Goal: Task Accomplishment & Management: Manage account settings

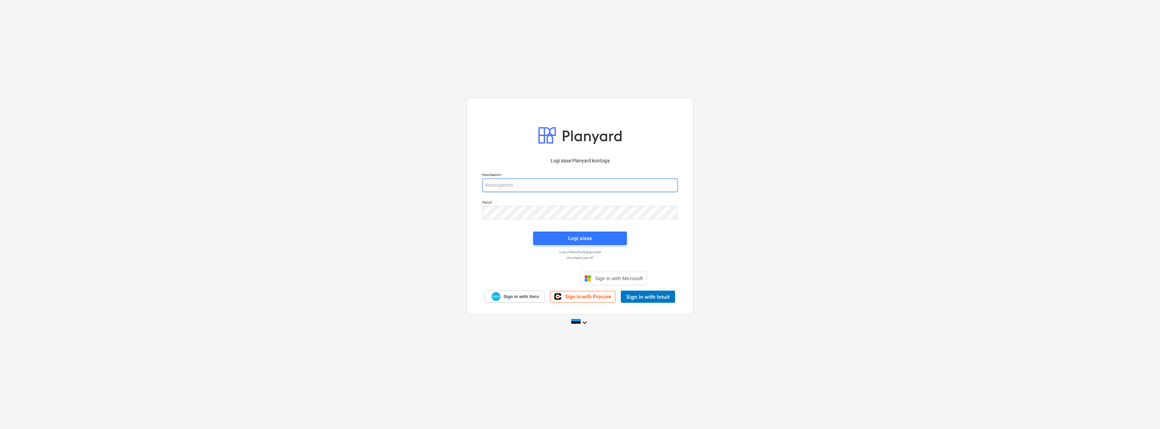
click at [532, 185] on input "email" at bounding box center [580, 184] width 196 height 13
type input "[EMAIL_ADDRESS][MEDICAL_DATA][DOMAIN_NAME]"
click at [572, 235] on div "Logi sisse" at bounding box center [580, 238] width 24 height 9
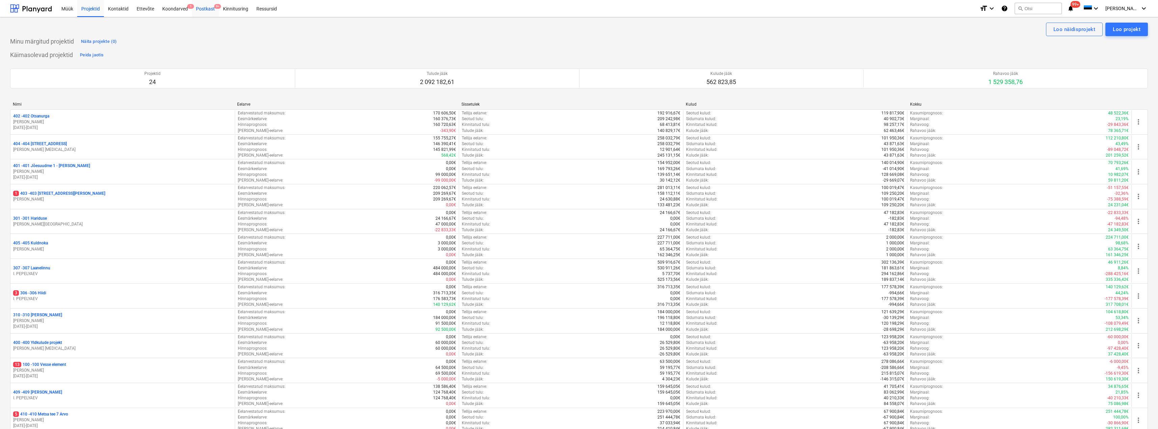
click at [208, 9] on div "Postkast 9+" at bounding box center [205, 8] width 27 height 17
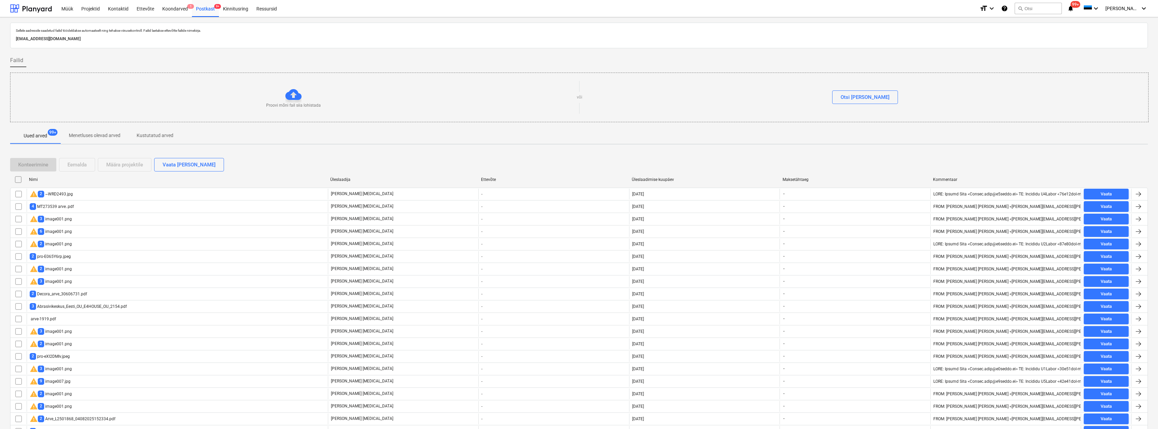
click at [180, 181] on div "Nimi" at bounding box center [177, 179] width 296 height 5
click at [663, 178] on div "Üleslaadimise kuupäev" at bounding box center [704, 179] width 145 height 5
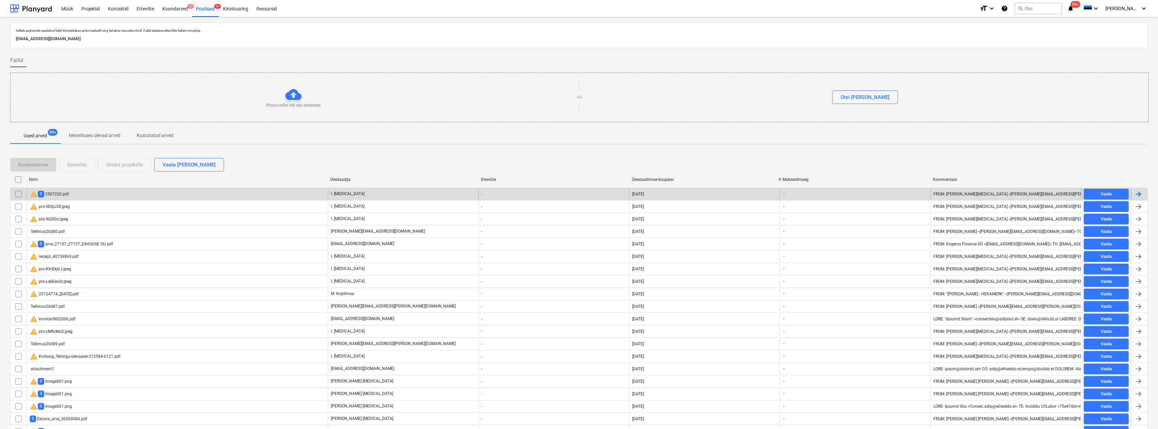
click at [73, 194] on div "warning 2 2507220.pdf" at bounding box center [177, 193] width 301 height 11
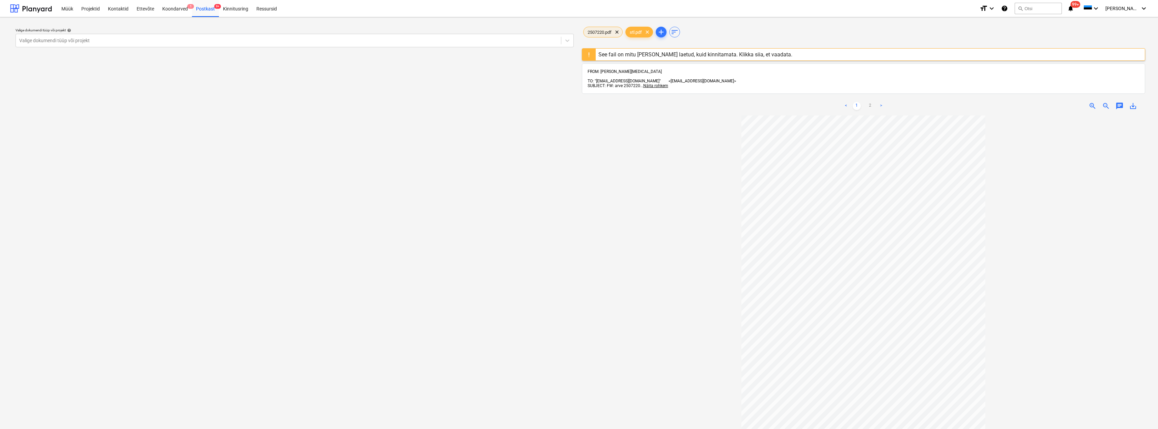
click at [597, 28] on div "2507220.pdf clear" at bounding box center [602, 32] width 39 height 11
click at [118, 42] on div at bounding box center [288, 40] width 538 height 7
type input "tall"
click at [160, 428] on div "413 [STREET_ADDRESS]" at bounding box center [579, 436] width 1158 height 5
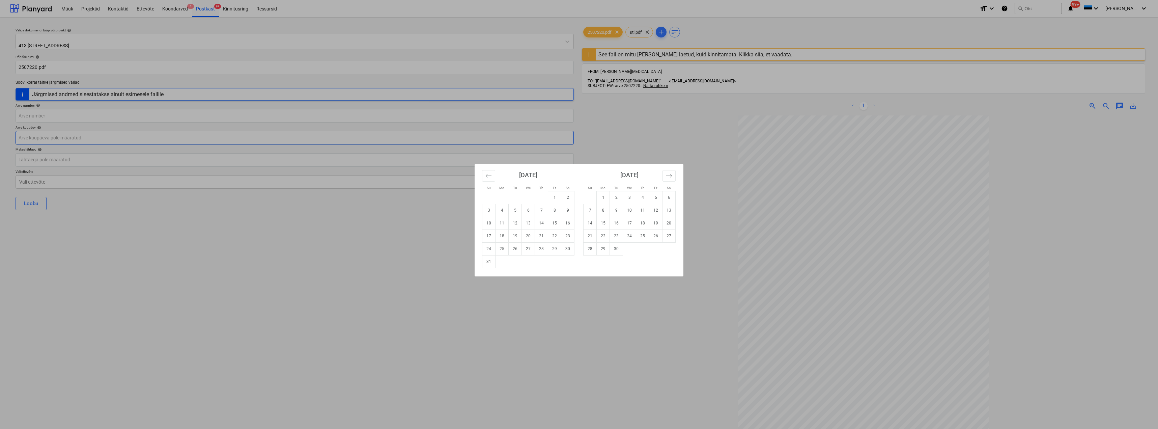
click at [161, 136] on body "Müük Projektid Kontaktid Ettevõte Koondarved 1 Postkast 9+ Kinnitusring Ressurs…" at bounding box center [579, 214] width 1158 height 429
click at [489, 176] on icon "Move backward to switch to the previous month." at bounding box center [488, 175] width 6 height 6
click at [536, 250] on td "31" at bounding box center [541, 248] width 13 height 13
type input "[DATE]"
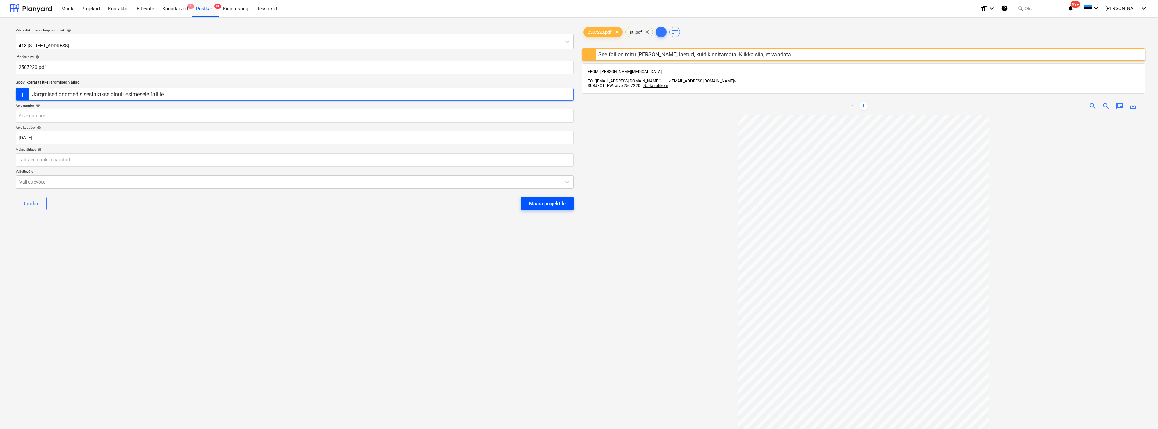
click at [547, 199] on div "Määra projektile" at bounding box center [547, 203] width 37 height 9
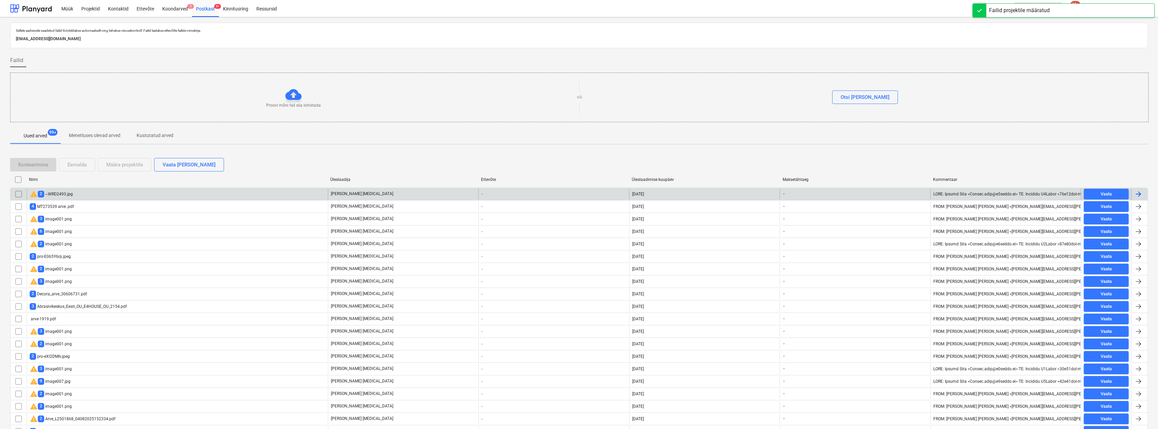
click at [639, 191] on div "[DATE]" at bounding box center [704, 193] width 150 height 11
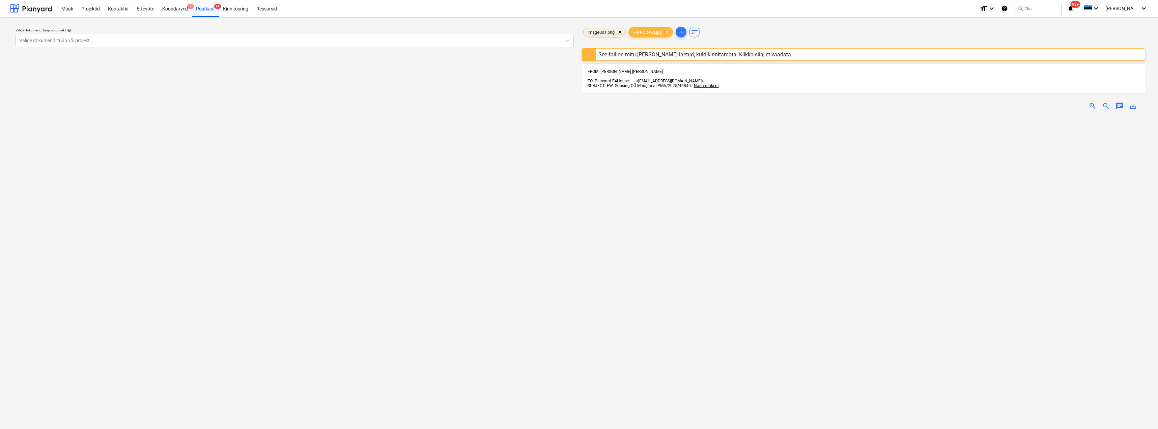
click at [600, 30] on span "image001.png" at bounding box center [600, 32] width 35 height 5
click at [623, 30] on span "clear" at bounding box center [620, 32] width 8 height 8
drag, startPoint x: 623, startPoint y: 32, endPoint x: 539, endPoint y: 33, distance: 84.0
click at [618, 32] on span "clear" at bounding box center [622, 32] width 8 height 8
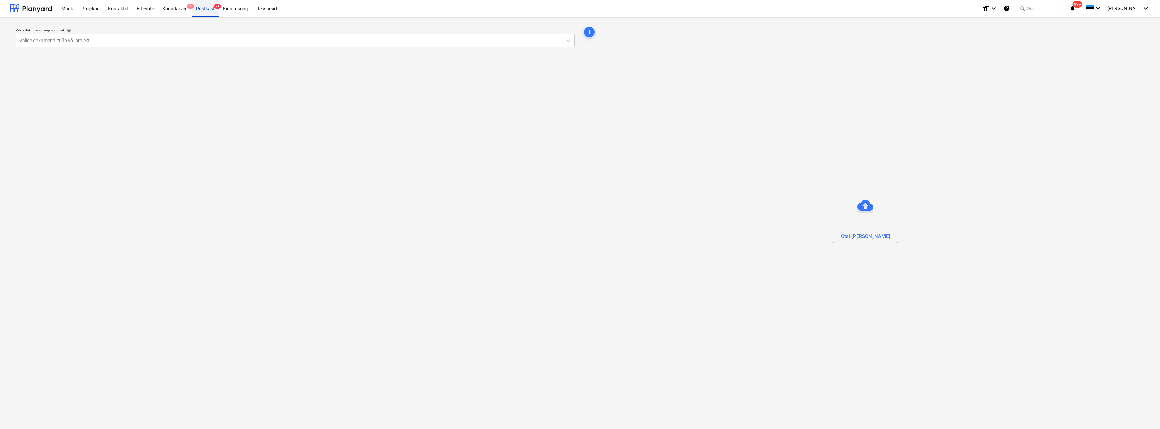
click at [207, 7] on div "Postkast 9+" at bounding box center [205, 8] width 27 height 17
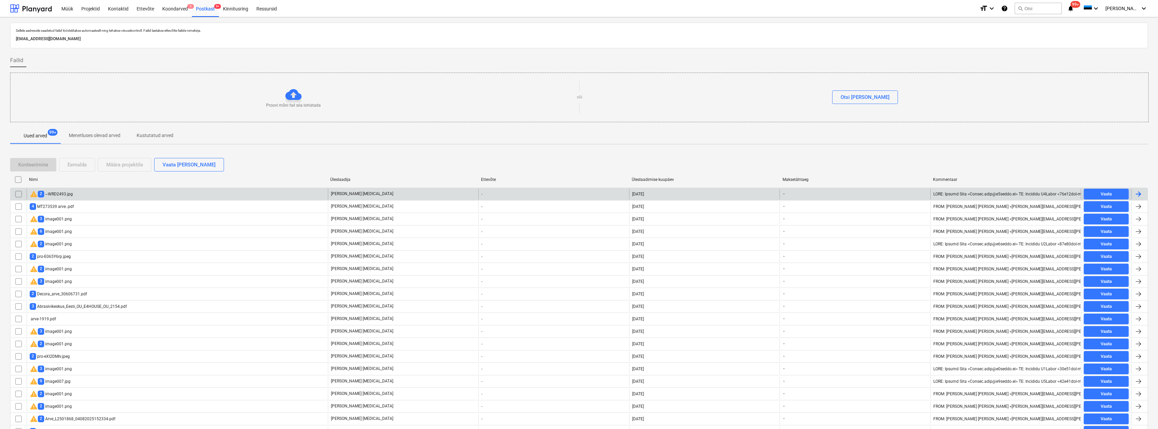
click at [16, 194] on input "checkbox" at bounding box center [18, 193] width 11 height 11
click at [75, 160] on div "Eemalda" at bounding box center [76, 164] width 19 height 9
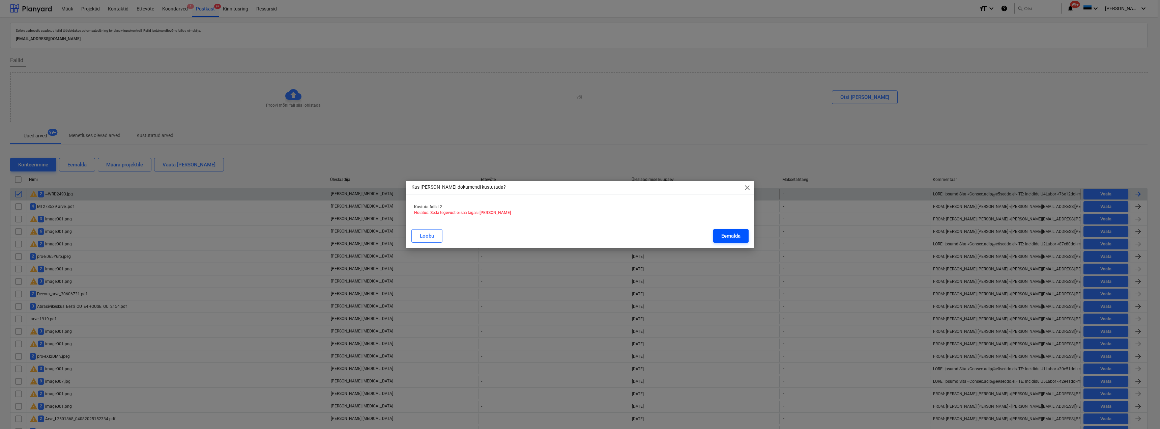
click at [728, 238] on div "Eemalda" at bounding box center [730, 235] width 19 height 9
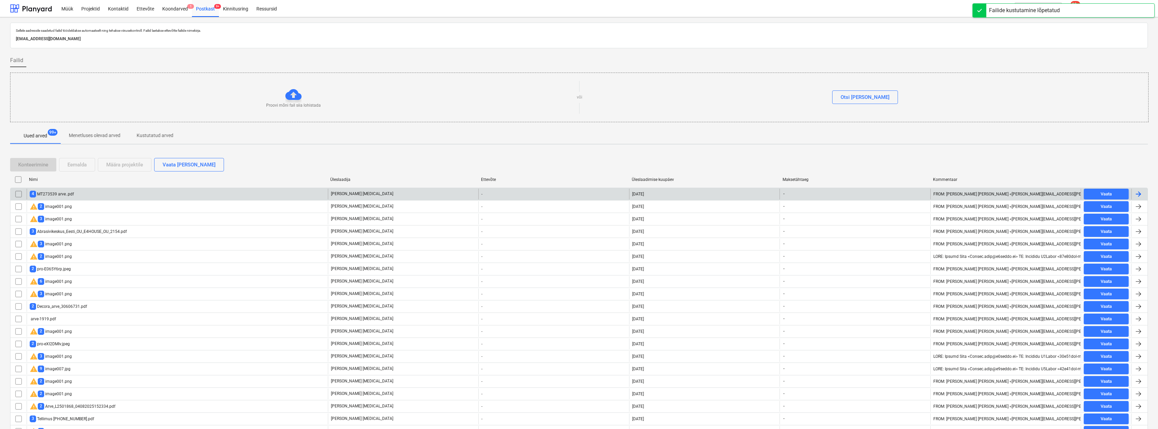
click at [96, 193] on div "4 MT273539 arve..pdf" at bounding box center [177, 193] width 301 height 11
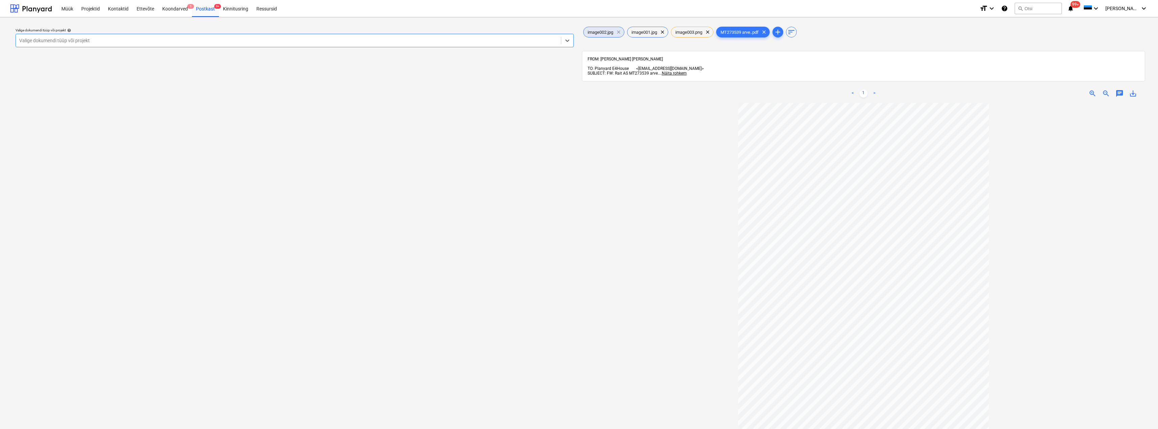
click at [618, 31] on span "clear" at bounding box center [618, 32] width 8 height 8
click at [618, 31] on span "clear" at bounding box center [620, 32] width 8 height 8
click at [124, 41] on div at bounding box center [288, 40] width 538 height 7
type input "mets"
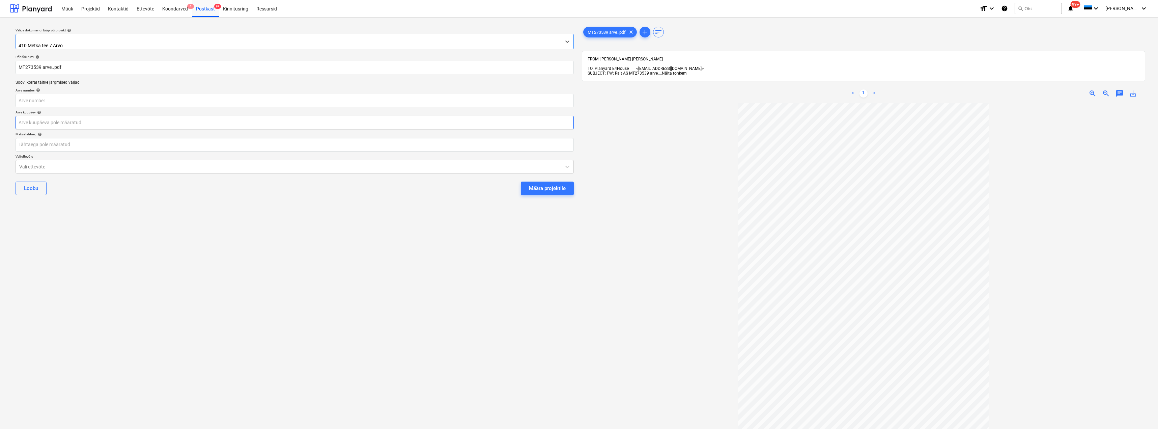
click at [72, 117] on body "Müük Projektid Kontaktid Ettevõte Koondarved 1 Postkast 9+ Kinnitusring Ressurs…" at bounding box center [579, 214] width 1158 height 429
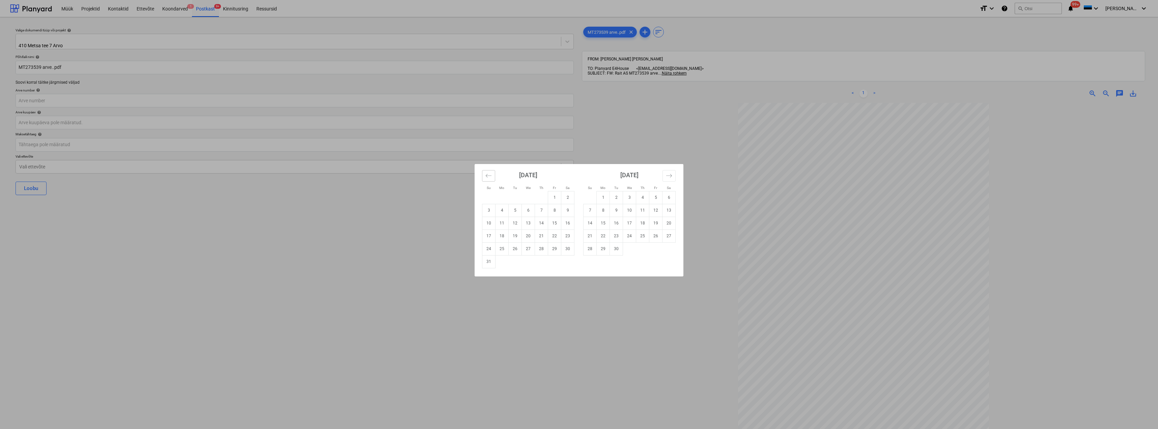
drag, startPoint x: 488, startPoint y: 176, endPoint x: 479, endPoint y: 173, distance: 9.4
click at [488, 176] on icon "Move backward to switch to the previous month." at bounding box center [488, 175] width 6 height 6
click at [505, 251] on td "28" at bounding box center [501, 248] width 13 height 13
type input "[DATE]"
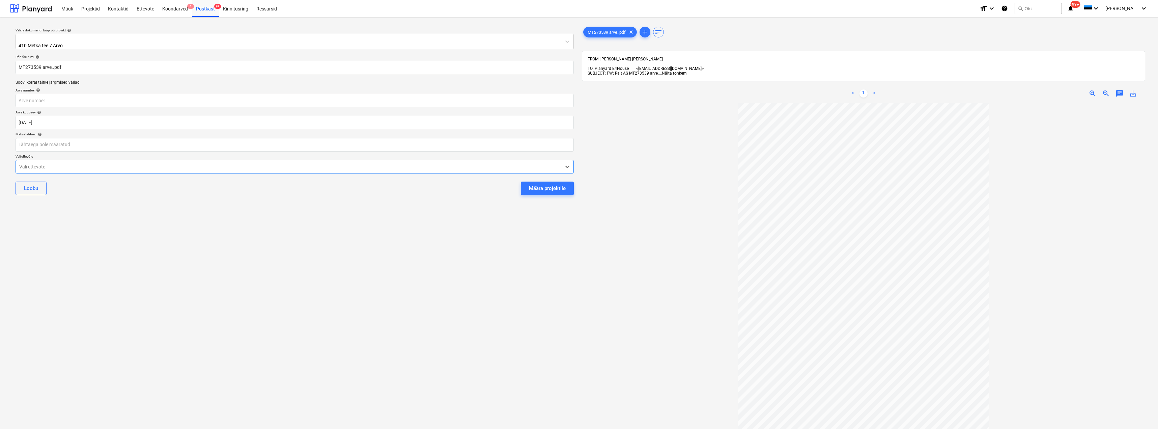
click at [345, 164] on div at bounding box center [288, 166] width 538 height 7
type input "rai"
click at [252, 428] on div "Rait AS" at bounding box center [579, 436] width 1158 height 5
click at [546, 189] on div "Määra projektile" at bounding box center [547, 190] width 37 height 9
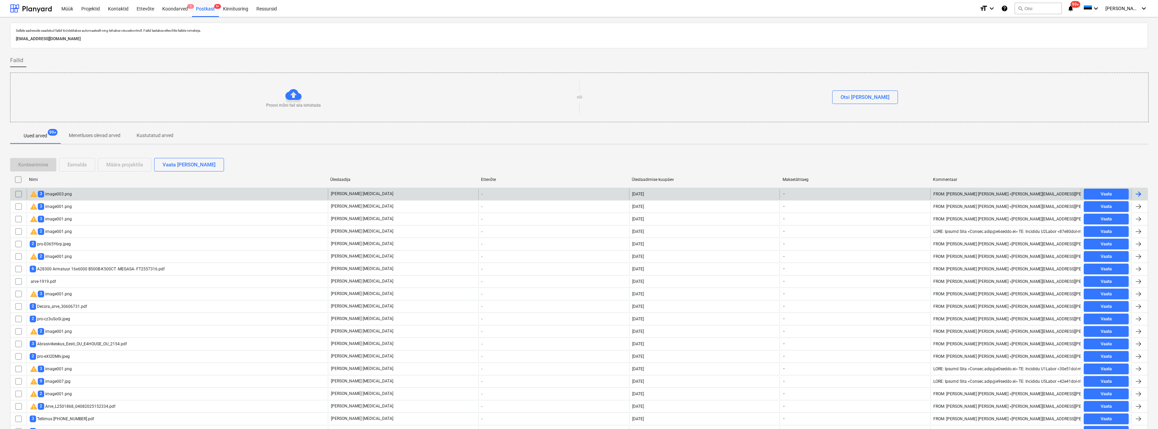
click at [107, 194] on div "warning 3 image003.png" at bounding box center [177, 193] width 301 height 11
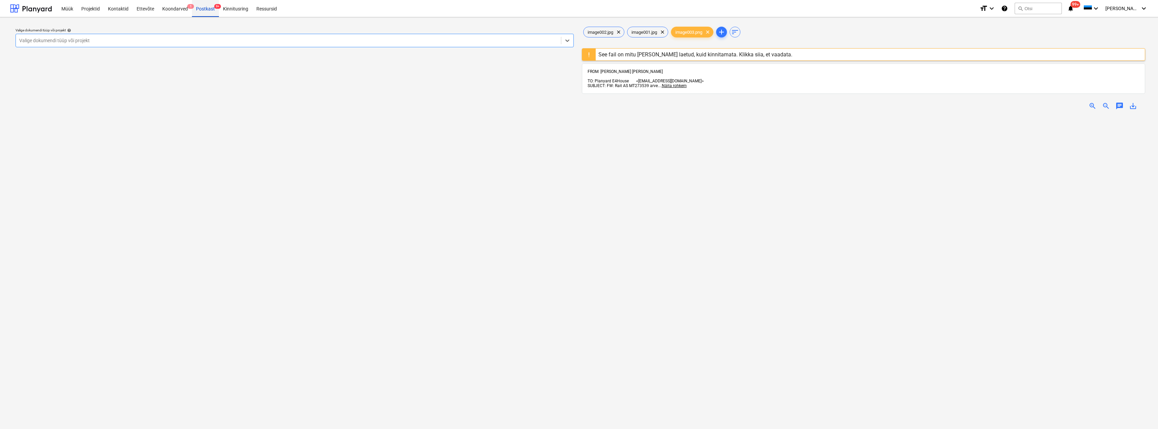
click at [199, 11] on div "Postkast 9+" at bounding box center [205, 8] width 27 height 17
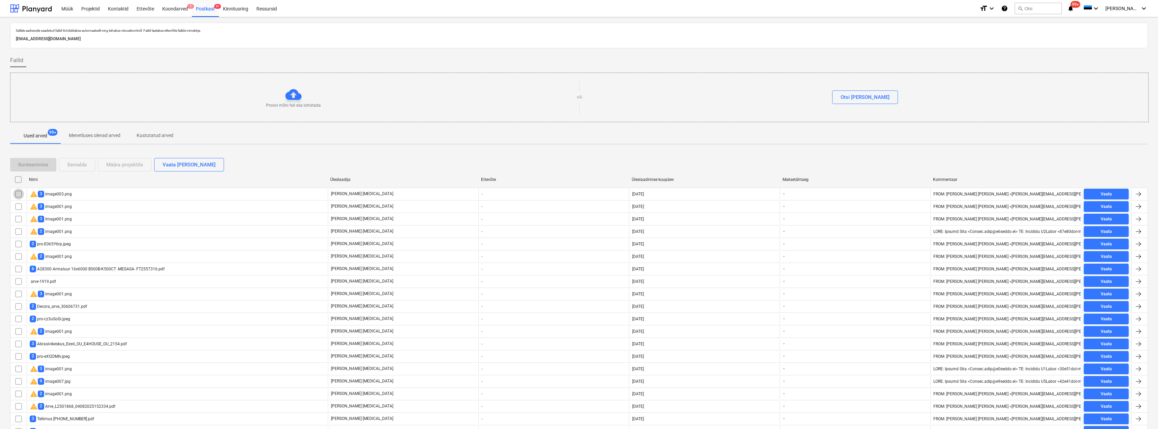
click at [17, 192] on input "checkbox" at bounding box center [18, 193] width 11 height 11
click at [74, 167] on div "Eemalda" at bounding box center [76, 164] width 19 height 9
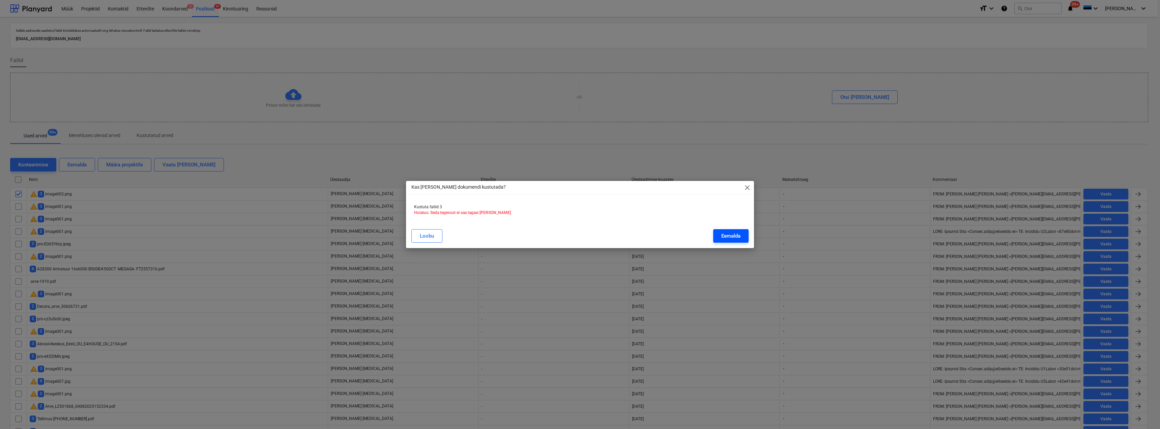
click at [728, 233] on div "Eemalda" at bounding box center [730, 235] width 19 height 9
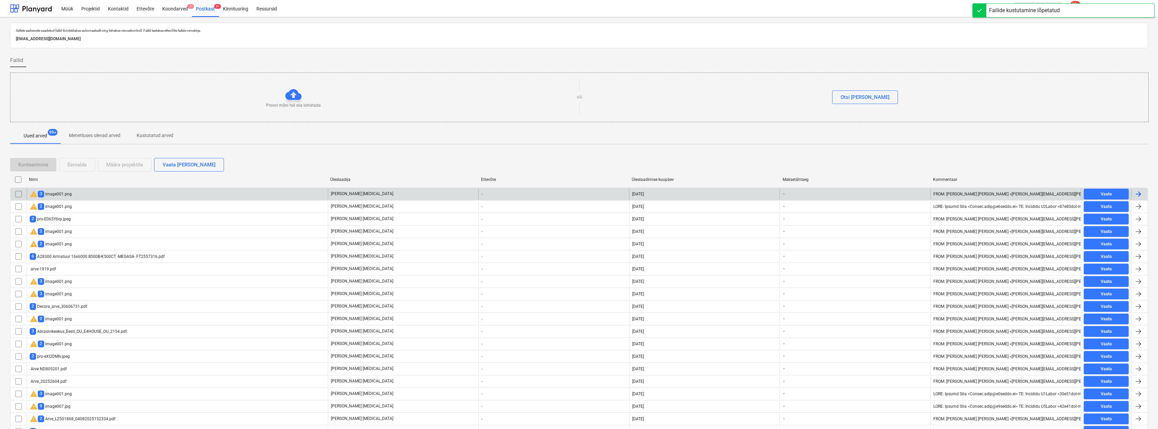
click at [56, 191] on div "warning 3 image001.png" at bounding box center [51, 194] width 42 height 8
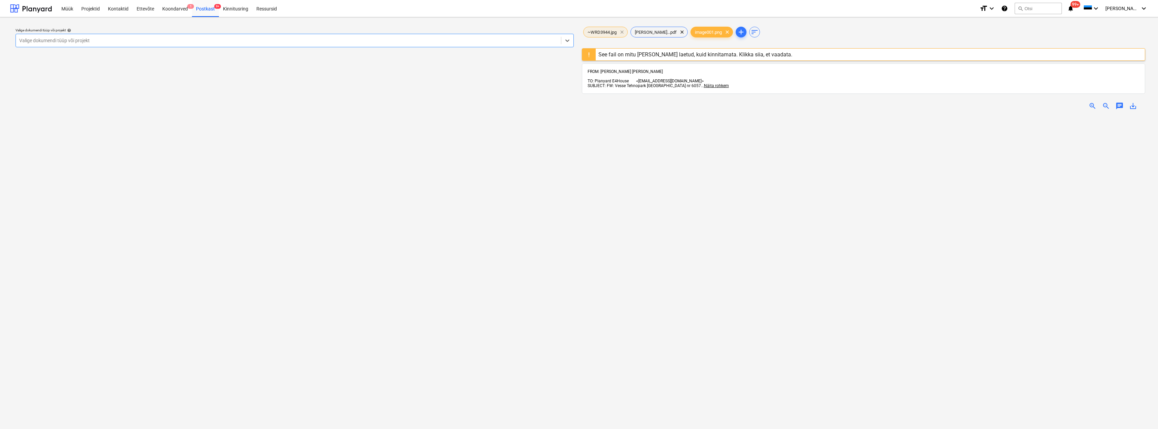
click at [622, 31] on span "clear" at bounding box center [622, 32] width 8 height 8
click at [678, 31] on span "clear" at bounding box center [680, 32] width 8 height 8
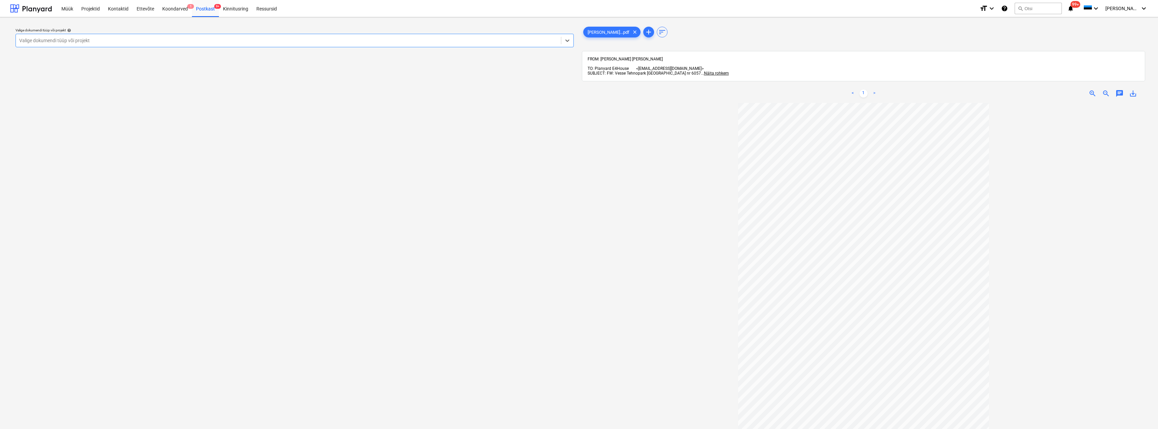
click at [237, 40] on div at bounding box center [288, 40] width 538 height 7
type input "y"
type input "[PERSON_NAME]"
click at [206, 428] on div "100 Vesse element" at bounding box center [579, 436] width 1158 height 5
click at [139, 123] on body "Müük Projektid Kontaktid Ettevõte Koondarved 1 Postkast 9+ Kinnitusring Ressurs…" at bounding box center [579, 214] width 1158 height 429
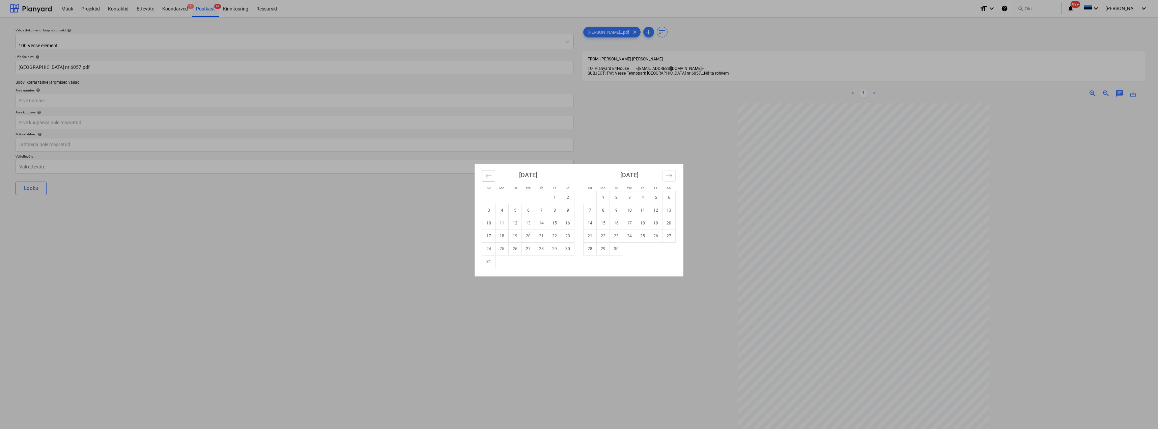
drag, startPoint x: 487, startPoint y: 177, endPoint x: 493, endPoint y: 232, distance: 55.6
click at [487, 178] on icon "Move backward to switch to the previous month." at bounding box center [488, 175] width 6 height 6
click at [529, 248] on td "30" at bounding box center [528, 248] width 13 height 13
type input "[DATE]"
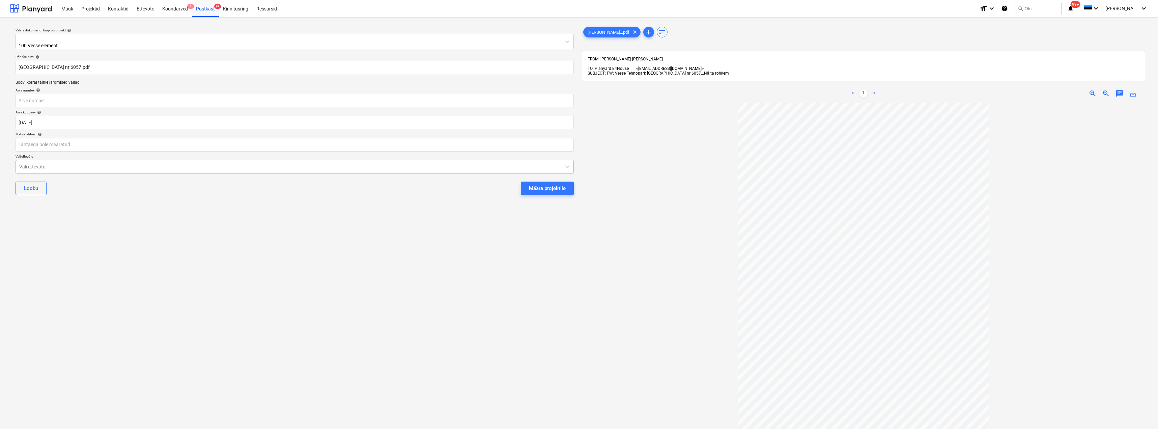
click at [180, 165] on div at bounding box center [288, 166] width 538 height 7
type input "[PERSON_NAME]"
click at [180, 428] on div "Vesse Tehnopark oü" at bounding box center [579, 431] width 1158 height 5
click at [550, 189] on div "Määra projektile" at bounding box center [547, 190] width 37 height 9
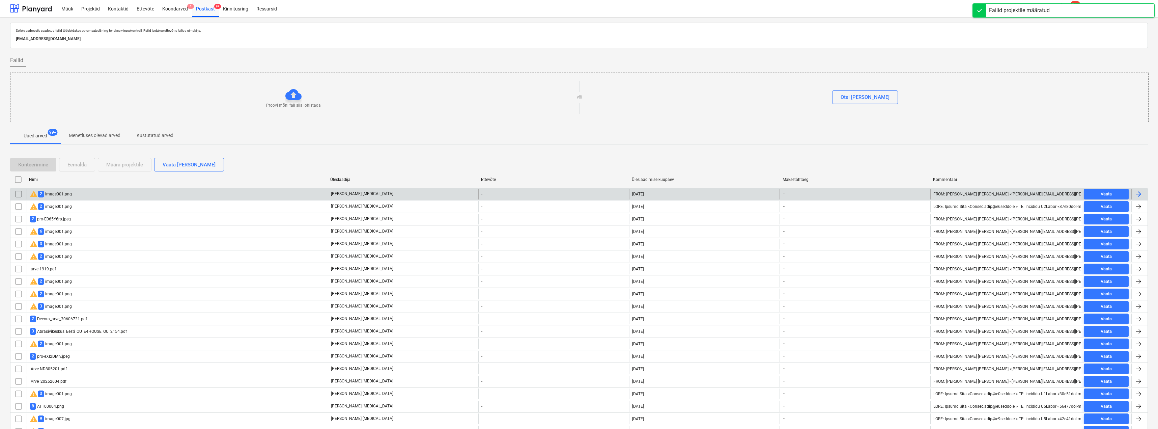
click at [183, 197] on div "warning 2 image001.png" at bounding box center [177, 193] width 301 height 11
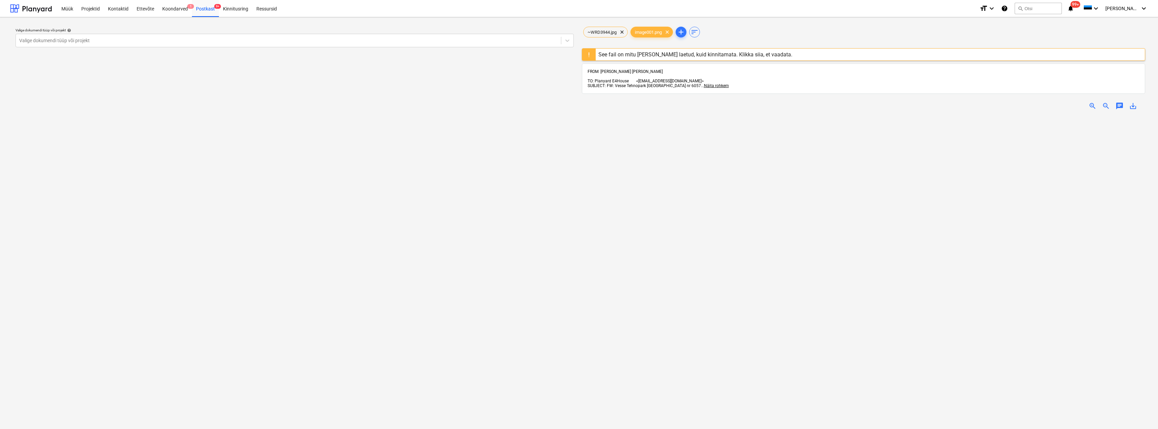
click at [600, 26] on div "~WRD3944.jpg clear image001.png clear add sort" at bounding box center [863, 31] width 563 height 13
click at [598, 34] on span "~WRD3944.jpg" at bounding box center [601, 32] width 37 height 5
click at [200, 9] on div "Postkast 9+" at bounding box center [205, 8] width 27 height 17
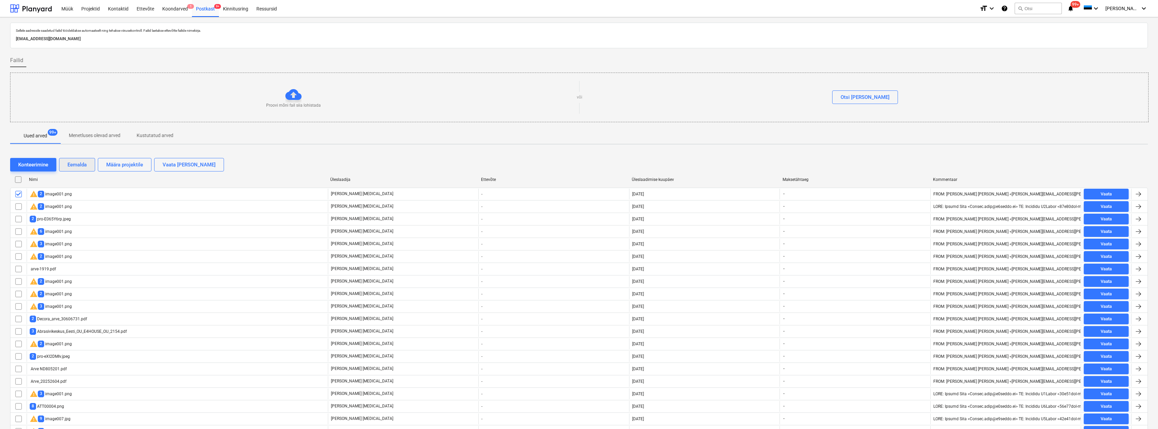
click at [83, 162] on div "Eemalda" at bounding box center [76, 164] width 19 height 9
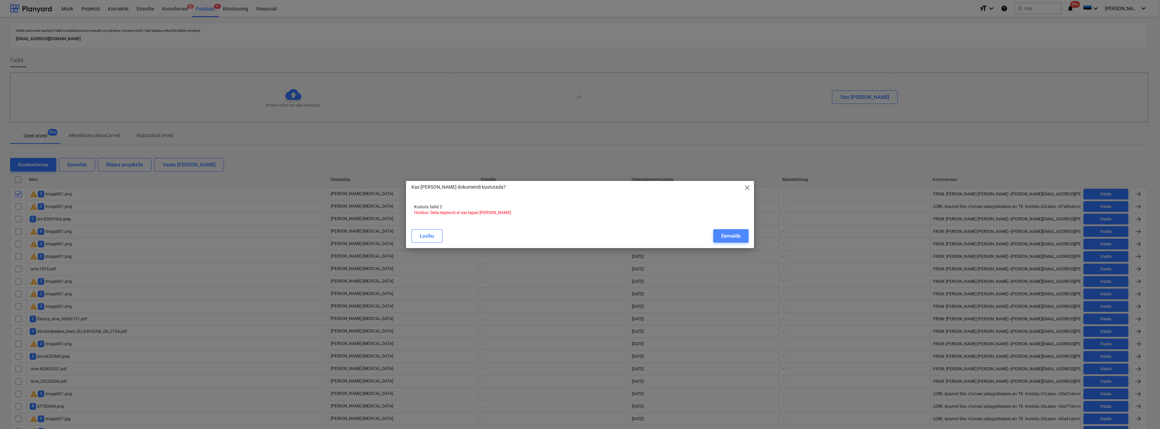
click at [721, 236] on button "Eemalda" at bounding box center [730, 235] width 35 height 13
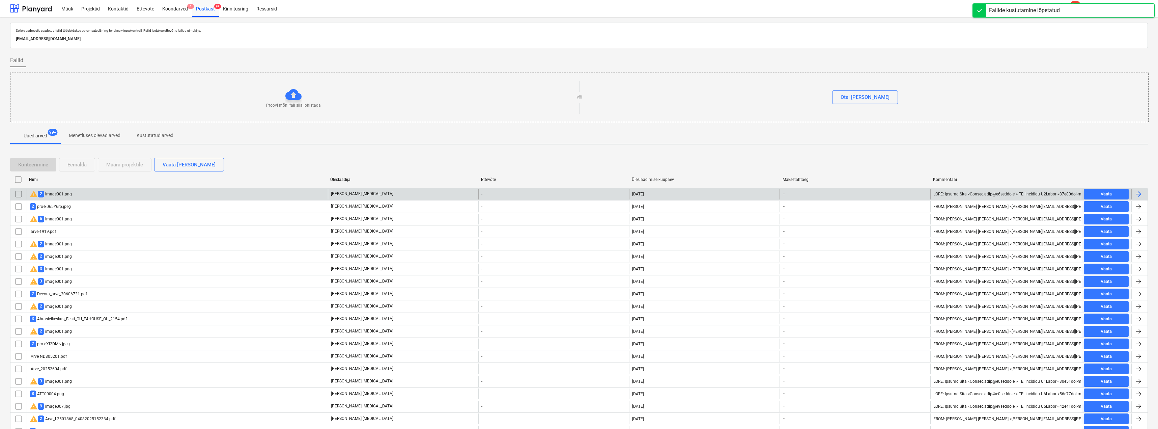
drag, startPoint x: 45, startPoint y: 201, endPoint x: 51, endPoint y: 193, distance: 9.6
click at [51, 193] on div "warning 2 image001.png" at bounding box center [51, 194] width 42 height 8
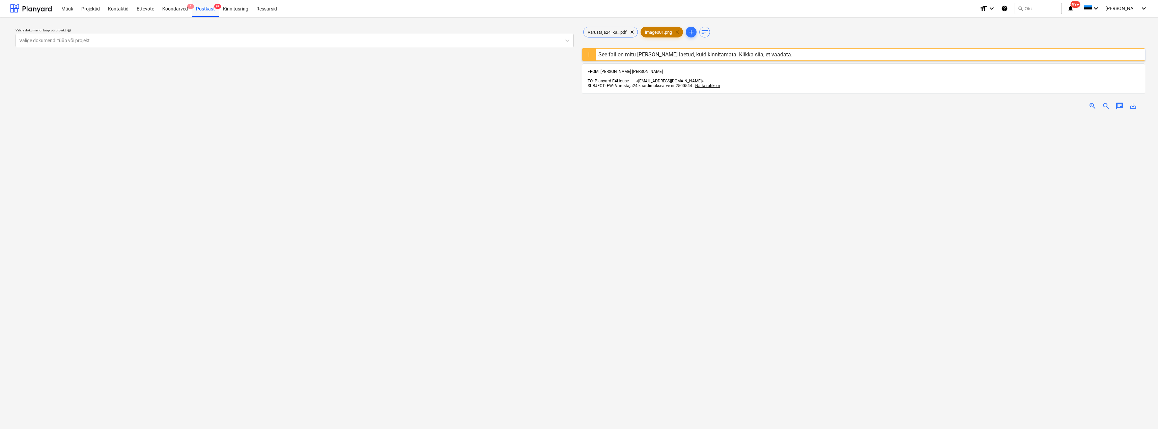
click at [677, 32] on span "clear" at bounding box center [677, 32] width 8 height 8
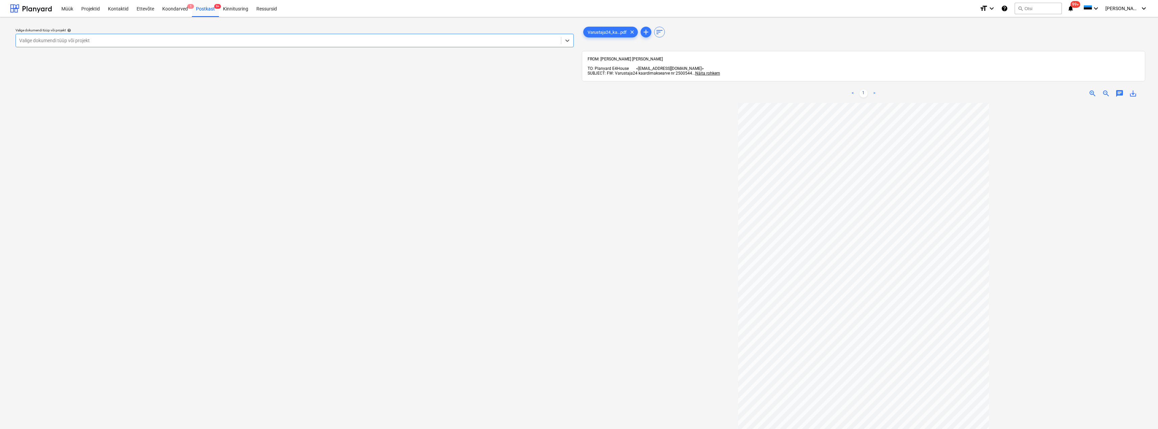
click at [102, 40] on div at bounding box center [288, 40] width 538 height 7
type input "yld"
click at [74, 40] on div at bounding box center [288, 38] width 538 height 7
type input "yld"
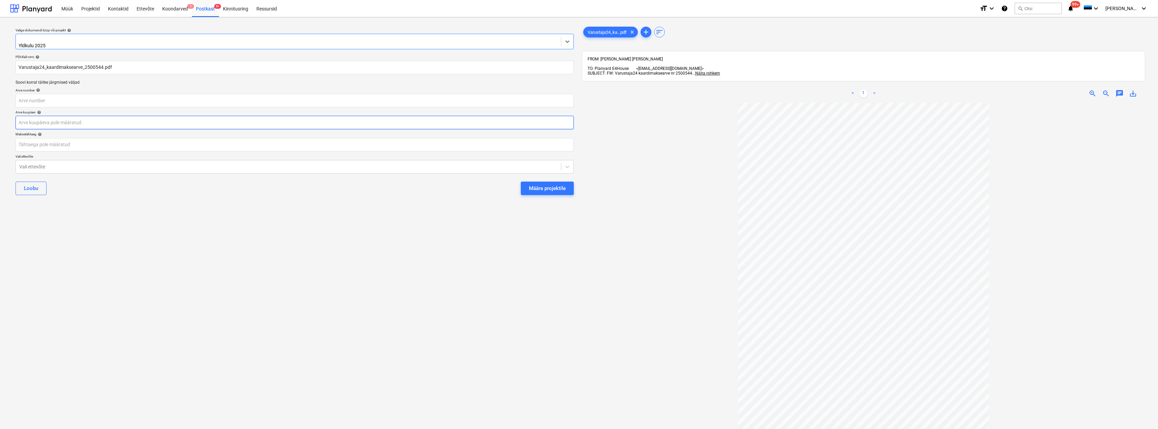
click at [63, 117] on body "Müük Projektid Kontaktid Ettevõte Koondarved 1 Postkast 9+ Kinnitusring Ressurs…" at bounding box center [579, 214] width 1158 height 429
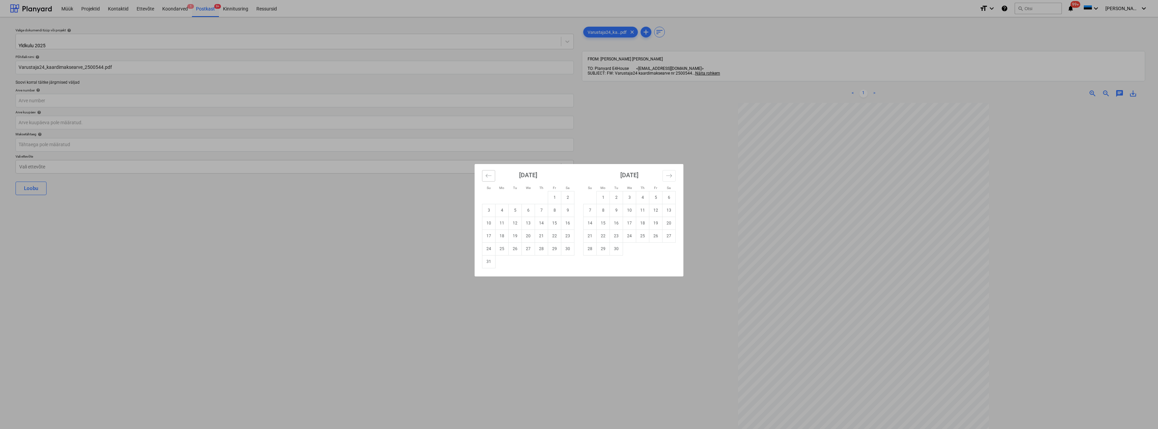
click at [491, 175] on icon "Move backward to switch to the previous month." at bounding box center [488, 175] width 6 height 6
click at [541, 234] on td "24" at bounding box center [541, 235] width 13 height 13
type input "[DATE]"
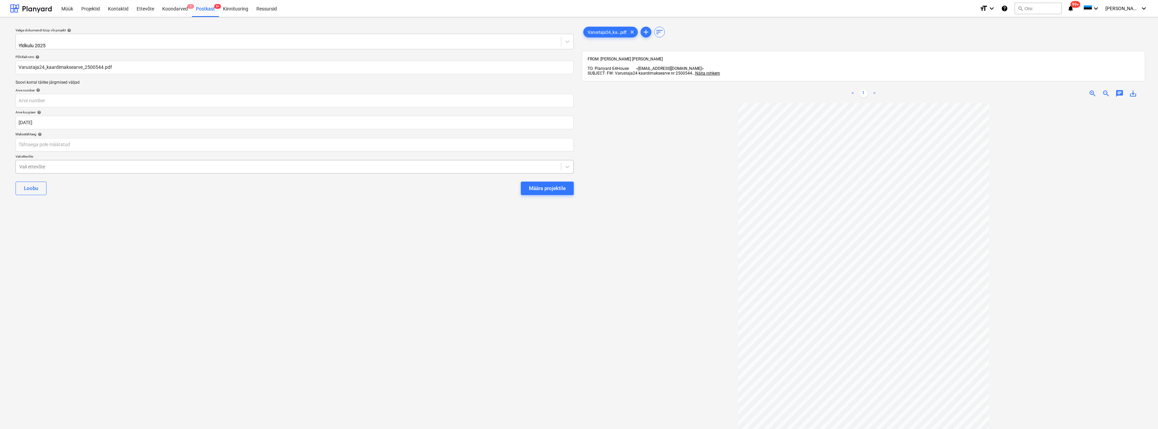
click at [195, 165] on div at bounding box center [288, 166] width 538 height 7
type input "firs"
click at [521, 183] on button "Määra projektile" at bounding box center [547, 189] width 53 height 13
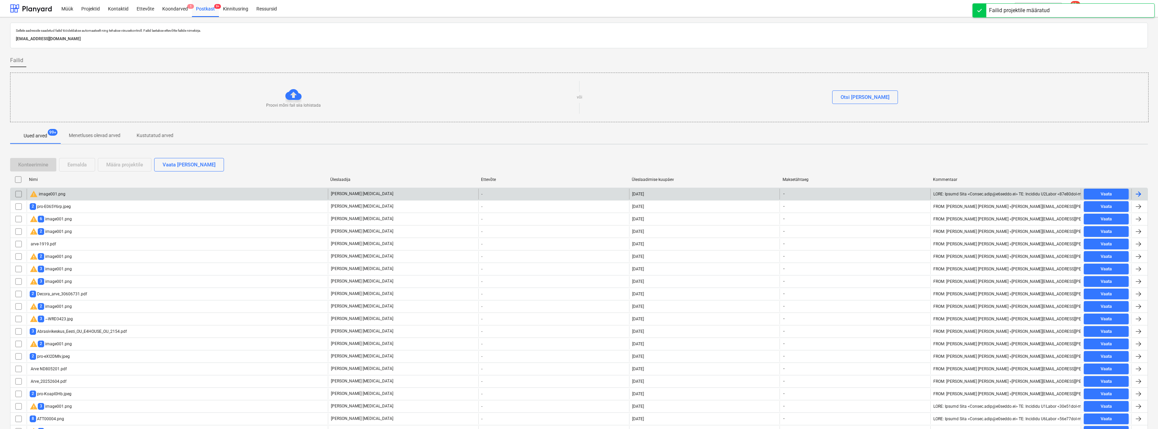
click at [166, 191] on div "warning image001.png" at bounding box center [177, 193] width 301 height 11
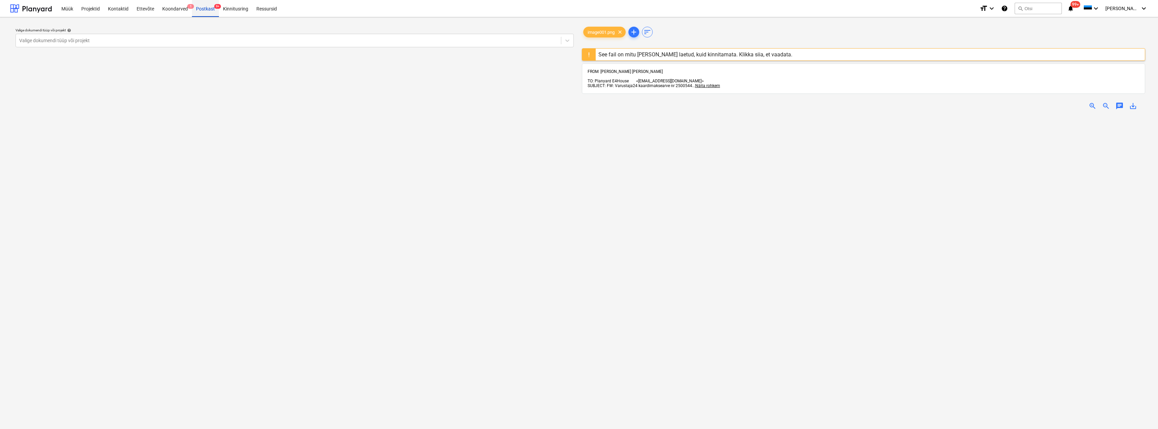
click at [202, 9] on div "Postkast 9+" at bounding box center [205, 8] width 27 height 17
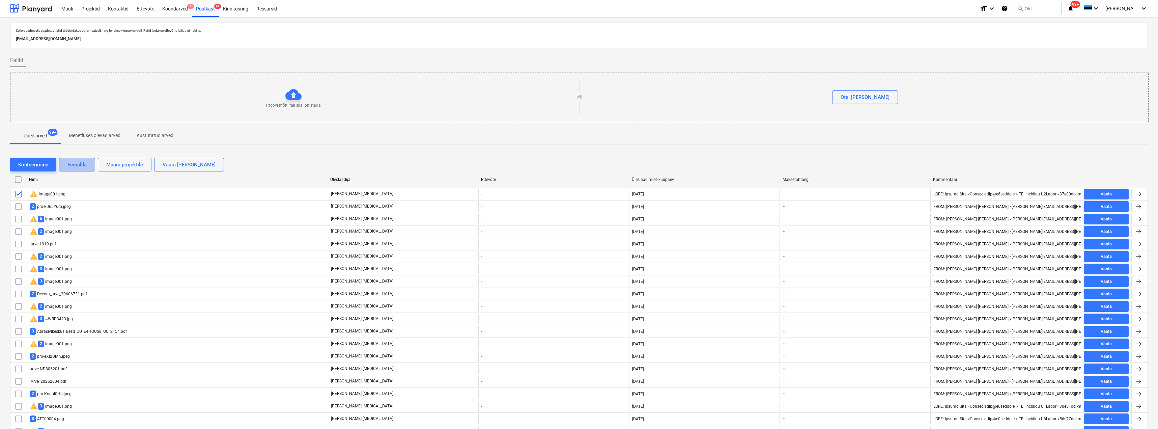
click at [78, 162] on div "Eemalda" at bounding box center [76, 164] width 19 height 9
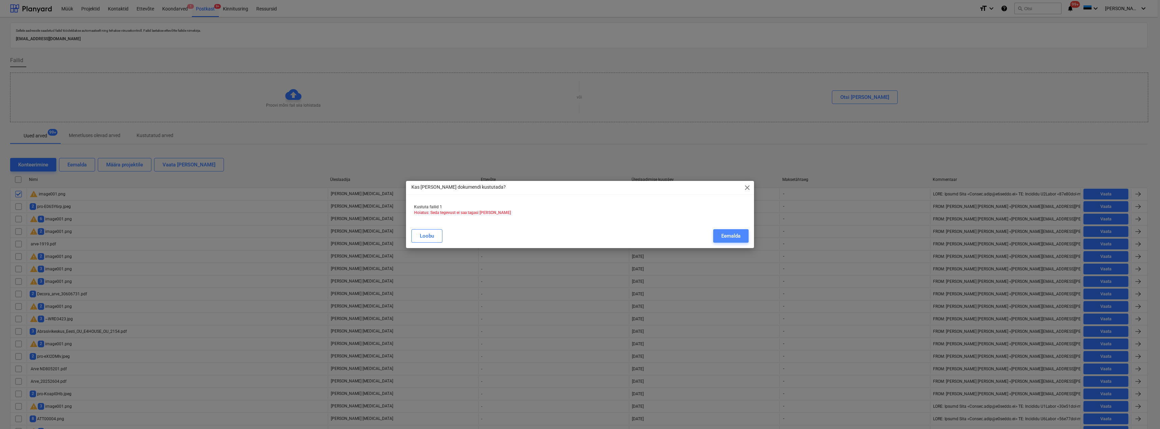
click at [728, 237] on div "Eemalda" at bounding box center [730, 235] width 19 height 9
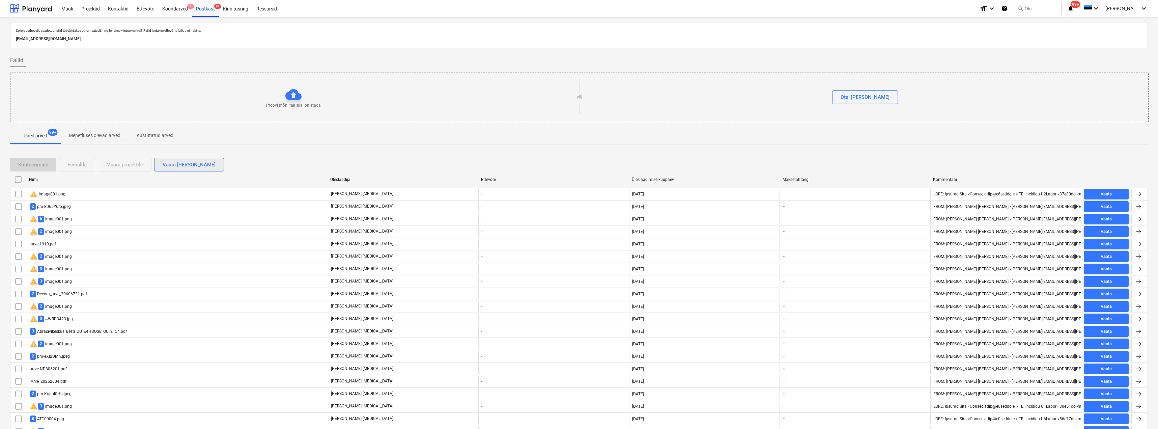
click at [186, 163] on div "Vaata [PERSON_NAME]" at bounding box center [189, 164] width 53 height 9
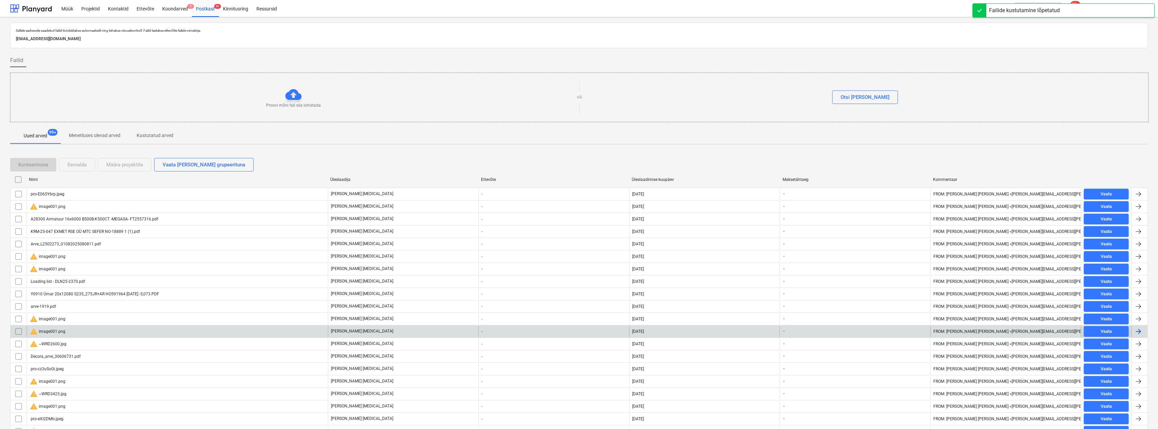
click at [20, 204] on input "checkbox" at bounding box center [18, 206] width 11 height 11
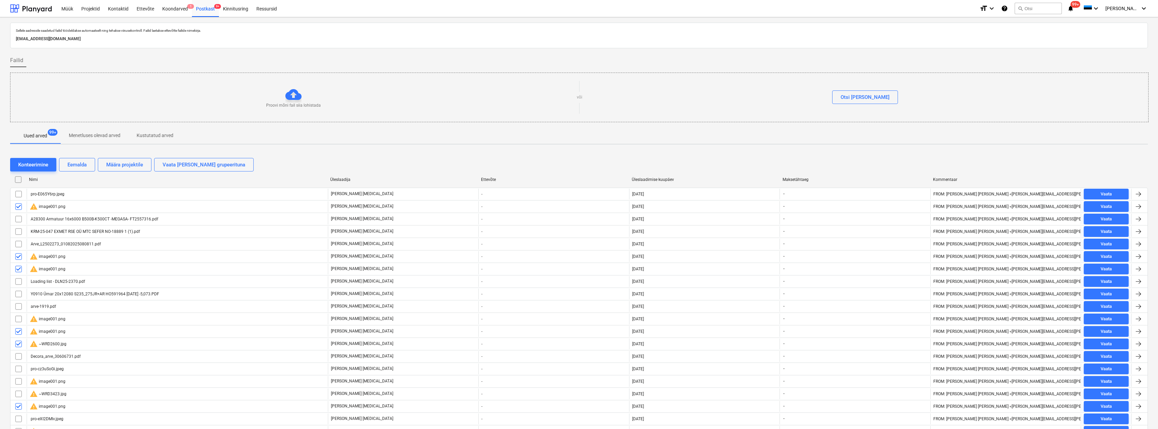
scroll to position [169, 0]
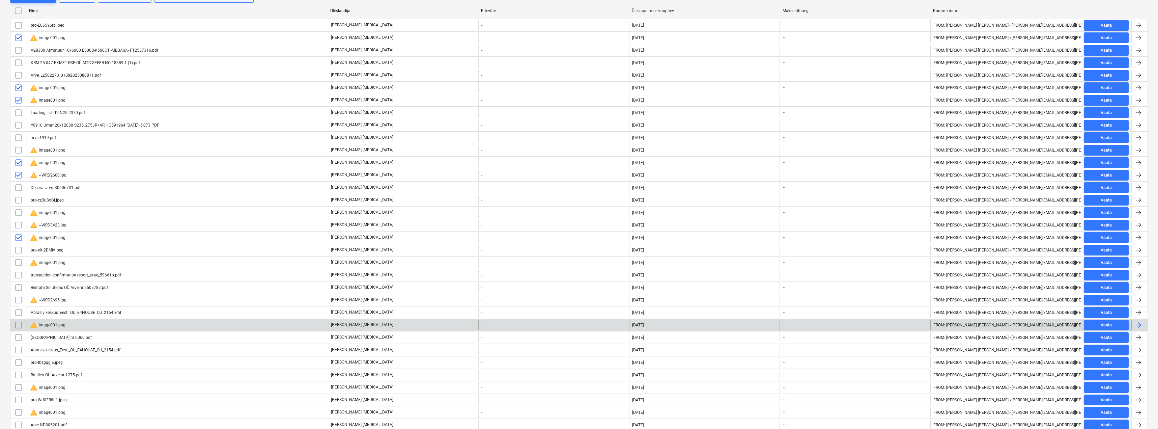
click at [16, 323] on input "checkbox" at bounding box center [18, 324] width 11 height 11
click at [19, 261] on input "checkbox" at bounding box center [18, 262] width 11 height 11
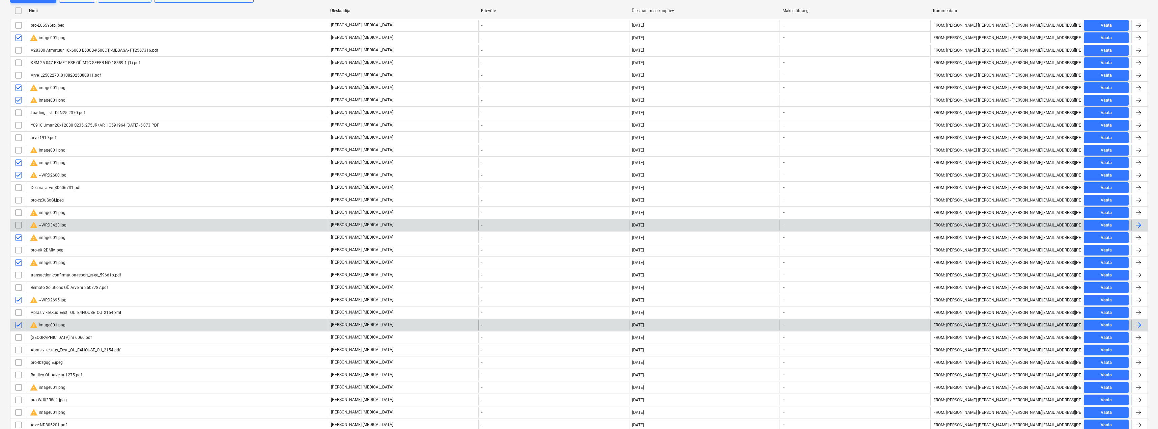
click at [16, 225] on input "checkbox" at bounding box center [18, 225] width 11 height 11
click at [18, 211] on input "checkbox" at bounding box center [18, 212] width 11 height 11
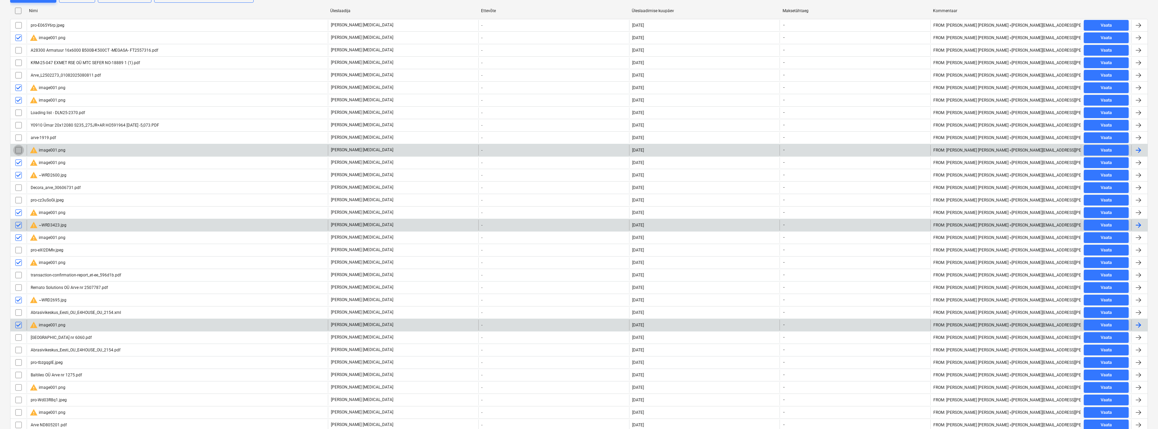
click at [17, 147] on input "checkbox" at bounding box center [18, 150] width 11 height 11
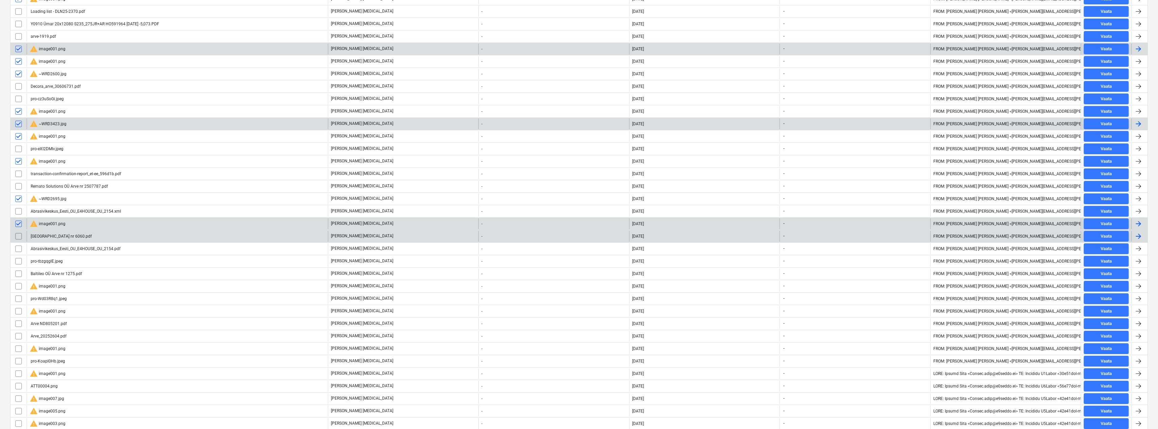
scroll to position [303, 0]
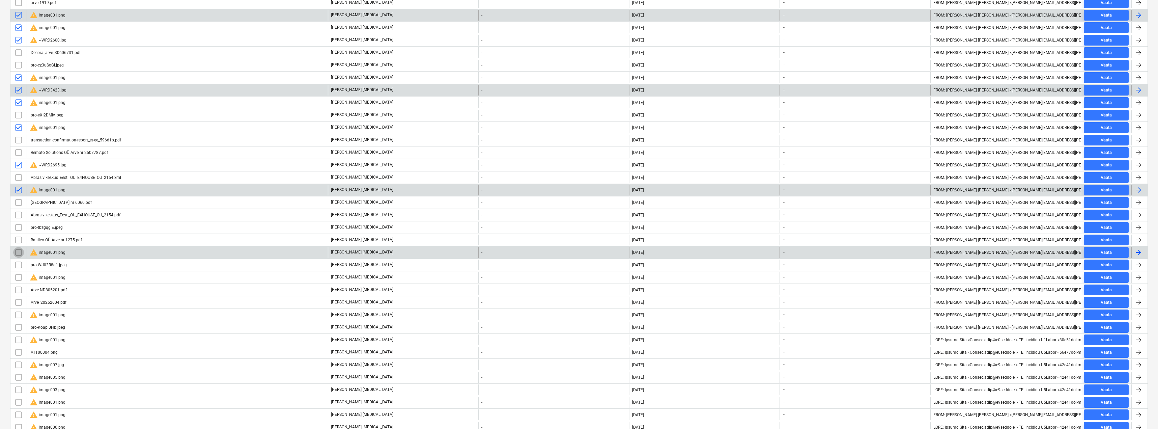
click at [19, 251] on input "checkbox" at bounding box center [18, 252] width 11 height 11
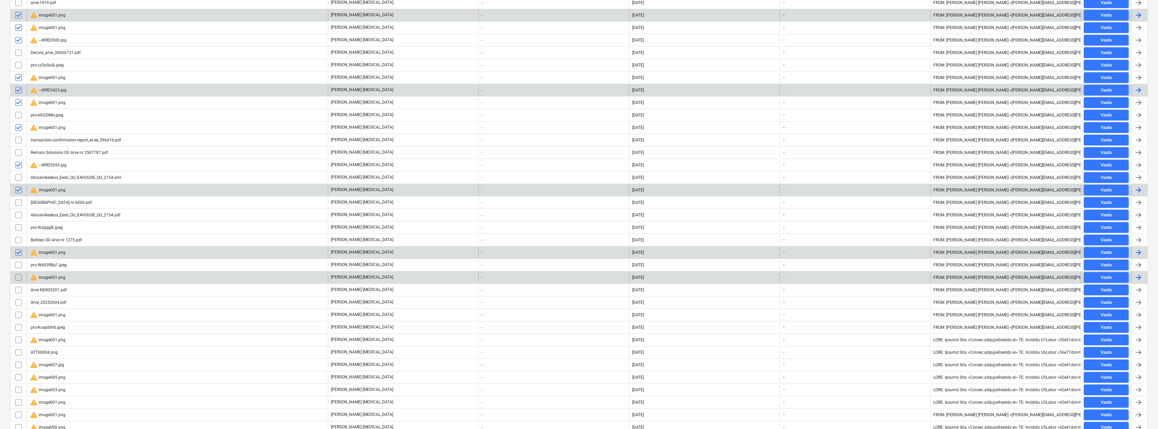
click at [19, 275] on input "checkbox" at bounding box center [18, 277] width 11 height 11
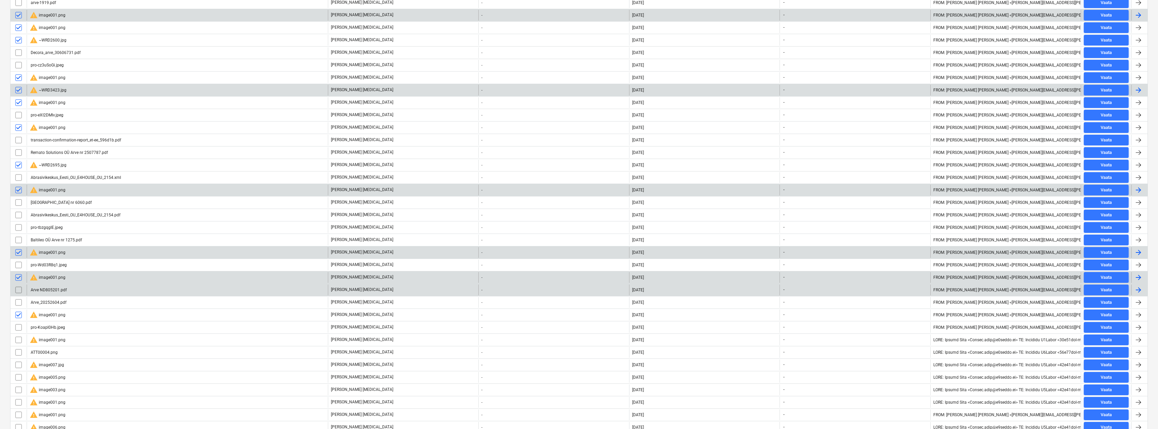
click at [18, 340] on input "checkbox" at bounding box center [18, 339] width 11 height 11
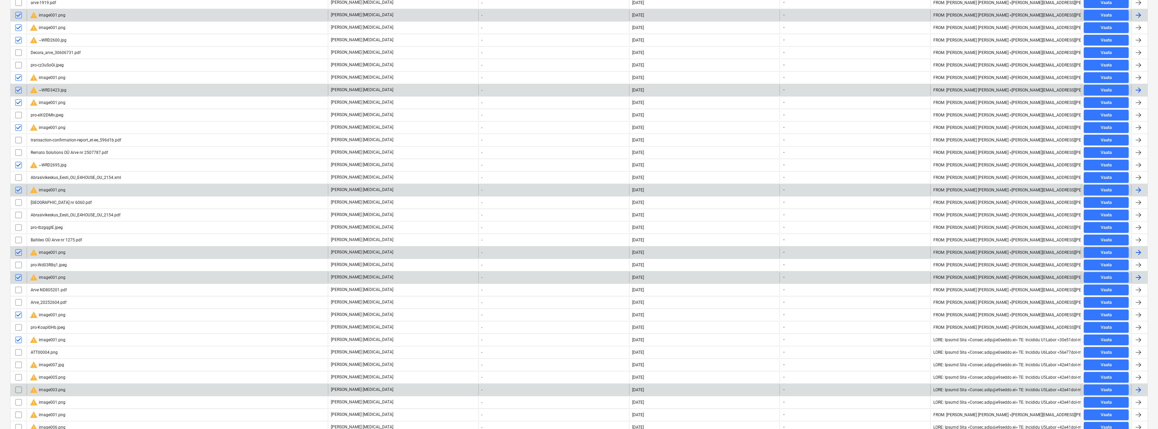
scroll to position [405, 0]
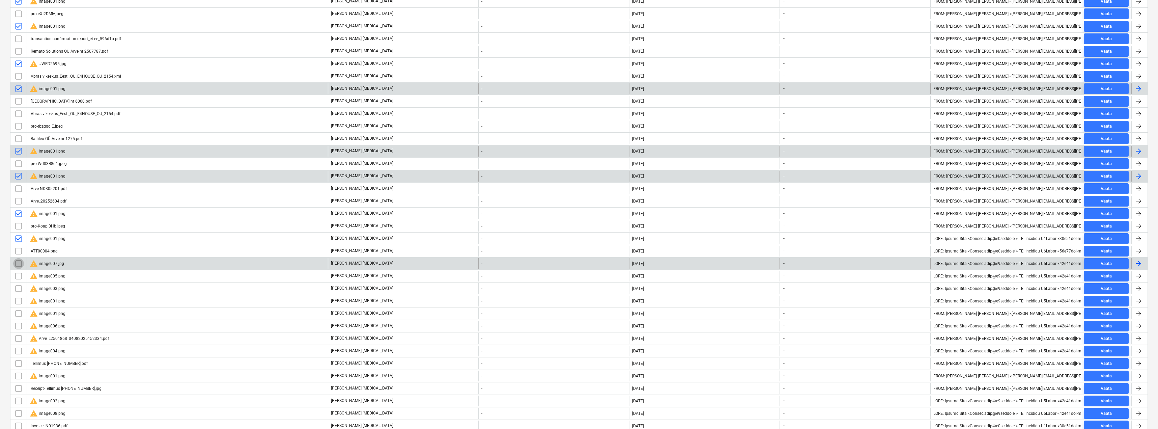
click at [18, 265] on input "checkbox" at bounding box center [18, 263] width 11 height 11
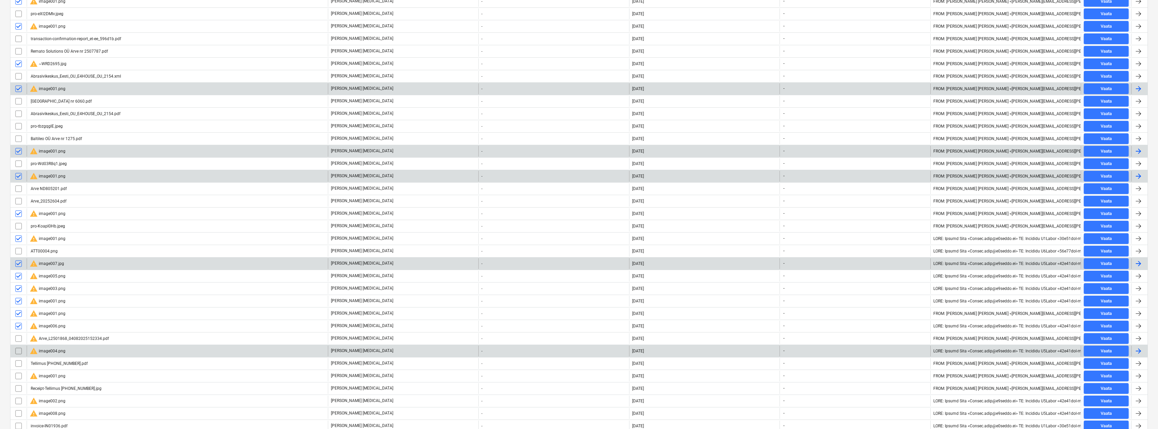
click at [17, 351] on input "checkbox" at bounding box center [18, 350] width 11 height 11
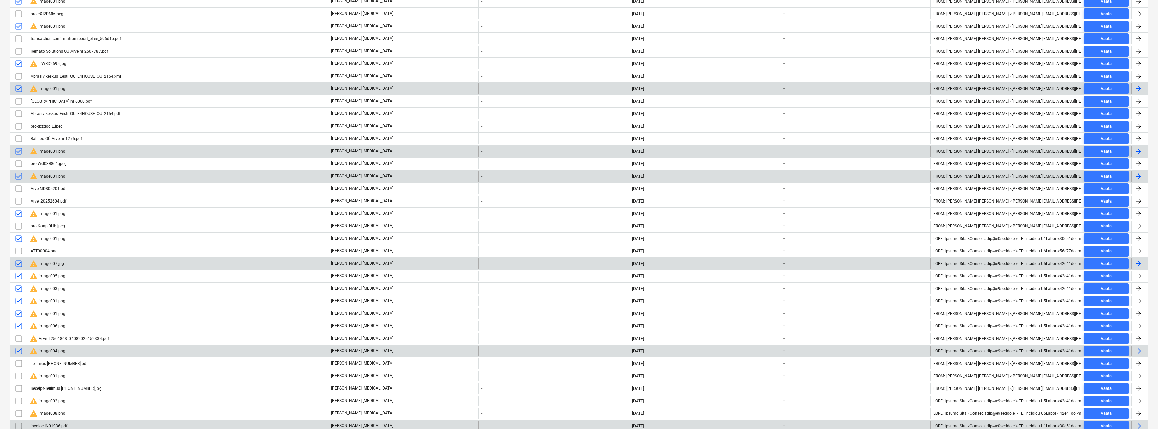
scroll to position [506, 0]
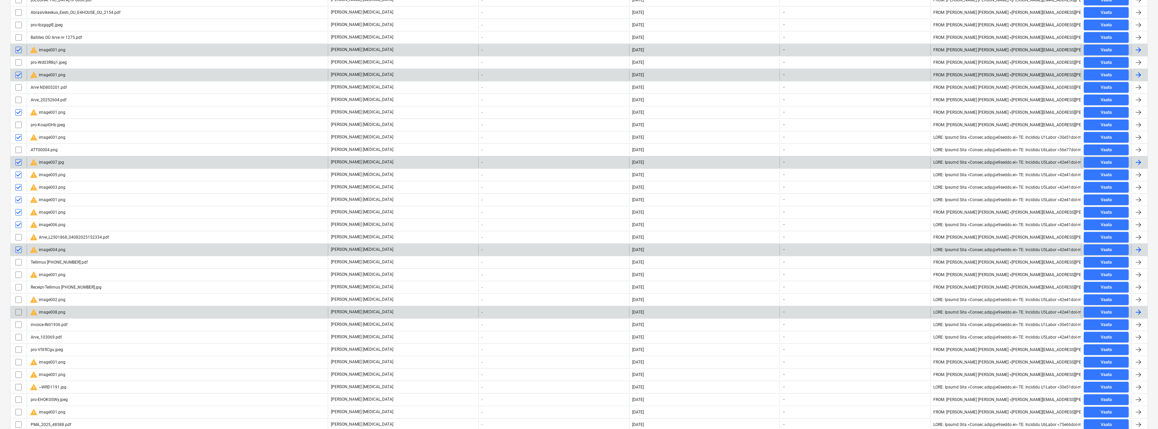
click at [17, 312] on input "checkbox" at bounding box center [18, 311] width 11 height 11
click at [18, 272] on input "checkbox" at bounding box center [18, 274] width 11 height 11
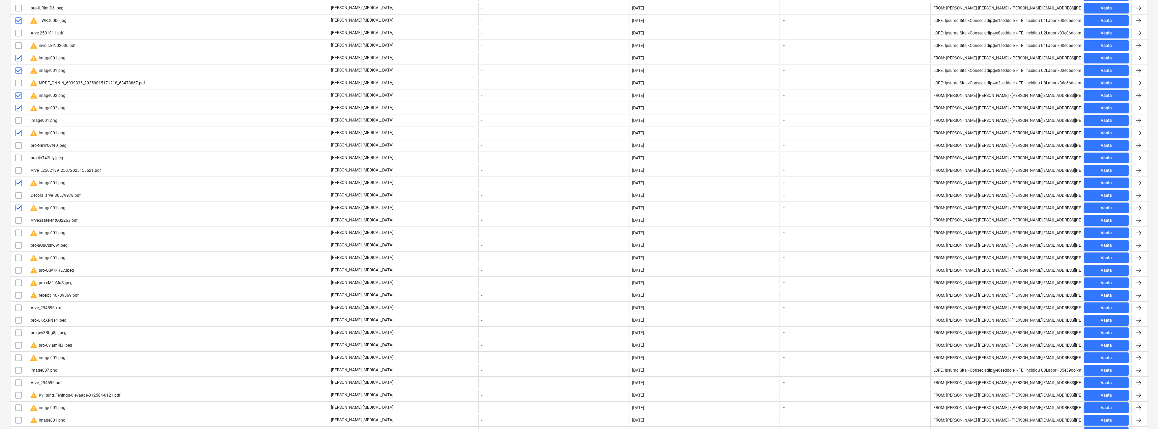
scroll to position [2495, 0]
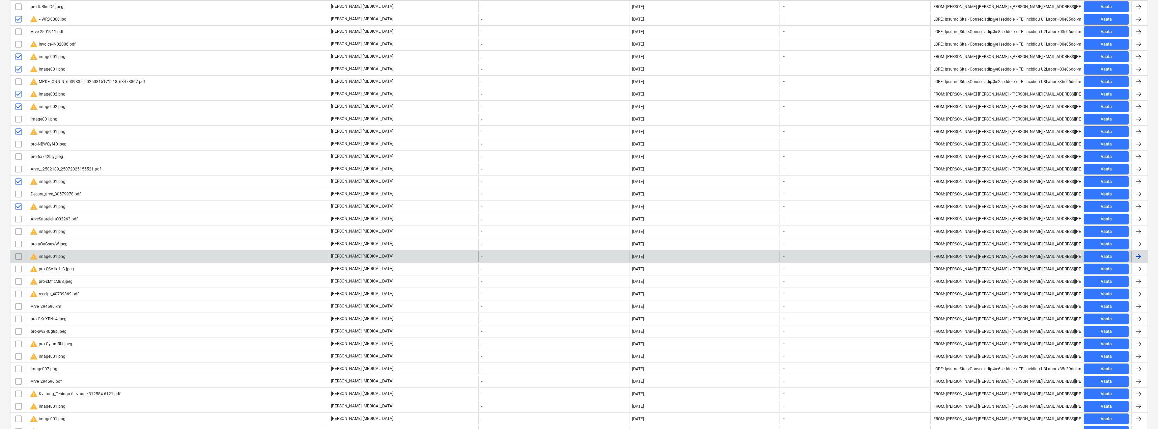
click at [17, 255] on input "checkbox" at bounding box center [18, 256] width 11 height 11
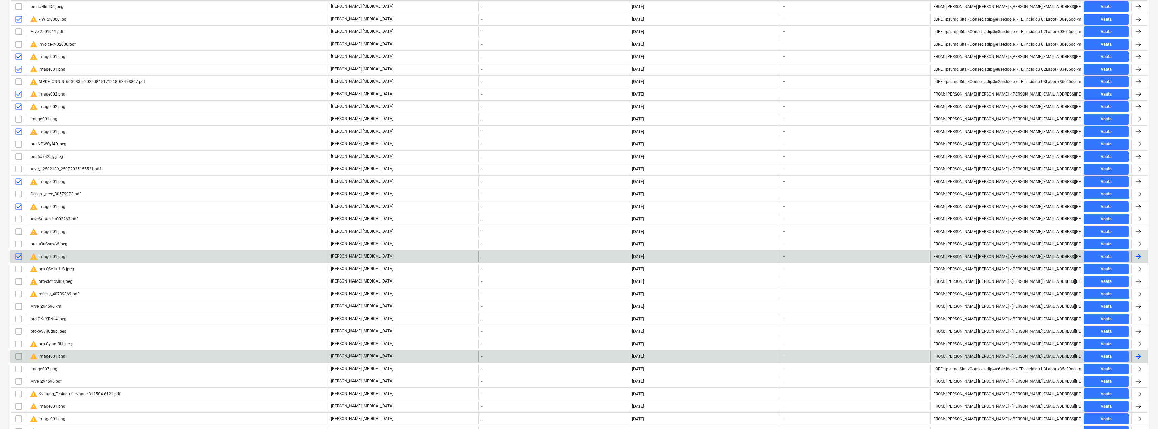
click at [17, 355] on input "checkbox" at bounding box center [18, 356] width 11 height 11
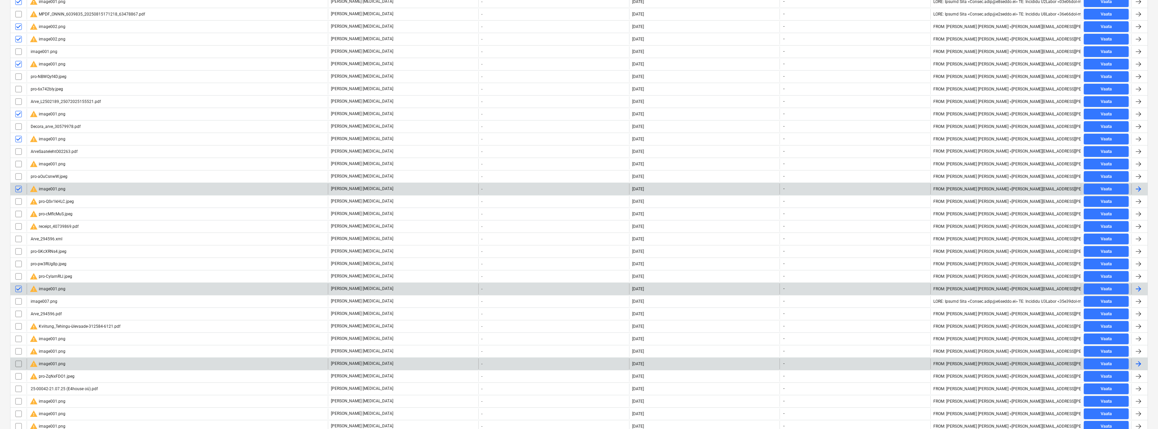
click at [18, 363] on input "checkbox" at bounding box center [18, 363] width 11 height 11
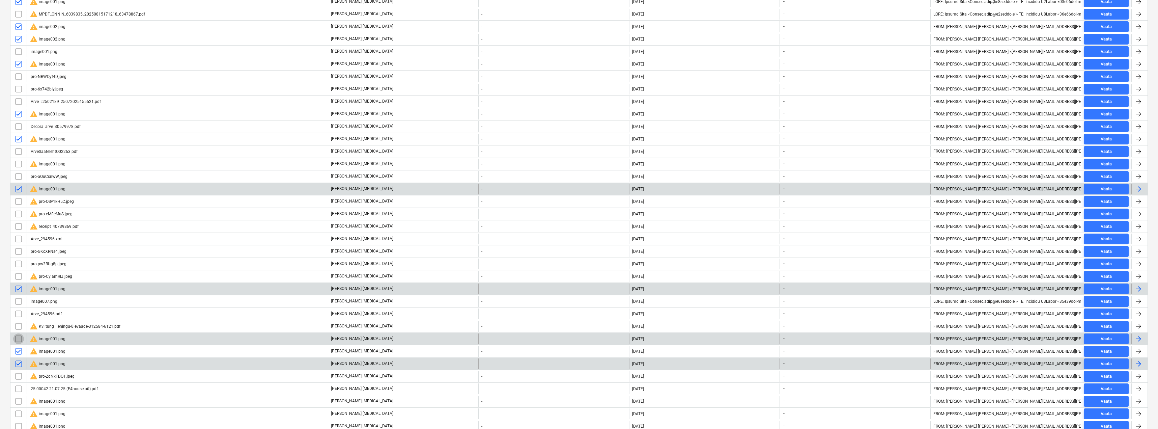
click at [16, 336] on input "checkbox" at bounding box center [18, 338] width 11 height 11
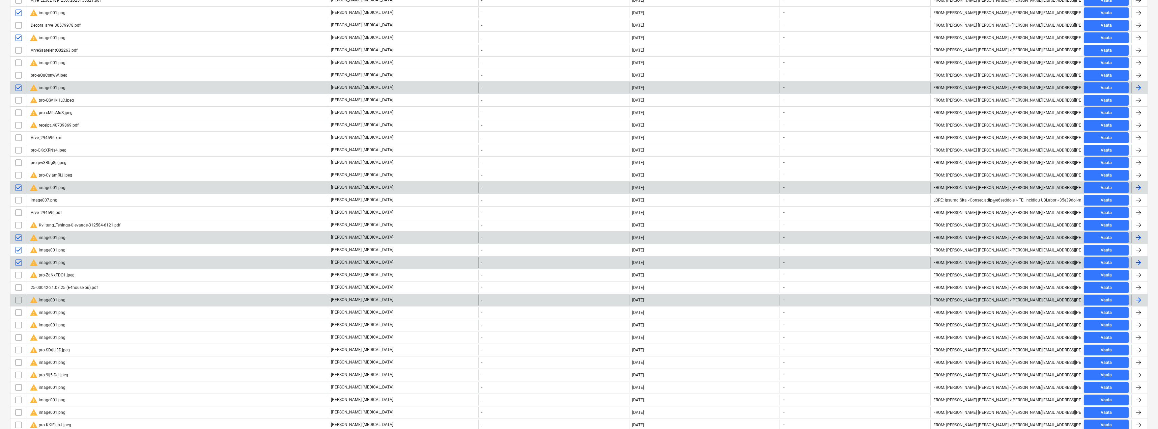
click at [17, 298] on input "checkbox" at bounding box center [18, 299] width 11 height 11
click at [18, 361] on input "checkbox" at bounding box center [18, 362] width 11 height 11
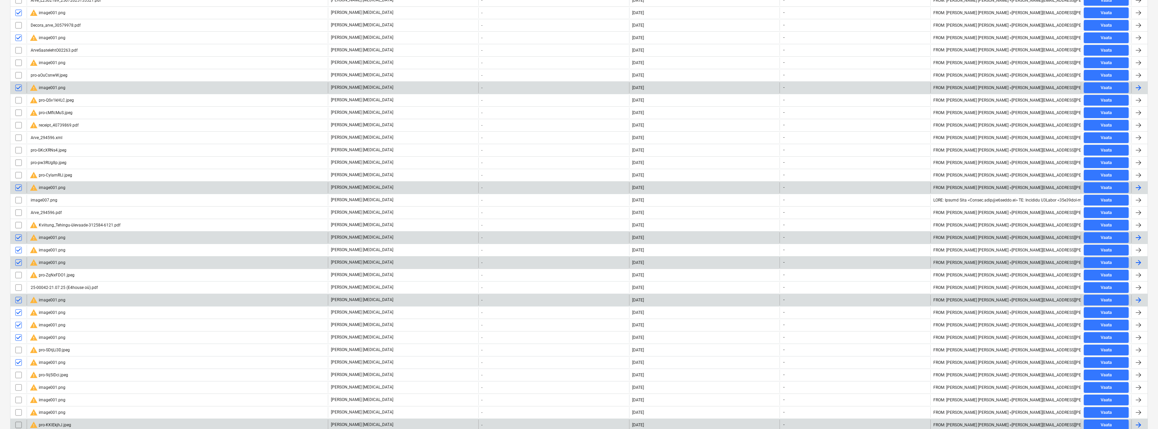
scroll to position [2731, 0]
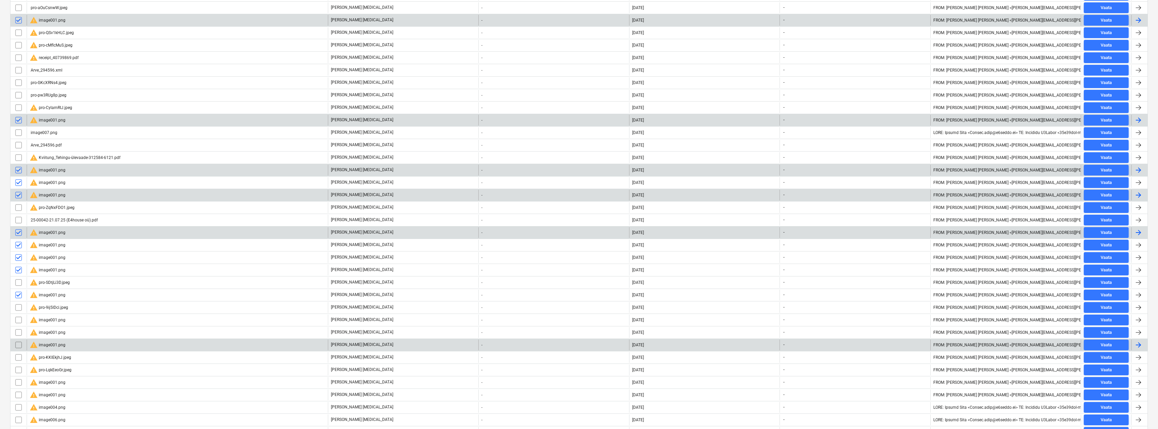
click at [17, 344] on input "checkbox" at bounding box center [18, 344] width 11 height 11
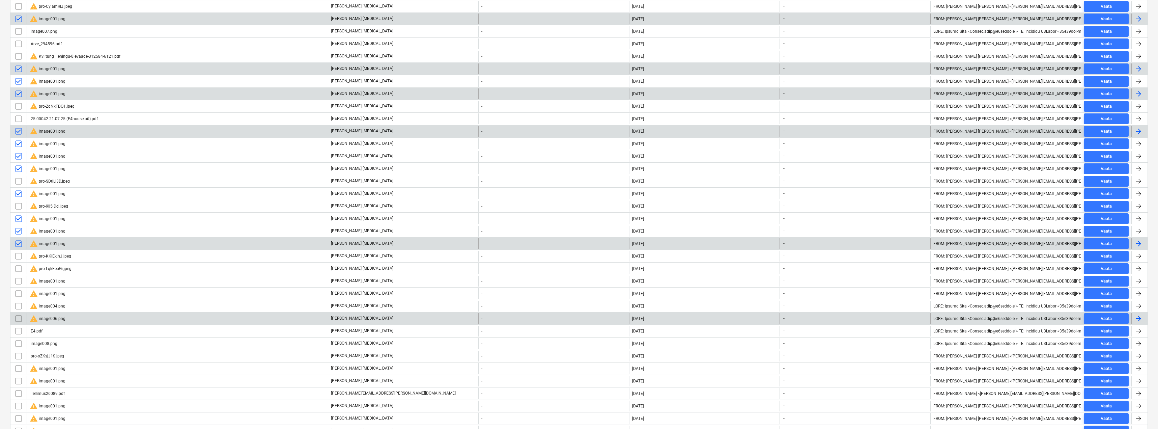
click at [18, 316] on input "checkbox" at bounding box center [18, 318] width 11 height 11
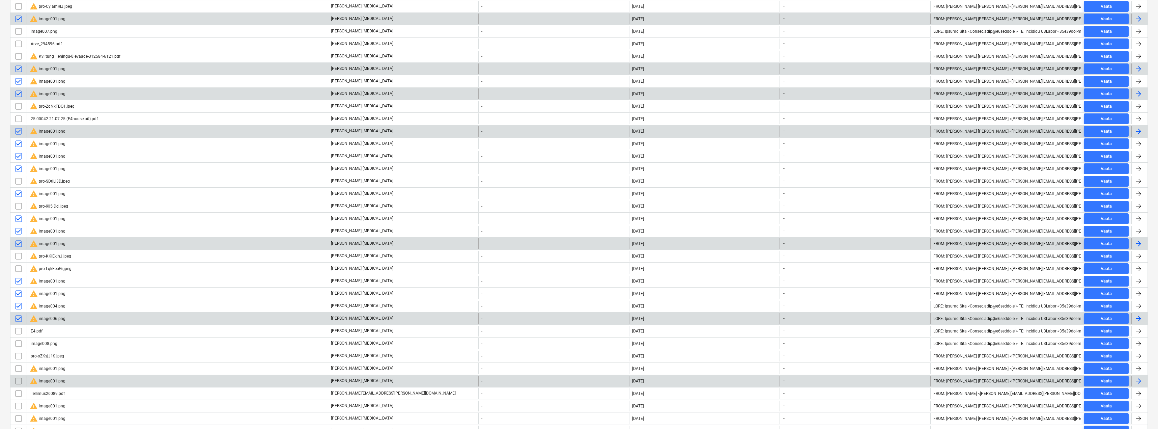
scroll to position [2900, 0]
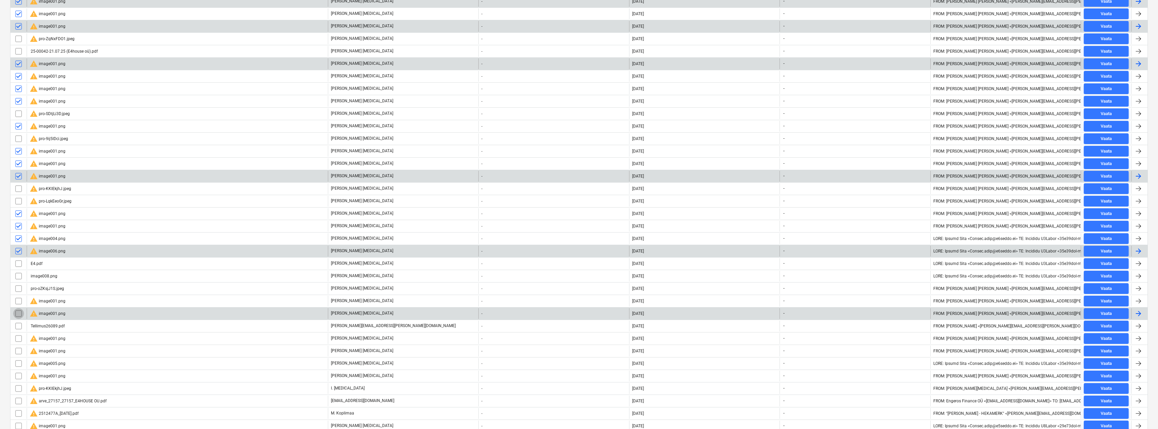
click at [16, 312] on input "checkbox" at bounding box center [18, 313] width 11 height 11
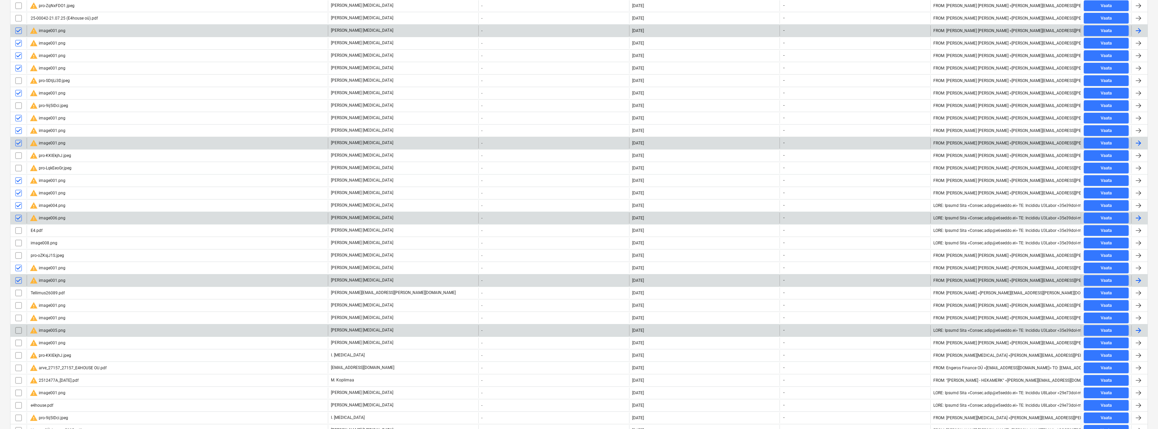
scroll to position [2933, 0]
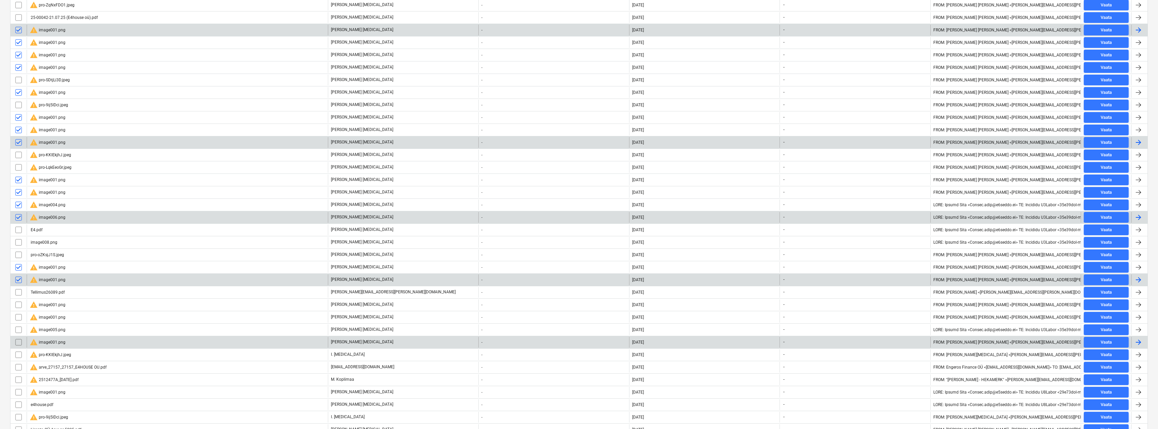
click at [16, 340] on input "checkbox" at bounding box center [18, 342] width 11 height 11
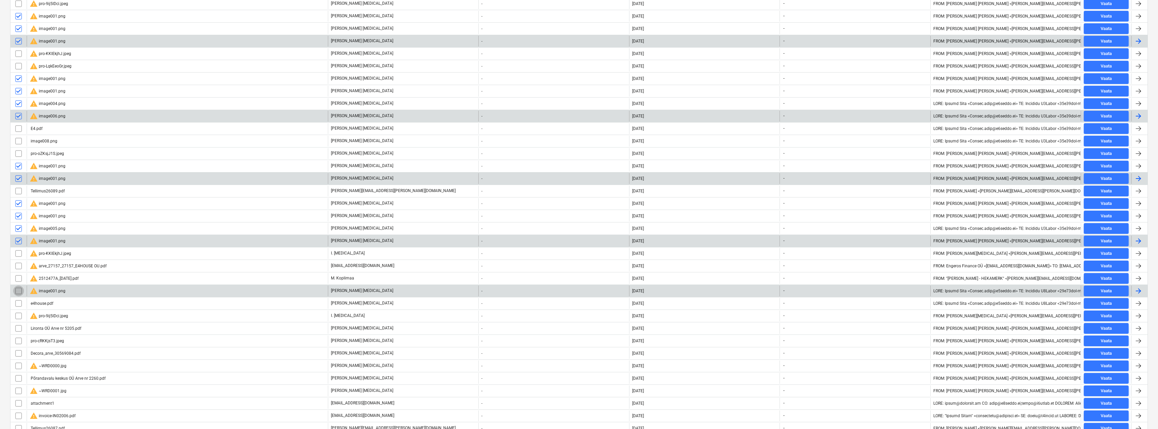
click at [17, 291] on input "checkbox" at bounding box center [18, 290] width 11 height 11
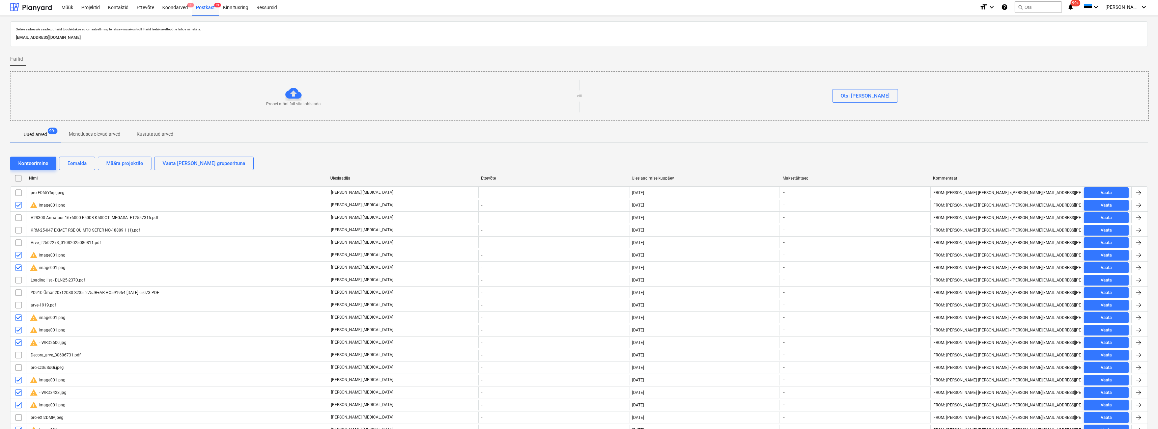
scroll to position [0, 0]
click at [81, 164] on div "Eemalda" at bounding box center [76, 164] width 19 height 9
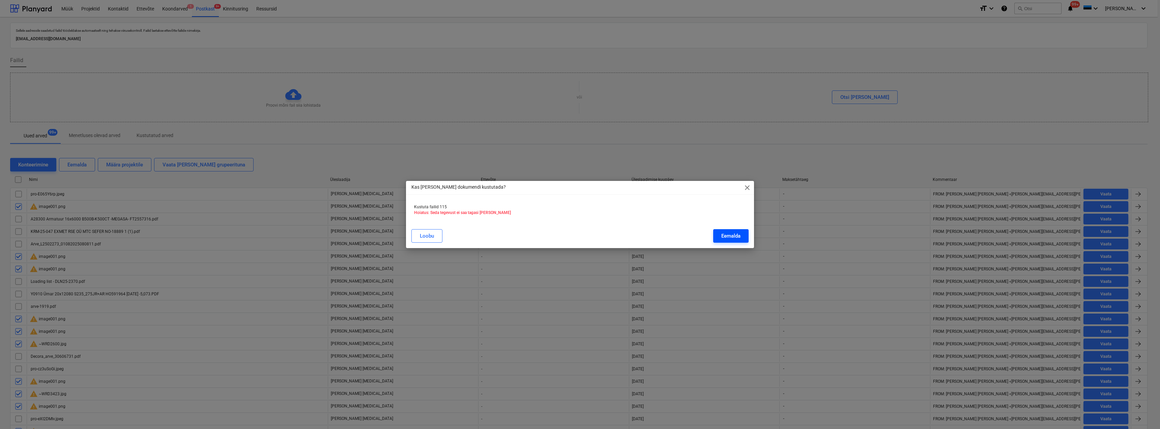
click at [728, 237] on div "Eemalda" at bounding box center [730, 235] width 19 height 9
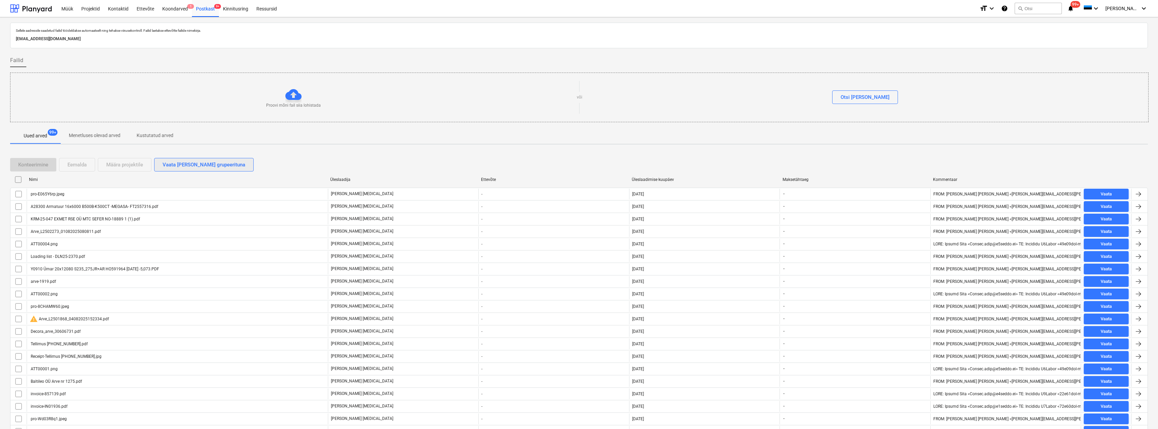
click at [184, 166] on div "Vaata [PERSON_NAME] grupeerituna" at bounding box center [204, 164] width 83 height 9
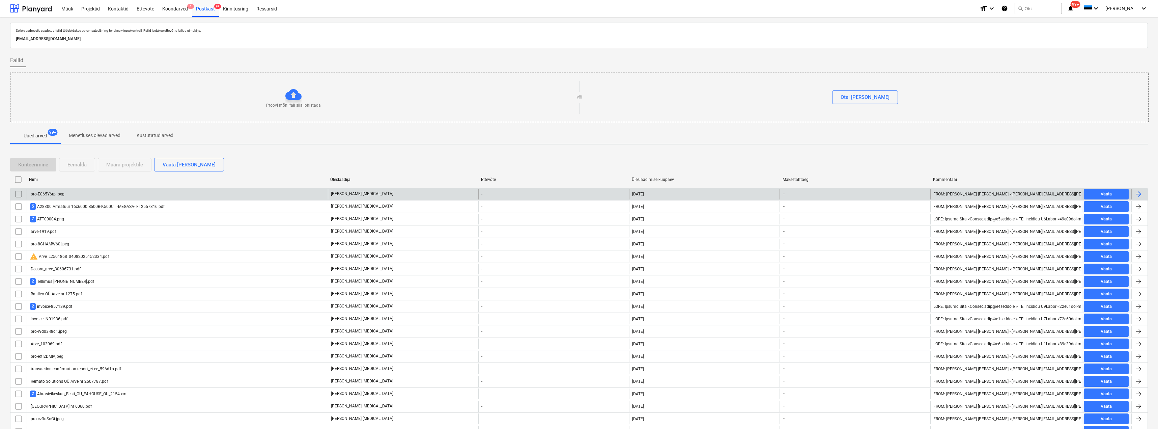
click at [106, 193] on div "pro-E065Y6rp.jpeg" at bounding box center [177, 193] width 301 height 11
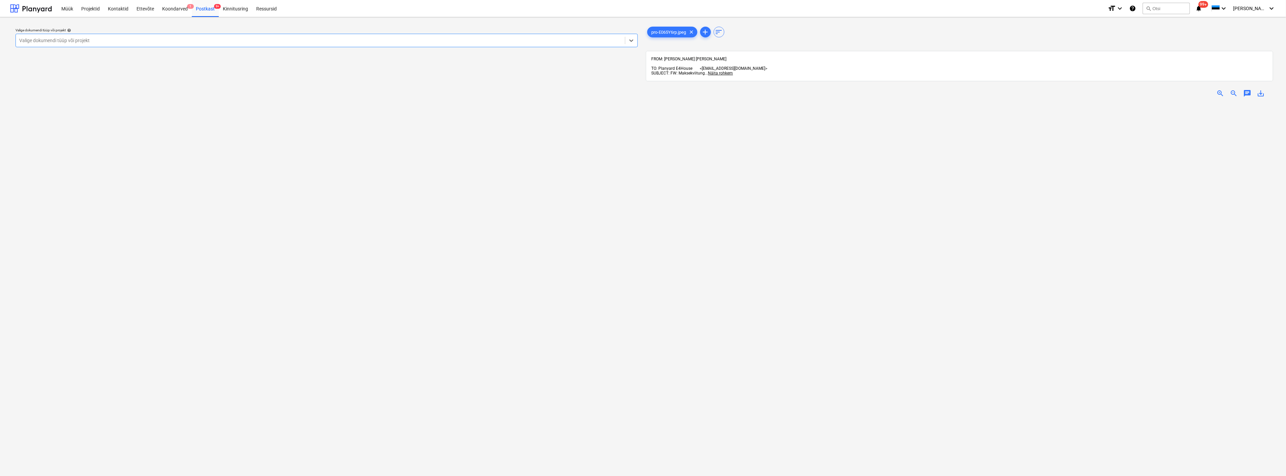
click at [137, 41] on div at bounding box center [320, 40] width 603 height 7
type input "yld"
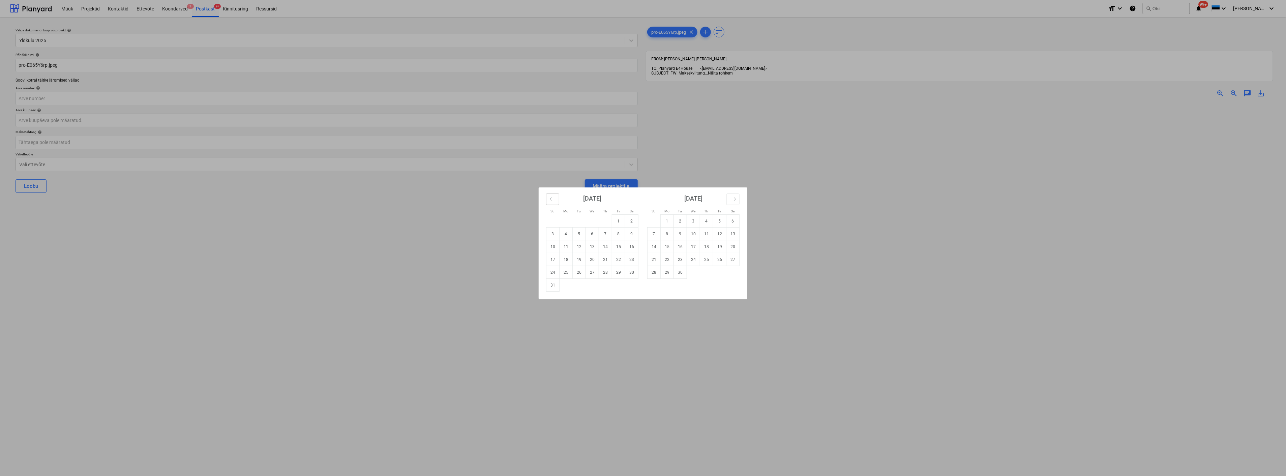
click at [554, 200] on icon "Move backward to switch to the previous month." at bounding box center [553, 199] width 6 height 6
click at [608, 273] on td "31" at bounding box center [605, 272] width 13 height 13
type input "[DATE]"
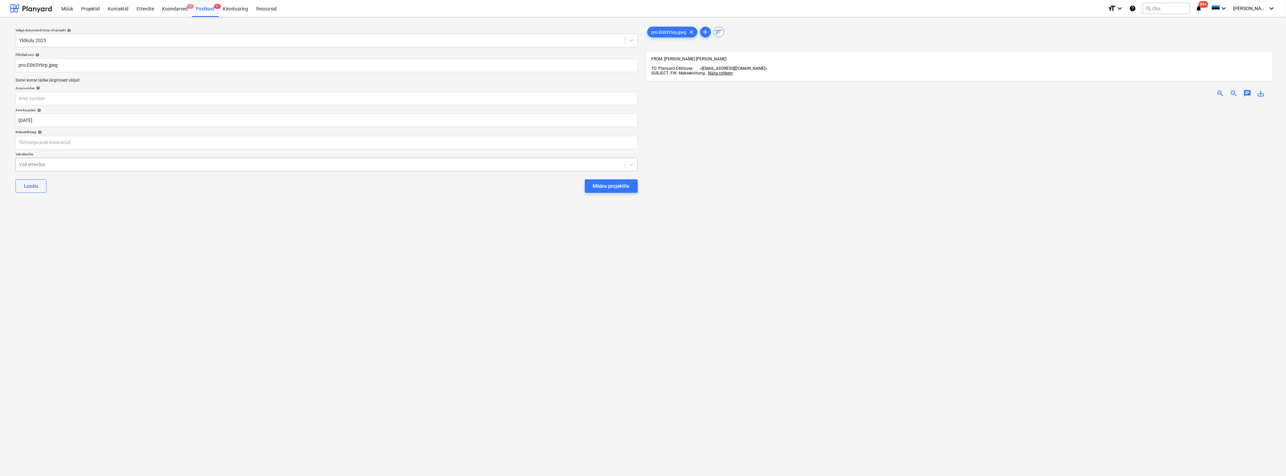
click at [134, 162] on div at bounding box center [320, 164] width 603 height 7
type input "töö"
click at [611, 186] on div "Määra projektile" at bounding box center [611, 186] width 37 height 9
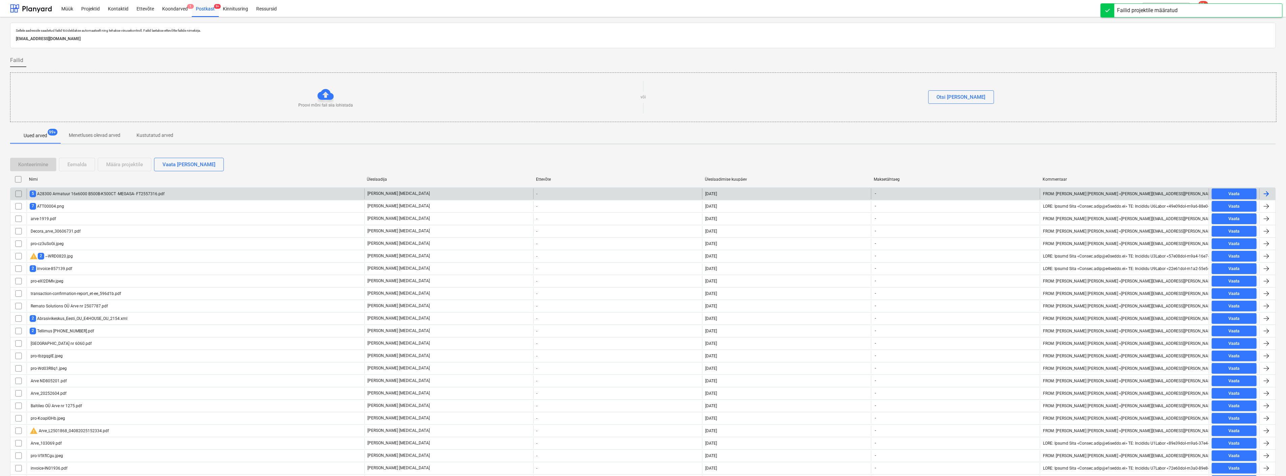
click at [265, 193] on div "5 A28300 Armatuur 16x6000 B500B-K500CT -MEGASA- FT2557316.pdf" at bounding box center [196, 193] width 338 height 11
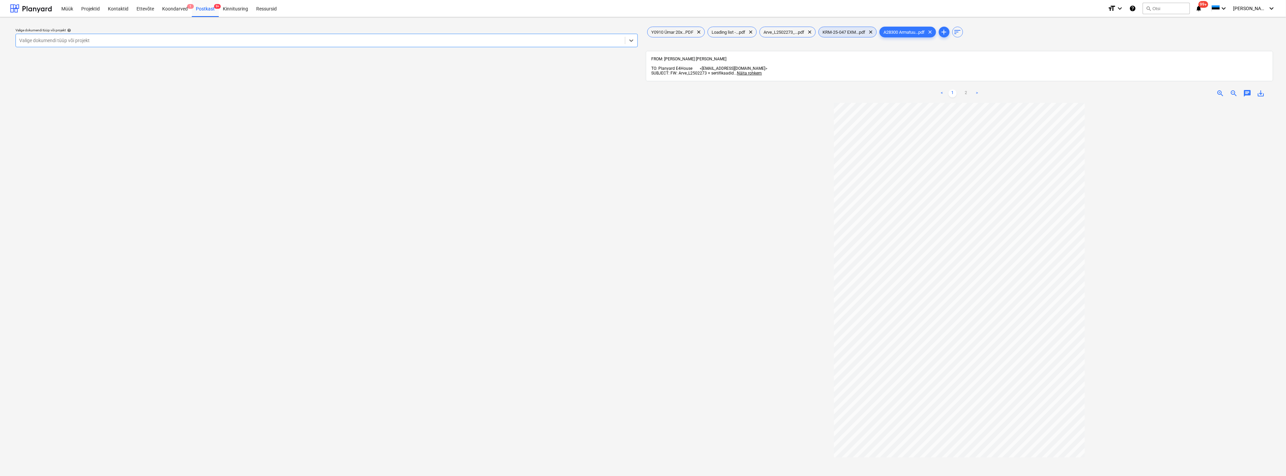
click at [837, 32] on span "KRM-25-047 EXM...pdf" at bounding box center [844, 32] width 51 height 5
click at [787, 28] on div "Arve_L2502273_...pdf clear" at bounding box center [788, 32] width 56 height 11
click at [75, 42] on div at bounding box center [320, 40] width 603 height 7
type input "[PERSON_NAME]"
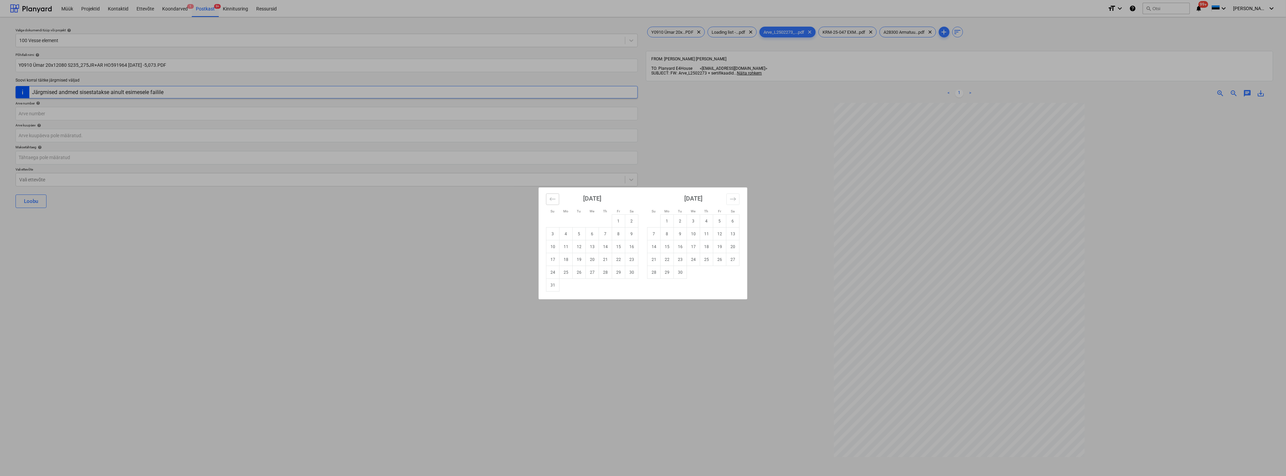
click at [557, 201] on button "Move backward to switch to the previous month." at bounding box center [552, 199] width 13 height 11
click at [607, 273] on td "31" at bounding box center [605, 272] width 13 height 13
type input "[DATE]"
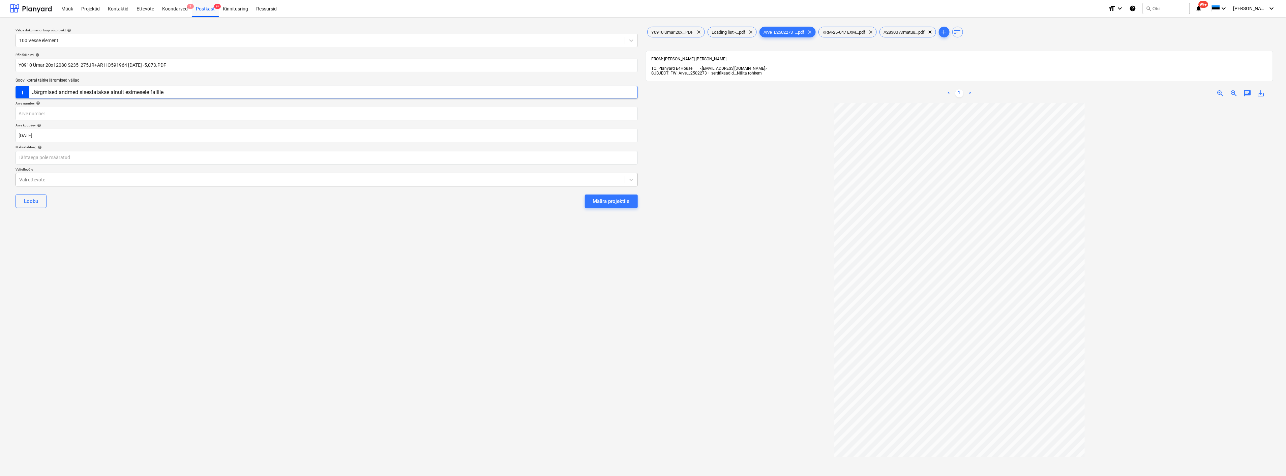
click at [133, 179] on div at bounding box center [320, 179] width 603 height 7
type input "exme"
click at [585, 195] on button "Määra projektile" at bounding box center [611, 201] width 53 height 13
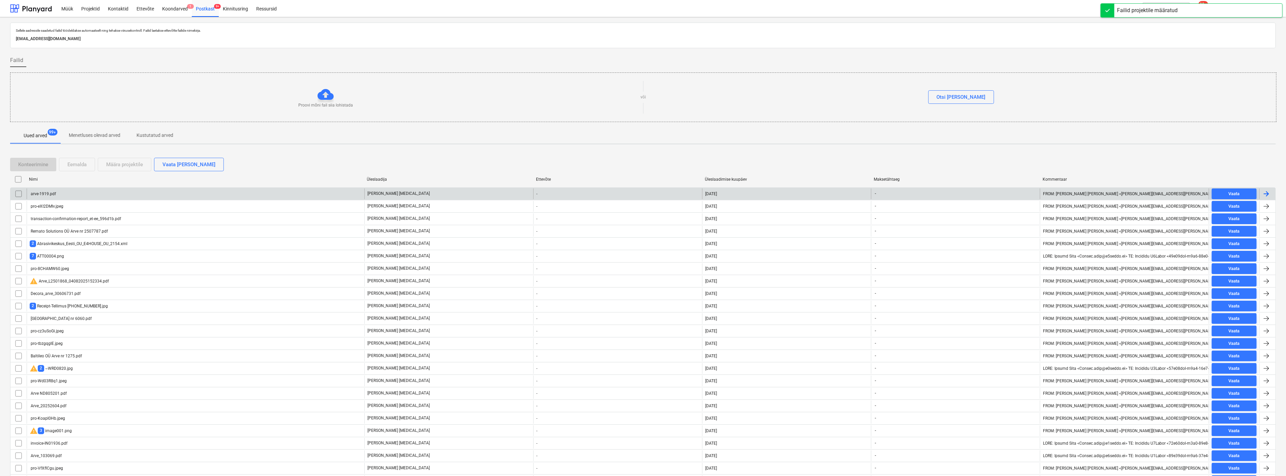
click at [112, 193] on div "arve-1919.pdf" at bounding box center [196, 193] width 338 height 11
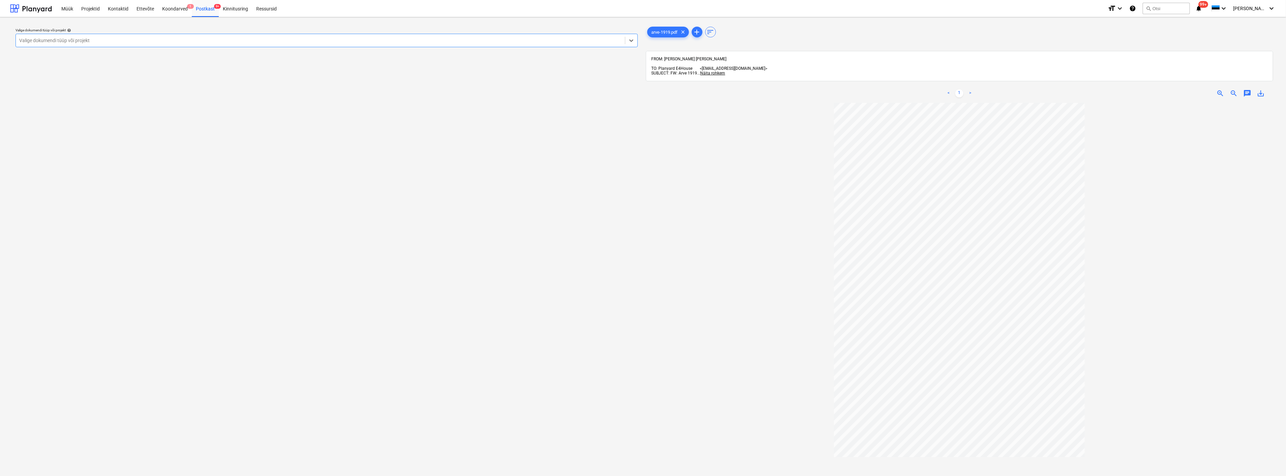
click at [167, 41] on div at bounding box center [320, 40] width 603 height 7
type input "yld"
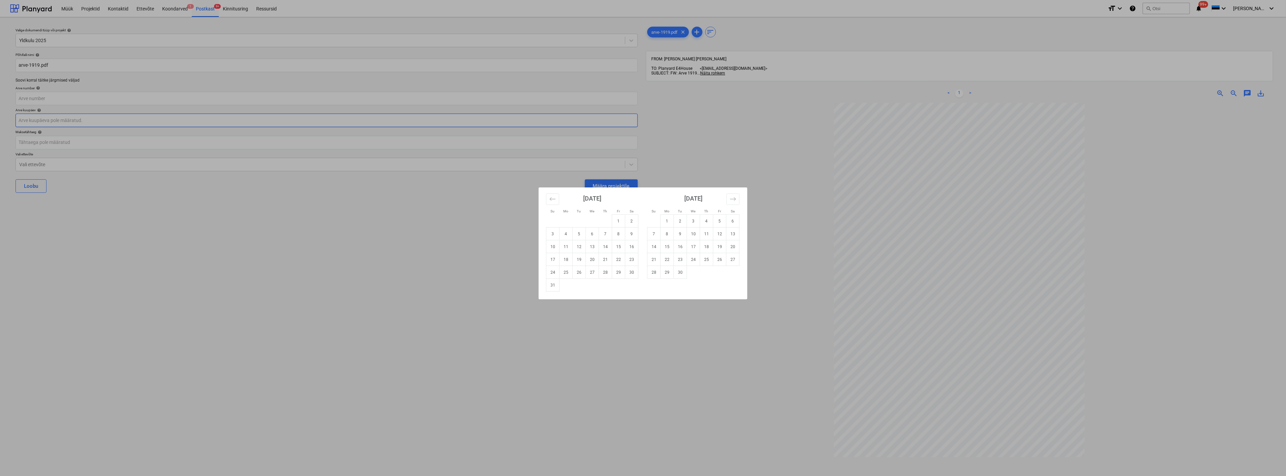
click at [101, 118] on body "Müük Projektid Kontaktid Ettevõte Koondarved 1 Postkast 9+ Kinnitusring Ressurs…" at bounding box center [643, 238] width 1286 height 476
click at [556, 197] on button "Move backward to switch to the previous month." at bounding box center [552, 199] width 13 height 11
click at [602, 275] on td "31" at bounding box center [605, 272] width 13 height 13
type input "[DATE]"
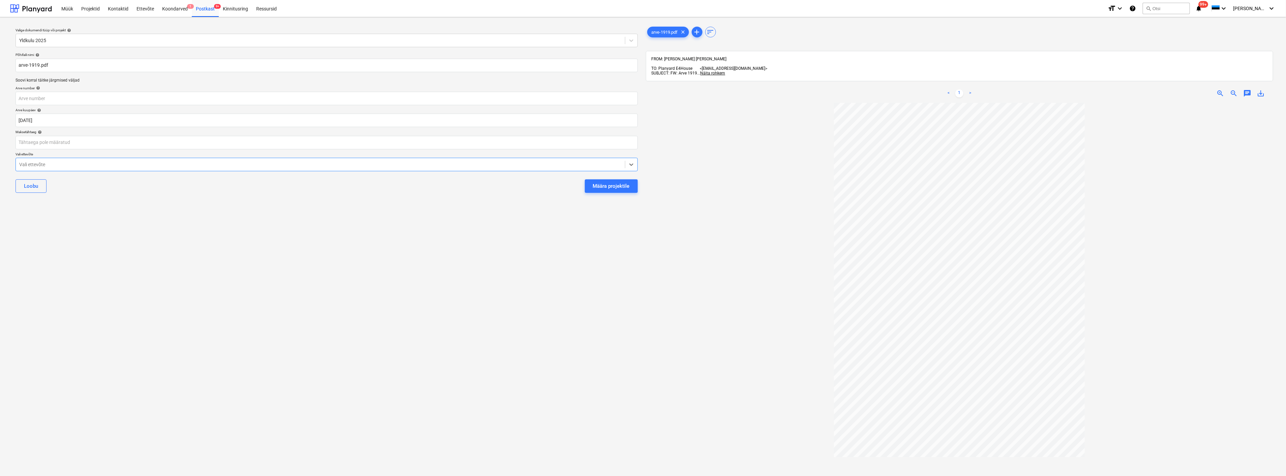
click at [100, 166] on div at bounding box center [320, 164] width 603 height 7
type input "O"
click at [406, 366] on div "Valige dokumendi tüüp või projekt help Yldkulu 2025 Põhifaili nimi help arve-19…" at bounding box center [326, 293] width 633 height 540
click at [592, 187] on button "Määra projektile" at bounding box center [611, 185] width 53 height 13
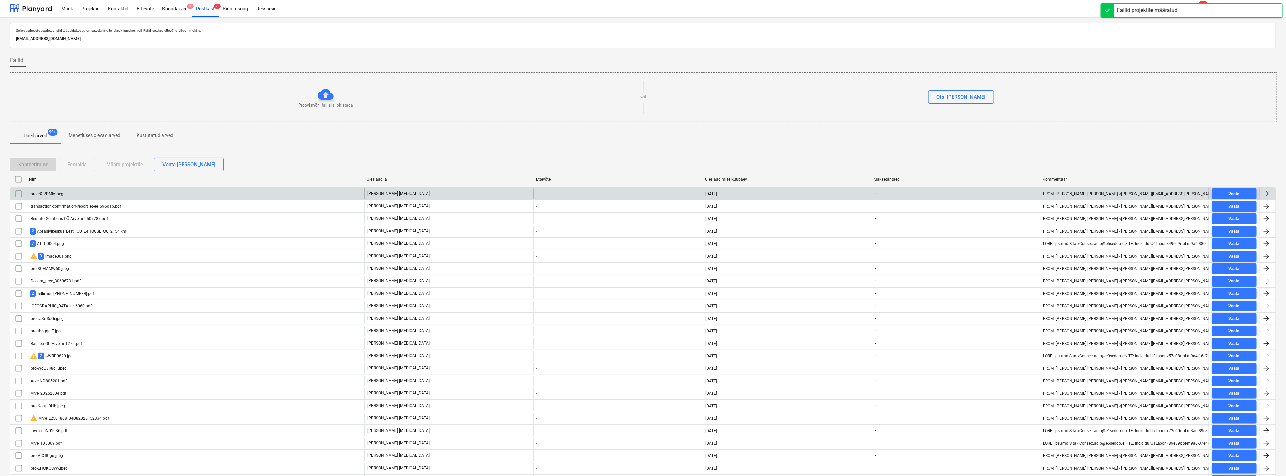
click at [154, 196] on div "pro-eXI2DMIv.jpeg" at bounding box center [196, 193] width 338 height 11
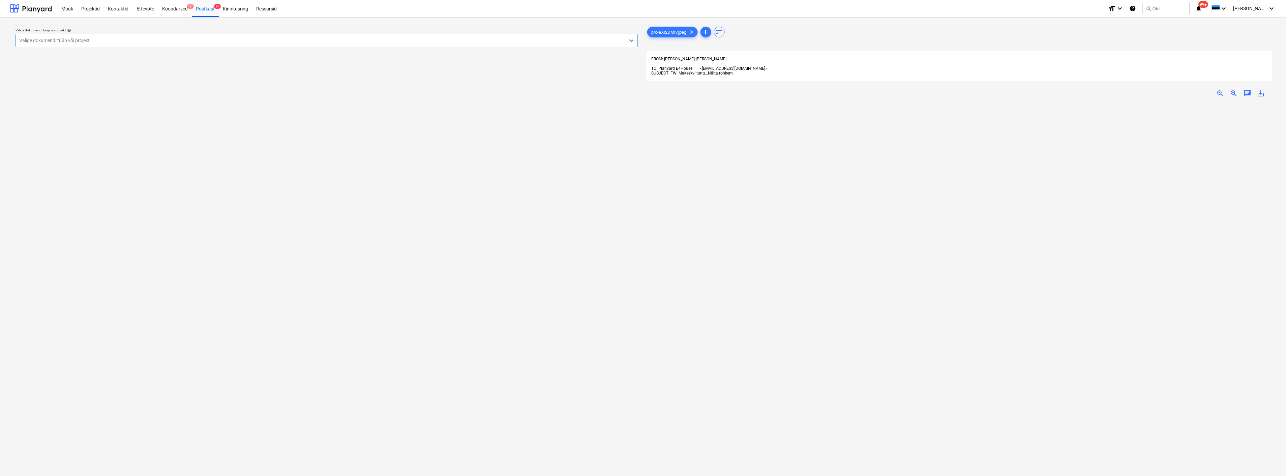
click at [1157, 89] on span "zoom_out" at bounding box center [1234, 93] width 8 height 8
click at [200, 39] on div at bounding box center [320, 40] width 603 height 7
type input "tall"
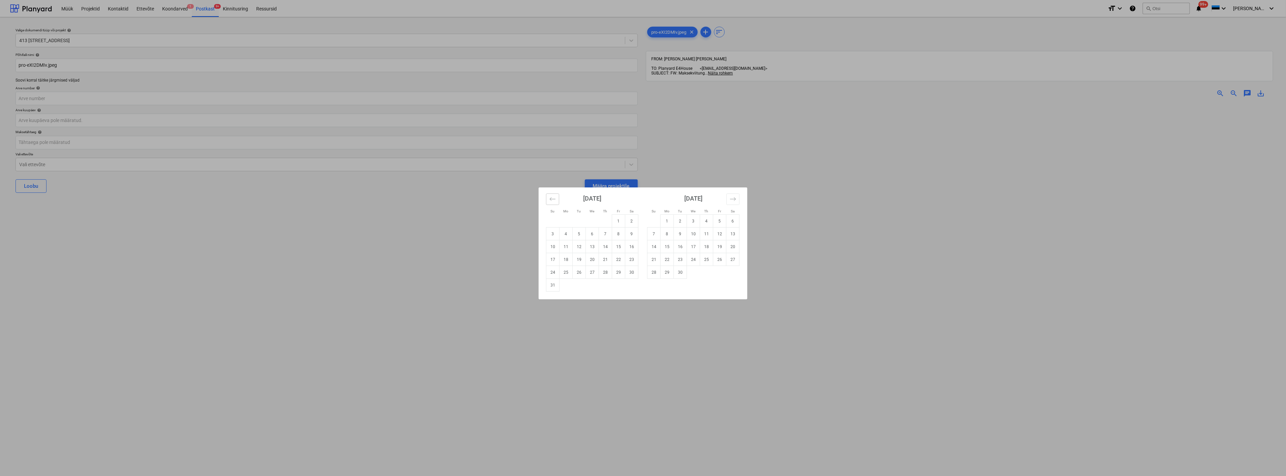
click at [554, 201] on icon "Move backward to switch to the previous month." at bounding box center [553, 199] width 6 height 6
click at [608, 274] on td "31" at bounding box center [605, 272] width 13 height 13
type input "[DATE]"
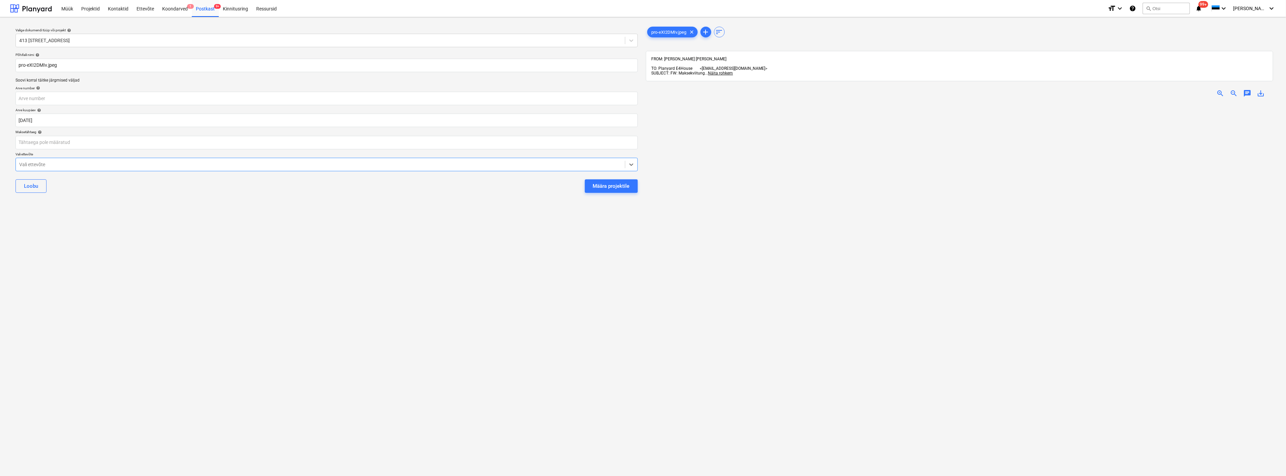
click at [86, 164] on div at bounding box center [320, 164] width 603 height 7
type input "cirk"
click at [86, 164] on div at bounding box center [320, 164] width 603 height 7
type input "cir"
click at [618, 186] on div "Määra projektile" at bounding box center [611, 186] width 37 height 9
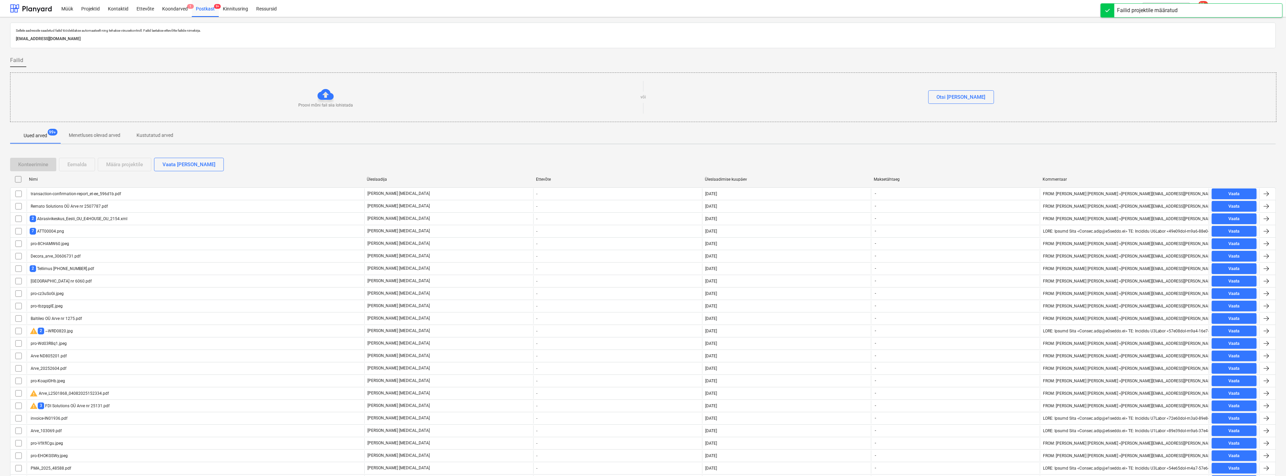
click at [95, 193] on div "transaction-confirmation-report_et-ee_596d1b.pdf" at bounding box center [75, 194] width 91 height 5
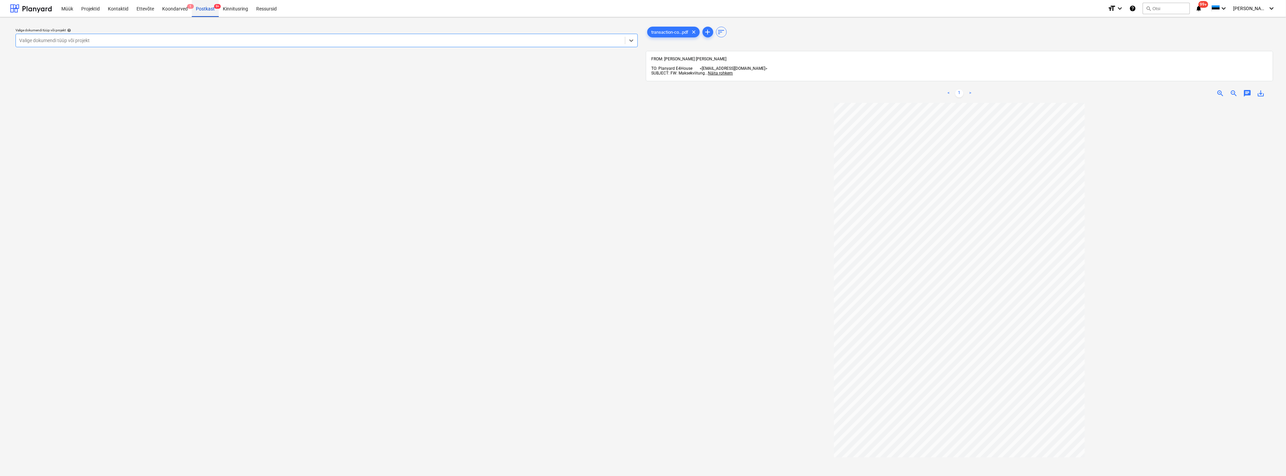
click at [204, 10] on div "Postkast 9+" at bounding box center [205, 8] width 27 height 17
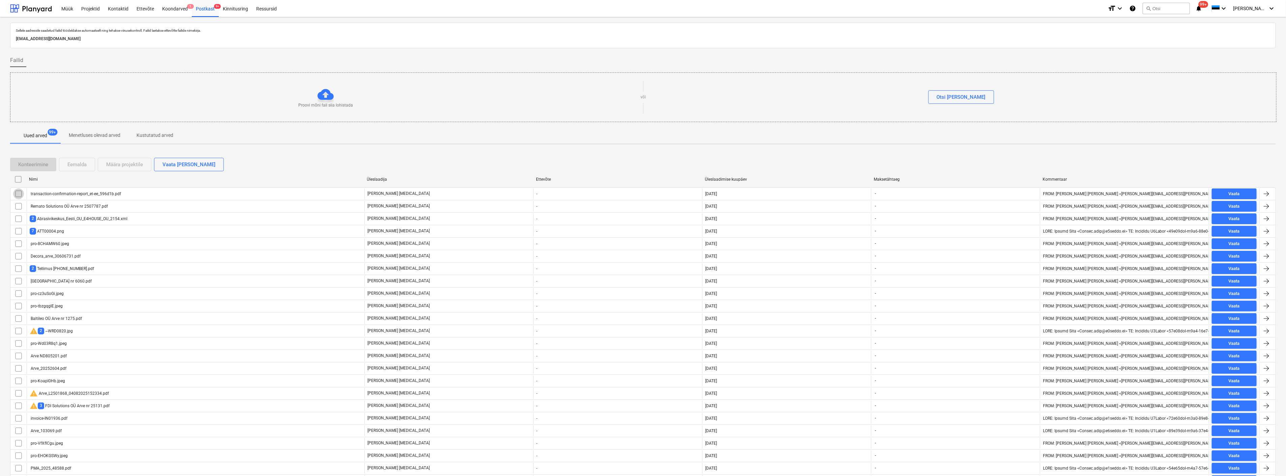
click at [15, 193] on input "checkbox" at bounding box center [18, 193] width 11 height 11
click at [82, 161] on div "Eemalda" at bounding box center [76, 164] width 19 height 9
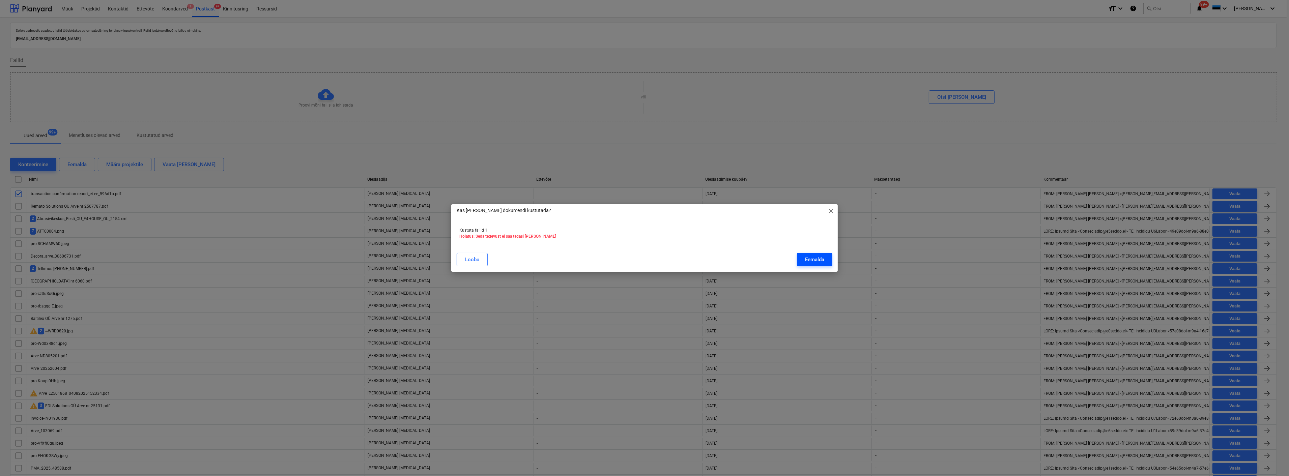
click at [820, 256] on div "Eemalda" at bounding box center [814, 259] width 19 height 9
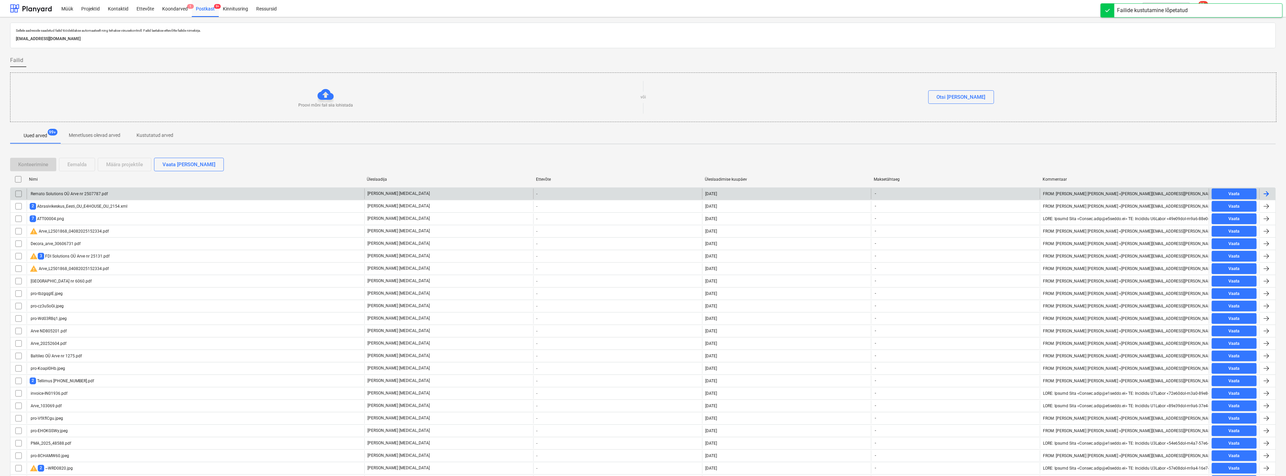
click at [80, 192] on div "Remato Solutions OÜ Arve nr 2507787.pdf" at bounding box center [69, 194] width 78 height 5
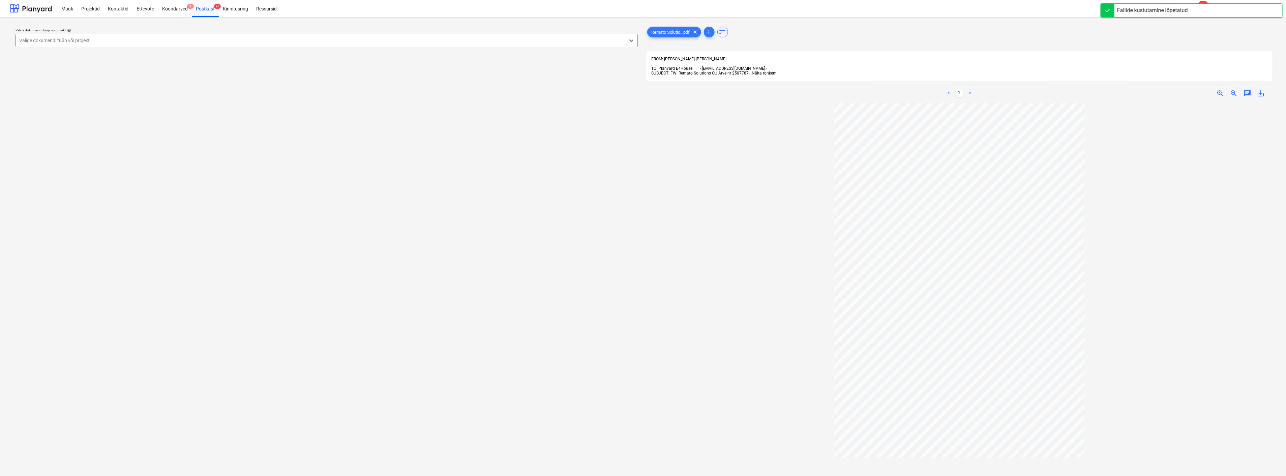
click at [279, 38] on div at bounding box center [320, 40] width 603 height 7
type input "yld"
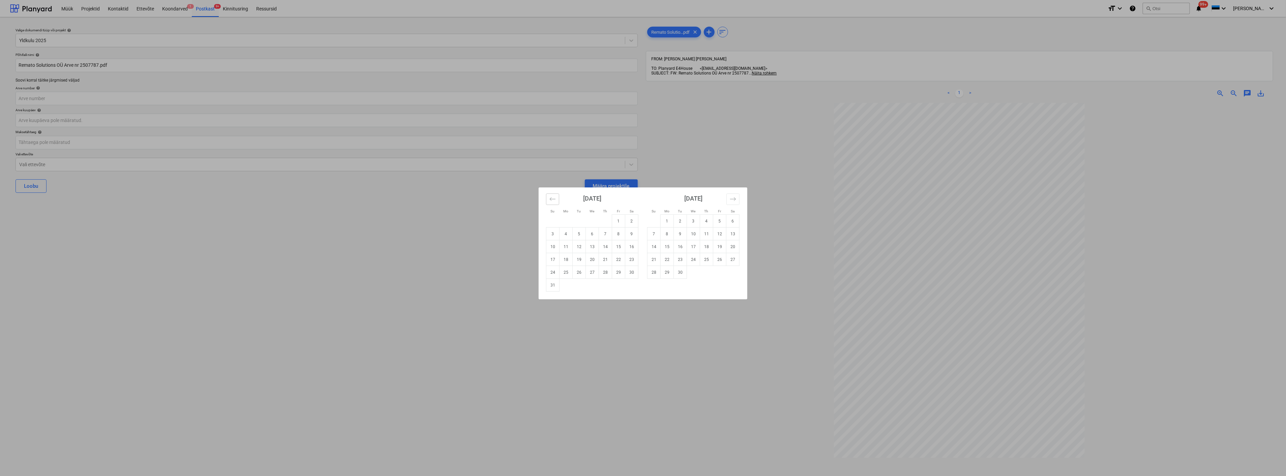
click at [547, 198] on button "Move backward to switch to the previous month." at bounding box center [552, 199] width 13 height 11
click at [603, 272] on td "31" at bounding box center [605, 272] width 13 height 13
type input "[DATE]"
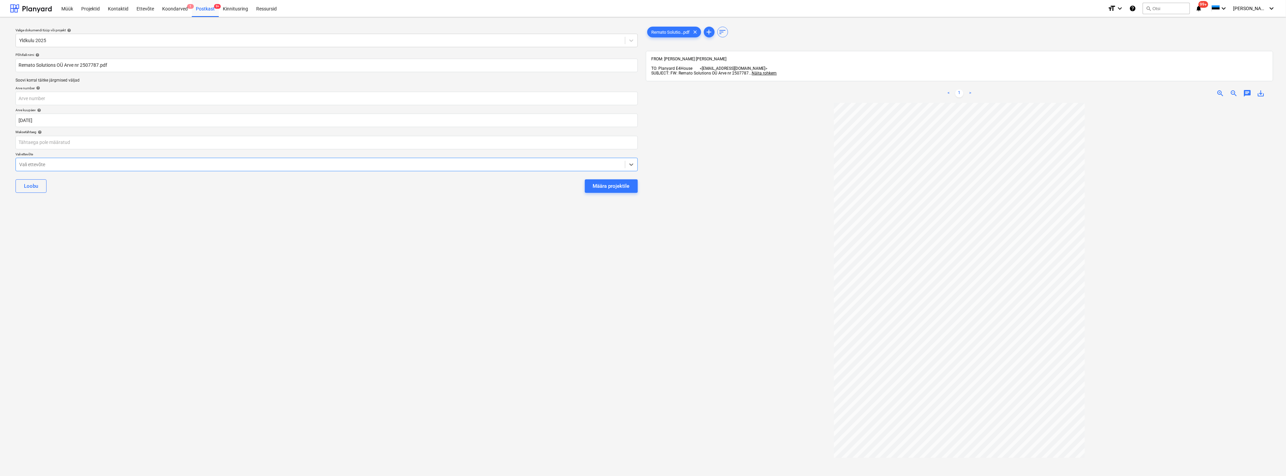
click at [382, 162] on div at bounding box center [320, 164] width 603 height 7
type input "rem"
click at [585, 179] on button "Määra projektile" at bounding box center [611, 185] width 53 height 13
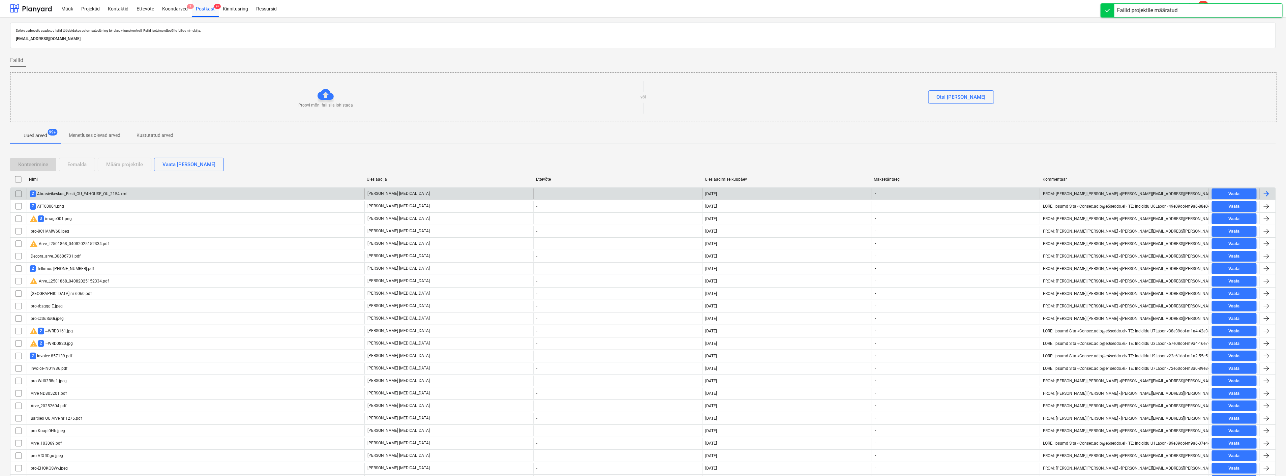
click at [137, 192] on div "2 Abrasivikeskus_Eesti_OU_E4HOUSE_OU_2154.xml" at bounding box center [196, 193] width 338 height 11
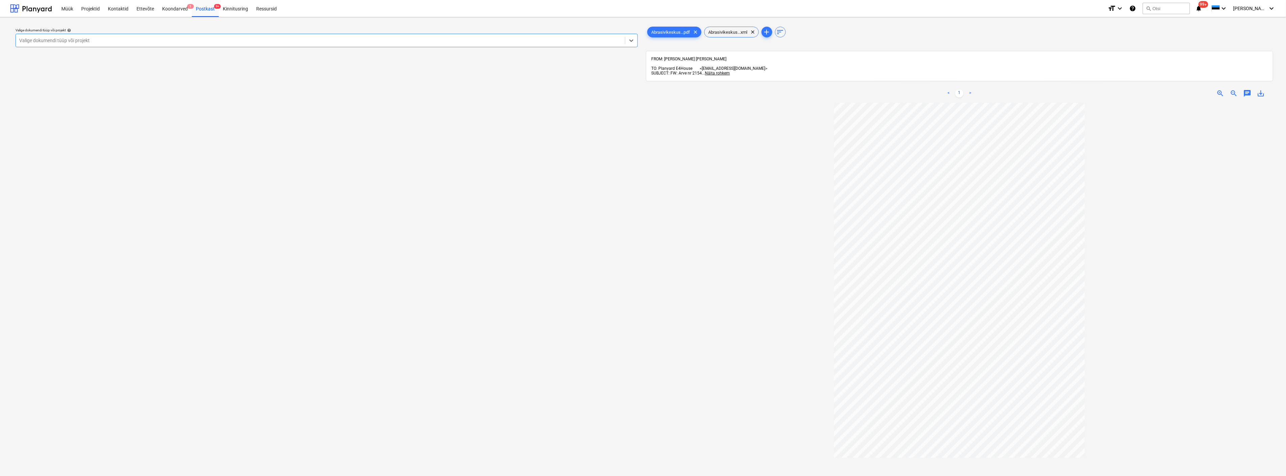
drag, startPoint x: 233, startPoint y: 39, endPoint x: 241, endPoint y: 46, distance: 9.8
click at [233, 39] on div at bounding box center [320, 40] width 603 height 7
type input "[PERSON_NAME]"
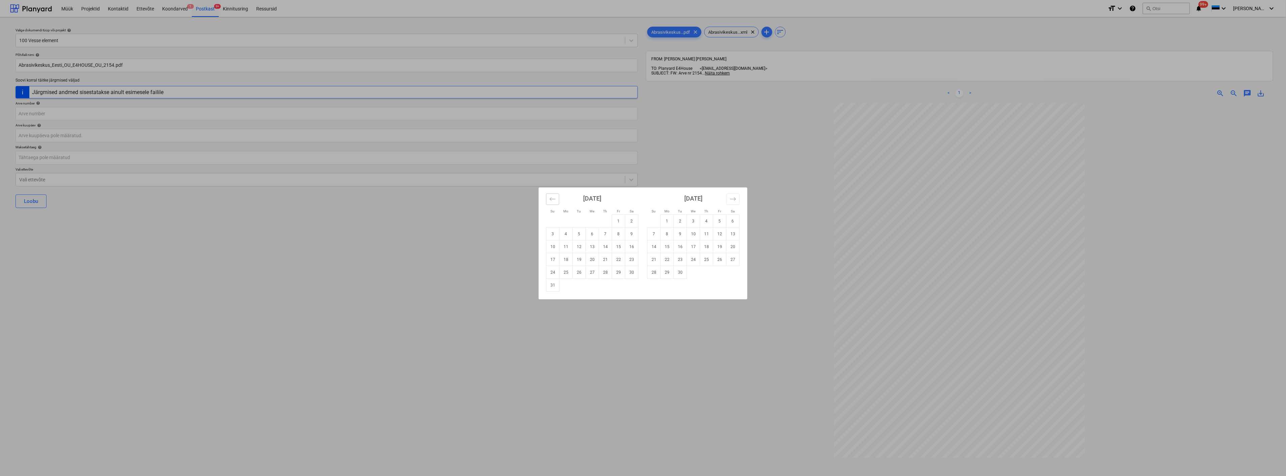
click at [554, 201] on icon "Move backward to switch to the previous month." at bounding box center [553, 199] width 6 height 6
click at [606, 274] on td "31" at bounding box center [605, 272] width 13 height 13
type input "[DATE]"
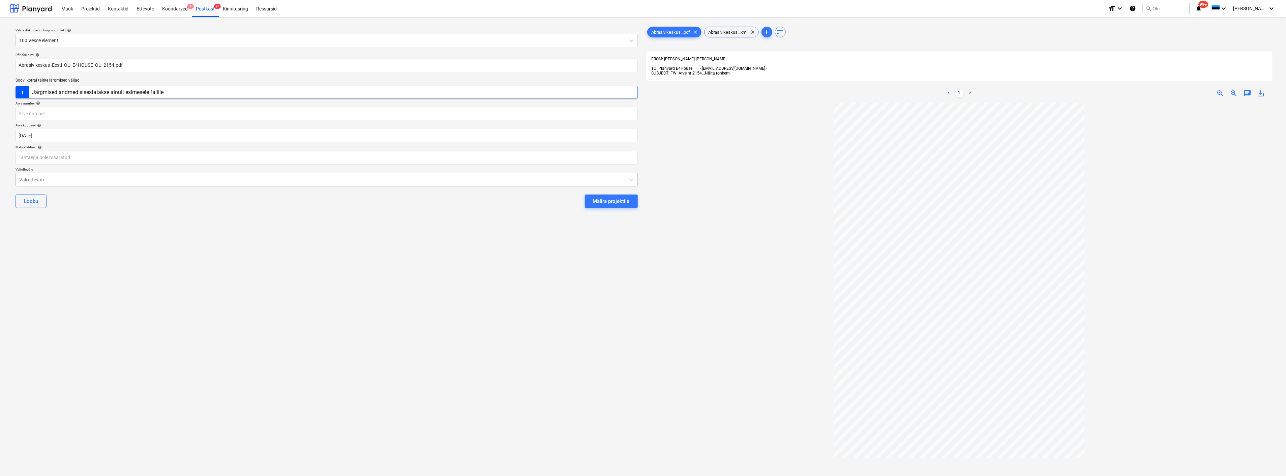
click at [537, 181] on div at bounding box center [320, 179] width 603 height 7
type input "a"
click at [757, 150] on div at bounding box center [960, 331] width 628 height 457
click at [629, 201] on div "Määra projektile" at bounding box center [611, 201] width 37 height 9
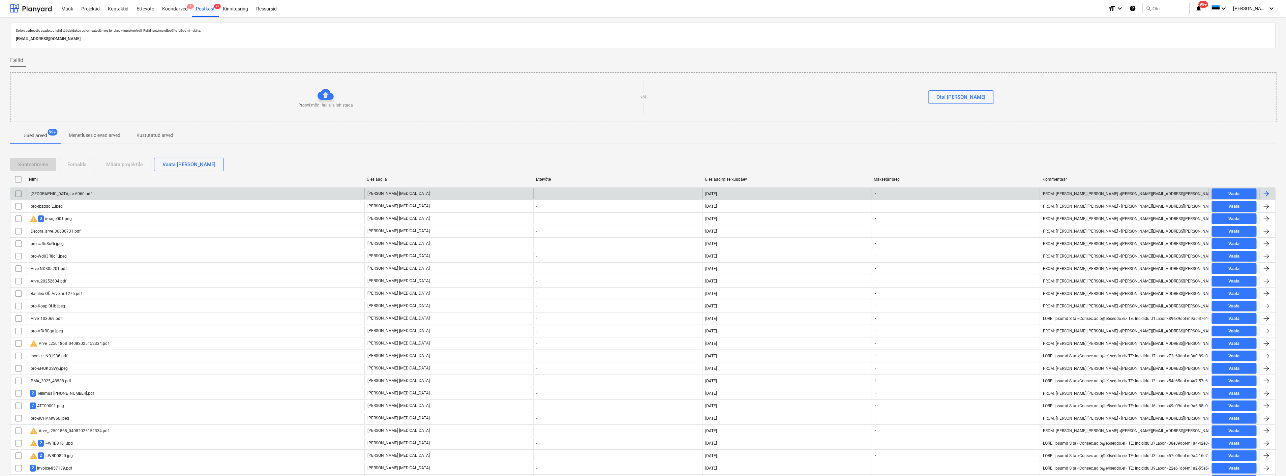
click at [75, 192] on div "[GEOGRAPHIC_DATA] nr 6060.pdf" at bounding box center [61, 194] width 62 height 5
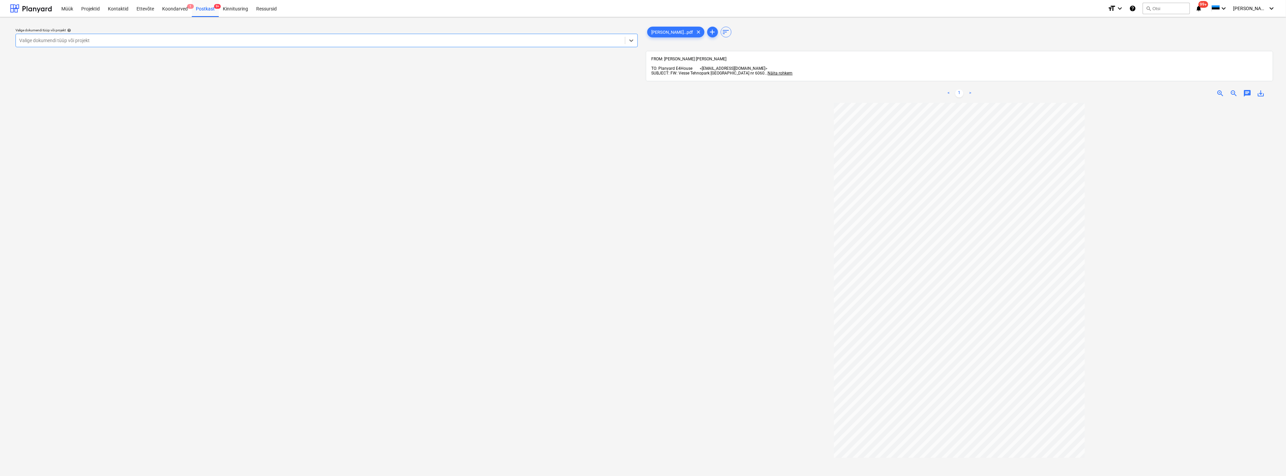
click at [120, 39] on div at bounding box center [320, 40] width 603 height 7
type input "[PERSON_NAME]"
click at [65, 122] on body "Müük Projektid Kontaktid Ettevõte Koondarved 1 Postkast 9+ Kinnitusring Ressurs…" at bounding box center [643, 238] width 1286 height 476
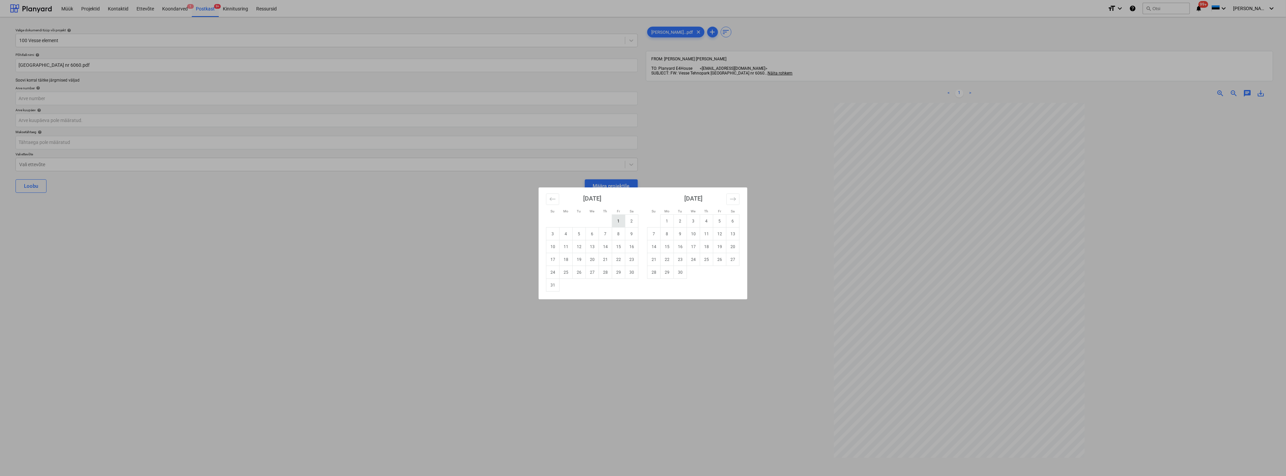
click at [622, 223] on td "1" at bounding box center [618, 221] width 13 height 13
type input "01 Aug 2025"
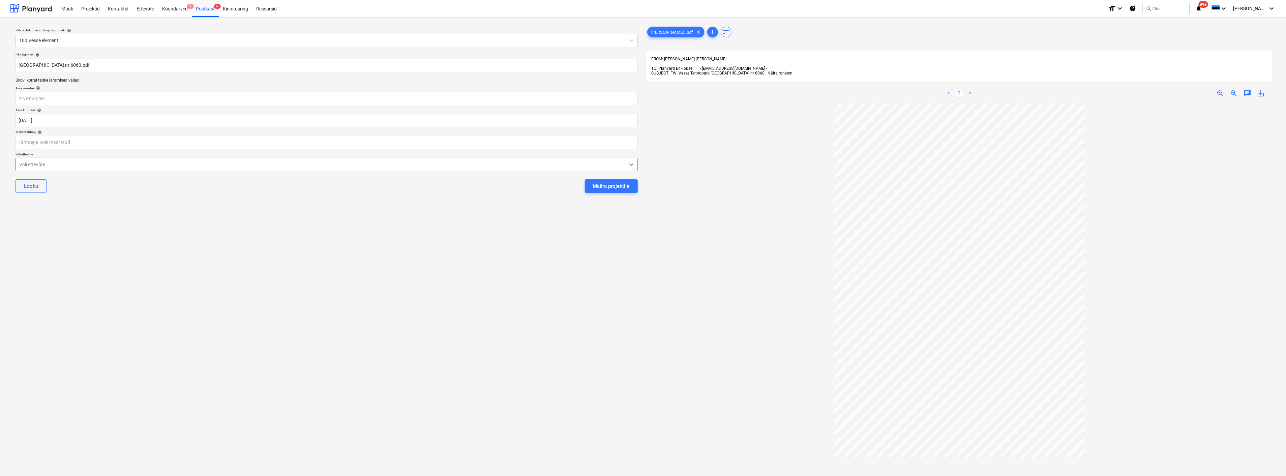
click at [259, 165] on div at bounding box center [320, 164] width 603 height 7
type input "t"
type input "[PERSON_NAME]"
click at [585, 179] on button "Määra projektile" at bounding box center [611, 185] width 53 height 13
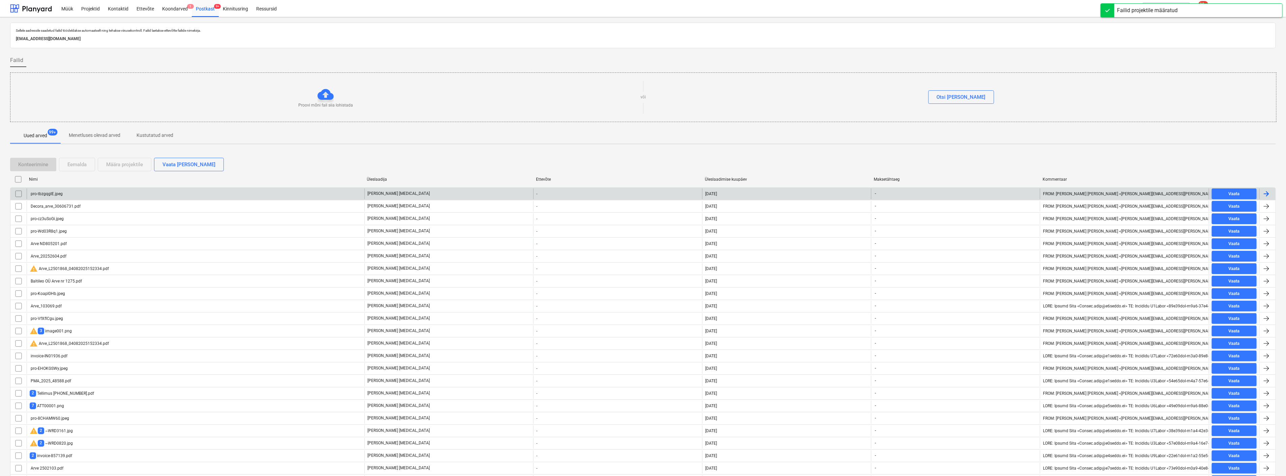
click at [117, 195] on div "pro-tbzgqglE.jpeg" at bounding box center [196, 193] width 338 height 11
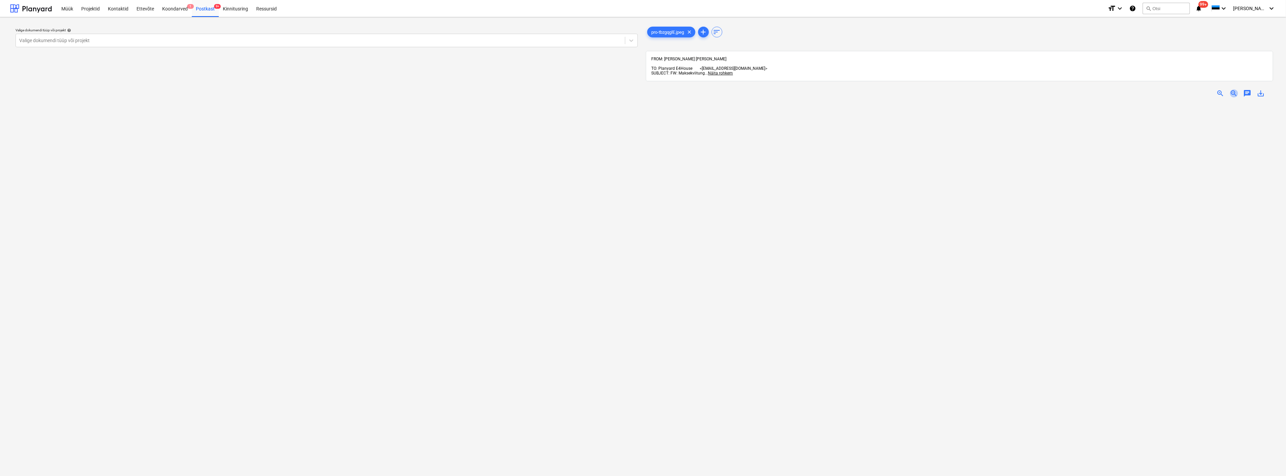
click at [1157, 89] on span "zoom_out" at bounding box center [1234, 93] width 8 height 8
click at [103, 40] on div at bounding box center [320, 40] width 603 height 7
type input "v"
click at [66, 118] on body "Müük Projektid Kontaktid Ettevõte Koondarved 1 Postkast 9+ Kinnitusring Ressurs…" at bounding box center [643, 238] width 1286 height 476
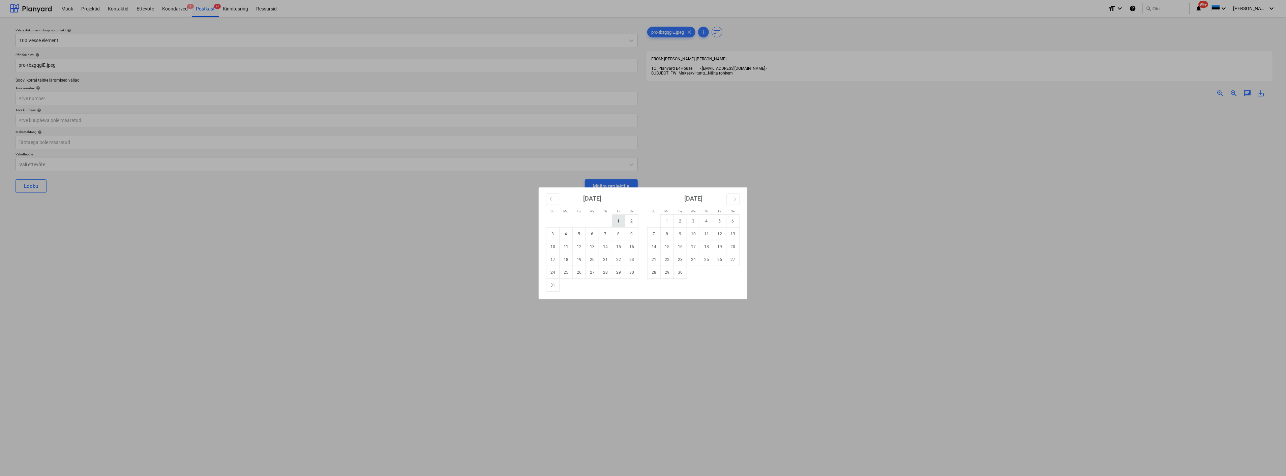
click at [622, 223] on td "1" at bounding box center [618, 221] width 13 height 13
type input "01 Aug 2025"
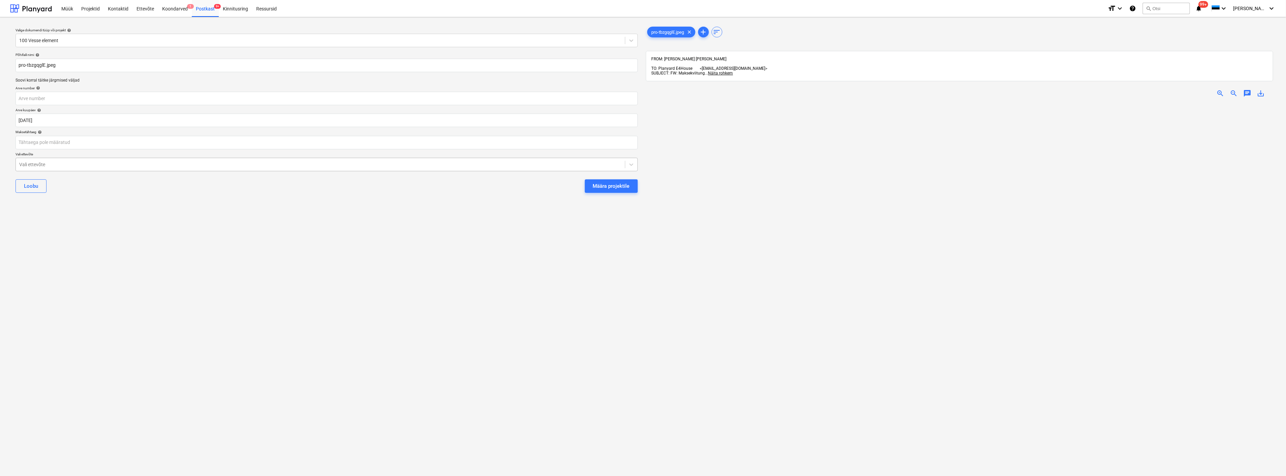
click at [155, 164] on div at bounding box center [320, 164] width 603 height 7
type input "bau"
click at [598, 184] on div "Määra projektile" at bounding box center [611, 186] width 37 height 9
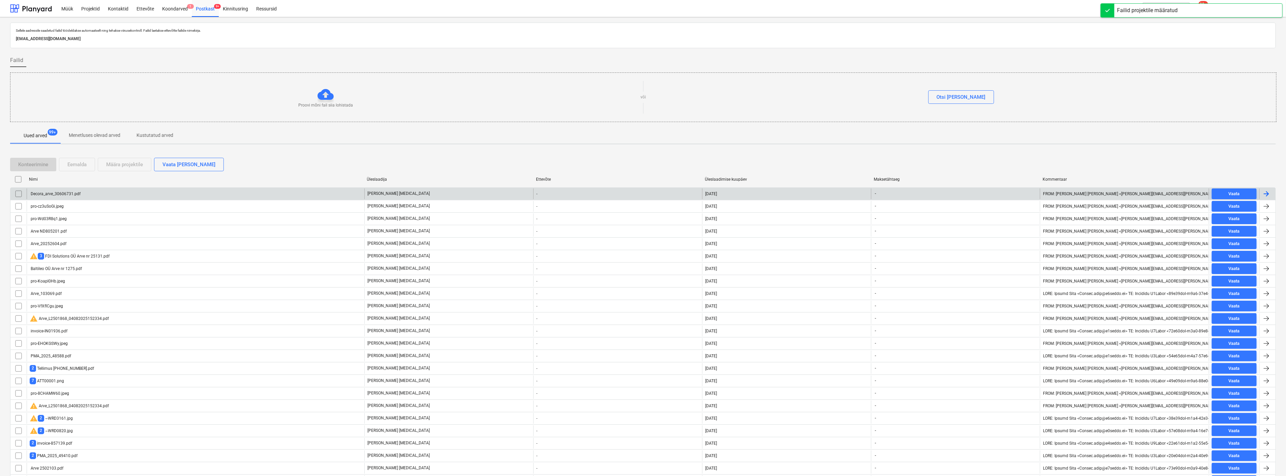
click at [134, 193] on div "Decora_arve_30606731.pdf" at bounding box center [196, 193] width 338 height 11
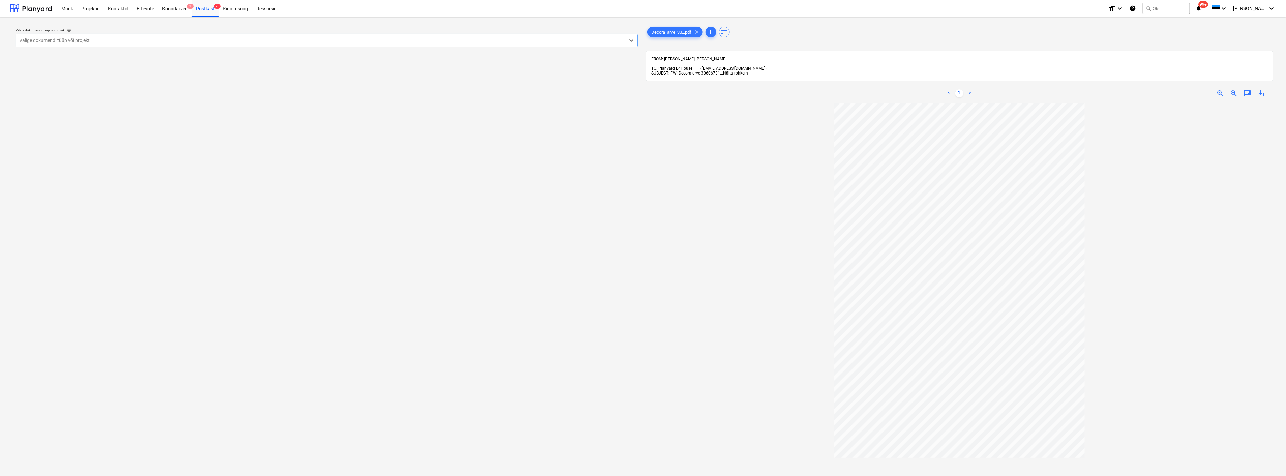
click at [198, 42] on div at bounding box center [320, 40] width 603 height 7
type input "tamm"
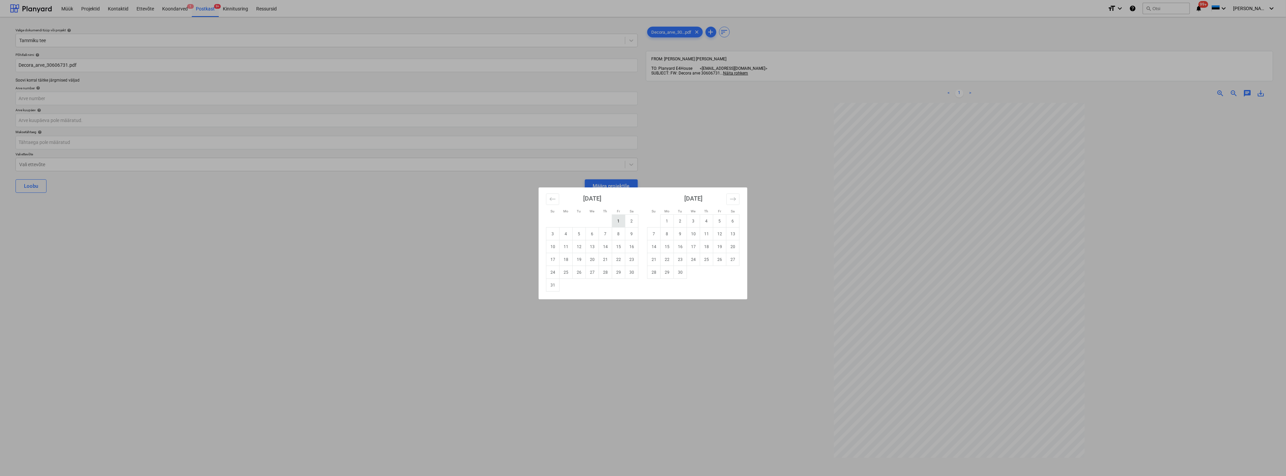
click at [617, 221] on td "1" at bounding box center [618, 221] width 13 height 13
type input "01 Aug 2025"
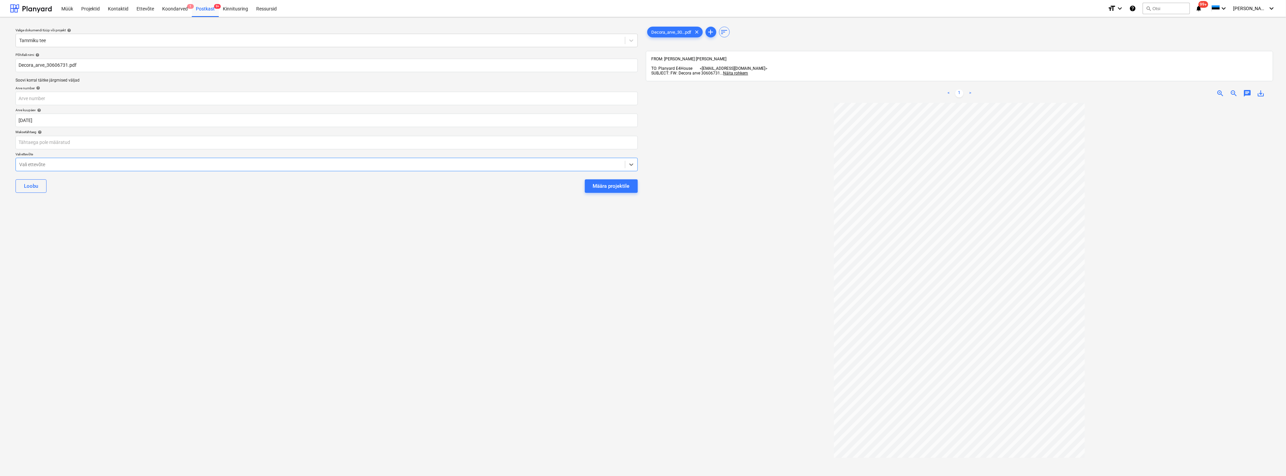
click at [91, 164] on div at bounding box center [320, 164] width 603 height 7
type input "deco"
click at [621, 184] on div "Määra projektile" at bounding box center [611, 186] width 37 height 9
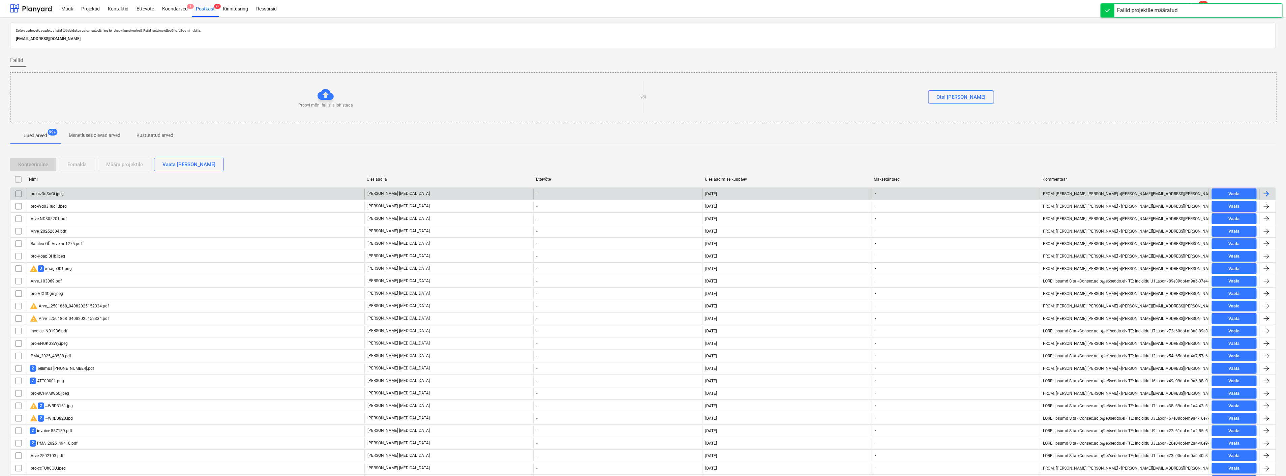
click at [92, 191] on div "pro-cz3uSoGi.jpeg" at bounding box center [196, 193] width 338 height 11
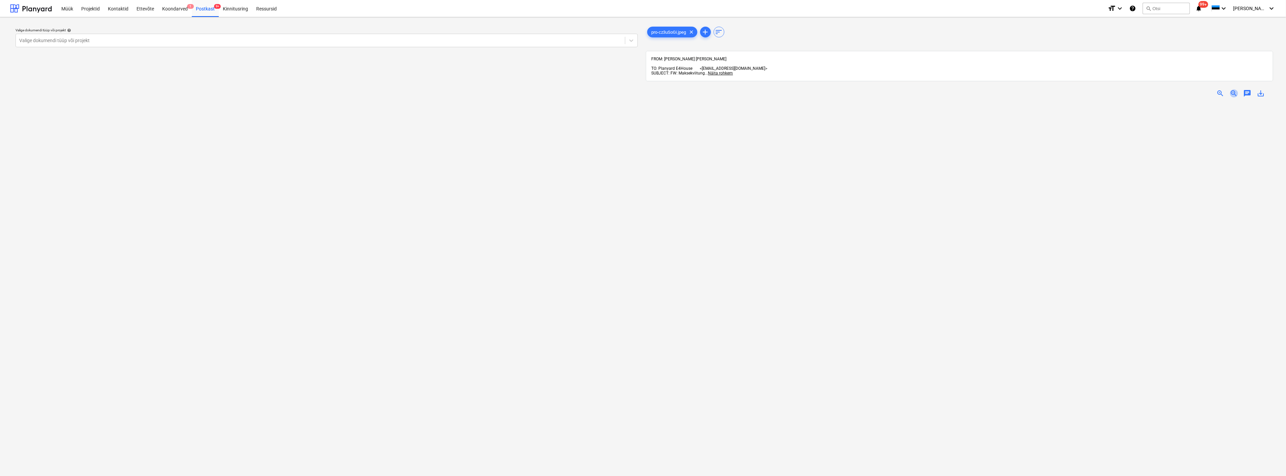
click at [1157, 89] on span "zoom_out" at bounding box center [1234, 93] width 8 height 8
click at [100, 38] on div at bounding box center [320, 40] width 603 height 7
type input "talu"
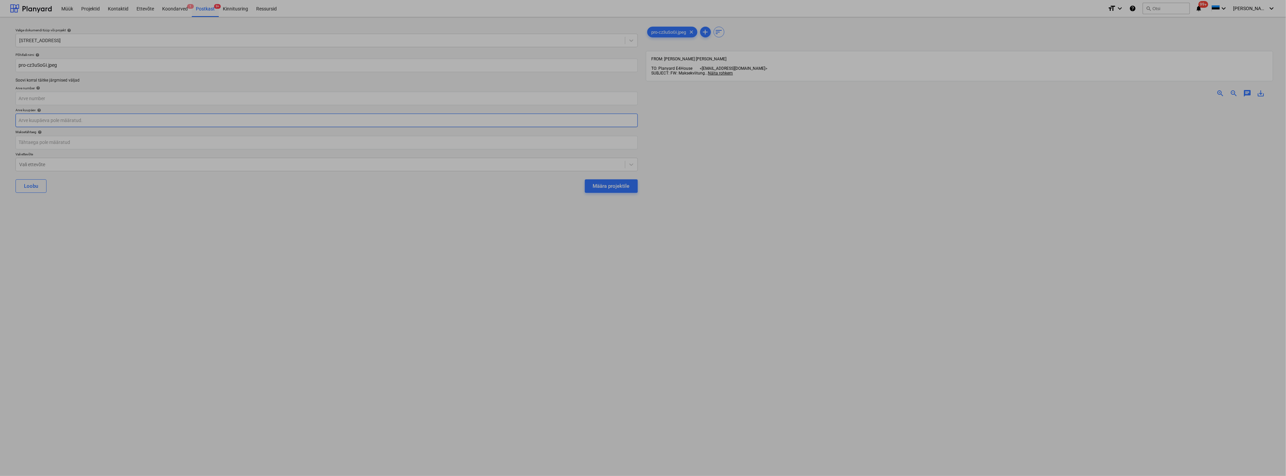
click at [58, 124] on body "Müük Projektid Kontaktid Ettevõte Koondarved 1 Postkast 9+ Kinnitusring Ressurs…" at bounding box center [643, 238] width 1286 height 476
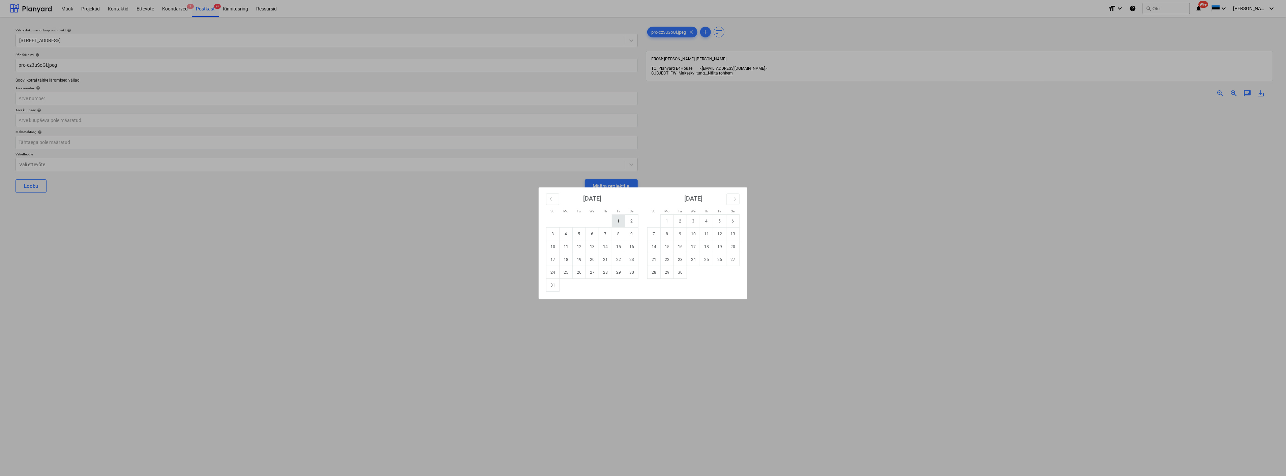
click at [622, 220] on td "1" at bounding box center [618, 221] width 13 height 13
type input "01 Aug 2025"
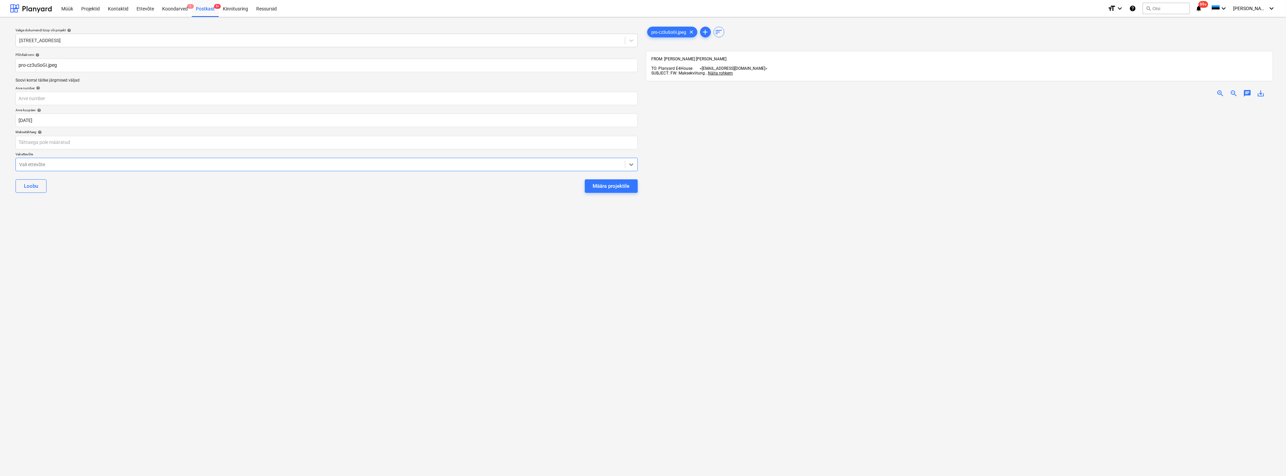
click at [288, 167] on div at bounding box center [320, 164] width 603 height 7
type input "alex"
click at [585, 179] on button "Määra projektile" at bounding box center [611, 185] width 53 height 13
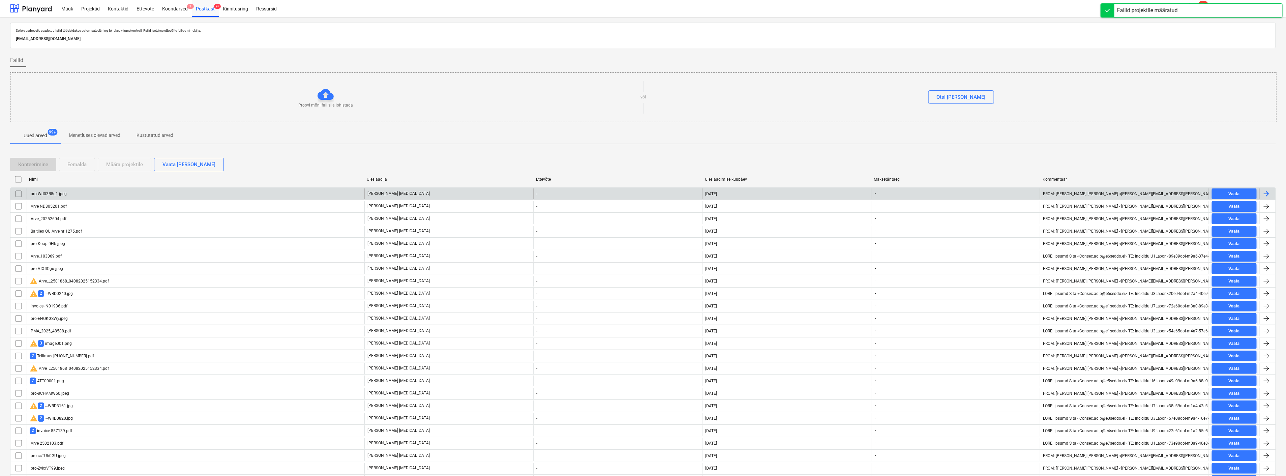
click at [98, 196] on div "pro-Wd03R8q1.jpeg" at bounding box center [196, 193] width 338 height 11
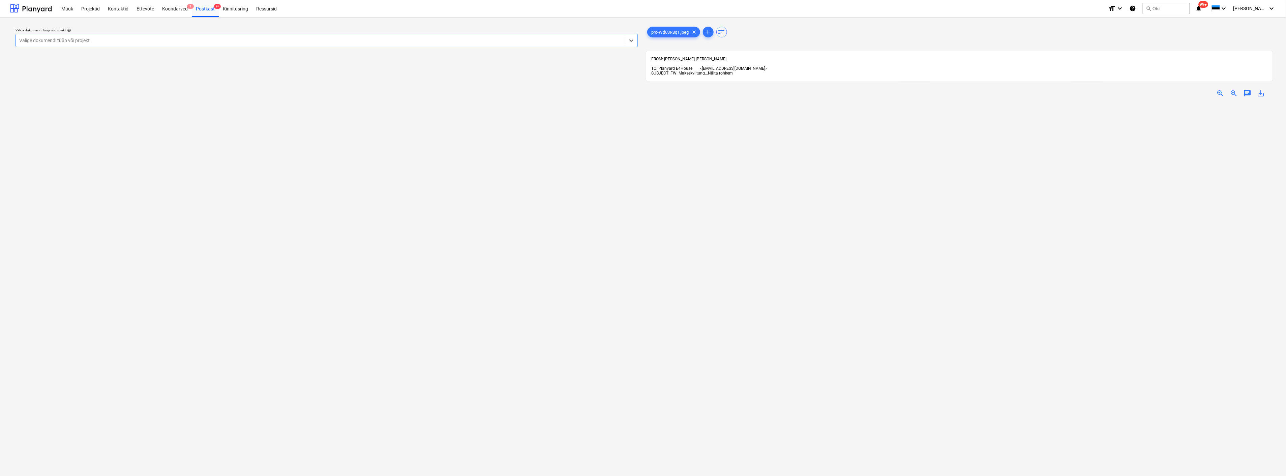
click at [1157, 89] on span "zoom_out" at bounding box center [1234, 93] width 8 height 8
click at [78, 38] on div at bounding box center [320, 40] width 603 height 7
type input "tam"
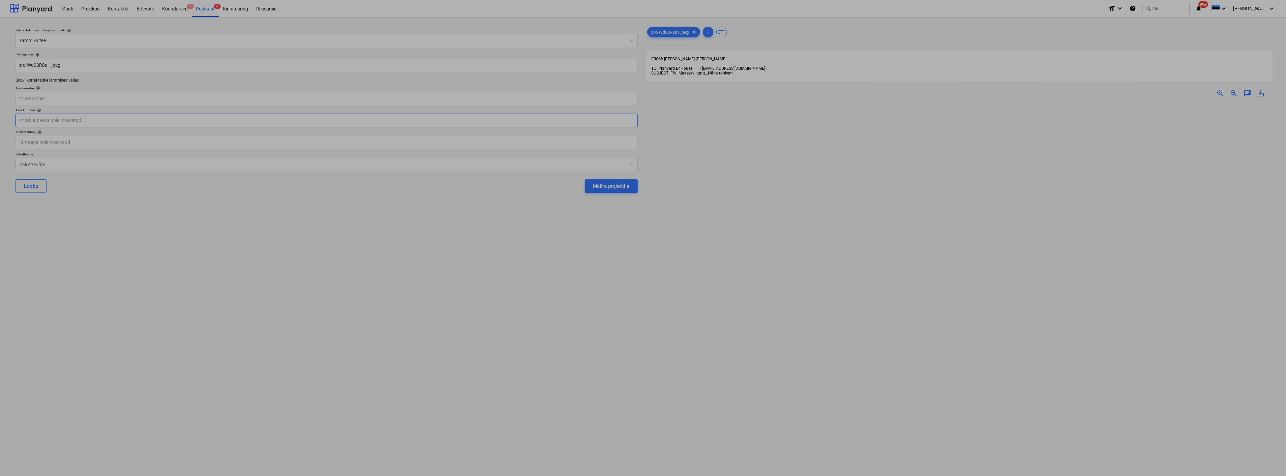
click at [55, 118] on body "Müük Projektid Kontaktid Ettevõte Koondarved 1 Postkast 9+ Kinnitusring Ressurs…" at bounding box center [643, 238] width 1286 height 476
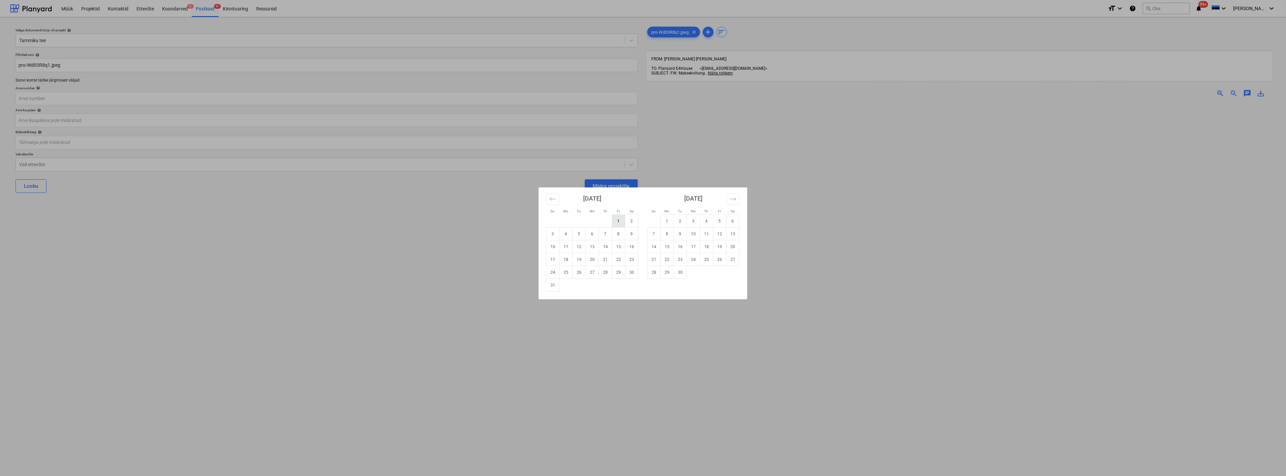
click at [624, 219] on td "1" at bounding box center [618, 221] width 13 height 13
type input "01 Aug 2025"
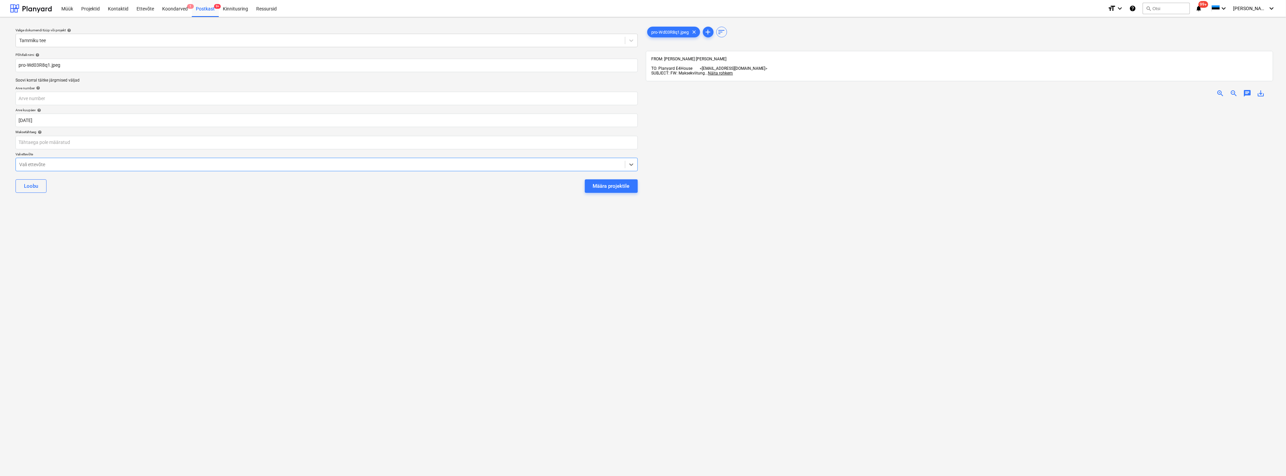
click at [218, 162] on div at bounding box center [320, 164] width 603 height 7
type input "cir"
click at [609, 188] on div "Määra projektile" at bounding box center [611, 186] width 37 height 9
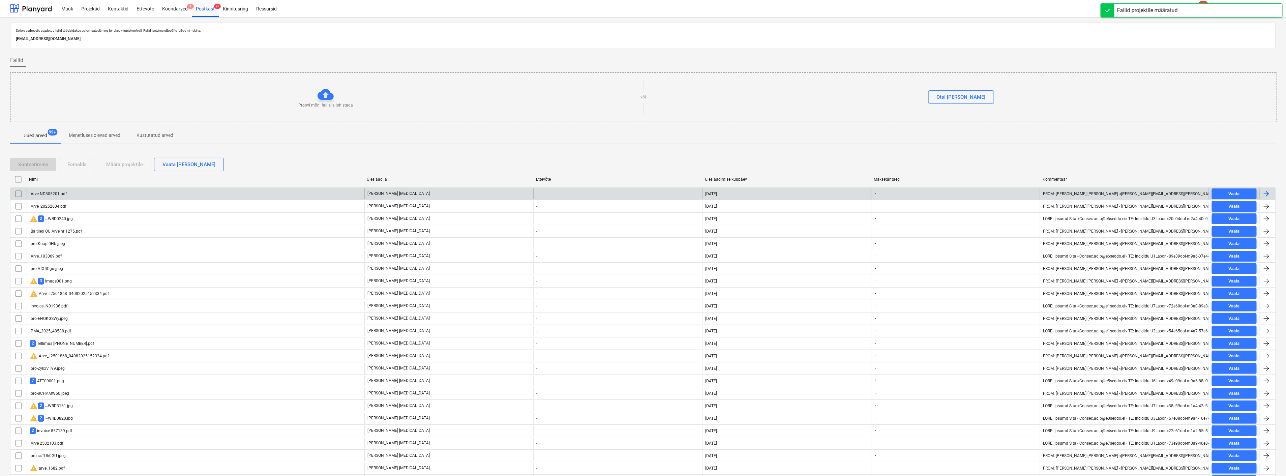
click at [108, 192] on div "Arve ND805201.pdf" at bounding box center [196, 193] width 338 height 11
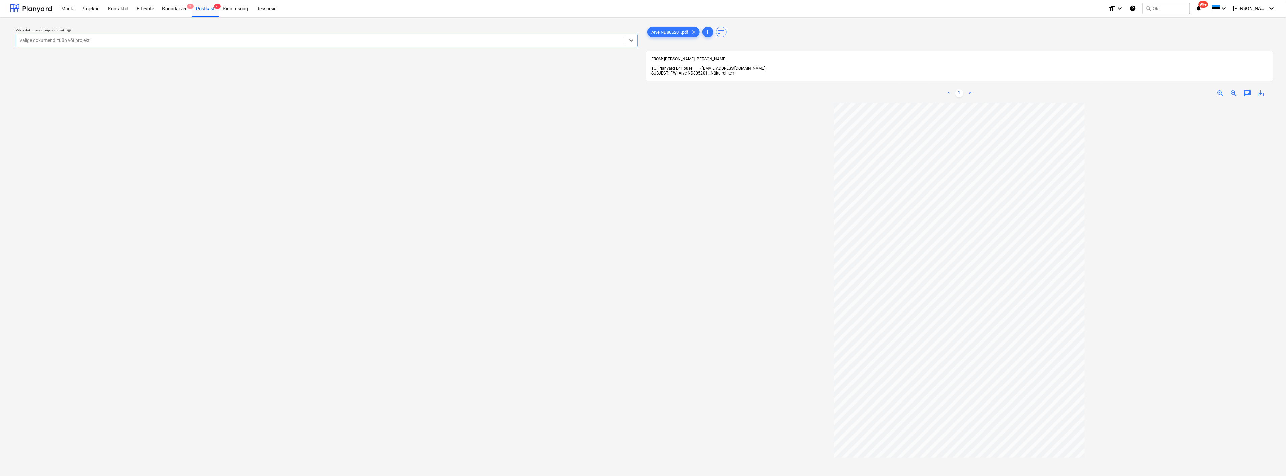
click at [167, 39] on div at bounding box center [320, 40] width 603 height 7
type input "hii"
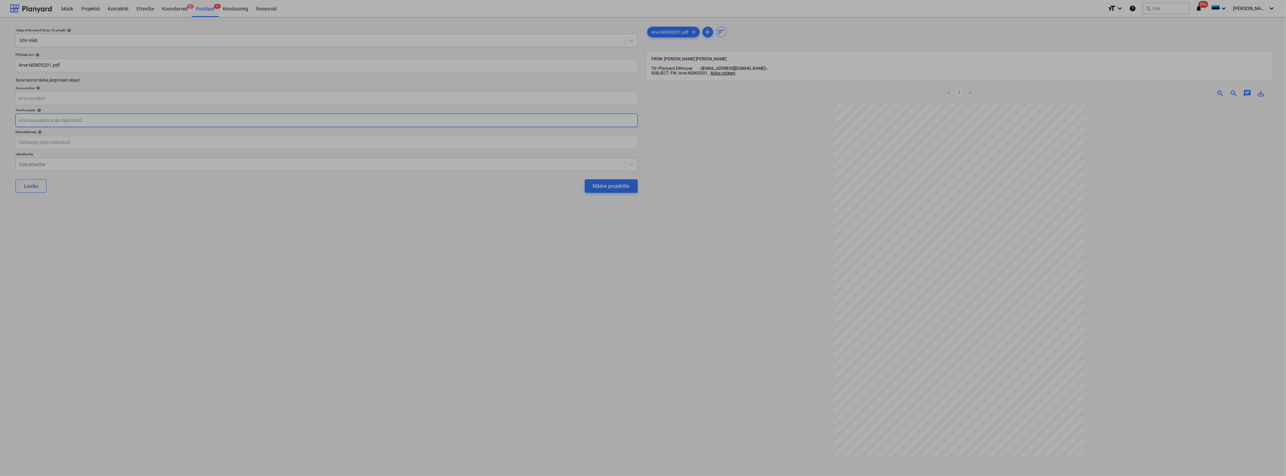
click at [107, 120] on body "Müük Projektid Kontaktid Ettevõte Koondarved 1 Postkast 9+ Kinnitusring Ressurs…" at bounding box center [643, 238] width 1286 height 476
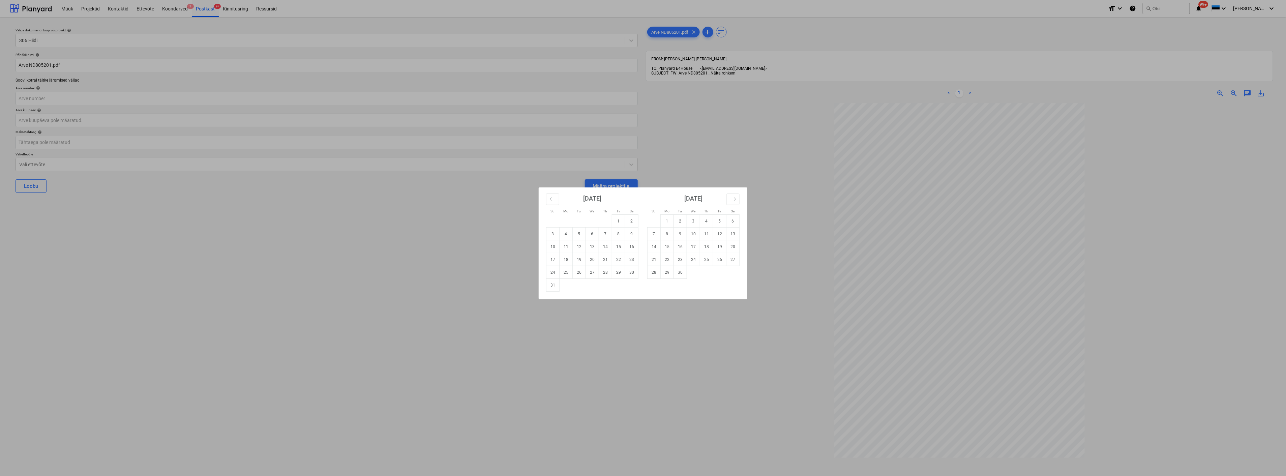
click at [564, 233] on td "4" at bounding box center [566, 234] width 13 height 13
type input "04 Aug 2025"
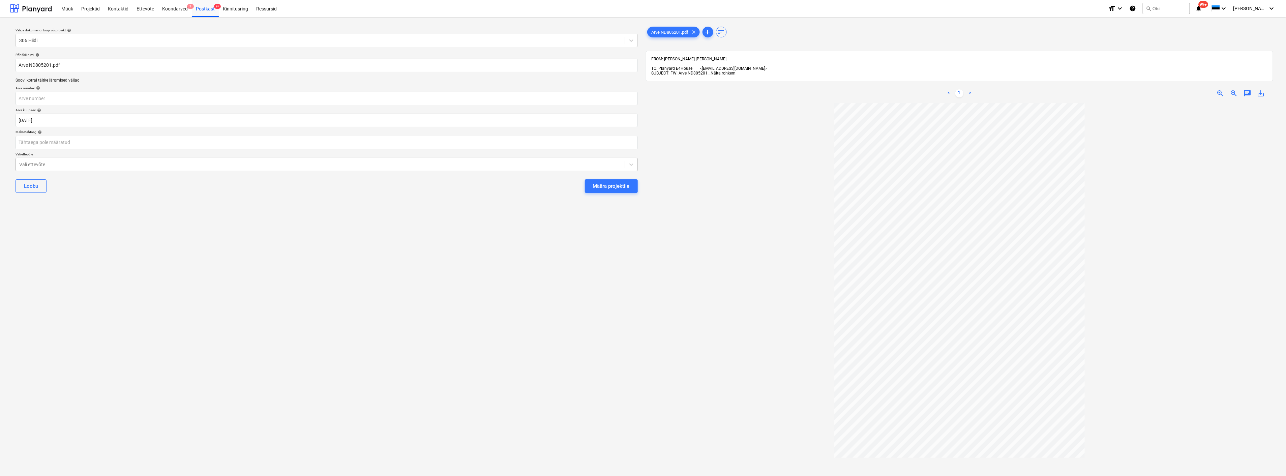
click at [150, 163] on div at bounding box center [320, 164] width 603 height 7
type input "m"
click at [585, 179] on button "Määra projektile" at bounding box center [611, 185] width 53 height 13
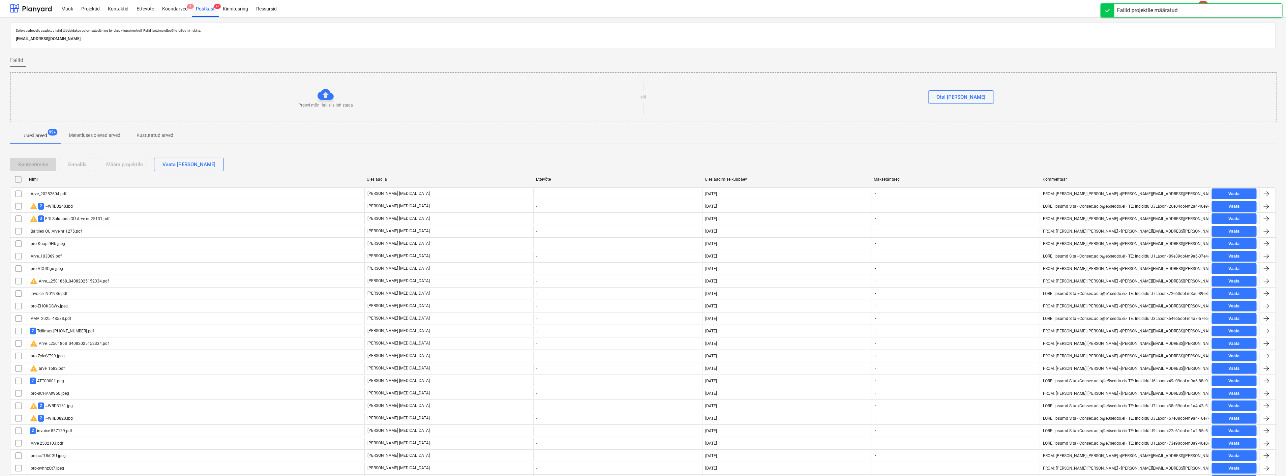
click at [741, 177] on div "Üleslaadimise kuupäev" at bounding box center [787, 179] width 164 height 5
checkbox input "false"
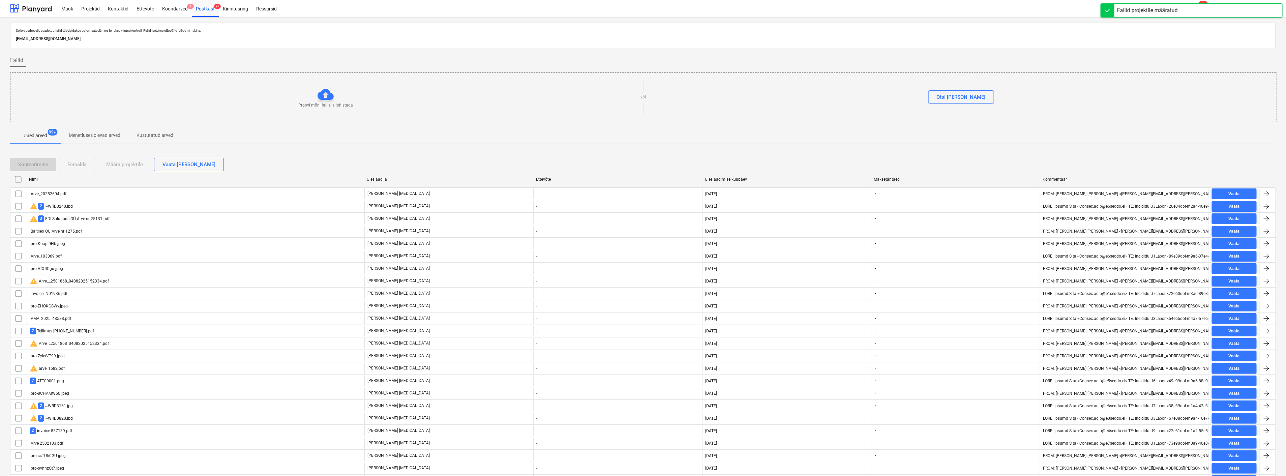
checkbox input "false"
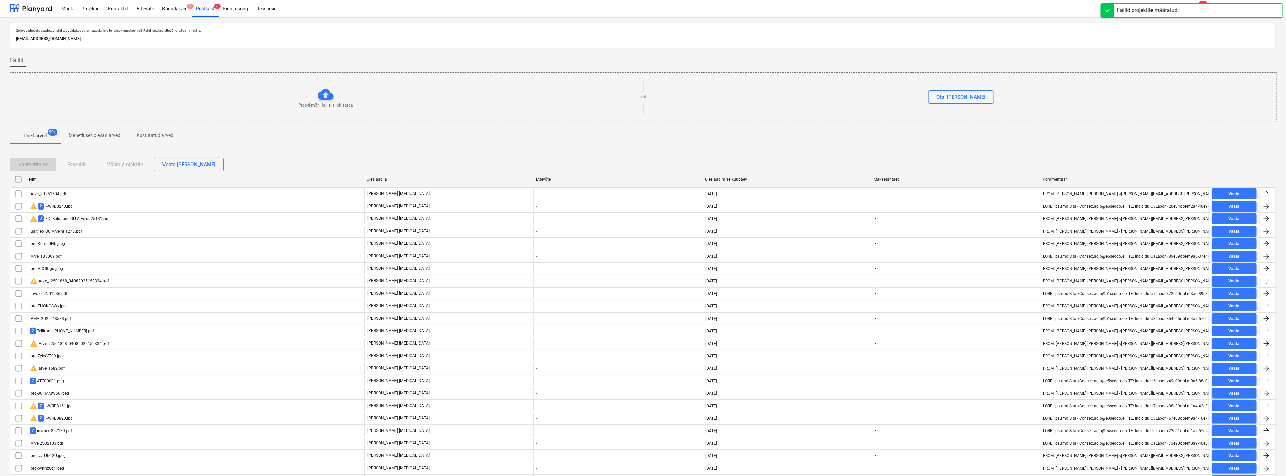
checkbox input "false"
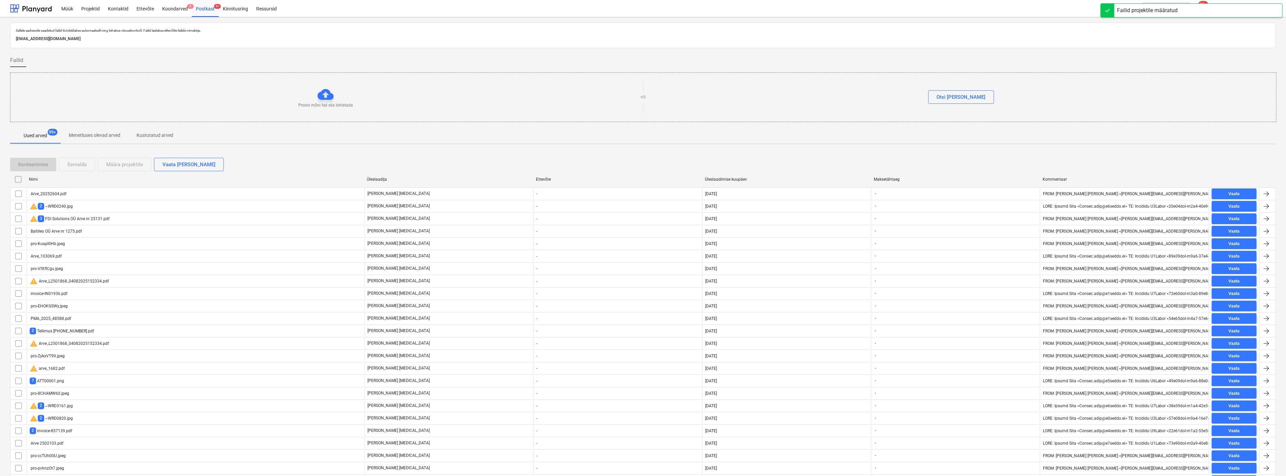
checkbox input "false"
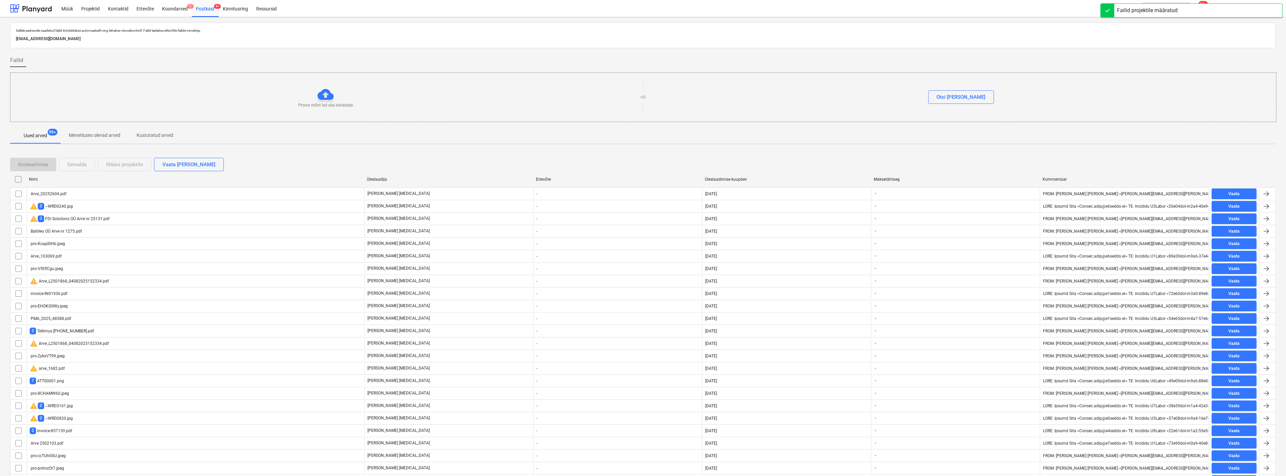
checkbox input "false"
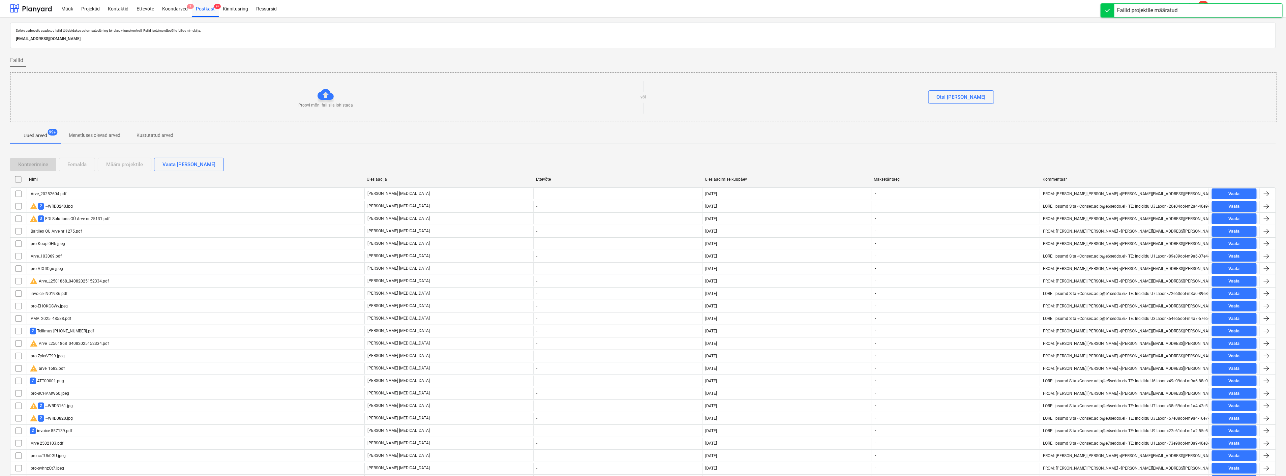
checkbox input "false"
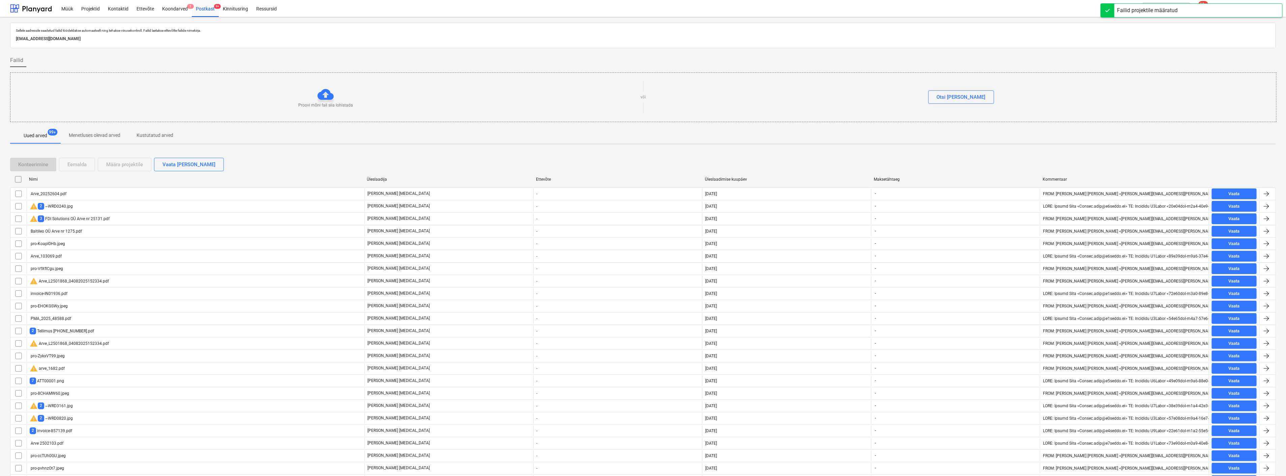
checkbox input "false"
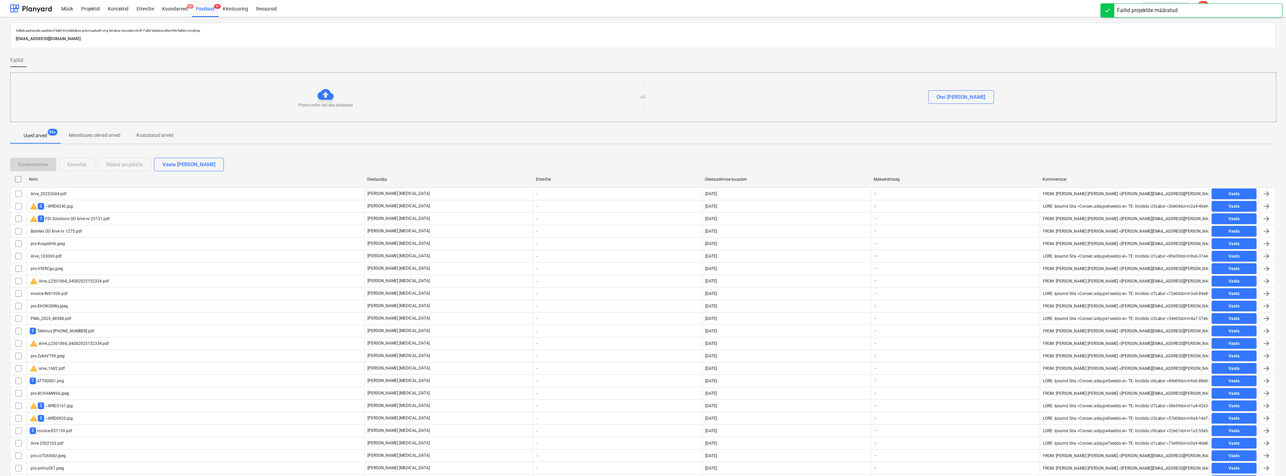
checkbox input "false"
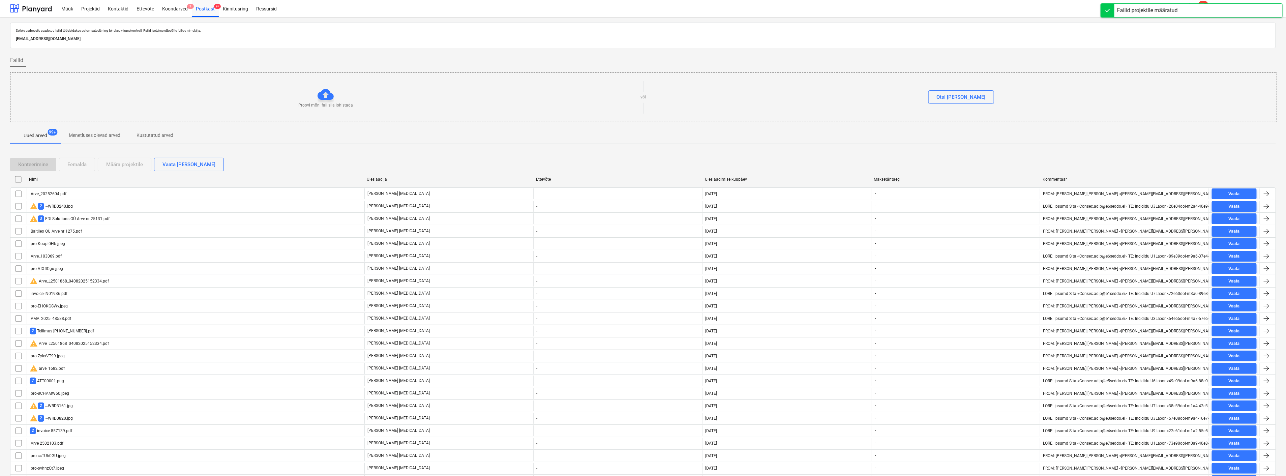
checkbox input "false"
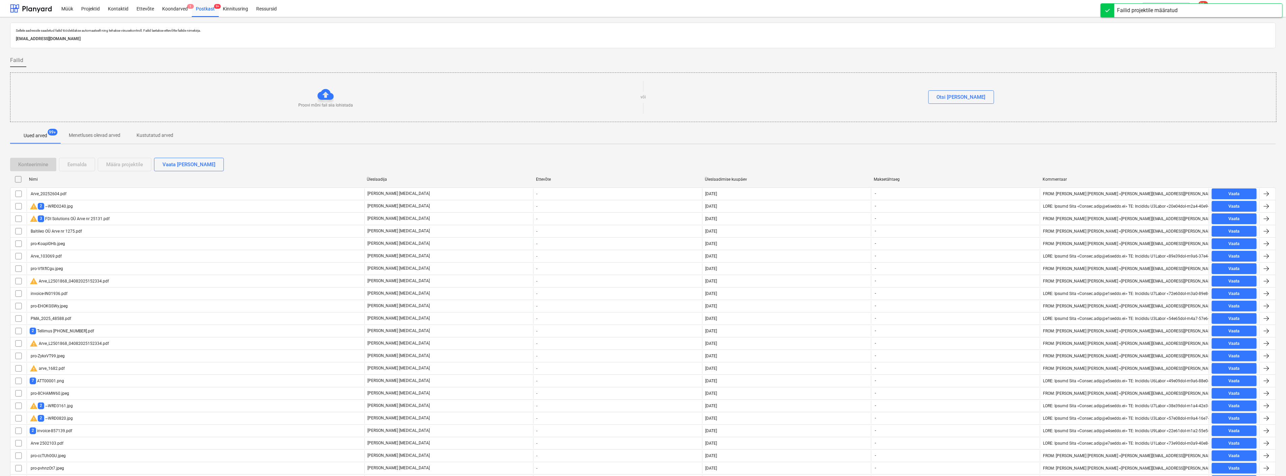
checkbox input "false"
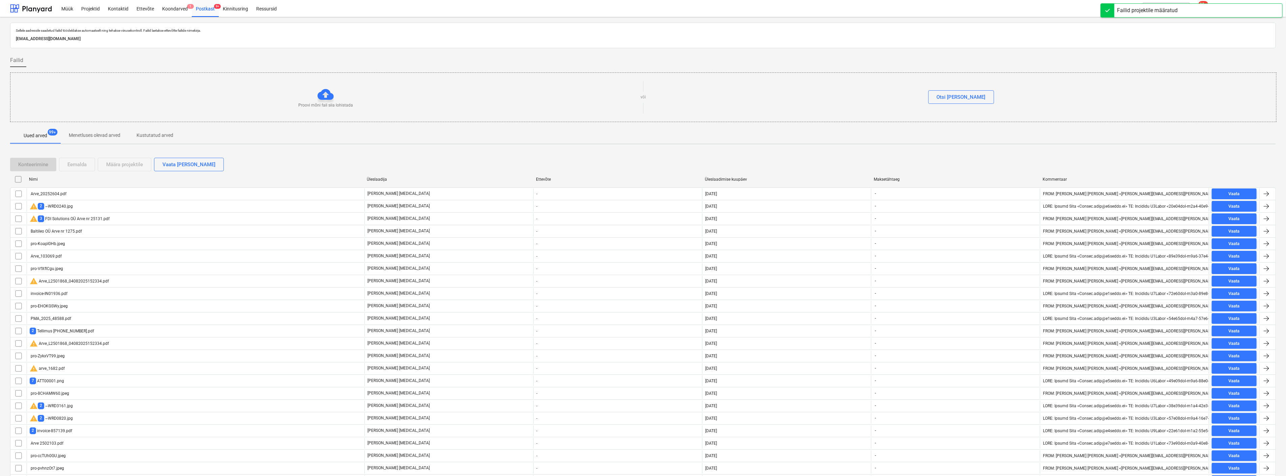
checkbox input "false"
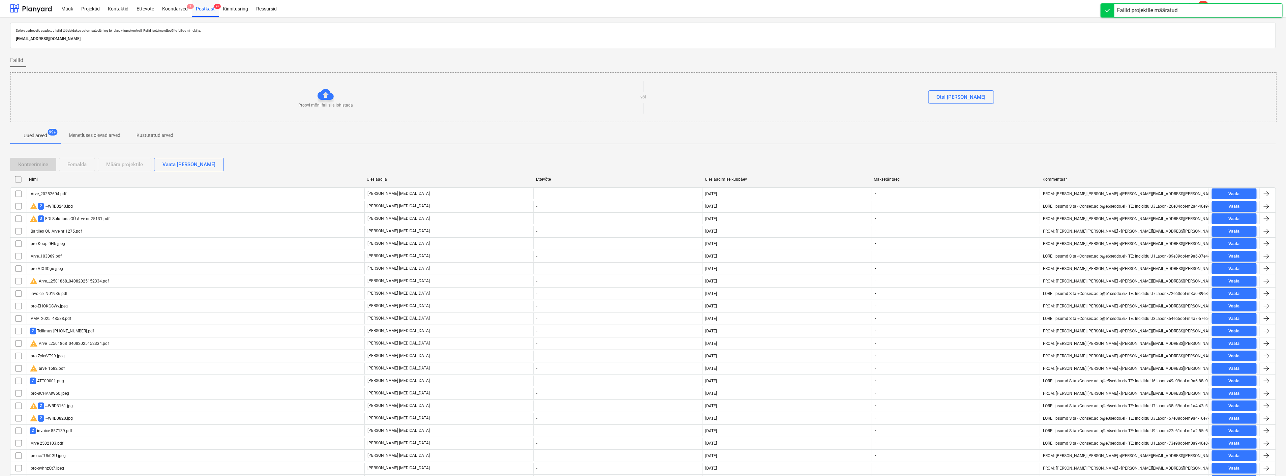
checkbox input "false"
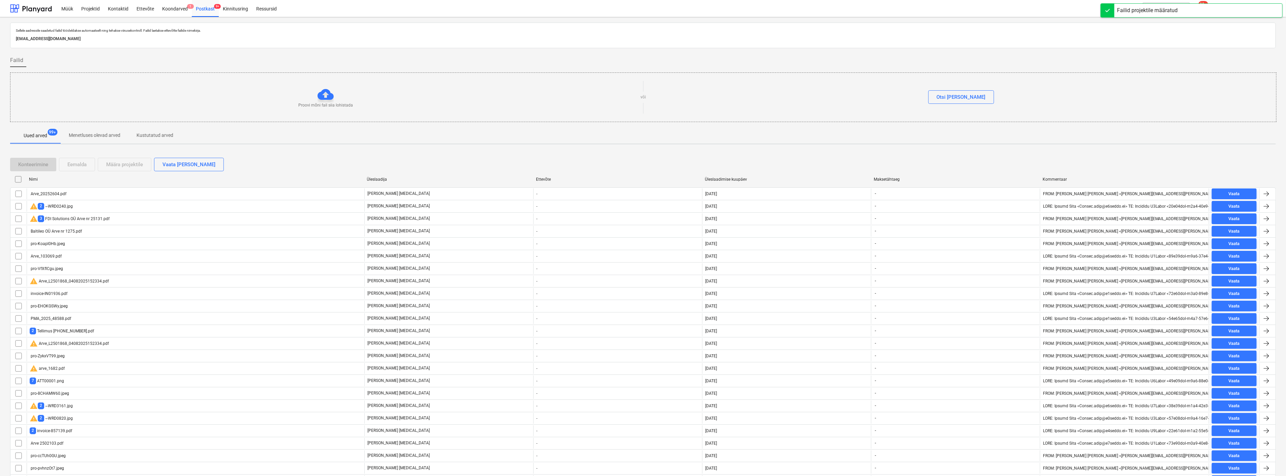
checkbox input "false"
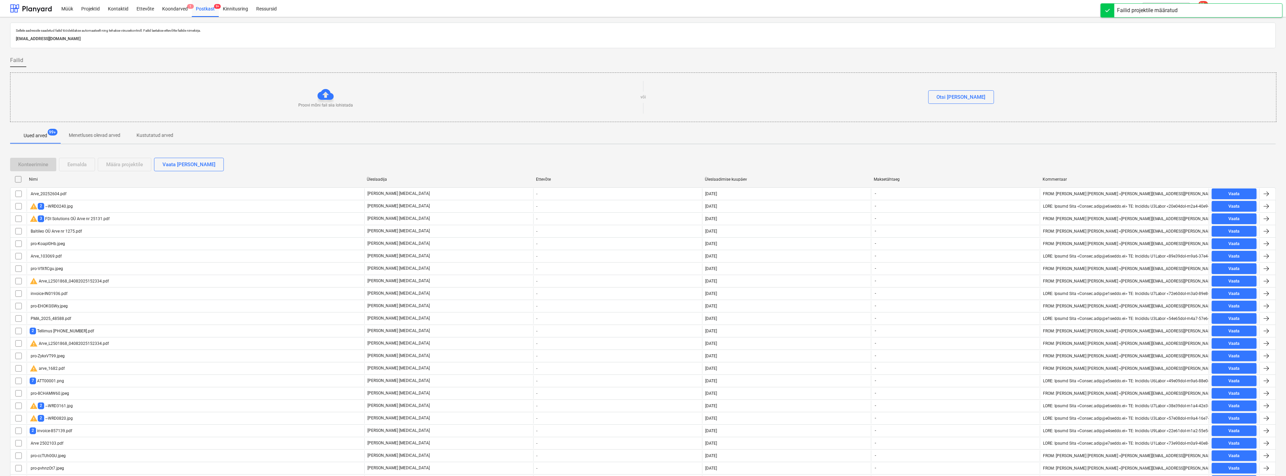
checkbox input "false"
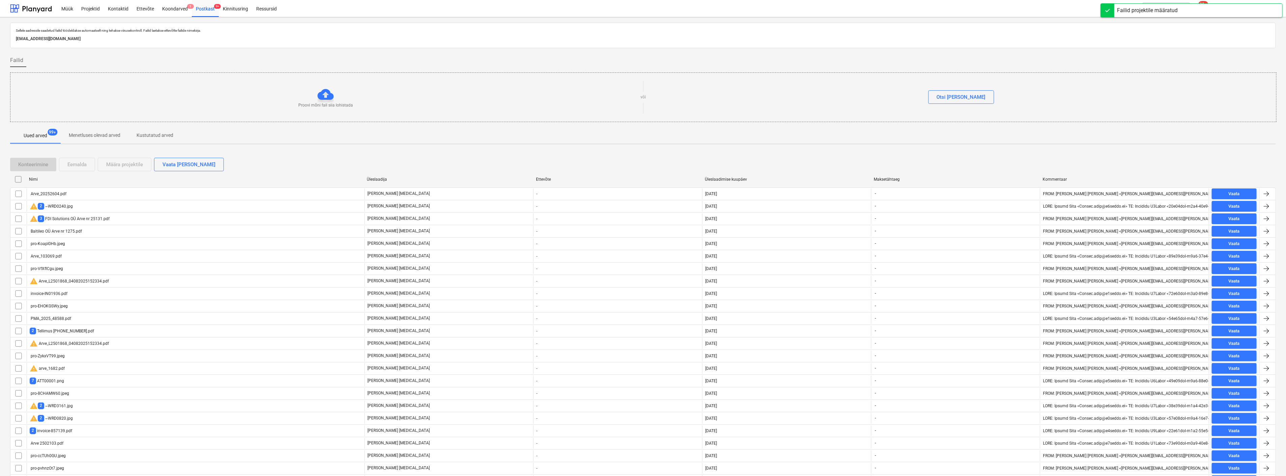
checkbox input "false"
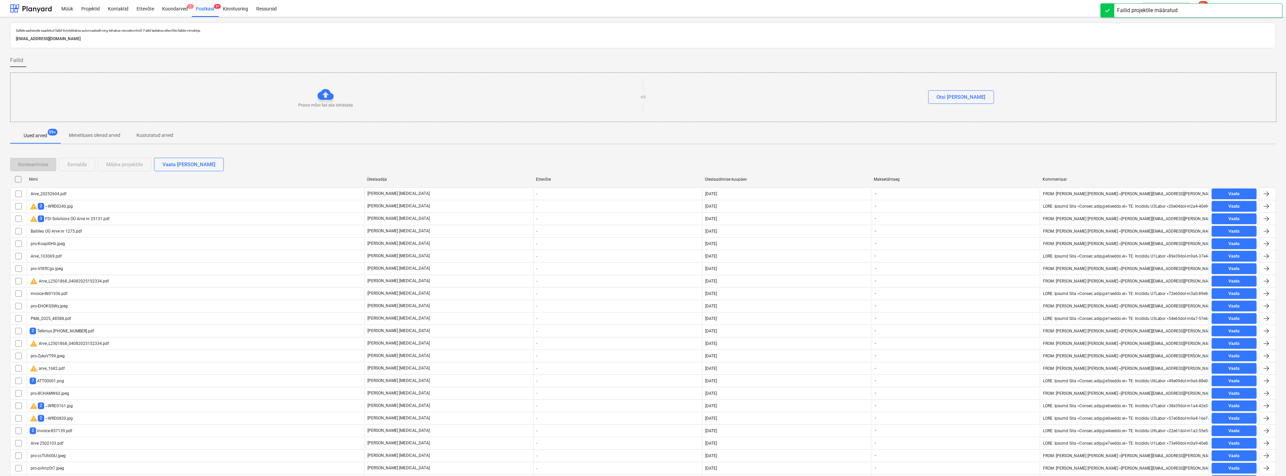
checkbox input "false"
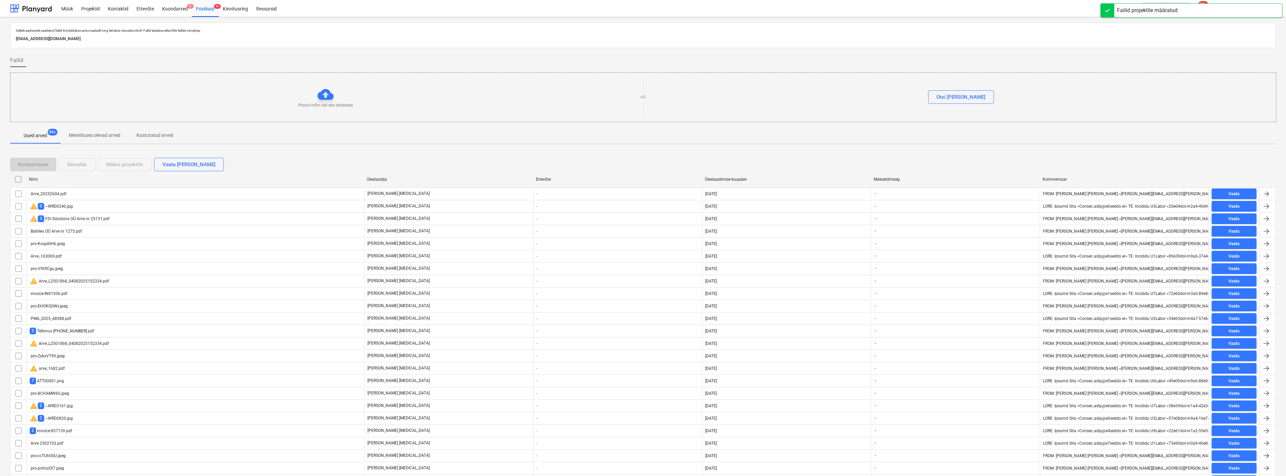
checkbox input "false"
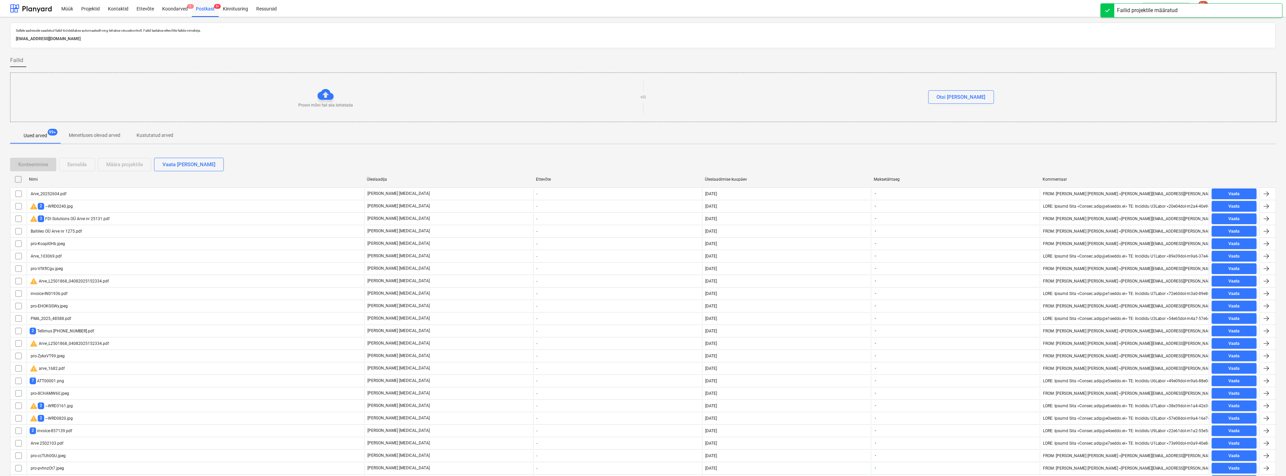
checkbox input "false"
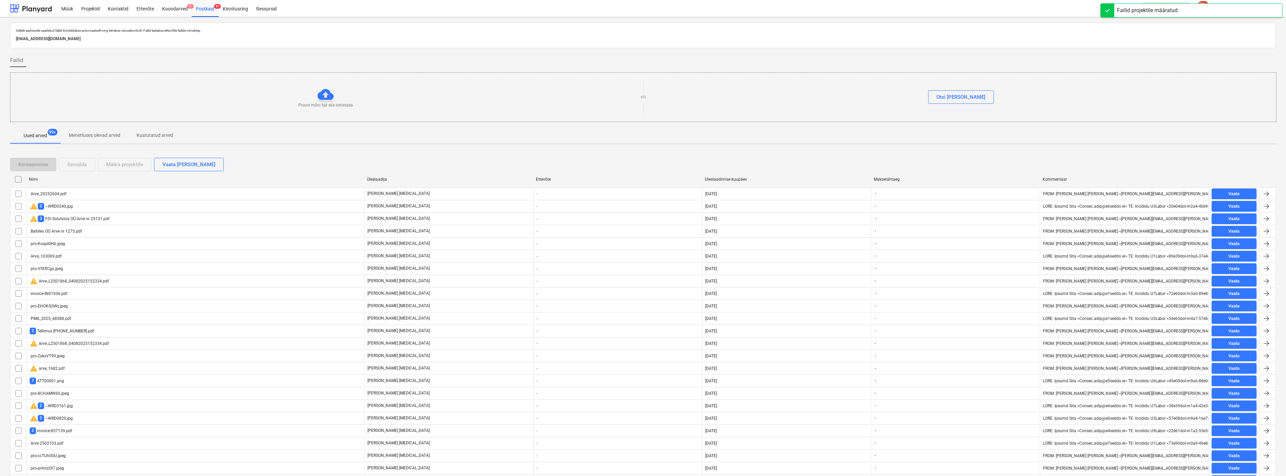
checkbox input "false"
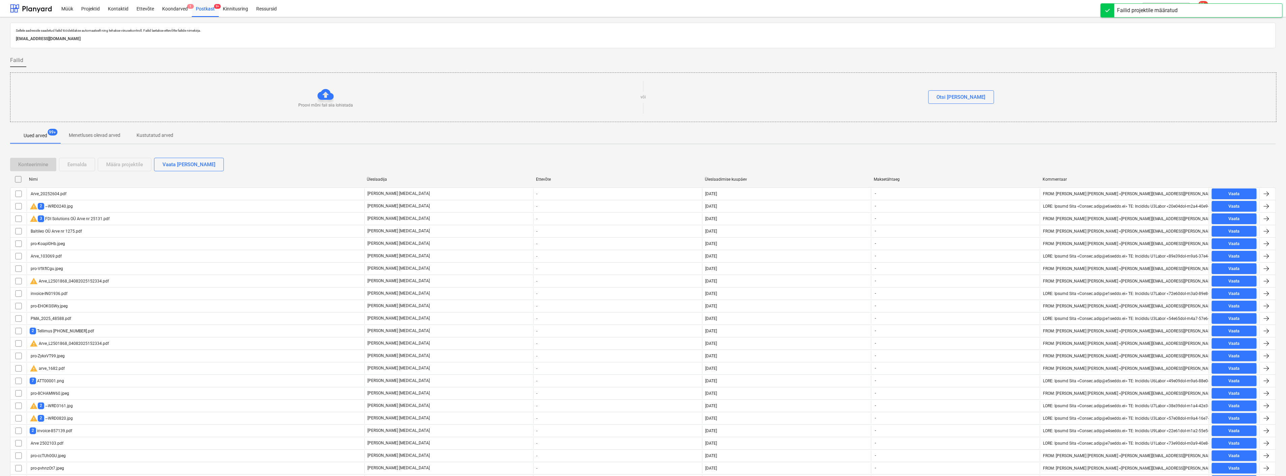
checkbox input "false"
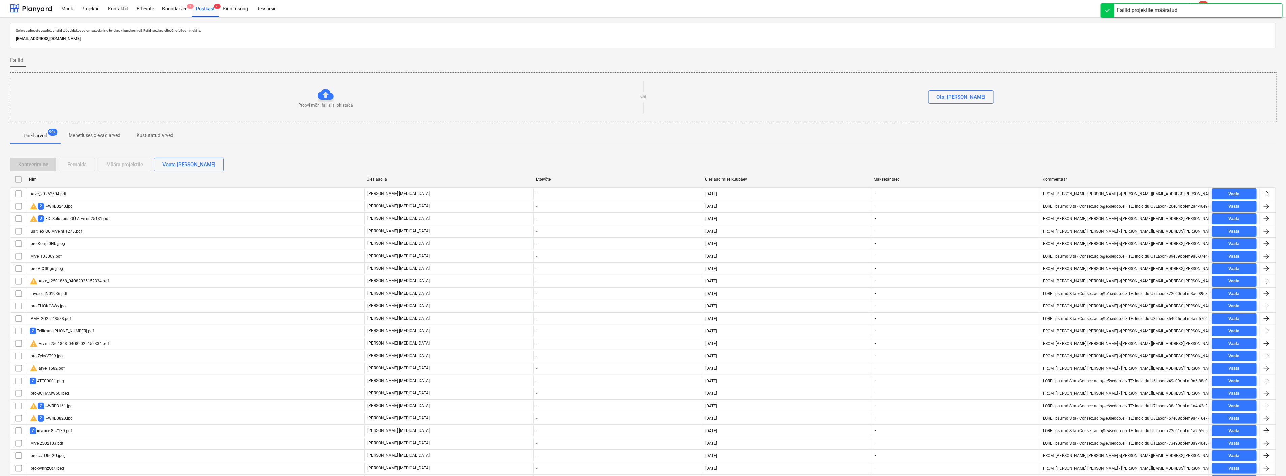
checkbox input "false"
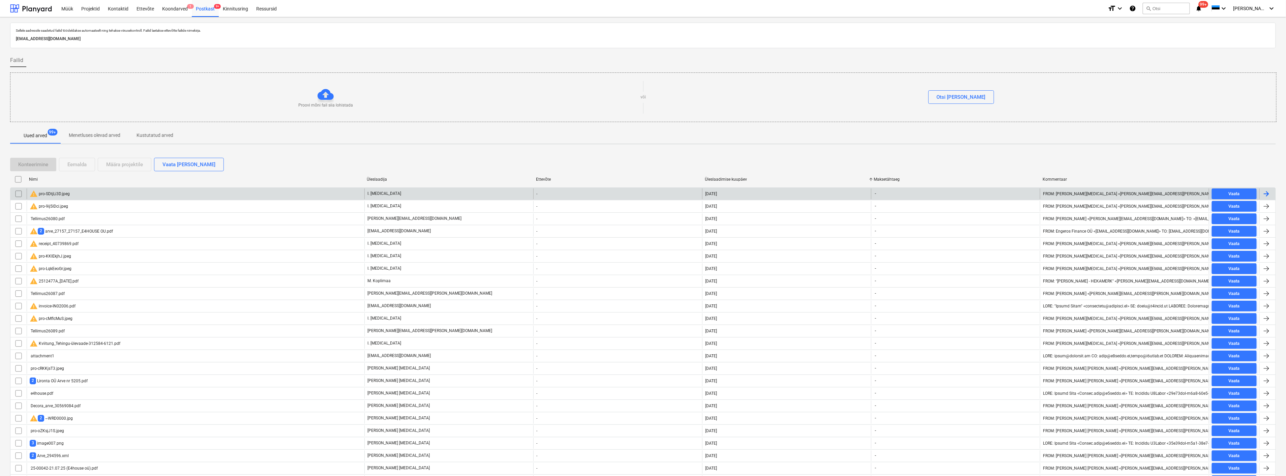
click at [116, 194] on div "warning pro-SDtjLi3D.jpeg" at bounding box center [196, 193] width 338 height 11
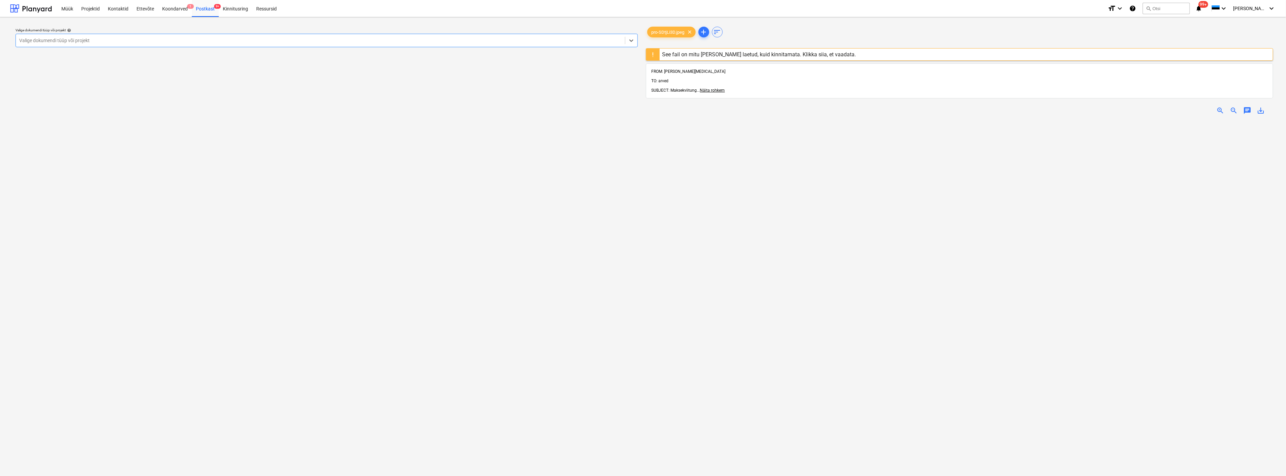
click at [133, 39] on div at bounding box center [320, 40] width 603 height 7
type input "v"
type input "yld"
click at [58, 119] on body "Müük Projektid Kontaktid Ettevõte Koondarved 1 Postkast 9+ Kinnitusring Ressurs…" at bounding box center [643, 238] width 1286 height 476
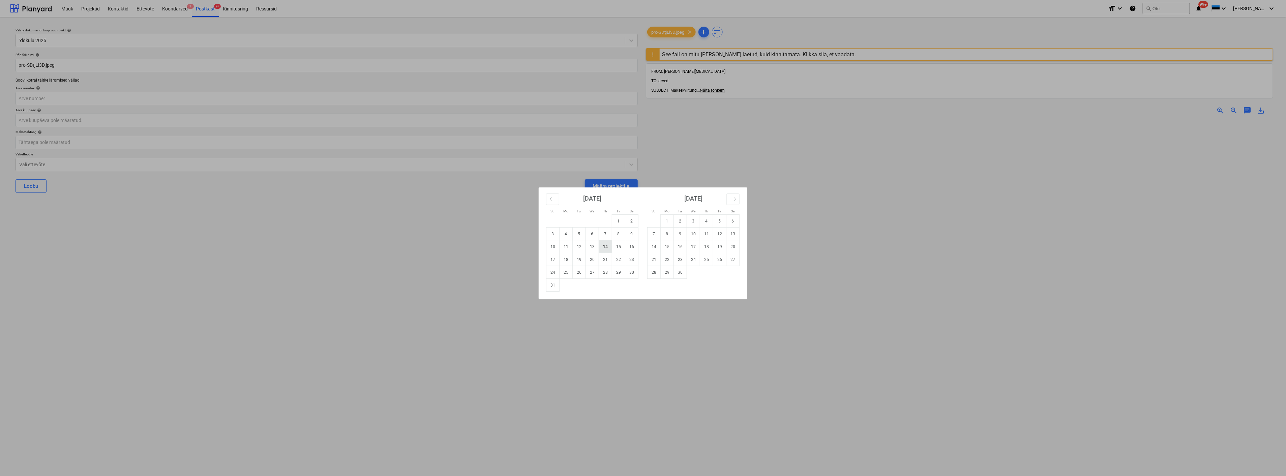
click at [606, 247] on td "14" at bounding box center [605, 246] width 13 height 13
type input "14 Aug 2025"
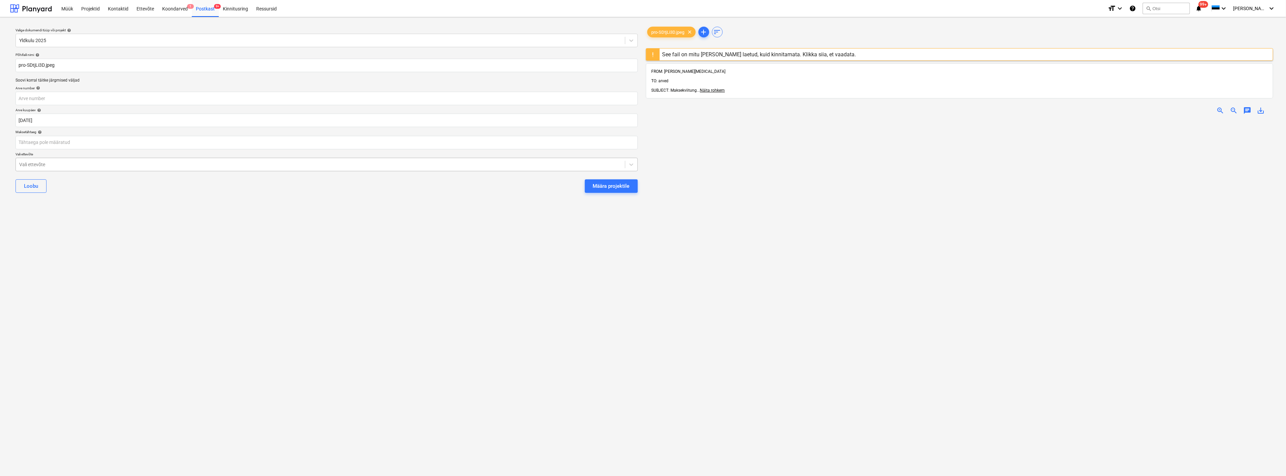
click at [198, 164] on div at bounding box center [320, 164] width 603 height 7
type input "hy"
click at [615, 187] on div "Määra projektile" at bounding box center [611, 186] width 37 height 9
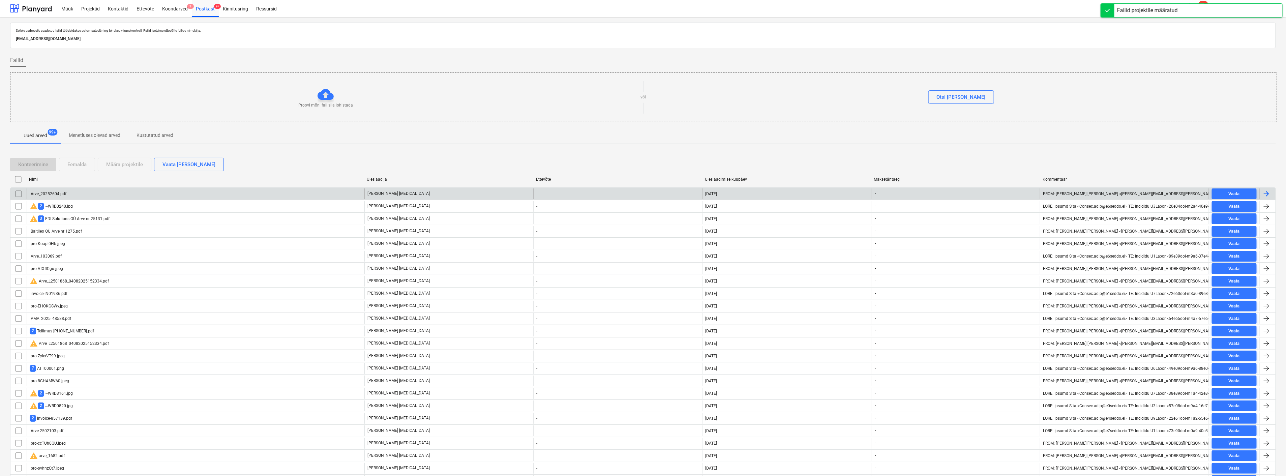
click at [217, 192] on div "Arve_20252604.pdf" at bounding box center [196, 193] width 338 height 11
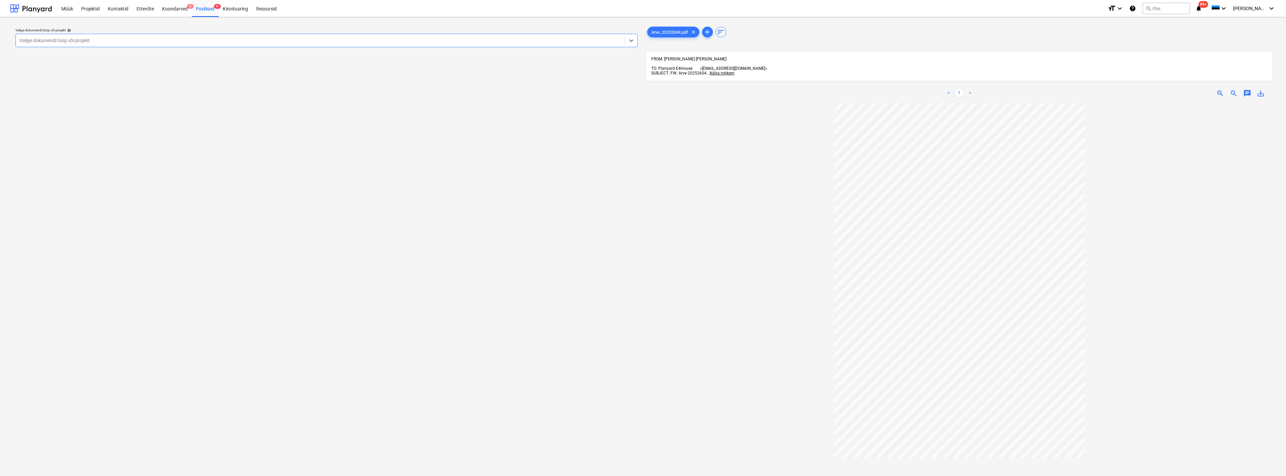
click at [147, 39] on div at bounding box center [320, 40] width 603 height 7
type input "ves"
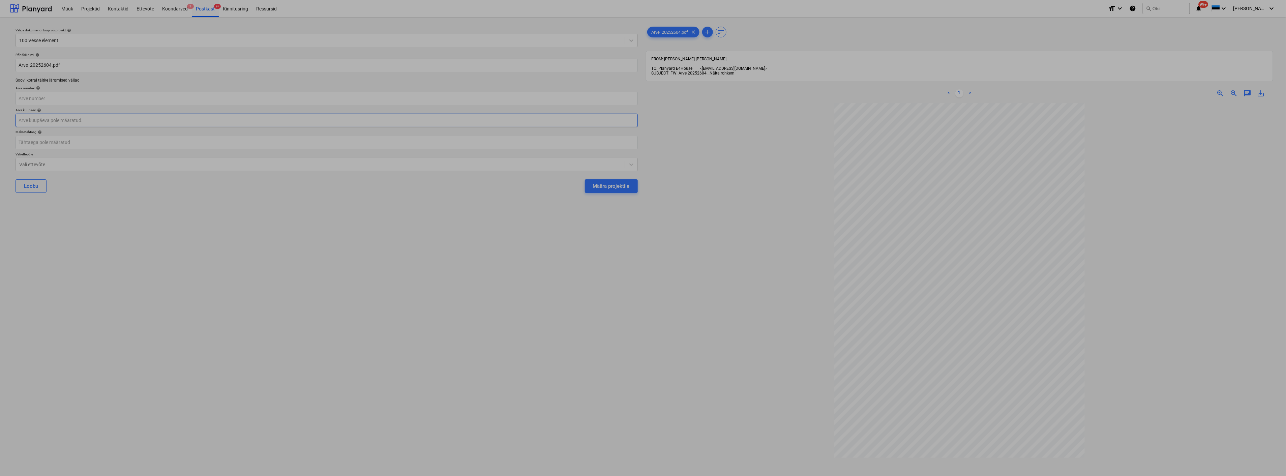
click at [89, 117] on body "Müük Projektid Kontaktid Ettevõte Koondarved 1 Postkast 9+ Kinnitusring Ressurs…" at bounding box center [643, 238] width 1286 height 476
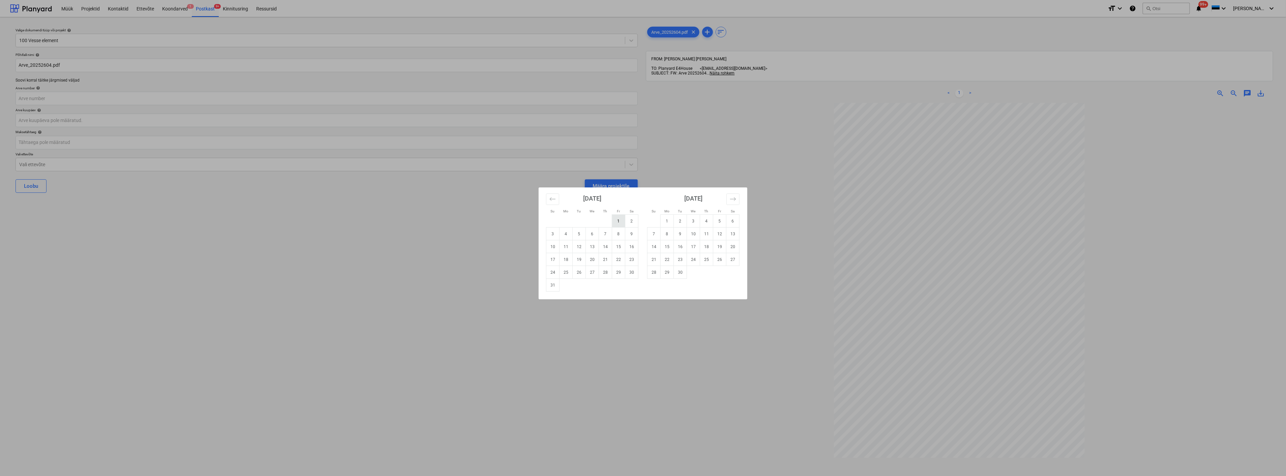
click at [617, 219] on td "1" at bounding box center [618, 221] width 13 height 13
type input "01 Aug 2025"
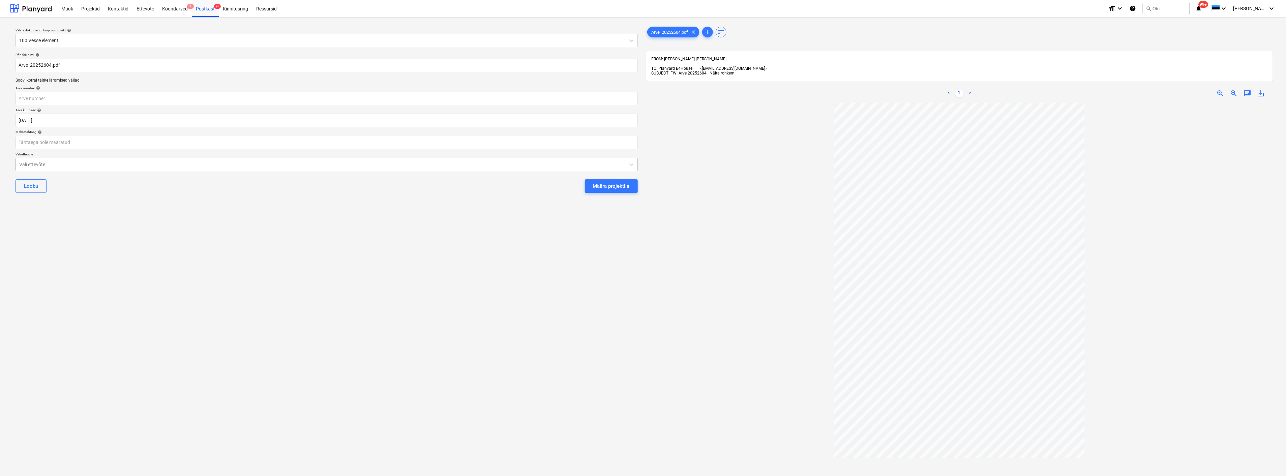
click at [118, 165] on div at bounding box center [320, 164] width 603 height 7
type input "proiso"
click at [585, 179] on button "Määra projektile" at bounding box center [611, 185] width 53 height 13
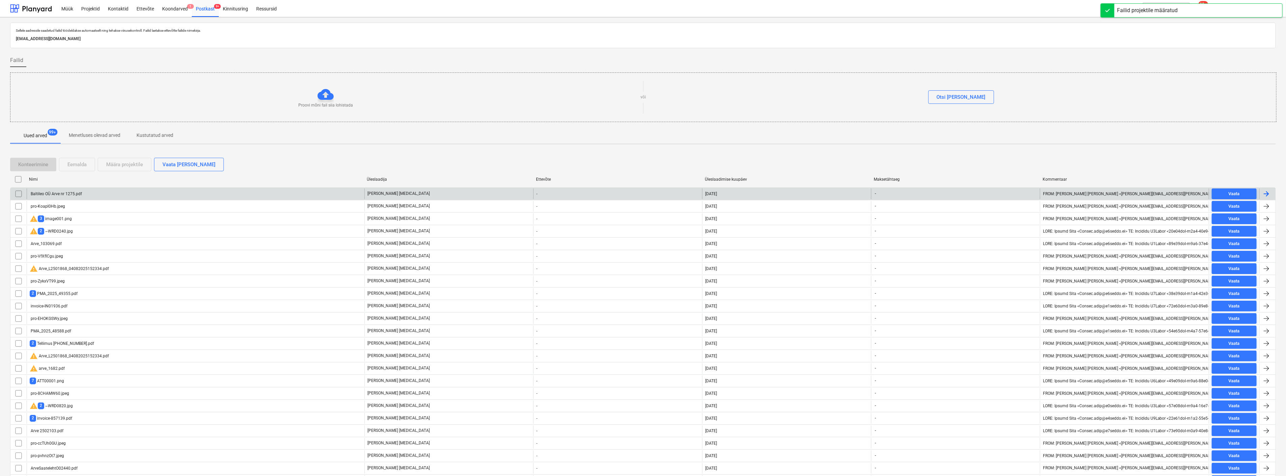
click at [80, 192] on div "Baltileo OÜ Arve nr 1275.pdf" at bounding box center [56, 194] width 52 height 5
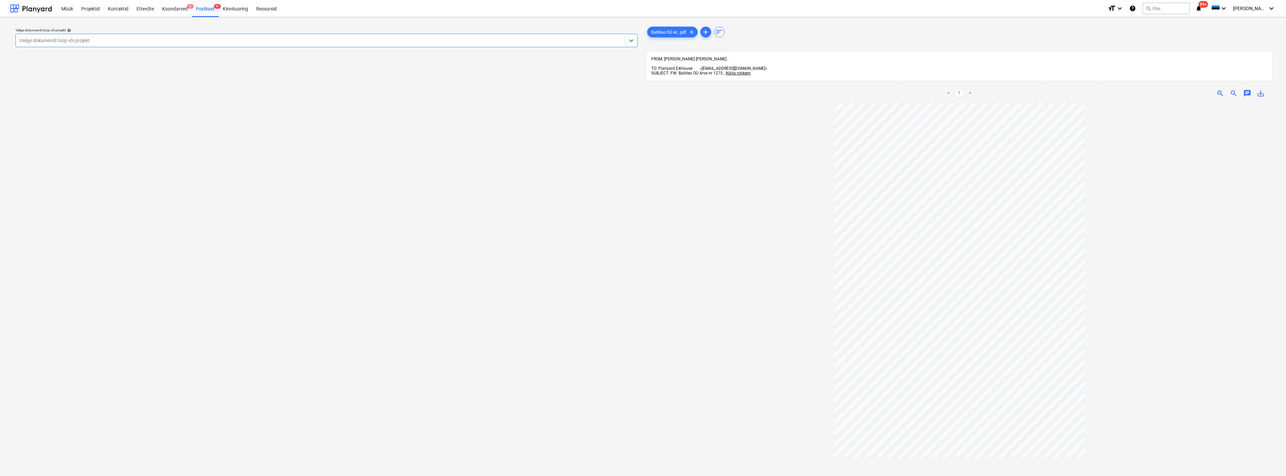
click at [171, 37] on div at bounding box center [320, 40] width 603 height 7
type input "yld"
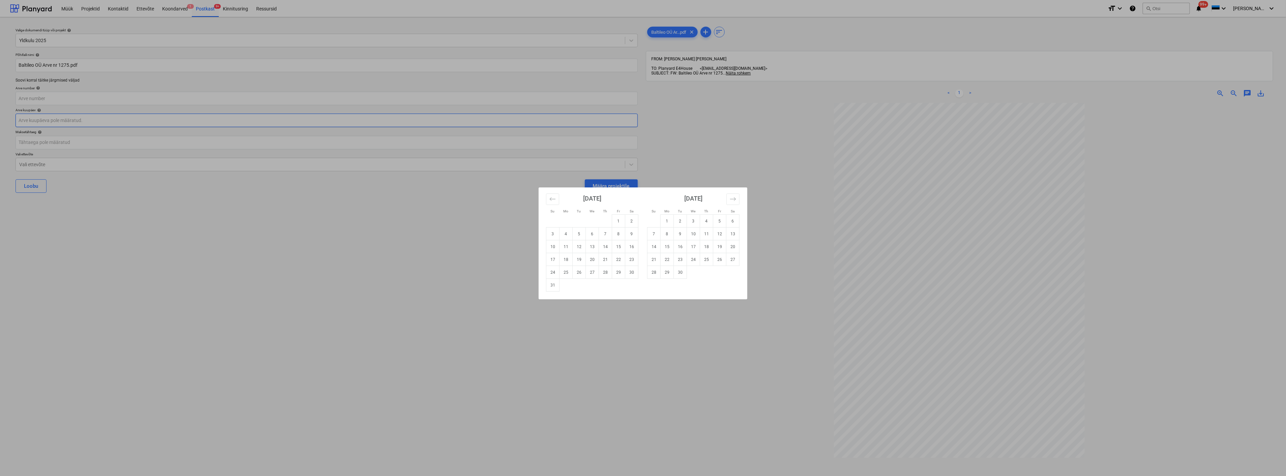
click at [61, 120] on body "Müük Projektid Kontaktid Ettevõte Koondarved 1 Postkast 9+ Kinnitusring Ressurs…" at bounding box center [643, 238] width 1286 height 476
click at [618, 219] on td "1" at bounding box center [618, 221] width 13 height 13
type input "01 Aug 2025"
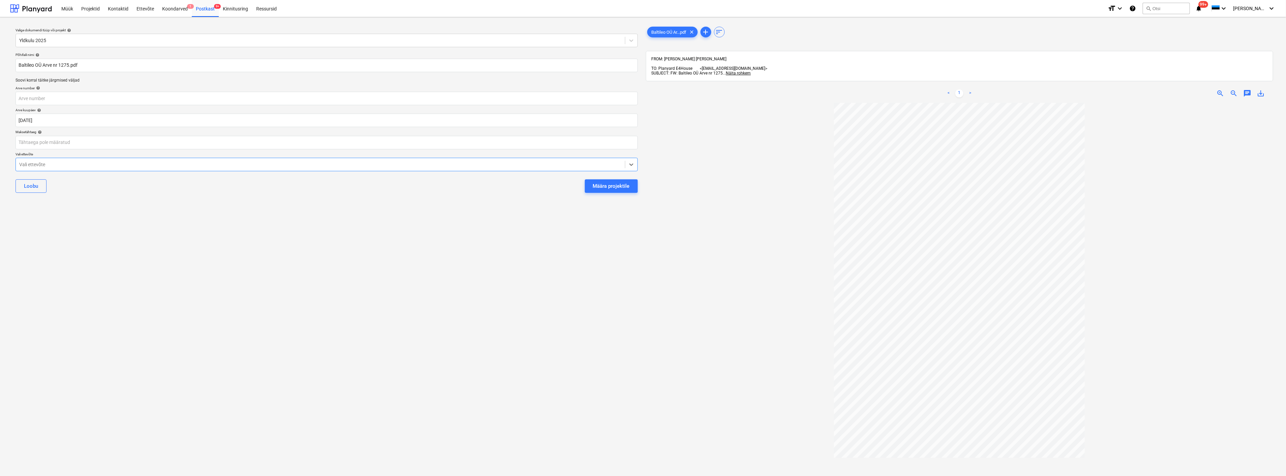
click at [318, 163] on div at bounding box center [320, 164] width 603 height 7
type input "bal"
click at [585, 179] on button "Määra projektile" at bounding box center [611, 185] width 53 height 13
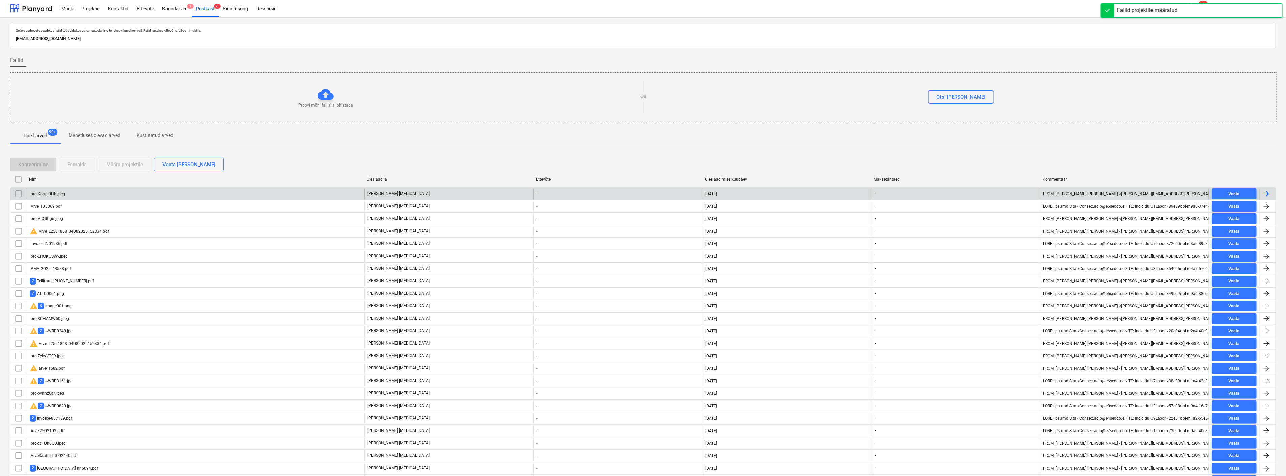
click at [111, 191] on div "pro-Koapl0Hb.jpeg" at bounding box center [196, 193] width 338 height 11
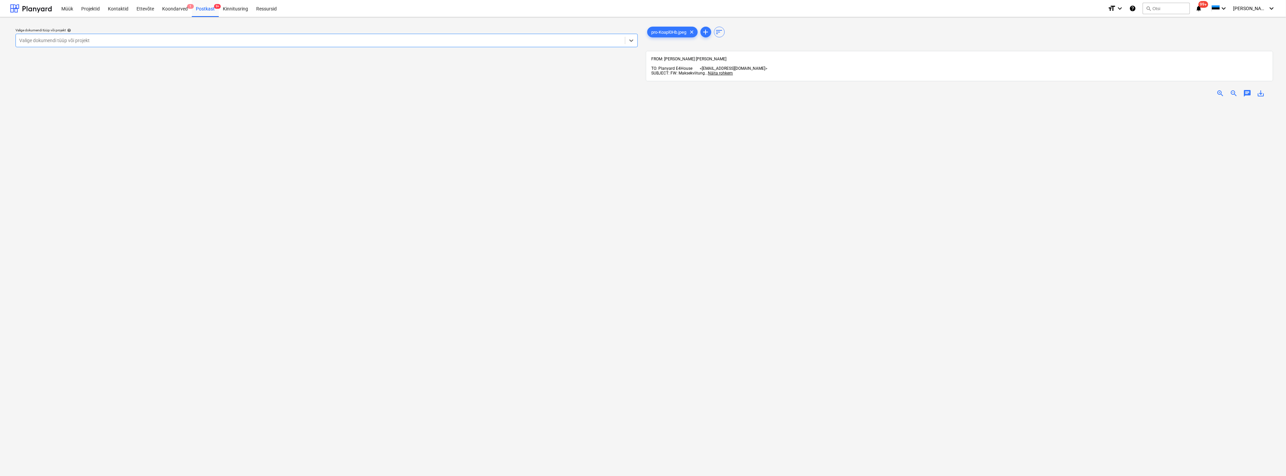
click at [270, 41] on div at bounding box center [320, 40] width 603 height 7
type input "yl"
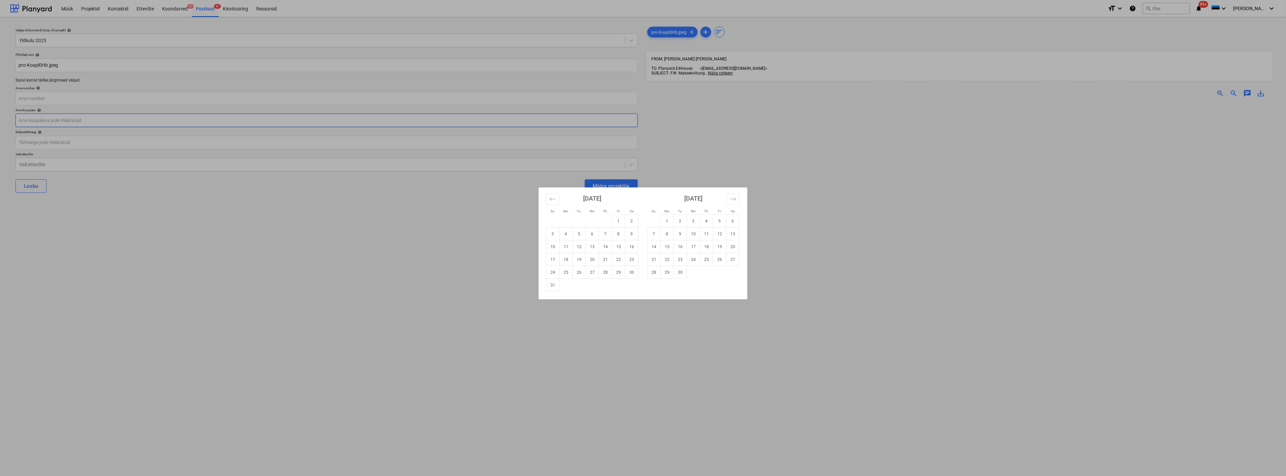
click at [252, 122] on body "Müük Projektid Kontaktid Ettevõte Koondarved 1 Postkast 9+ Kinnitusring Ressurs…" at bounding box center [643, 238] width 1286 height 476
click at [563, 232] on td "4" at bounding box center [566, 234] width 13 height 13
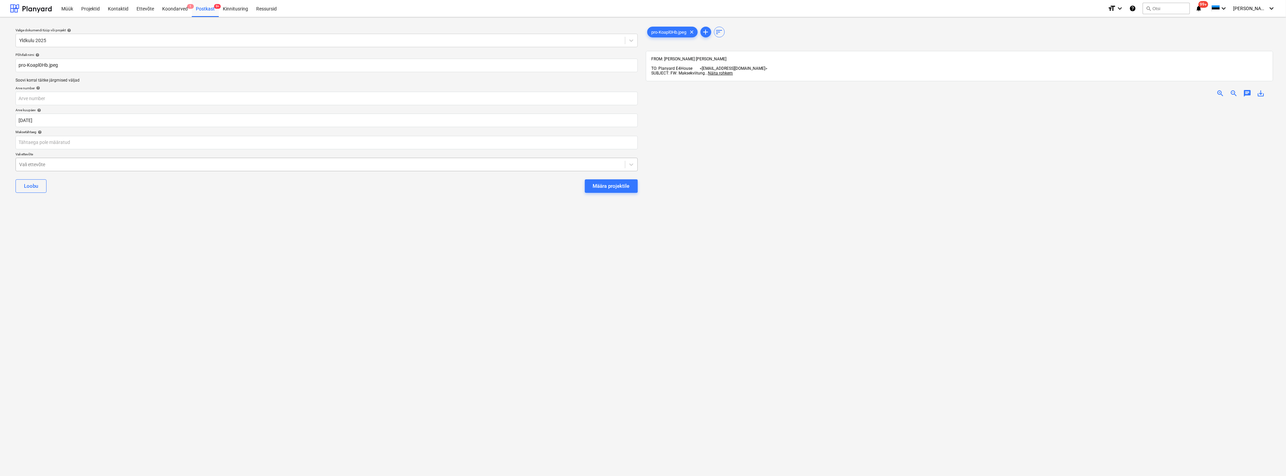
click at [106, 164] on div at bounding box center [320, 164] width 603 height 7
click at [618, 184] on div "Määra projektile" at bounding box center [611, 186] width 37 height 9
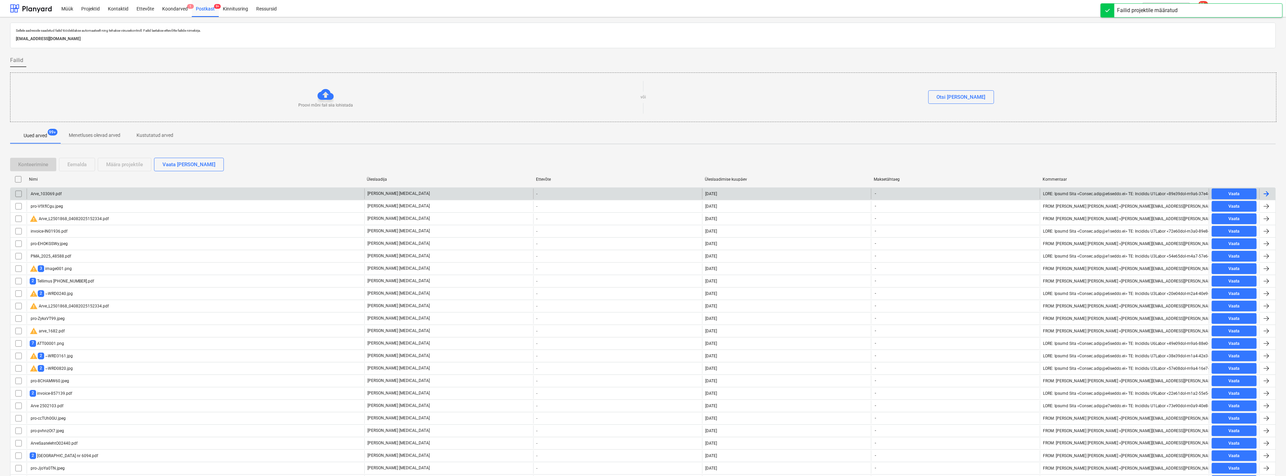
click at [116, 191] on div "Arve_103069.pdf" at bounding box center [196, 193] width 338 height 11
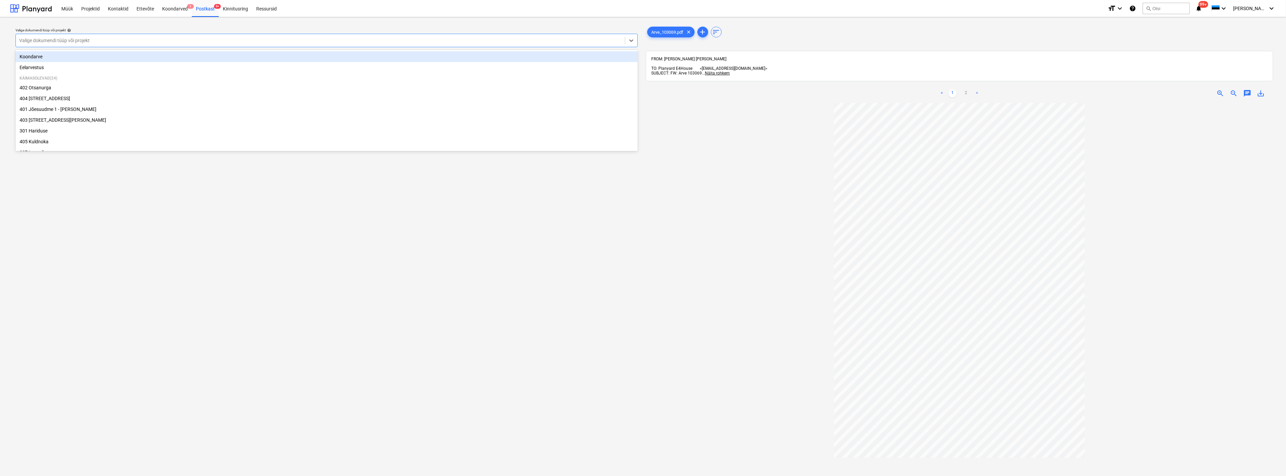
click at [149, 43] on div at bounding box center [320, 40] width 603 height 7
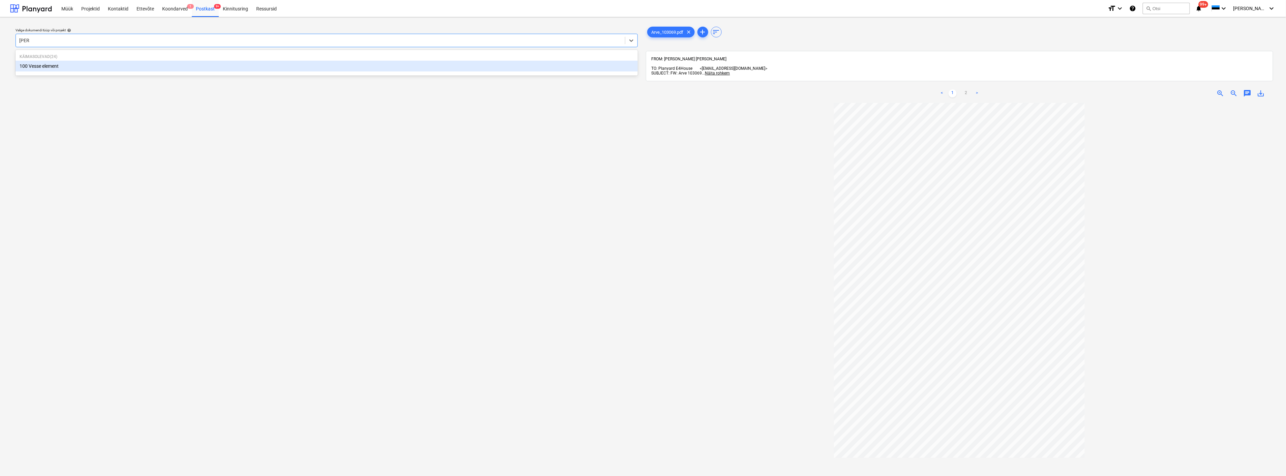
type input "vesse"
click at [140, 71] on div "100 Vesse element" at bounding box center [327, 66] width 622 height 11
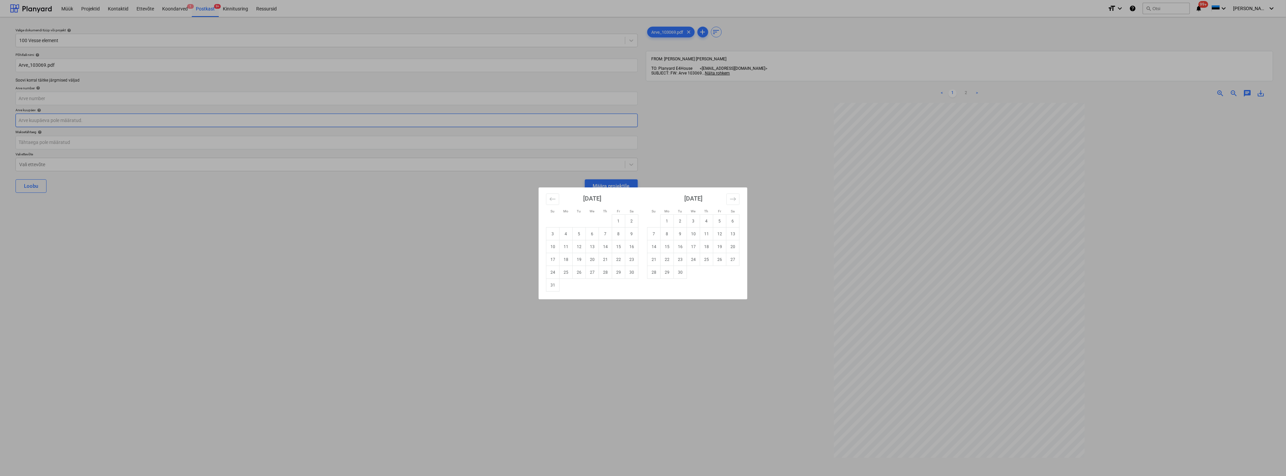
click at [102, 116] on body "Müük Projektid Kontaktid Ettevõte Koondarved 1 Postkast 9+ Kinnitusring Ressurs…" at bounding box center [643, 238] width 1286 height 476
click at [550, 194] on button "Move backward to switch to the previous month." at bounding box center [552, 199] width 13 height 11
click at [606, 272] on td "31" at bounding box center [605, 272] width 13 height 13
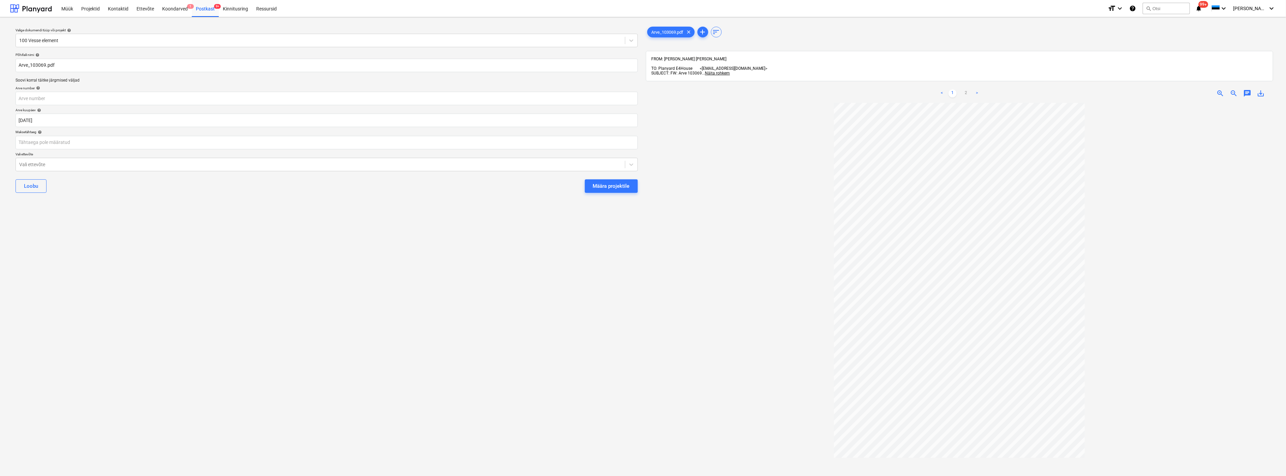
type input "[DATE]"
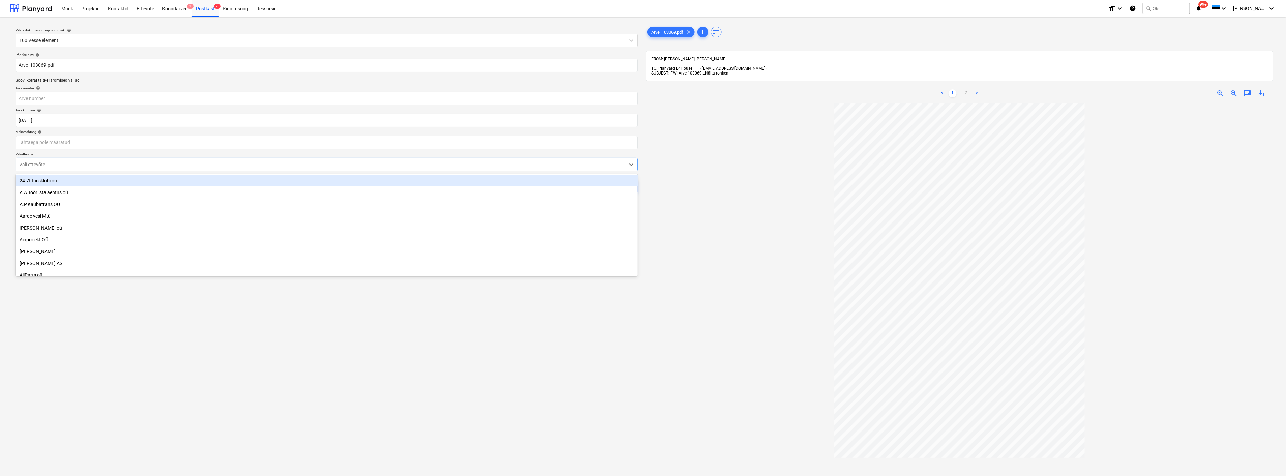
click at [90, 160] on div "Vali ettevõte" at bounding box center [320, 164] width 609 height 9
type input "exm"
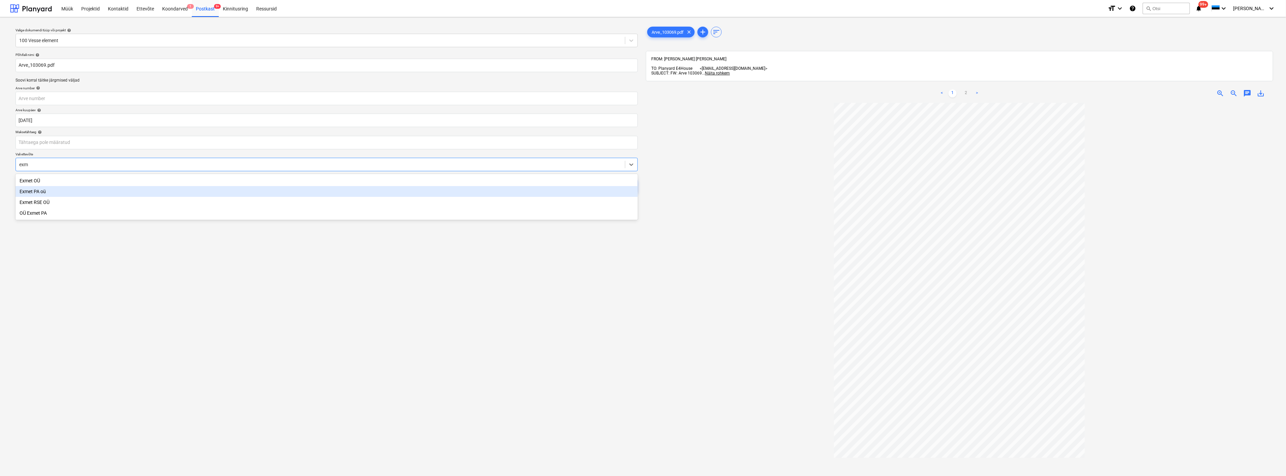
click at [43, 191] on div "Exmet PA oü" at bounding box center [327, 191] width 622 height 11
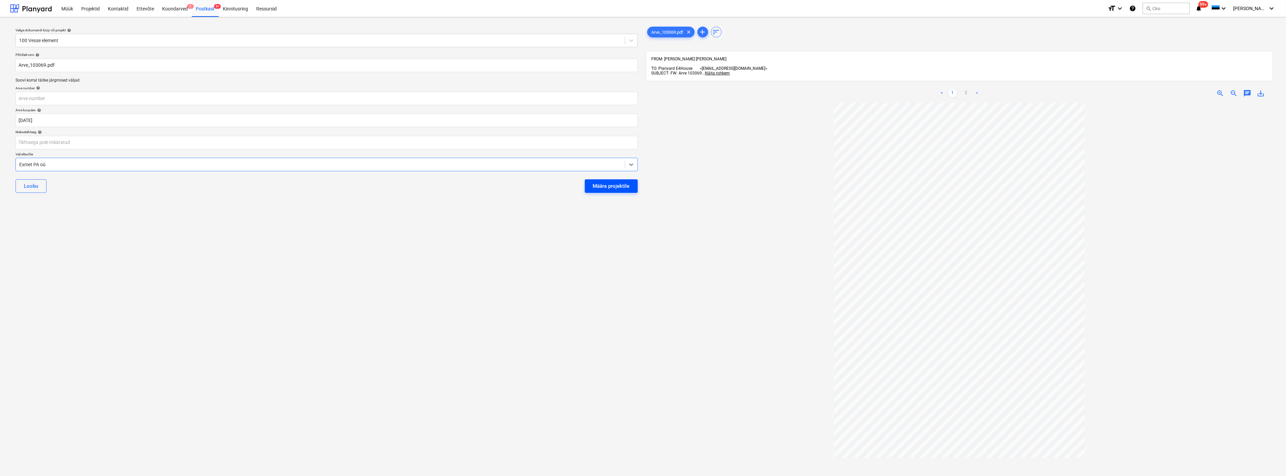
click at [615, 182] on div "Määra projektile" at bounding box center [611, 186] width 37 height 9
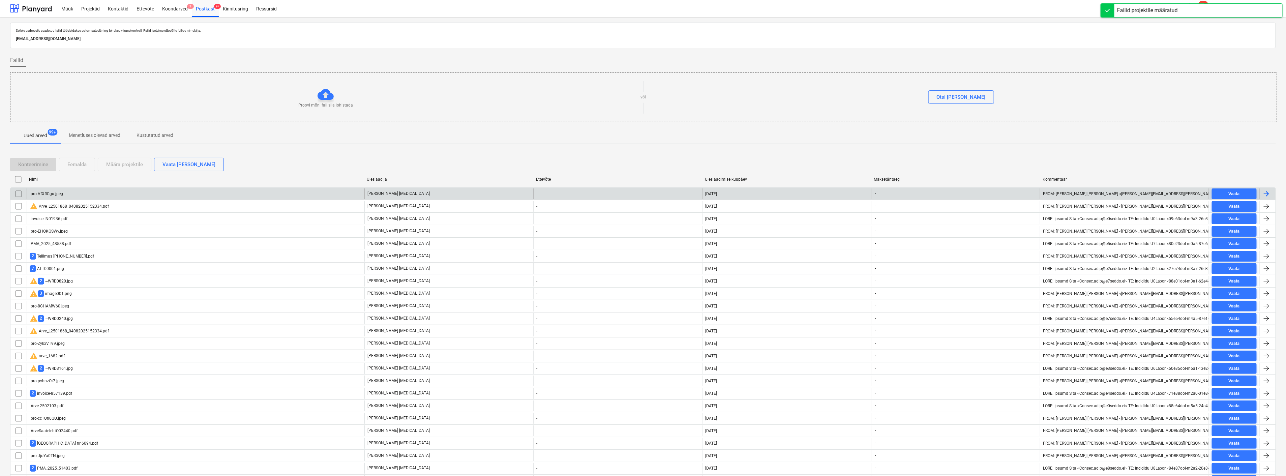
click at [147, 191] on div "pro-VfXflCgu.jpeg" at bounding box center [196, 193] width 338 height 11
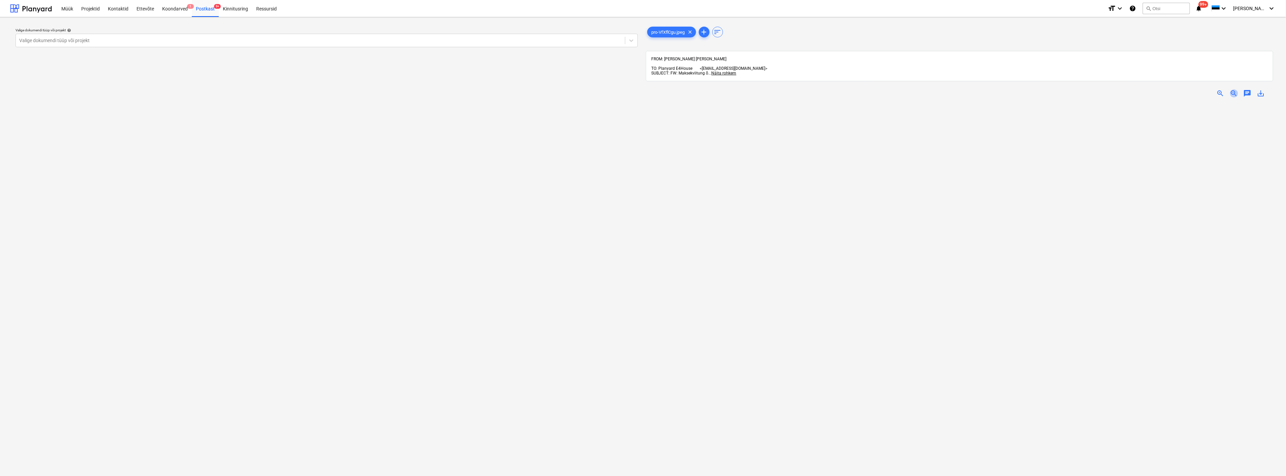
click at [1232, 89] on span "zoom_out" at bounding box center [1234, 93] width 8 height 8
click at [282, 39] on div at bounding box center [320, 40] width 603 height 7
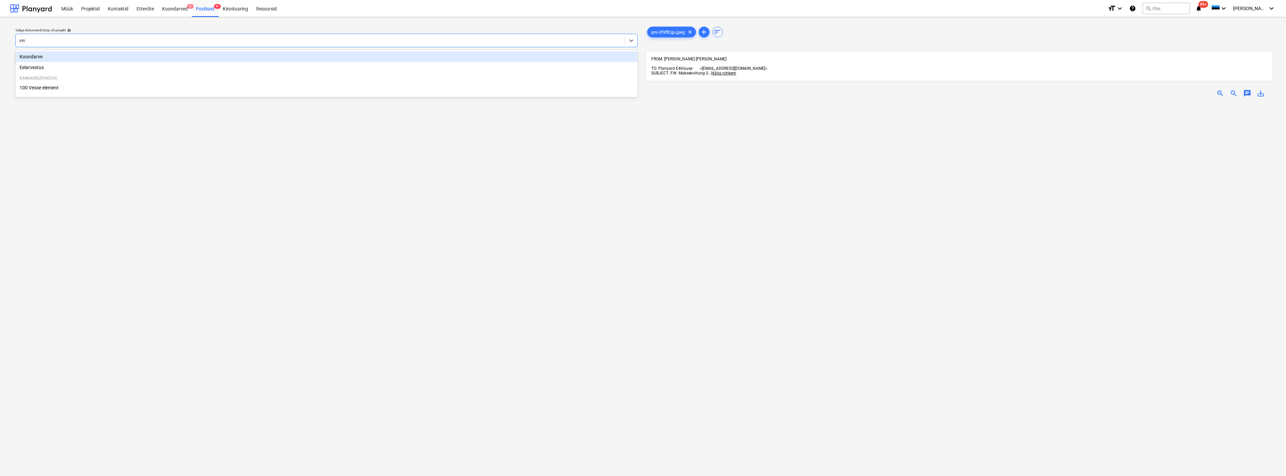
type input "[PERSON_NAME]"
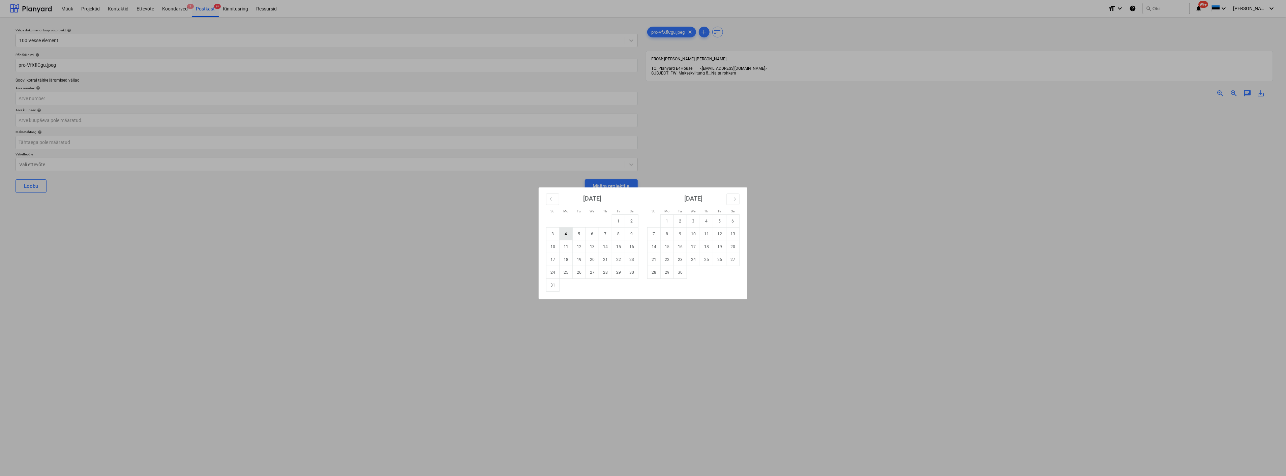
click at [562, 236] on td "4" at bounding box center [566, 234] width 13 height 13
type input "04 Aug 2025"
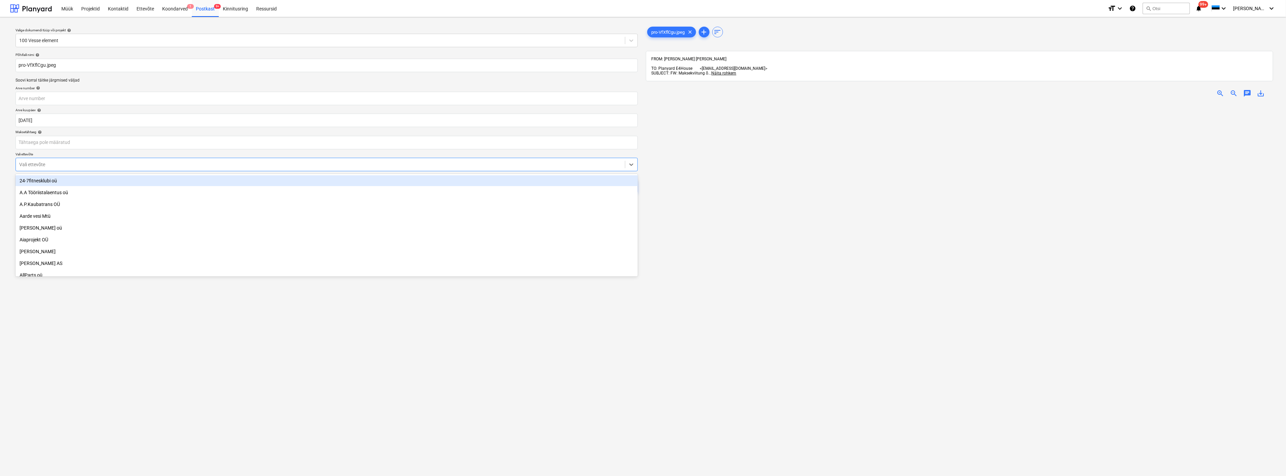
click at [375, 168] on div at bounding box center [320, 164] width 603 height 7
type input "bau"
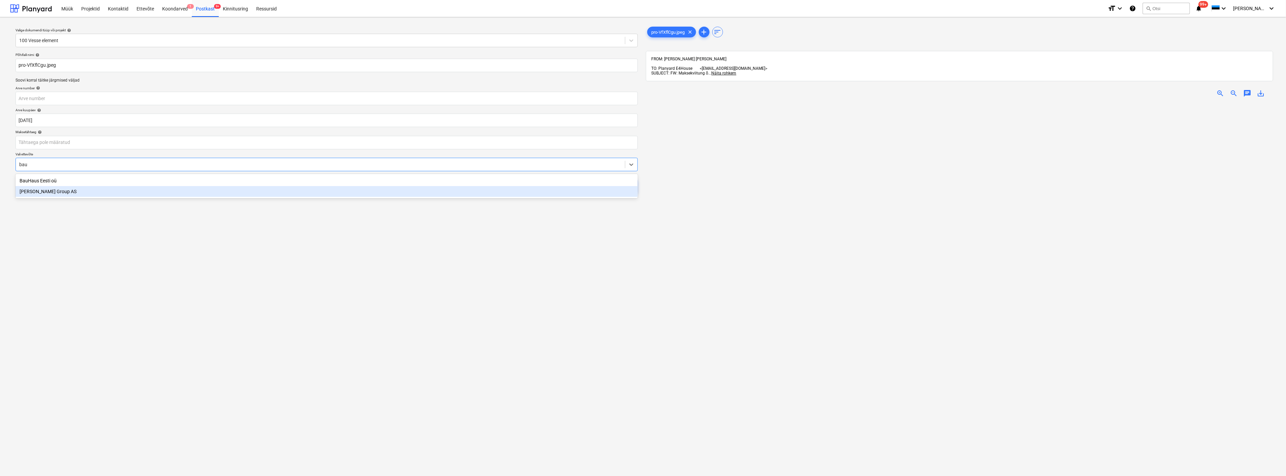
click at [329, 194] on div "[PERSON_NAME] Group AS" at bounding box center [327, 191] width 622 height 11
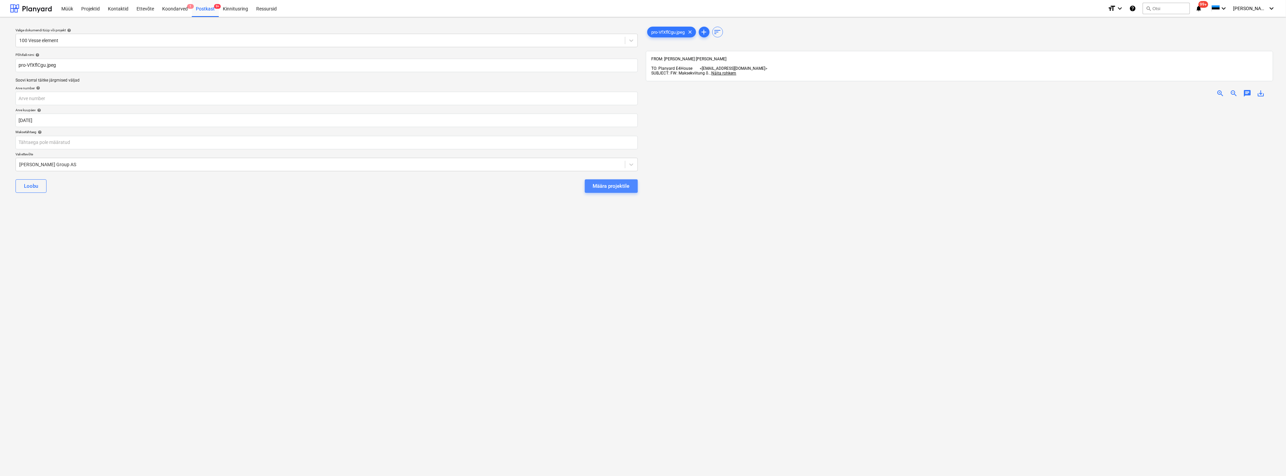
click at [614, 184] on div "Määra projektile" at bounding box center [611, 186] width 37 height 9
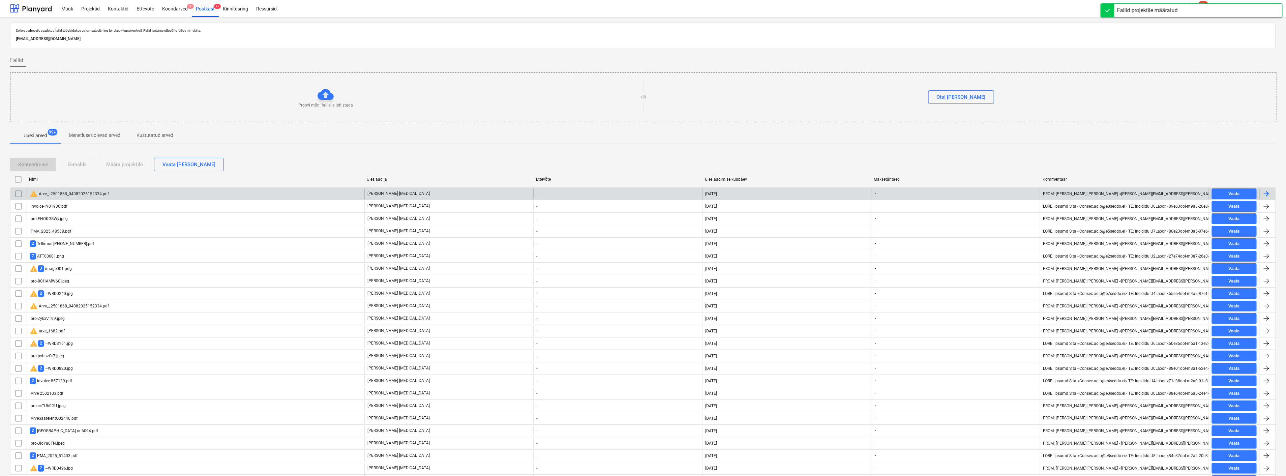
click at [156, 196] on div "warning Arve_L2501868_04082025152334.pdf" at bounding box center [196, 193] width 338 height 11
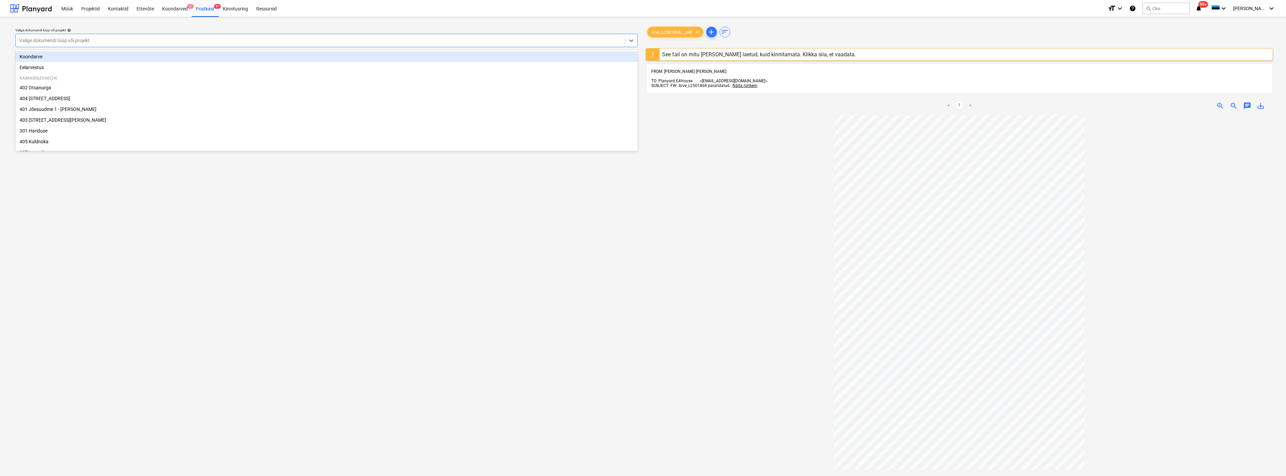
click at [190, 38] on div at bounding box center [320, 40] width 603 height 7
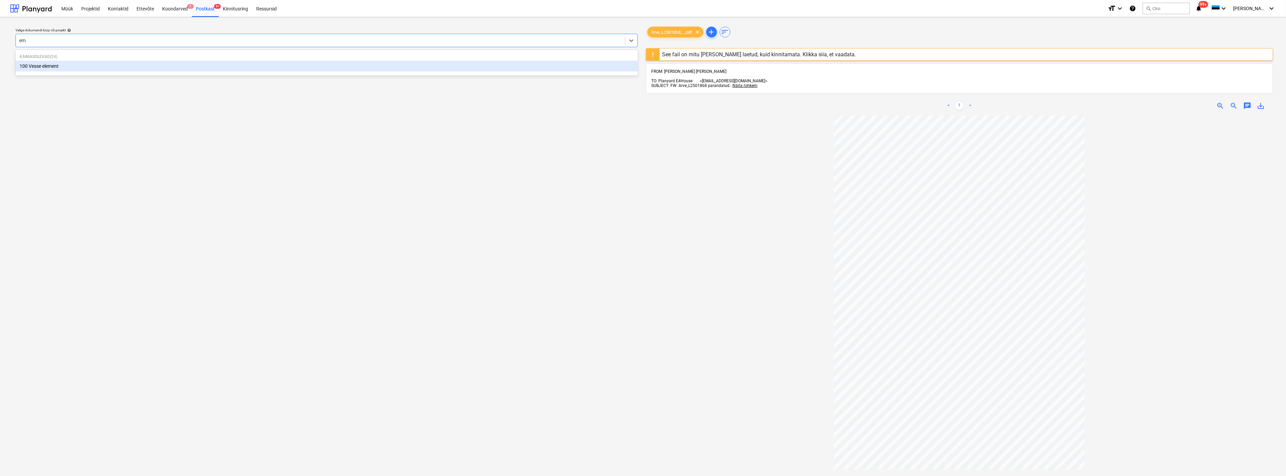
type input "e"
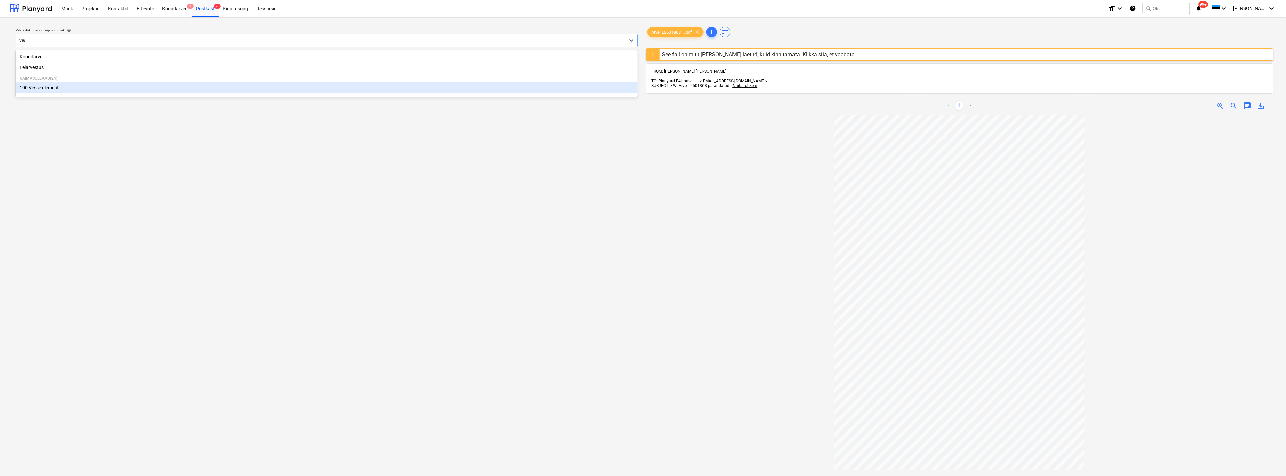
type input "[PERSON_NAME]"
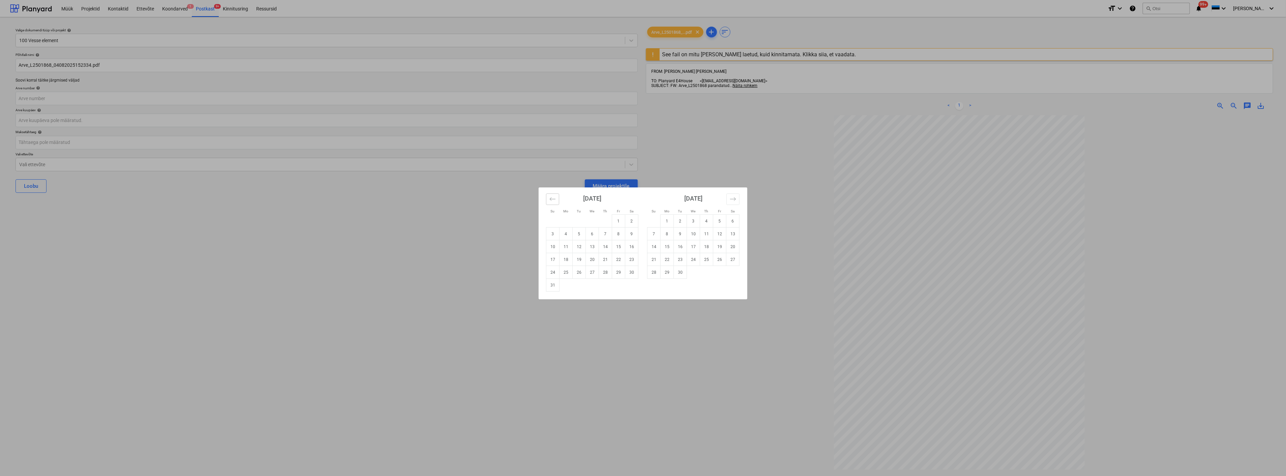
drag, startPoint x: 551, startPoint y: 197, endPoint x: 554, endPoint y: 207, distance: 10.5
click at [551, 198] on icon "Move backward to switch to the previous month." at bounding box center [553, 199] width 6 height 6
click at [588, 221] on td "2" at bounding box center [592, 221] width 13 height 13
type input "02 Jul 2025"
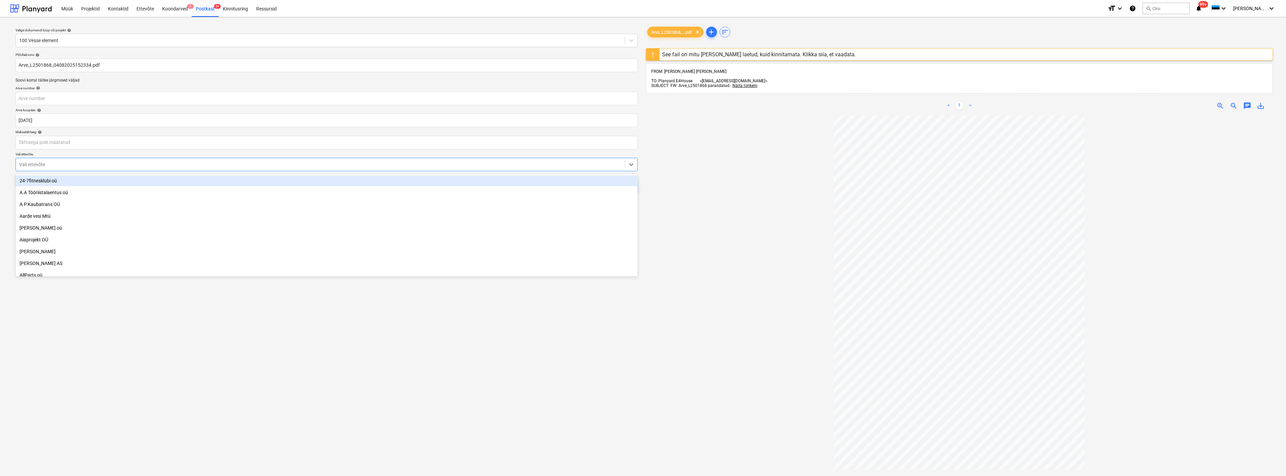
click at [383, 169] on div "Vali ettevõte" at bounding box center [320, 164] width 609 height 9
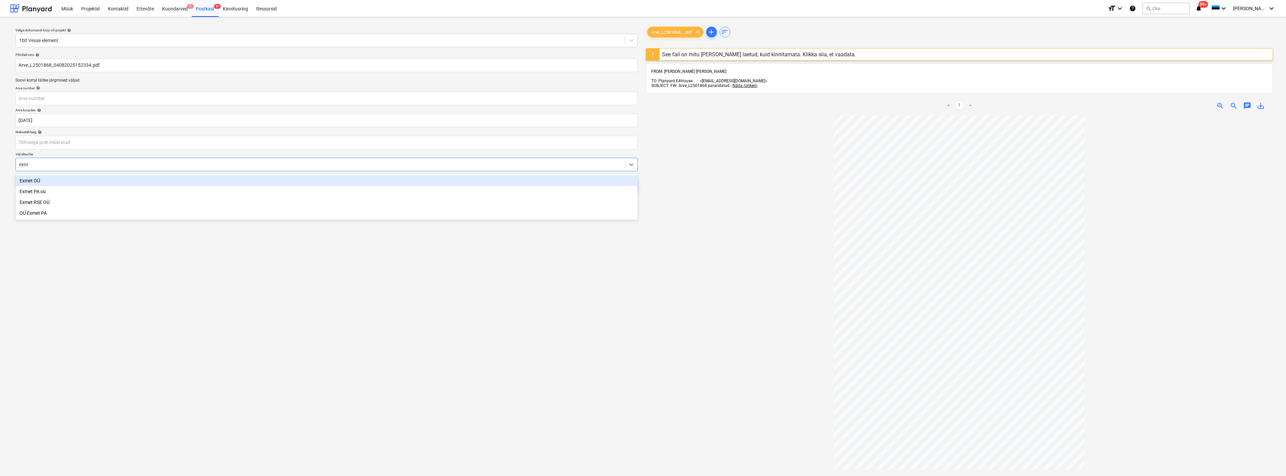
type input "exme"
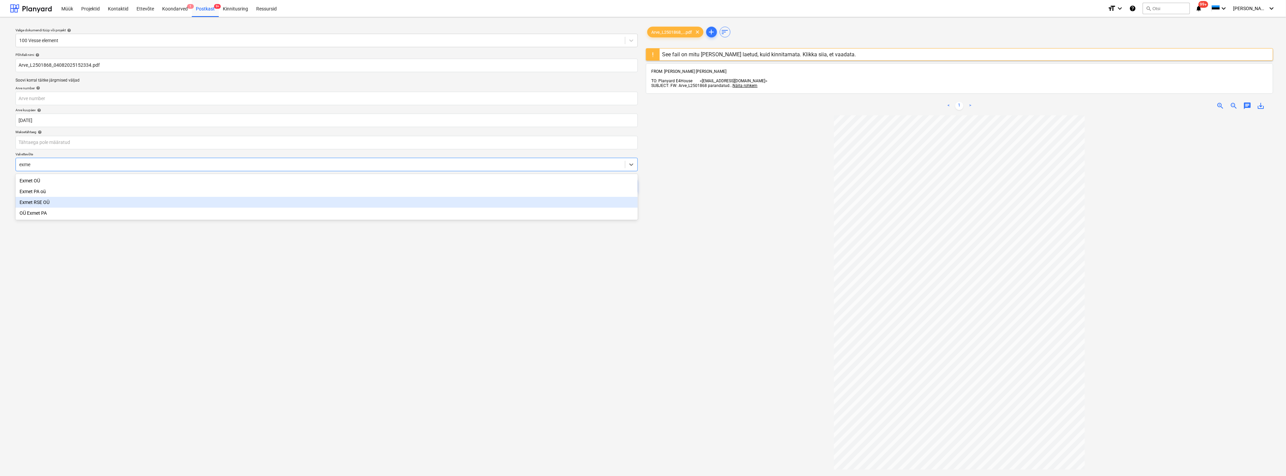
click at [297, 203] on div "Exmet RSE OÜ" at bounding box center [327, 202] width 622 height 11
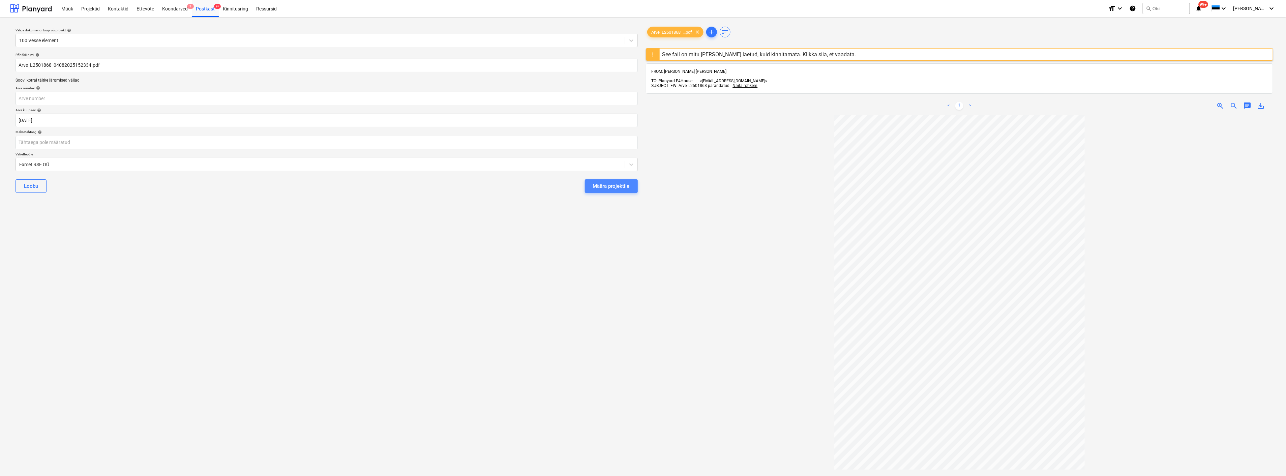
click at [600, 180] on button "Määra projektile" at bounding box center [611, 185] width 53 height 13
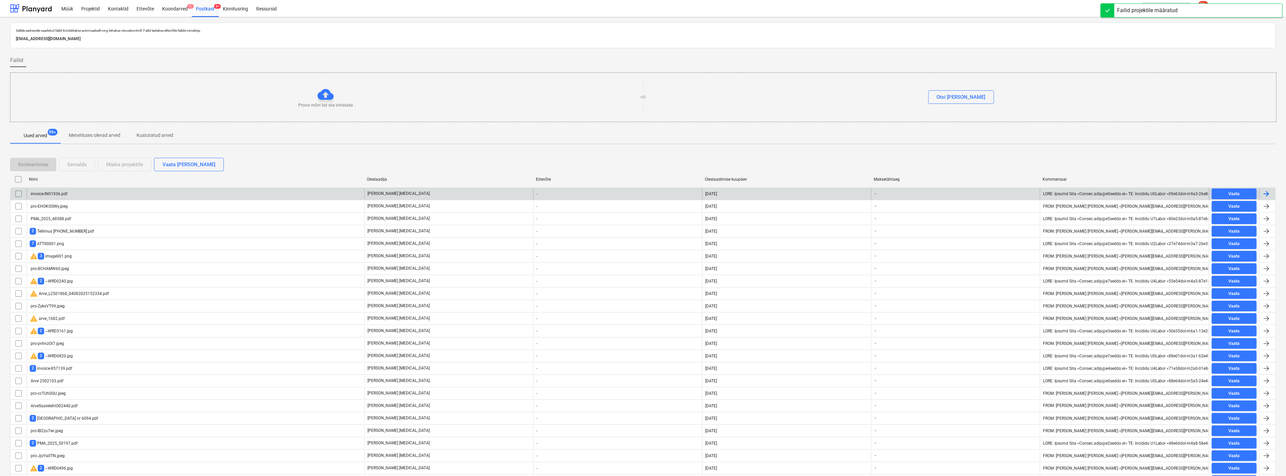
click at [191, 191] on div "invoice-IN01936.pdf" at bounding box center [196, 193] width 338 height 11
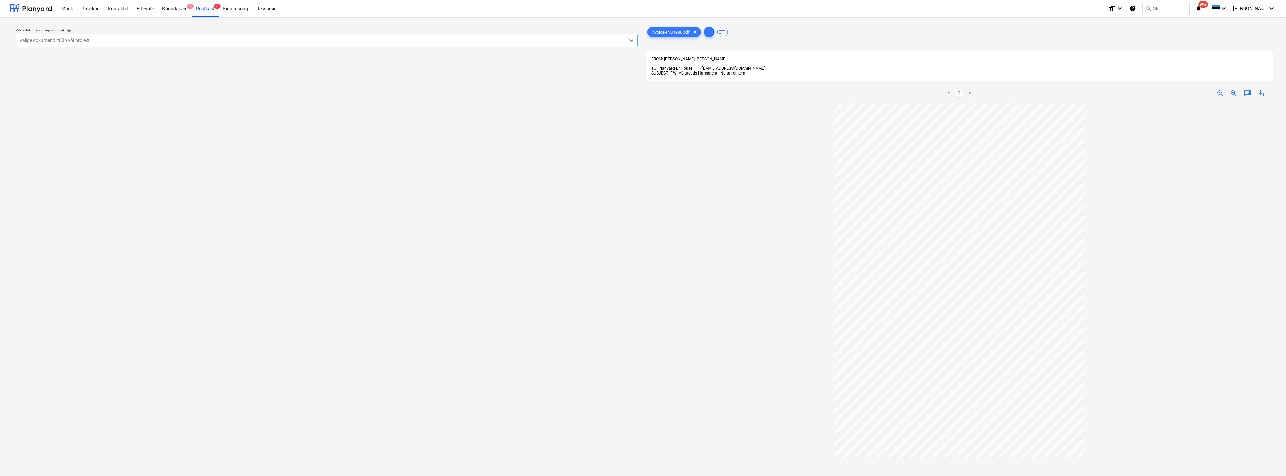
click at [107, 36] on div "Valige dokumendi tüüp või projekt" at bounding box center [320, 40] width 609 height 9
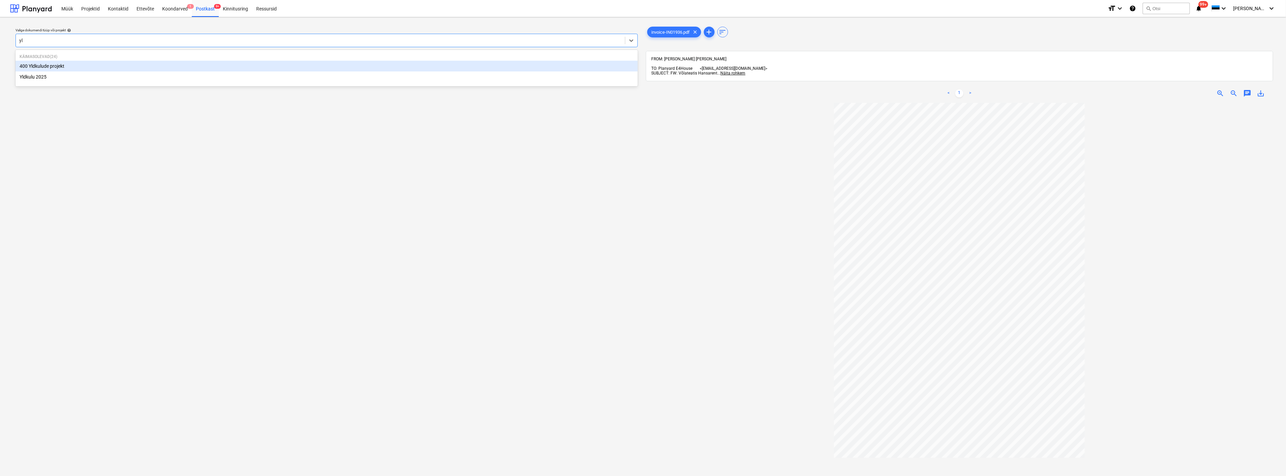
type input "yld"
click at [90, 73] on div "Yldkulu 2025" at bounding box center [327, 76] width 622 height 11
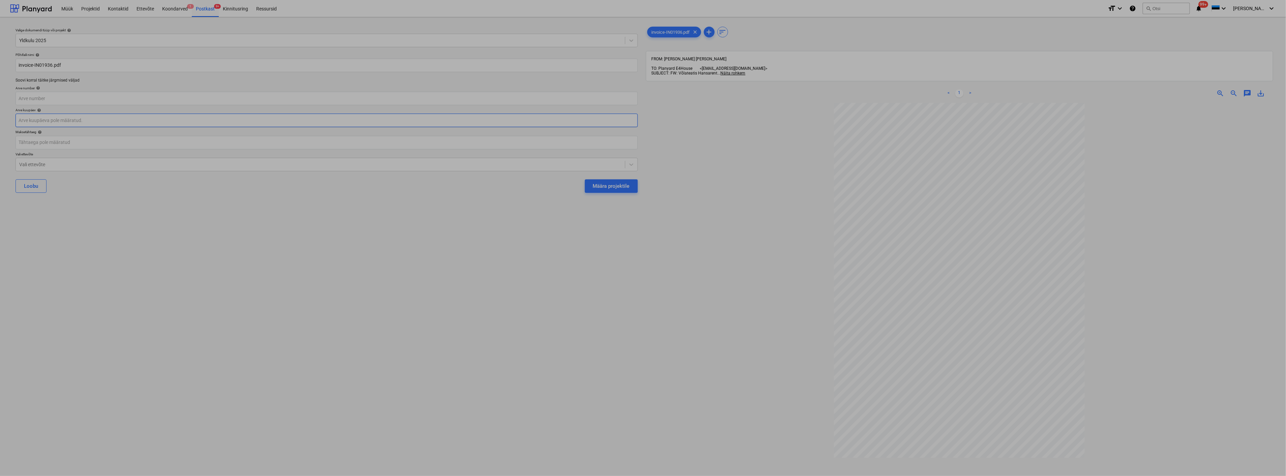
click at [83, 119] on body "Müük Projektid Kontaktid Ettevõte Koondarved 1 Postkast 9+ Kinnitusring Ressurs…" at bounding box center [643, 238] width 1286 height 476
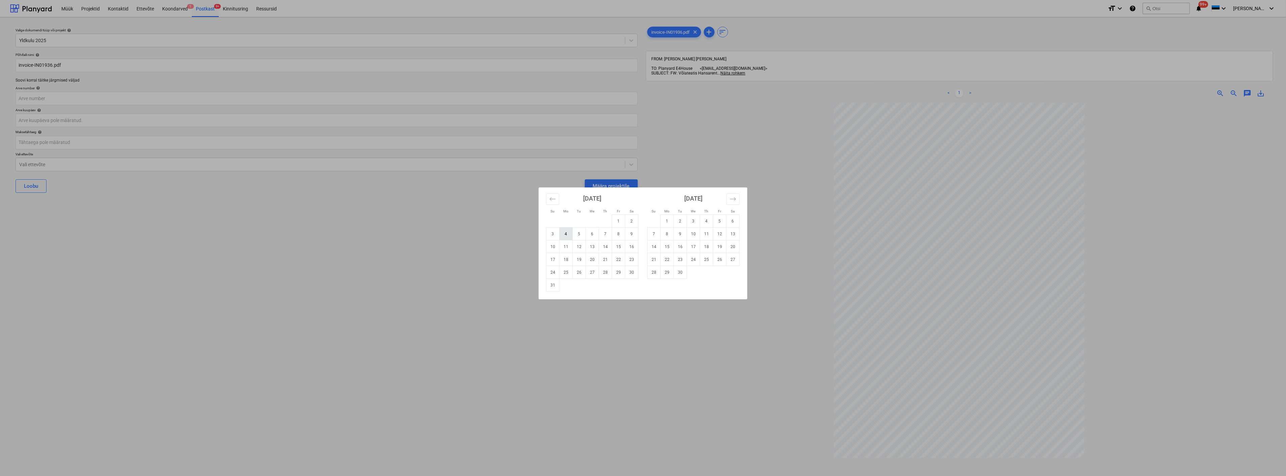
click at [568, 230] on td "4" at bounding box center [566, 234] width 13 height 13
type input "04 Aug 2025"
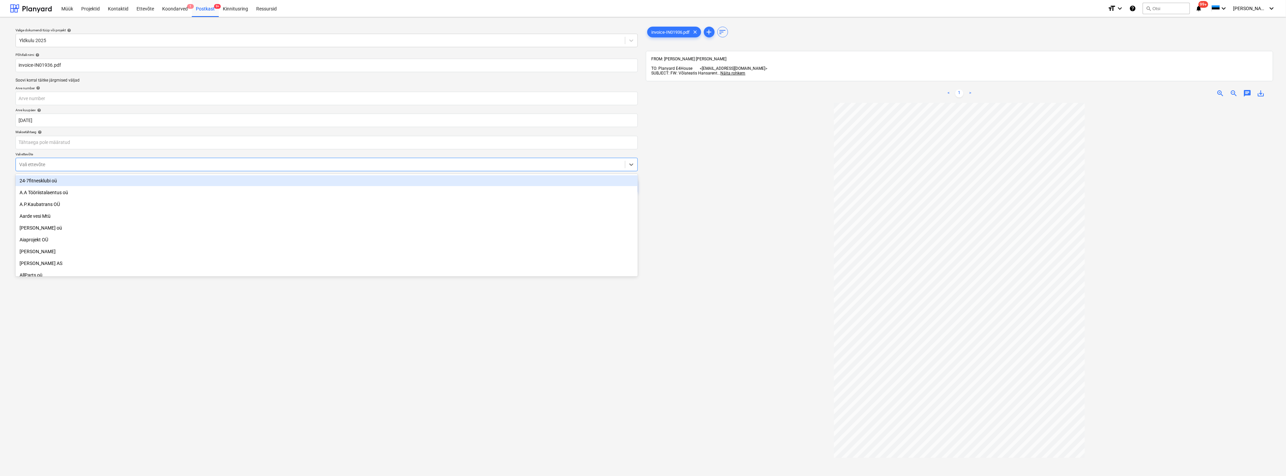
click at [124, 166] on div at bounding box center [320, 164] width 603 height 7
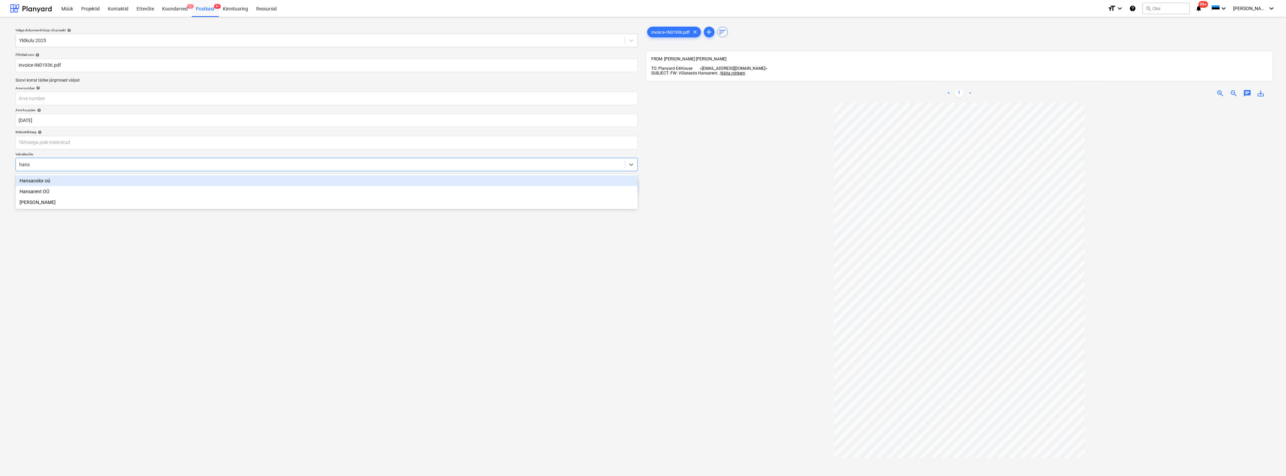
type input "hansa"
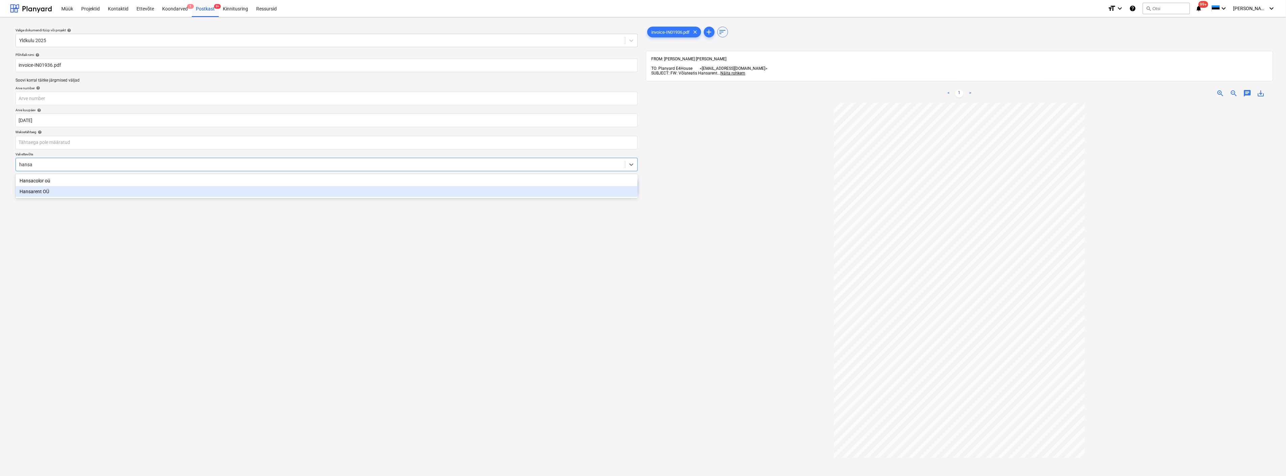
click at [112, 189] on div "Hansarent OÜ" at bounding box center [327, 191] width 622 height 11
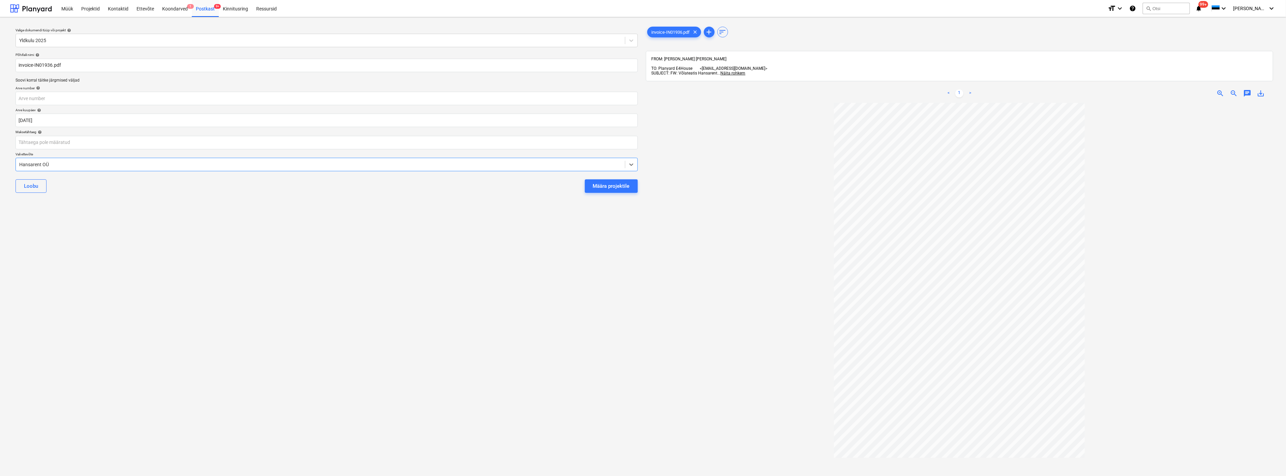
click at [617, 183] on div "Määra projektile" at bounding box center [611, 186] width 37 height 9
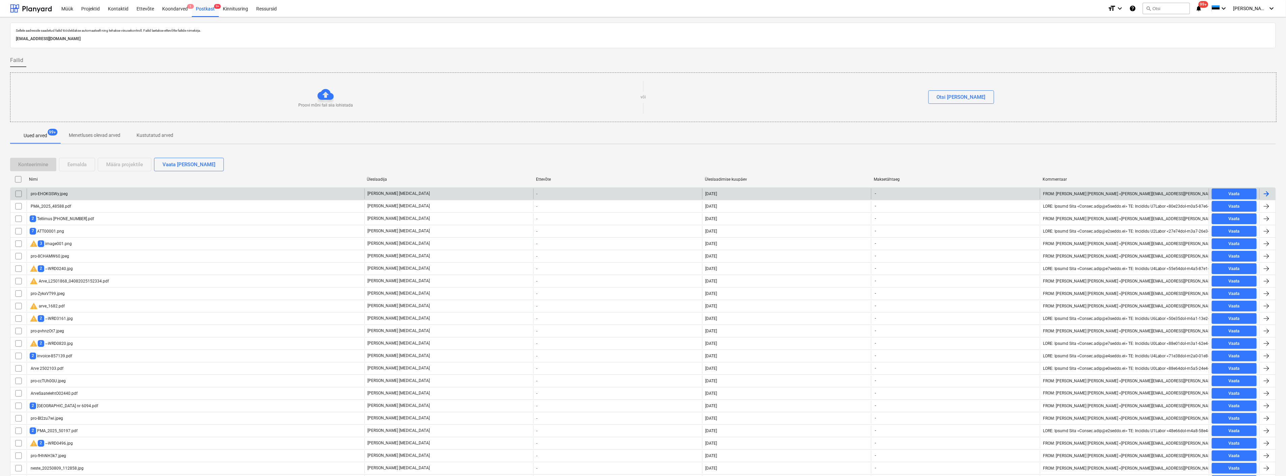
click at [69, 193] on div "pro-EHOKGSWy.jpeg" at bounding box center [196, 193] width 338 height 11
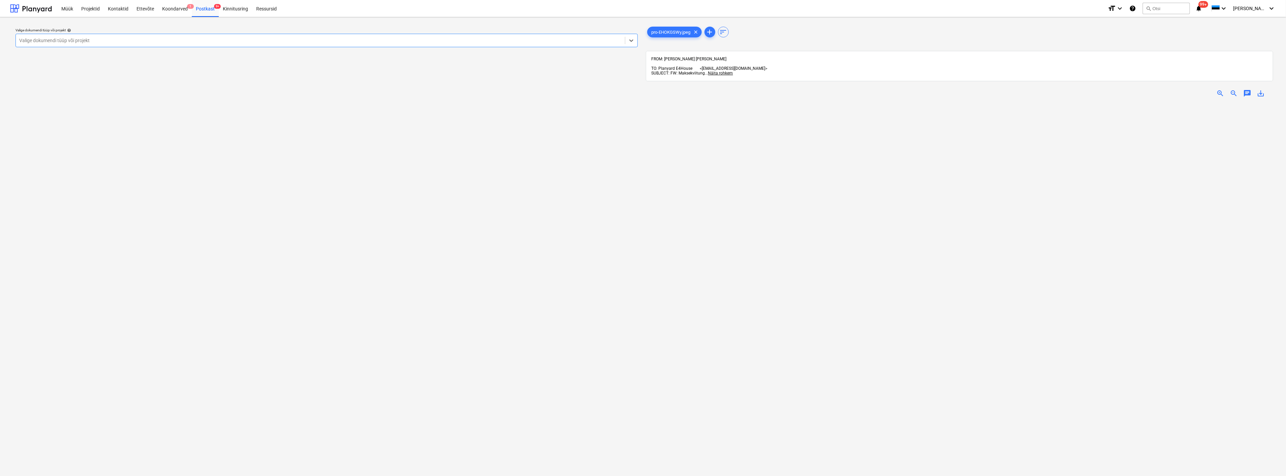
click at [1233, 89] on span "zoom_out" at bounding box center [1234, 93] width 8 height 8
click at [198, 37] on div at bounding box center [320, 40] width 603 height 7
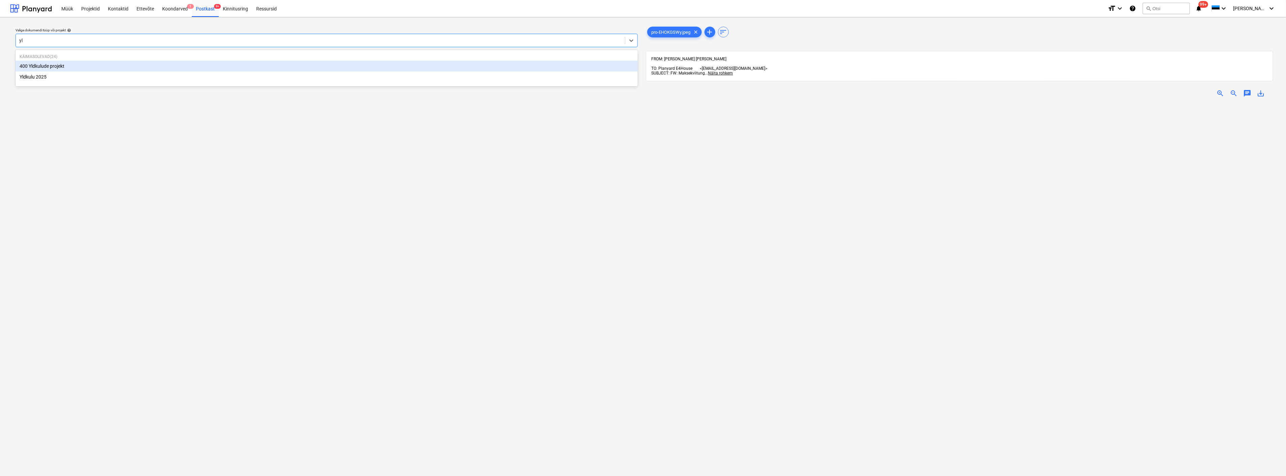
type input "yld"
click at [161, 77] on div "Yldkulu 2025" at bounding box center [327, 76] width 622 height 11
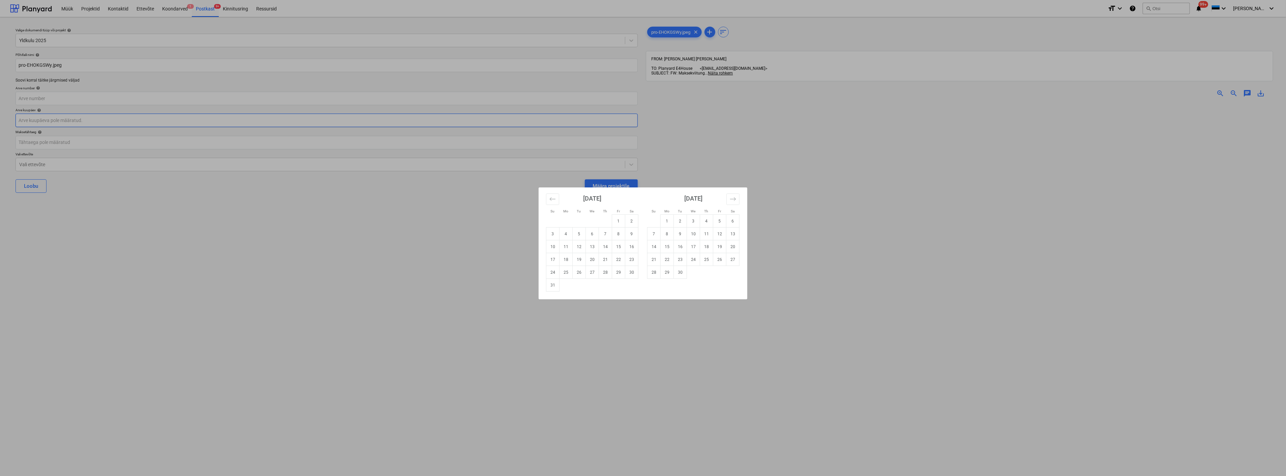
click at [127, 123] on body "Müük Projektid Kontaktid Ettevõte Koondarved 1 Postkast 9+ Kinnitusring Ressurs…" at bounding box center [643, 238] width 1286 height 476
click at [576, 232] on td "5" at bounding box center [579, 234] width 13 height 13
type input "05 Aug 2025"
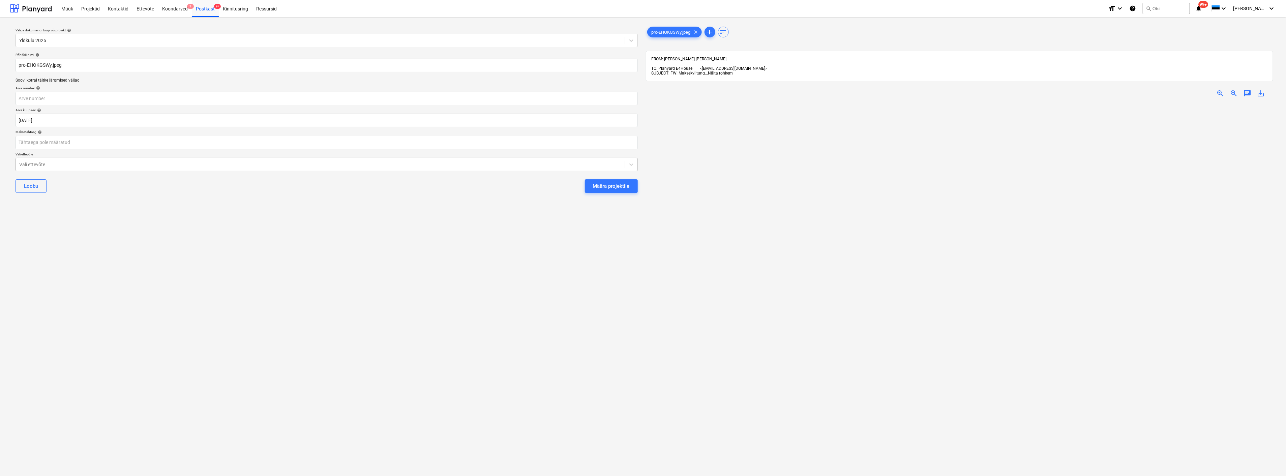
click at [240, 165] on div at bounding box center [320, 164] width 603 height 7
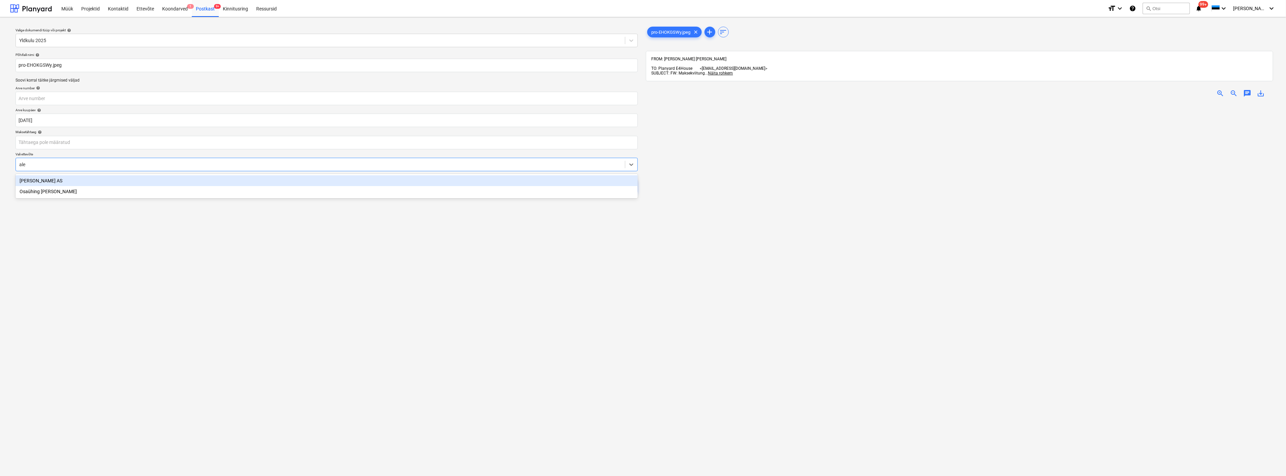
type input "alex"
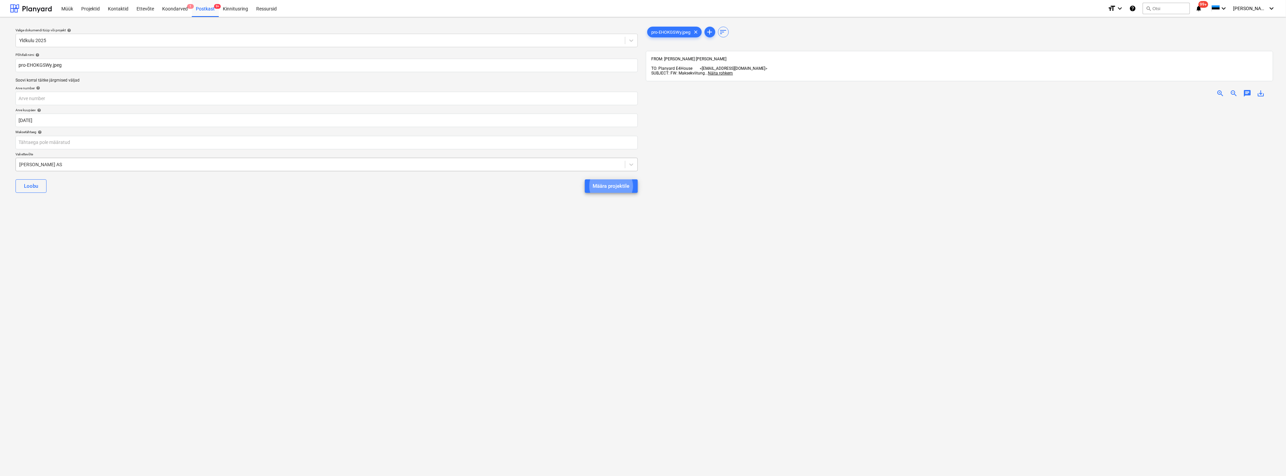
click at [585, 179] on button "Määra projektile" at bounding box center [611, 185] width 53 height 13
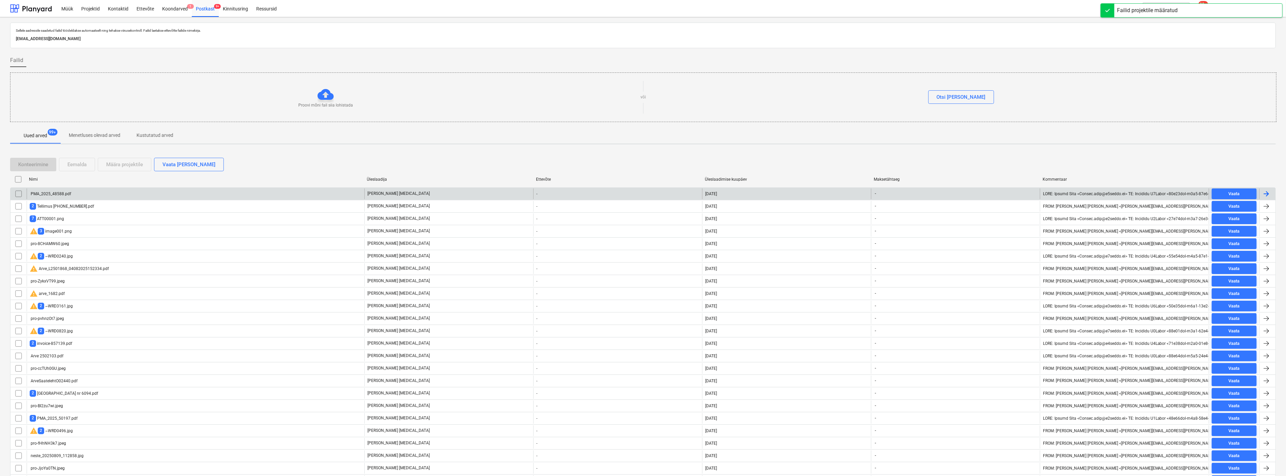
click at [134, 194] on div "PMA_2025_48588.pdf" at bounding box center [196, 193] width 338 height 11
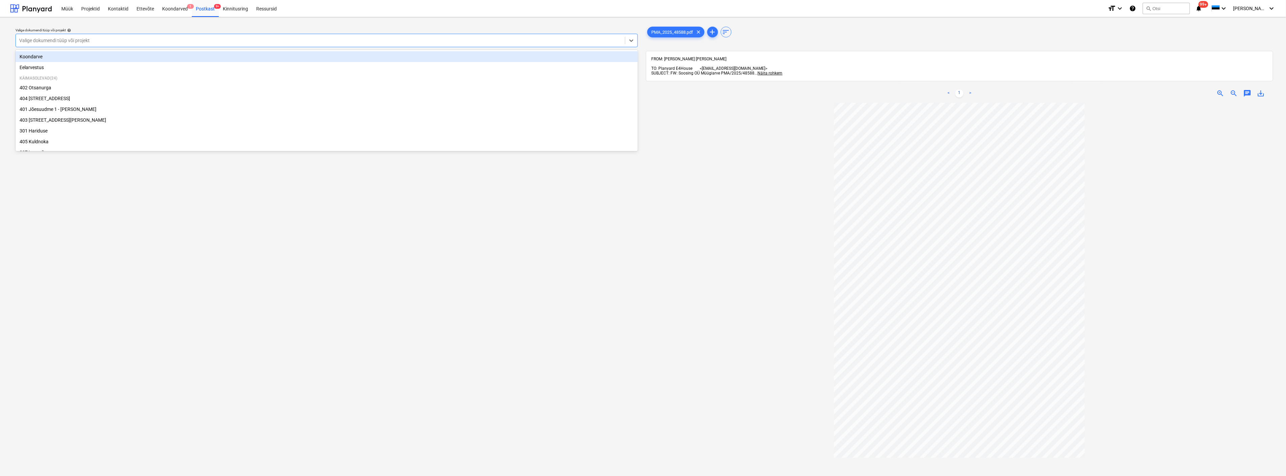
click at [71, 39] on div at bounding box center [320, 40] width 603 height 7
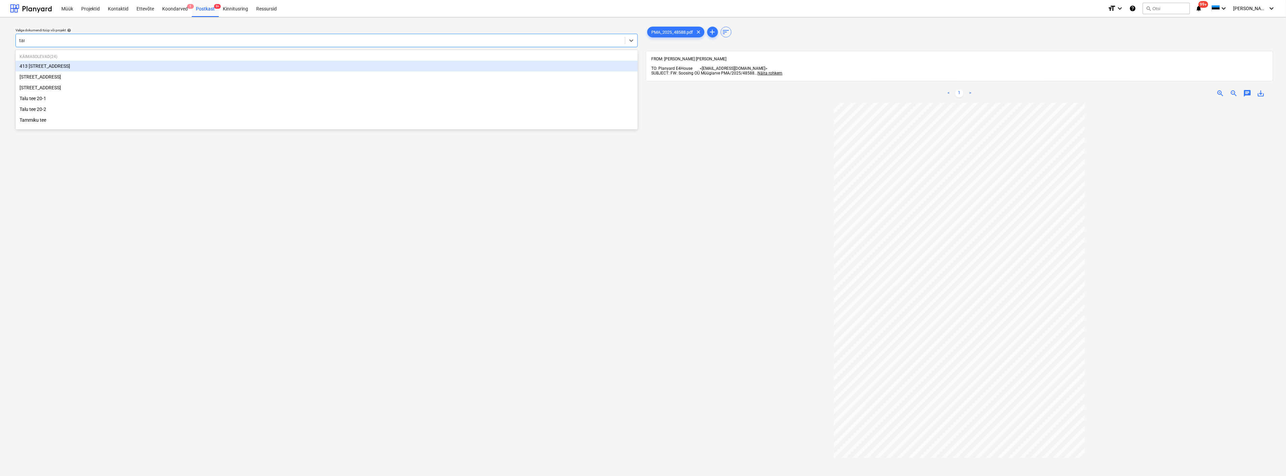
type input "tamm"
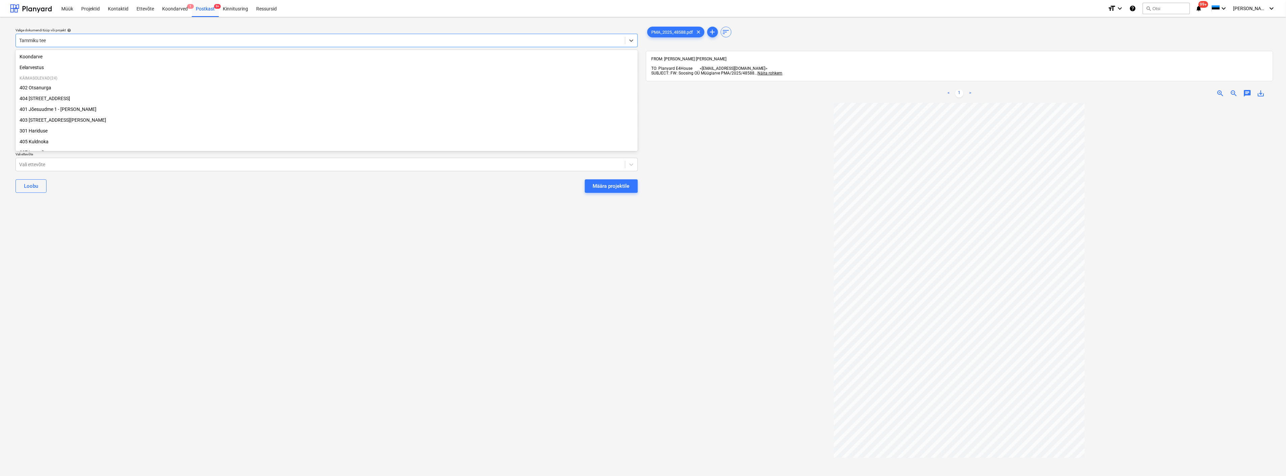
click at [71, 39] on div at bounding box center [320, 40] width 603 height 7
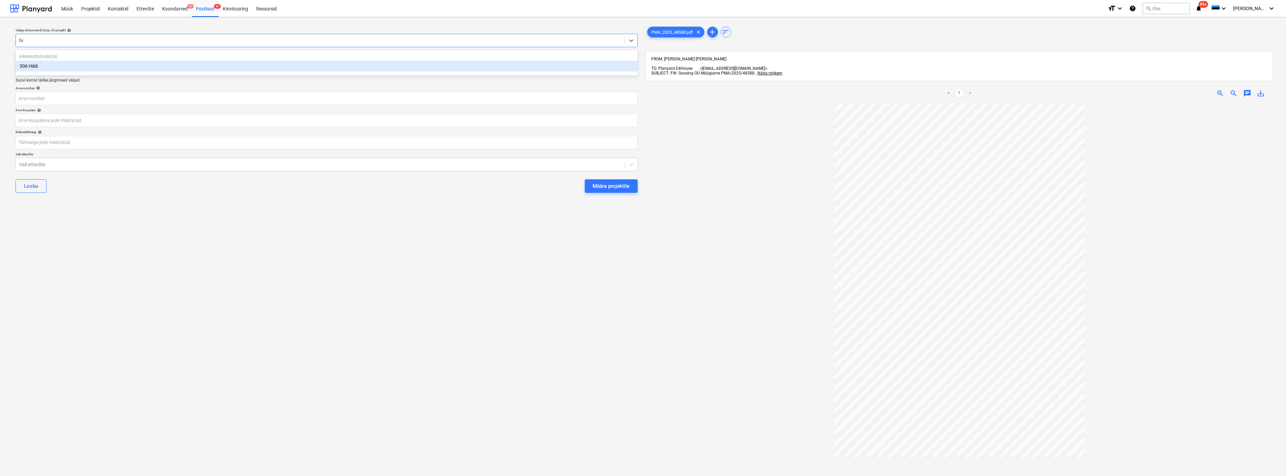
type input "hii"
click at [85, 69] on div "306 Hiidi" at bounding box center [327, 66] width 622 height 11
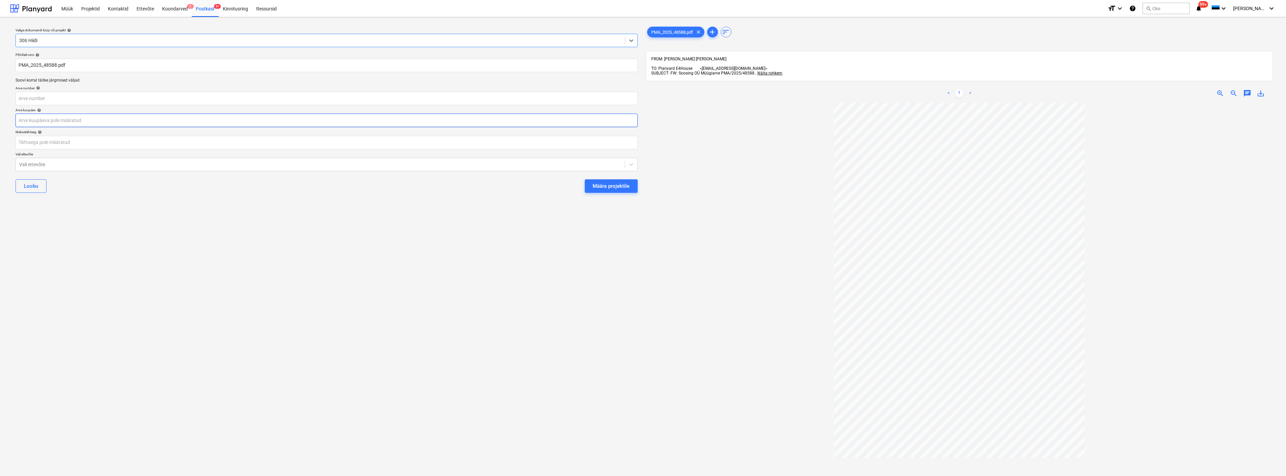
click at [82, 120] on body "Müük Projektid Kontaktid Ettevõte Koondarved 1 Postkast 9+ Kinnitusring Ressurs…" at bounding box center [643, 238] width 1286 height 476
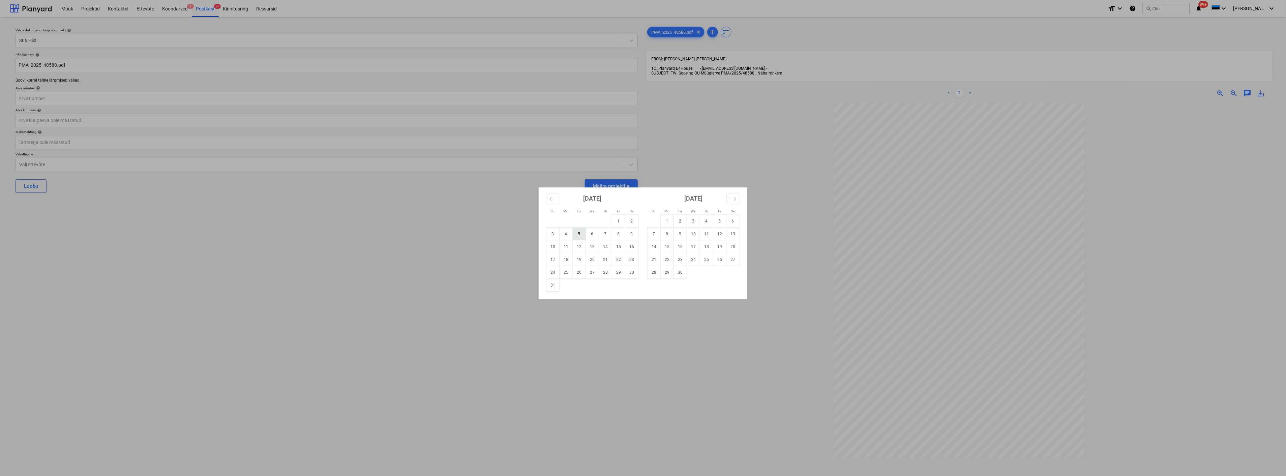
click at [579, 234] on td "5" at bounding box center [579, 234] width 13 height 13
type input "05 Aug 2025"
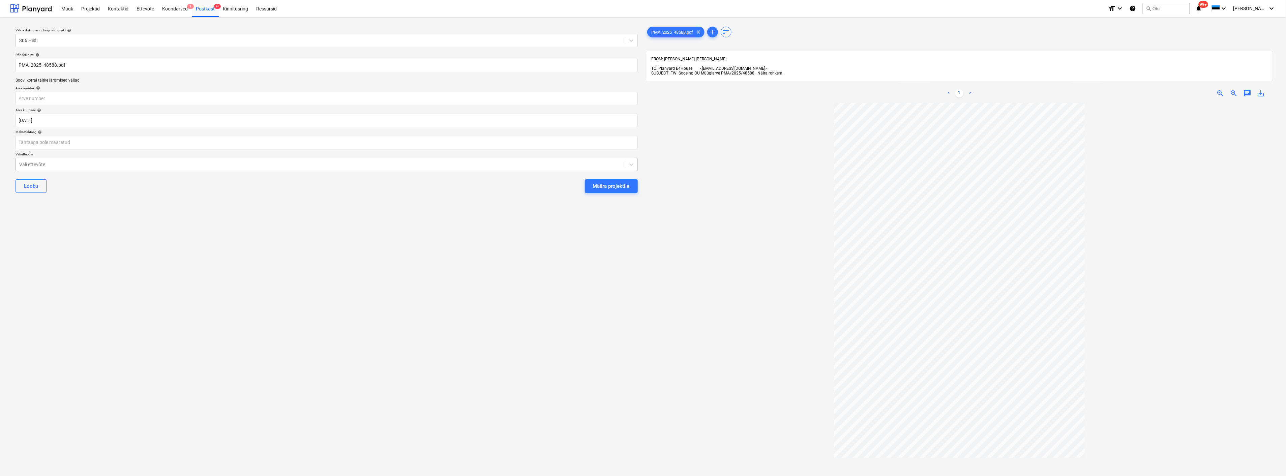
click at [169, 166] on div at bounding box center [320, 164] width 603 height 7
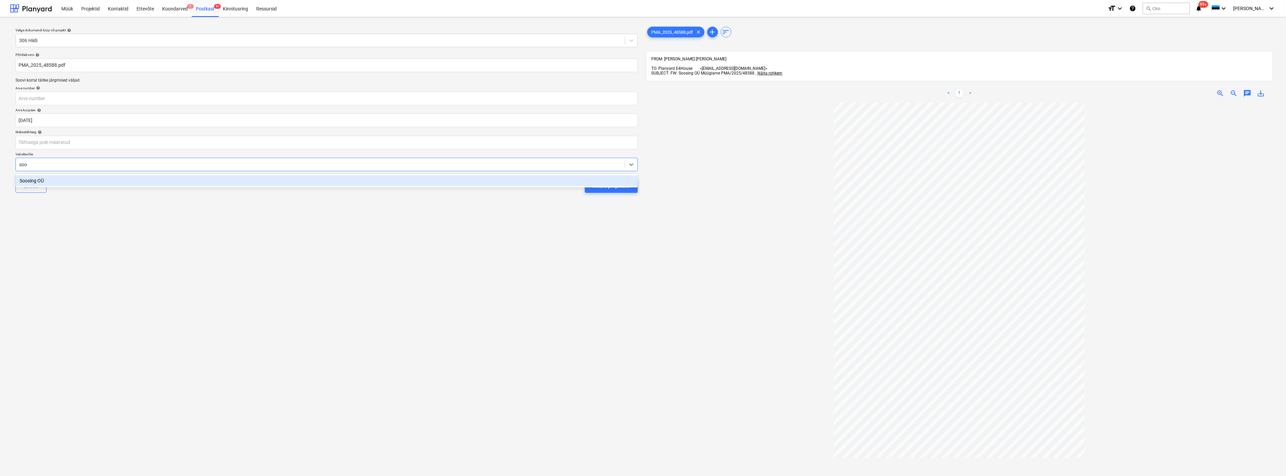
type input "soos"
click at [155, 179] on div "Soosing OÜ" at bounding box center [327, 180] width 622 height 11
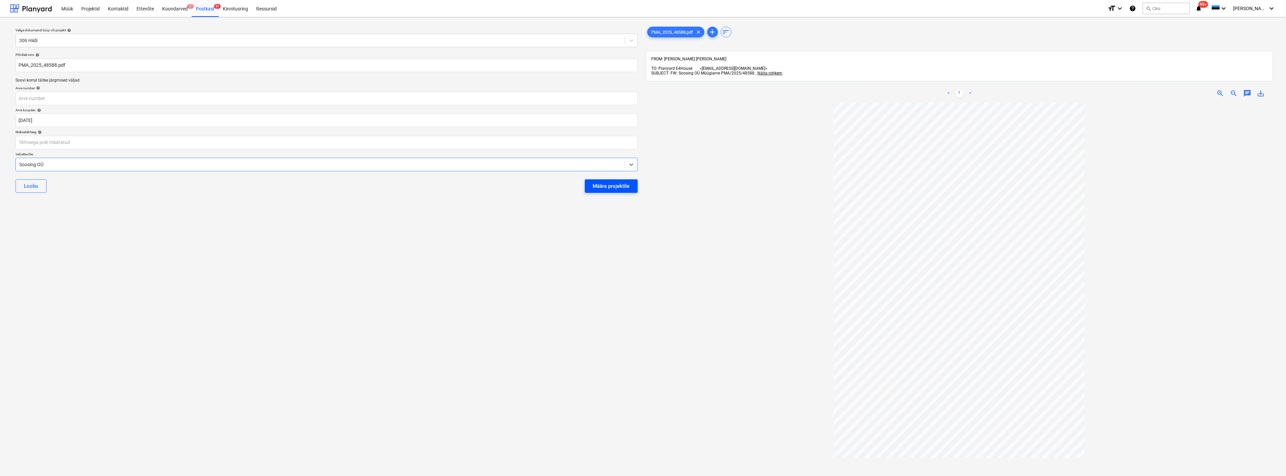
click at [615, 182] on div "Määra projektile" at bounding box center [611, 186] width 37 height 9
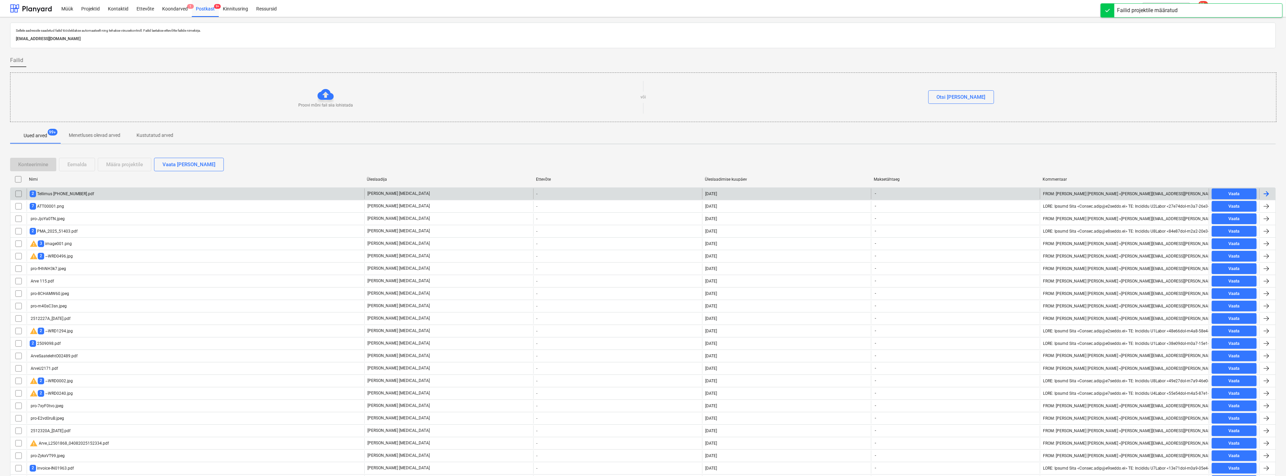
click at [284, 196] on div "2 Tellimus 01014-001-0021.pdf" at bounding box center [196, 193] width 338 height 11
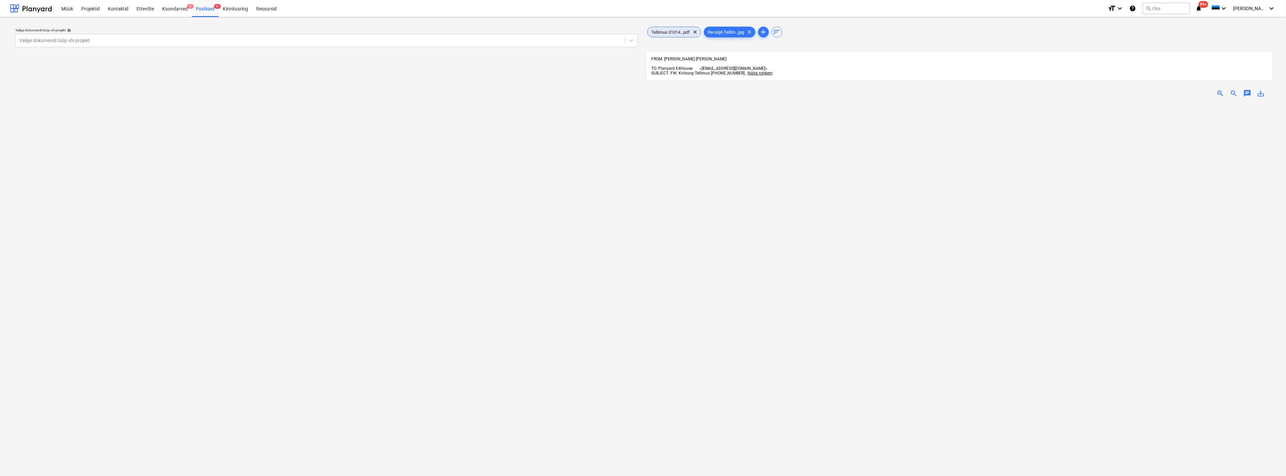
click at [672, 30] on span "Tellimus 01014...pdf" at bounding box center [671, 32] width 47 height 5
click at [201, 3] on div "Postkast 9+" at bounding box center [205, 8] width 27 height 17
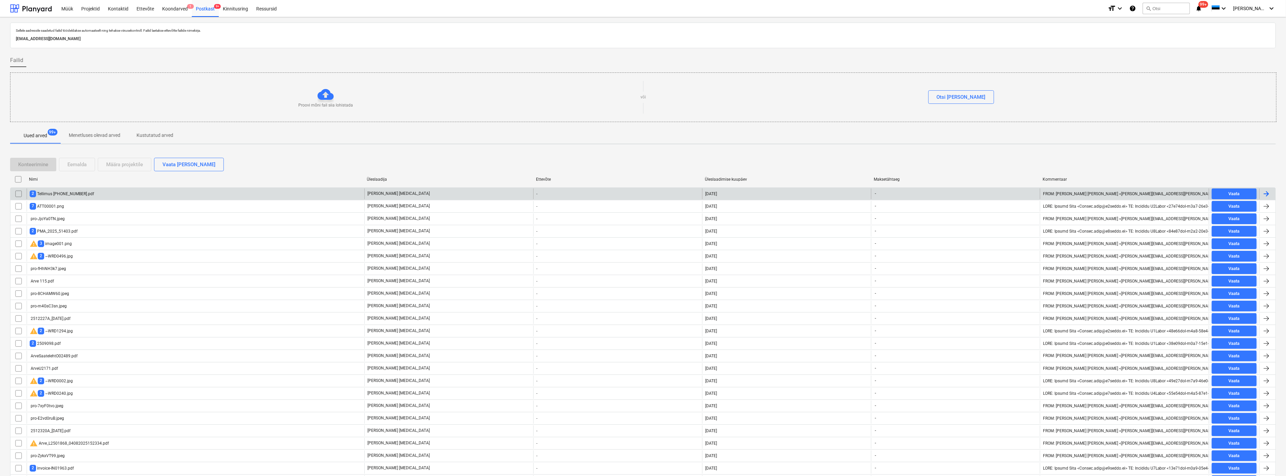
click at [16, 192] on input "checkbox" at bounding box center [18, 193] width 11 height 11
click at [80, 157] on div "Konteerimine Eemalda Määra projektile Vaata faile eraldi" at bounding box center [643, 164] width 1266 height 19
click at [79, 162] on div "Eemalda" at bounding box center [76, 164] width 19 height 9
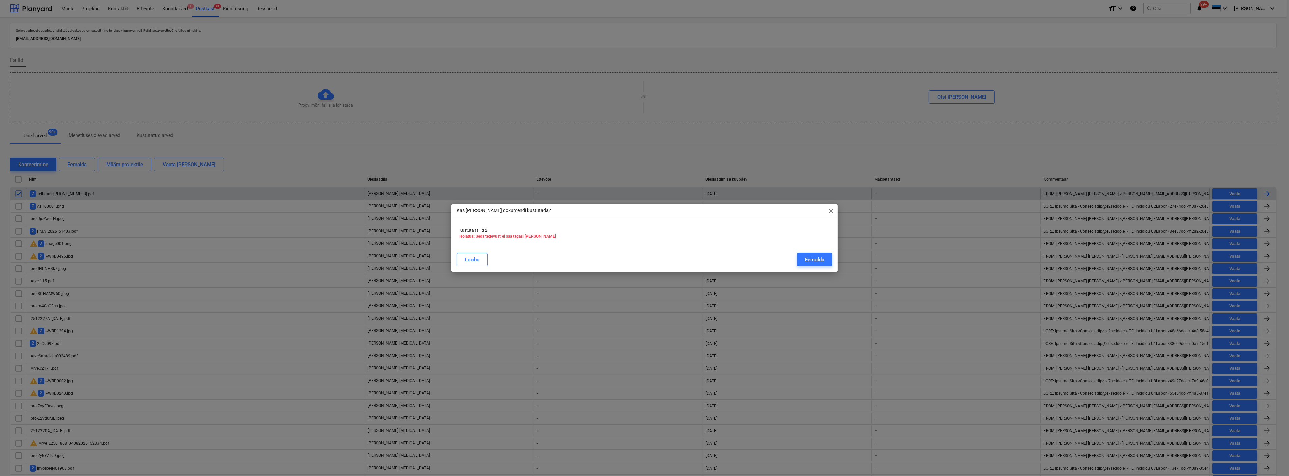
click at [818, 257] on div "Eemalda" at bounding box center [814, 259] width 19 height 9
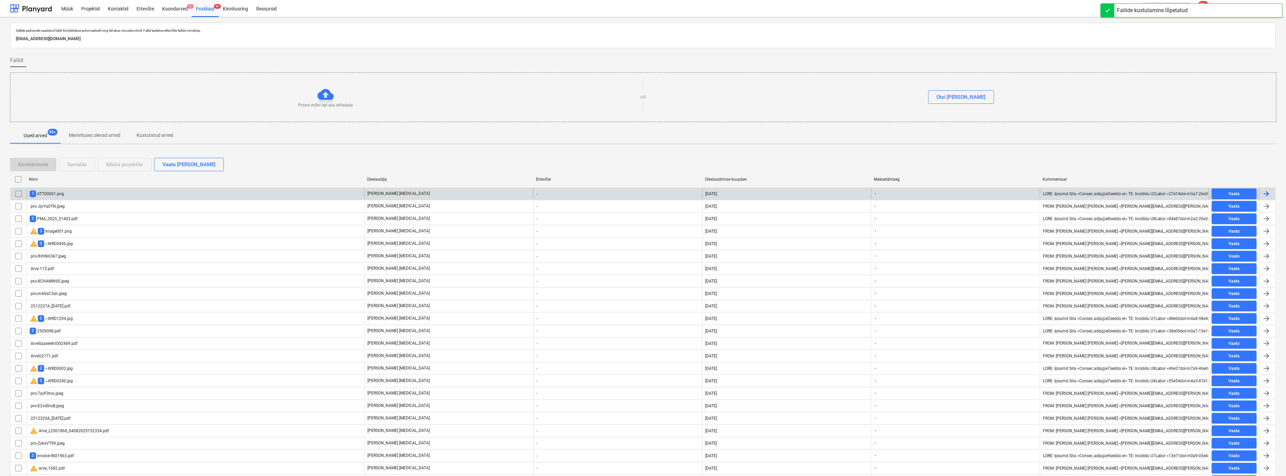
click at [46, 194] on div "7 ATT00001.png" at bounding box center [47, 194] width 34 height 6
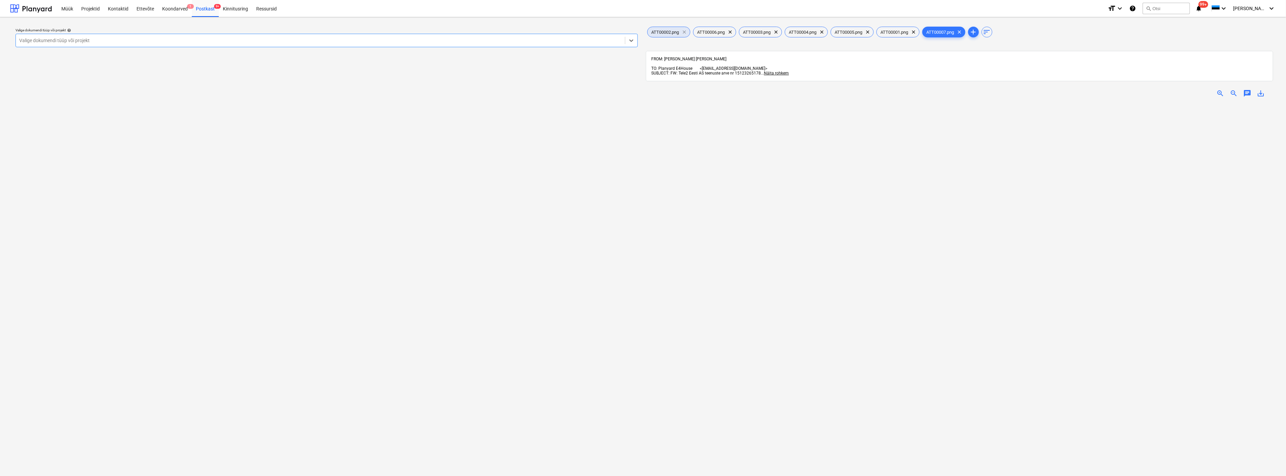
click at [684, 31] on span "clear" at bounding box center [685, 32] width 8 height 8
click at [854, 30] on span "ATT00001.png" at bounding box center [849, 32] width 36 height 5
click at [808, 30] on span "ATT00005.png" at bounding box center [803, 32] width 36 height 5
click at [755, 34] on span "ATT00004.png" at bounding box center [757, 32] width 36 height 5
click at [710, 32] on span "ATT00003.png" at bounding box center [712, 32] width 36 height 5
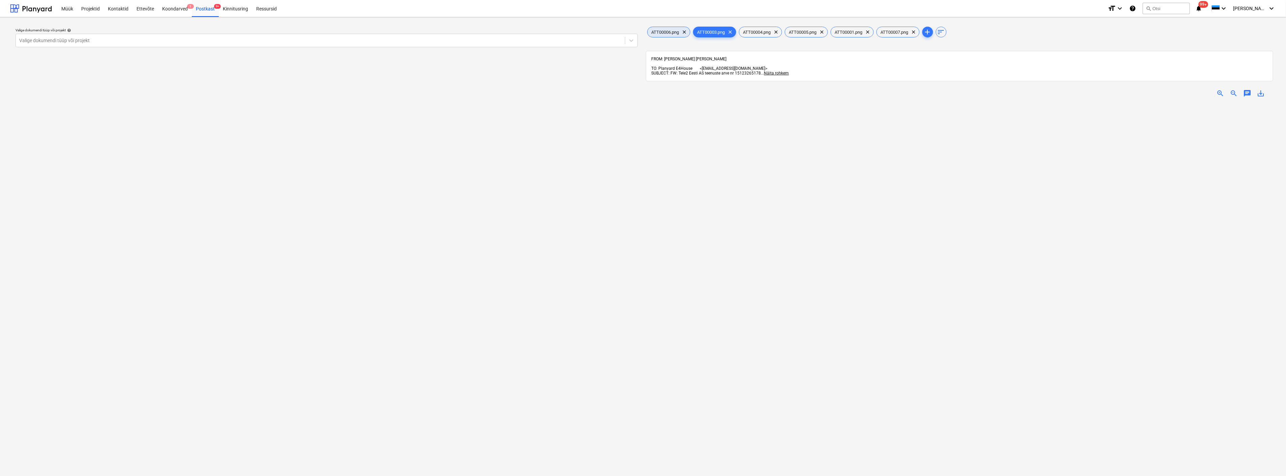
click at [679, 30] on span "ATT00006.png" at bounding box center [666, 32] width 36 height 5
click at [202, 9] on div "Postkast 9+" at bounding box center [205, 8] width 27 height 17
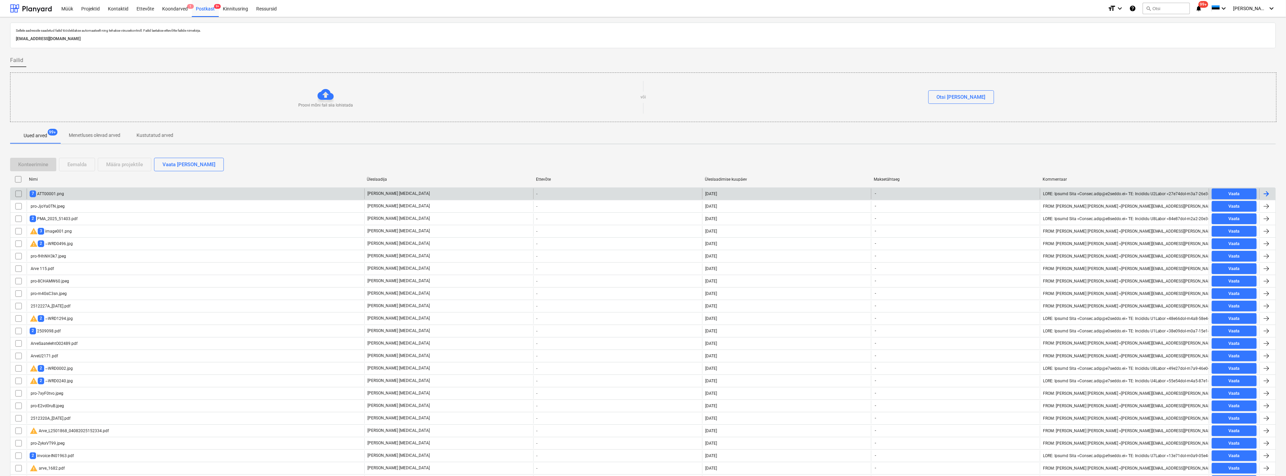
click at [14, 192] on input "checkbox" at bounding box center [18, 193] width 11 height 11
click at [67, 160] on div "Eemalda" at bounding box center [76, 164] width 19 height 9
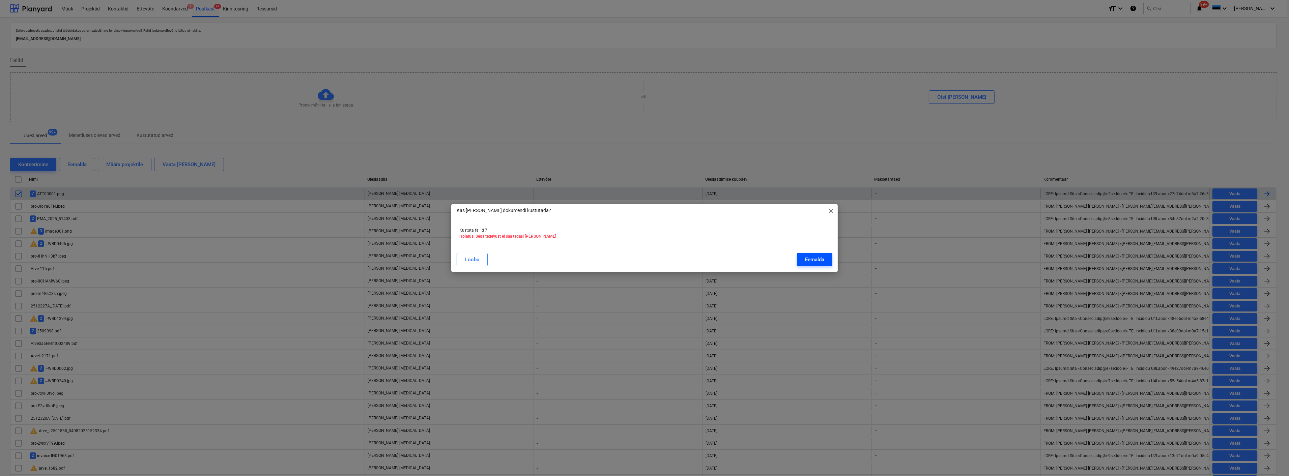
click at [810, 257] on div "Eemalda" at bounding box center [814, 259] width 19 height 9
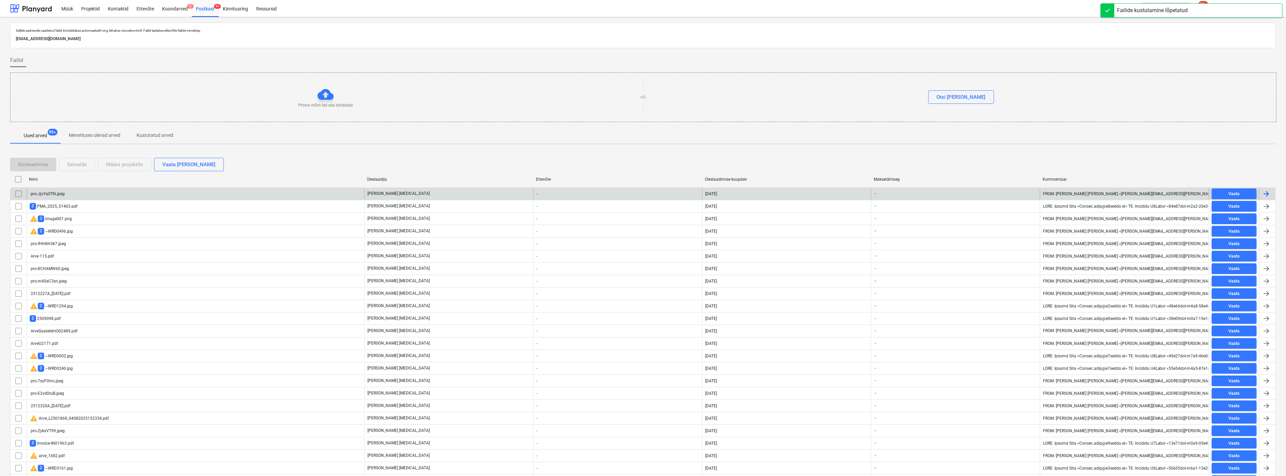
click at [72, 195] on div "pro-JjoYa0TN.jpeg" at bounding box center [196, 193] width 338 height 11
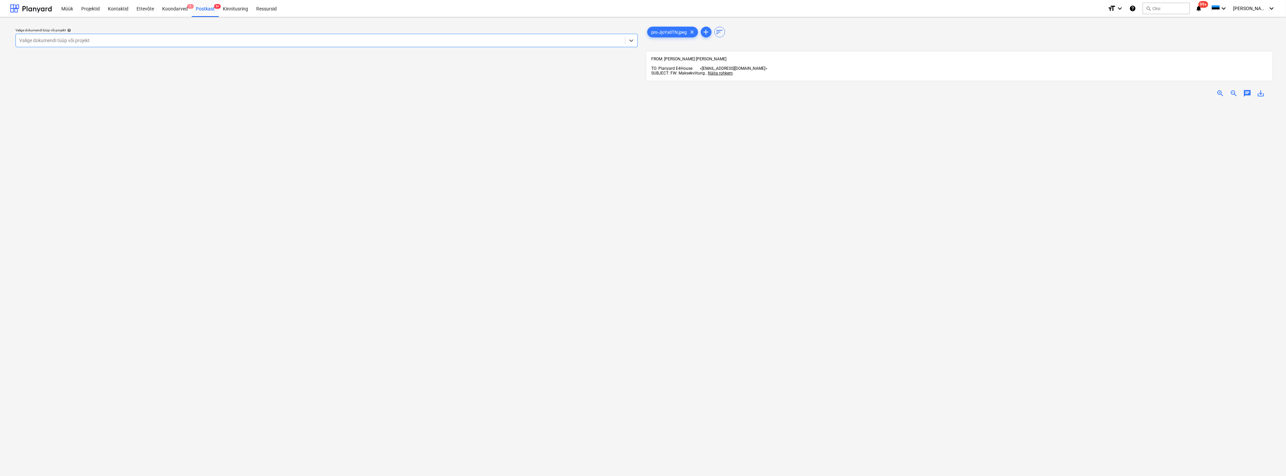
click at [281, 39] on div at bounding box center [320, 40] width 603 height 7
type input "tal"
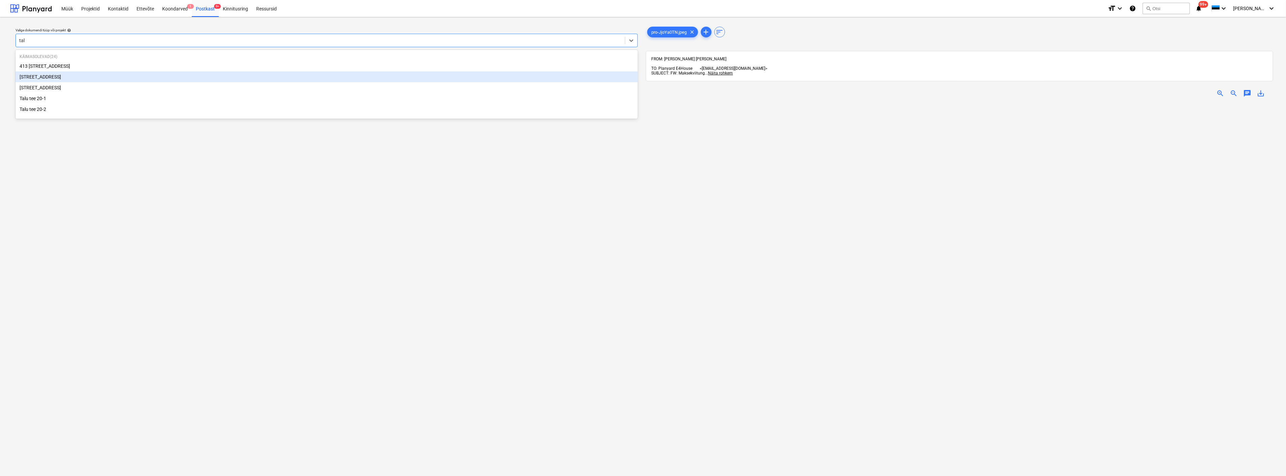
click at [164, 80] on div "[STREET_ADDRESS]" at bounding box center [327, 76] width 622 height 11
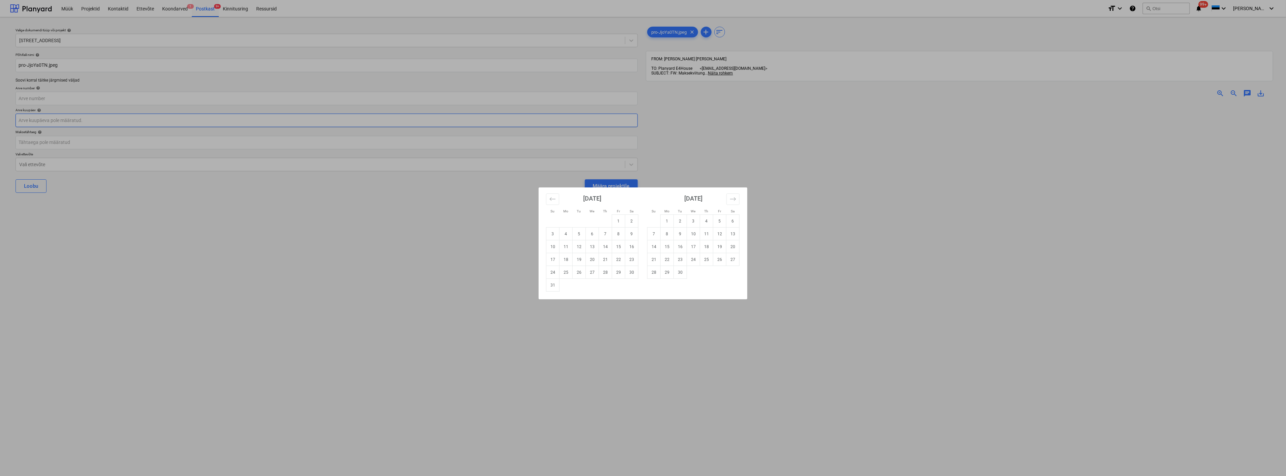
click at [176, 119] on body "Müük Projektid Kontaktid Ettevõte Koondarved 1 Postkast 9+ Kinnitusring Ressurs…" at bounding box center [643, 238] width 1286 height 476
click at [580, 245] on td "12" at bounding box center [579, 246] width 13 height 13
type input "12 Aug 2025"
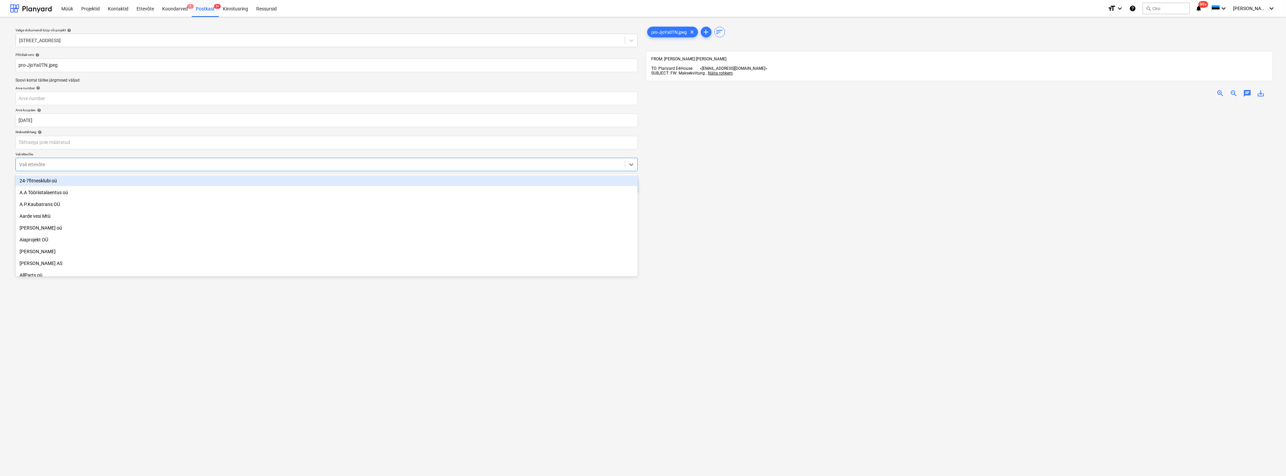
click at [150, 162] on div at bounding box center [320, 164] width 603 height 7
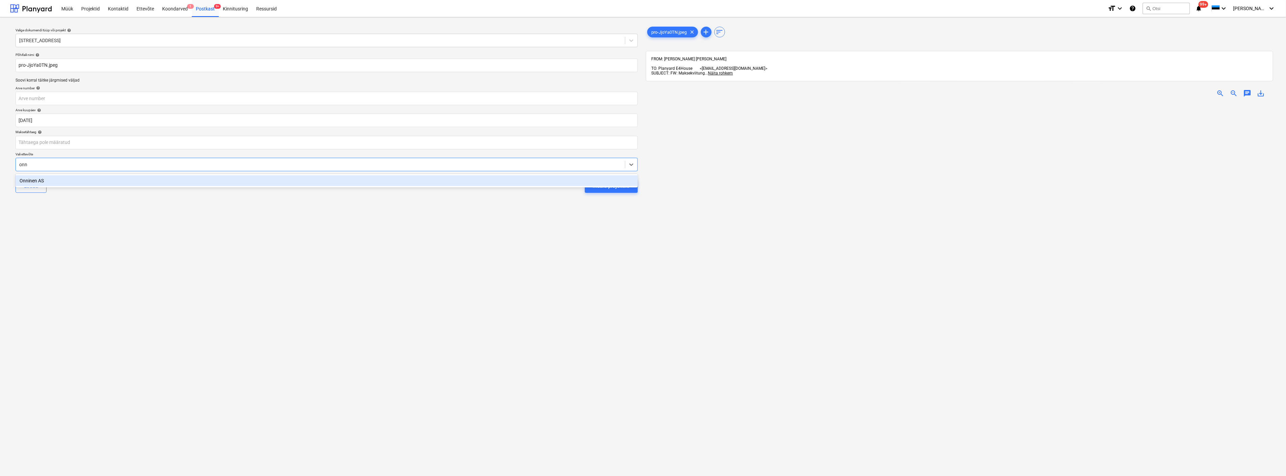
type input "onni"
click at [585, 179] on button "Määra projektile" at bounding box center [611, 185] width 53 height 13
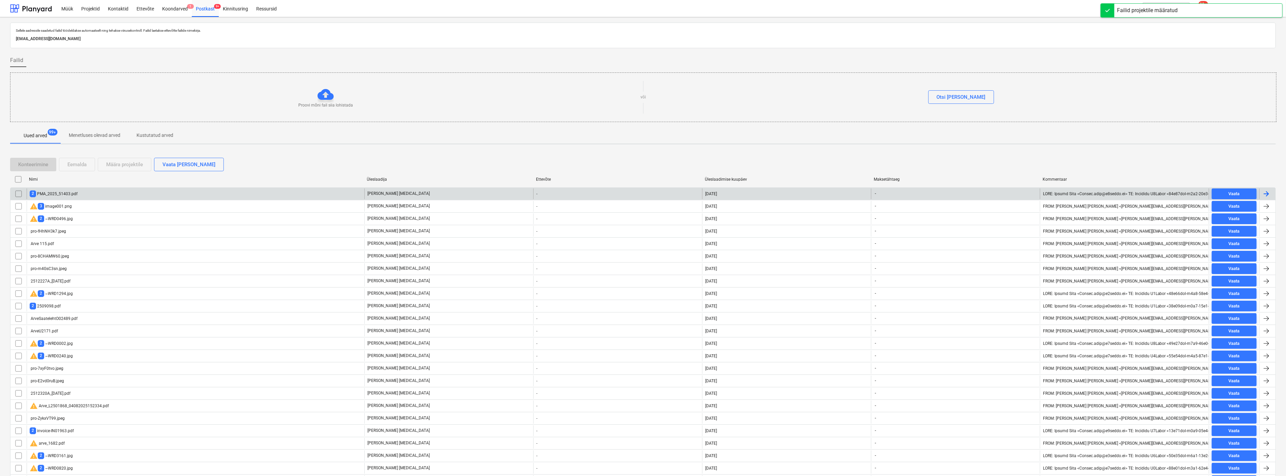
click at [73, 194] on div "2 PMA_2025_51403.pdf" at bounding box center [54, 194] width 48 height 6
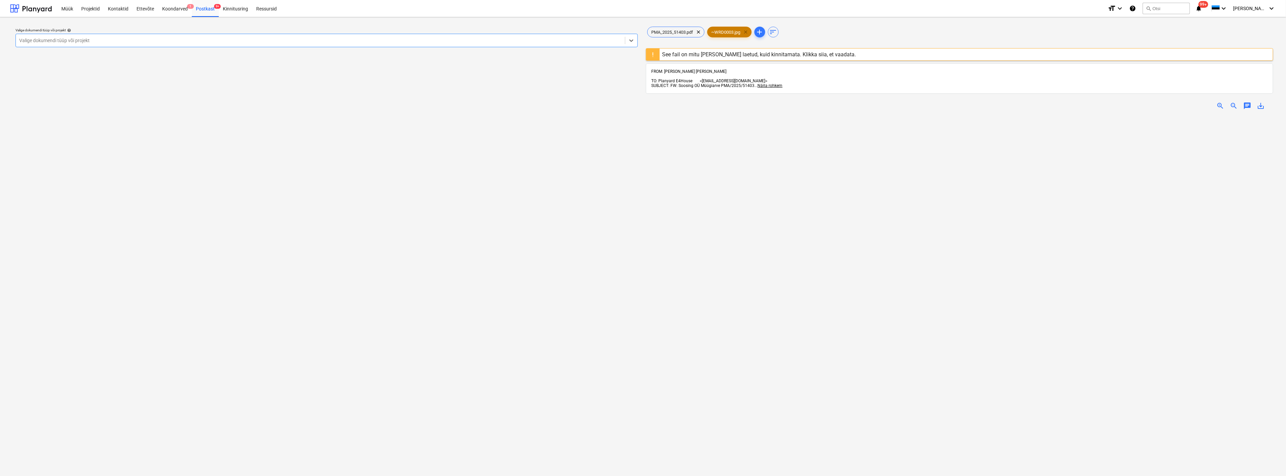
click at [750, 32] on span "clear" at bounding box center [746, 32] width 8 height 8
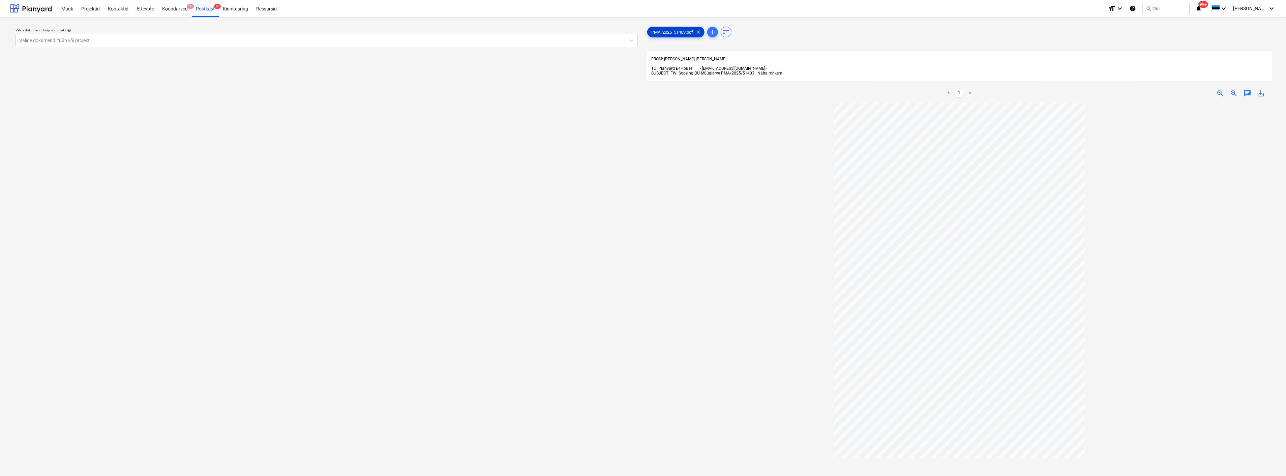
click at [672, 32] on span "PMA_2025_51403.pdf" at bounding box center [673, 32] width 50 height 5
click at [185, 39] on div at bounding box center [320, 40] width 603 height 7
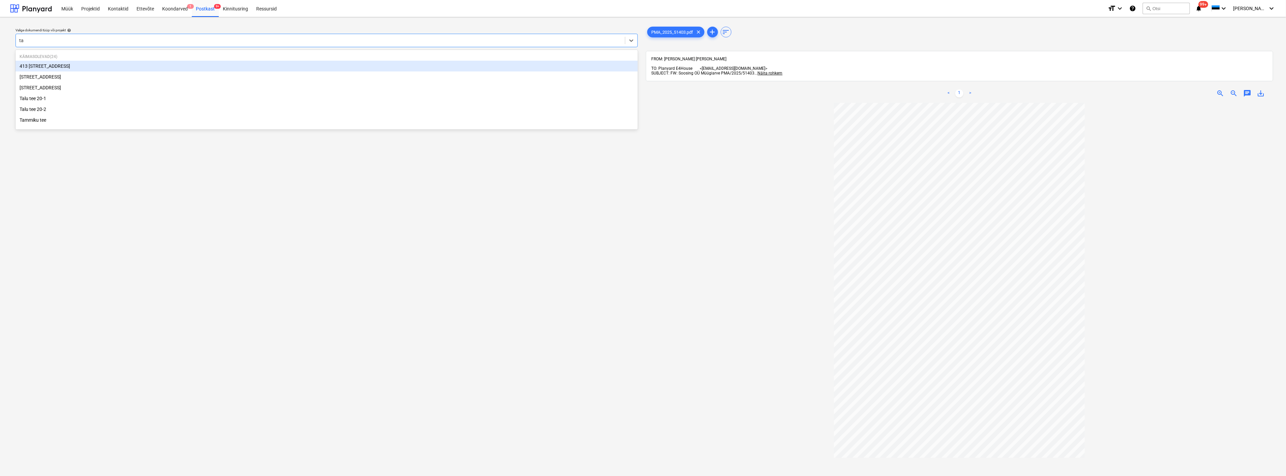
type input "tal"
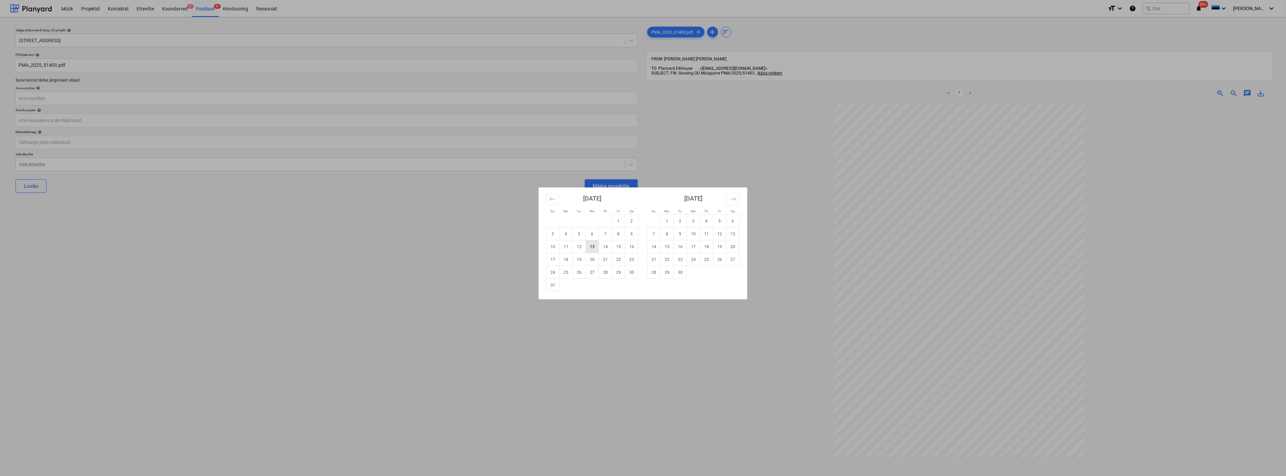
click at [591, 244] on td "13" at bounding box center [592, 246] width 13 height 13
type input "13 Aug 2025"
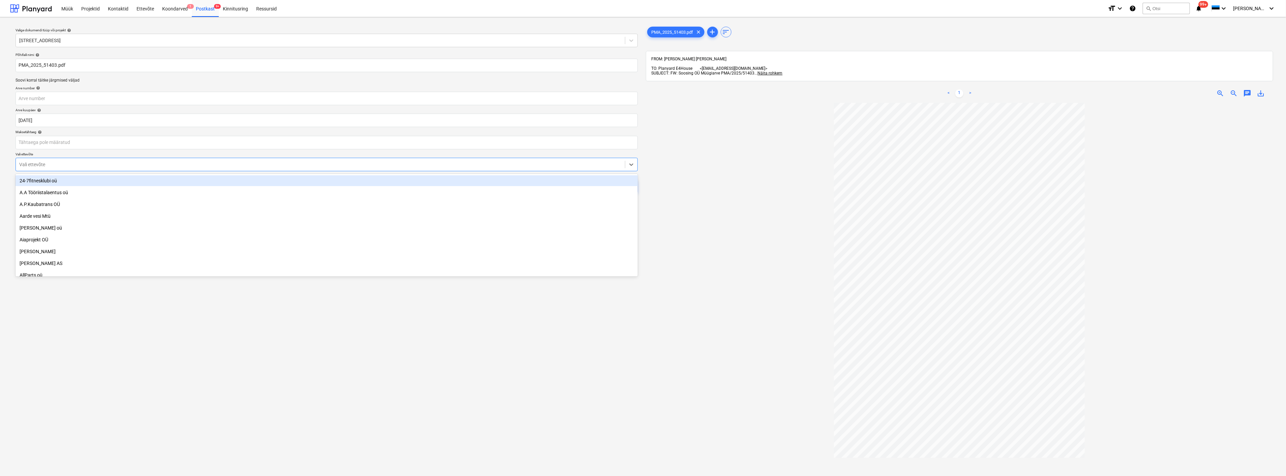
click at [191, 162] on div at bounding box center [320, 164] width 603 height 7
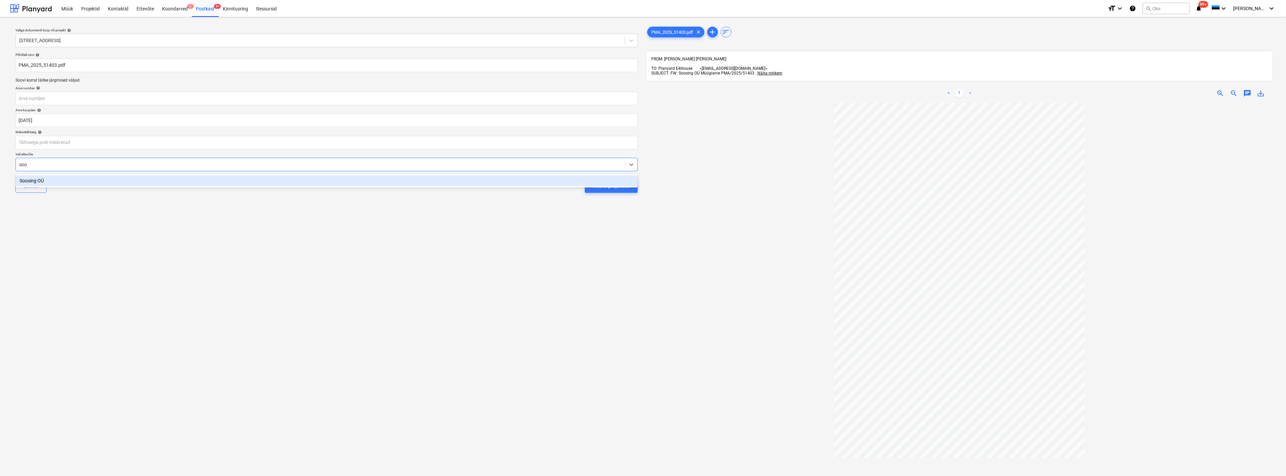
type input "soos"
click at [585, 179] on button "Määra projektile" at bounding box center [611, 185] width 53 height 13
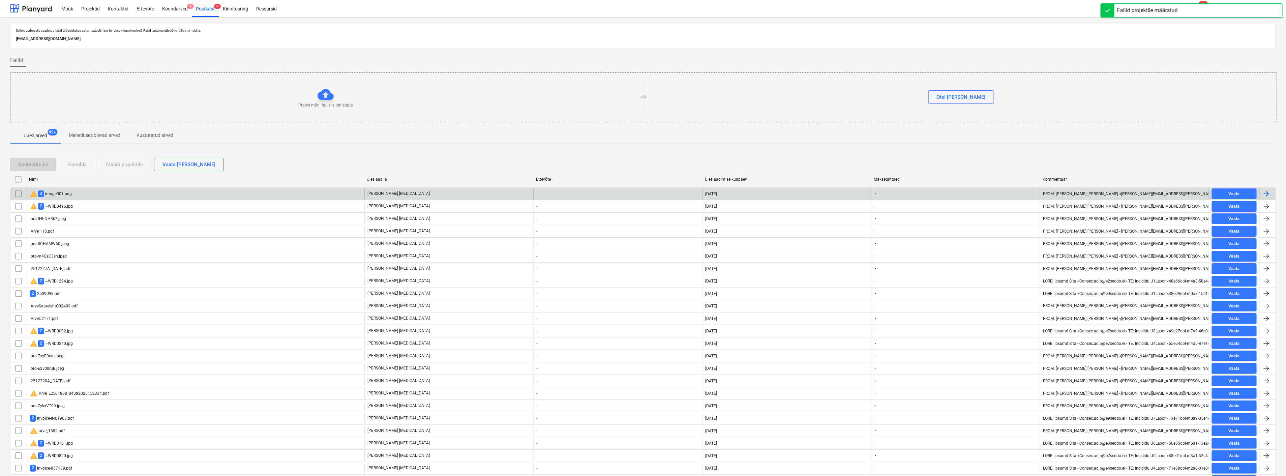
click at [90, 192] on div "warning 3 image001.png" at bounding box center [196, 193] width 338 height 11
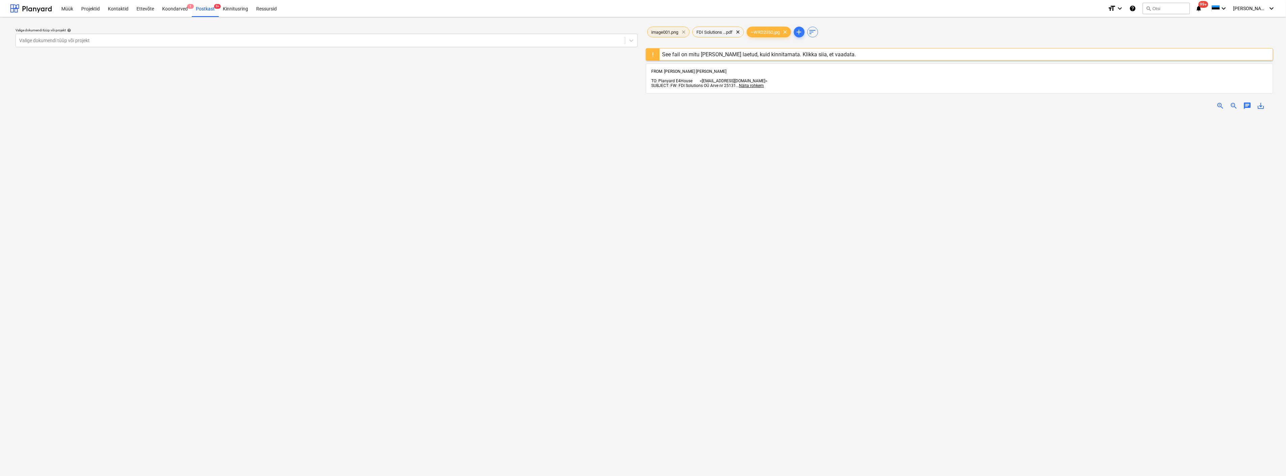
click at [686, 30] on span "clear" at bounding box center [684, 32] width 8 height 8
click at [740, 31] on span "clear" at bounding box center [740, 32] width 8 height 8
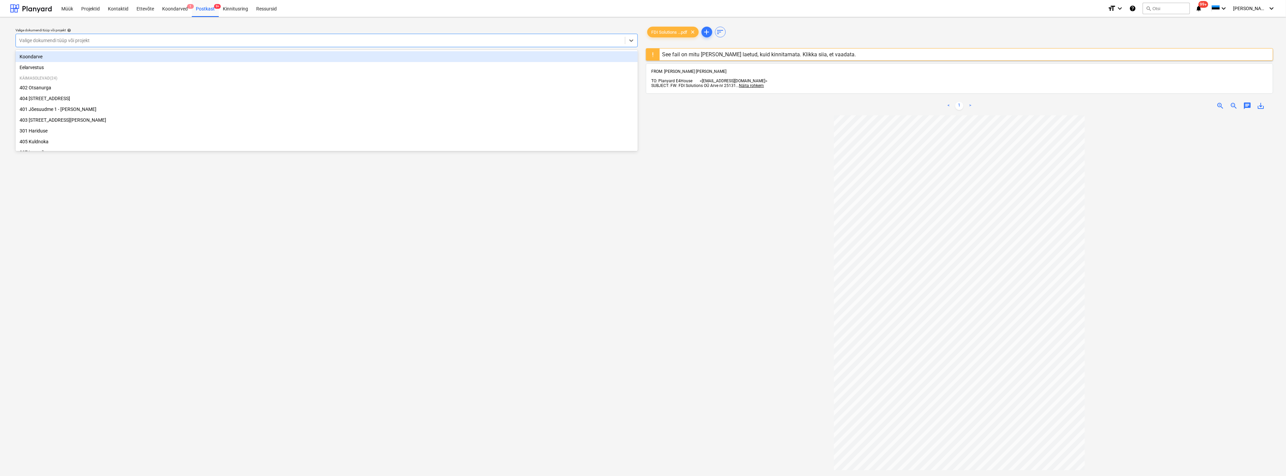
click at [183, 39] on div at bounding box center [320, 40] width 603 height 7
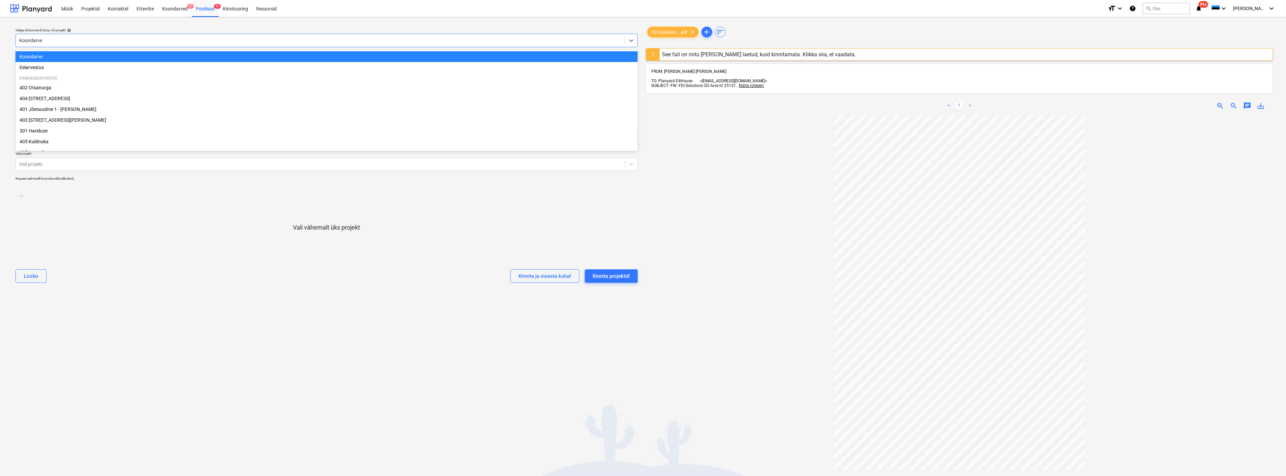
click at [61, 44] on div "Koondarve" at bounding box center [320, 40] width 609 height 9
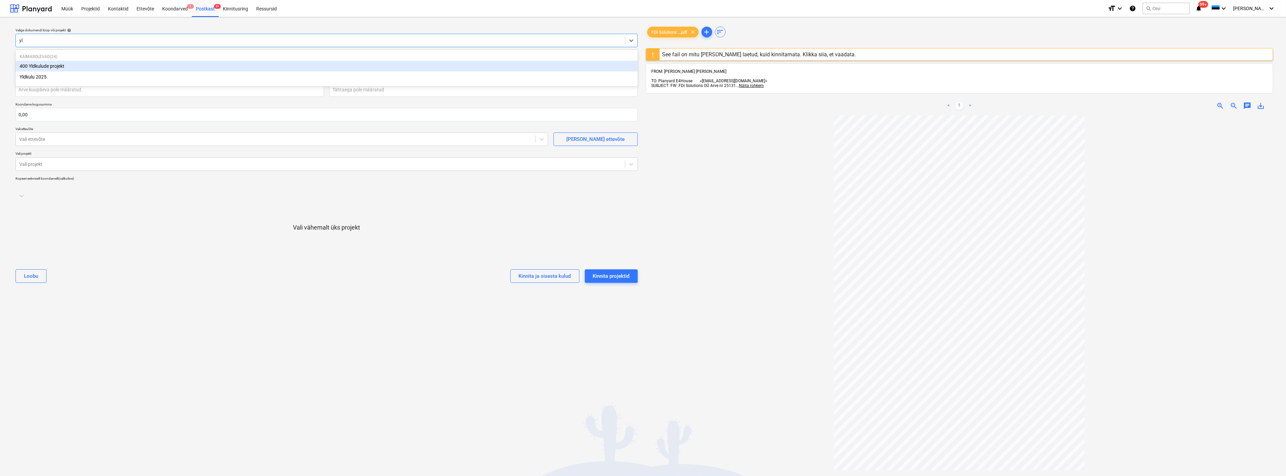
type input "yld"
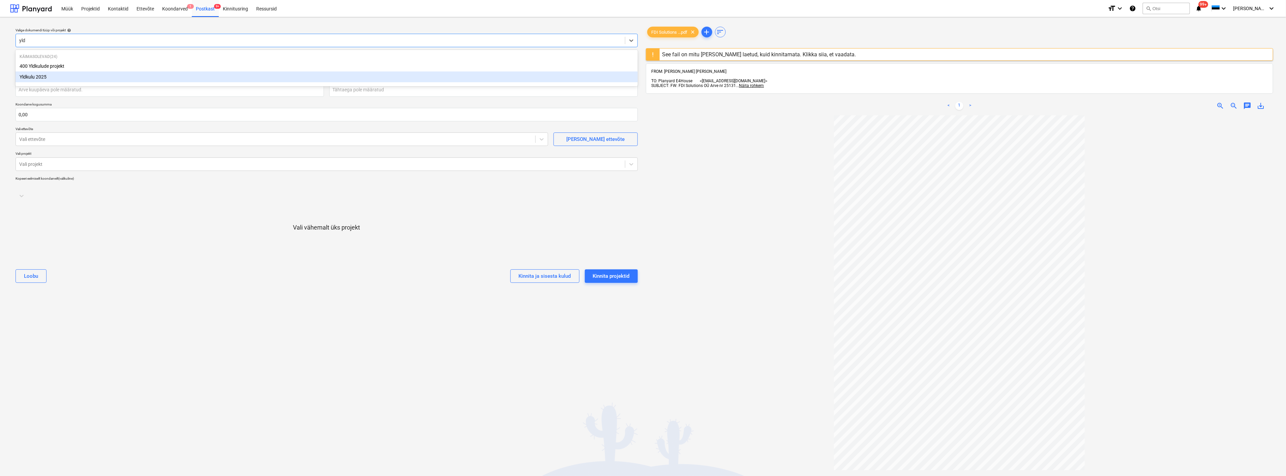
click at [48, 81] on div "Yldkulu 2025" at bounding box center [327, 76] width 622 height 11
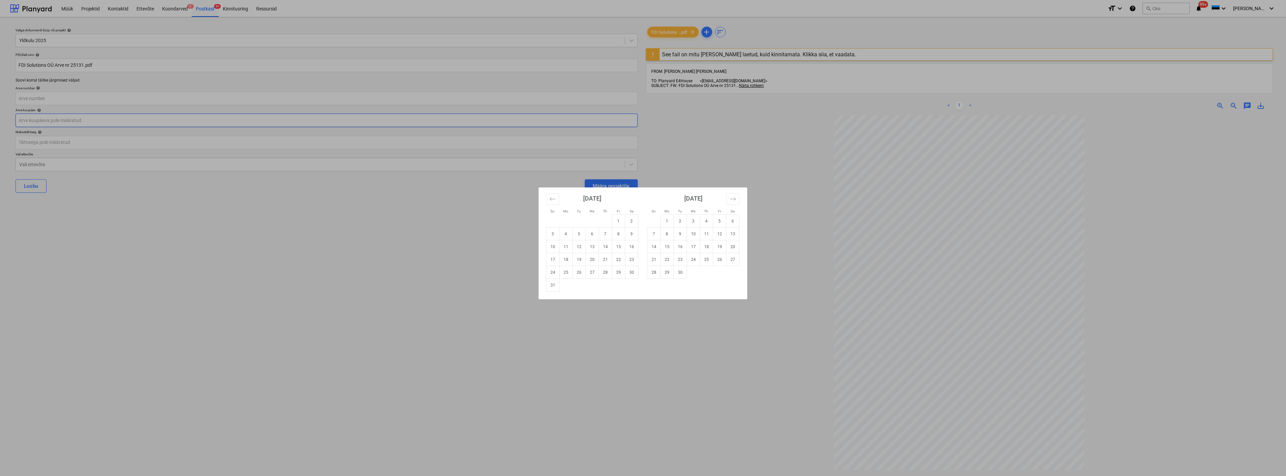
click at [55, 117] on body "Müük Projektid Kontaktid Ettevõte Koondarved 1 Postkast 9+ Kinnitusring Ressurs…" at bounding box center [643, 238] width 1286 height 476
click at [553, 198] on icon "Move backward to switch to the previous month." at bounding box center [553, 199] width 6 height 6
drag, startPoint x: 605, startPoint y: 270, endPoint x: 391, endPoint y: 240, distance: 215.8
click at [606, 270] on td "31" at bounding box center [605, 272] width 13 height 13
type input "[DATE]"
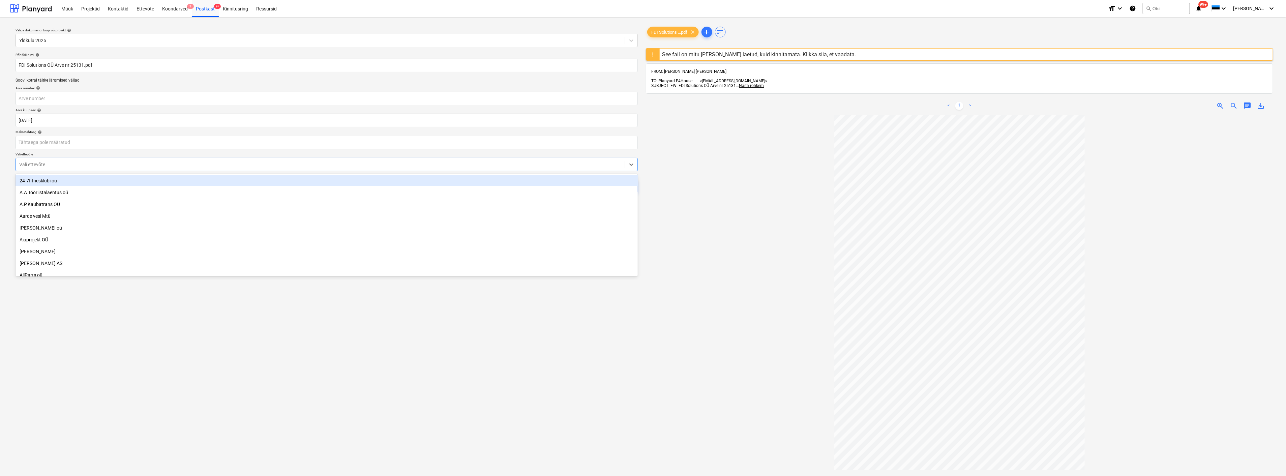
click at [34, 164] on div at bounding box center [320, 164] width 603 height 7
type input "fd"
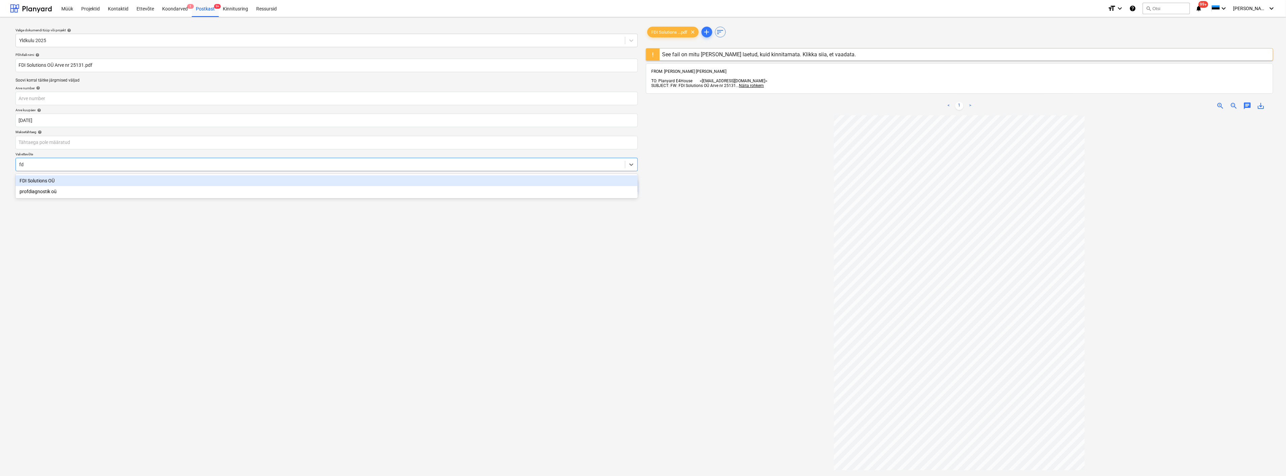
click at [34, 178] on div "FDI Solutions OÜ" at bounding box center [327, 180] width 622 height 11
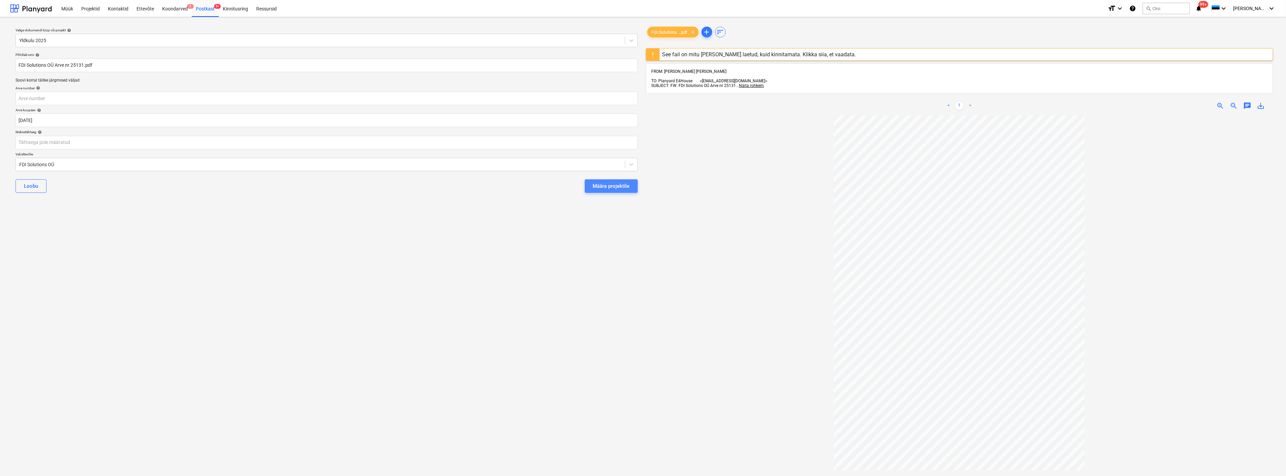
click at [614, 182] on div "Määra projektile" at bounding box center [611, 186] width 37 height 9
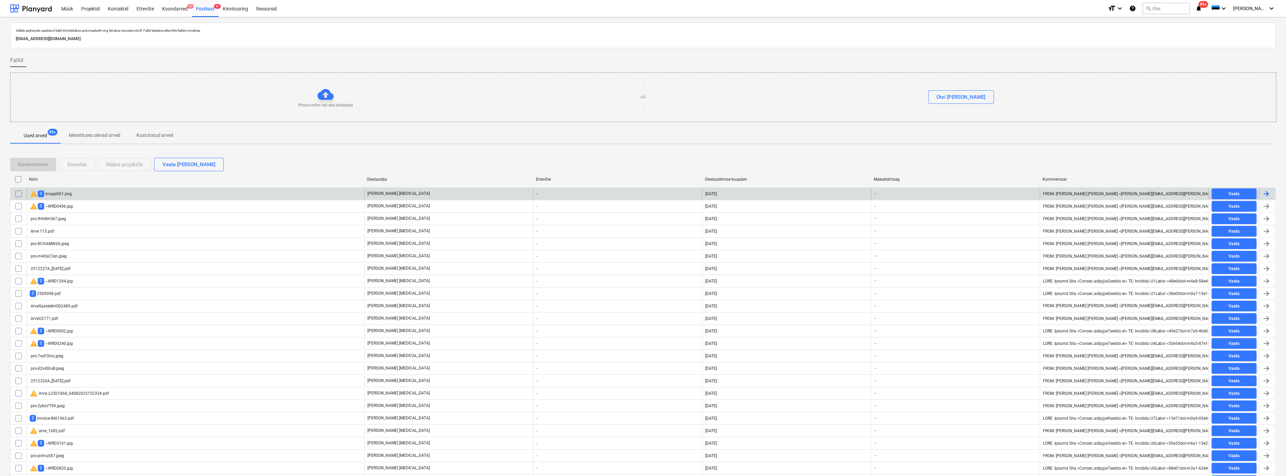
click at [78, 194] on div "warning 2 image001.png" at bounding box center [196, 193] width 338 height 11
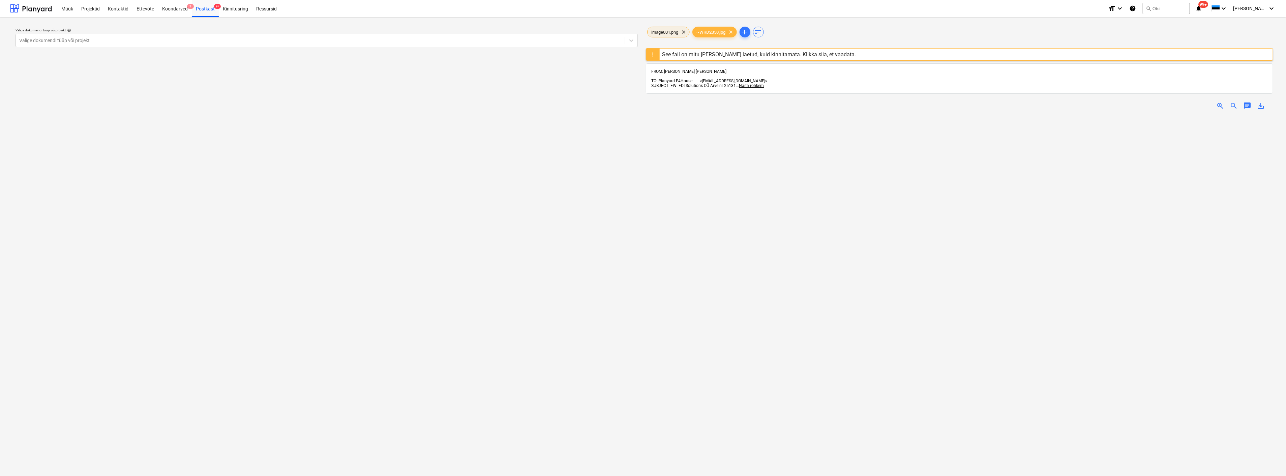
click at [673, 32] on span "image001.png" at bounding box center [665, 32] width 35 height 5
click at [203, 9] on div "Postkast 9+" at bounding box center [205, 8] width 27 height 17
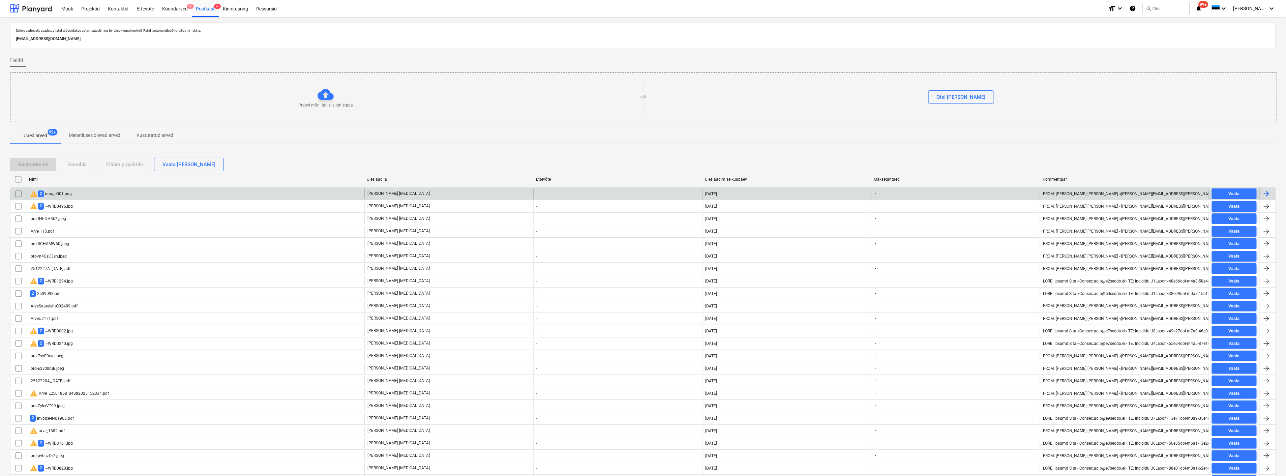
click at [17, 192] on input "checkbox" at bounding box center [18, 193] width 11 height 11
click at [76, 162] on div "Eemalda" at bounding box center [76, 164] width 19 height 9
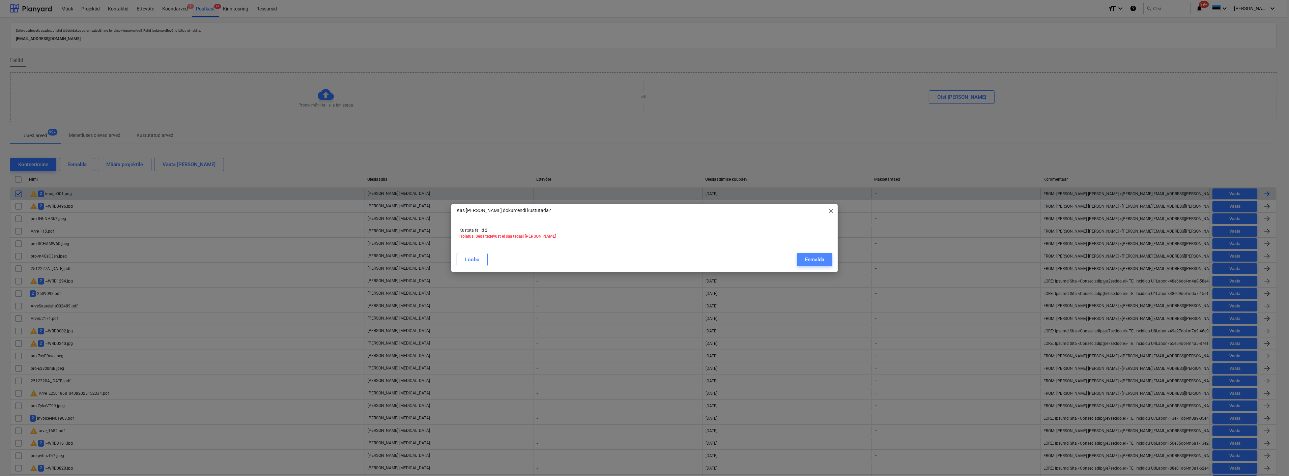
click at [806, 256] on div "Eemalda" at bounding box center [814, 259] width 19 height 9
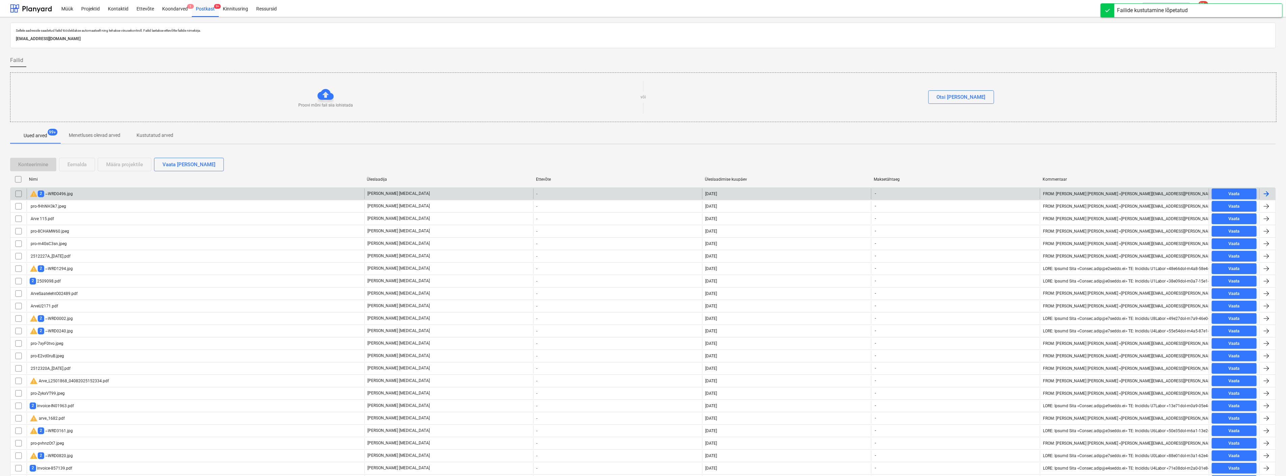
click at [78, 192] on div "warning 2 ~WRD0496.jpg" at bounding box center [196, 193] width 338 height 11
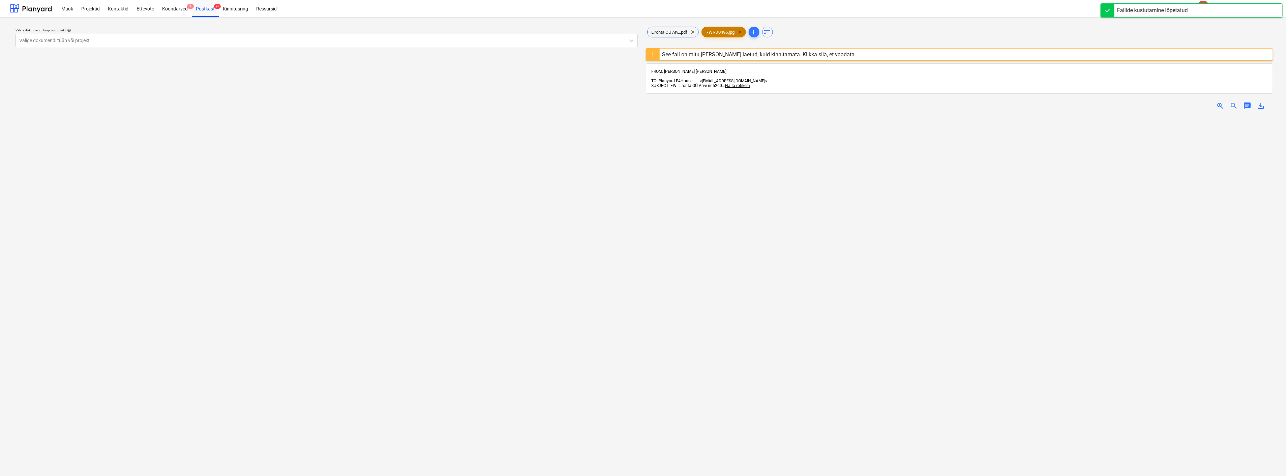
click at [742, 32] on span "clear" at bounding box center [740, 32] width 8 height 8
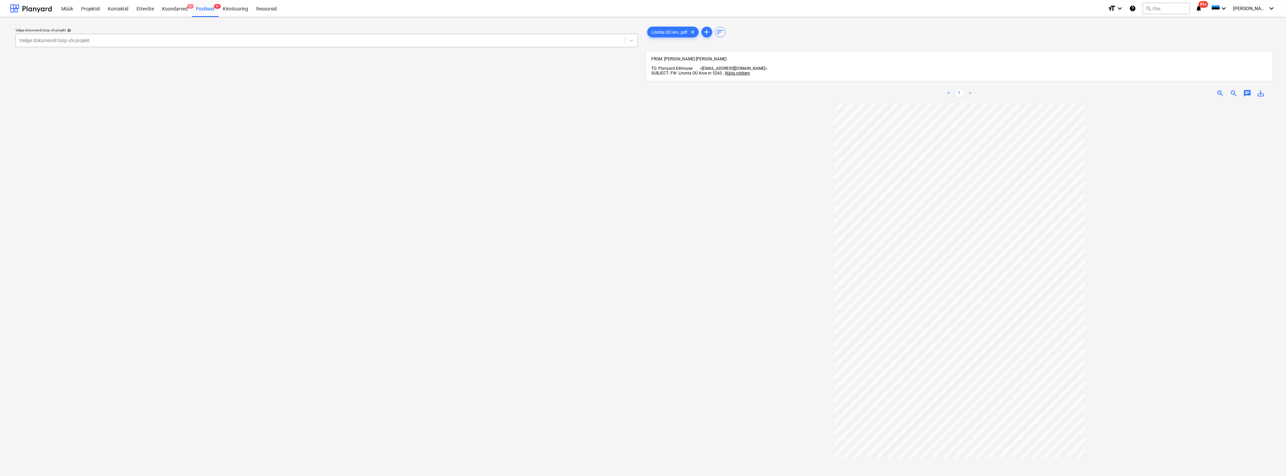
click at [208, 40] on div at bounding box center [320, 40] width 603 height 7
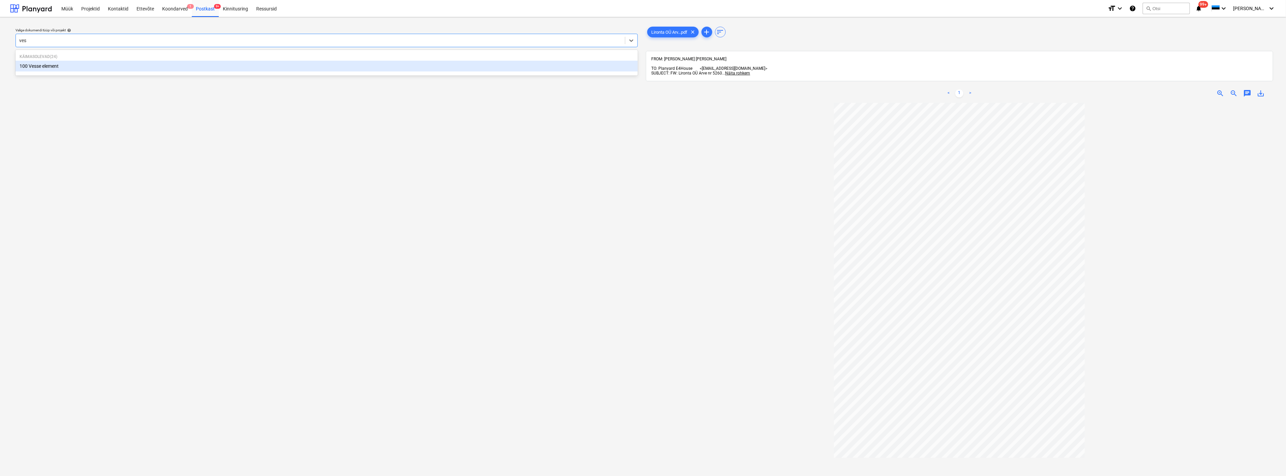
type input "[PERSON_NAME]"
click at [170, 71] on div "100 Vesse element" at bounding box center [327, 66] width 622 height 11
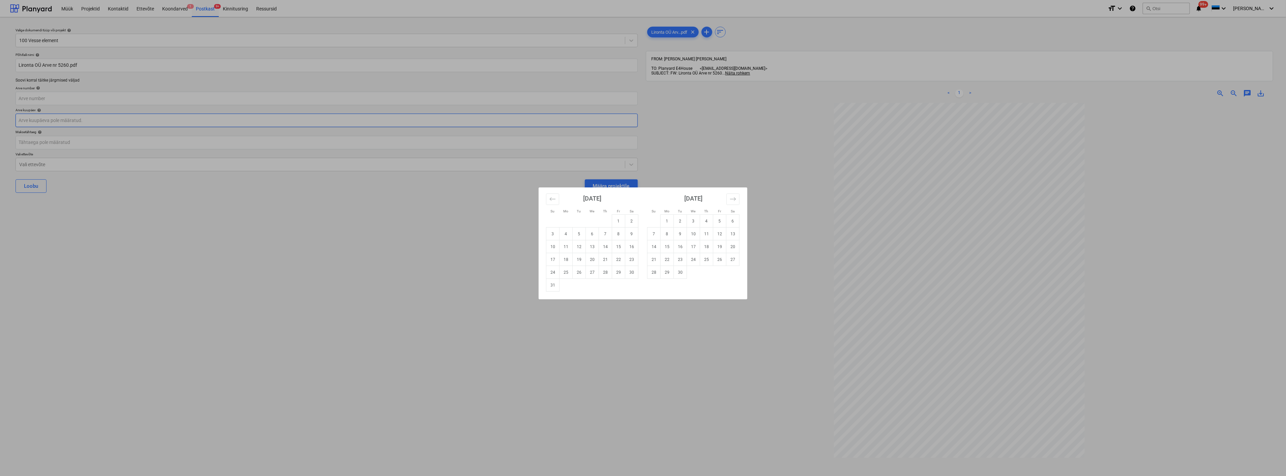
click at [140, 120] on body "Müük Projektid Kontaktid Ettevõte Koondarved 1 Postkast 9+ Kinnitusring Ressurs…" at bounding box center [643, 238] width 1286 height 476
click at [562, 245] on td "11" at bounding box center [566, 246] width 13 height 13
type input "11 Aug 2025"
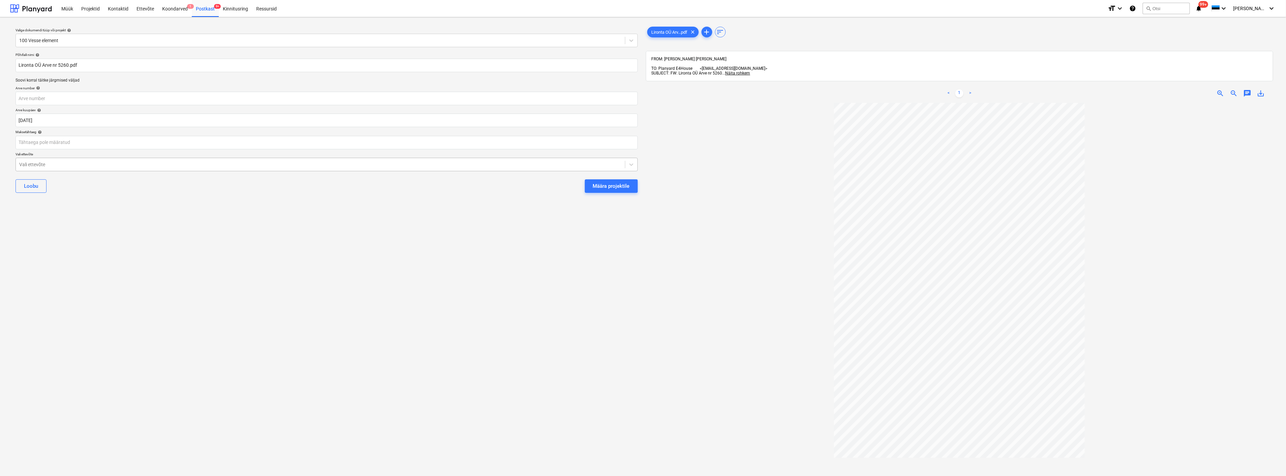
click at [230, 163] on div at bounding box center [320, 164] width 603 height 7
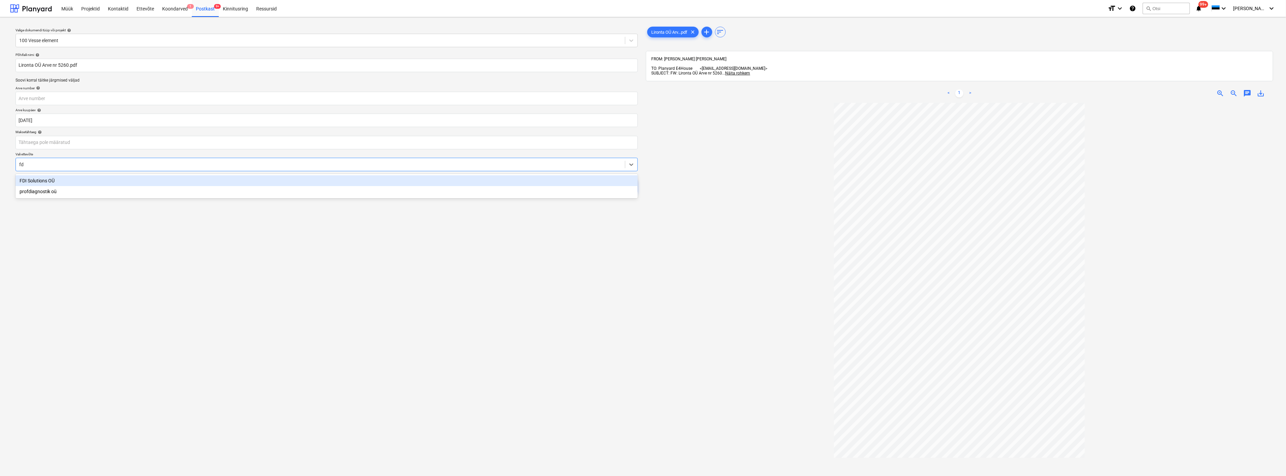
type input "fdi"
click at [212, 179] on div "FDI Solutions OÜ" at bounding box center [327, 180] width 622 height 11
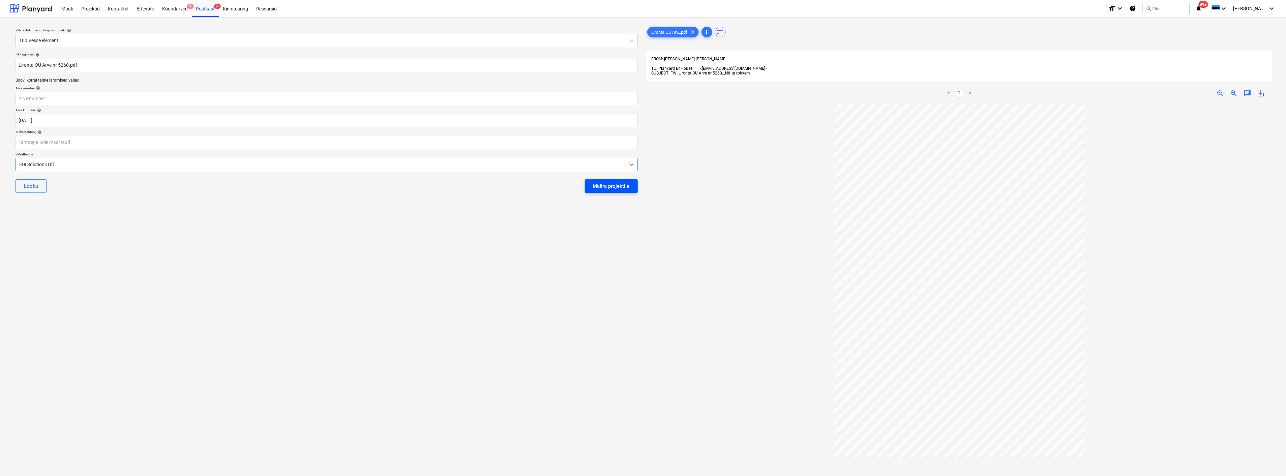
click at [611, 188] on div "Määra projektile" at bounding box center [611, 186] width 37 height 9
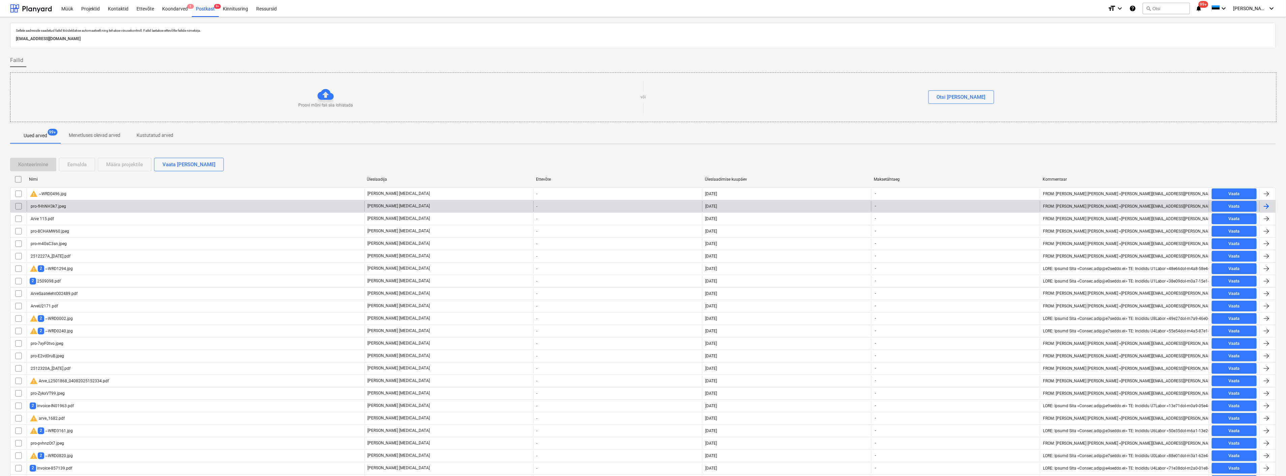
click at [205, 204] on div "pro-fHhNH3k7.jpeg" at bounding box center [196, 206] width 338 height 11
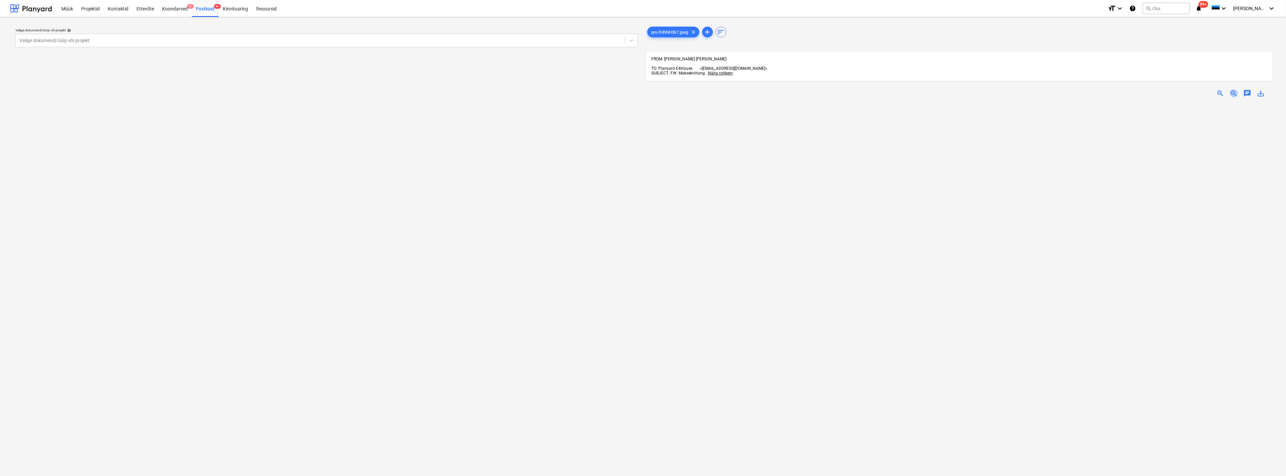
click at [1232, 89] on span "zoom_out" at bounding box center [1234, 93] width 8 height 8
click at [129, 40] on div at bounding box center [320, 40] width 603 height 7
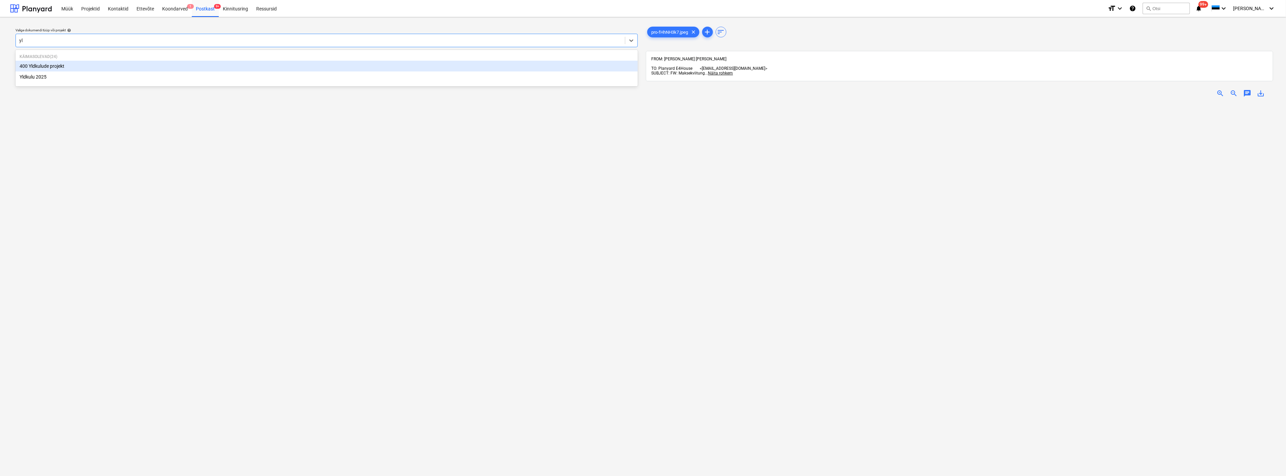
type input "yld"
click at [76, 78] on div "Yldkulu 2025" at bounding box center [327, 76] width 622 height 11
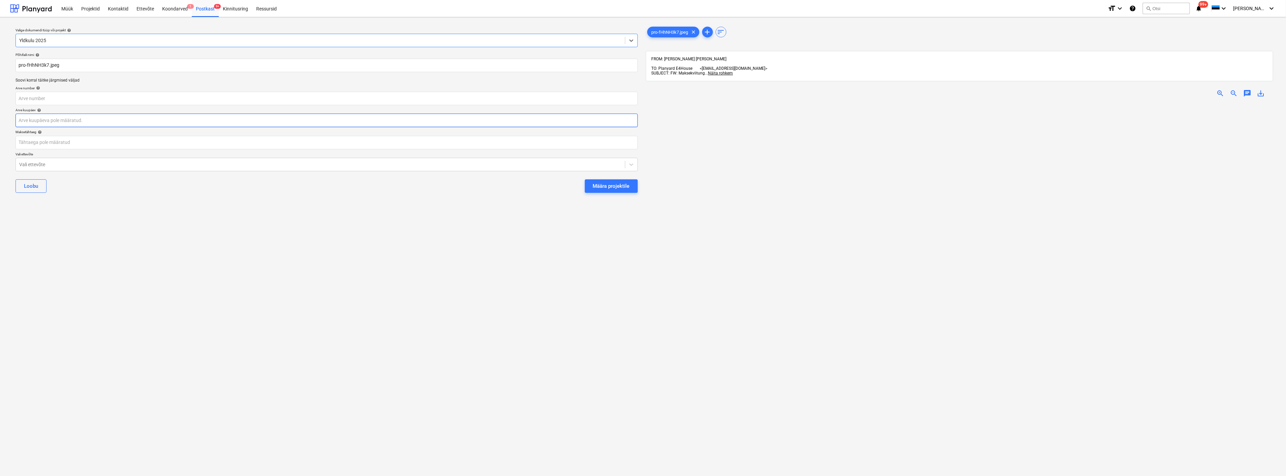
click at [58, 117] on body "Müük Projektid Kontaktid Ettevõte Koondarved 1 Postkast 9+ Kinnitusring Ressurs…" at bounding box center [643, 238] width 1286 height 476
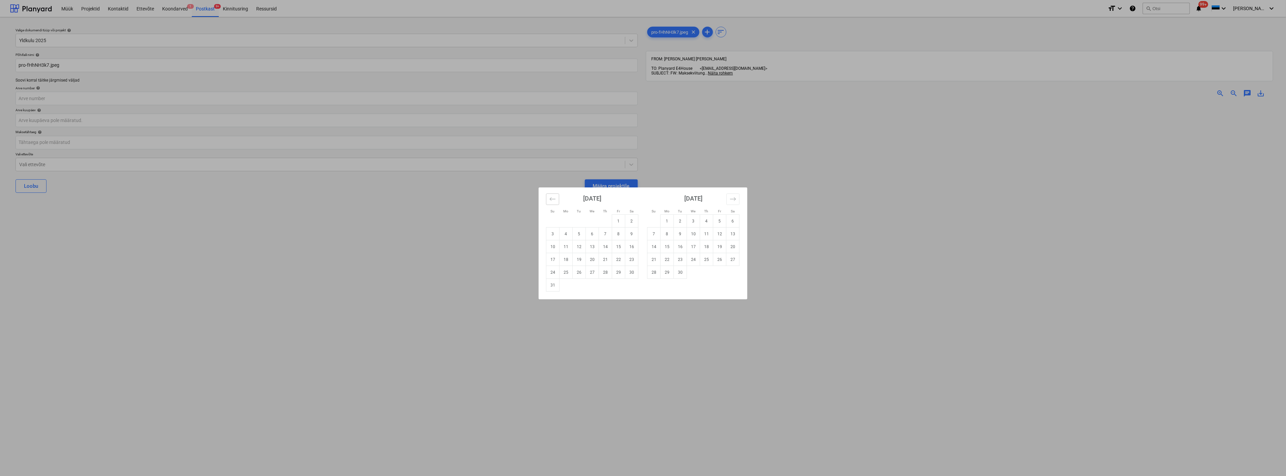
click at [553, 197] on icon "Move backward to switch to the previous month." at bounding box center [553, 199] width 6 height 6
click at [603, 244] on td "17" at bounding box center [605, 246] width 13 height 13
type input "17 Jul 2025"
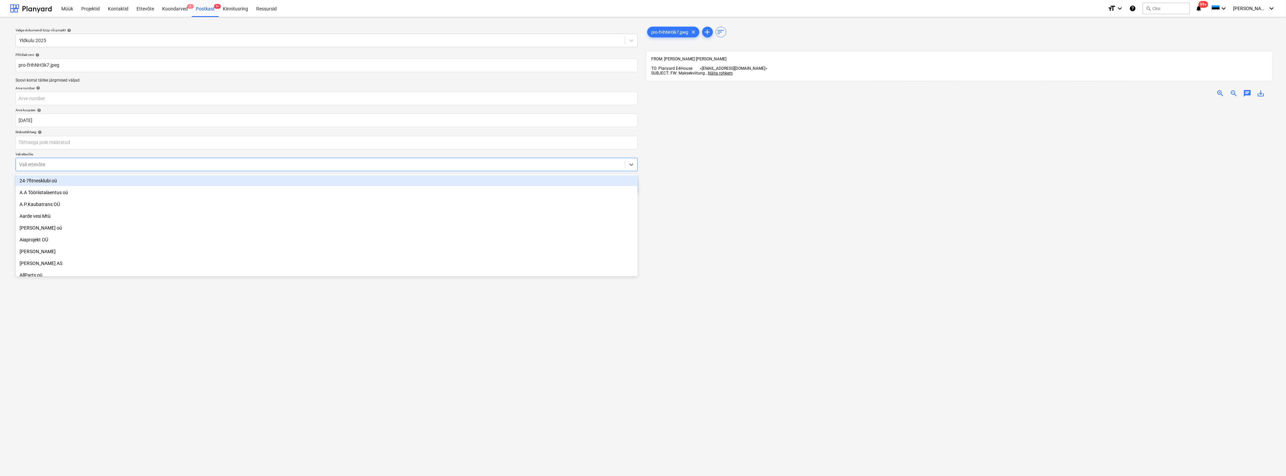
click at [196, 164] on div at bounding box center [320, 164] width 603 height 7
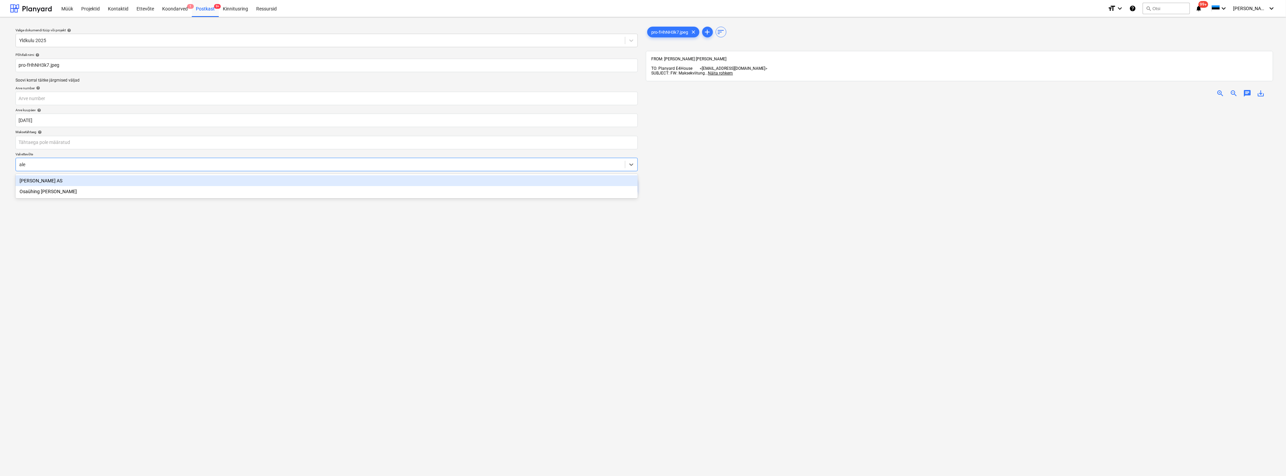
type input "alex"
click at [179, 181] on div "[PERSON_NAME] AS" at bounding box center [327, 180] width 622 height 11
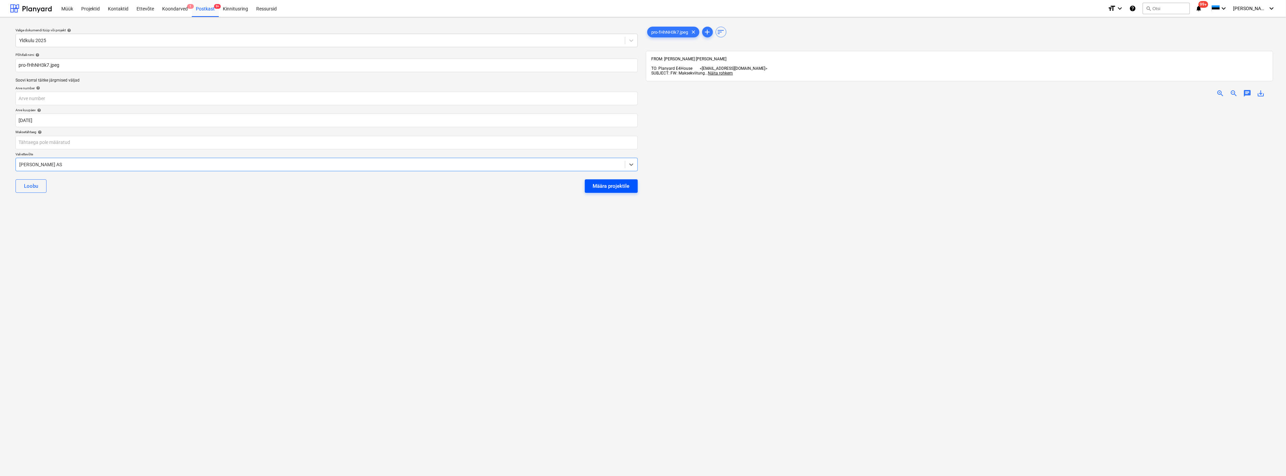
click at [612, 182] on div "Määra projektile" at bounding box center [611, 186] width 37 height 9
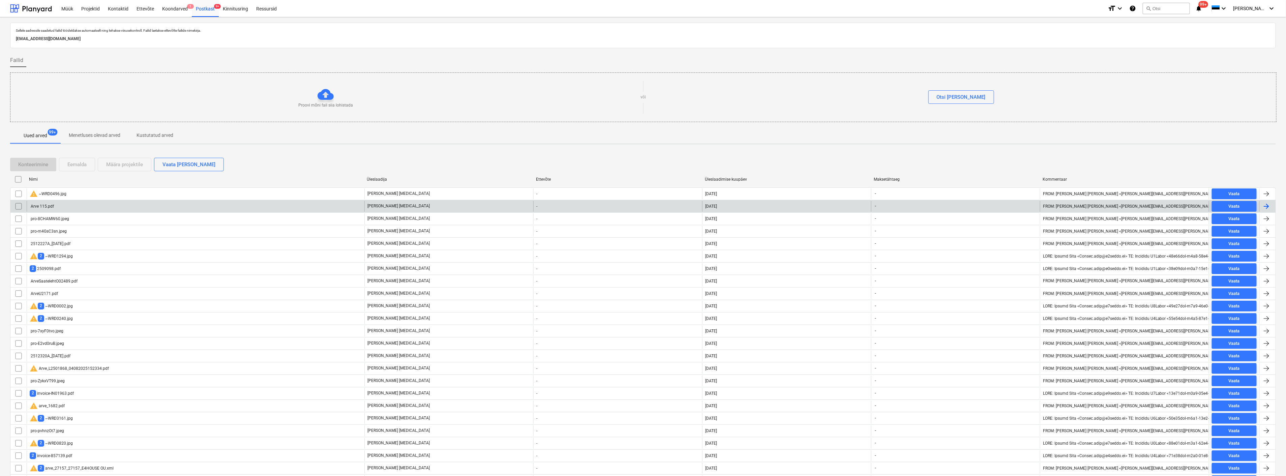
click at [59, 205] on div "Arve 115.pdf" at bounding box center [196, 206] width 338 height 11
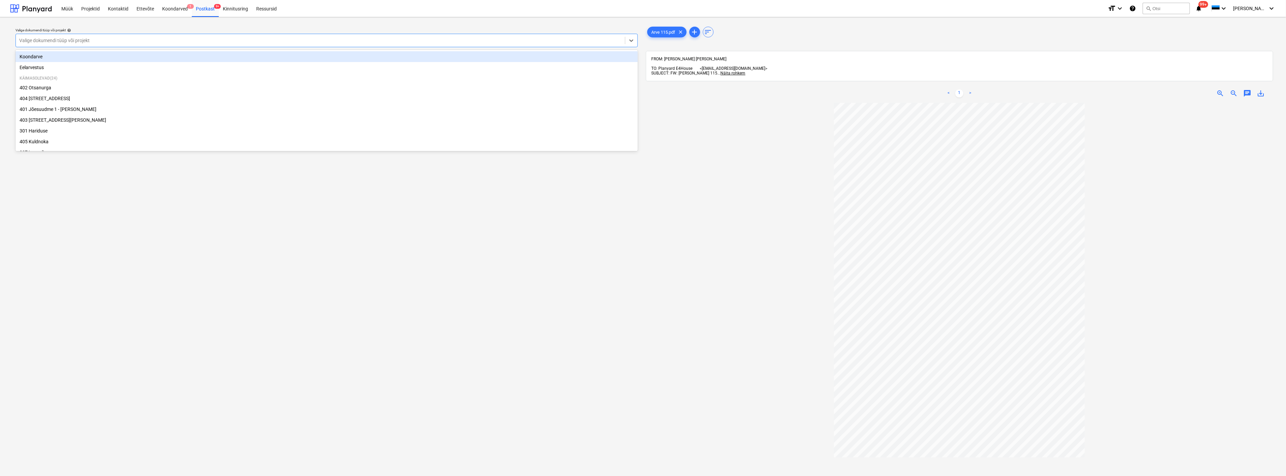
click at [103, 40] on div at bounding box center [320, 40] width 603 height 7
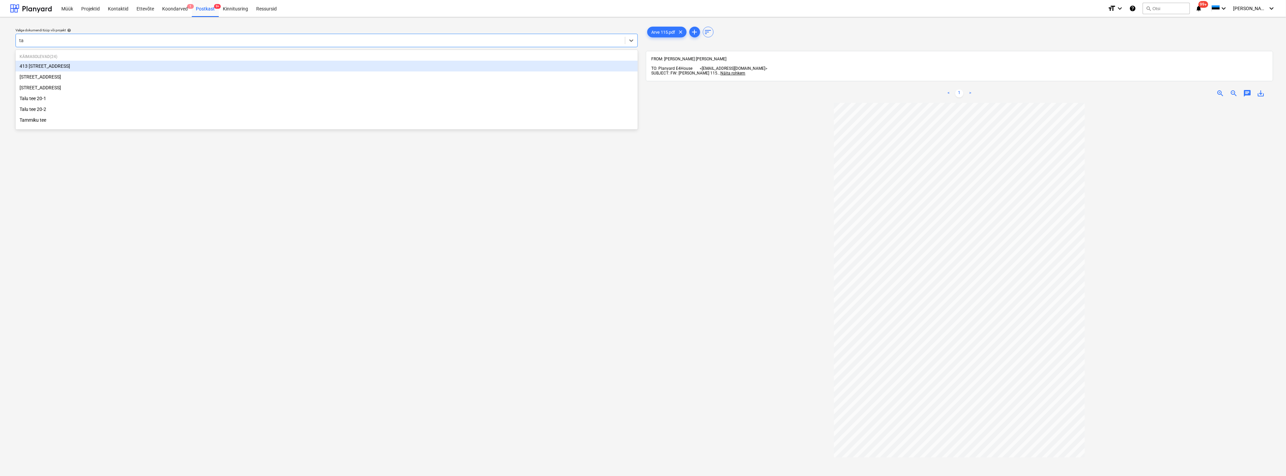
type input "t"
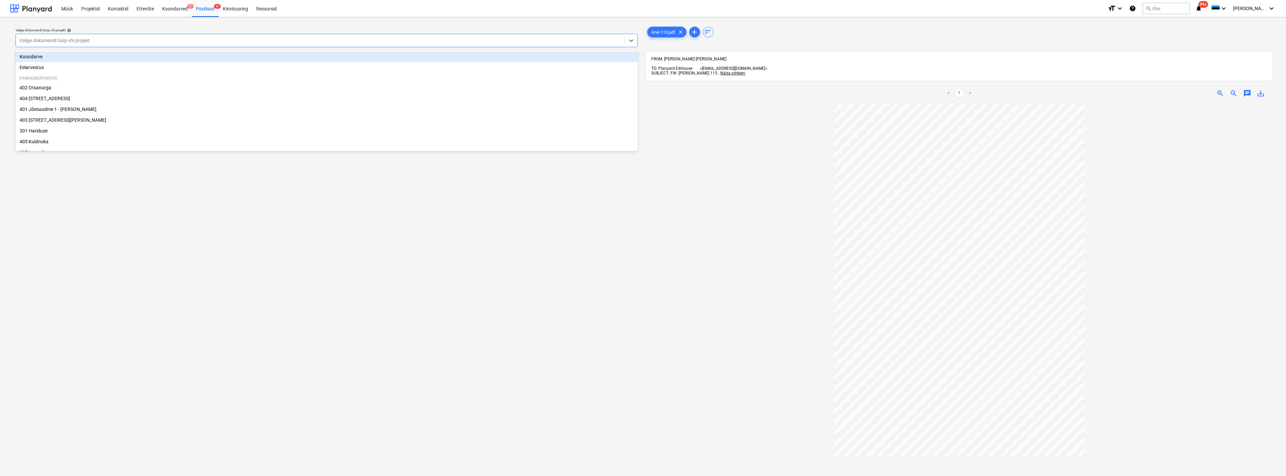
click at [87, 60] on div "Koondarve" at bounding box center [327, 56] width 622 height 11
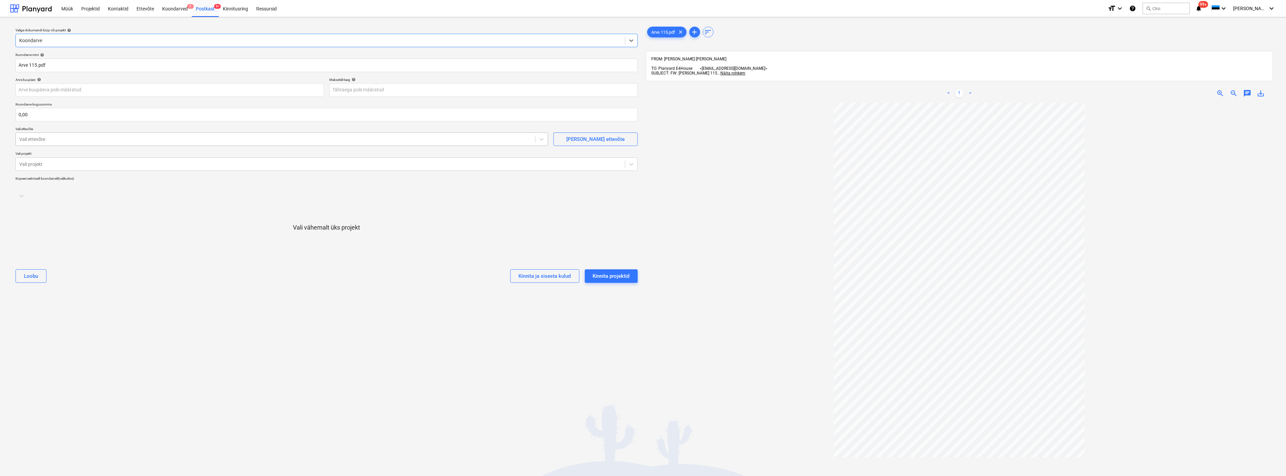
click at [116, 141] on div at bounding box center [275, 139] width 513 height 7
type input "marve"
click at [110, 162] on div at bounding box center [320, 164] width 603 height 7
type input "talu"
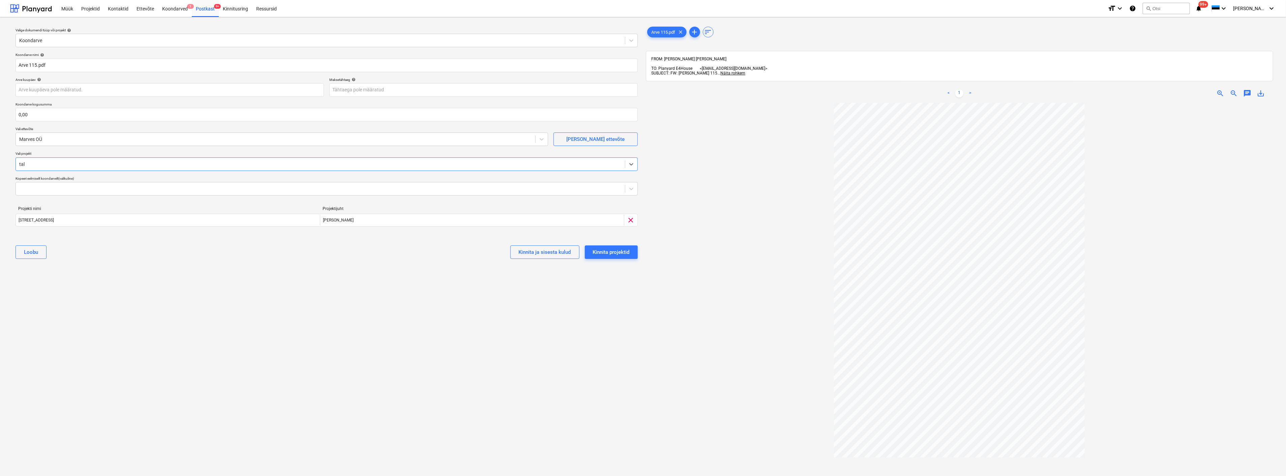
type input "talu"
click at [81, 115] on input "text" at bounding box center [327, 114] width 622 height 13
type input "2 800,00"
click at [85, 90] on body "Müük Projektid Kontaktid Ettevõte Koondarved 1 Postkast 9+ Kinnitusring Ressurs…" at bounding box center [643, 238] width 1286 height 476
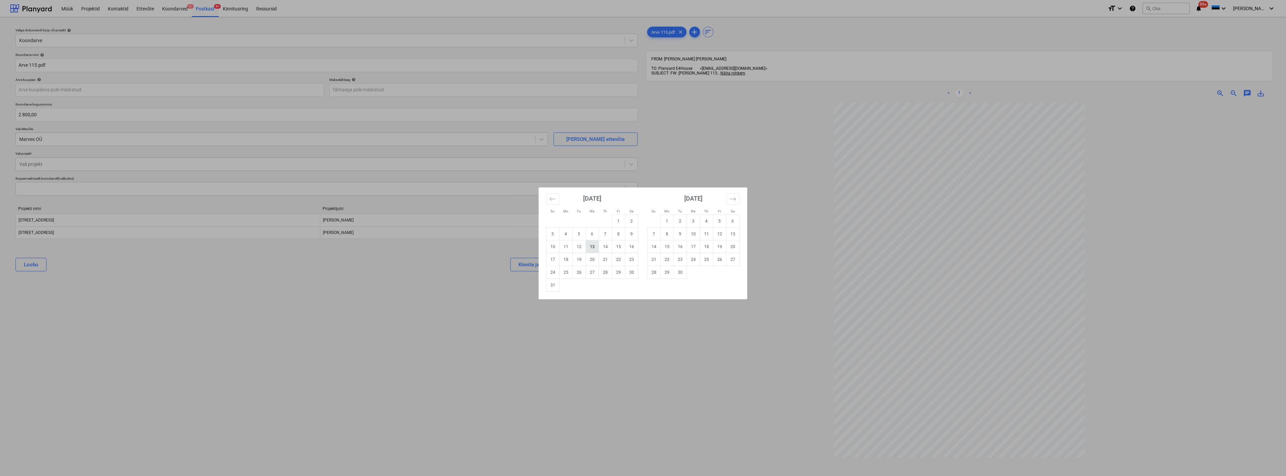
click at [594, 247] on td "13" at bounding box center [592, 246] width 13 height 13
type input "13 Aug 2025"
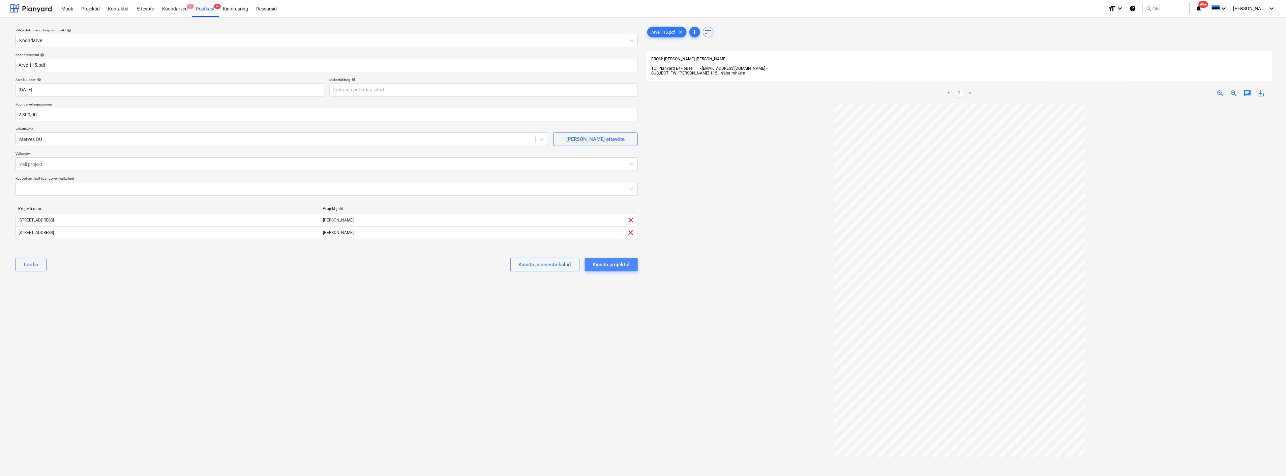
click at [615, 264] on div "Kinnita projektid" at bounding box center [611, 264] width 37 height 9
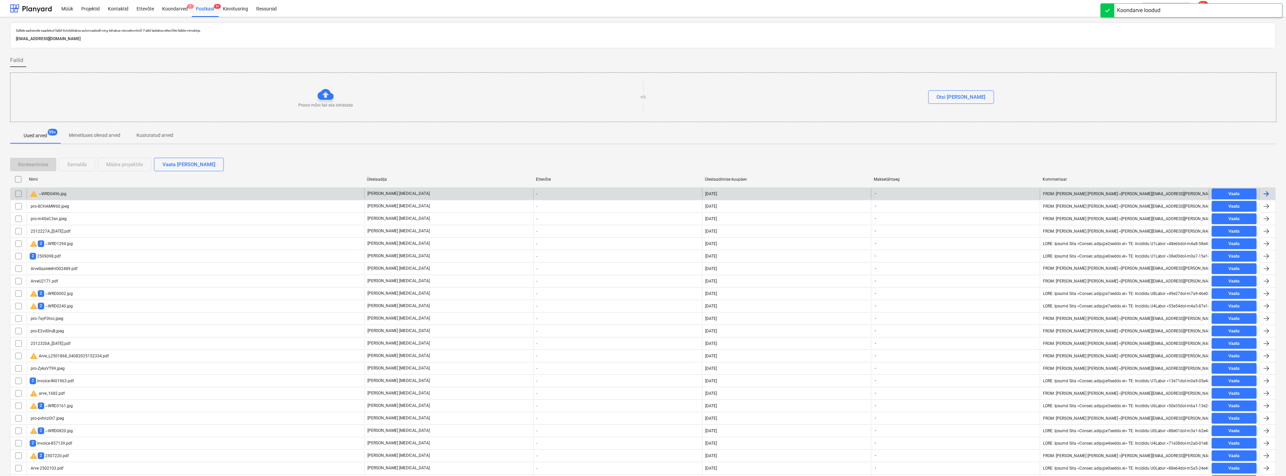
click at [142, 192] on div "warning ~WRD0496.jpg" at bounding box center [196, 193] width 338 height 11
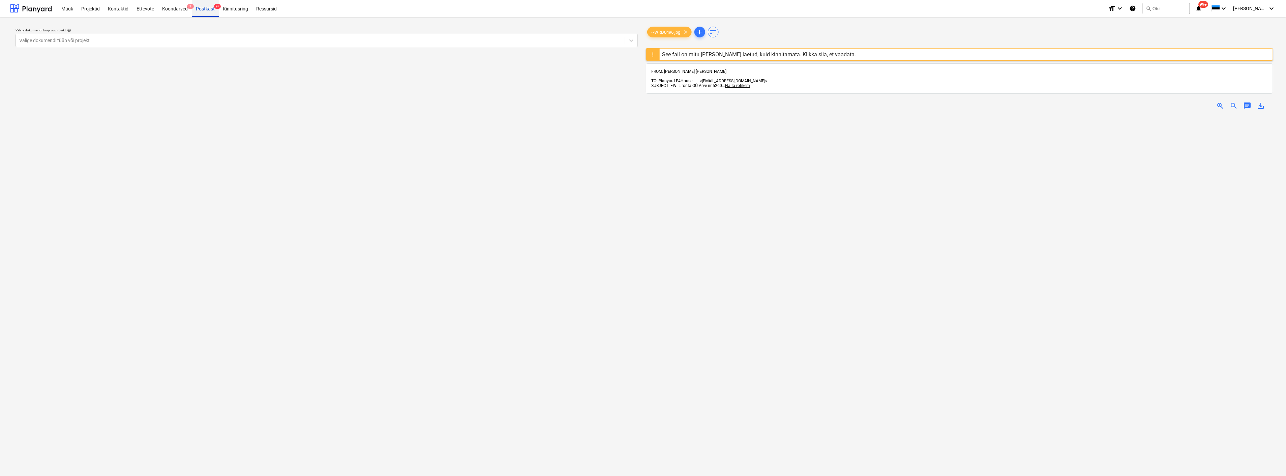
click at [208, 9] on div "Postkast 9+" at bounding box center [205, 8] width 27 height 17
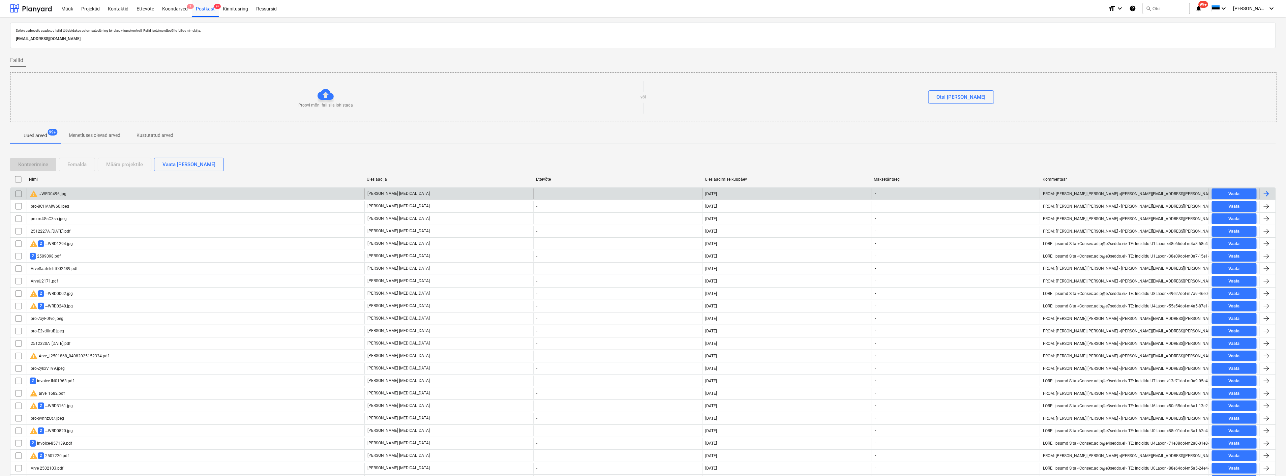
click at [19, 193] on input "checkbox" at bounding box center [18, 193] width 11 height 11
click at [74, 165] on div "Eemalda" at bounding box center [76, 164] width 19 height 9
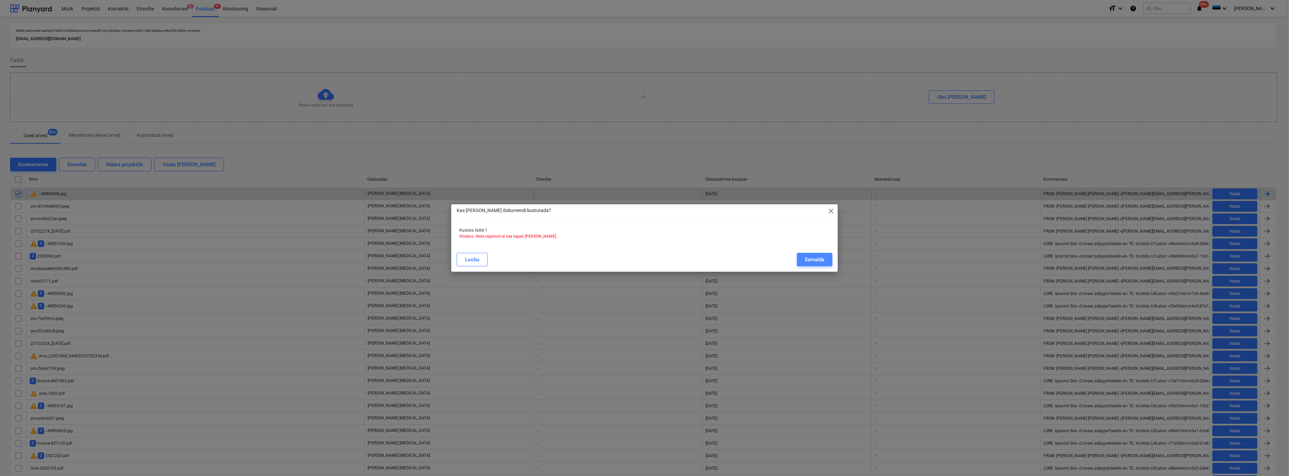
click at [809, 259] on div "Eemalda" at bounding box center [814, 259] width 19 height 9
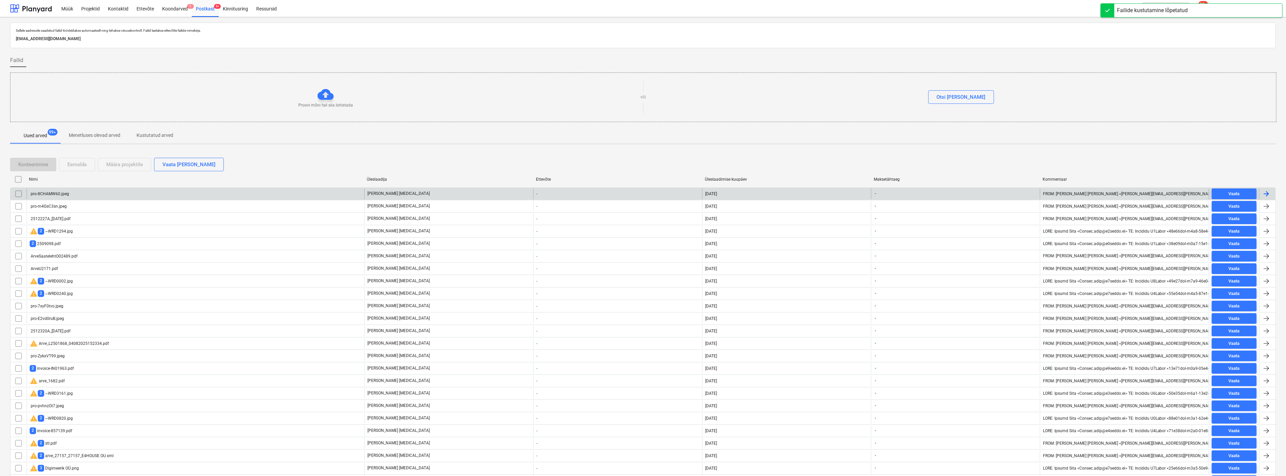
click at [75, 194] on div "pro-8CHAMW60.jpeg" at bounding box center [196, 193] width 338 height 11
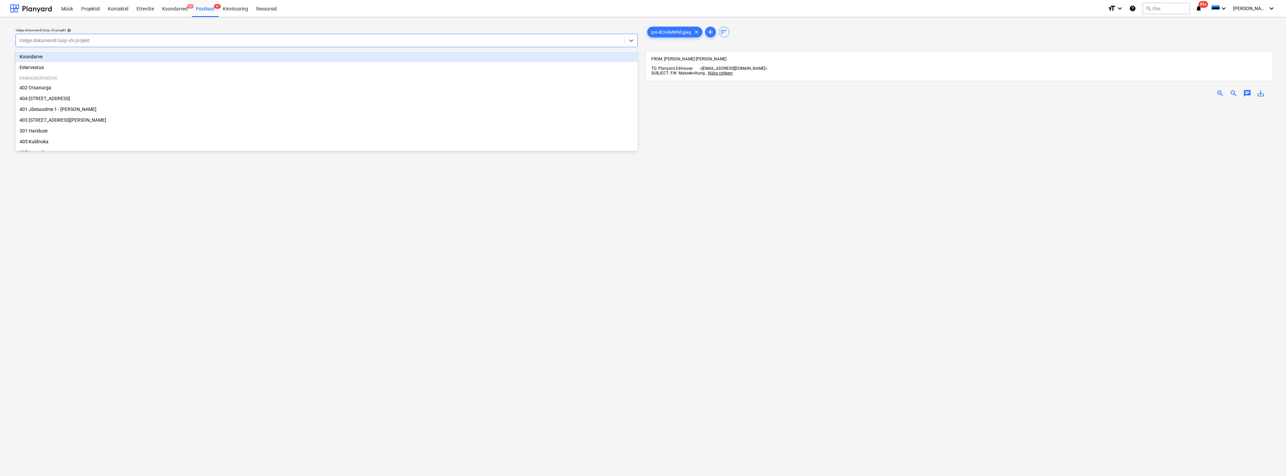
click at [60, 38] on div at bounding box center [320, 40] width 603 height 7
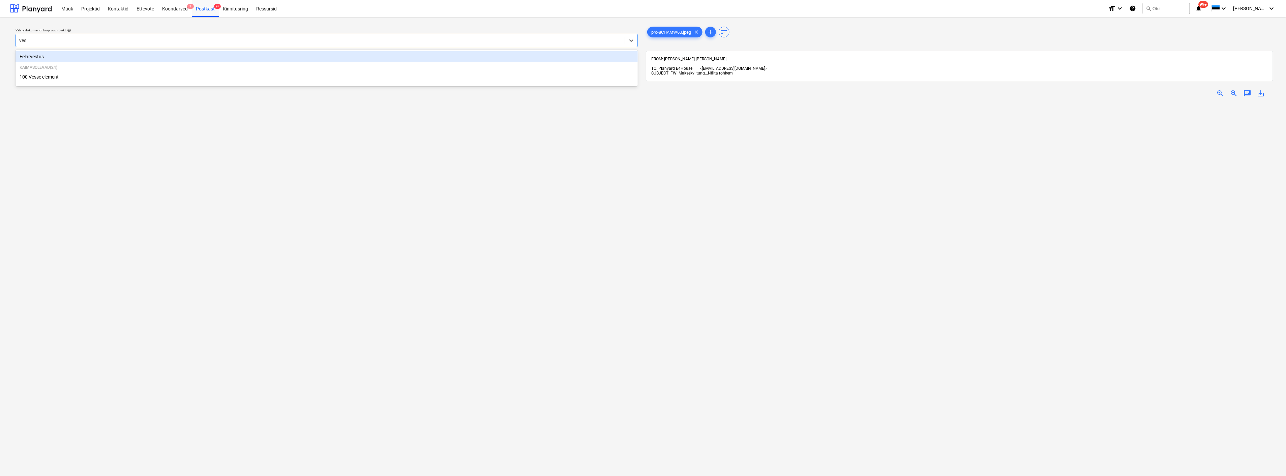
type input "[PERSON_NAME]"
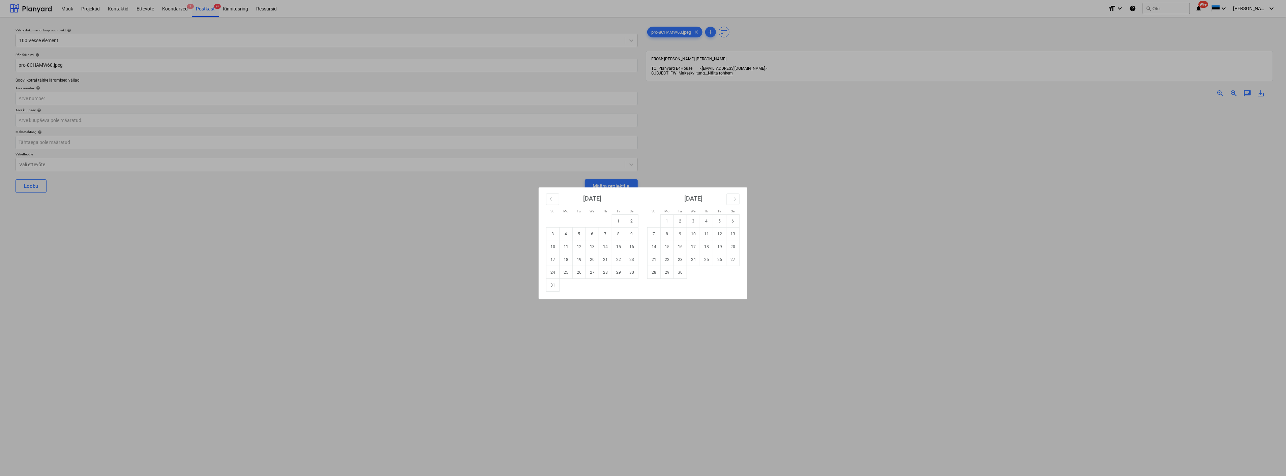
drag, startPoint x: 578, startPoint y: 233, endPoint x: 569, endPoint y: 235, distance: 8.9
click at [577, 234] on td "5" at bounding box center [579, 234] width 13 height 13
type input "05 Aug 2025"
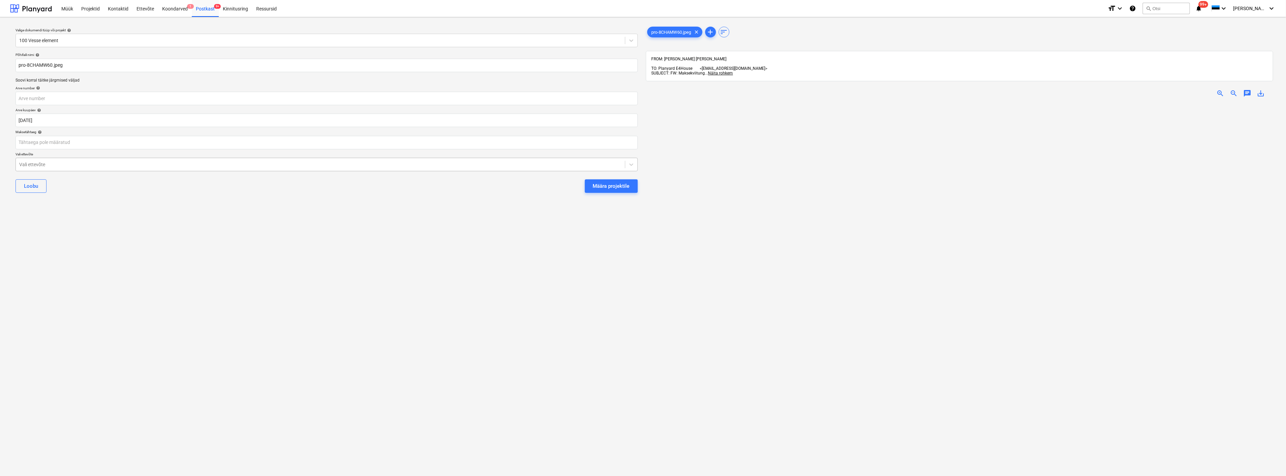
click at [188, 164] on div at bounding box center [320, 164] width 603 height 7
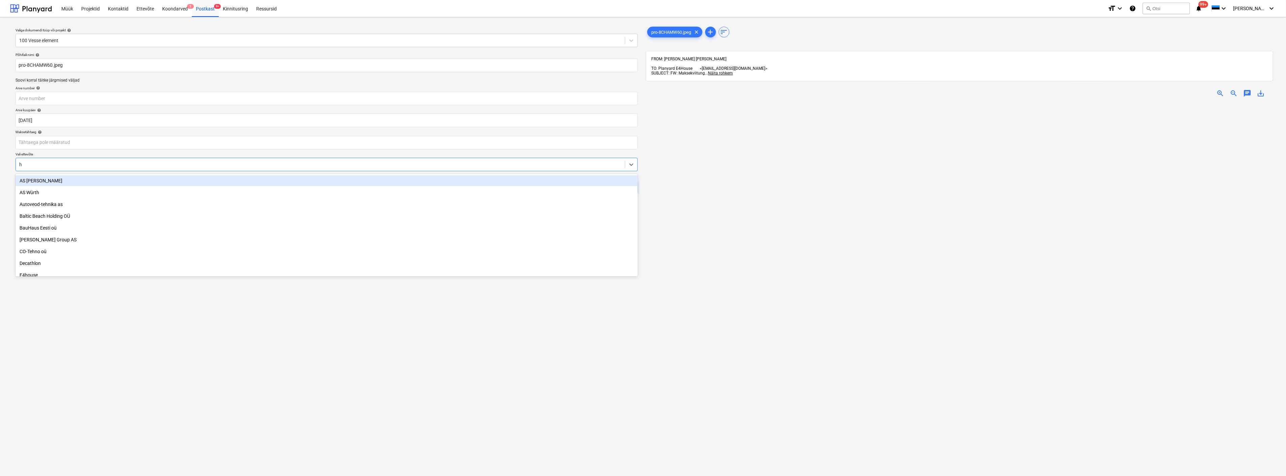
type input "hy"
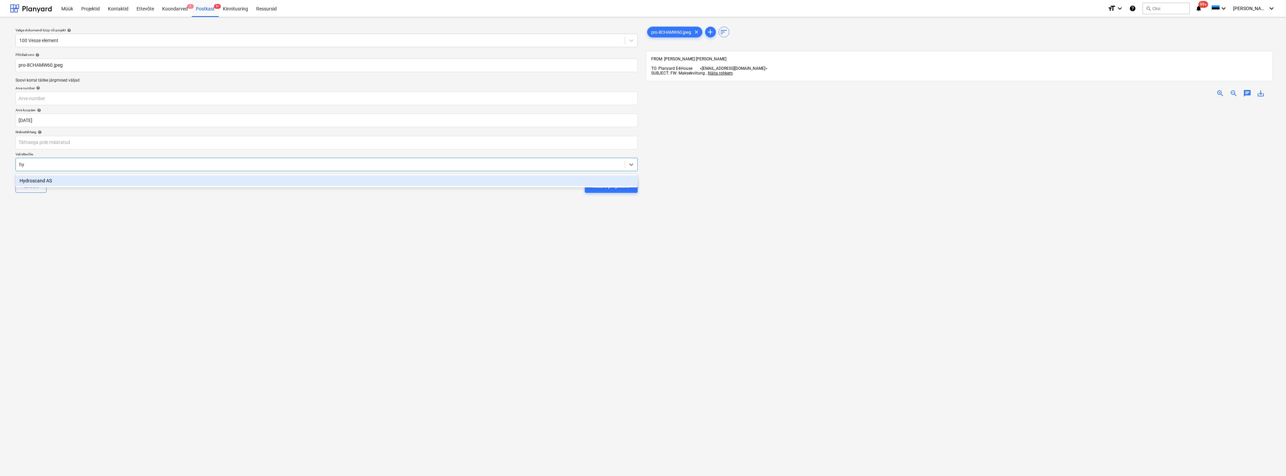
click at [182, 177] on div "Hydroscand AS" at bounding box center [327, 180] width 622 height 11
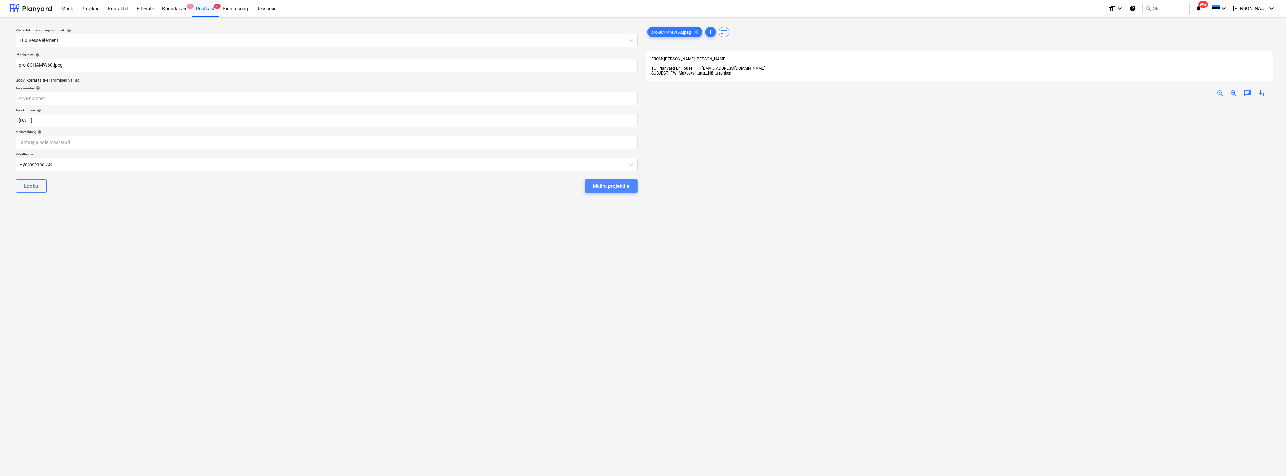
click at [610, 184] on div "Määra projektile" at bounding box center [611, 186] width 37 height 9
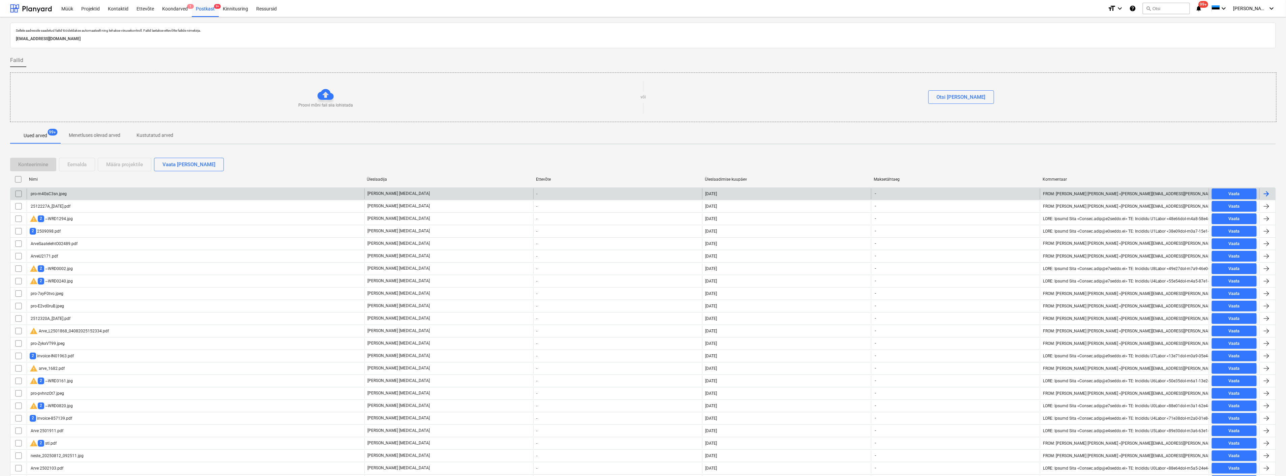
click at [128, 191] on div "pro-m4GsC3sn.jpeg" at bounding box center [196, 193] width 338 height 11
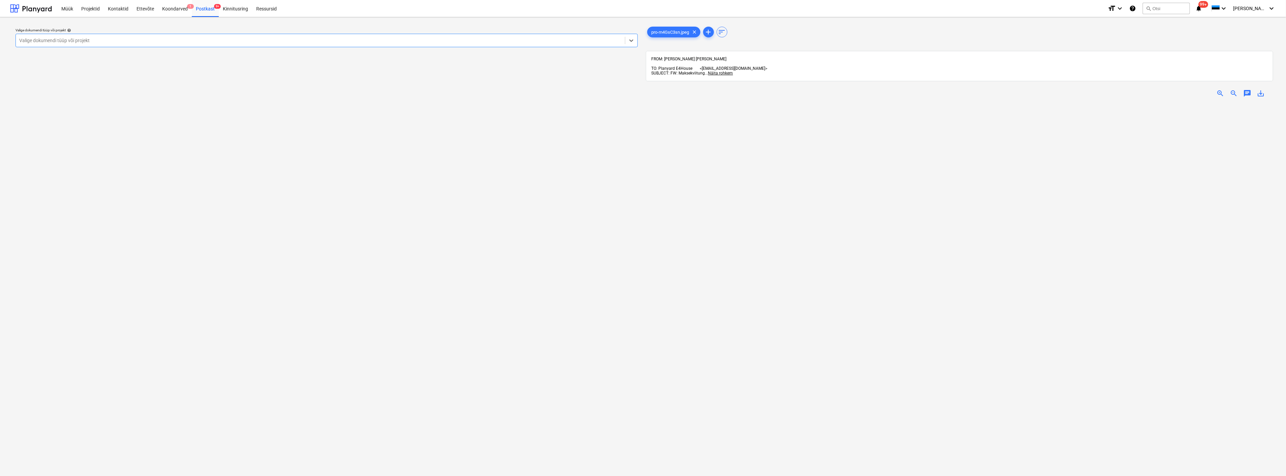
click at [112, 38] on div at bounding box center [320, 40] width 603 height 7
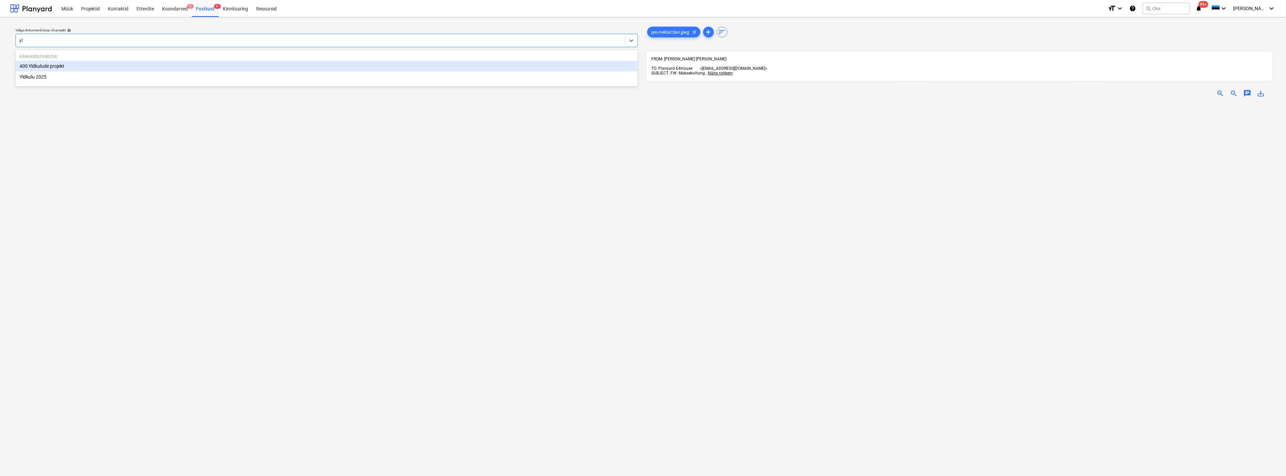
type input "yld"
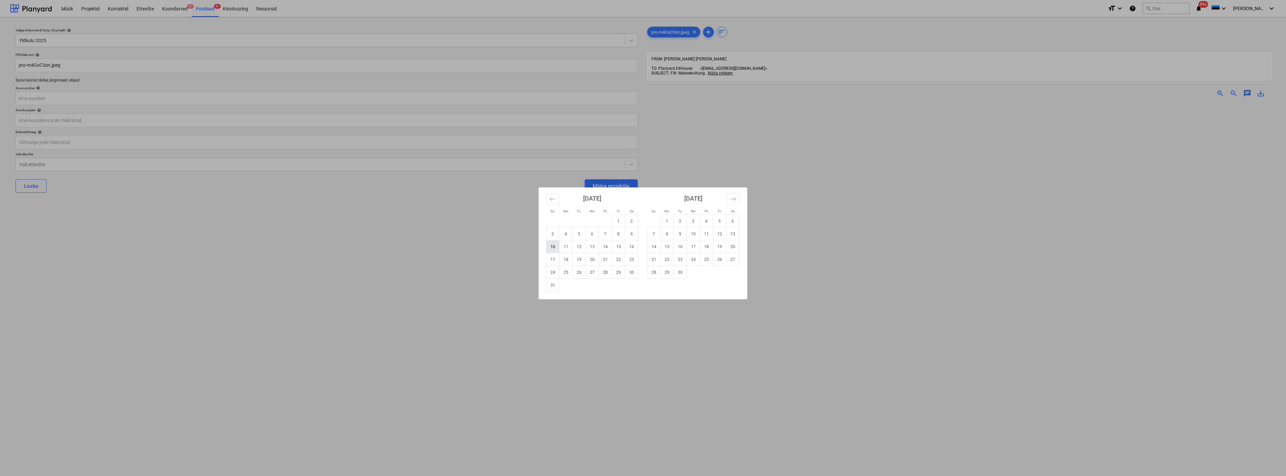
click at [555, 246] on td "10" at bounding box center [553, 246] width 13 height 13
type input "10 Aug 2025"
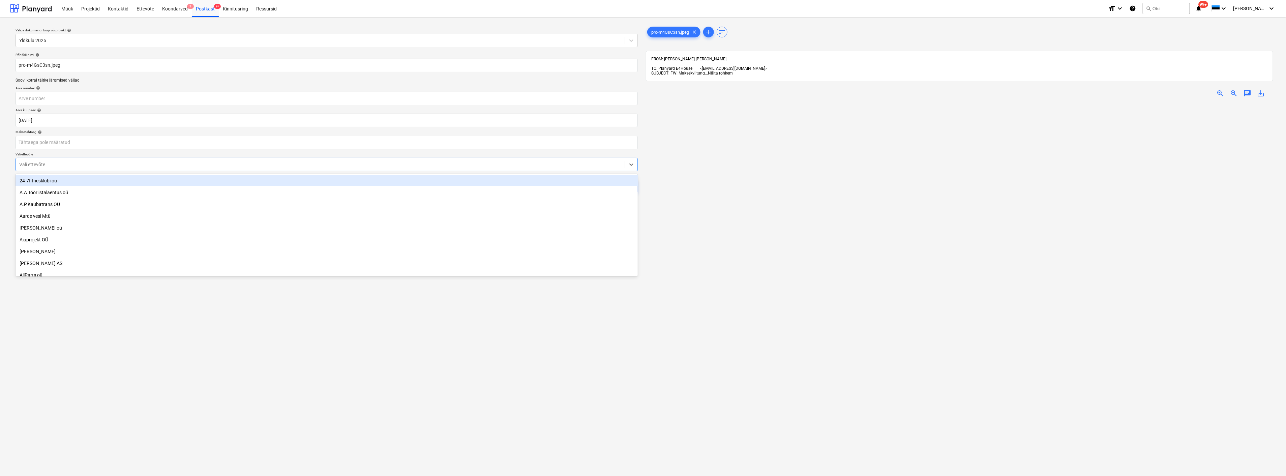
click at [259, 165] on div at bounding box center [320, 164] width 603 height 7
type input "run"
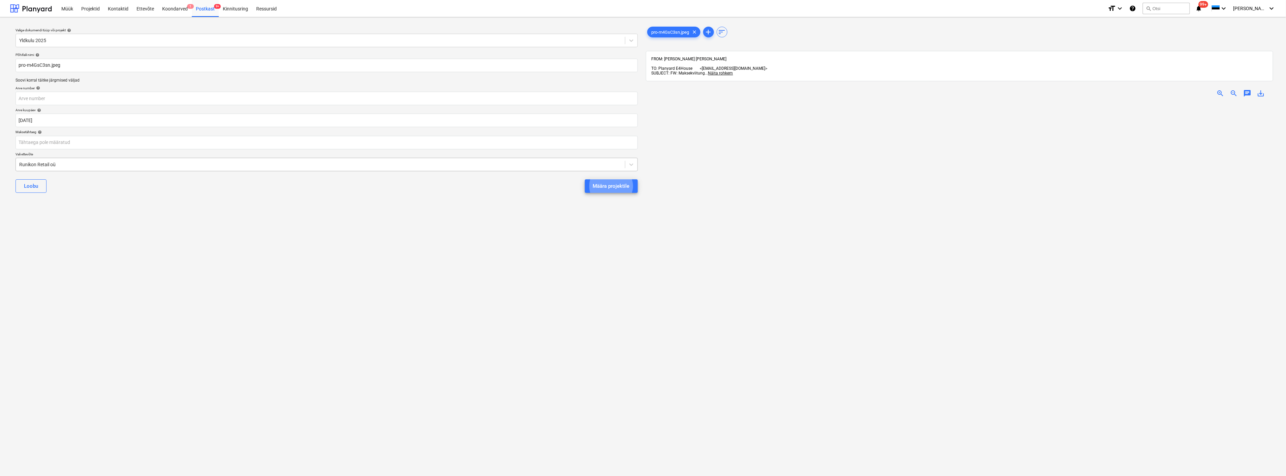
click at [585, 179] on button "Määra projektile" at bounding box center [611, 185] width 53 height 13
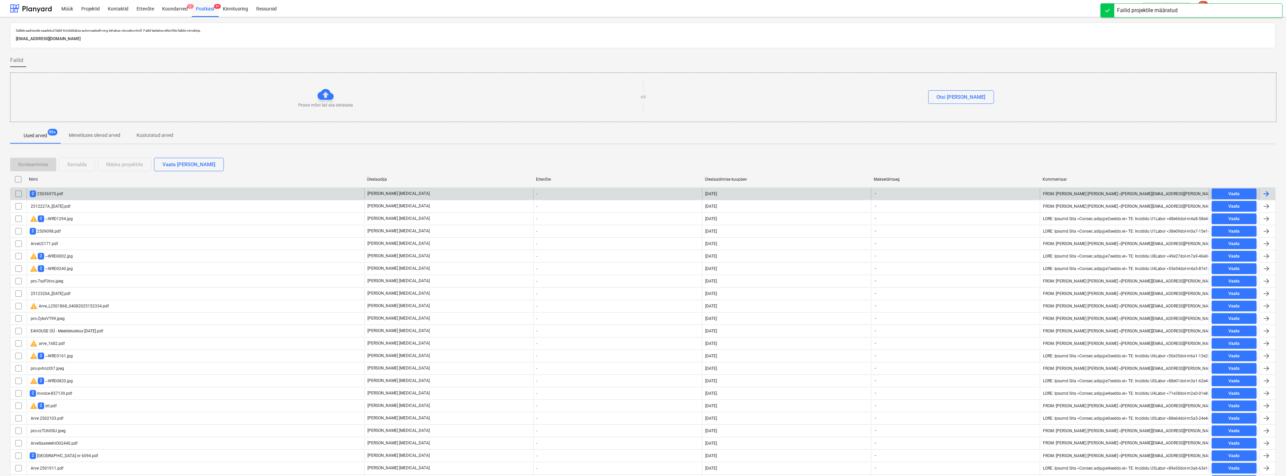
click at [169, 191] on div "2 2503697S.pdf" at bounding box center [196, 193] width 338 height 11
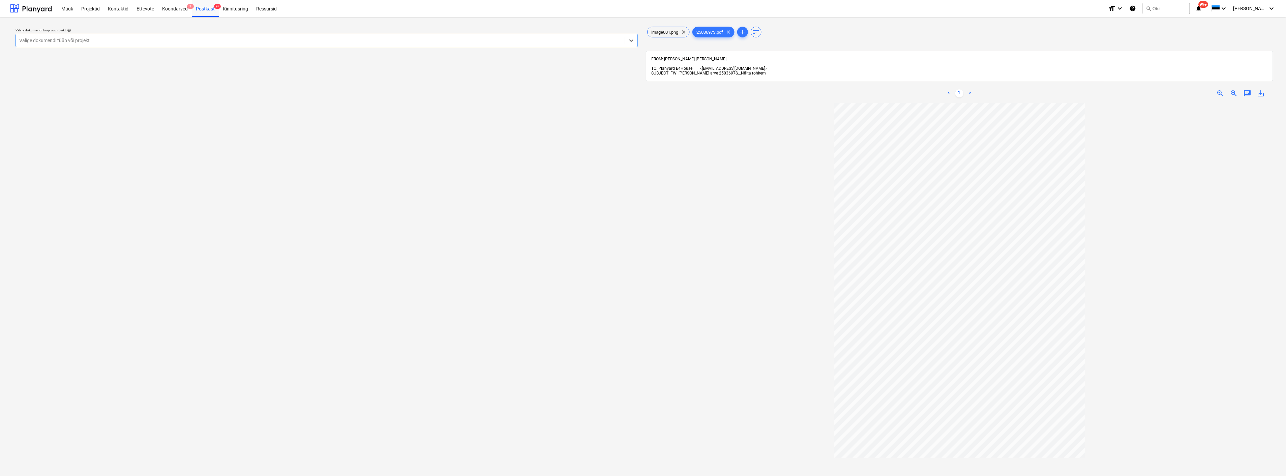
click at [76, 37] on div at bounding box center [320, 40] width 603 height 7
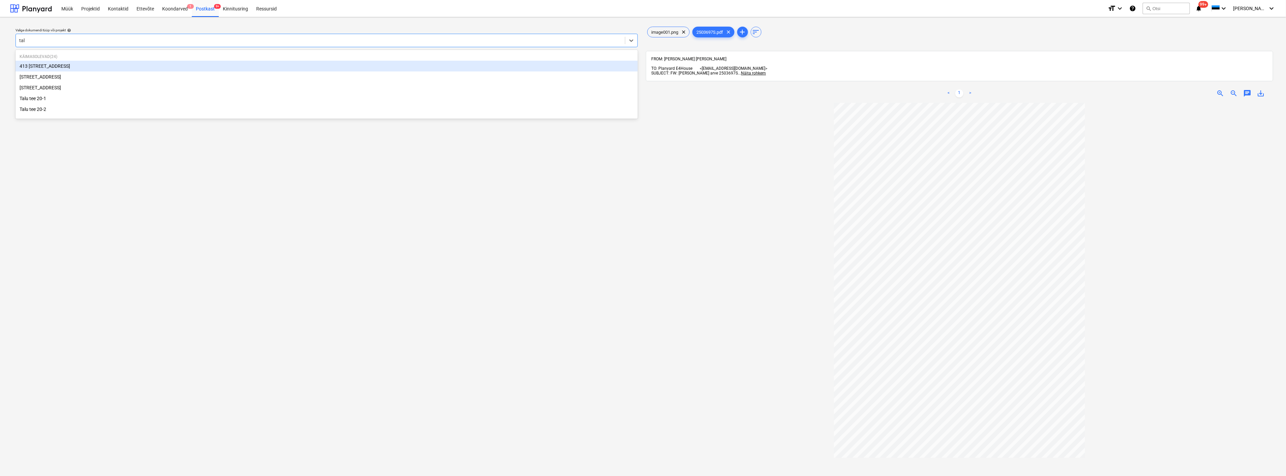
type input "talu"
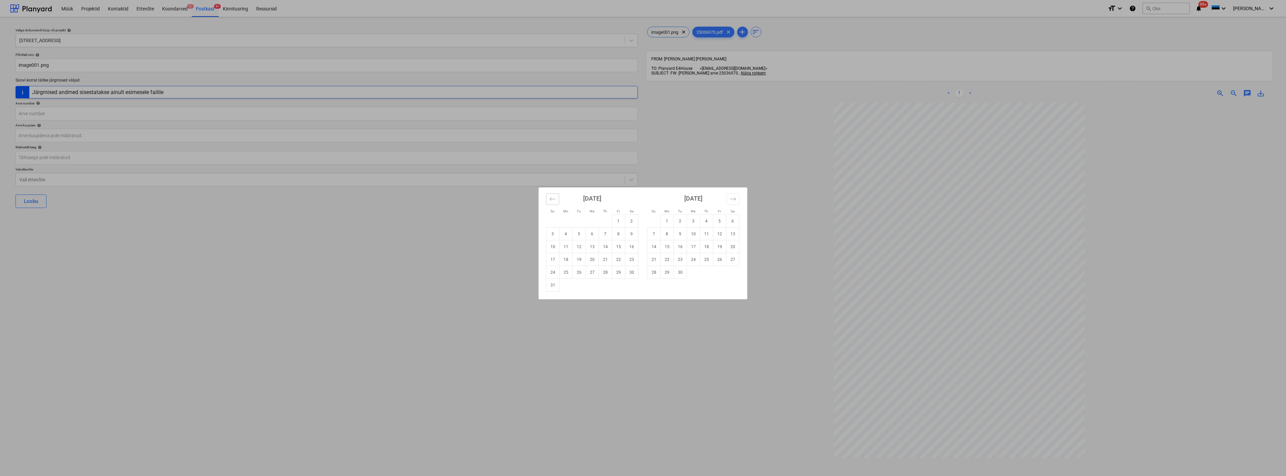
click at [550, 197] on icon "Move backward to switch to the previous month." at bounding box center [553, 199] width 6 height 6
click at [566, 272] on td "28" at bounding box center [566, 272] width 13 height 13
type input "[DATE]"
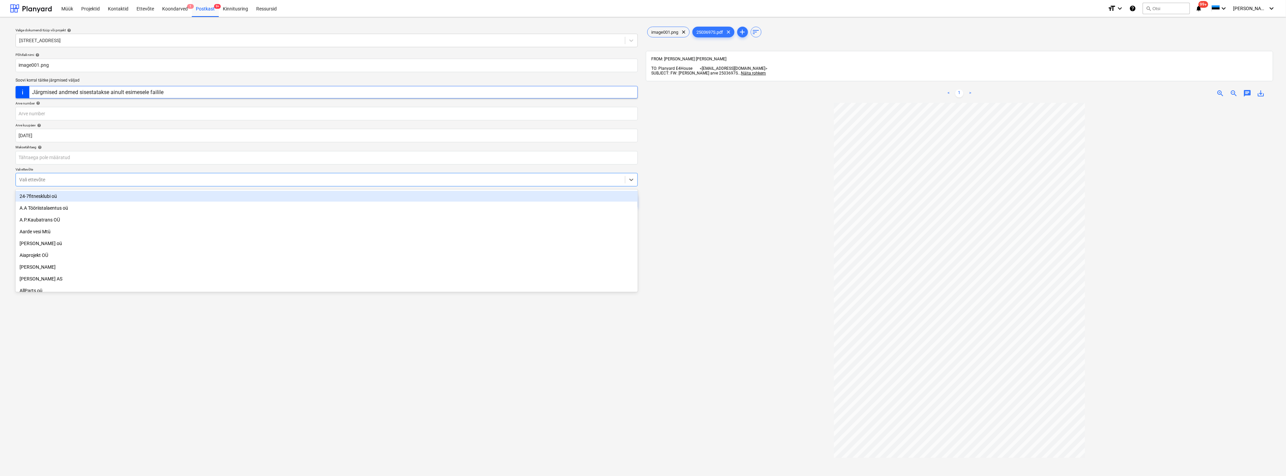
click at [153, 181] on div at bounding box center [320, 179] width 603 height 7
type input "heka"
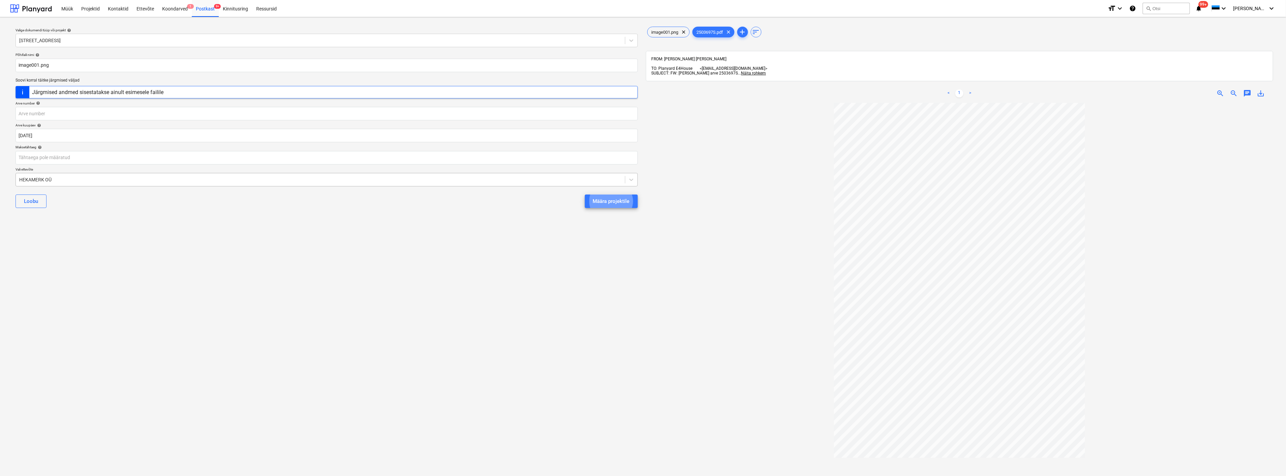
click at [585, 195] on button "Määra projektile" at bounding box center [611, 201] width 53 height 13
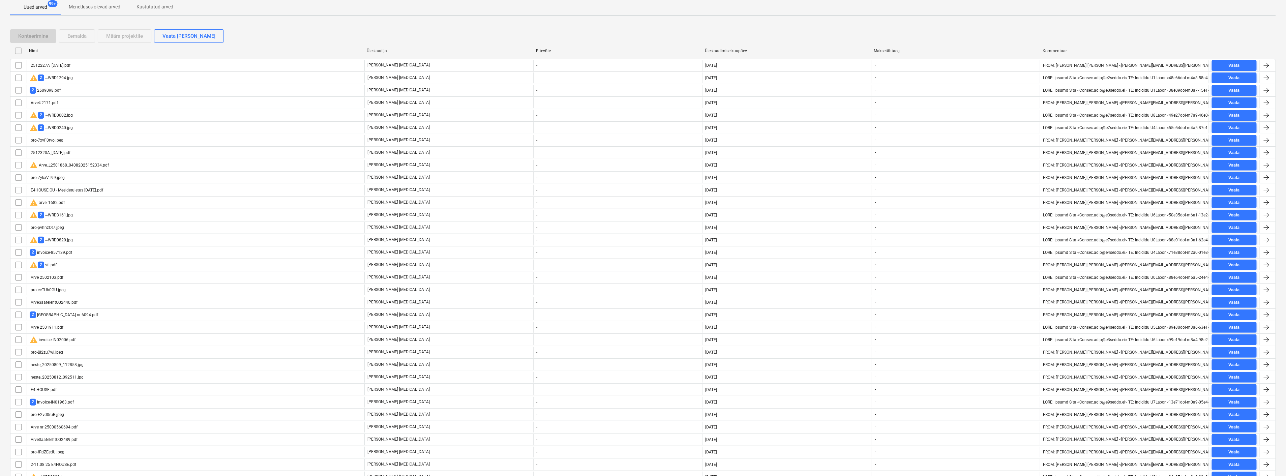
scroll to position [37, 0]
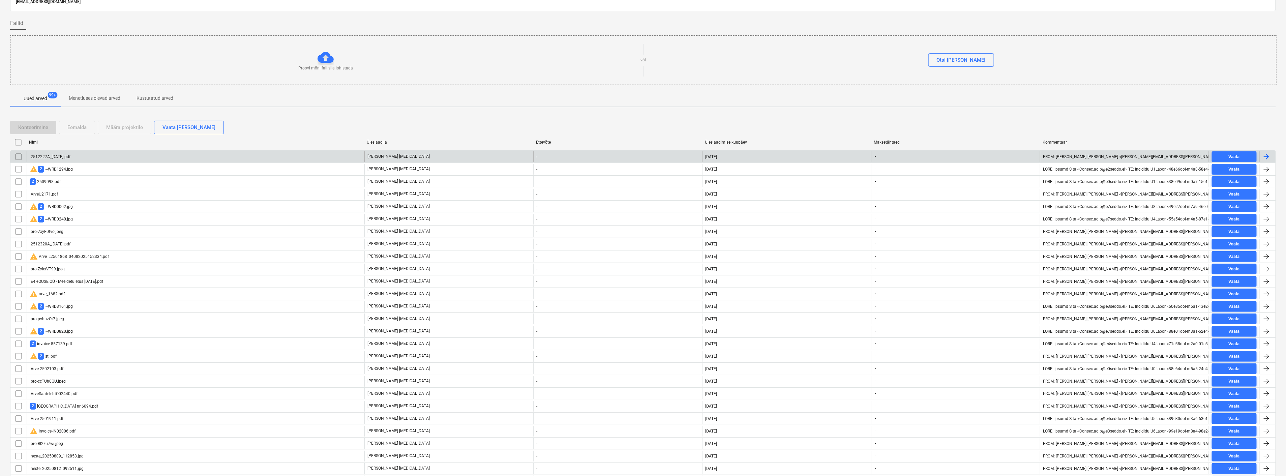
click at [105, 156] on div "2512227A_[DATE].pdf" at bounding box center [196, 156] width 338 height 11
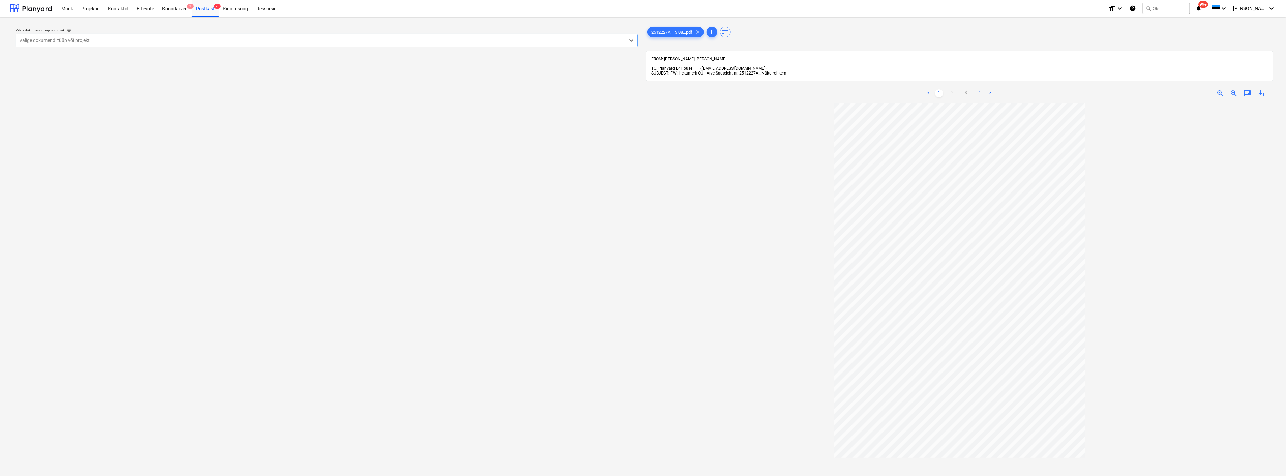
click at [981, 89] on link "4" at bounding box center [980, 93] width 8 height 8
click at [173, 39] on div at bounding box center [320, 40] width 603 height 7
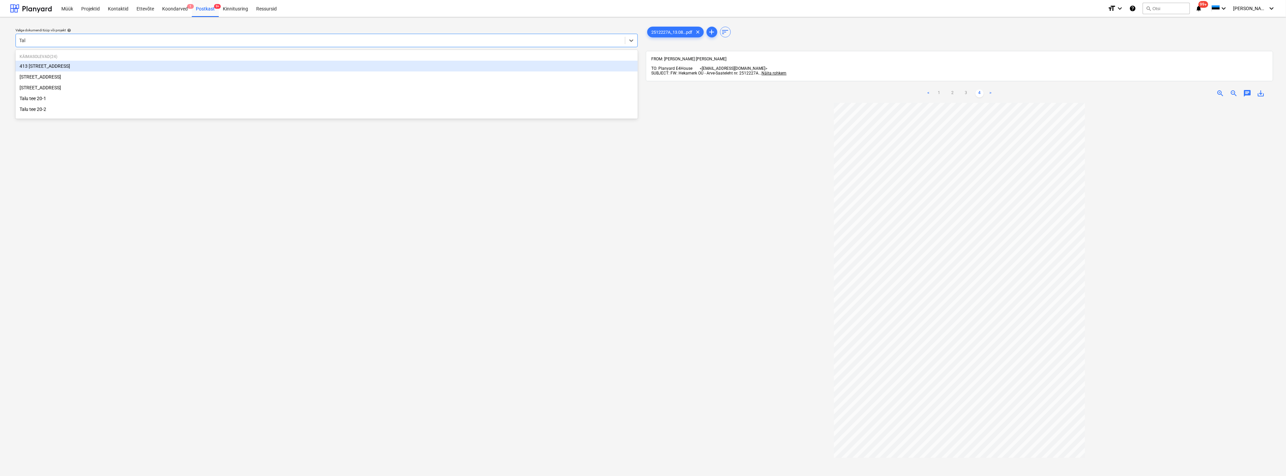
type input "Talu"
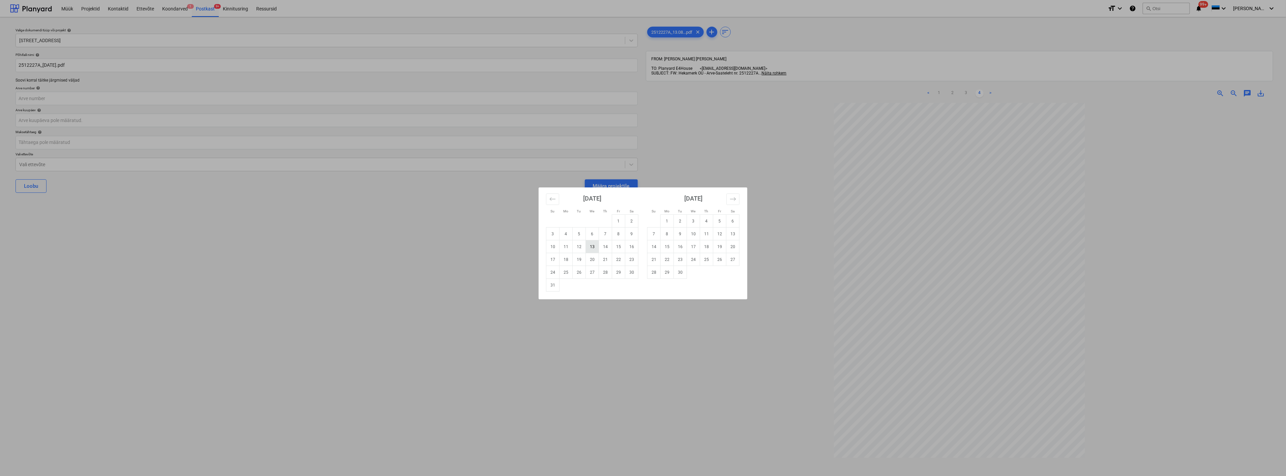
click at [593, 245] on td "13" at bounding box center [592, 246] width 13 height 13
type input "13 Aug 2025"
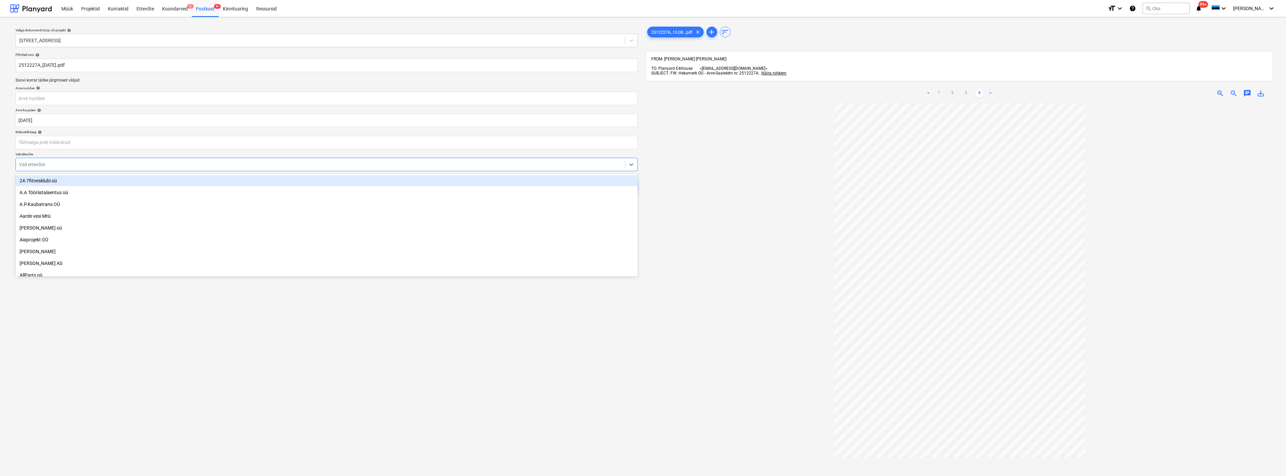
click at [198, 164] on div at bounding box center [320, 164] width 603 height 7
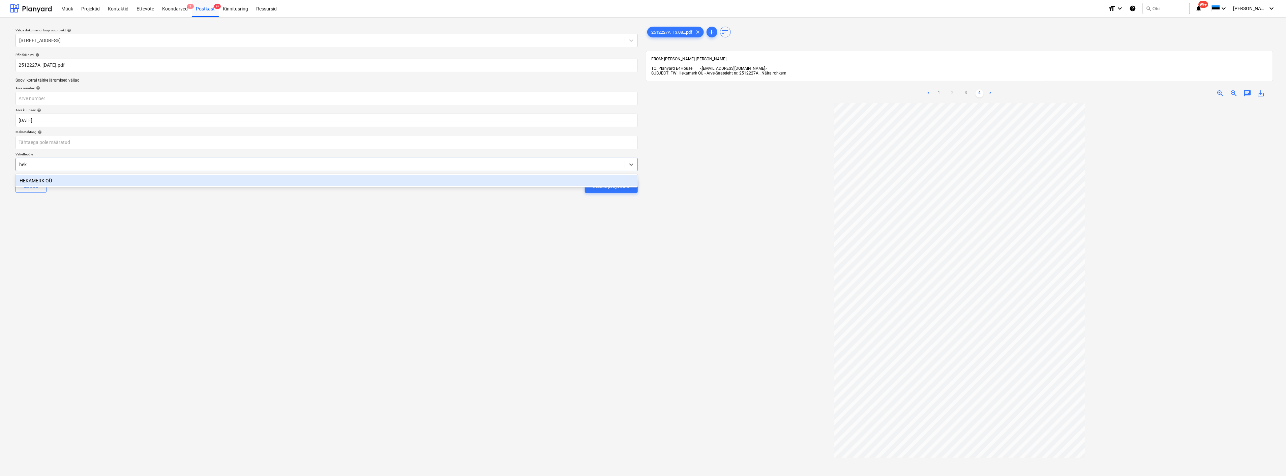
type input "heka"
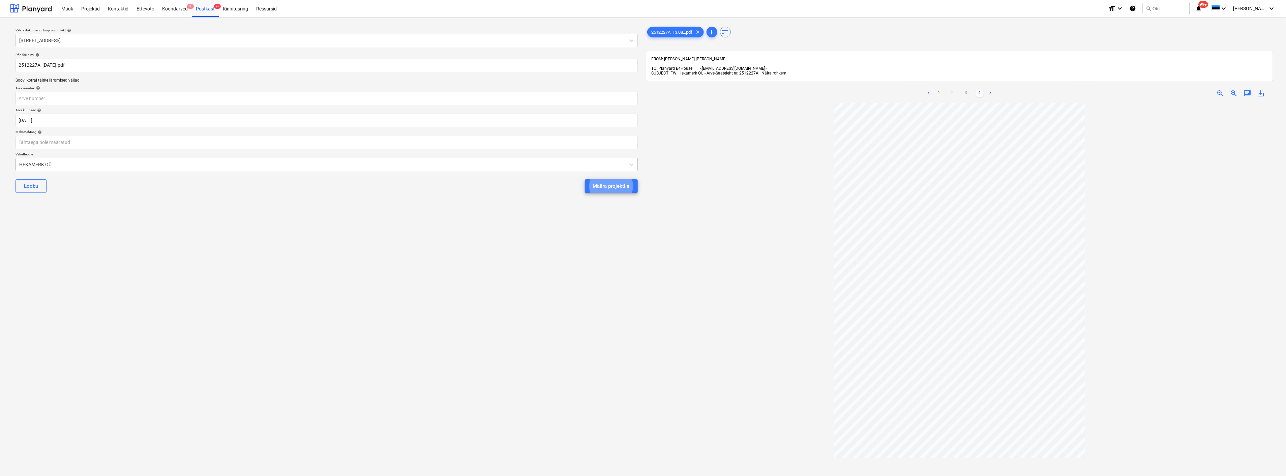
click at [585, 179] on button "Määra projektile" at bounding box center [611, 185] width 53 height 13
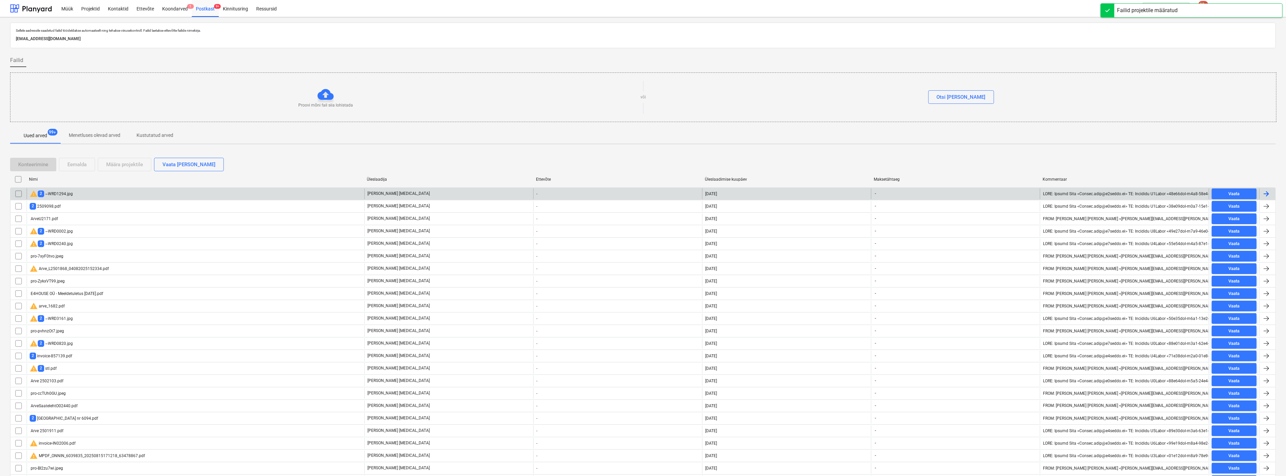
click at [177, 193] on div "warning 2 ~WRD1294.jpg" at bounding box center [196, 193] width 338 height 11
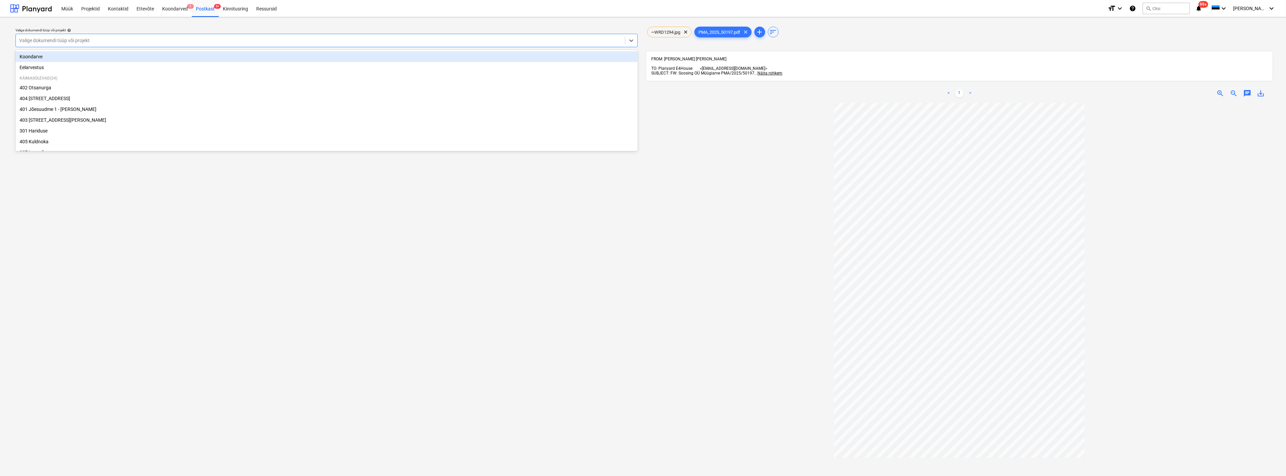
click at [139, 36] on div "Valige dokumendi tüüp või projekt" at bounding box center [320, 40] width 609 height 9
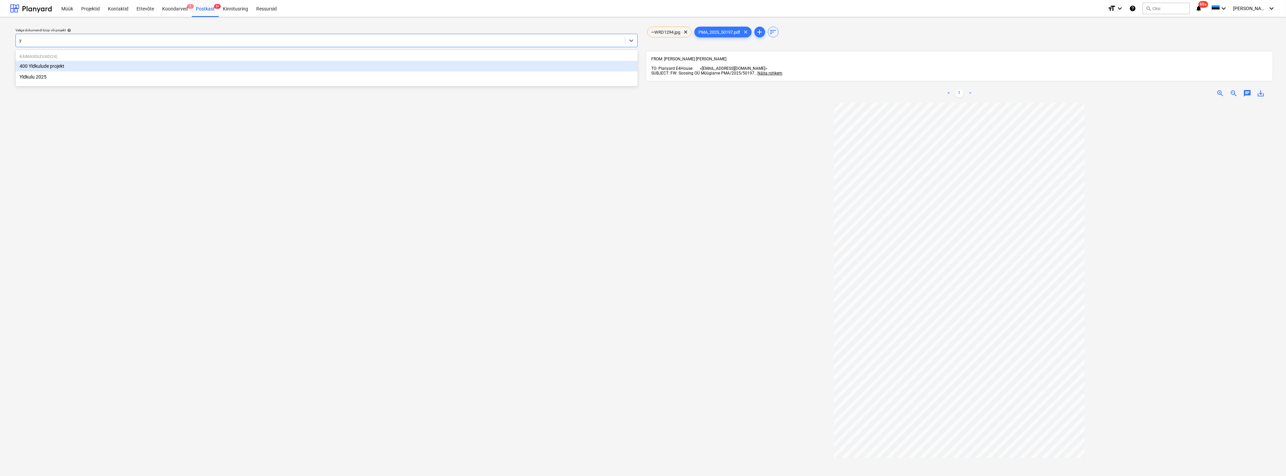
type input "yl"
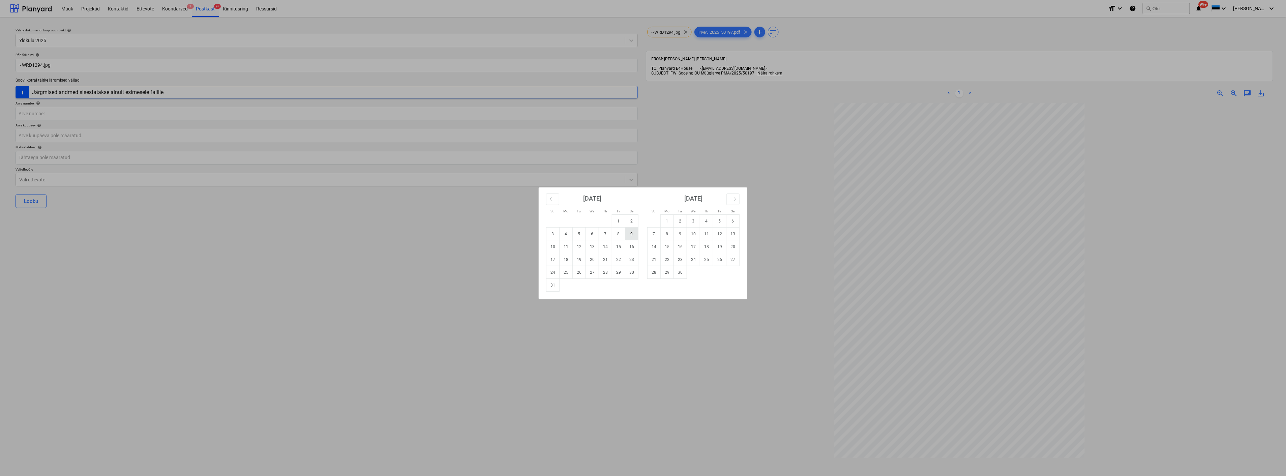
click at [637, 237] on td "9" at bounding box center [631, 234] width 13 height 13
type input "09 Aug 2025"
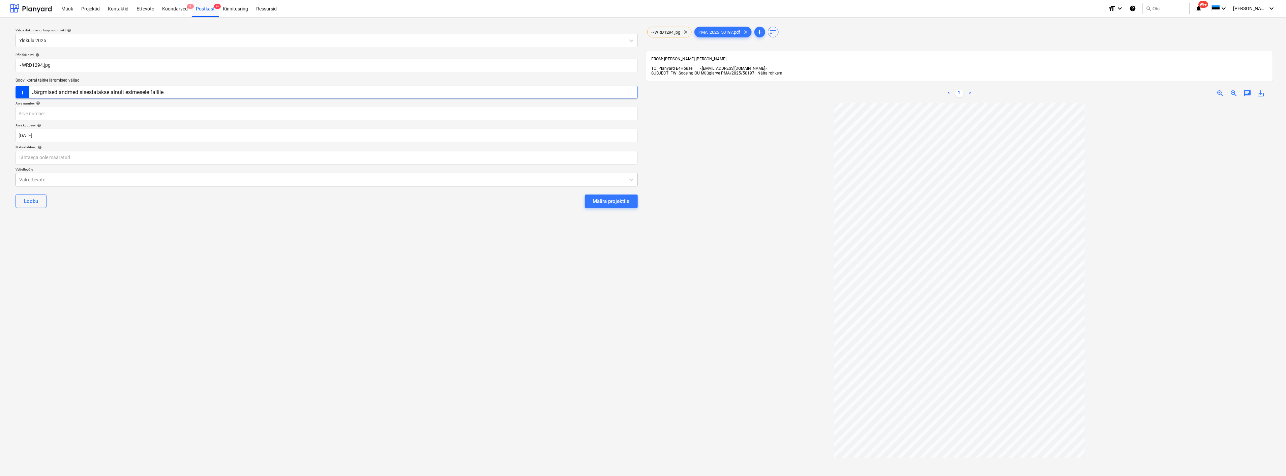
click at [208, 183] on div "Vali ettevõte" at bounding box center [320, 179] width 609 height 9
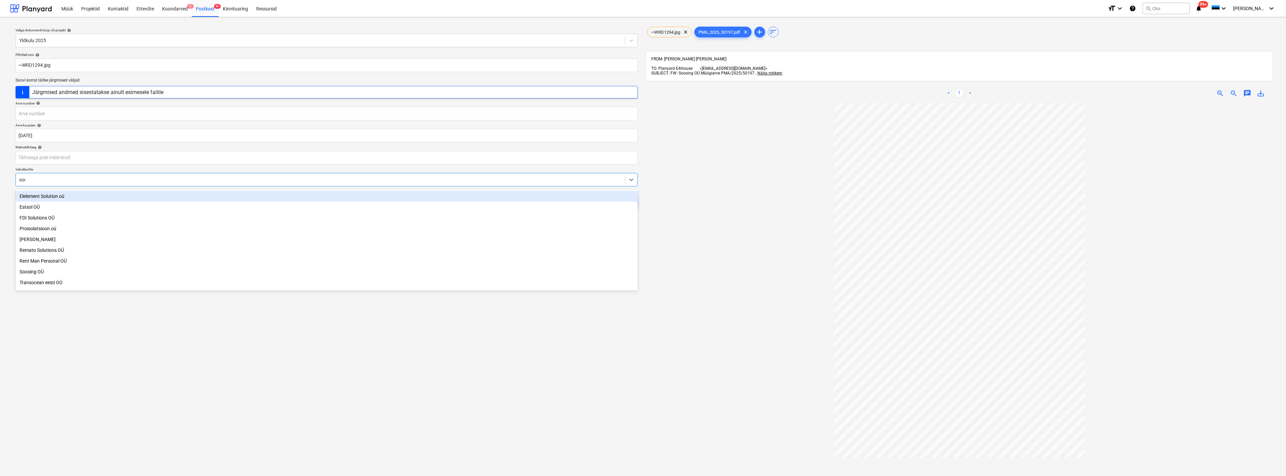
type input "soos"
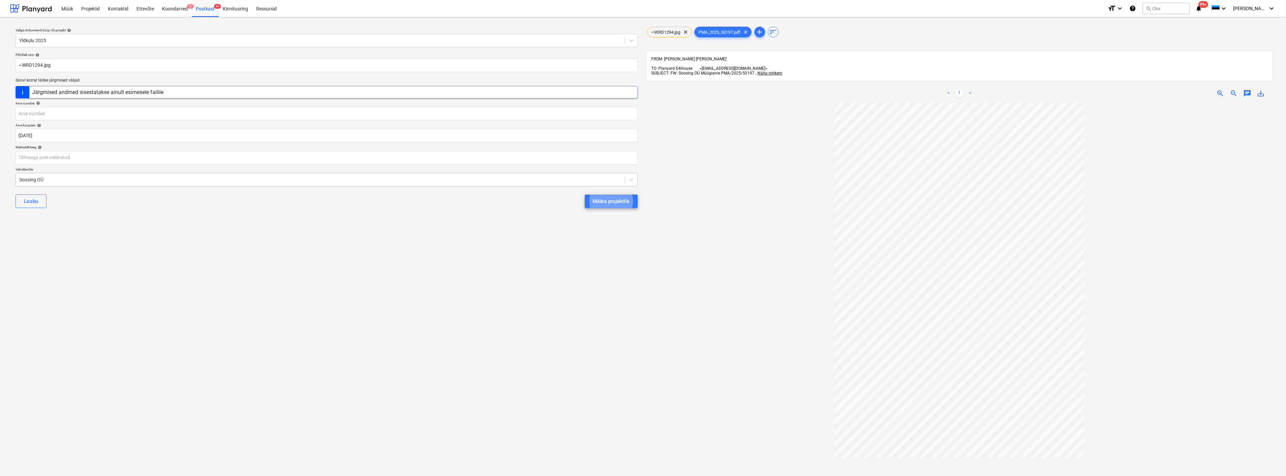
click at [585, 195] on button "Määra projektile" at bounding box center [611, 201] width 53 height 13
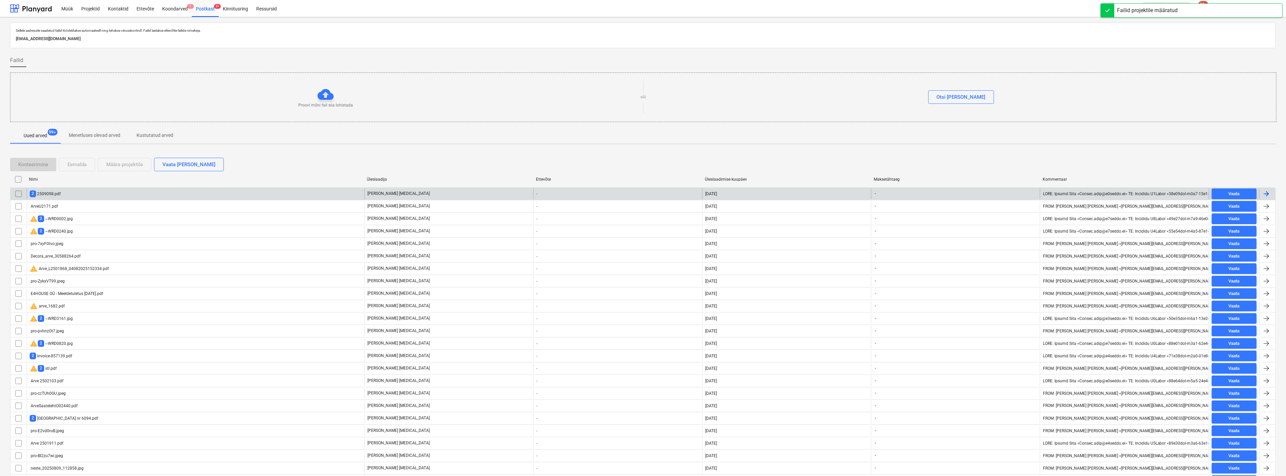
click at [147, 194] on div "2 2509098.pdf" at bounding box center [196, 193] width 338 height 11
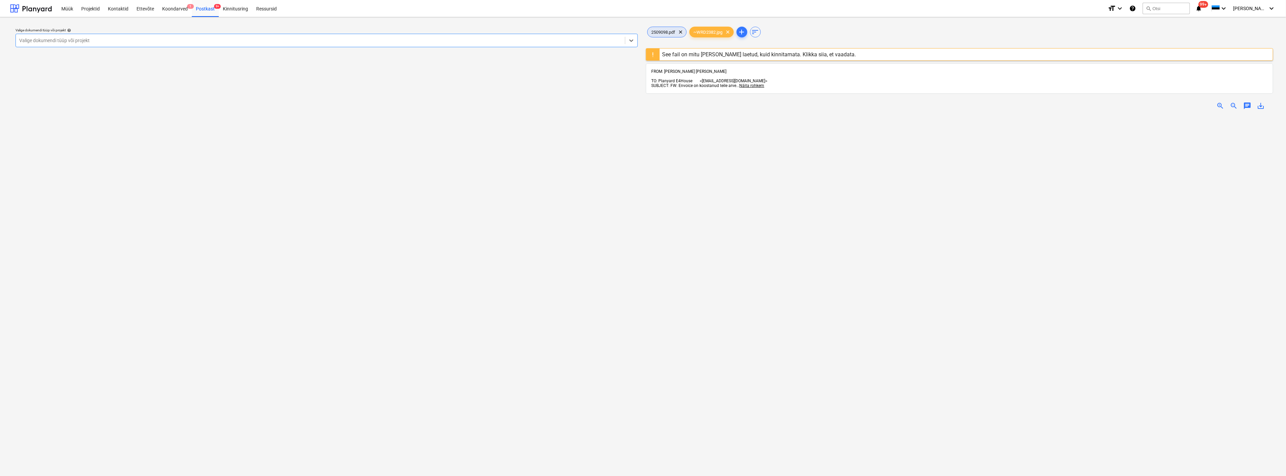
click at [662, 31] on span "2509098.pdf" at bounding box center [664, 32] width 32 height 5
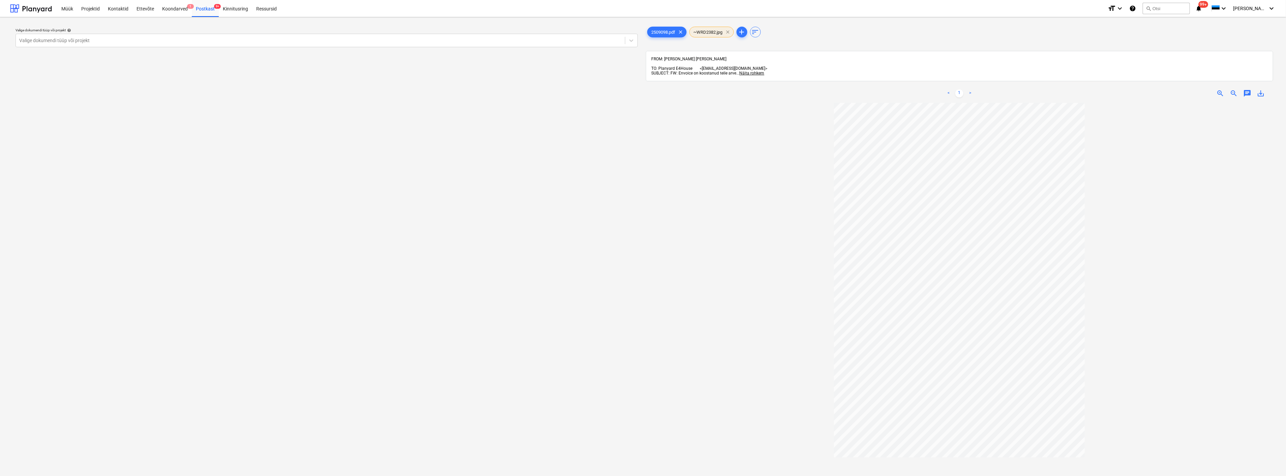
click at [732, 31] on span "clear" at bounding box center [728, 32] width 8 height 8
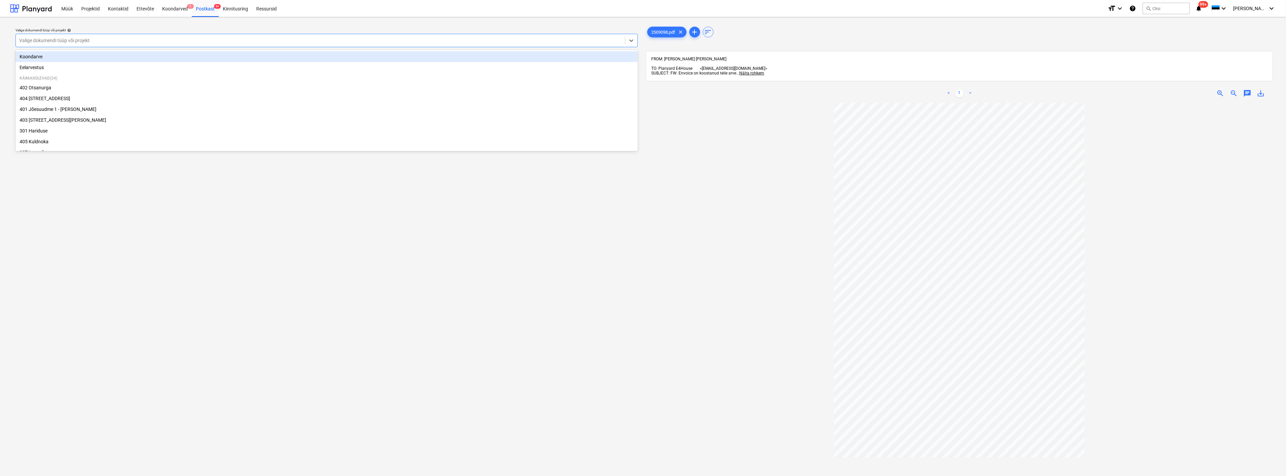
click at [171, 40] on div at bounding box center [320, 40] width 603 height 7
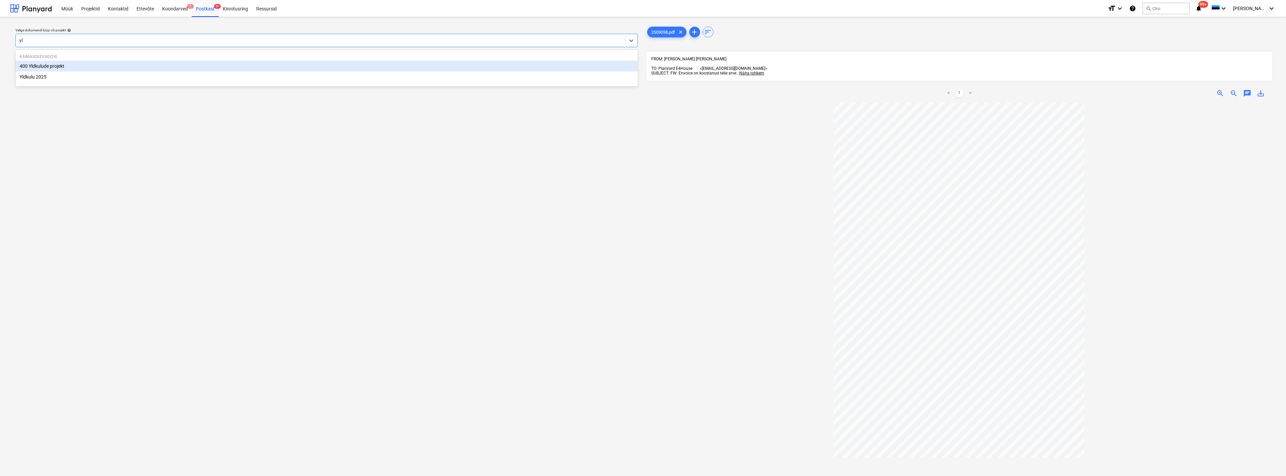
type input "yld"
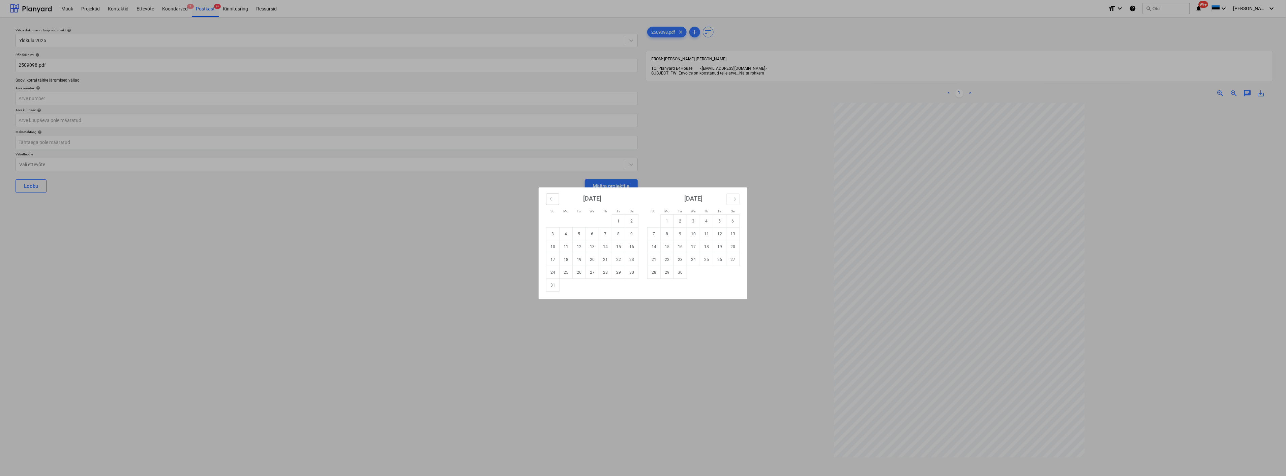
click at [551, 197] on icon "Move backward to switch to the previous month." at bounding box center [553, 199] width 6 height 6
click at [606, 269] on td "31" at bounding box center [605, 272] width 13 height 13
type input "[DATE]"
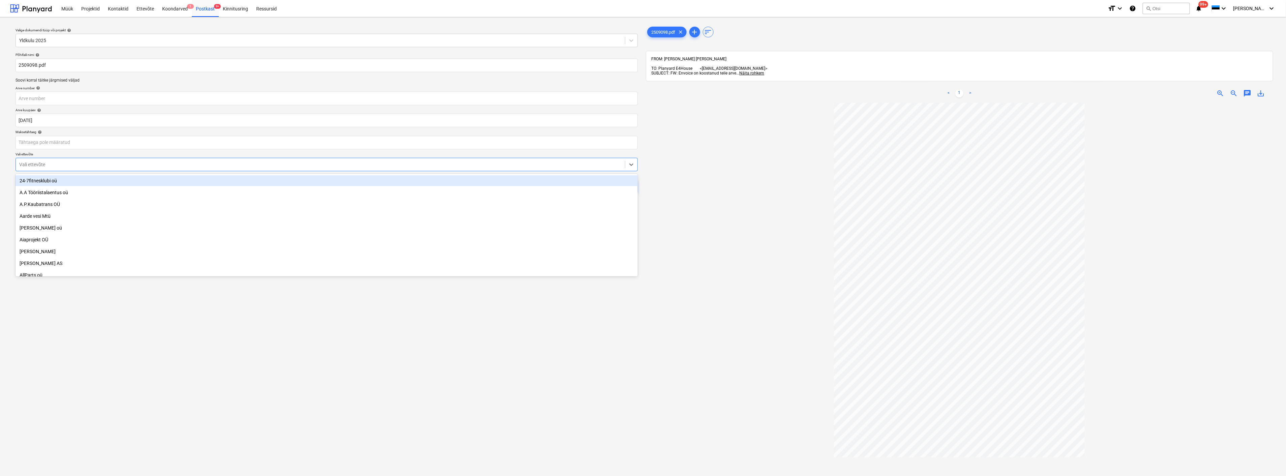
click at [39, 165] on div at bounding box center [320, 164] width 603 height 7
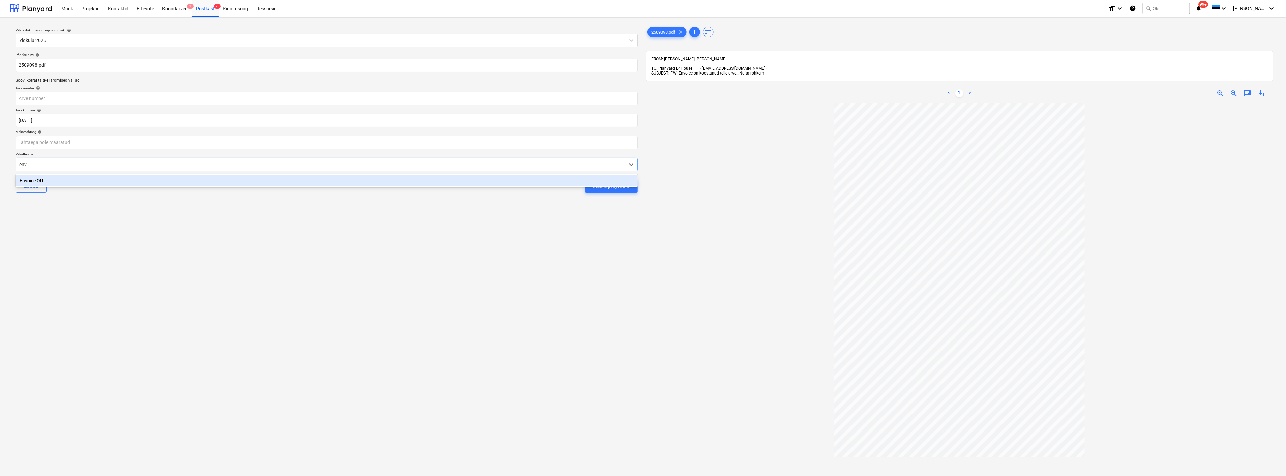
type input "envo"
click at [30, 182] on div "Envoice OÜ" at bounding box center [327, 180] width 622 height 11
click at [622, 186] on div "Määra projektile" at bounding box center [611, 186] width 37 height 9
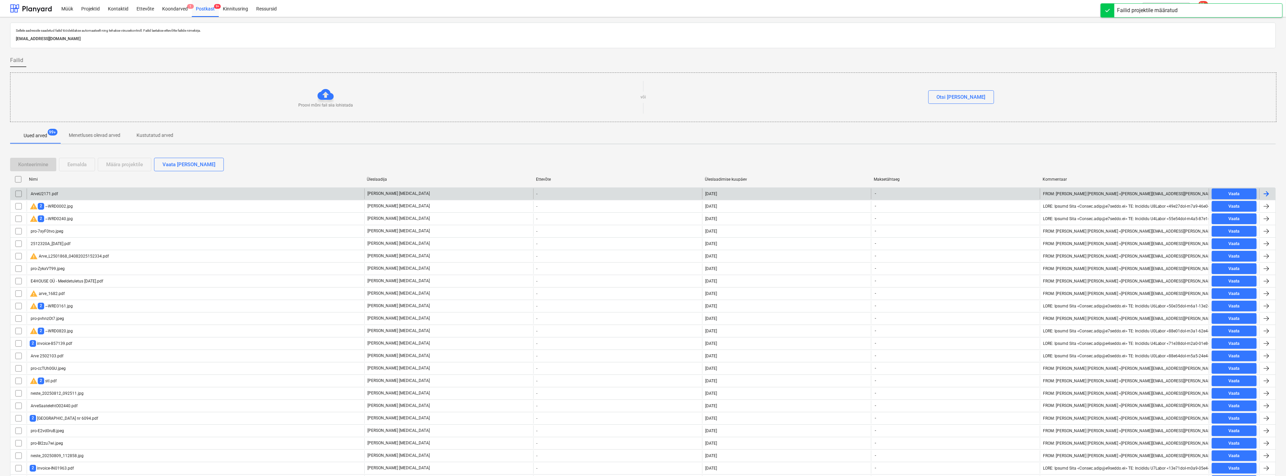
click at [194, 191] on div "ArveU2171.pdf" at bounding box center [196, 193] width 338 height 11
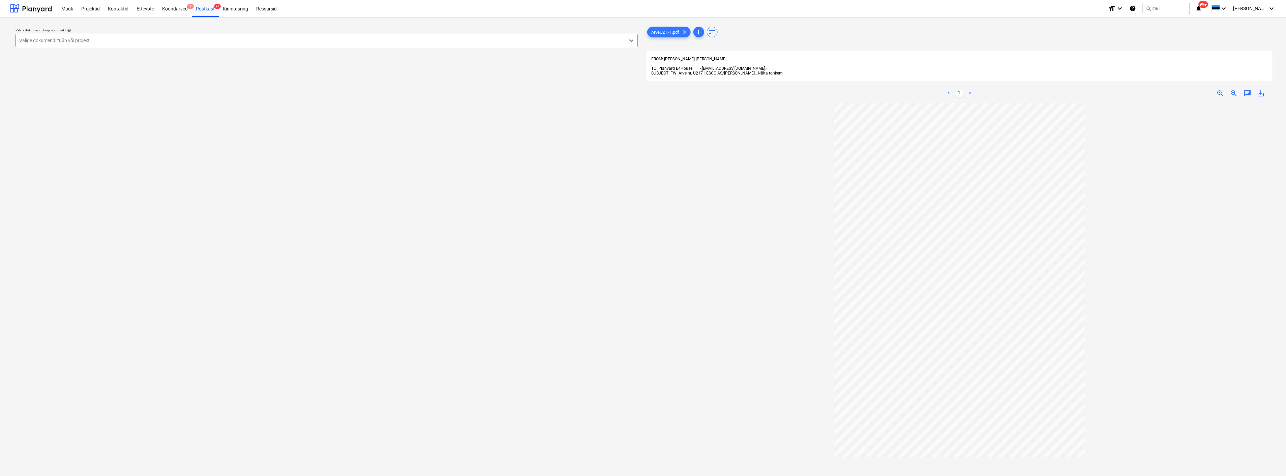
click at [170, 38] on div at bounding box center [320, 40] width 603 height 7
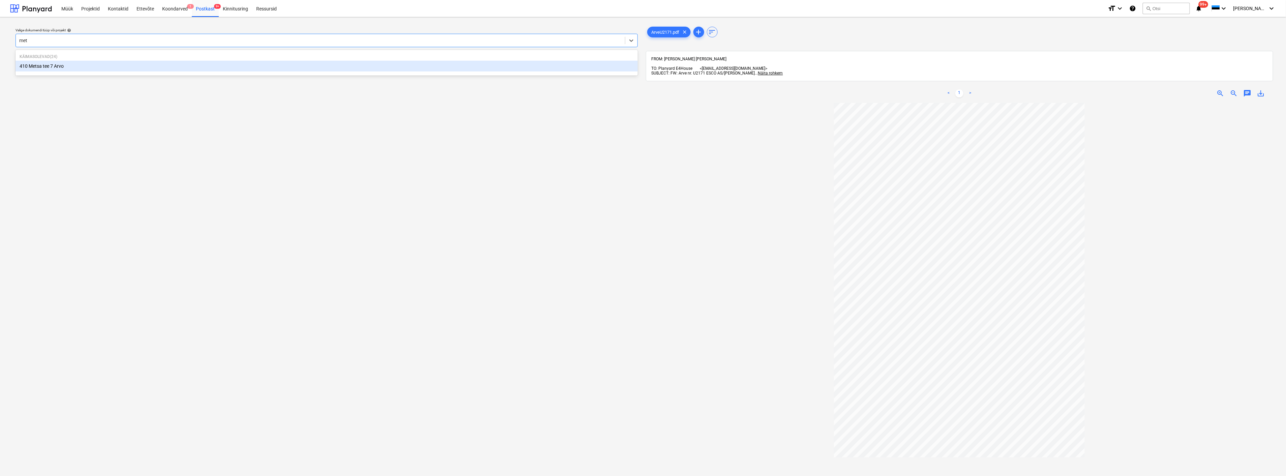
type input "mets"
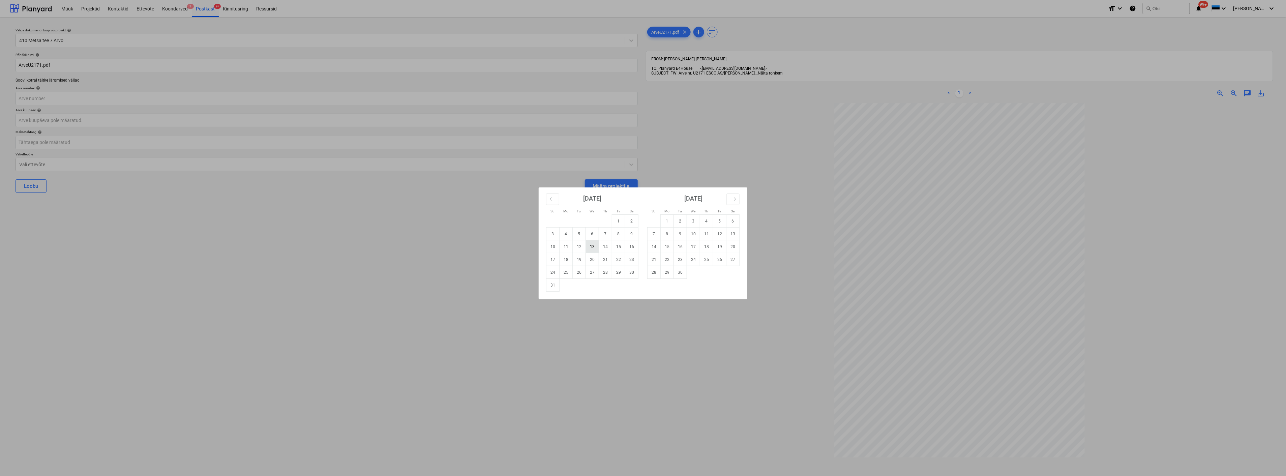
click at [589, 244] on td "13" at bounding box center [592, 246] width 13 height 13
type input "13 Aug 2025"
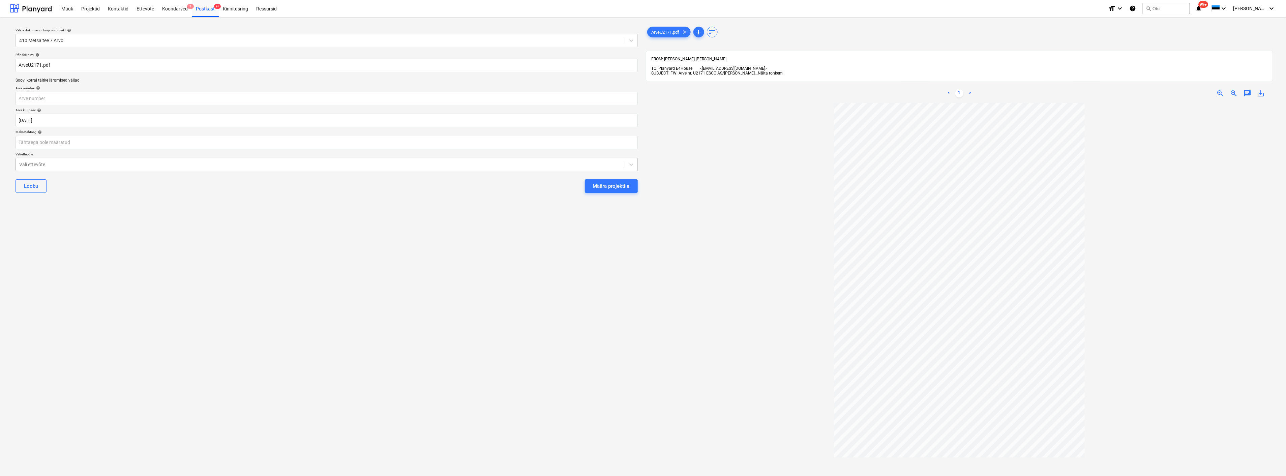
click at [266, 163] on div at bounding box center [320, 164] width 603 height 7
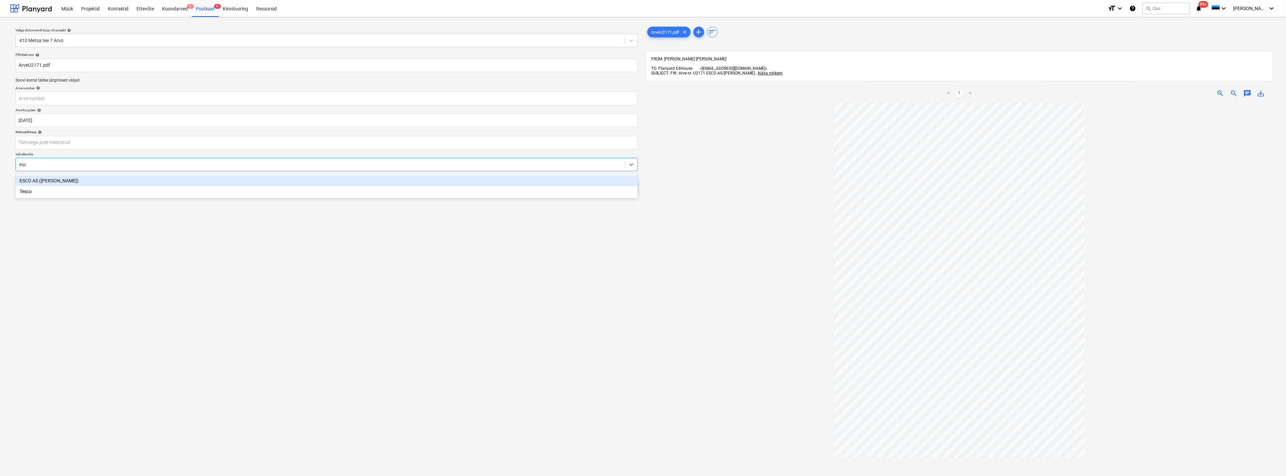
type input "esco"
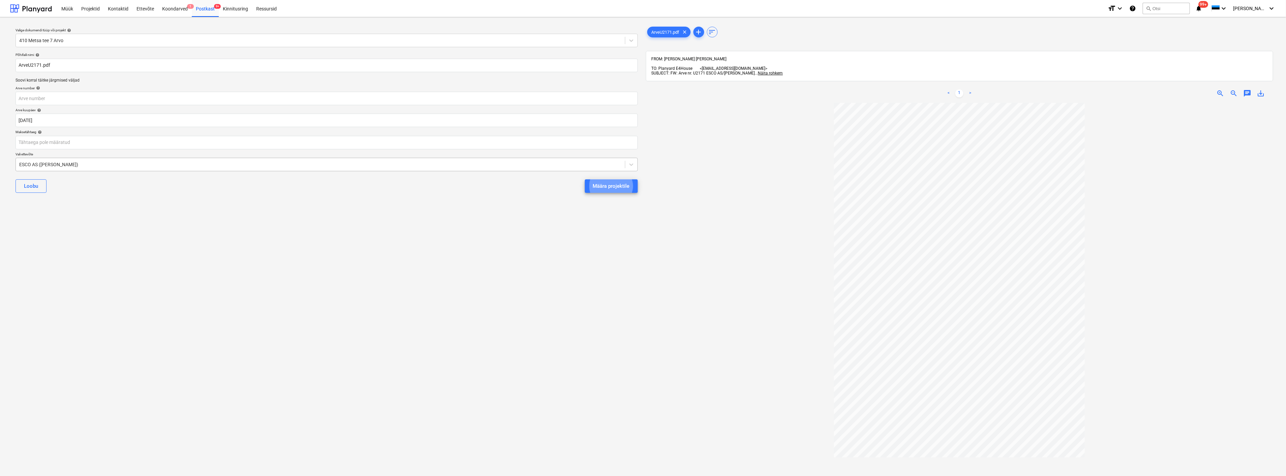
click at [585, 179] on button "Määra projektile" at bounding box center [611, 185] width 53 height 13
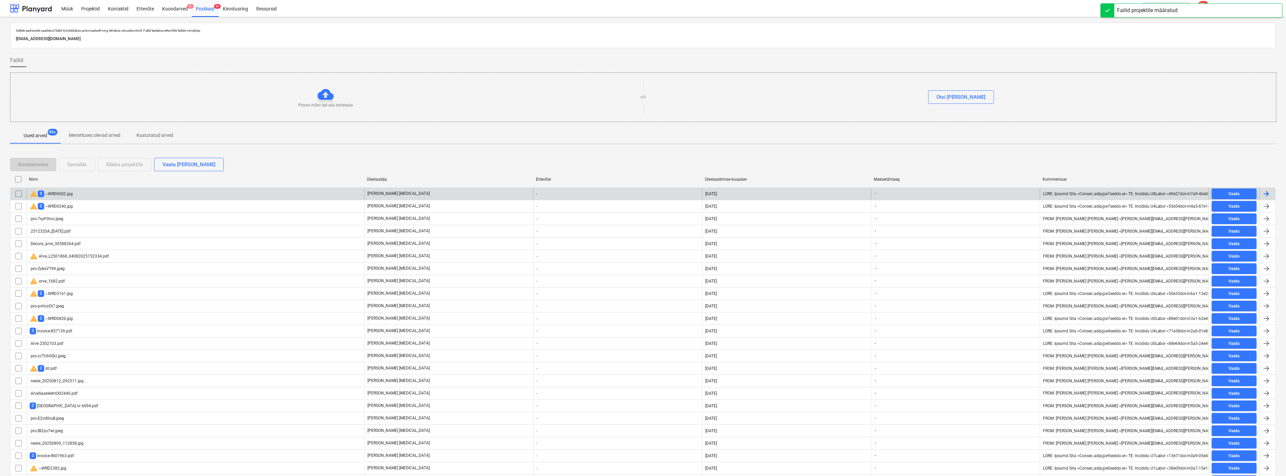
click at [77, 193] on div "warning 2 ~WRD0002.jpg" at bounding box center [196, 193] width 338 height 11
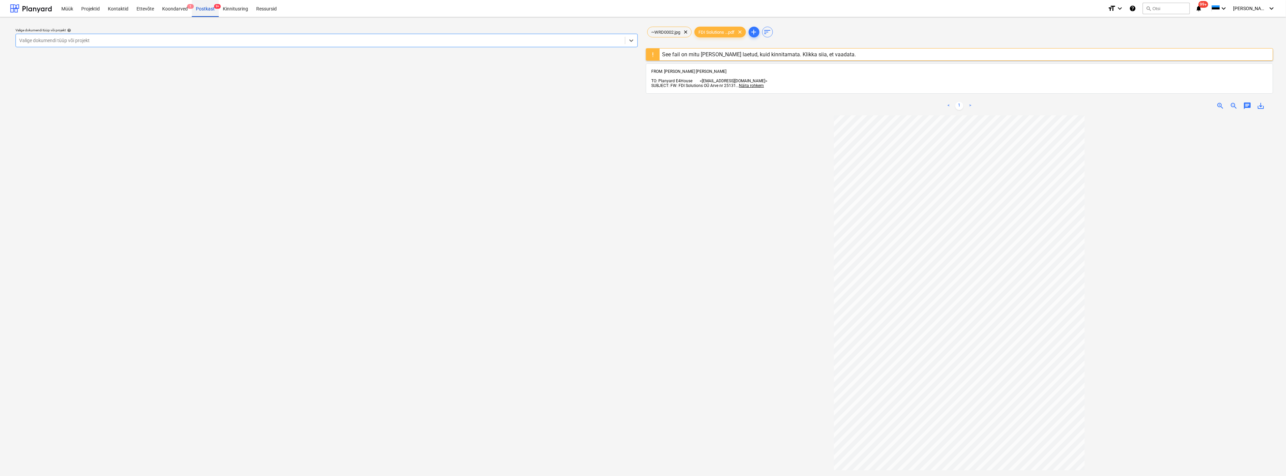
click at [202, 4] on div "Postkast 9+" at bounding box center [205, 8] width 27 height 17
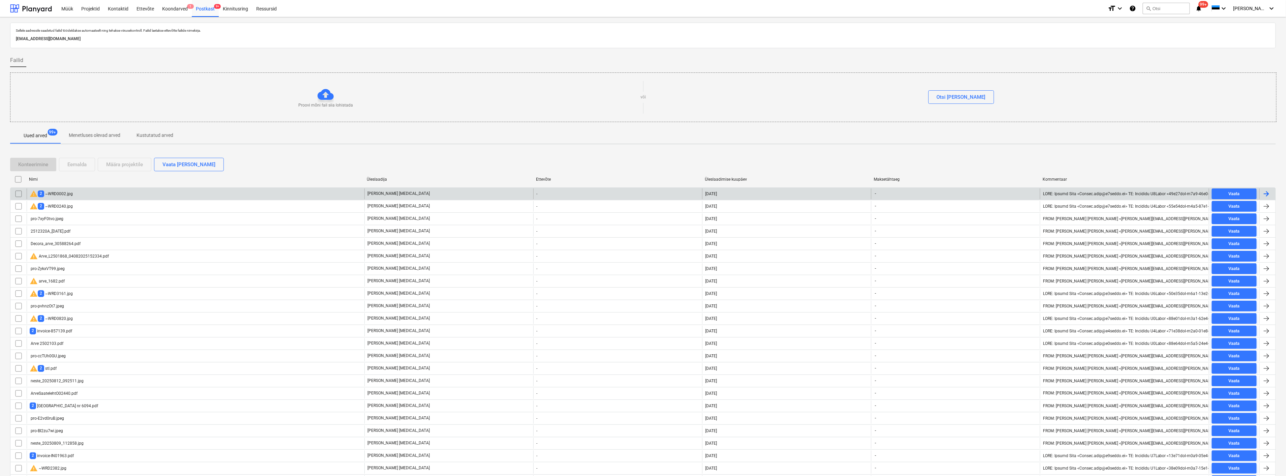
click at [16, 191] on input "checkbox" at bounding box center [18, 193] width 11 height 11
click at [68, 160] on div "Eemalda" at bounding box center [76, 164] width 19 height 9
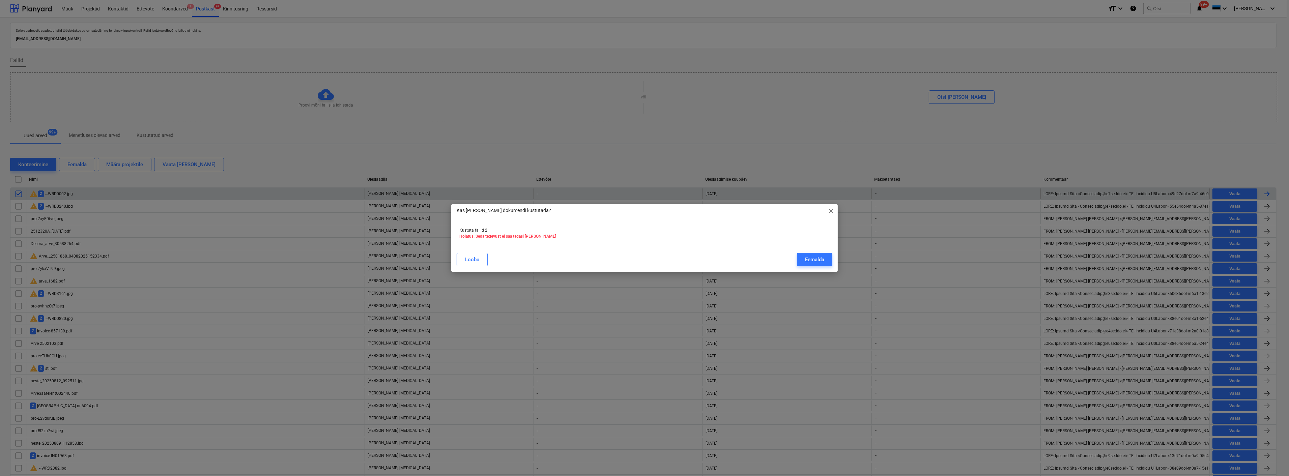
click at [736, 251] on div "Loobu Eemalda" at bounding box center [644, 259] width 384 height 19
click at [803, 256] on button "Eemalda" at bounding box center [814, 259] width 35 height 13
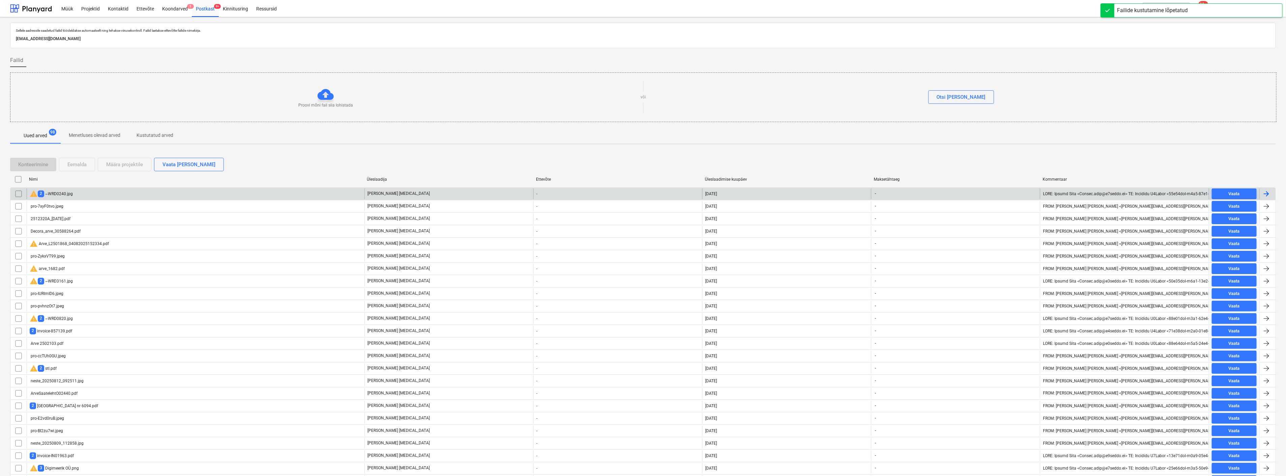
click at [79, 192] on div "warning 2 ~WRD0240.jpg" at bounding box center [196, 193] width 338 height 11
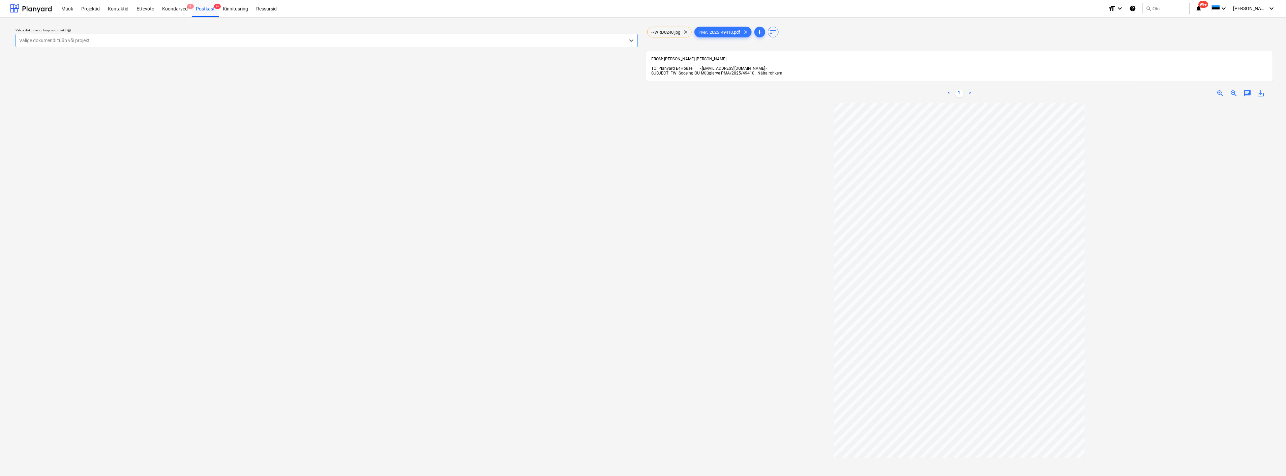
click at [122, 38] on div at bounding box center [320, 40] width 603 height 7
type input "tamm"
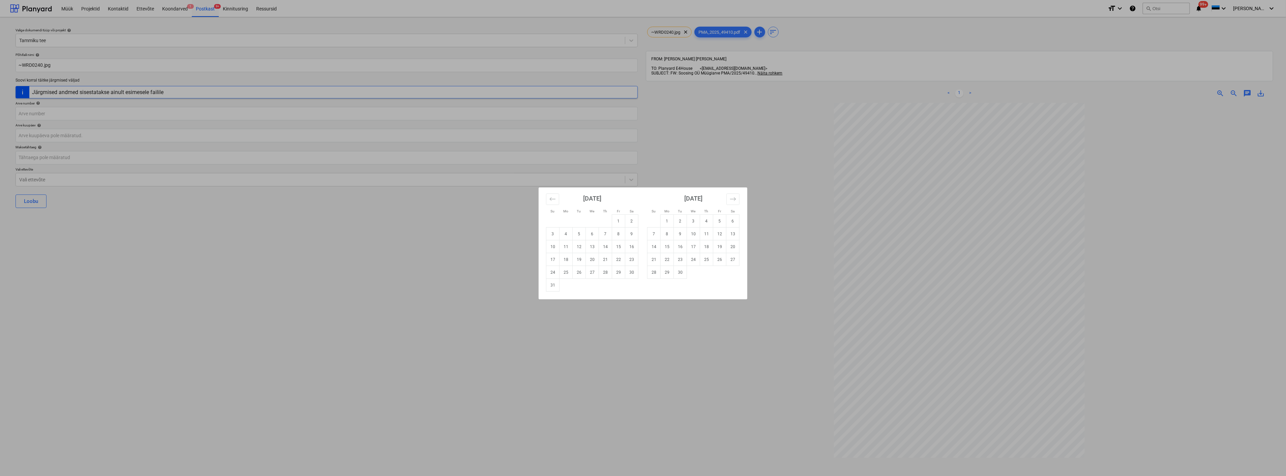
click at [607, 231] on td "7" at bounding box center [605, 234] width 13 height 13
type input "07 Aug 2025"
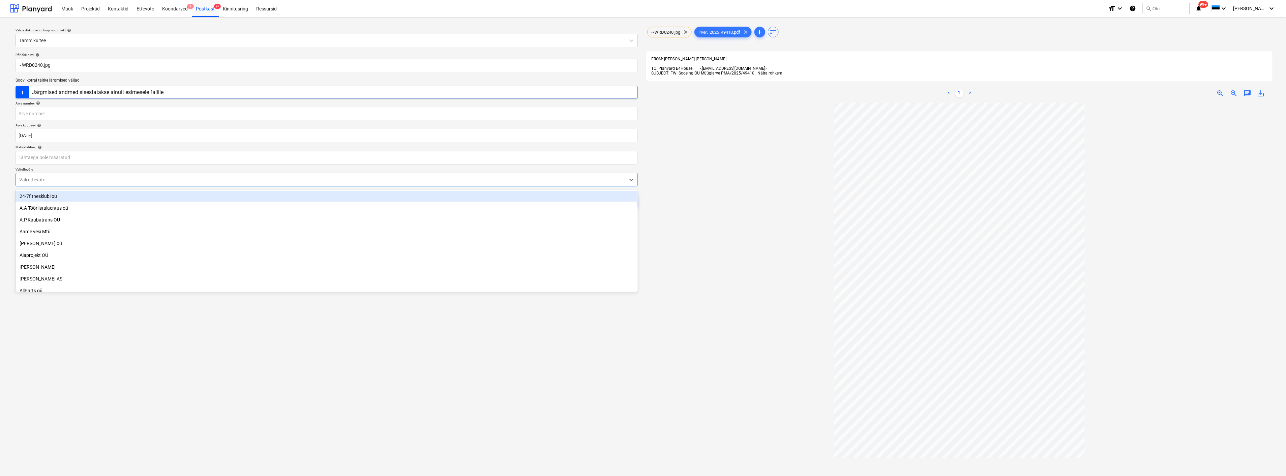
click at [244, 183] on div at bounding box center [320, 179] width 603 height 7
type input "soos"
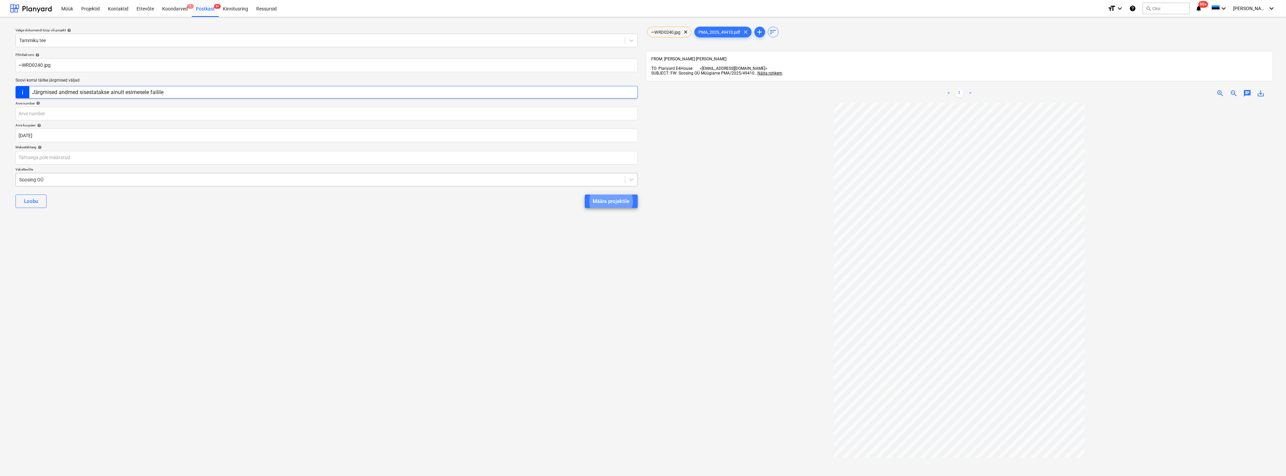
click at [585, 195] on button "Määra projektile" at bounding box center [611, 201] width 53 height 13
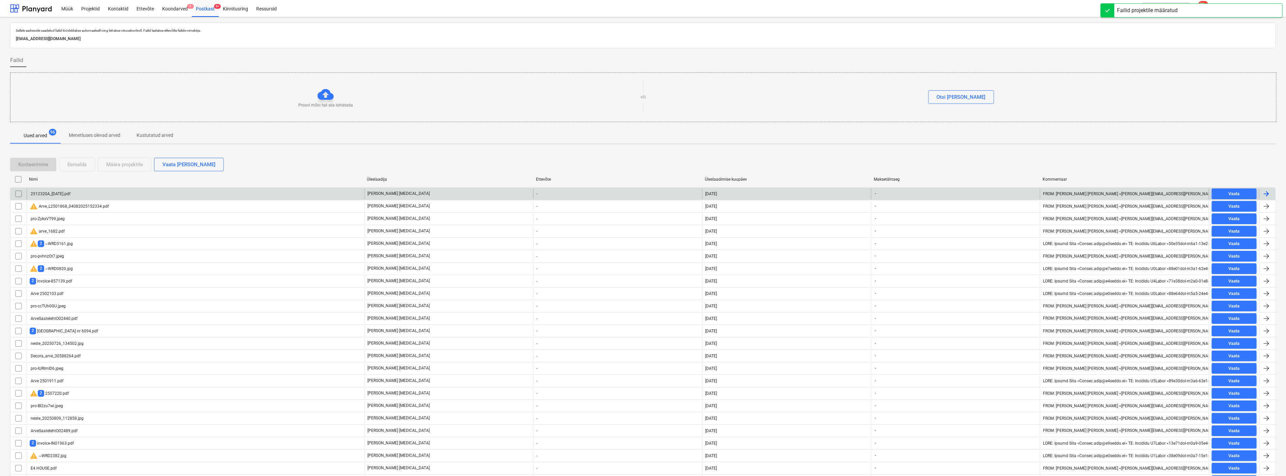
click at [191, 194] on div "2512320A_[DATE].pdf" at bounding box center [196, 193] width 338 height 11
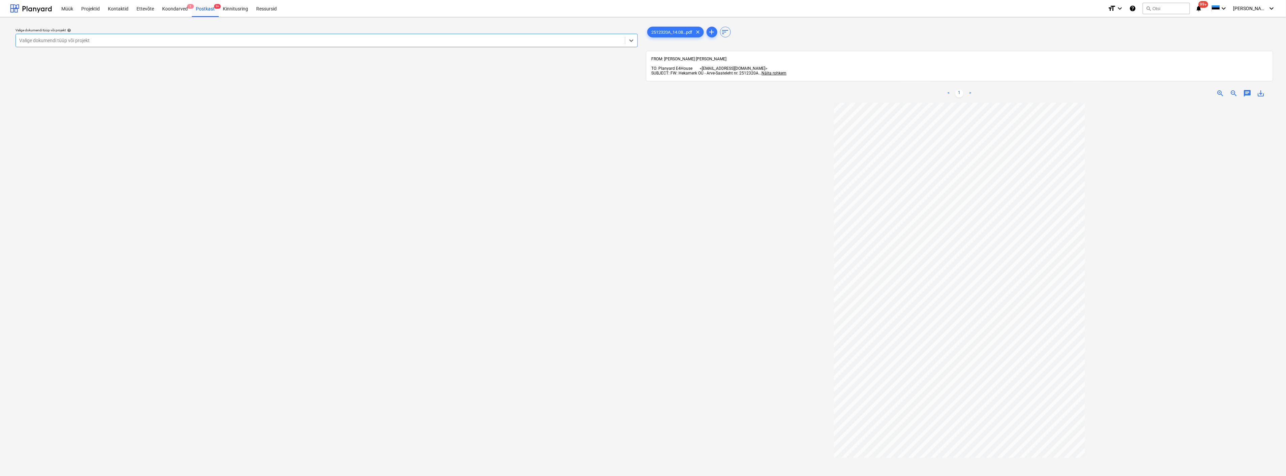
drag, startPoint x: 0, startPoint y: 0, endPoint x: 139, endPoint y: 37, distance: 143.8
click at [139, 37] on div at bounding box center [320, 40] width 603 height 7
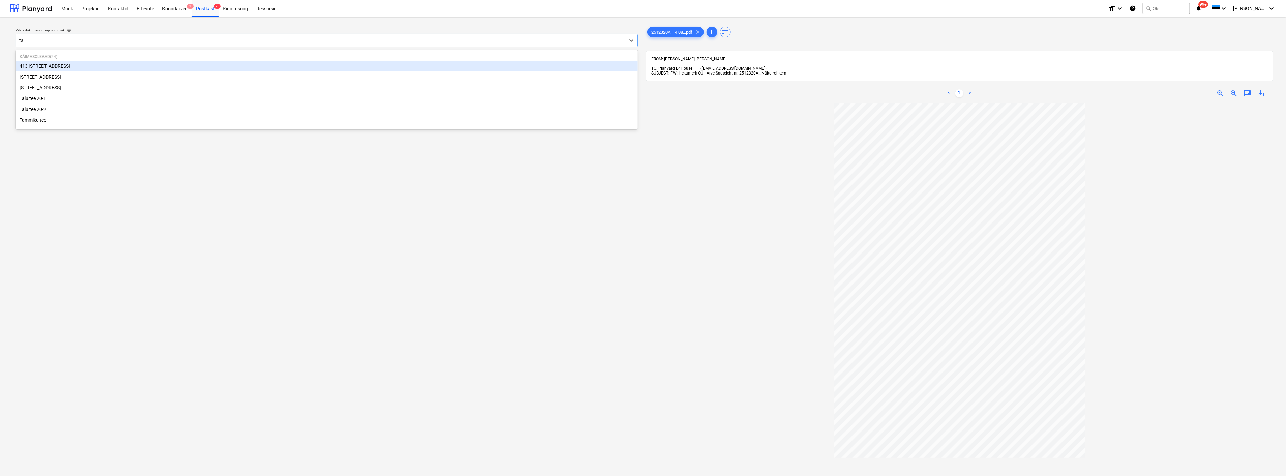
type input "tal"
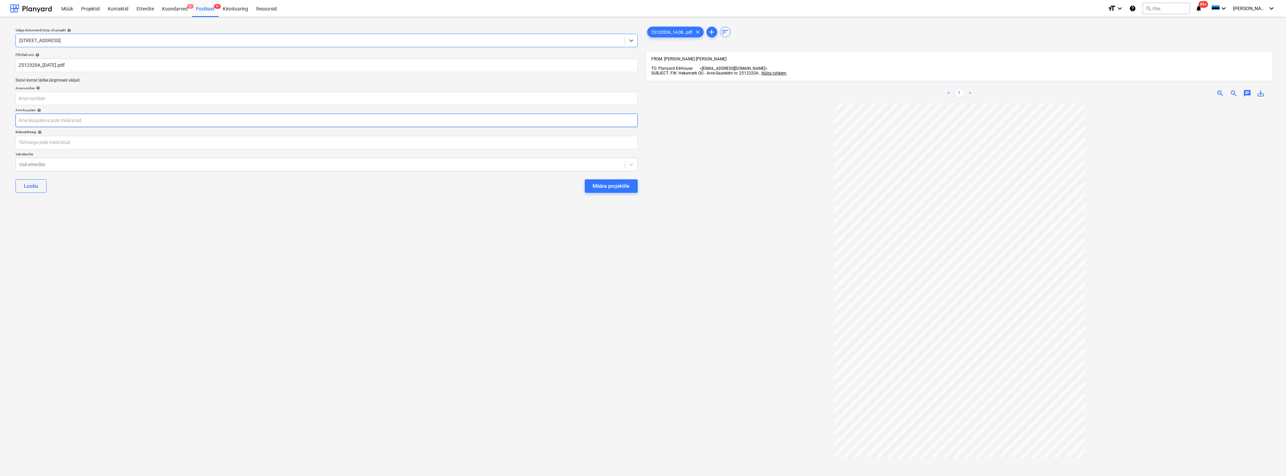
click at [122, 120] on body "Müük Projektid Kontaktid Ettevõte Koondarved 1 Postkast 9+ Kinnitusring Ressurs…" at bounding box center [643, 238] width 1286 height 476
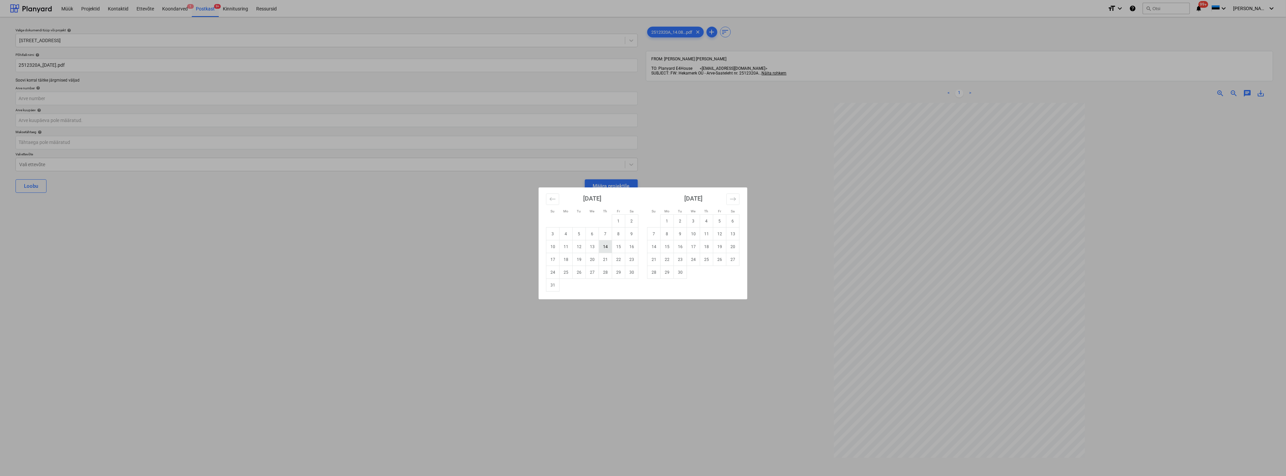
click at [607, 250] on td "14" at bounding box center [605, 246] width 13 height 13
type input "14 Aug 2025"
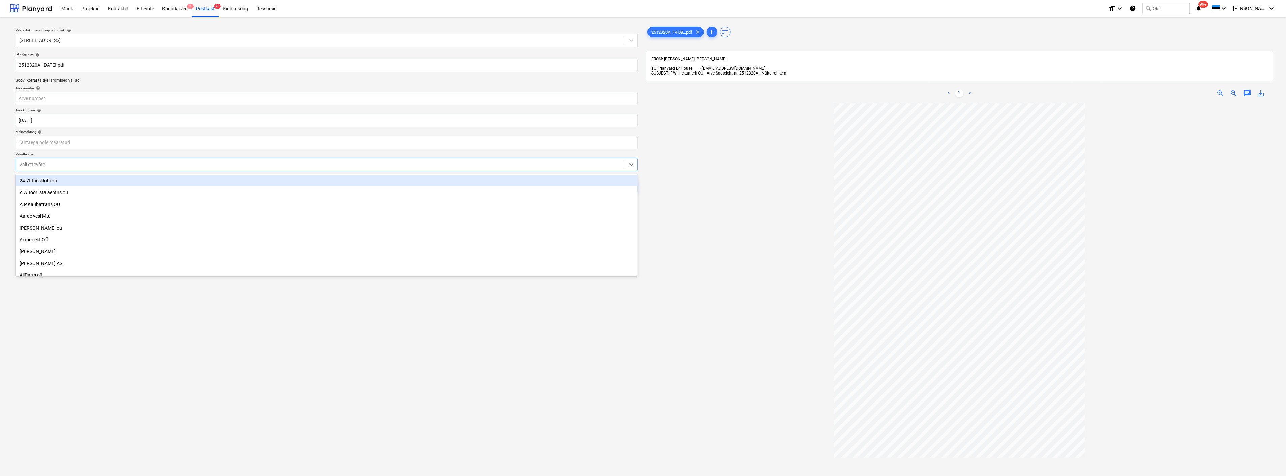
click at [252, 165] on div at bounding box center [320, 164] width 603 height 7
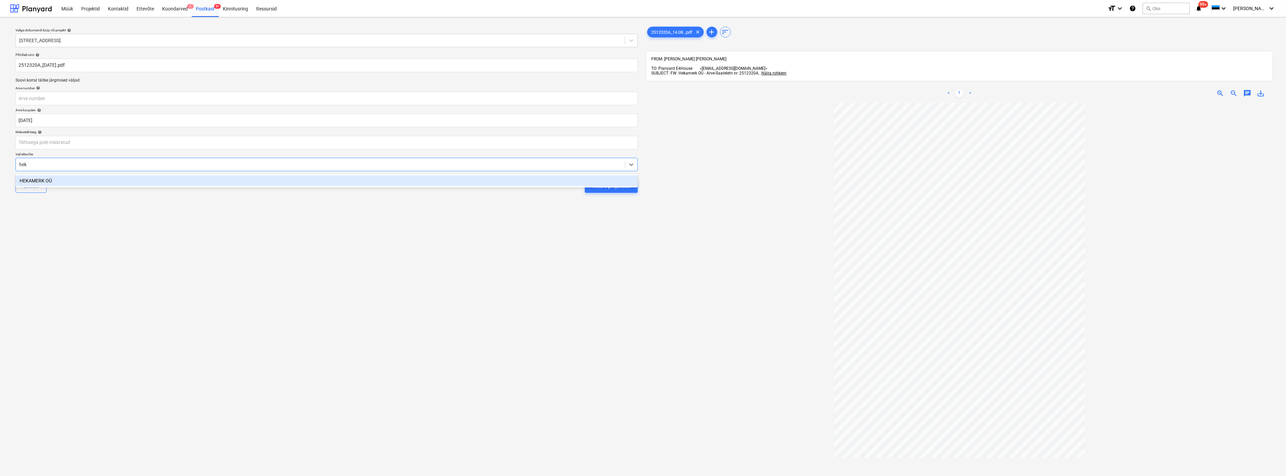
type input "heka"
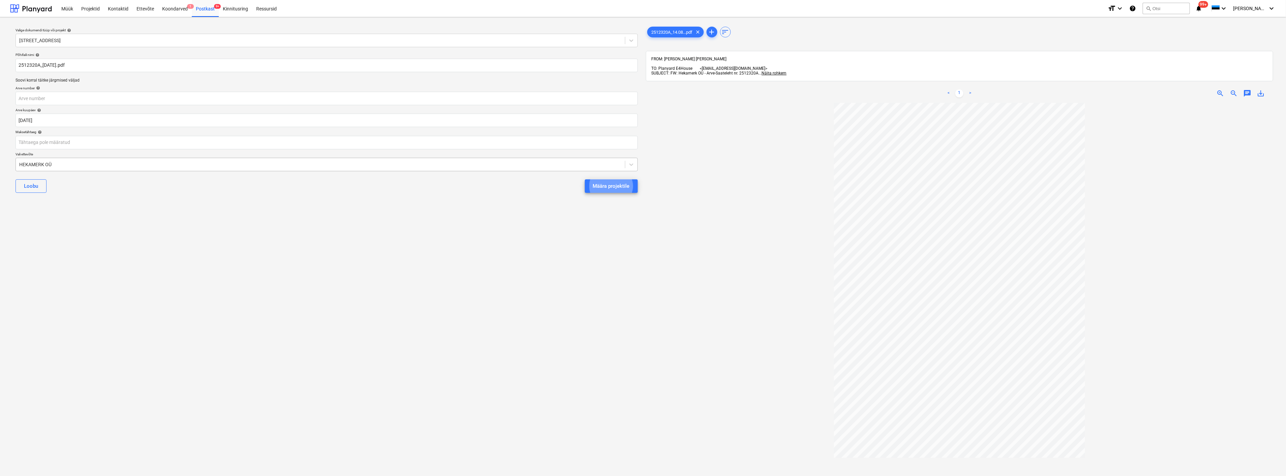
click at [585, 179] on button "Määra projektile" at bounding box center [611, 185] width 53 height 13
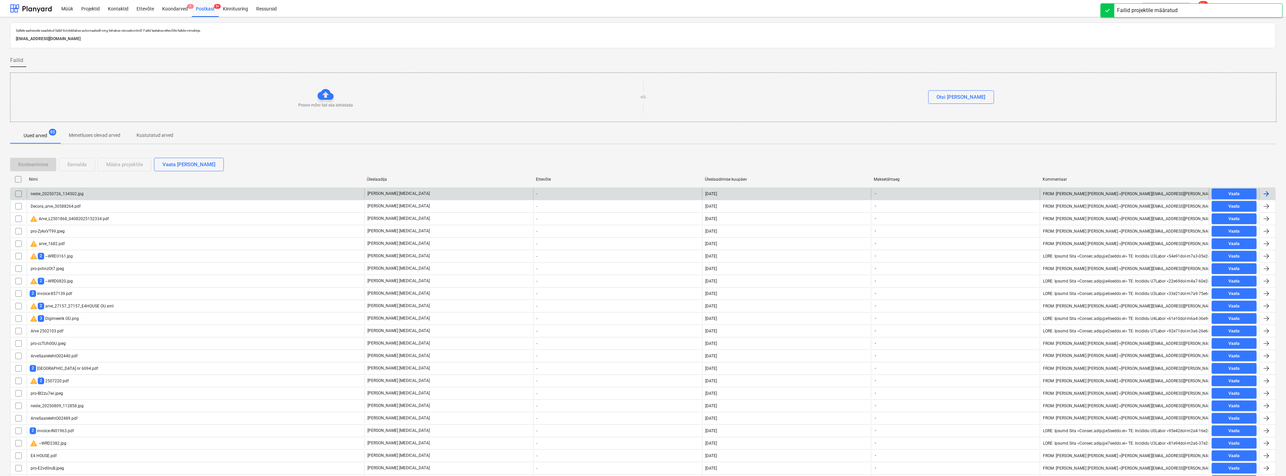
click at [172, 193] on div "neste_20250726_134502.jpg" at bounding box center [196, 193] width 338 height 11
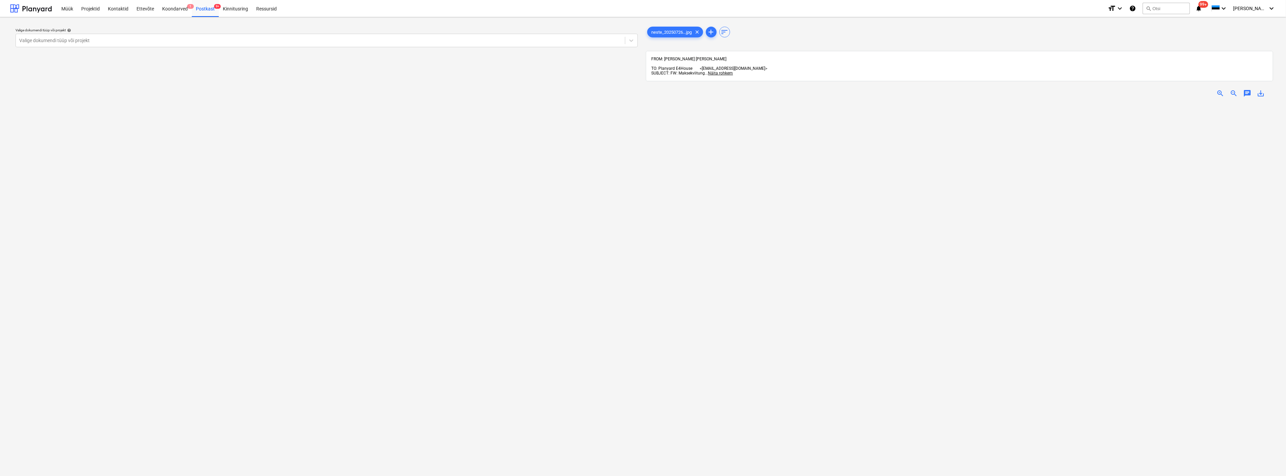
click at [1230, 89] on div "zoom_out" at bounding box center [1234, 93] width 13 height 8
click at [1236, 89] on span "zoom_out" at bounding box center [1234, 93] width 8 height 8
click at [130, 37] on div at bounding box center [320, 40] width 603 height 7
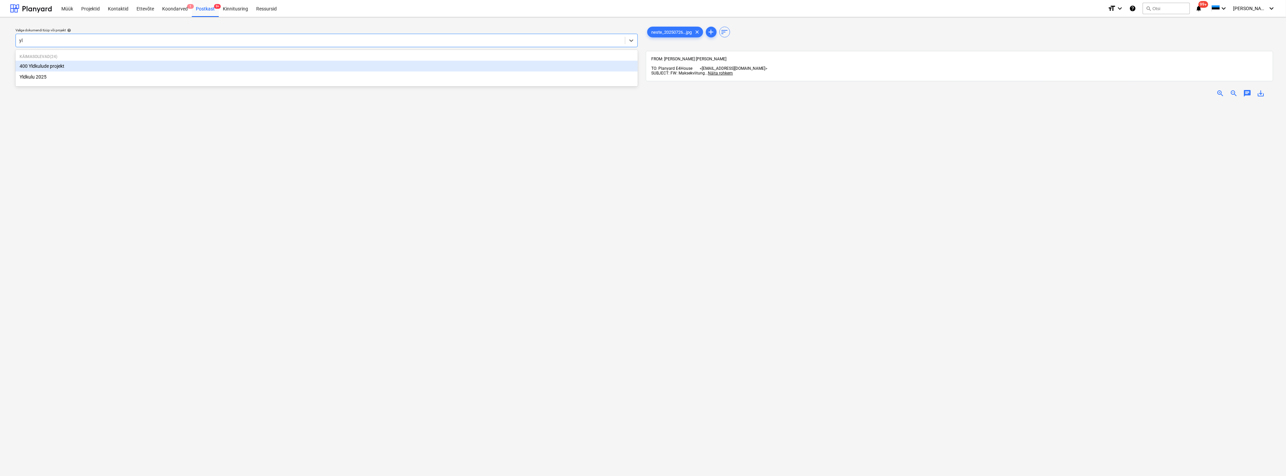
type input "yld"
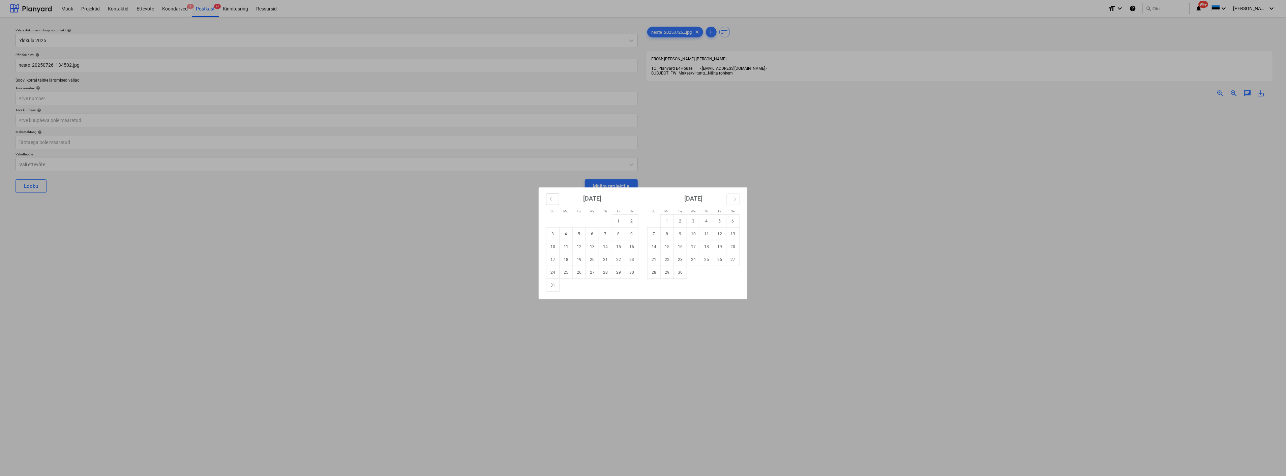
click at [555, 197] on icon "Move backward to switch to the previous month." at bounding box center [553, 199] width 6 height 6
drag, startPoint x: 633, startPoint y: 256, endPoint x: 593, endPoint y: 249, distance: 39.7
click at [633, 256] on td "26" at bounding box center [631, 259] width 13 height 13
type input "26 Jul 2025"
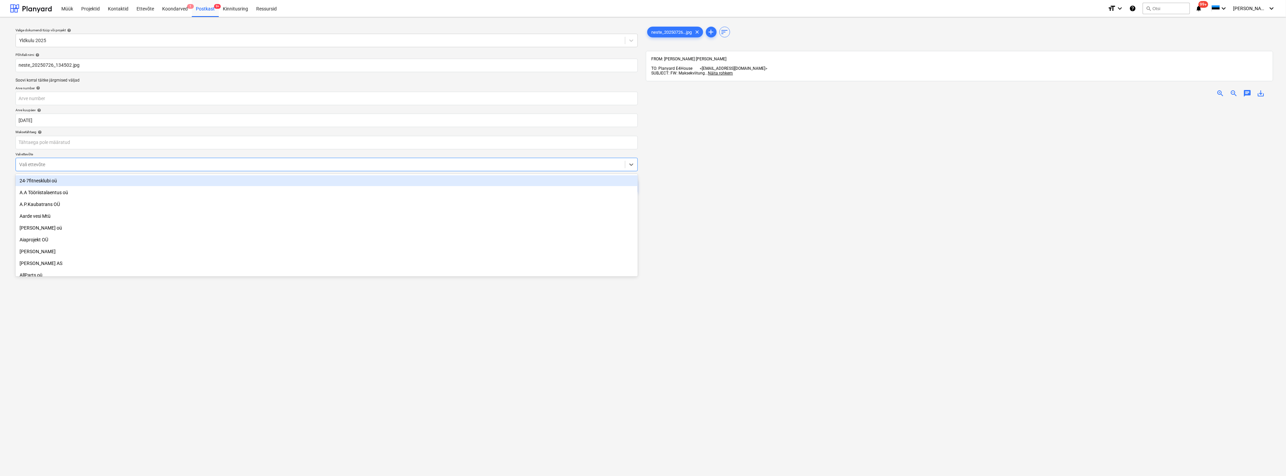
click at [283, 165] on div at bounding box center [320, 164] width 603 height 7
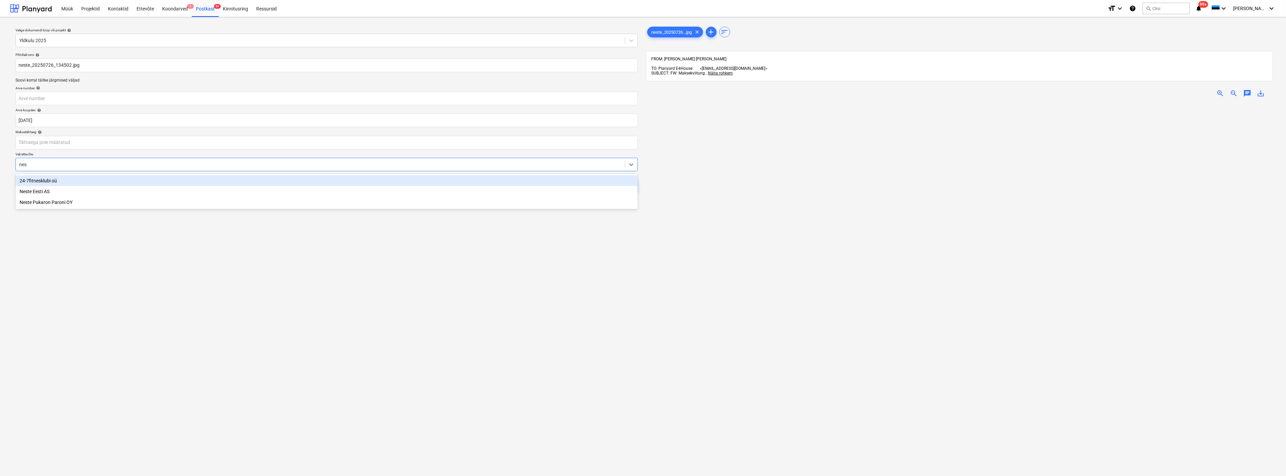
type input "nest"
click at [227, 180] on div "Neste Eesti AS" at bounding box center [327, 180] width 622 height 11
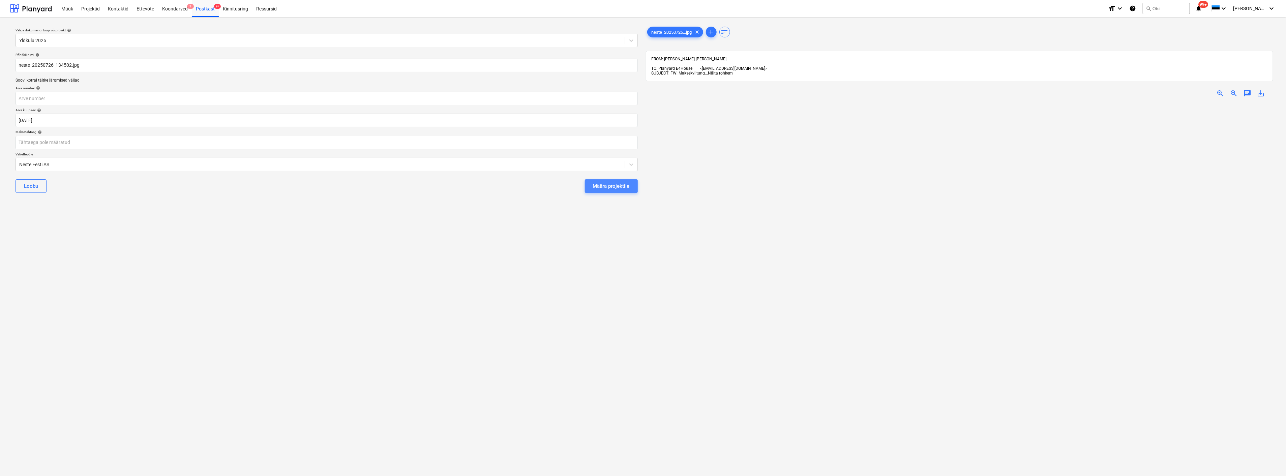
click at [597, 183] on div "Määra projektile" at bounding box center [611, 186] width 37 height 9
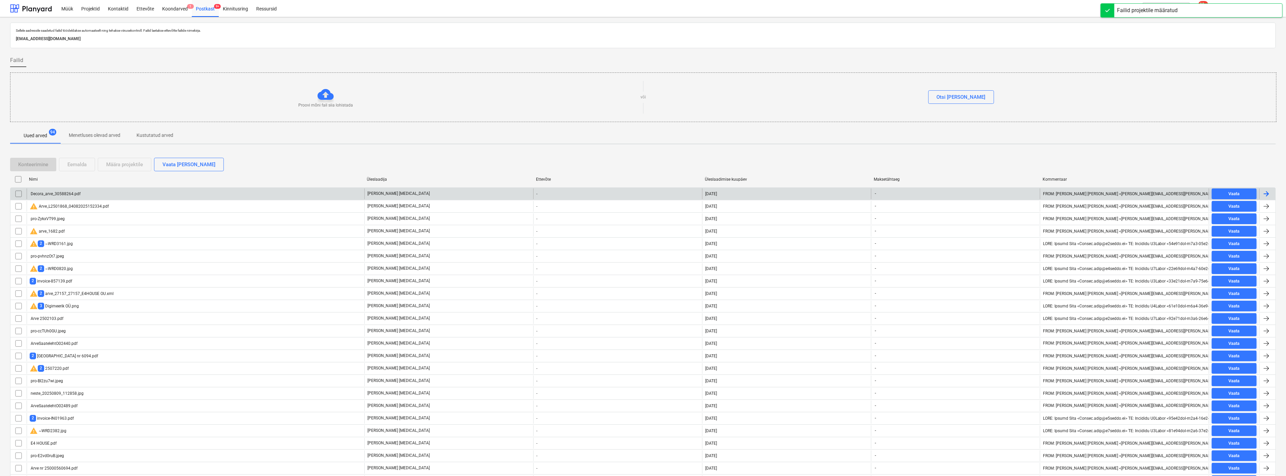
click at [141, 188] on div "Decora_arve_30588264.pdf" at bounding box center [196, 193] width 338 height 11
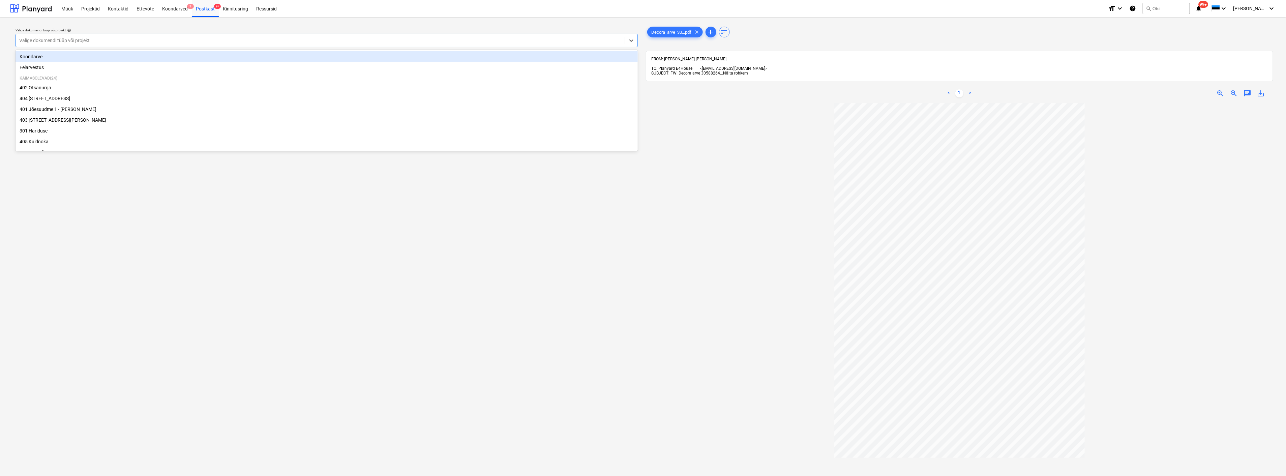
click at [299, 35] on div "Valige dokumendi tüüp või projekt" at bounding box center [327, 40] width 622 height 13
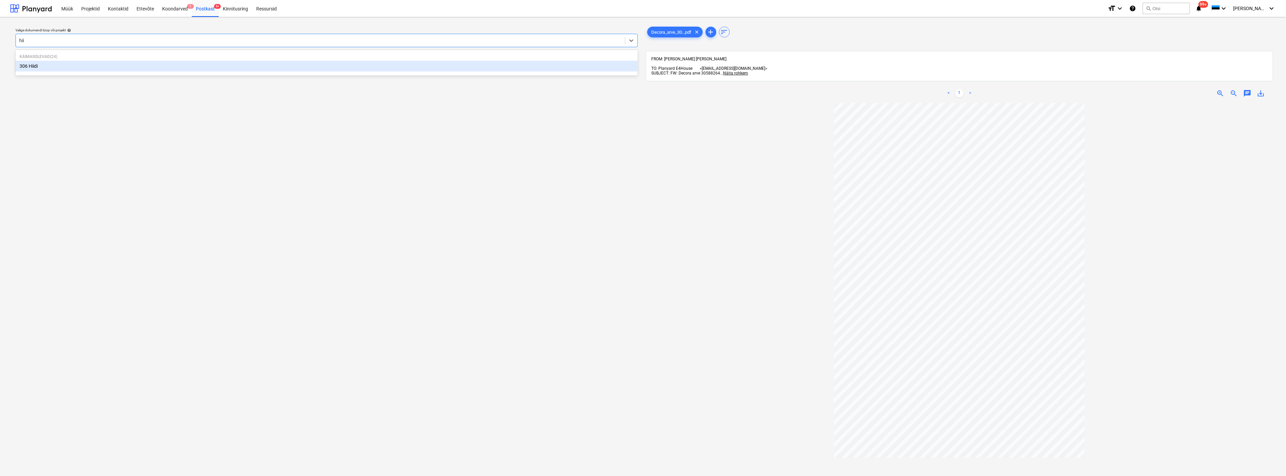
type input "hiid"
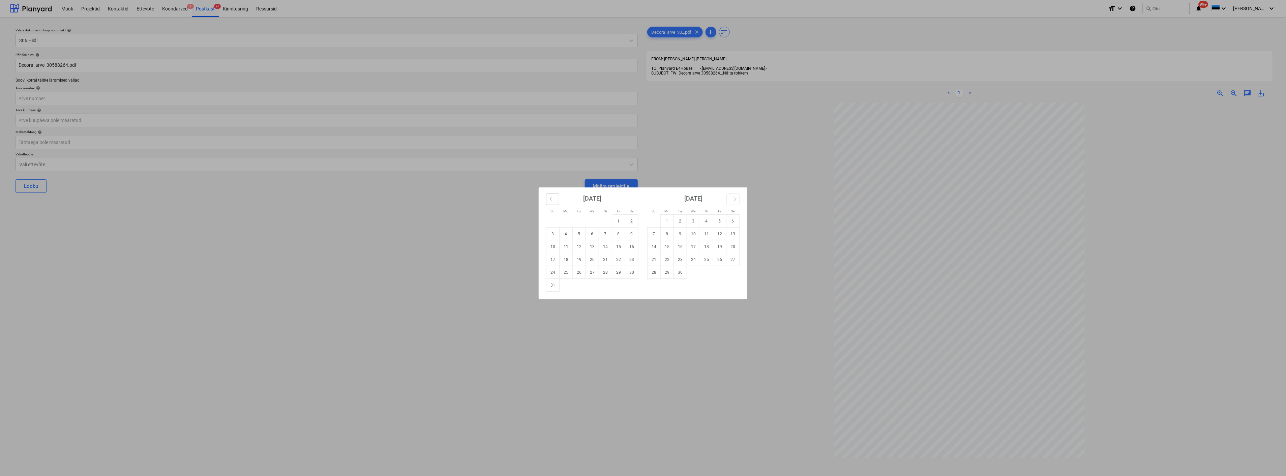
click at [552, 199] on icon "Move backward to switch to the previous month." at bounding box center [553, 198] width 6 height 3
click at [571, 270] on td "28" at bounding box center [566, 272] width 13 height 13
type input "[DATE]"
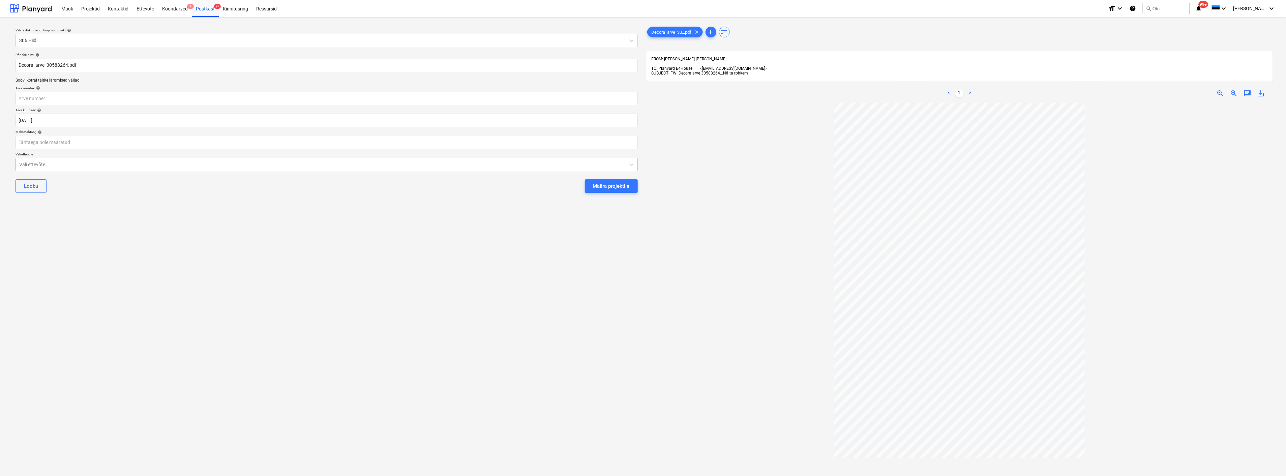
click at [201, 161] on div at bounding box center [320, 164] width 603 height 7
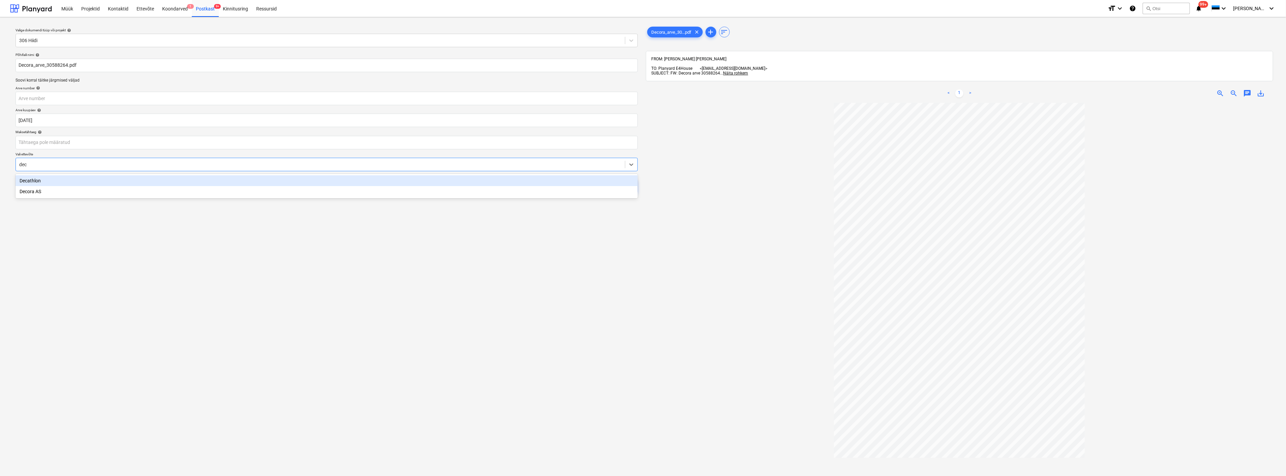
type input "deco"
click at [200, 177] on div "Decora AS" at bounding box center [327, 180] width 622 height 11
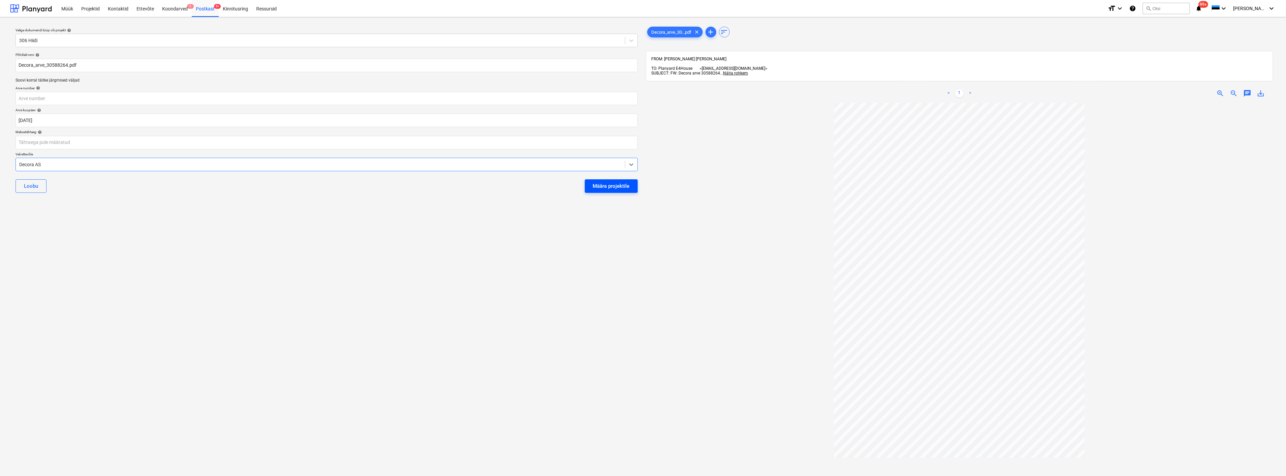
click at [610, 185] on div "Määra projektile" at bounding box center [611, 186] width 37 height 9
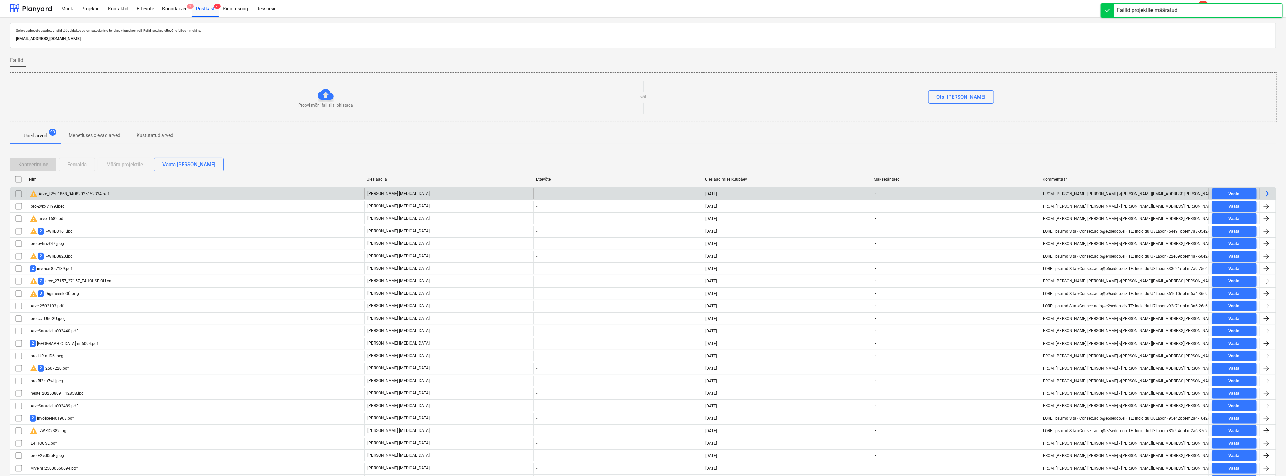
click at [220, 192] on div "warning Arve_L2501868_04082025152334.pdf" at bounding box center [196, 193] width 338 height 11
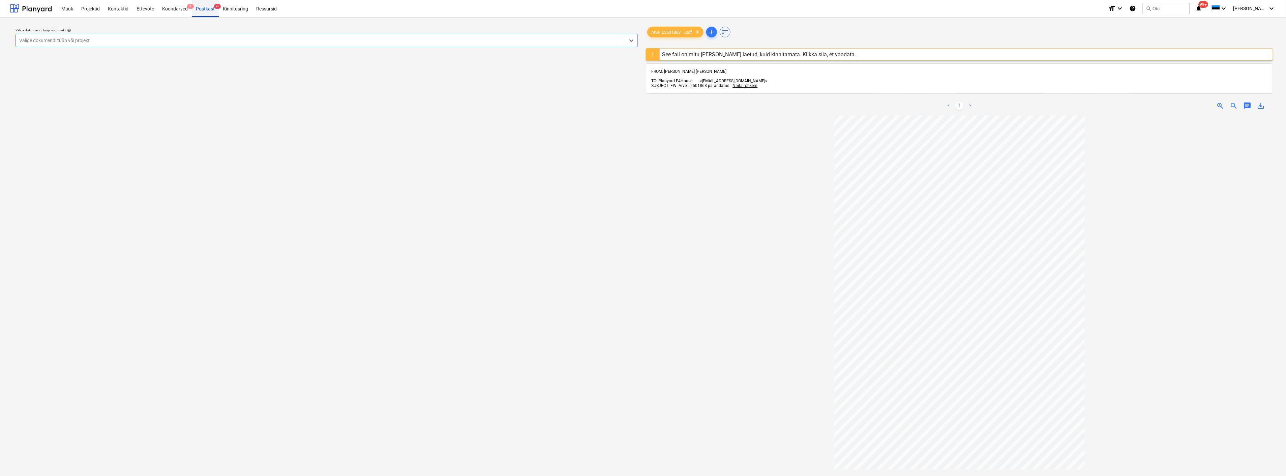
click at [202, 7] on div "Postkast 9+" at bounding box center [205, 8] width 27 height 17
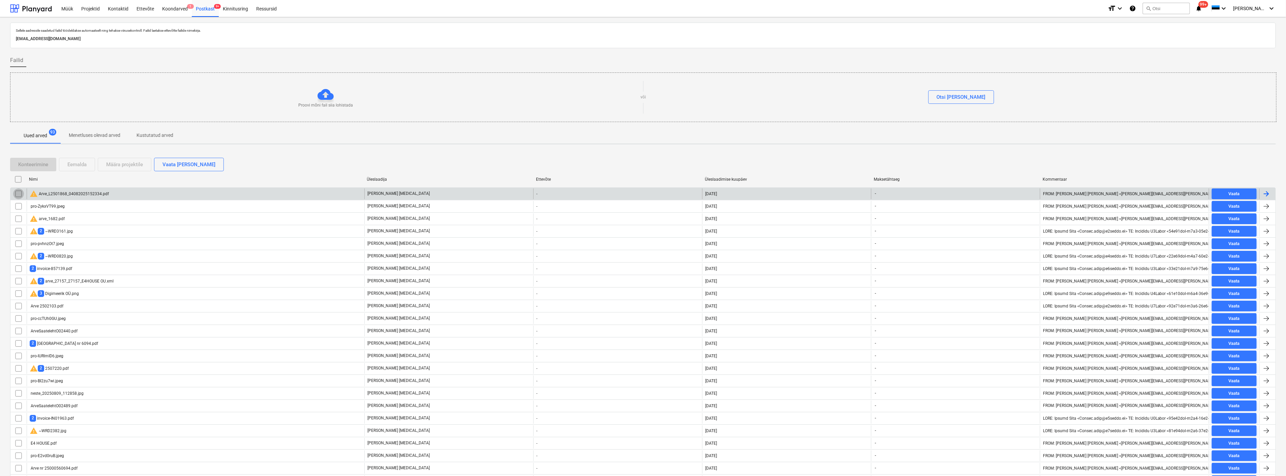
click at [15, 193] on input "checkbox" at bounding box center [18, 193] width 11 height 11
click at [70, 160] on div "Eemalda" at bounding box center [76, 164] width 19 height 9
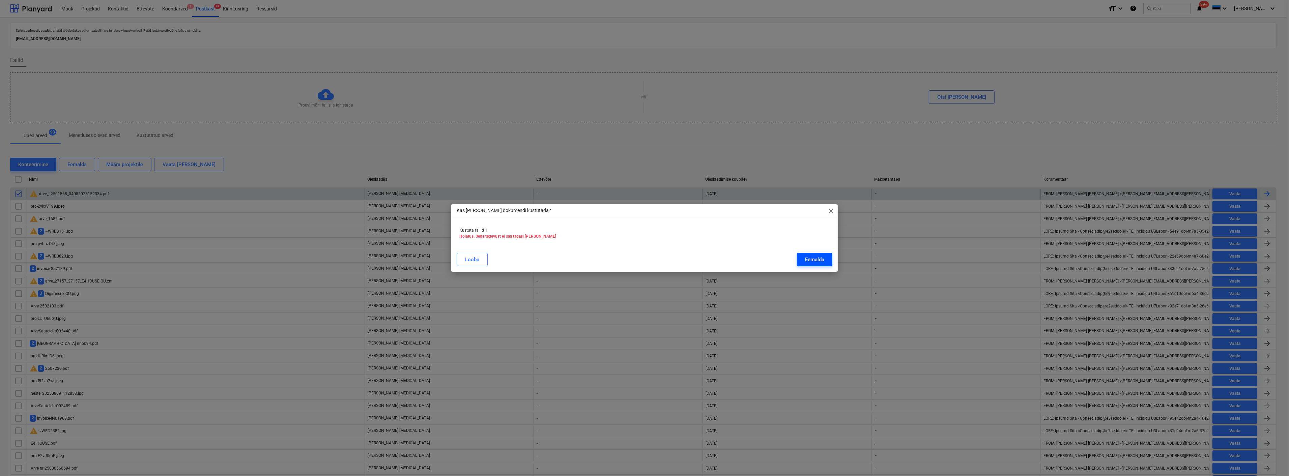
click at [803, 258] on button "Eemalda" at bounding box center [814, 259] width 35 height 13
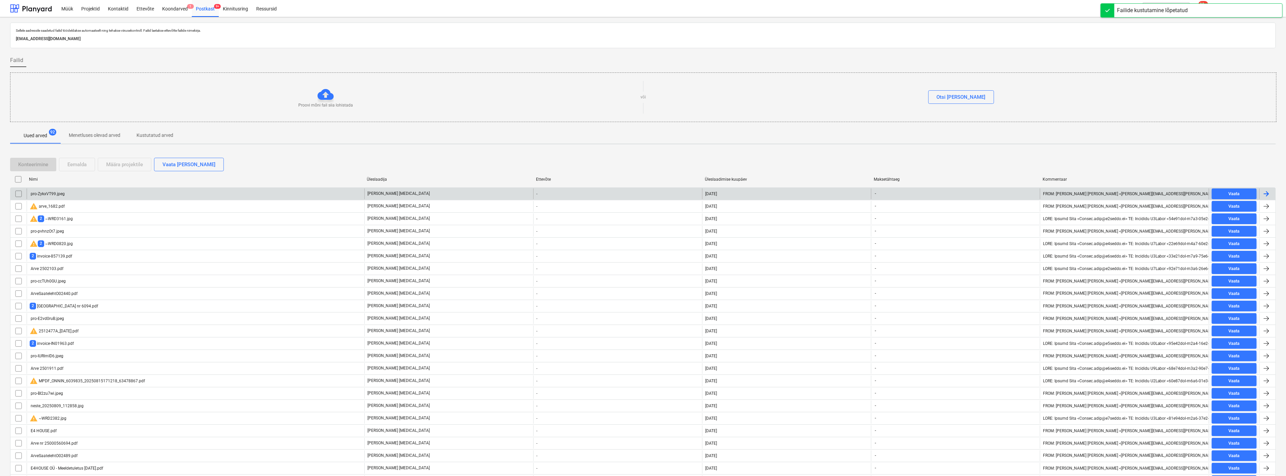
click at [53, 191] on div "pro-ZykxVT99.jpeg" at bounding box center [196, 193] width 338 height 11
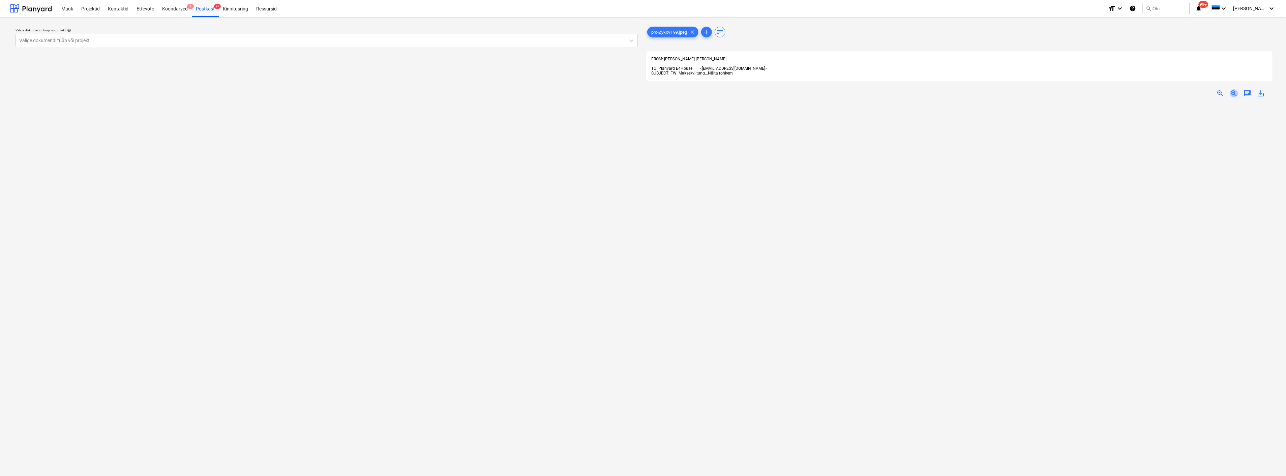
click at [1234, 89] on span "zoom_out" at bounding box center [1234, 93] width 8 height 8
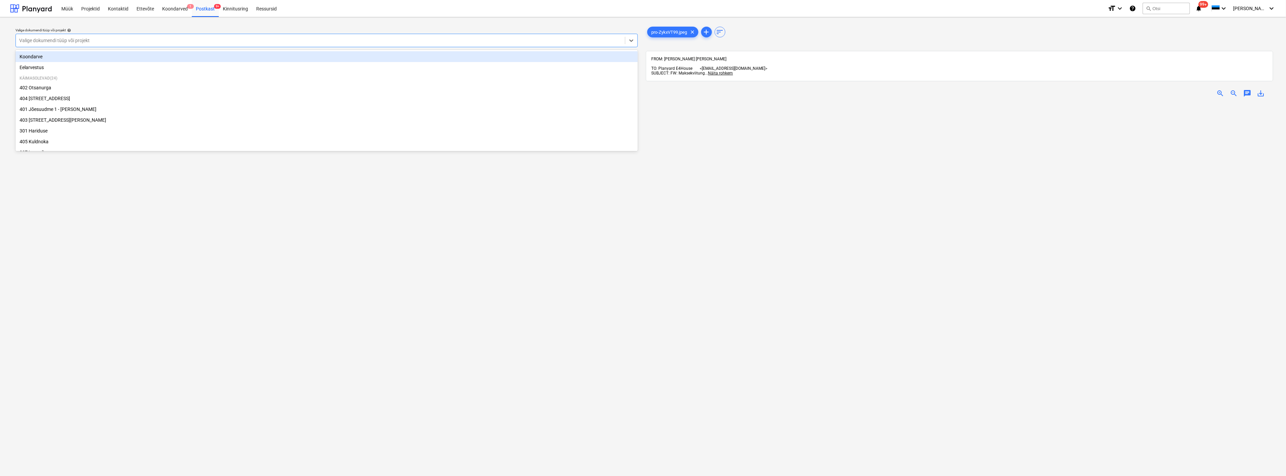
click at [129, 36] on div "Valige dokumendi tüüp või projekt" at bounding box center [320, 40] width 609 height 9
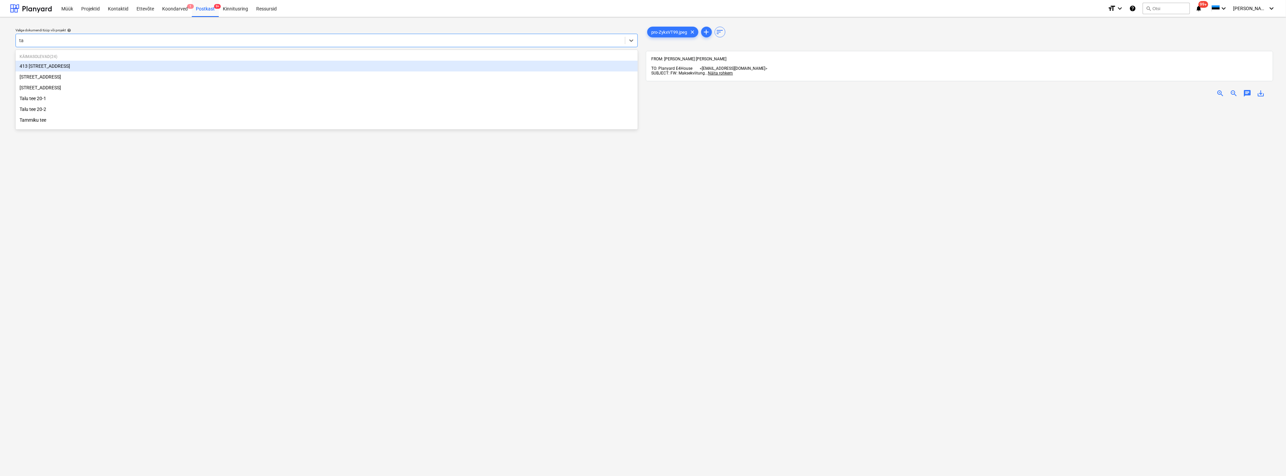
type input "tal"
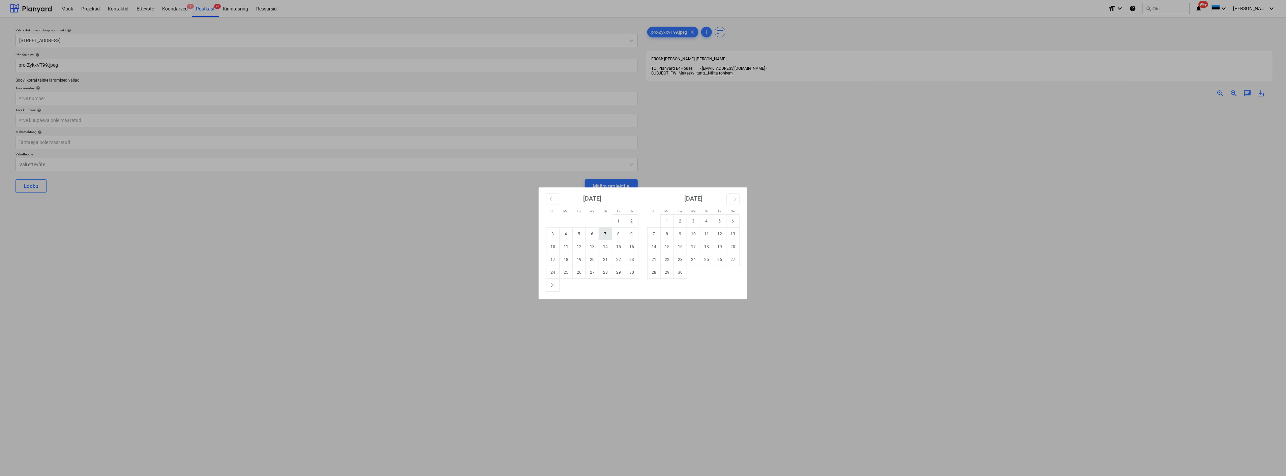
click at [602, 234] on td "7" at bounding box center [605, 234] width 13 height 13
type input "07 Aug 2025"
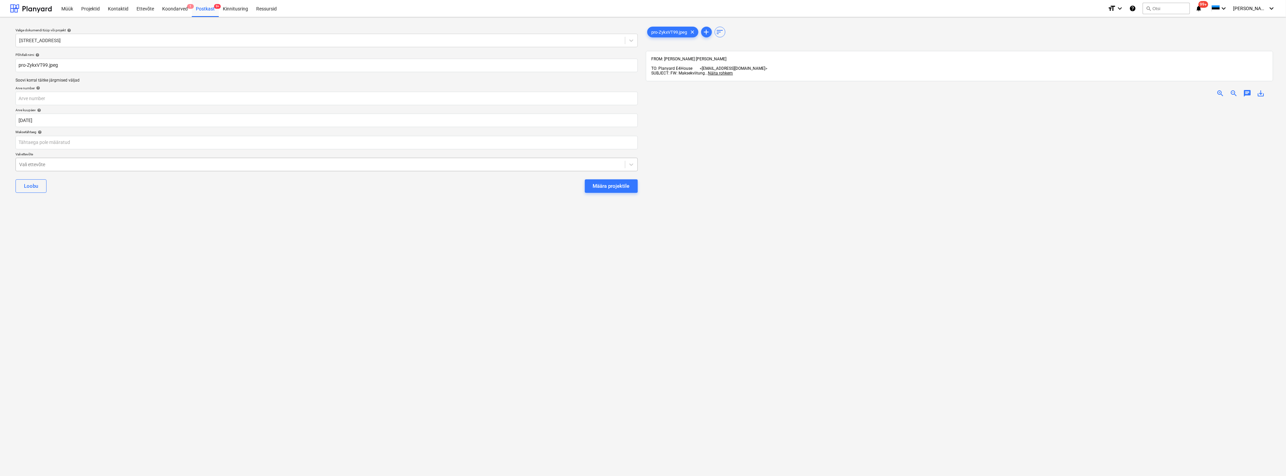
click at [303, 163] on div at bounding box center [320, 164] width 603 height 7
type input "cir"
click at [585, 179] on button "Määra projektile" at bounding box center [611, 185] width 53 height 13
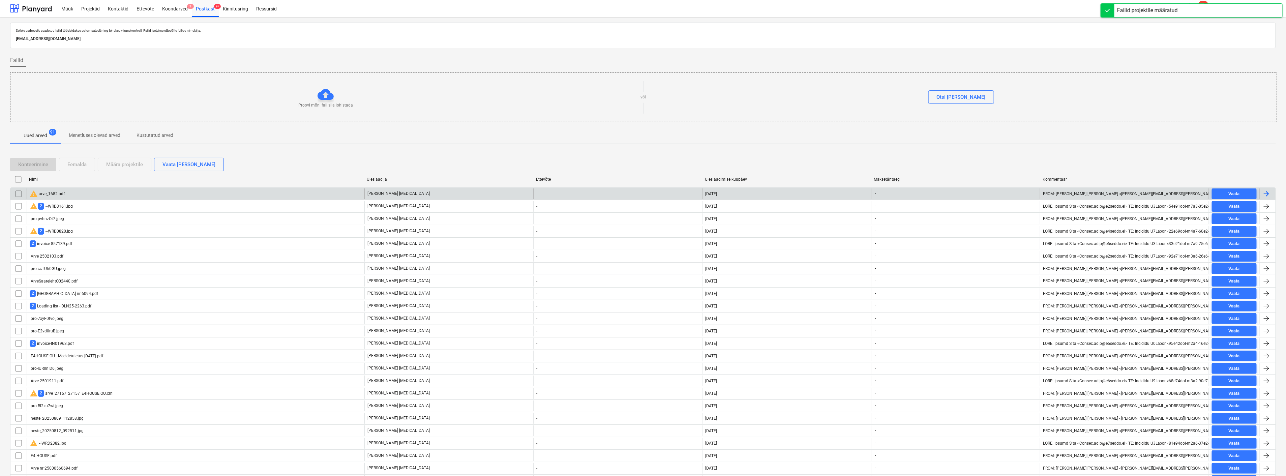
click at [193, 194] on div "warning arve_1682.pdf" at bounding box center [196, 193] width 338 height 11
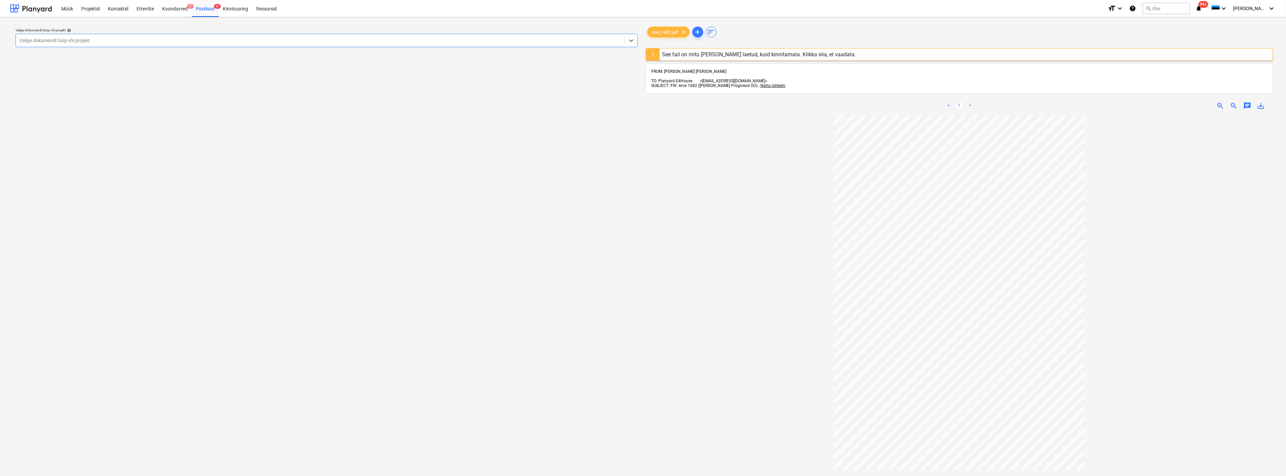
click at [113, 41] on div at bounding box center [320, 40] width 603 height 7
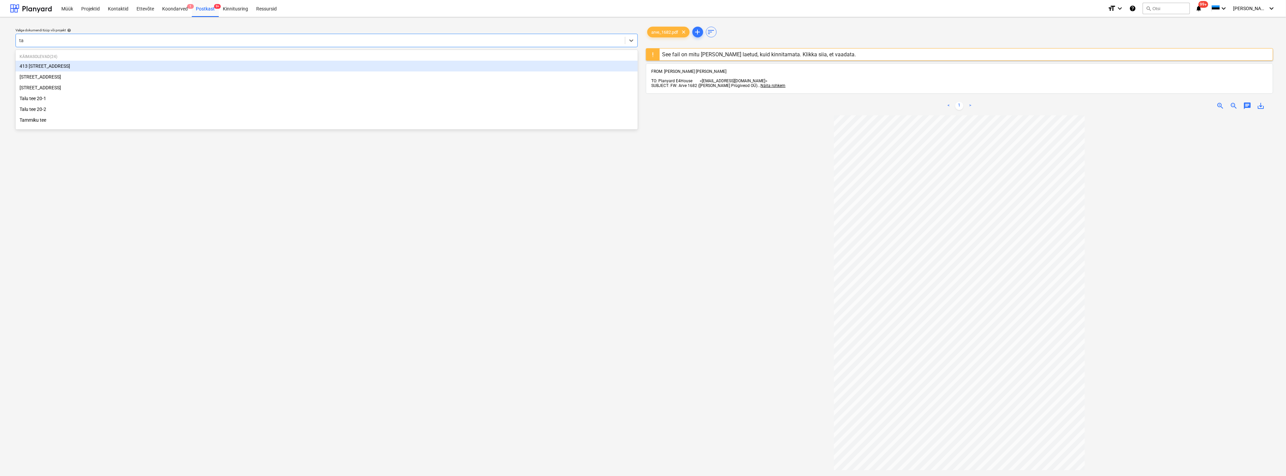
type input "t"
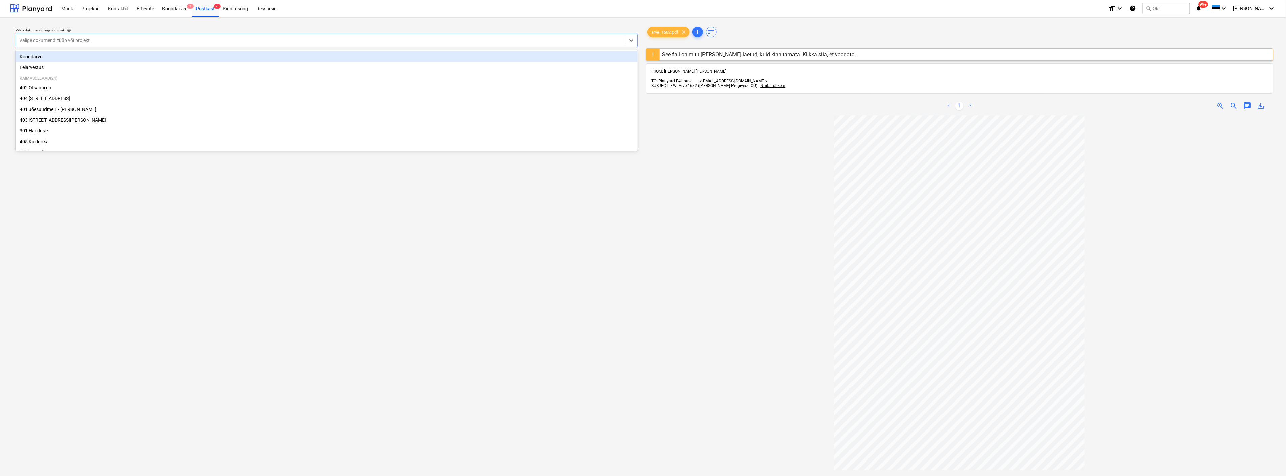
click at [113, 59] on div "Koondarve" at bounding box center [327, 56] width 622 height 11
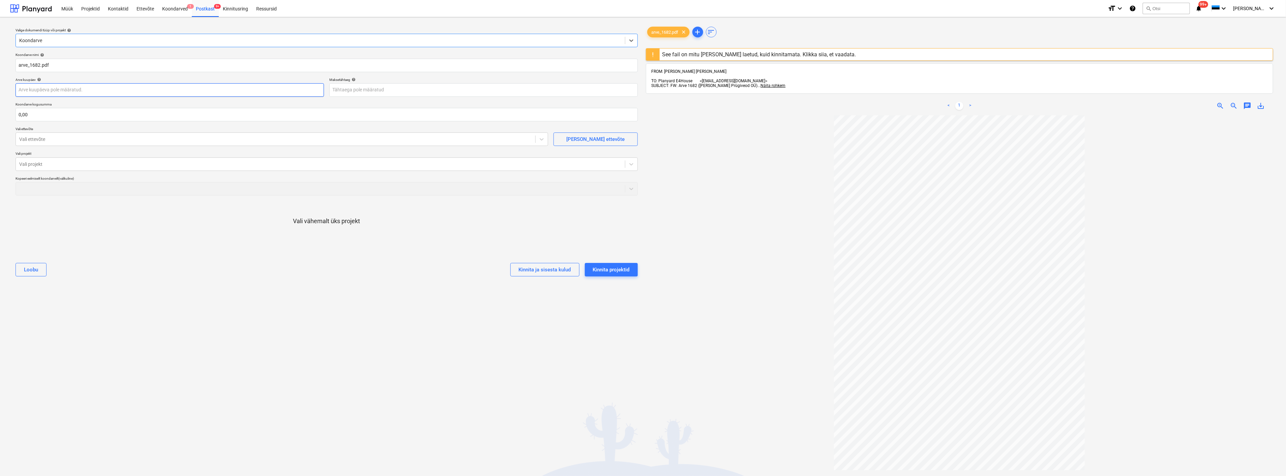
click at [99, 91] on body "Müük Projektid Kontaktid Ettevõte Koondarved 1 Postkast 9+ Kinnitusring Ressurs…" at bounding box center [643, 238] width 1286 height 476
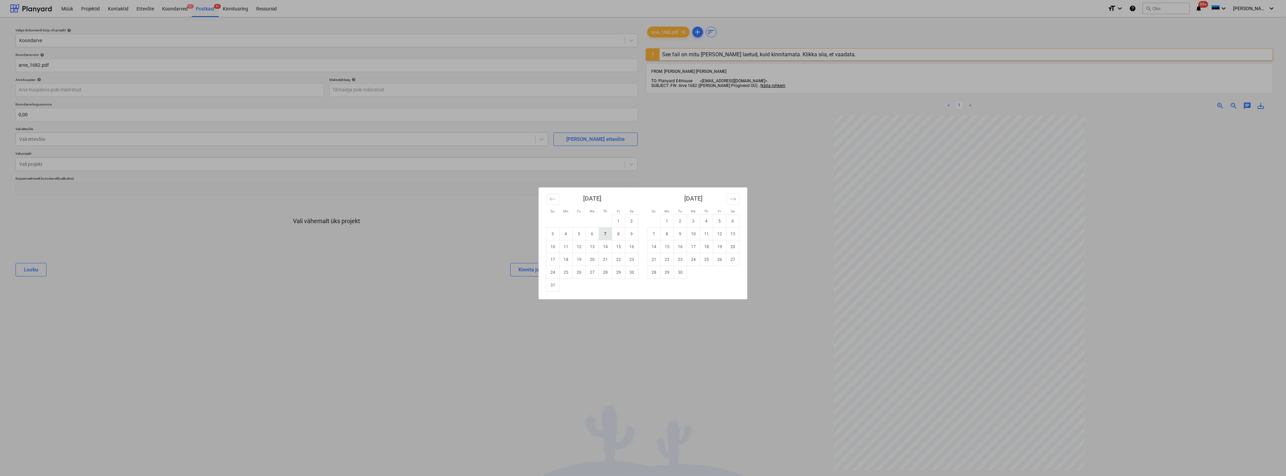
click at [606, 235] on td "7" at bounding box center [605, 234] width 13 height 13
type input "07 Aug 2025"
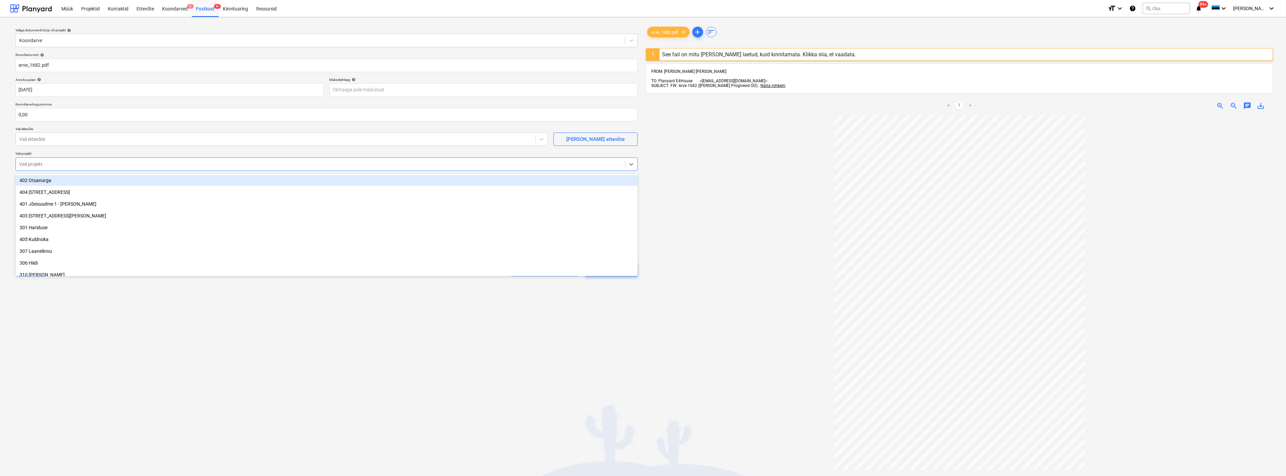
click at [96, 165] on div at bounding box center [320, 164] width 603 height 7
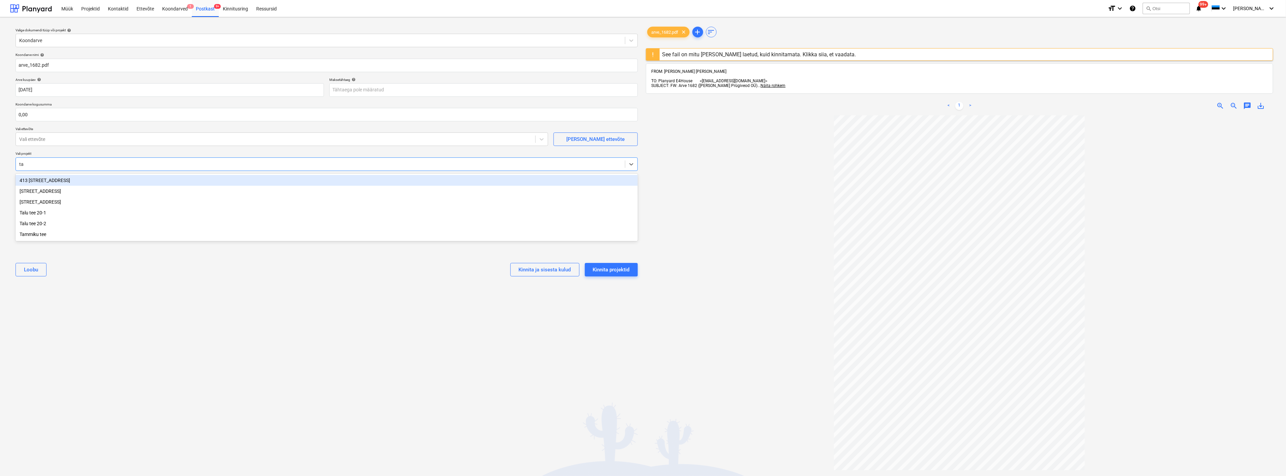
type input "tal"
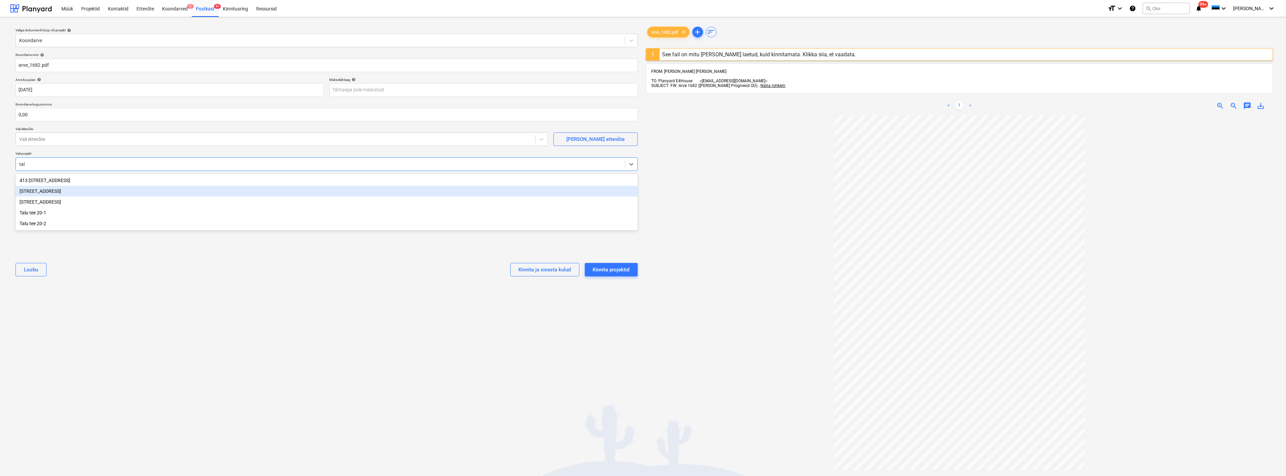
click at [76, 191] on div "[STREET_ADDRESS]" at bounding box center [327, 191] width 622 height 11
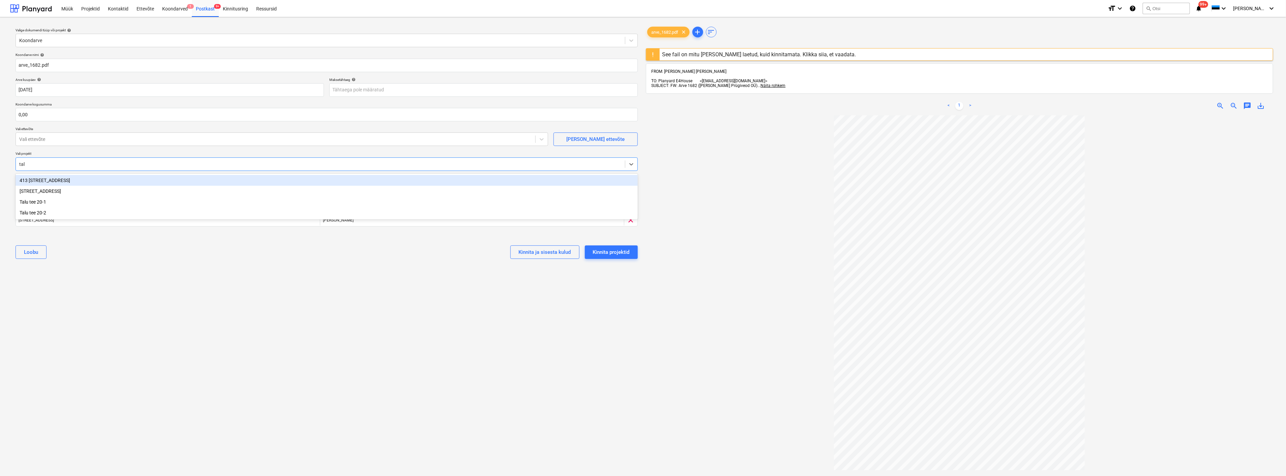
type input "talu"
click at [67, 180] on div "[STREET_ADDRESS]" at bounding box center [327, 180] width 622 height 11
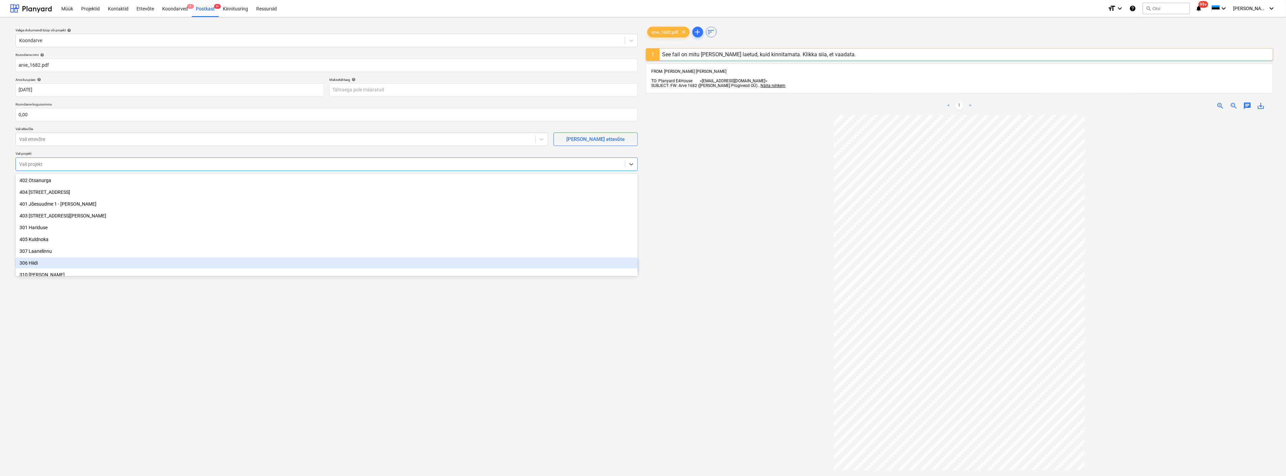
click at [157, 307] on div "Valige dokumendi tüüp või projekt help Koondarve Koondarve nimi help arve_1682.…" at bounding box center [326, 299] width 633 height 553
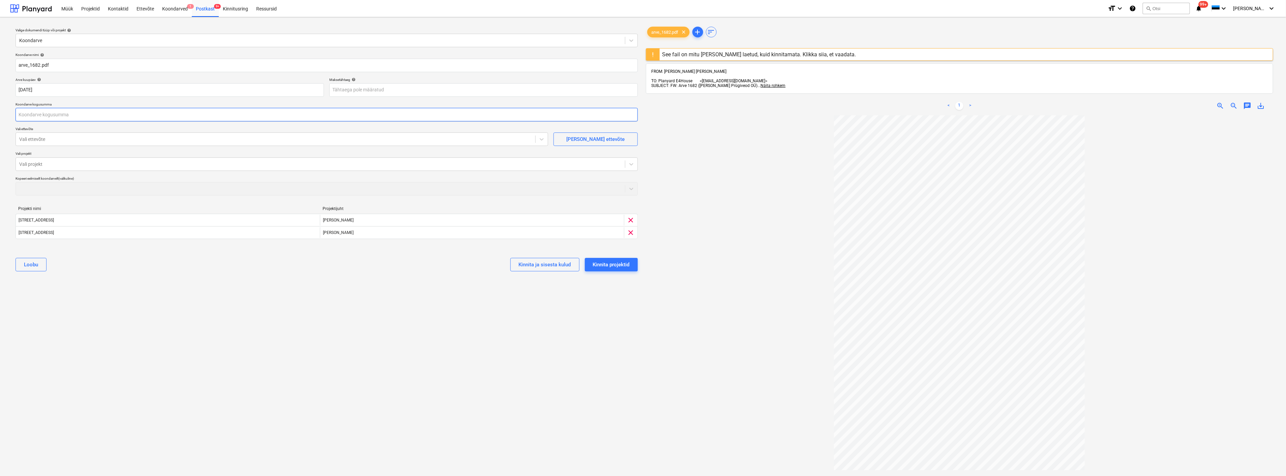
click at [80, 114] on input "text" at bounding box center [327, 114] width 622 height 13
type input "741,00"
click at [402, 286] on div "Valige dokumendi tüüp või projekt help Koondarve Koondarve nimi help arve_1682.…" at bounding box center [326, 299] width 633 height 553
click at [605, 264] on div "Kinnita projektid" at bounding box center [611, 264] width 37 height 9
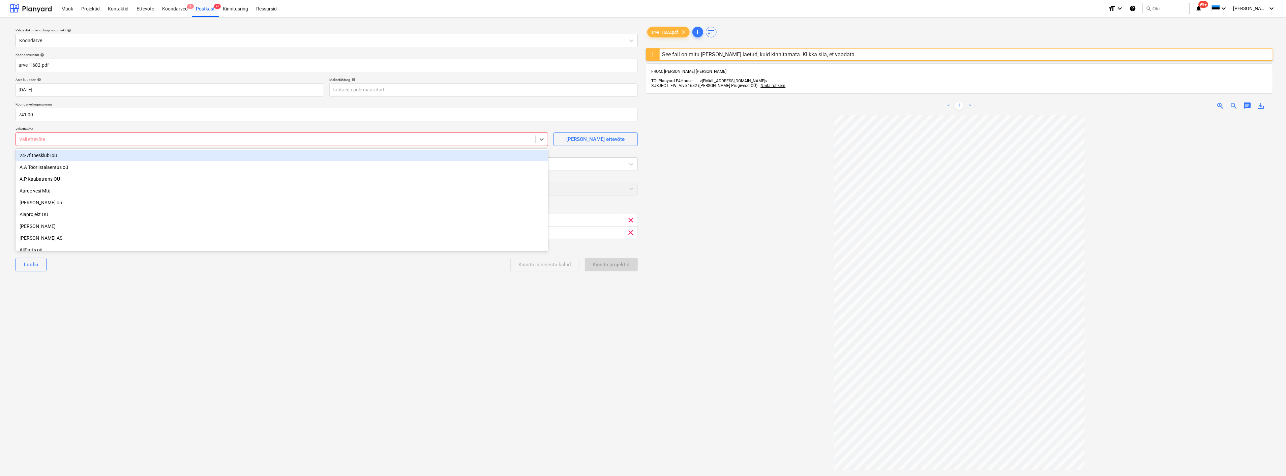
click at [269, 139] on div at bounding box center [275, 139] width 513 height 7
click at [581, 137] on div "Lisa uus ettevõte" at bounding box center [595, 139] width 58 height 9
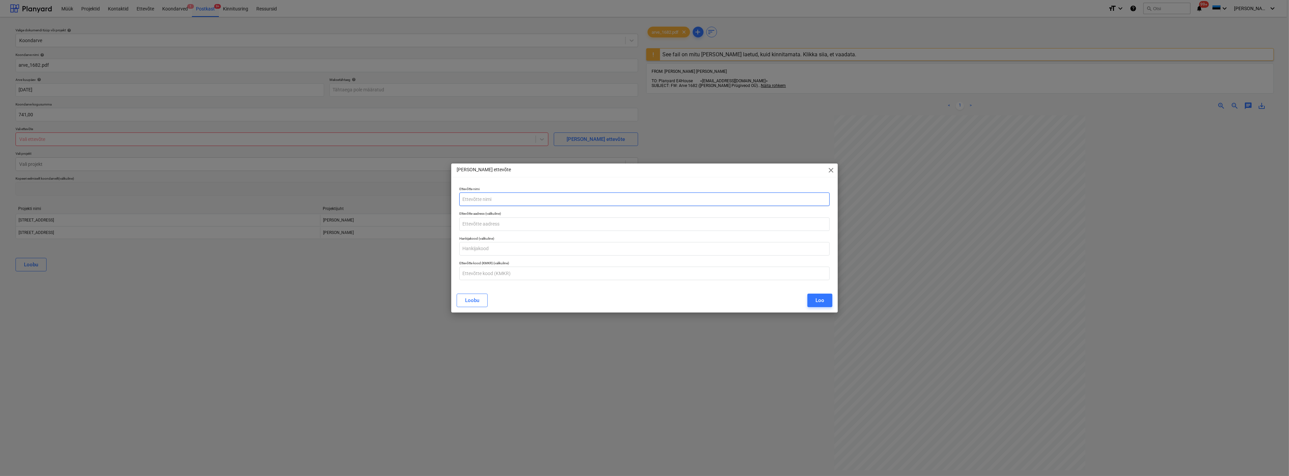
click at [485, 201] on input "text" at bounding box center [644, 199] width 371 height 13
type input "Harju Prügiveos oü"
click at [811, 297] on button "Loo" at bounding box center [819, 300] width 25 height 13
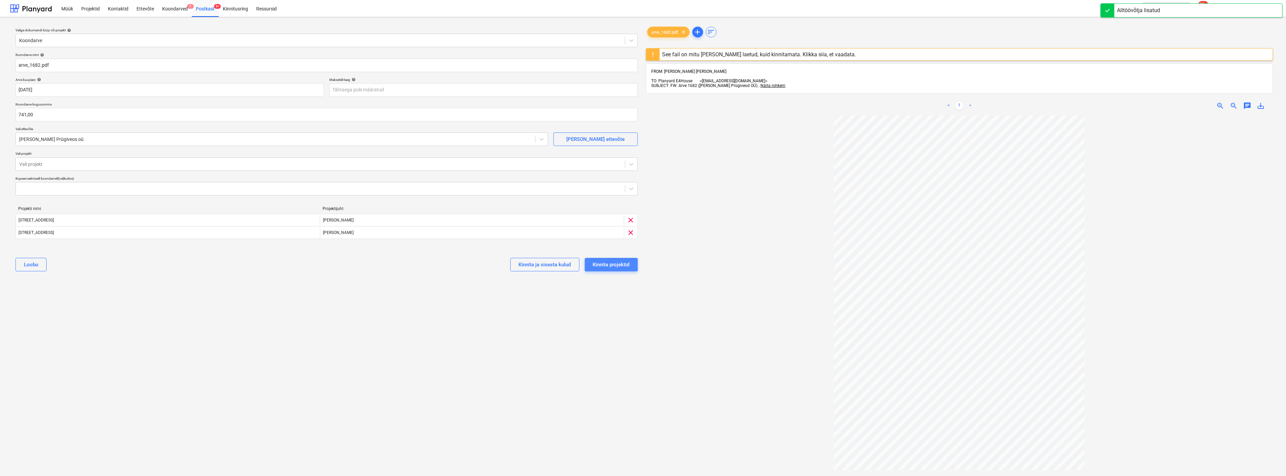
click at [602, 263] on div "Kinnita projektid" at bounding box center [611, 264] width 37 height 9
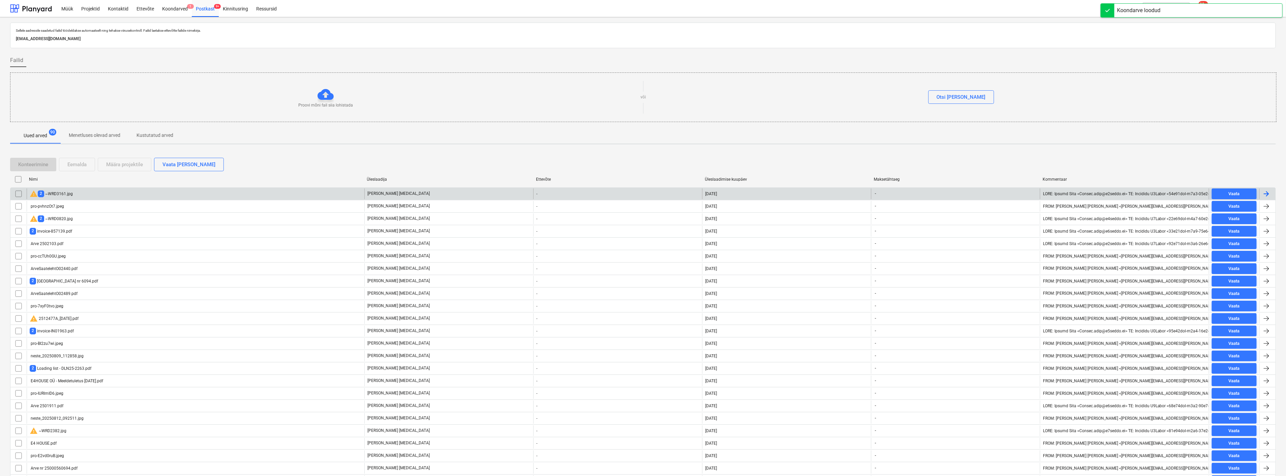
click at [126, 190] on div "warning 2 ~WRD3161.jpg" at bounding box center [196, 193] width 338 height 11
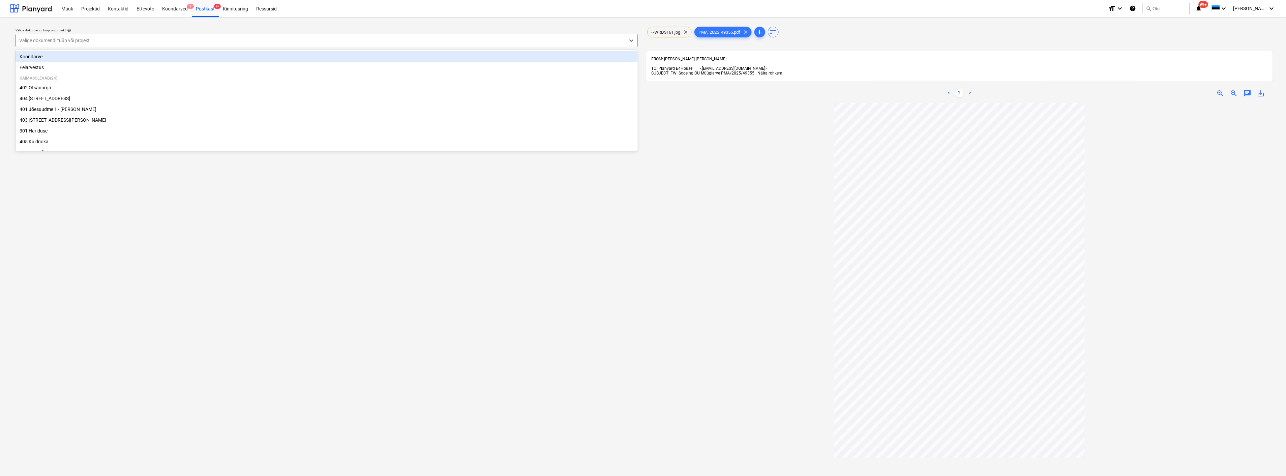
click at [205, 37] on div at bounding box center [320, 40] width 603 height 7
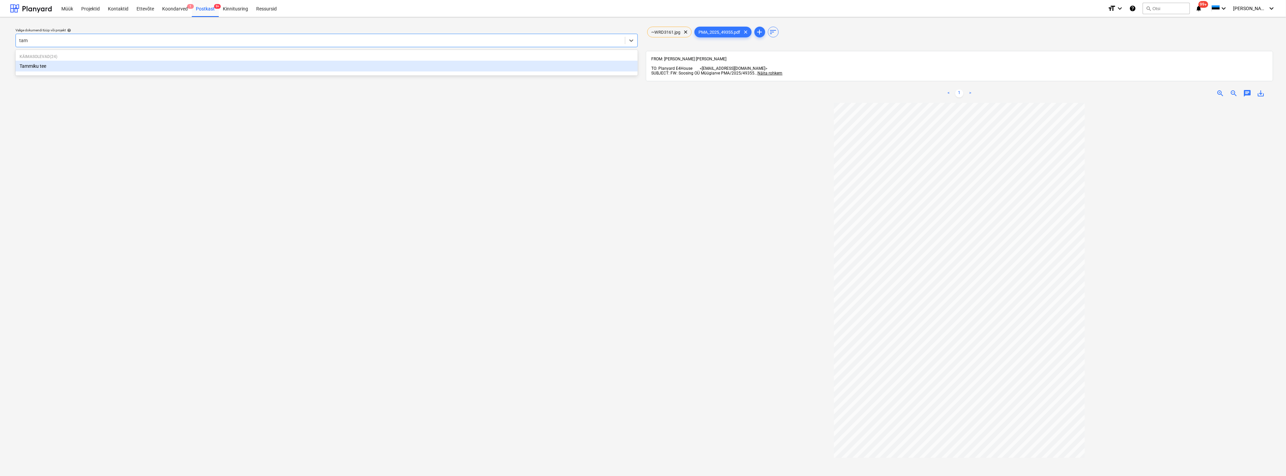
type input "tamm"
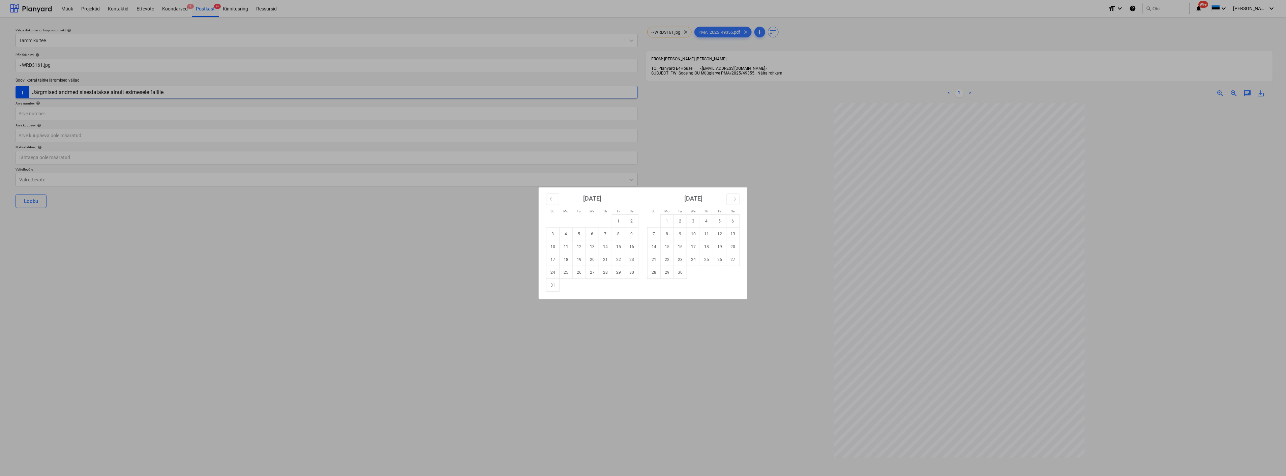
click at [607, 233] on td "7" at bounding box center [605, 234] width 13 height 13
type input "07 Aug 2025"
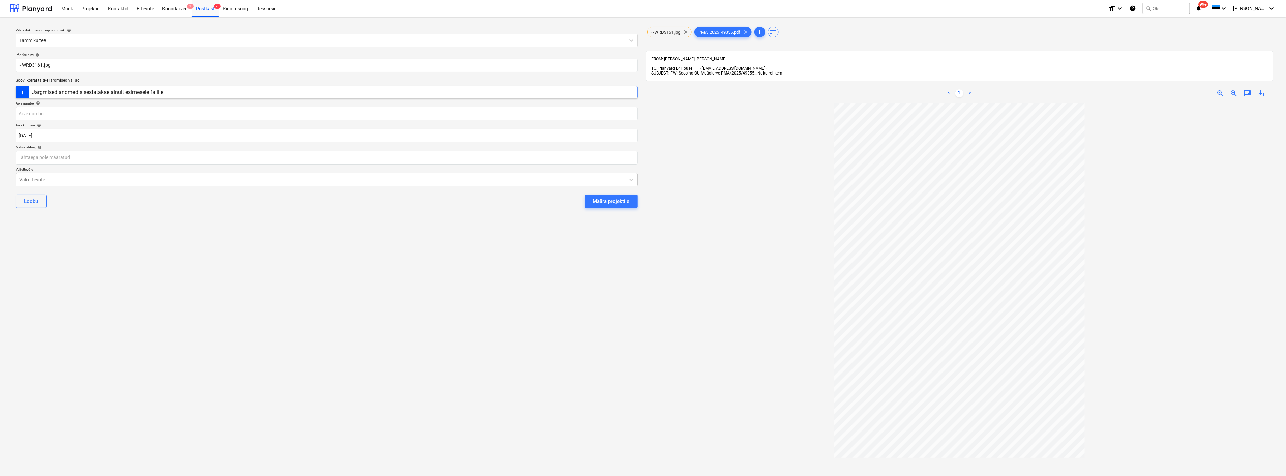
click at [297, 179] on div at bounding box center [320, 179] width 603 height 7
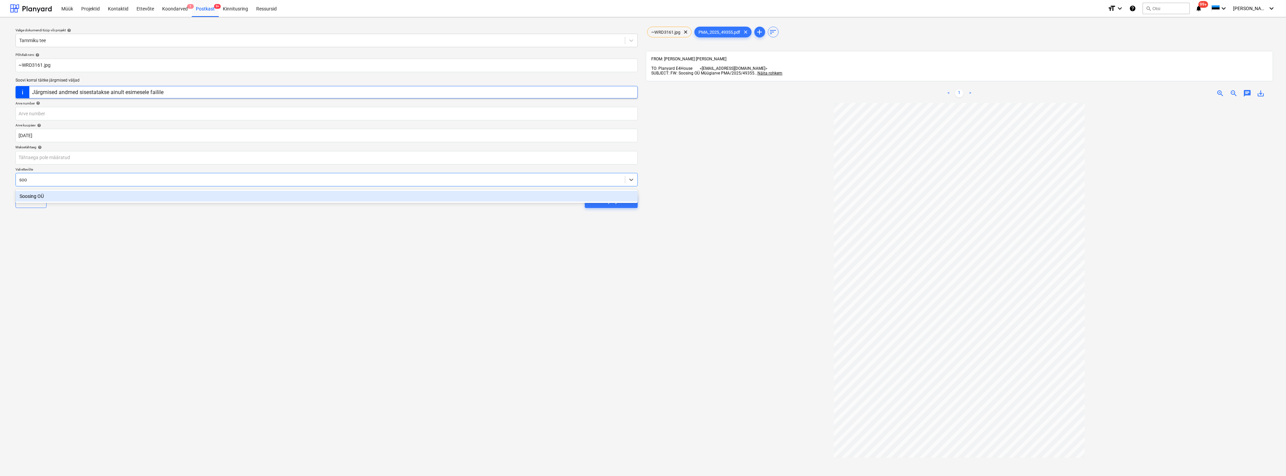
type input "soos"
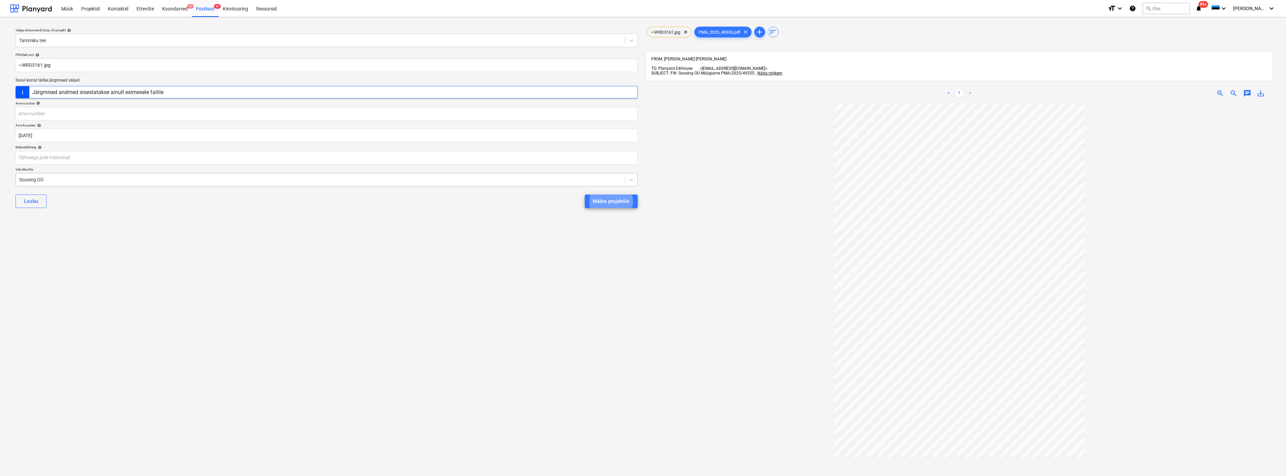
click at [585, 195] on button "Määra projektile" at bounding box center [611, 201] width 53 height 13
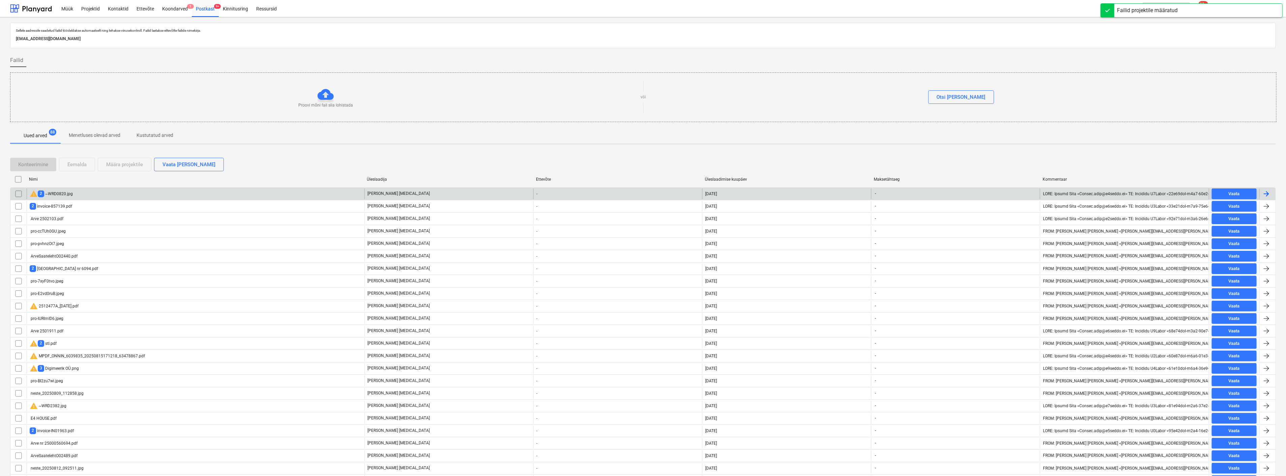
click at [183, 194] on div "warning 2 ~WRD0820.jpg" at bounding box center [196, 193] width 338 height 11
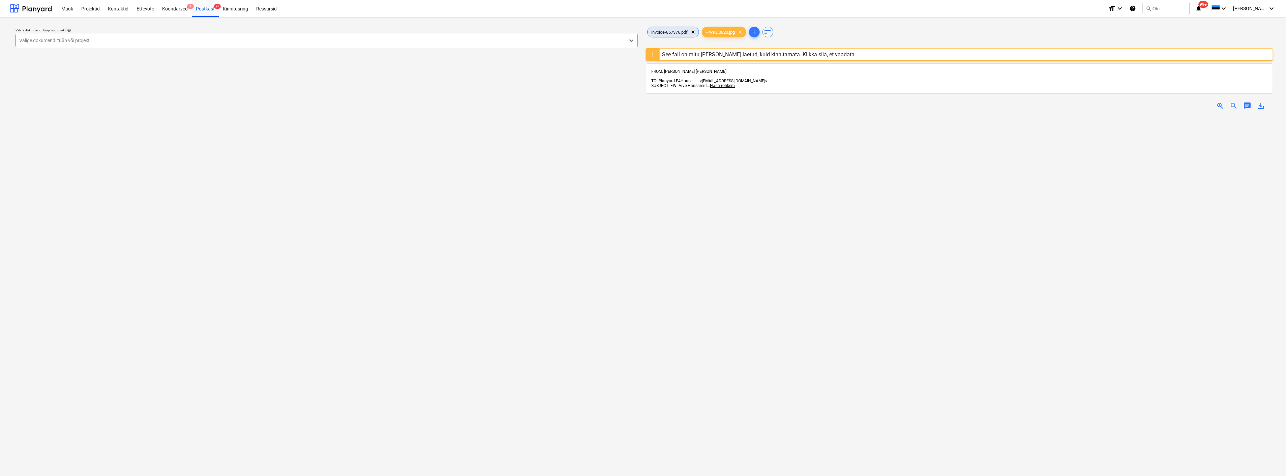
click at [671, 30] on span "invoice-857376.pdf" at bounding box center [670, 32] width 45 height 5
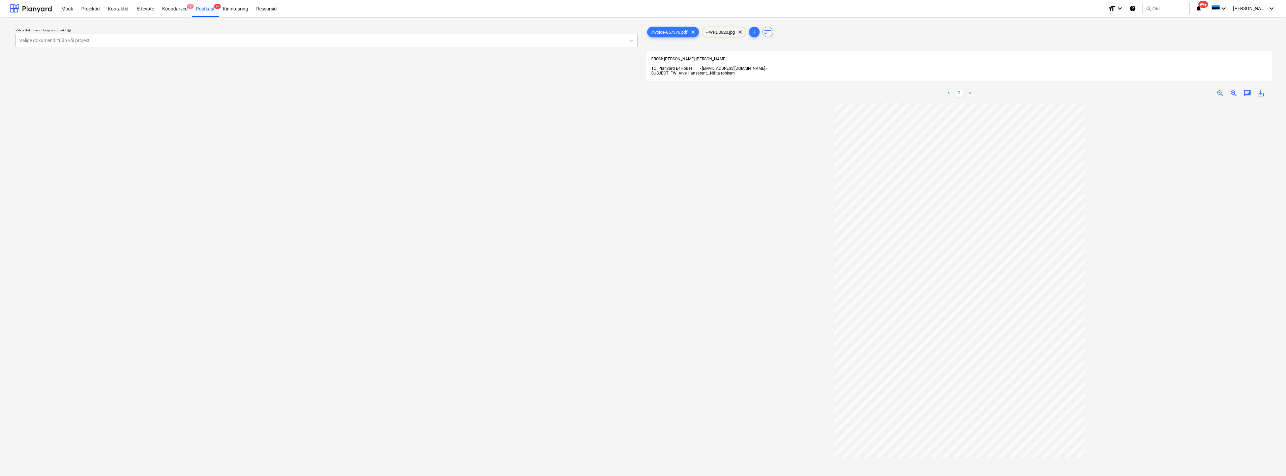
click at [180, 37] on div at bounding box center [320, 40] width 603 height 7
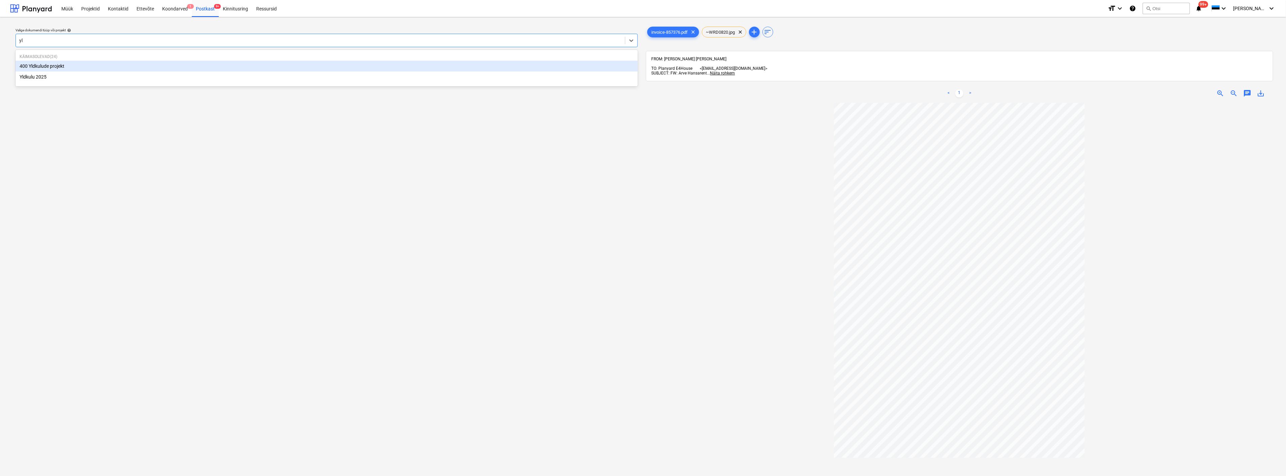
type input "yld"
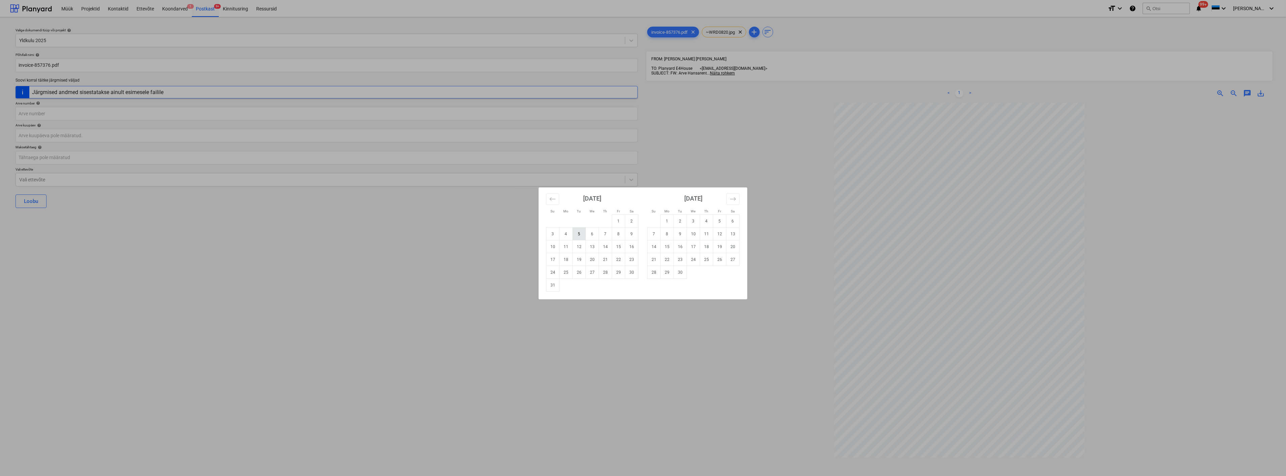
click at [579, 230] on td "5" at bounding box center [579, 234] width 13 height 13
type input "05 Aug 2025"
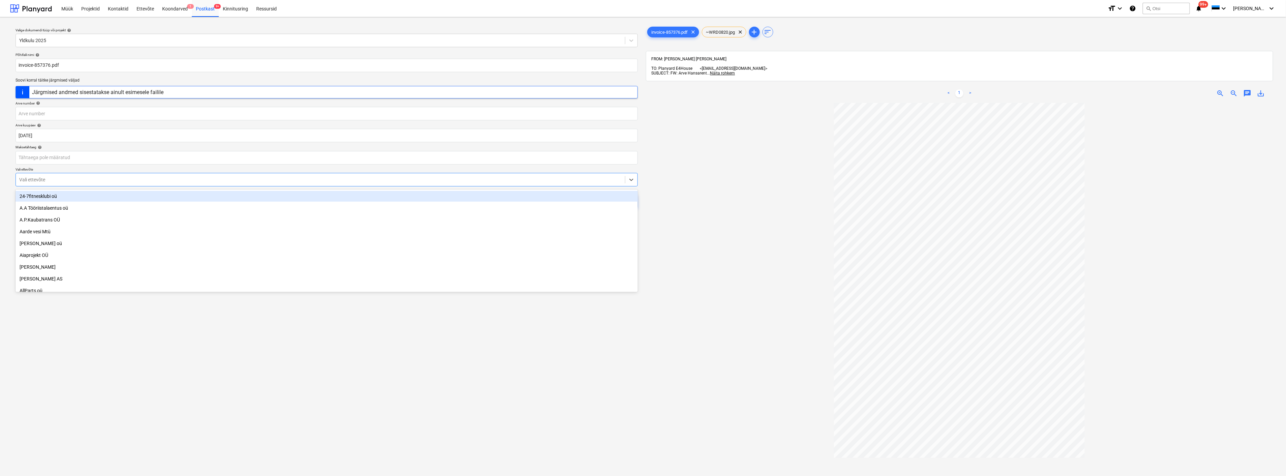
click at [237, 177] on div at bounding box center [320, 179] width 603 height 7
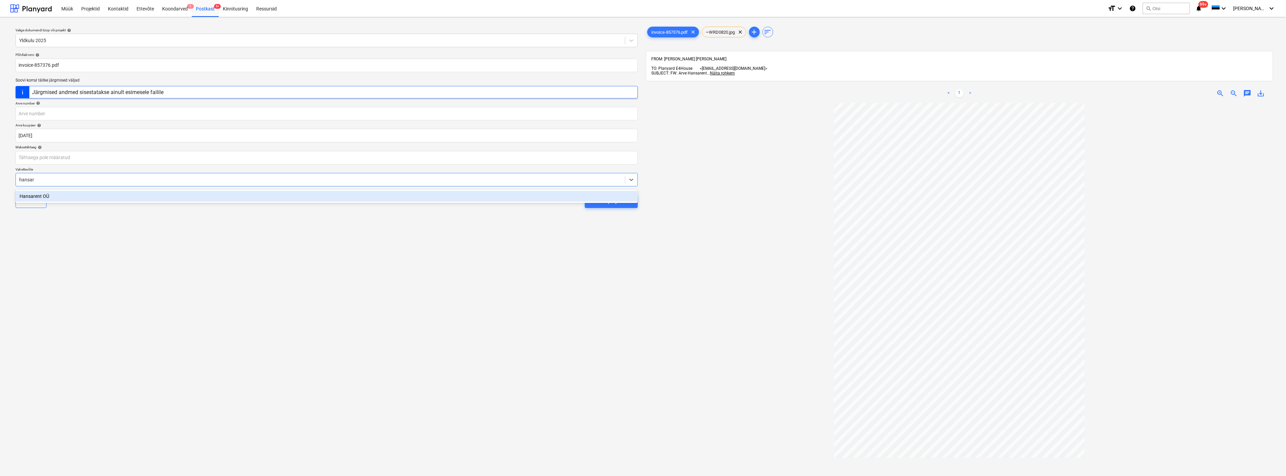
type input "hansare"
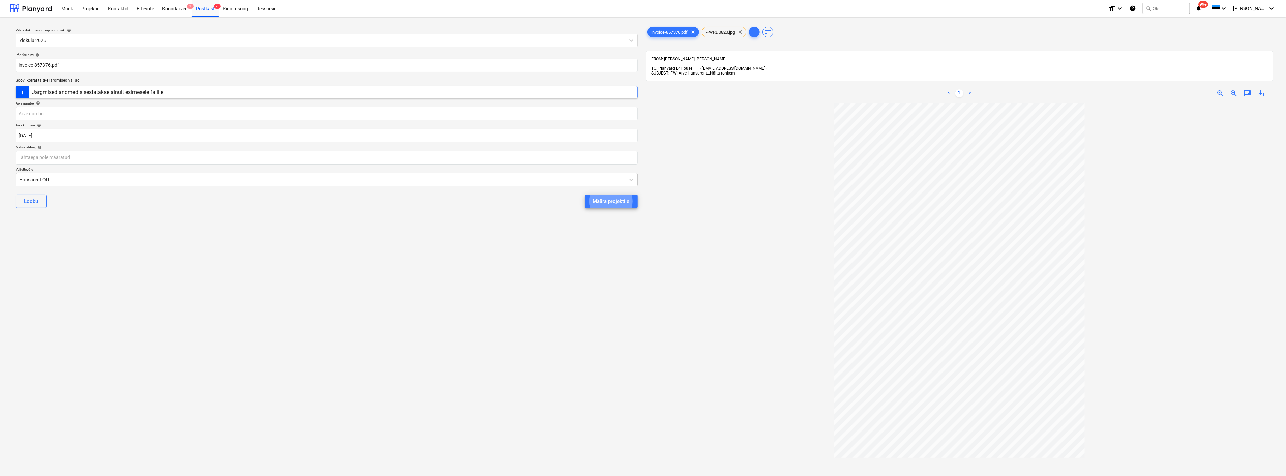
click at [585, 195] on button "Määra projektile" at bounding box center [611, 201] width 53 height 13
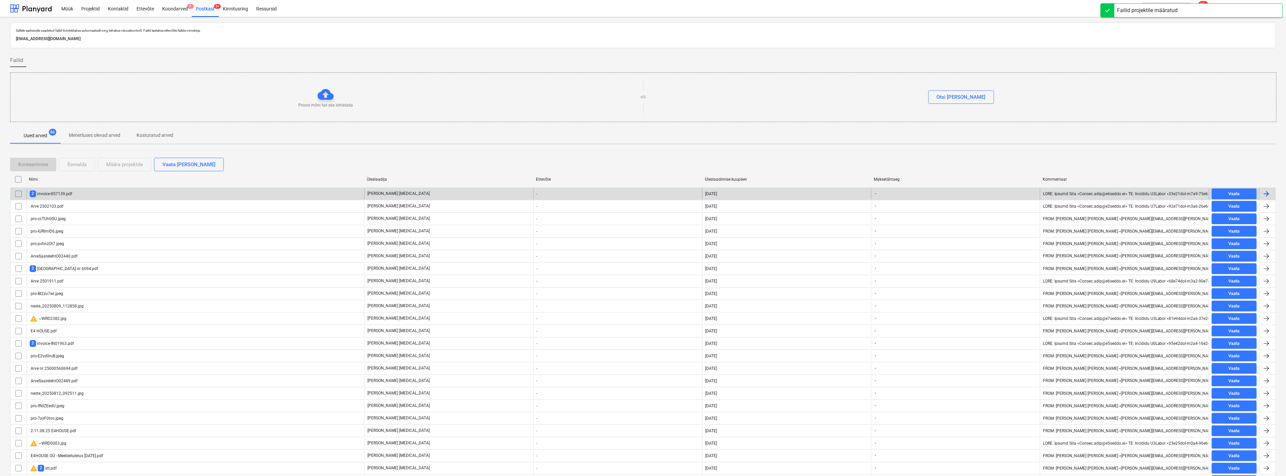
click at [191, 191] on div "2 invoice-857139.pdf" at bounding box center [196, 193] width 338 height 11
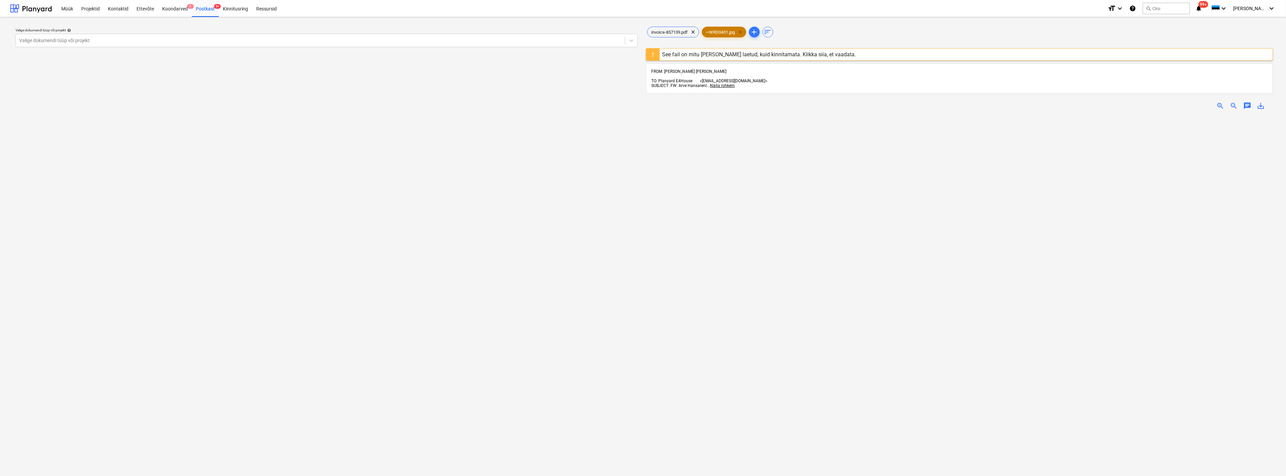
click at [744, 30] on span "clear" at bounding box center [741, 32] width 8 height 8
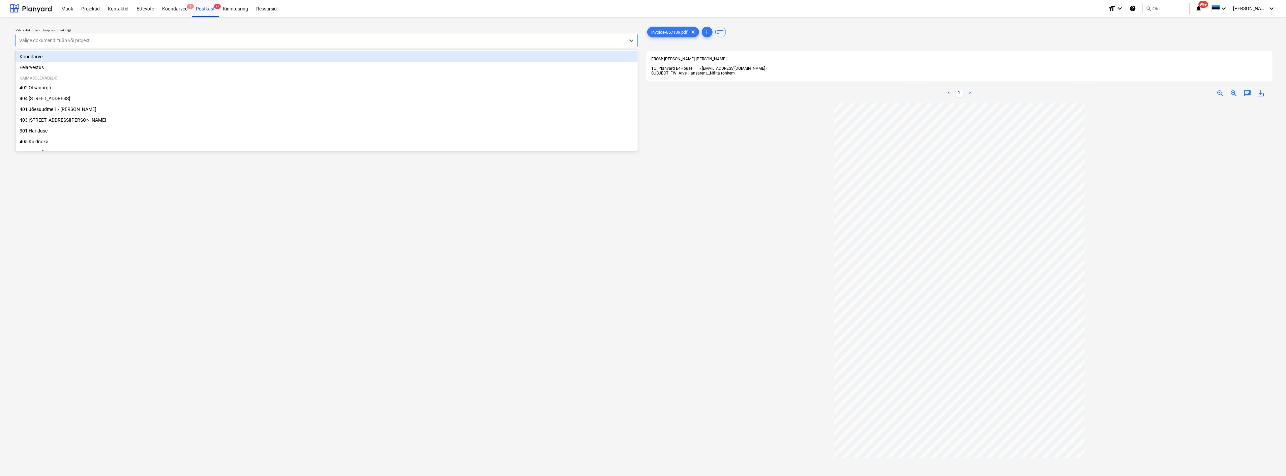
click at [224, 39] on div at bounding box center [320, 40] width 603 height 7
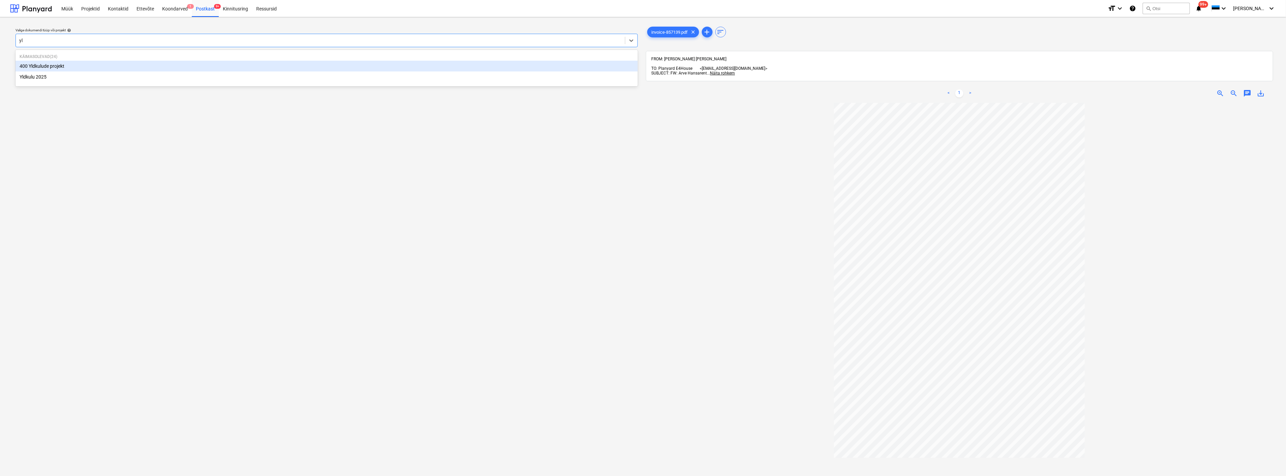
type input "yld"
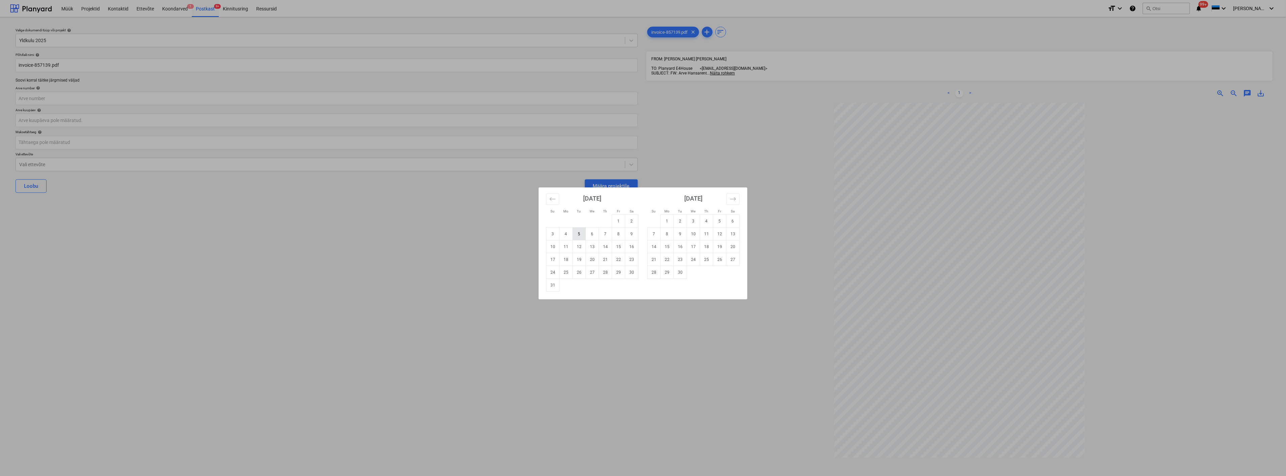
click at [577, 232] on td "5" at bounding box center [579, 234] width 13 height 13
type input "05 Aug 2025"
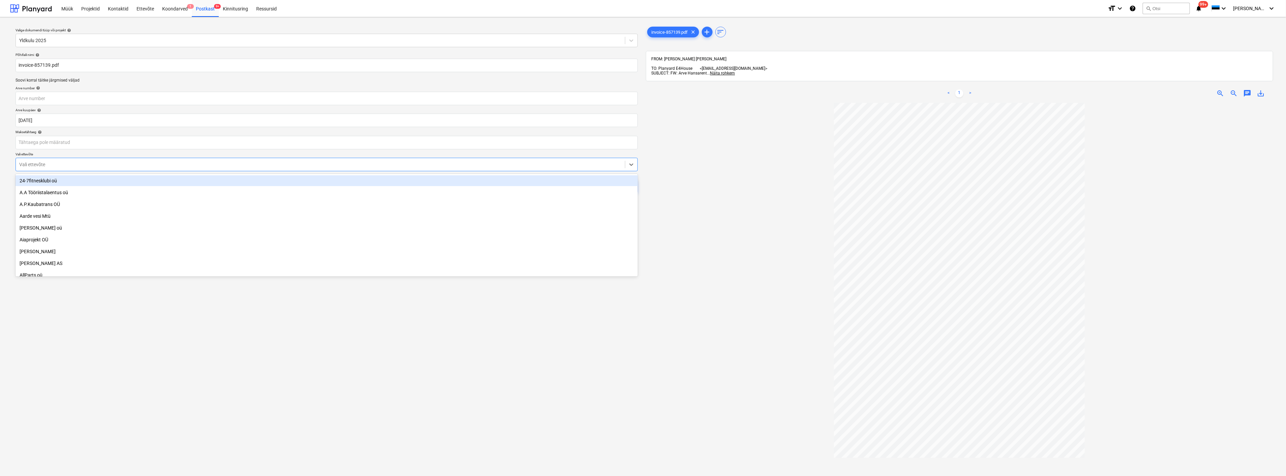
click at [201, 159] on div "Vali ettevõte" at bounding box center [327, 164] width 622 height 13
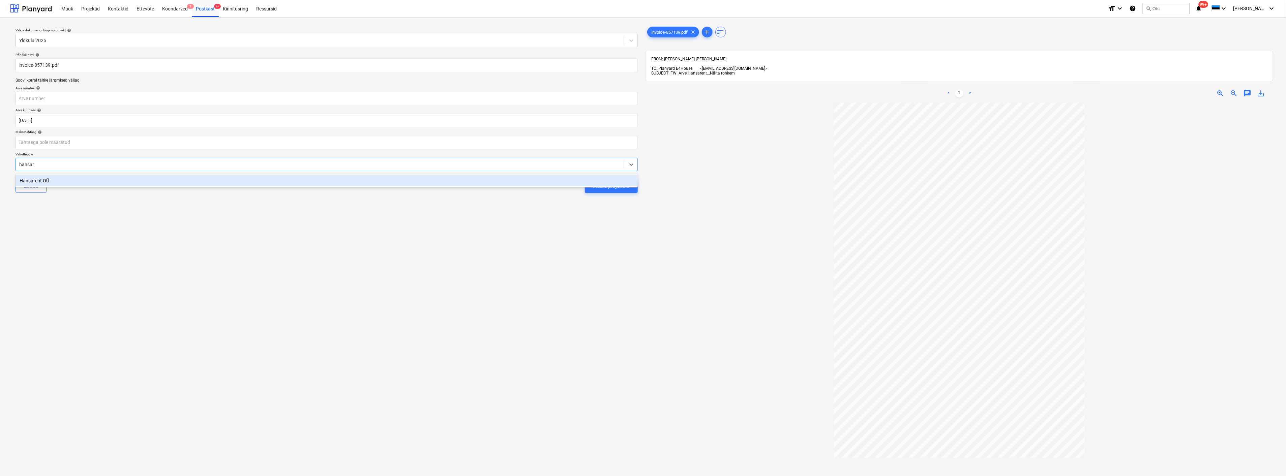
type input "hansare"
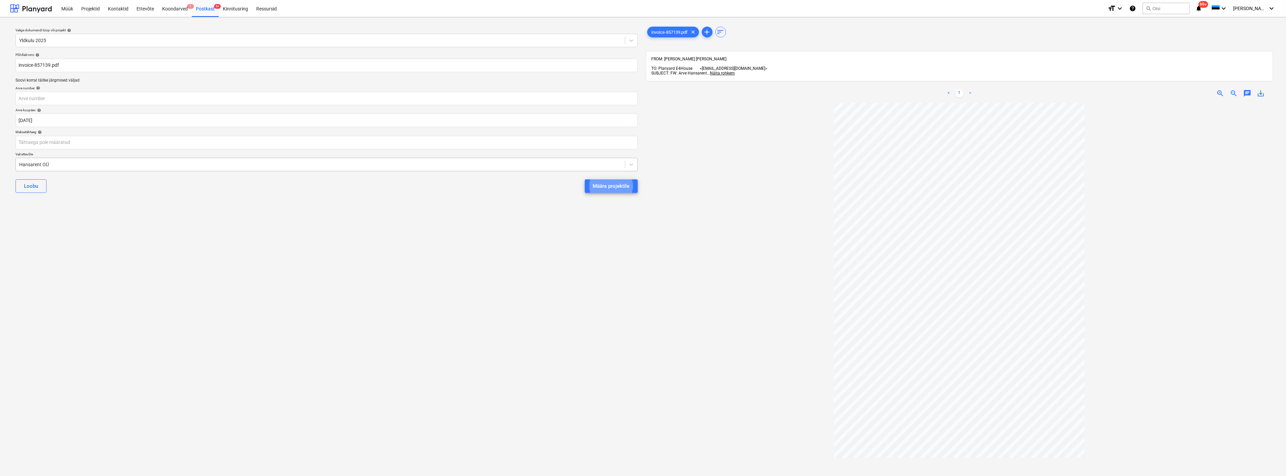
click at [585, 179] on button "Määra projektile" at bounding box center [611, 185] width 53 height 13
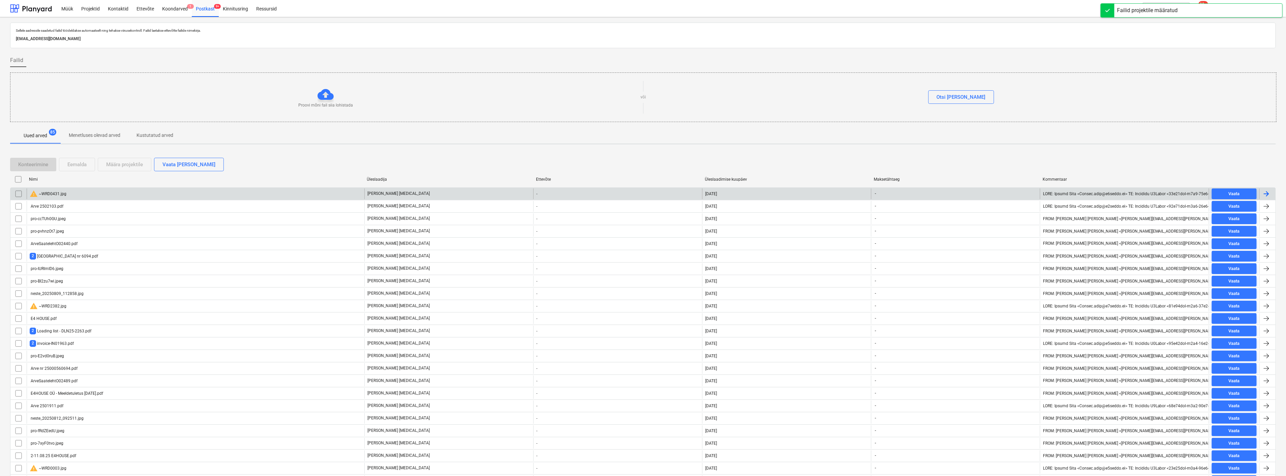
click at [134, 190] on div "warning ~WRD0431.jpg" at bounding box center [196, 193] width 338 height 11
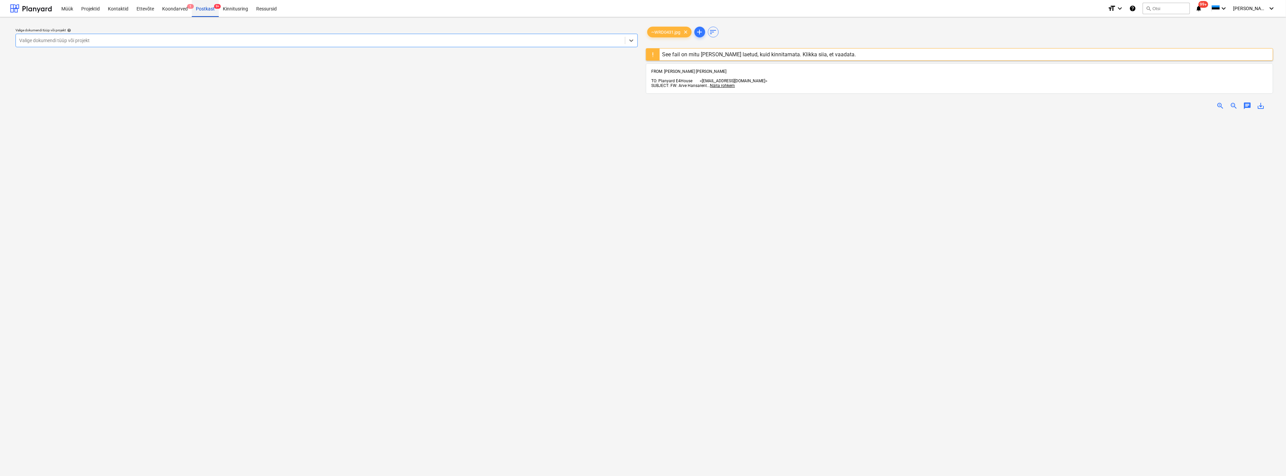
click at [210, 7] on div "Postkast 9+" at bounding box center [205, 8] width 27 height 17
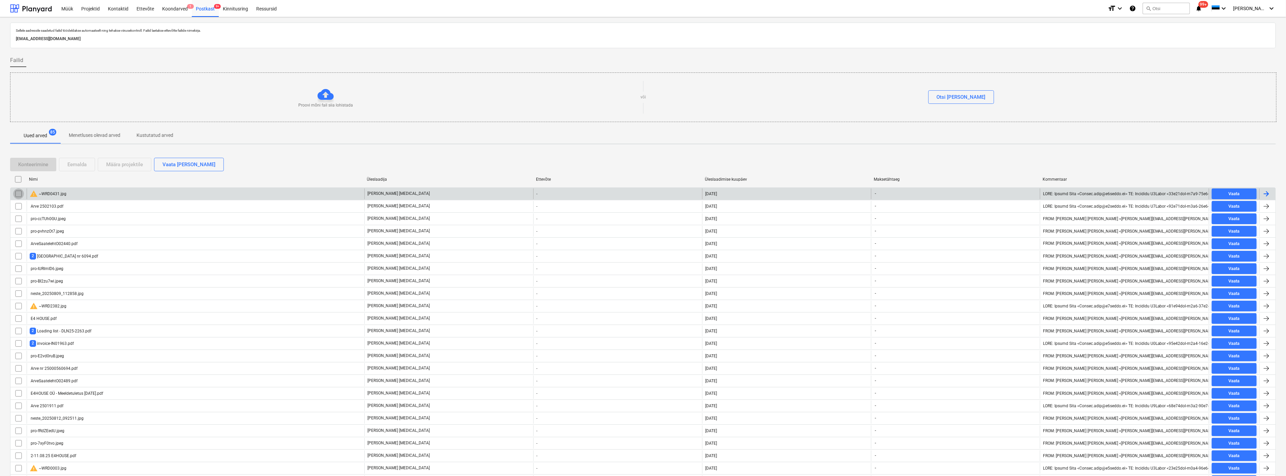
click at [16, 192] on input "checkbox" at bounding box center [18, 193] width 11 height 11
click at [74, 163] on div "Eemalda" at bounding box center [76, 164] width 19 height 9
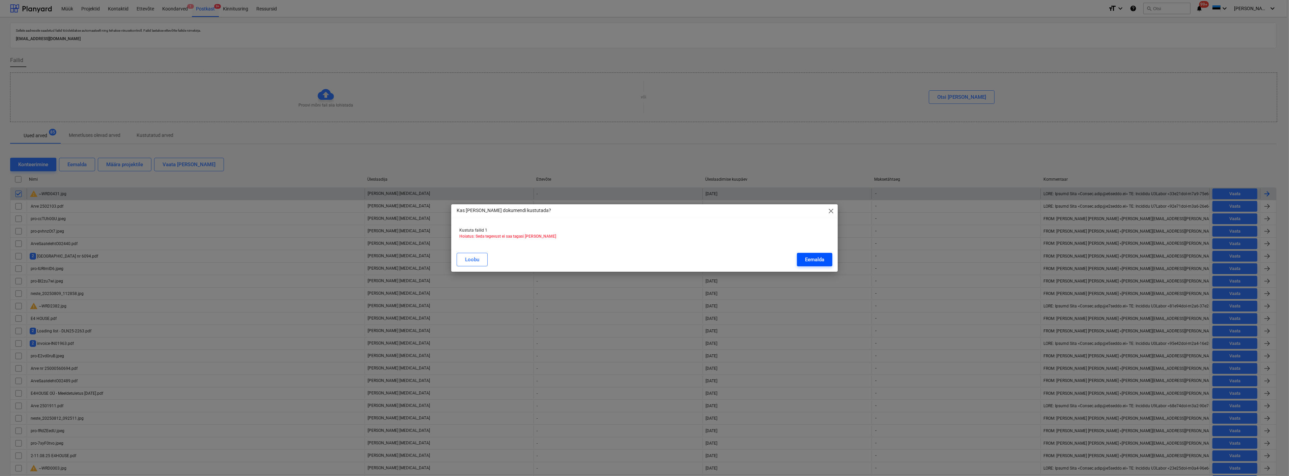
click at [814, 259] on div "Eemalda" at bounding box center [814, 259] width 19 height 9
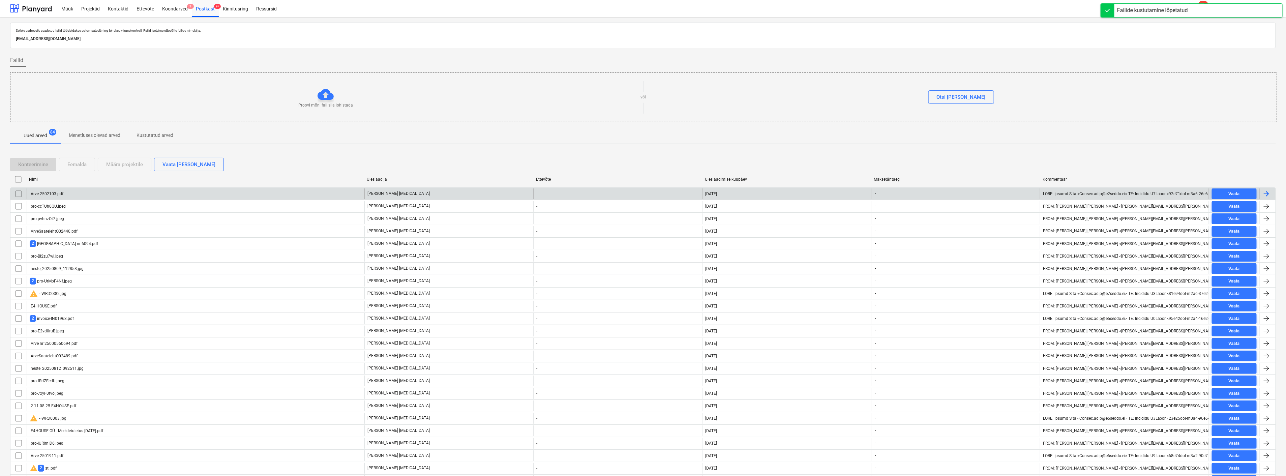
click at [49, 193] on div "Arve 2502103.pdf" at bounding box center [47, 194] width 34 height 5
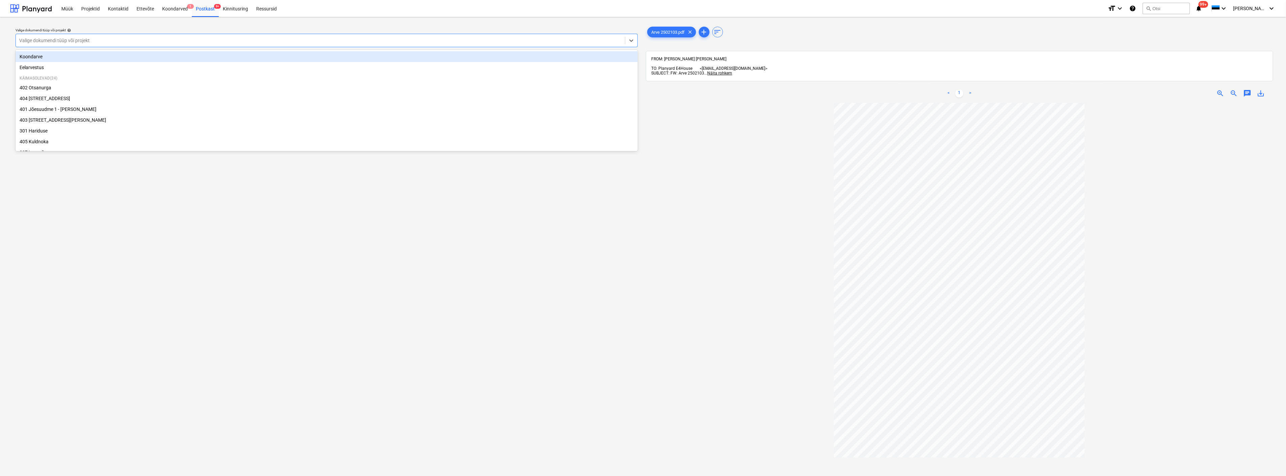
click at [69, 36] on div "Valige dokumendi tüüp või projekt" at bounding box center [320, 40] width 609 height 9
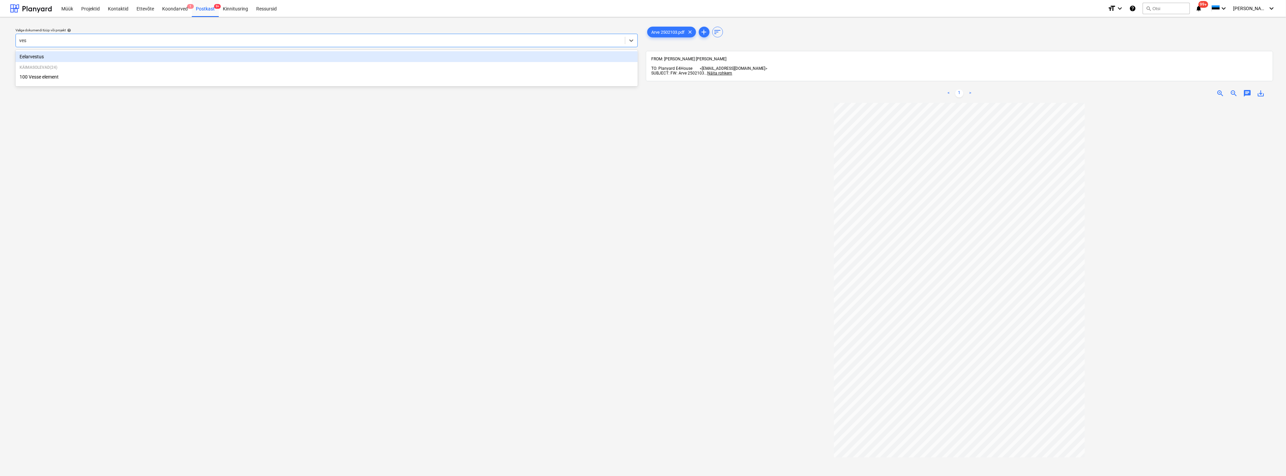
type input "[PERSON_NAME]"
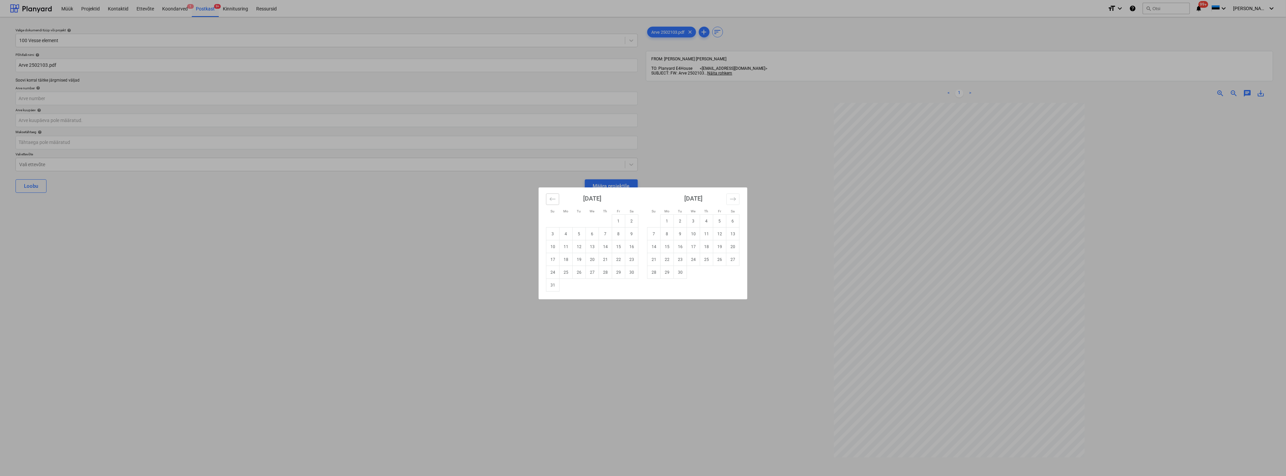
click at [555, 200] on icon "Move backward to switch to the previous month." at bounding box center [553, 199] width 6 height 6
click at [610, 271] on td "31" at bounding box center [605, 272] width 13 height 13
type input "[DATE]"
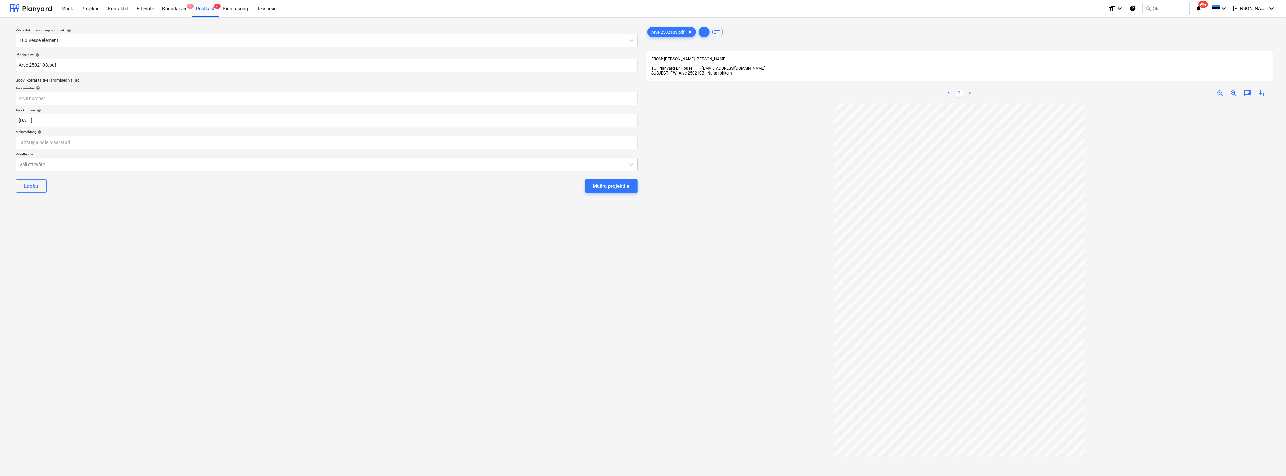
click at [118, 165] on div at bounding box center [320, 164] width 603 height 7
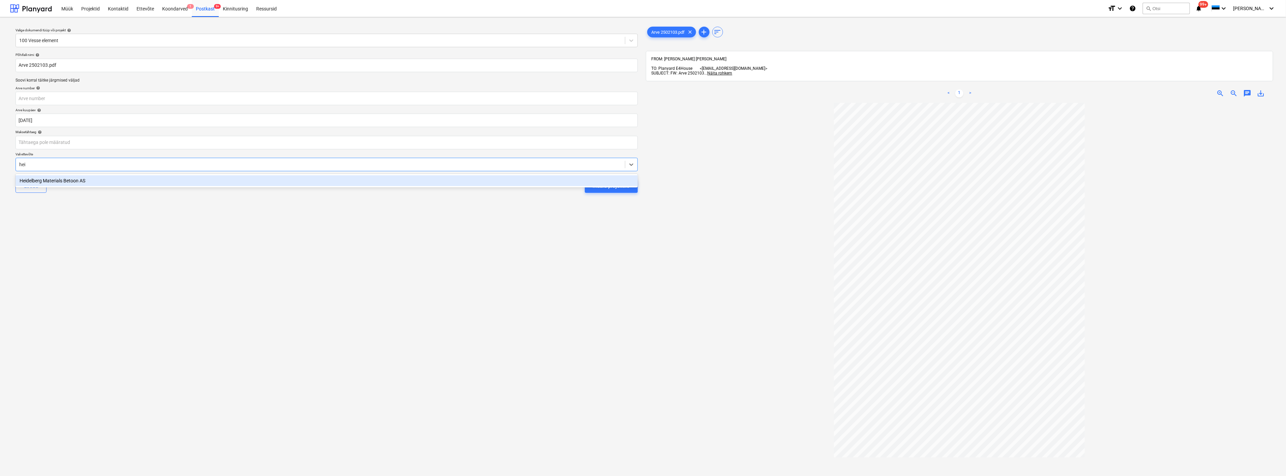
type input "heid"
click at [107, 180] on div "Heidelberg Materials Betoon AS" at bounding box center [327, 180] width 622 height 11
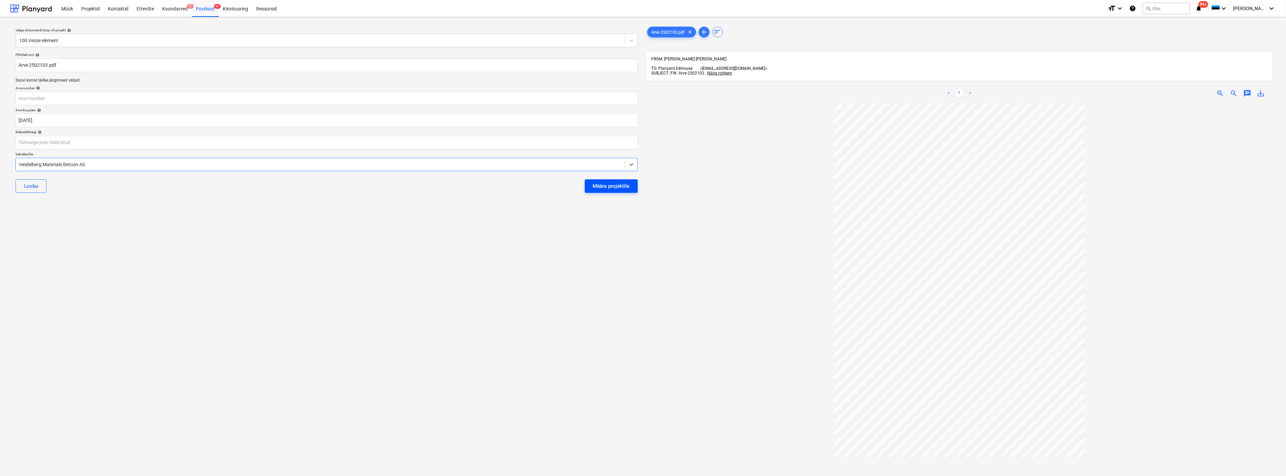
click at [605, 182] on div "Määra projektile" at bounding box center [611, 186] width 37 height 9
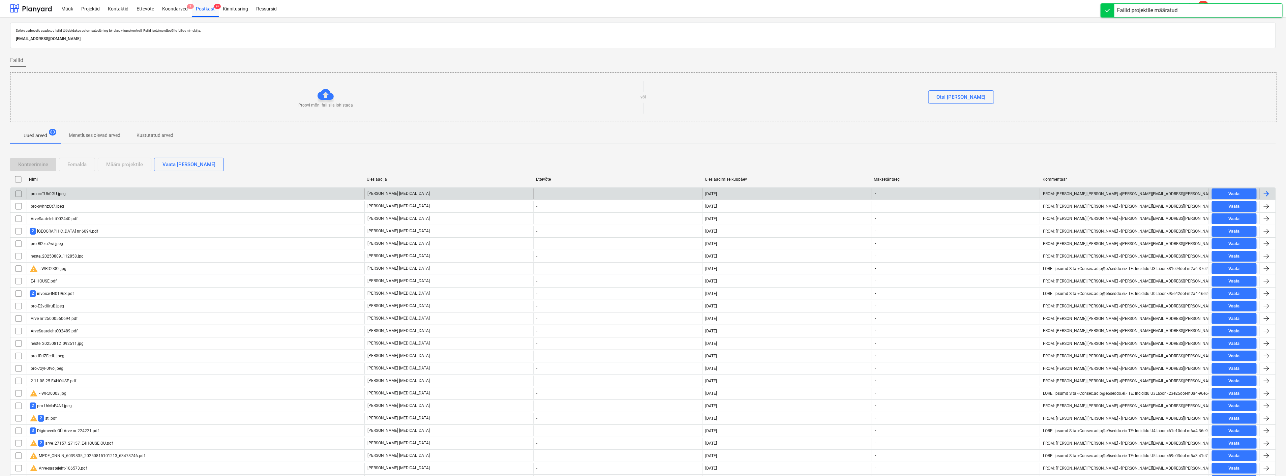
click at [105, 196] on div "pro-ccTUh0GU.jpeg" at bounding box center [196, 193] width 338 height 11
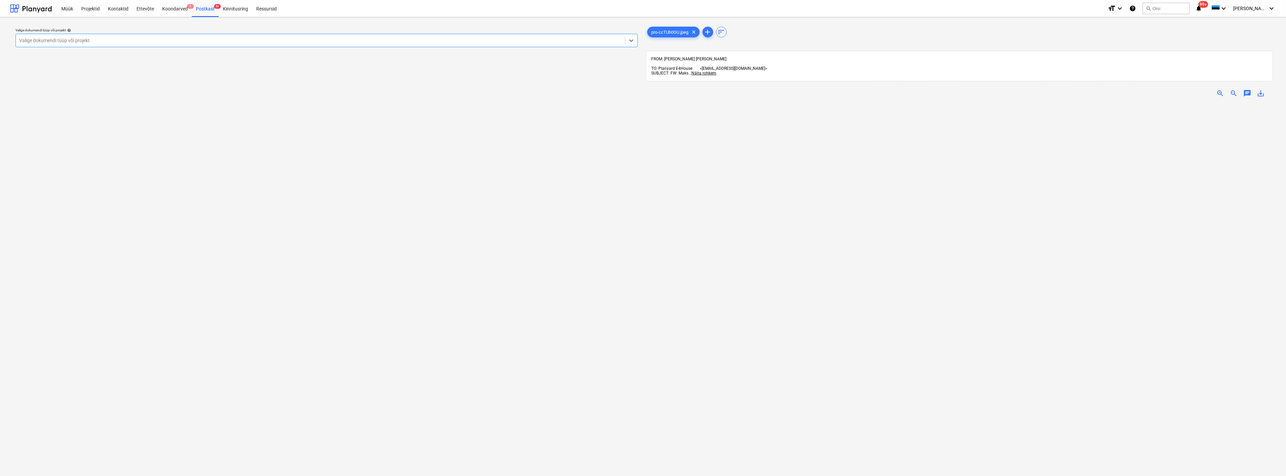
click at [208, 41] on div at bounding box center [320, 40] width 603 height 7
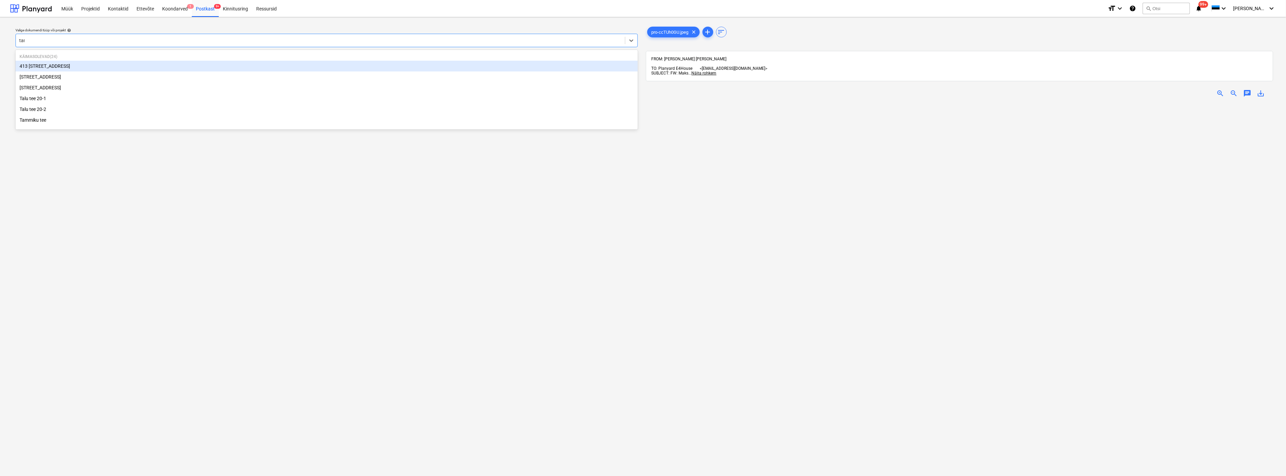
type input "tamm"
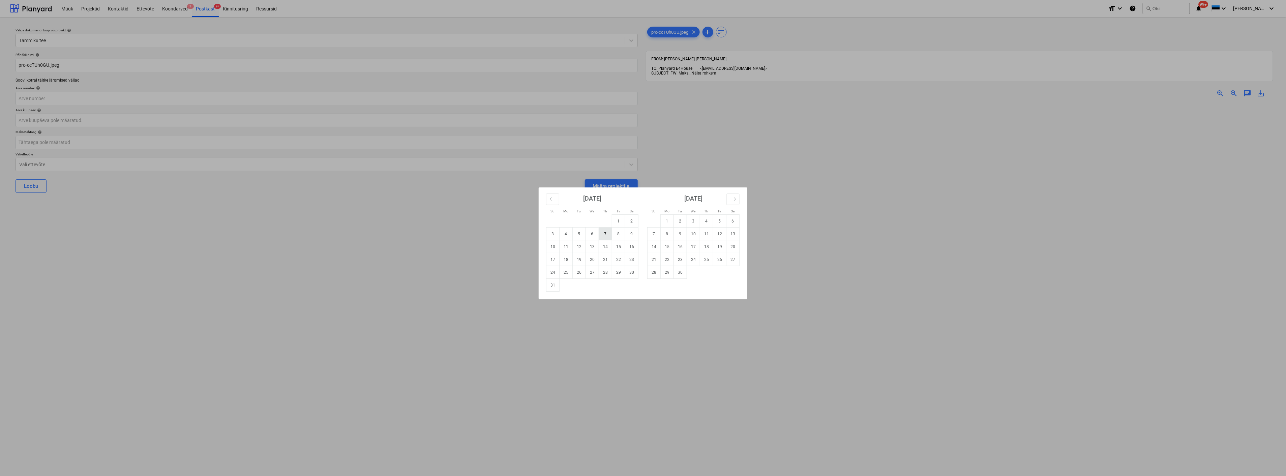
click at [606, 233] on td "7" at bounding box center [605, 234] width 13 height 13
type input "07 Aug 2025"
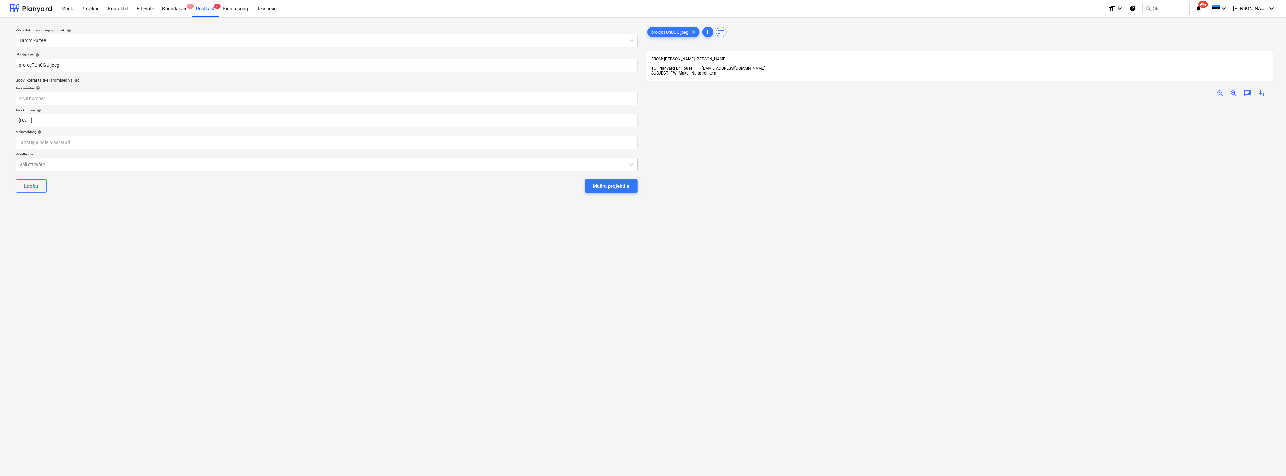
click at [170, 167] on div at bounding box center [320, 164] width 603 height 7
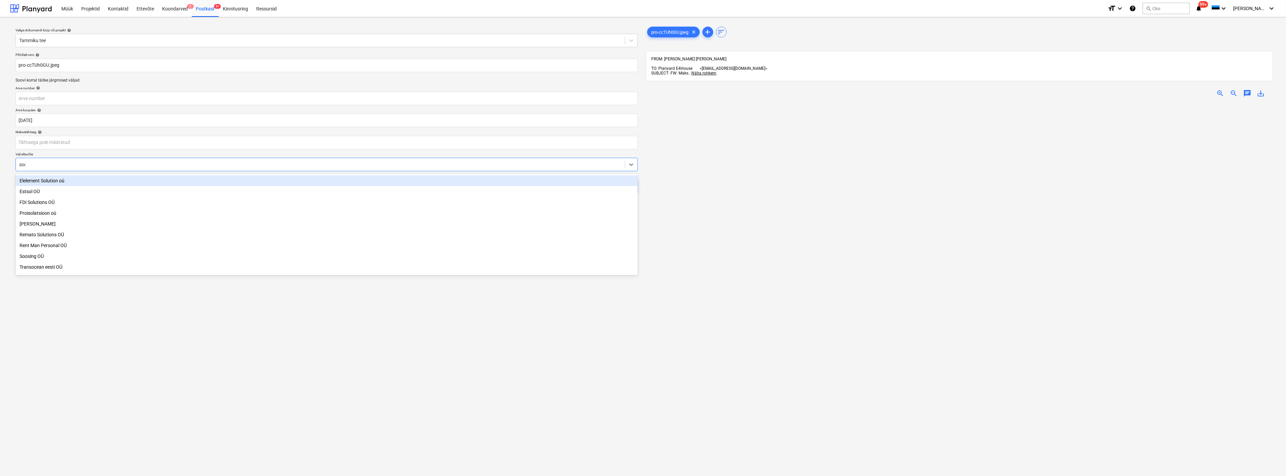
type input "soos"
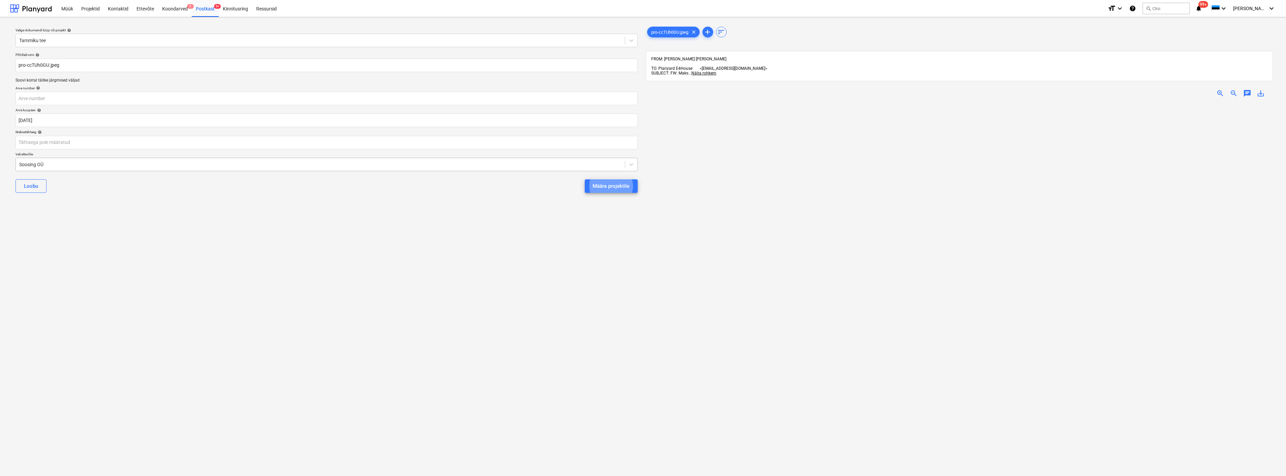
click at [585, 179] on button "Määra projektile" at bounding box center [611, 185] width 53 height 13
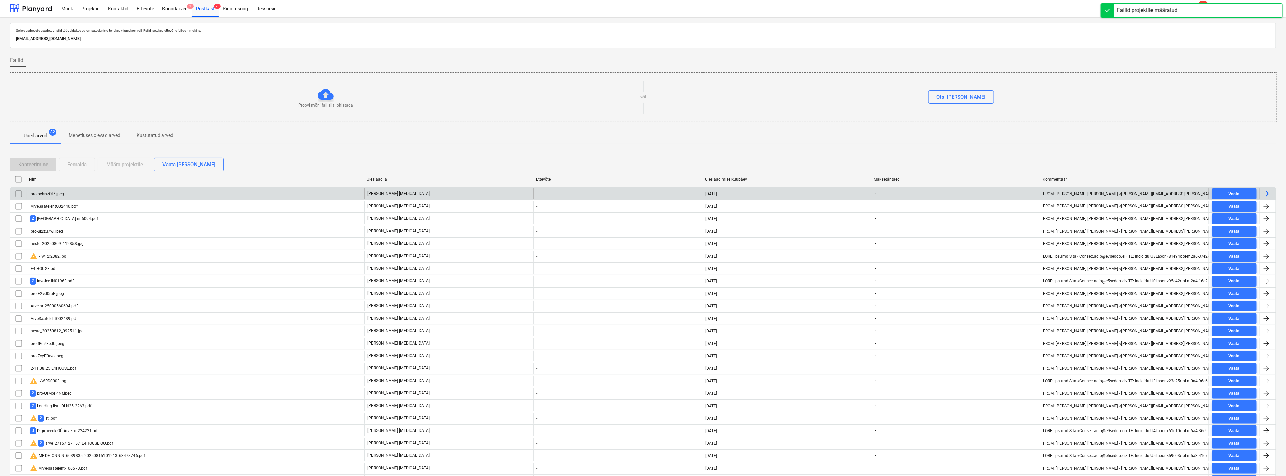
click at [110, 193] on div "pro-pvhnzOt7.jpeg" at bounding box center [196, 193] width 338 height 11
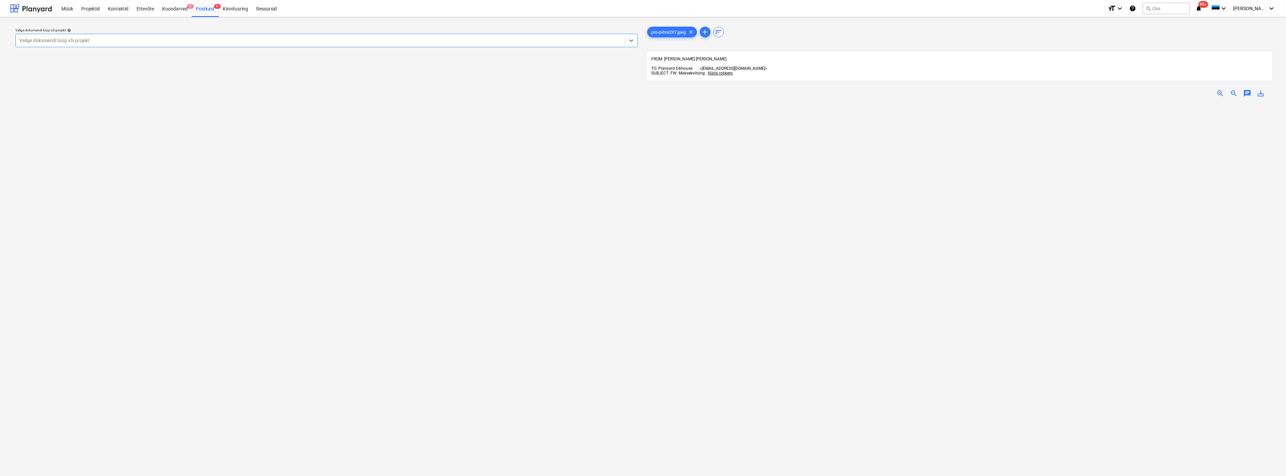
scroll to position [112, 0]
click at [1217, 89] on span "zoom_in" at bounding box center [1221, 93] width 8 height 8
click at [1233, 84] on div "zoom_in zoom_out chat 0 save_alt" at bounding box center [960, 93] width 628 height 19
click at [1236, 89] on span "zoom_out" at bounding box center [1234, 93] width 8 height 8
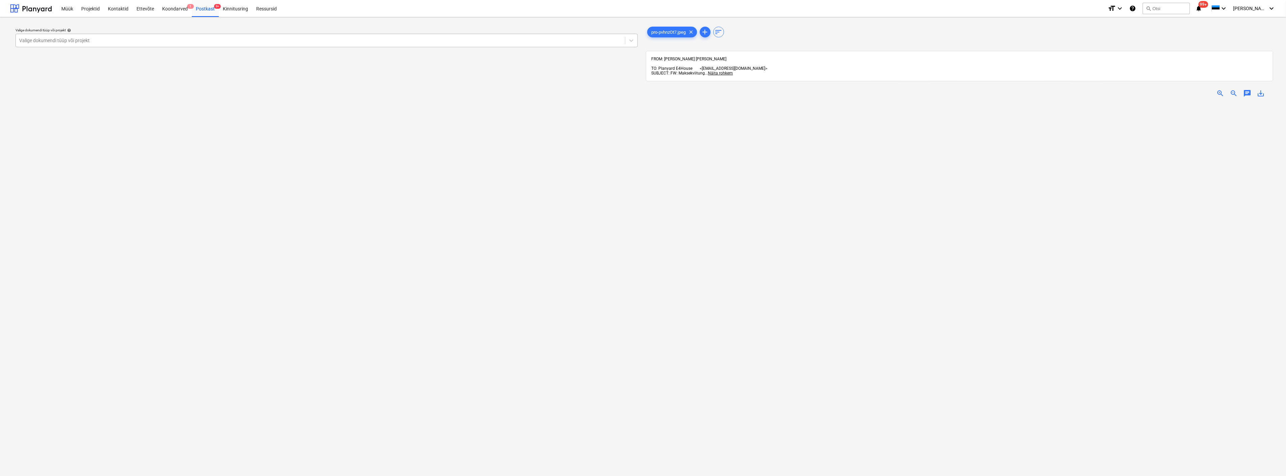
click at [144, 41] on div at bounding box center [320, 40] width 603 height 7
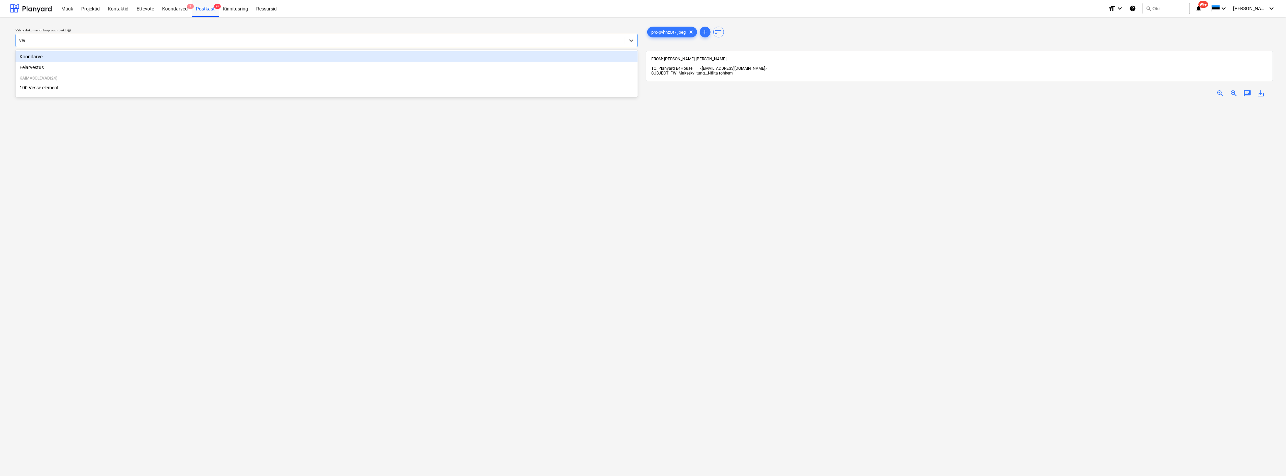
type input "[PERSON_NAME]"
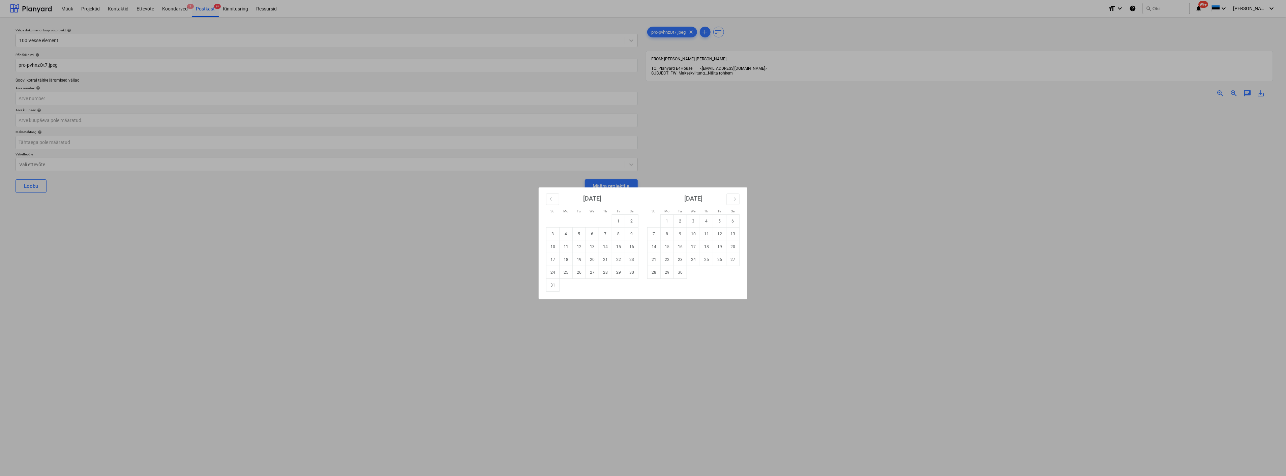
click at [849, 228] on div "Su Mo Tu We Th Fr Sa Su Mo Tu We Th Fr Sa July 2025 1 2 3 4 5 6 7 8 9 10 11 12 …" at bounding box center [643, 238] width 1286 height 476
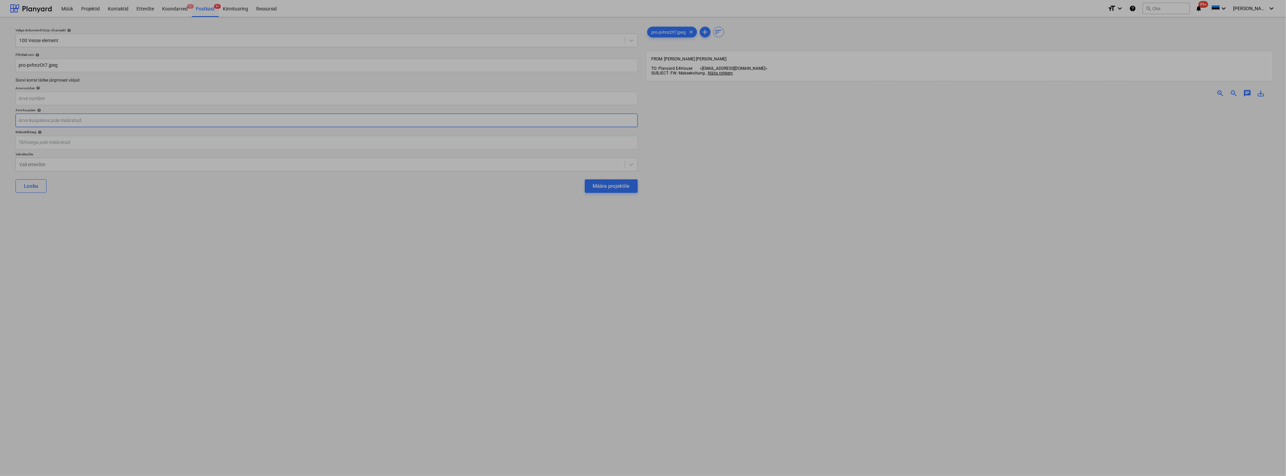
click at [83, 117] on body "Müük Projektid Kontaktid Ettevõte Koondarved 1 Postkast 9+ Kinnitusring Ressurs…" at bounding box center [643, 238] width 1286 height 476
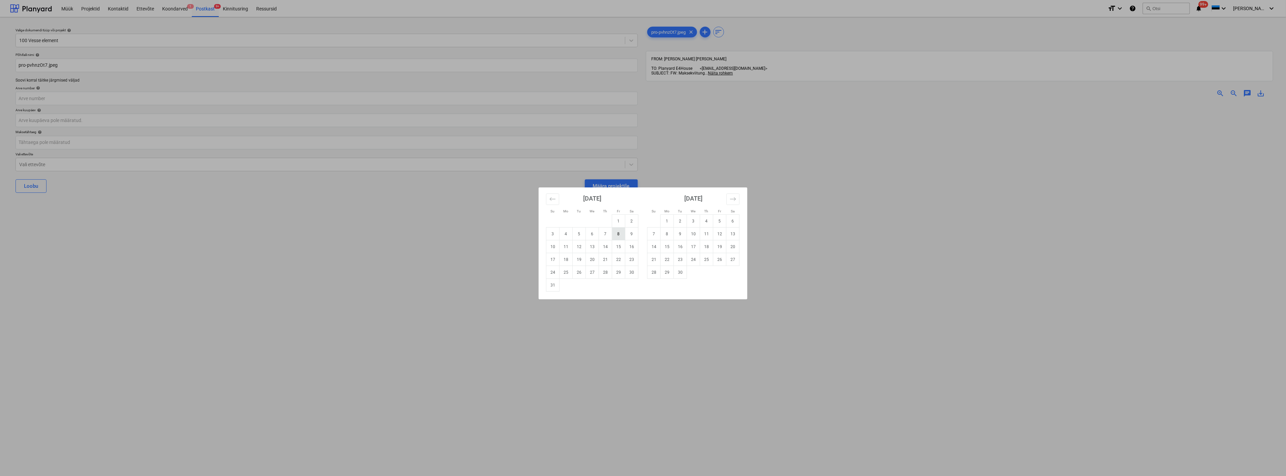
click at [619, 235] on td "8" at bounding box center [618, 234] width 13 height 13
type input "08 Aug 2025"
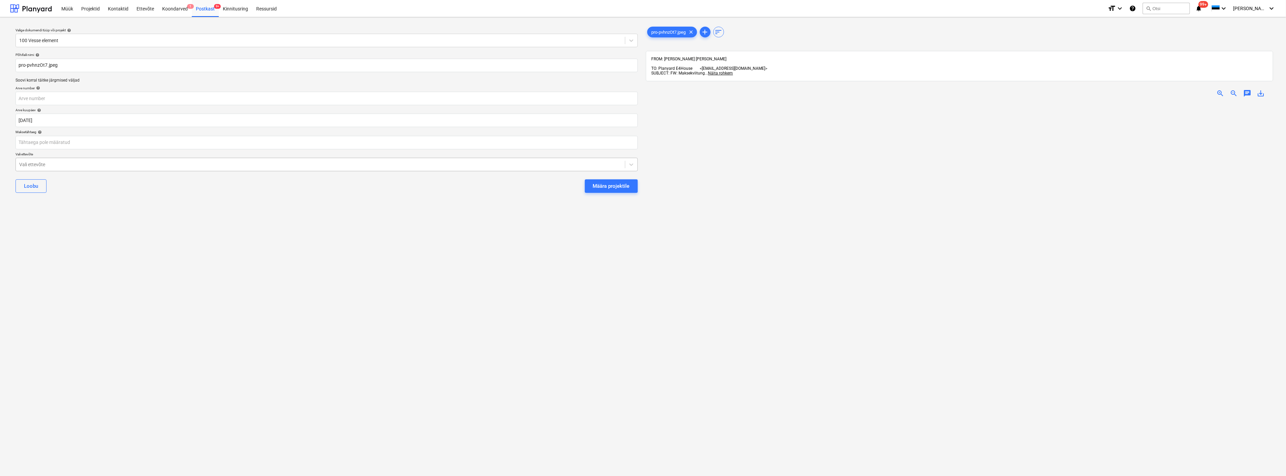
click at [213, 165] on div at bounding box center [320, 164] width 603 height 7
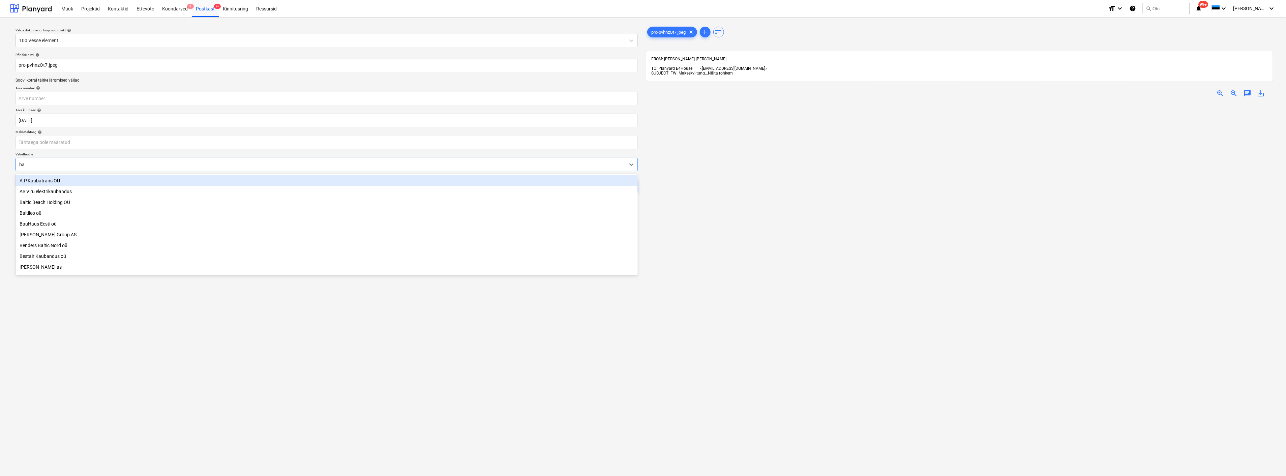
type input "bau"
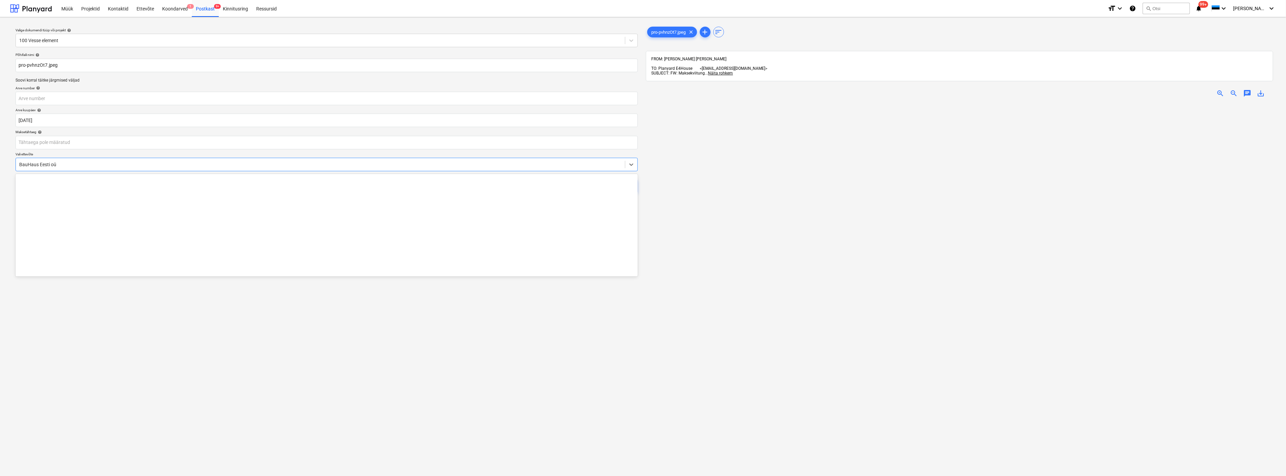
click at [213, 165] on div at bounding box center [320, 164] width 603 height 7
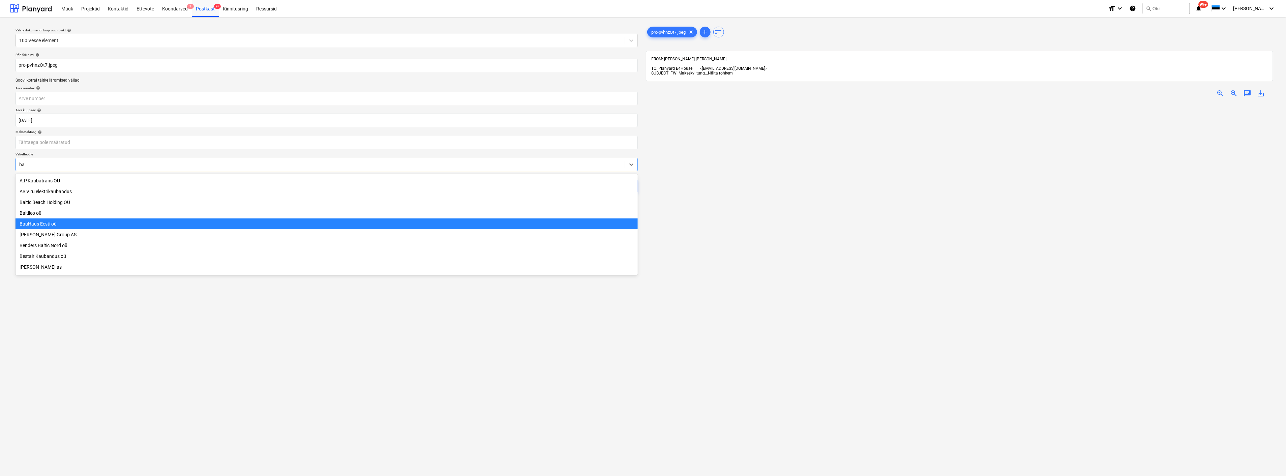
type input "bau"
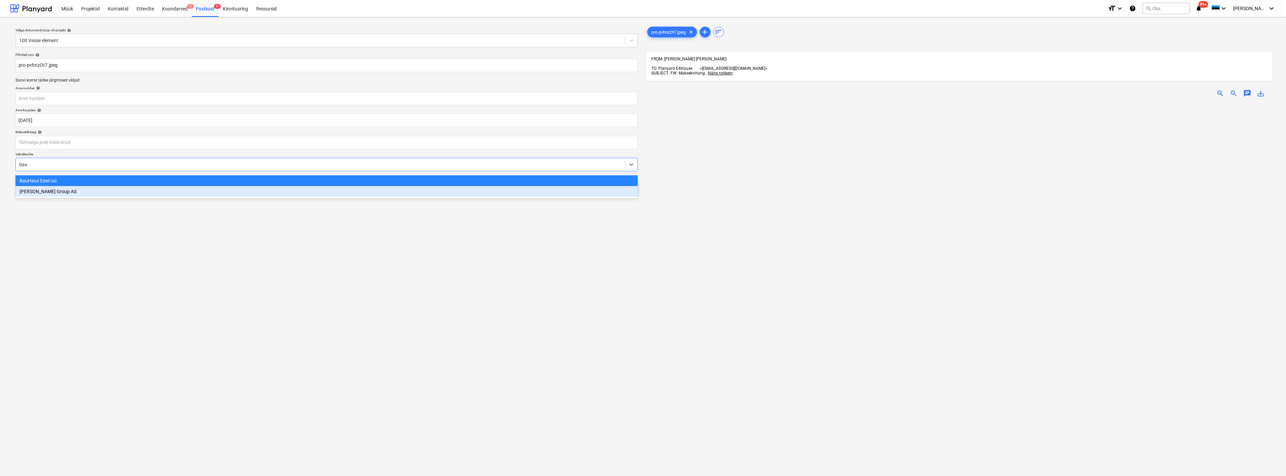
click at [153, 194] on div "[PERSON_NAME] Group AS" at bounding box center [327, 191] width 622 height 11
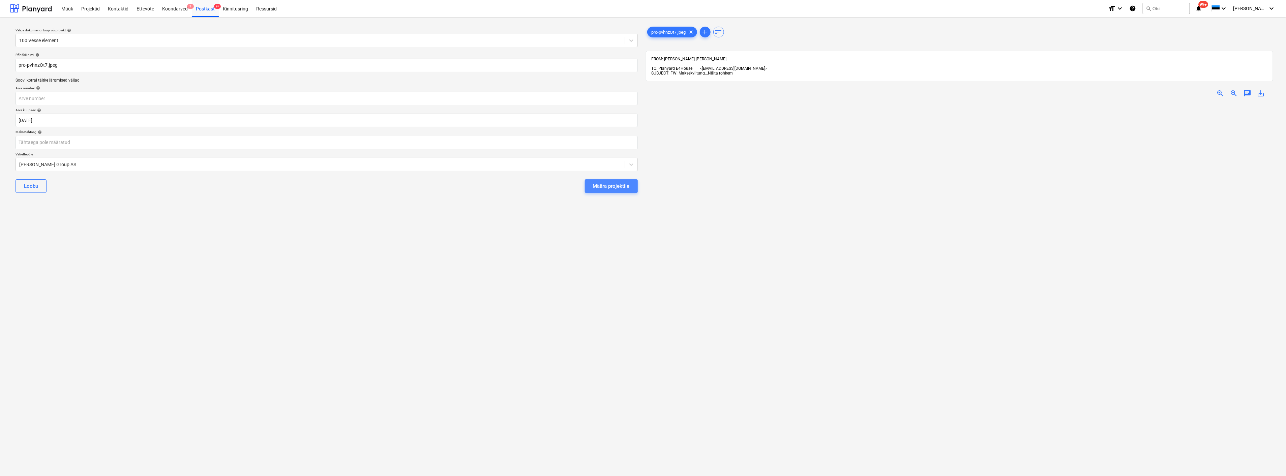
click at [625, 183] on div "Määra projektile" at bounding box center [611, 186] width 37 height 9
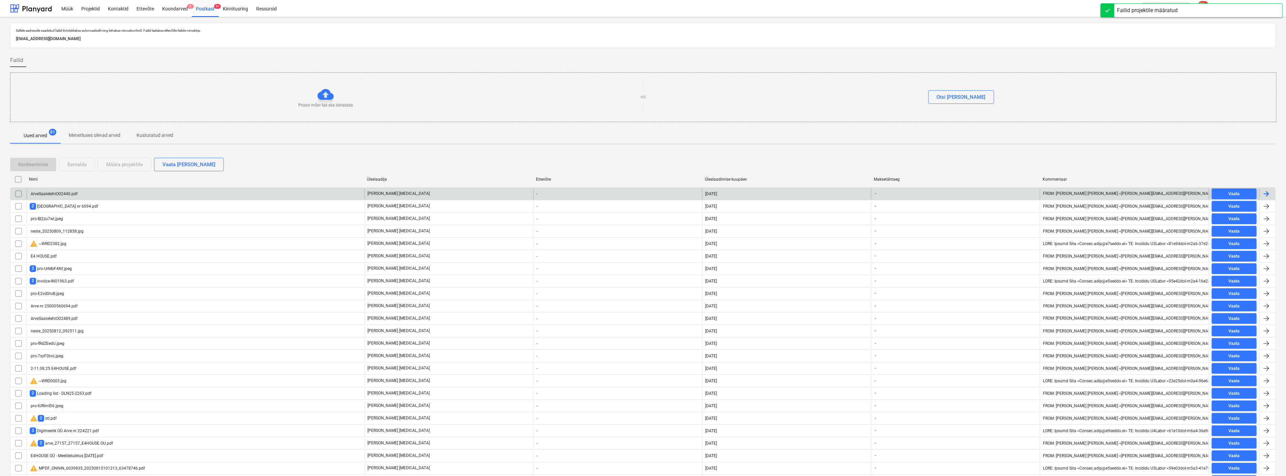
click at [83, 192] on div "ArveSaatelehtO02440.pdf" at bounding box center [196, 193] width 338 height 11
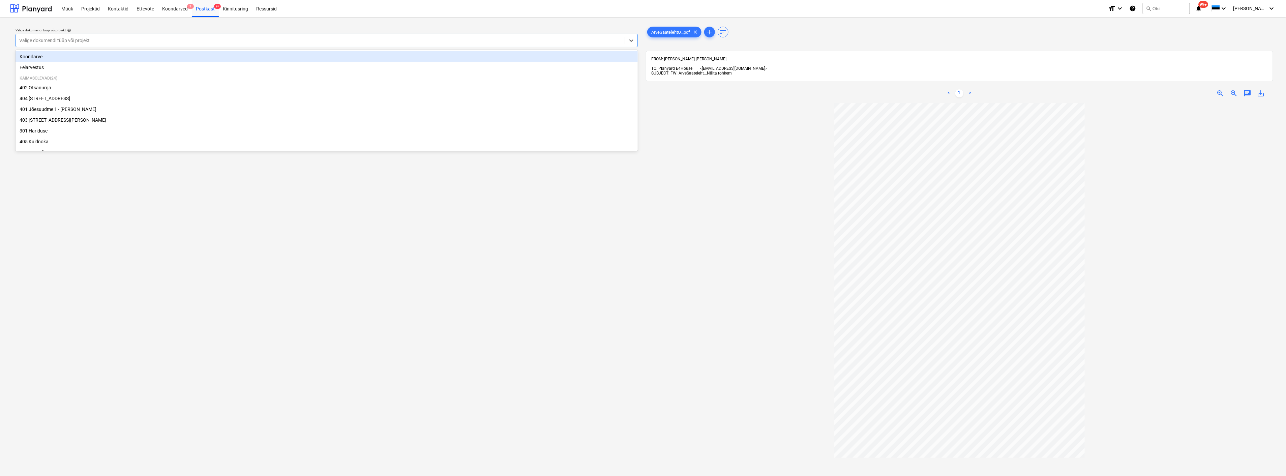
click at [161, 41] on div at bounding box center [320, 40] width 603 height 7
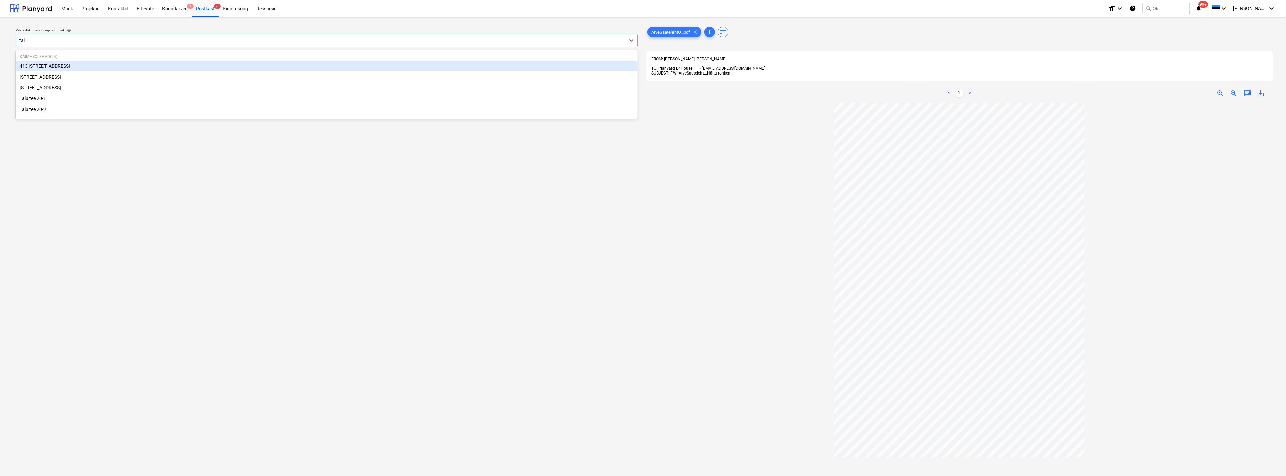
type input "talu"
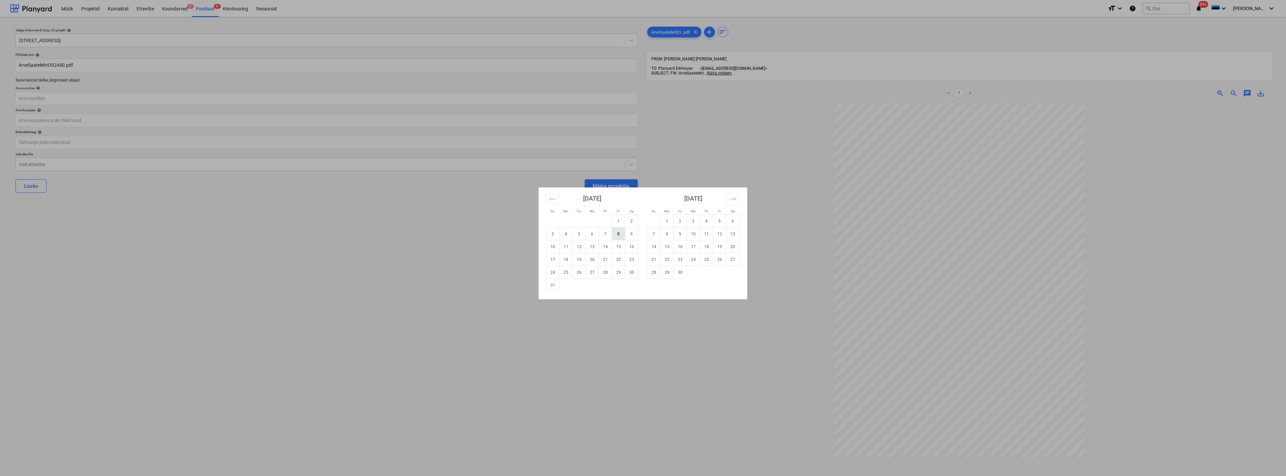
click at [618, 234] on td "8" at bounding box center [618, 234] width 13 height 13
type input "08 Aug 2025"
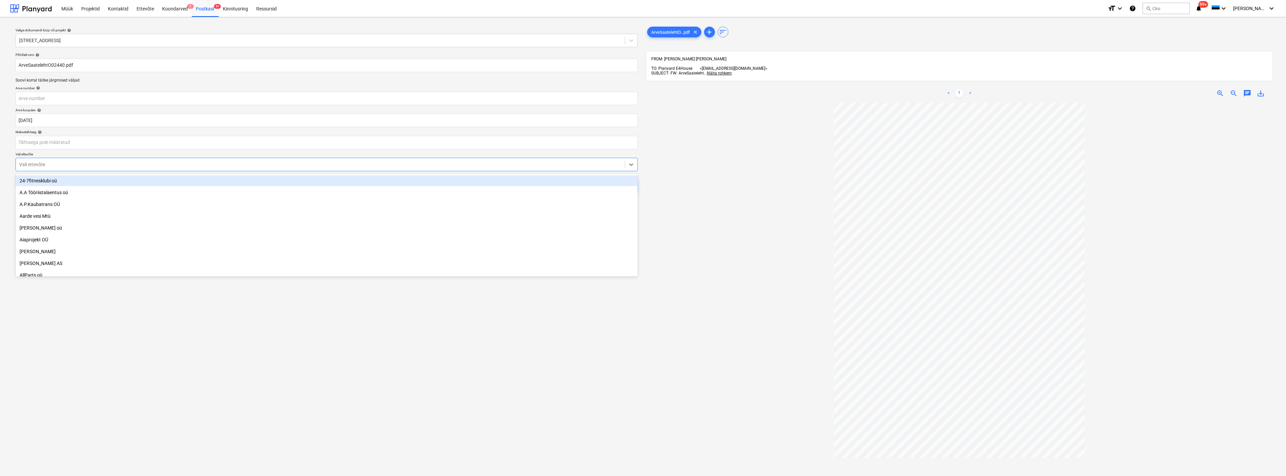
click at [257, 165] on div at bounding box center [320, 164] width 603 height 7
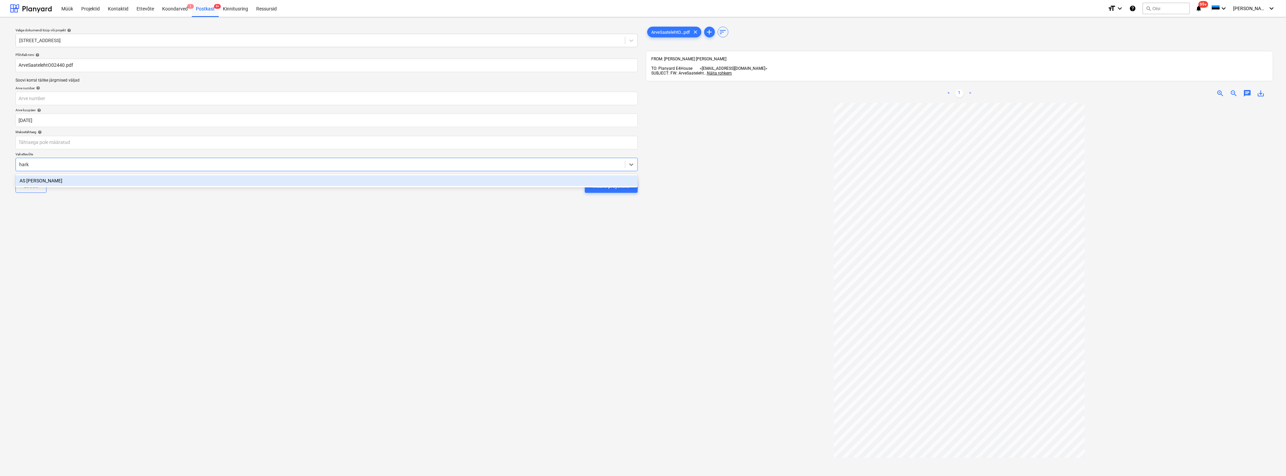
type input "harku"
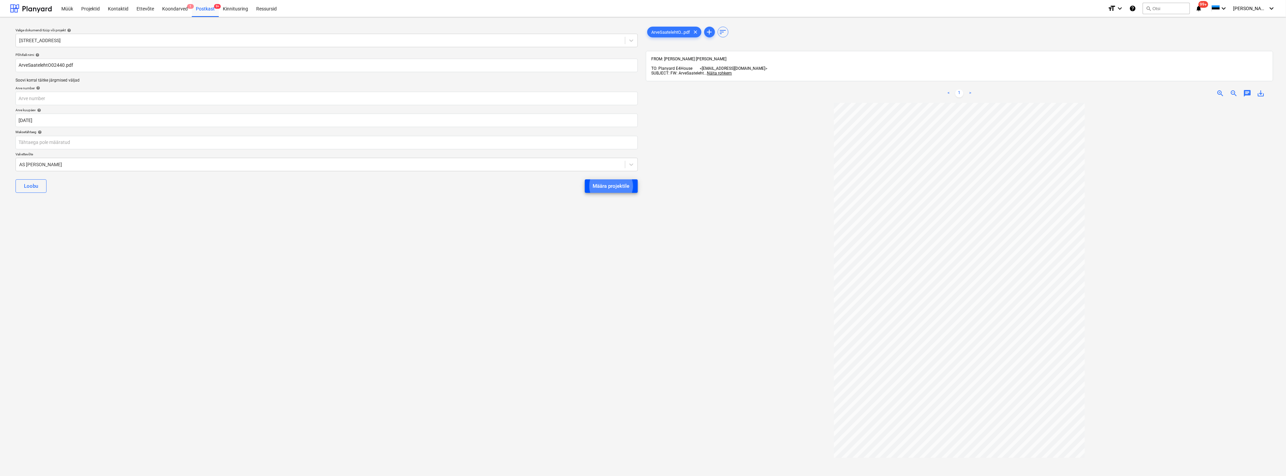
click at [615, 186] on div "Määra projektile" at bounding box center [611, 186] width 37 height 9
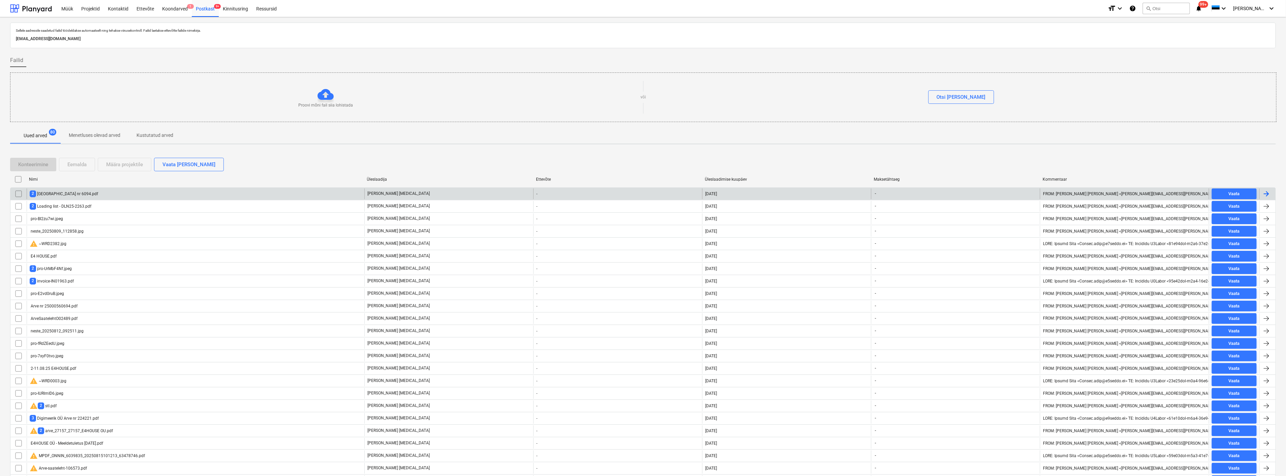
click at [58, 193] on div "2 Vesse Tehnopark OÜ Arve nr 6094.pdf" at bounding box center [64, 194] width 68 height 6
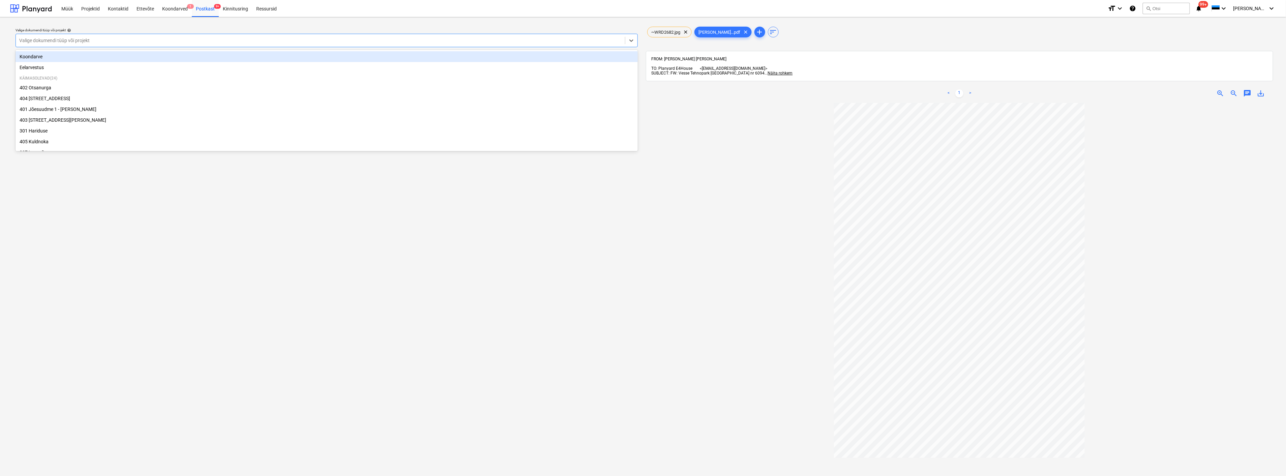
click at [237, 39] on div at bounding box center [320, 40] width 603 height 7
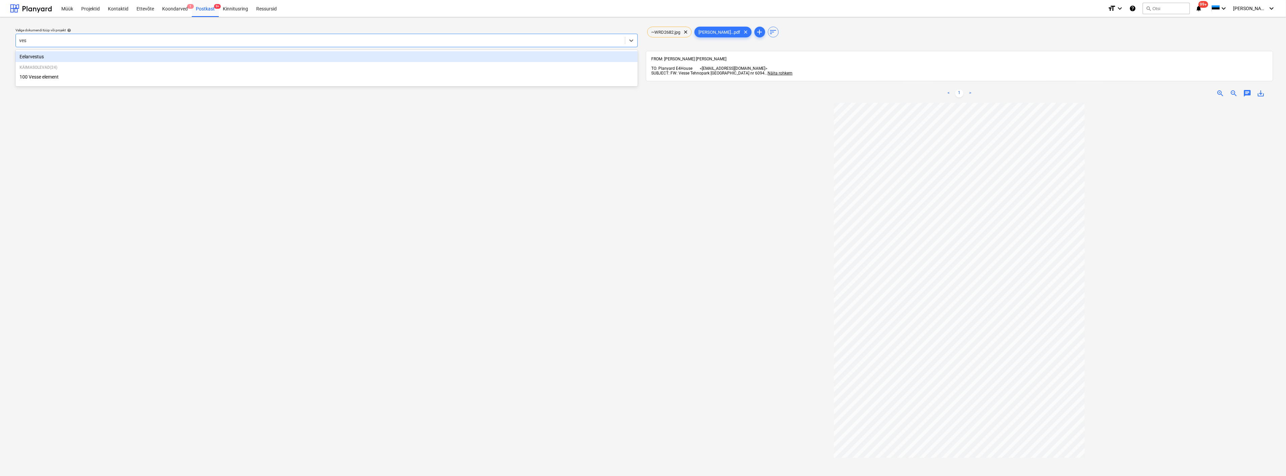
type input "[PERSON_NAME]"
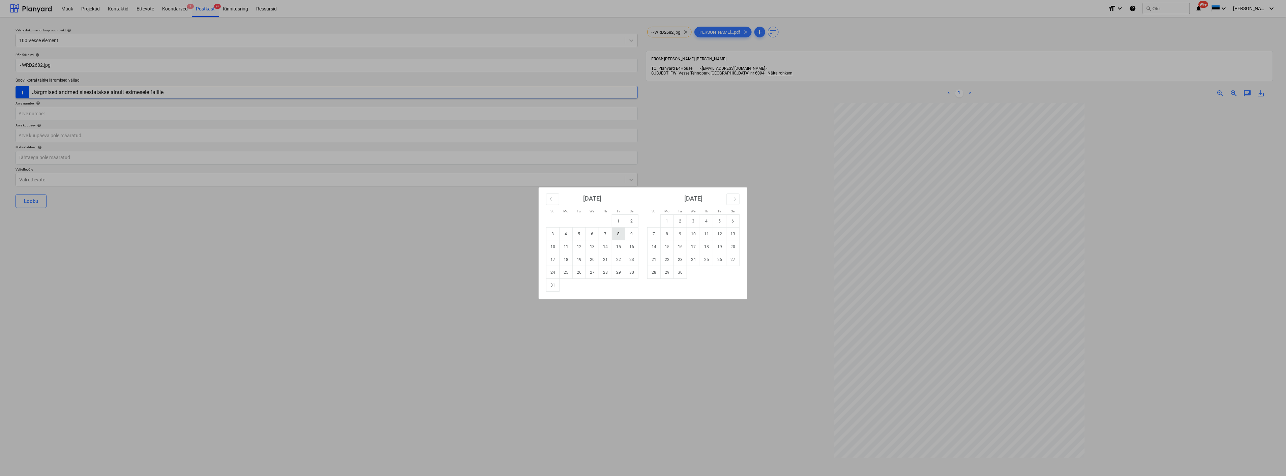
click at [617, 231] on td "8" at bounding box center [618, 234] width 13 height 13
type input "08 Aug 2025"
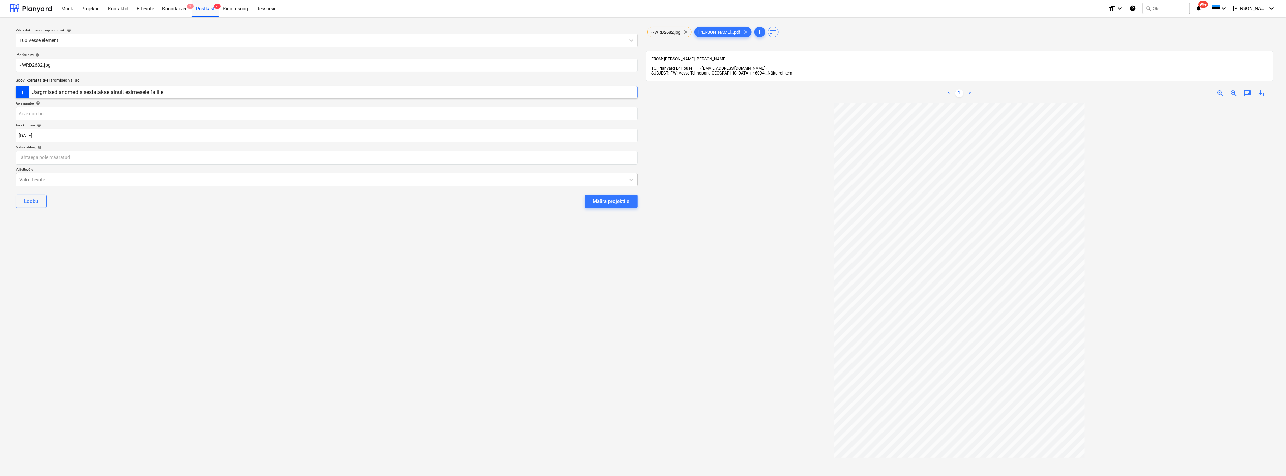
click at [185, 180] on div at bounding box center [320, 179] width 603 height 7
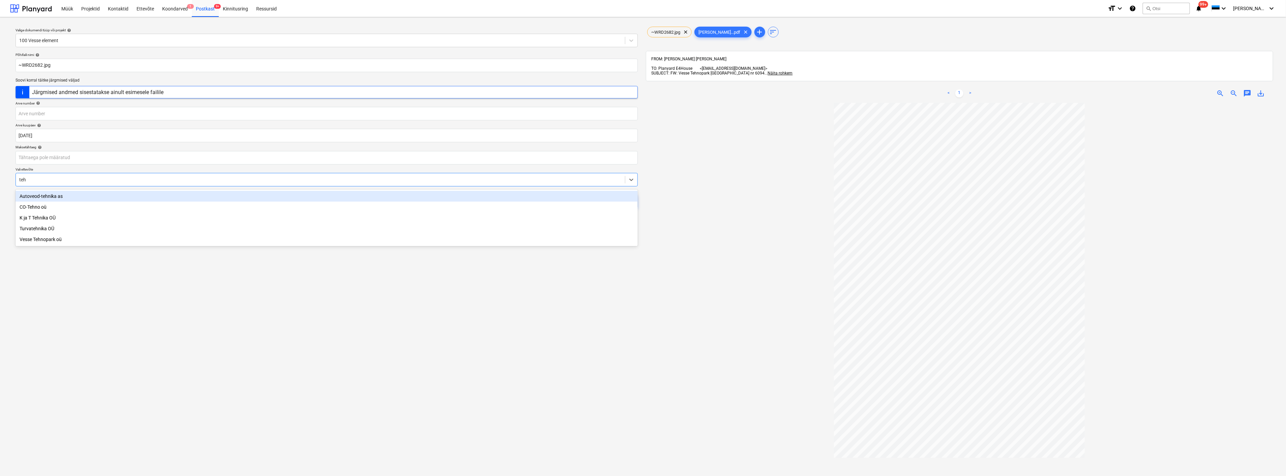
type input "tehn"
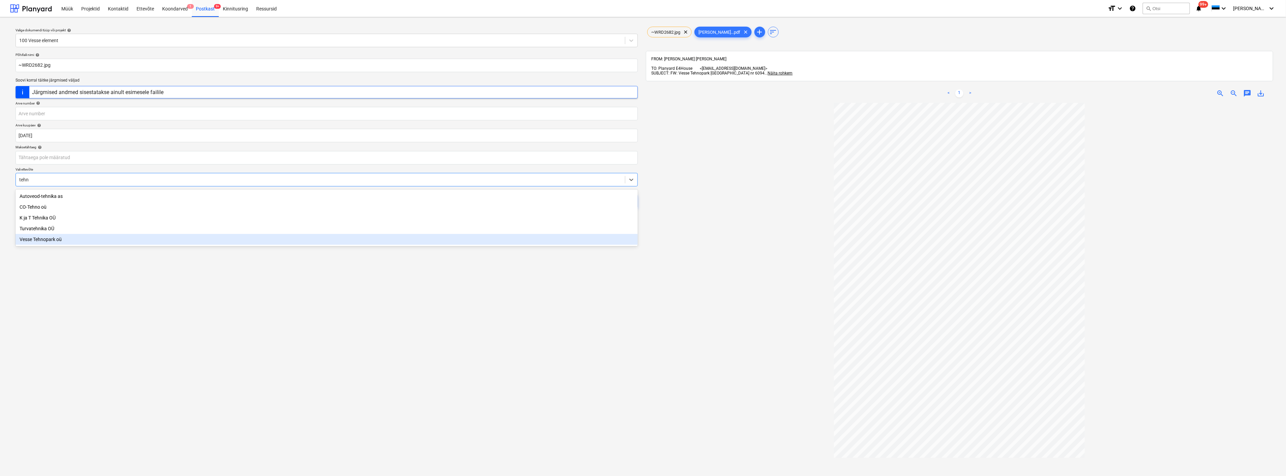
click at [99, 237] on div "Vesse Tehnopark oü" at bounding box center [327, 239] width 622 height 11
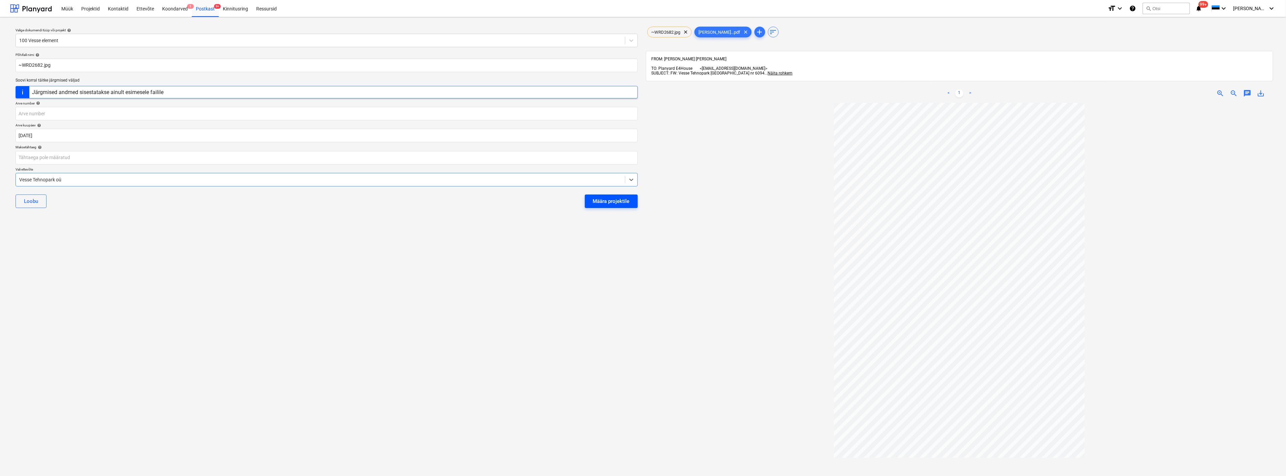
click at [607, 201] on div "Määra projektile" at bounding box center [611, 201] width 37 height 9
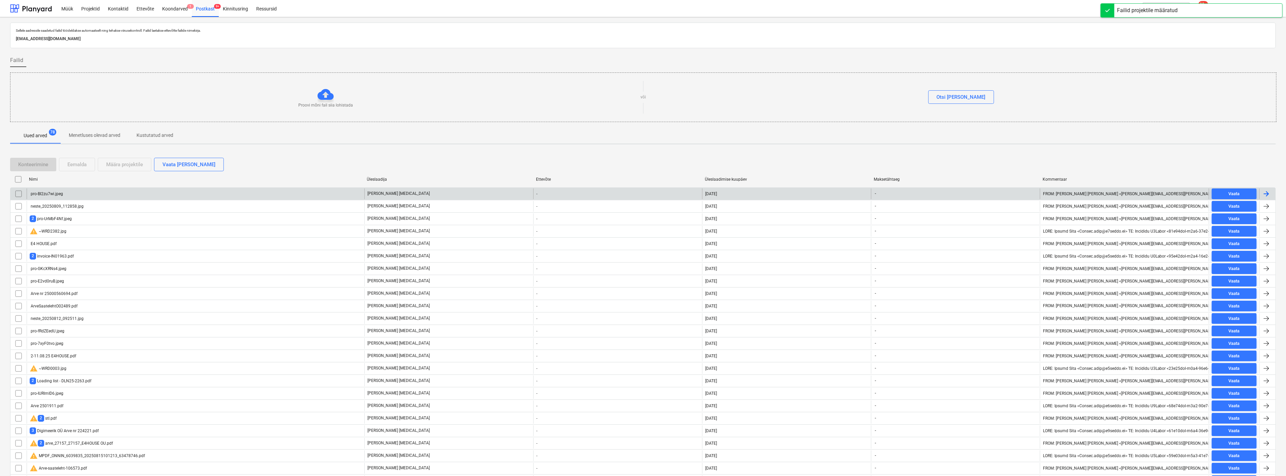
click at [111, 192] on div "pro-Bl2zu7wi.jpeg" at bounding box center [196, 193] width 338 height 11
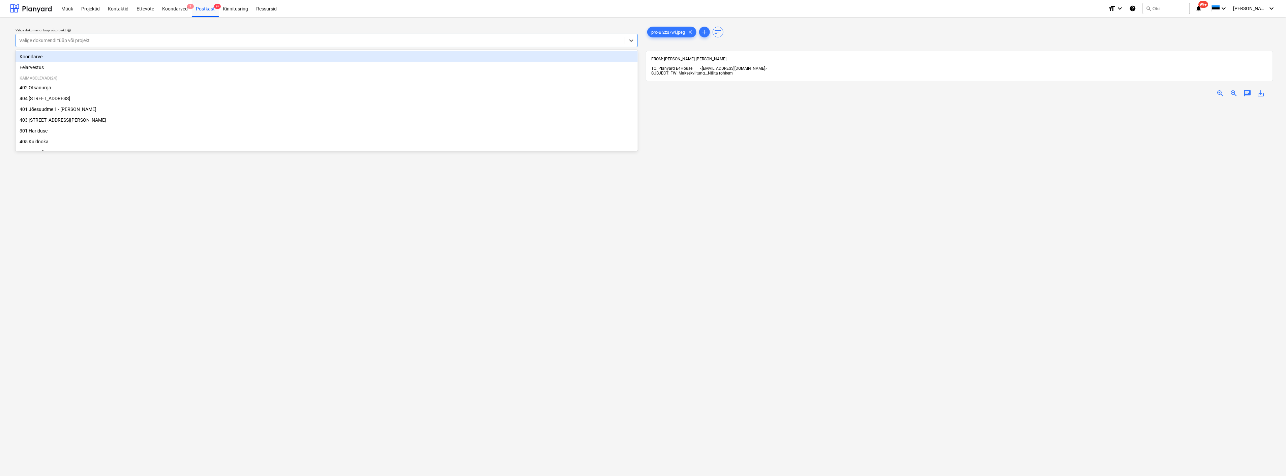
click at [76, 36] on div "Valige dokumendi tüüp või projekt" at bounding box center [320, 40] width 609 height 9
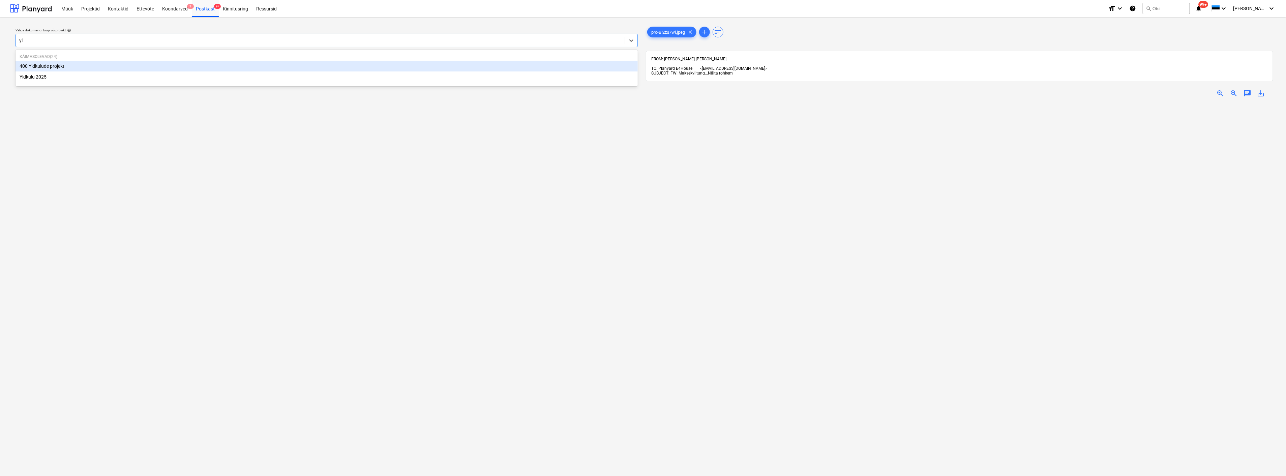
type input "yld"
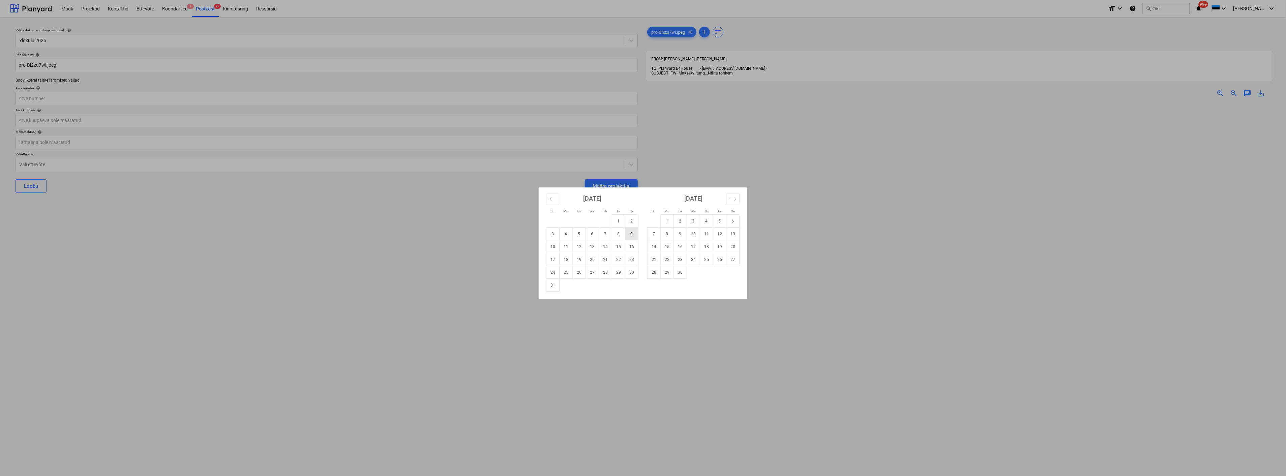
click at [629, 234] on td "9" at bounding box center [631, 234] width 13 height 13
type input "09 Aug 2025"
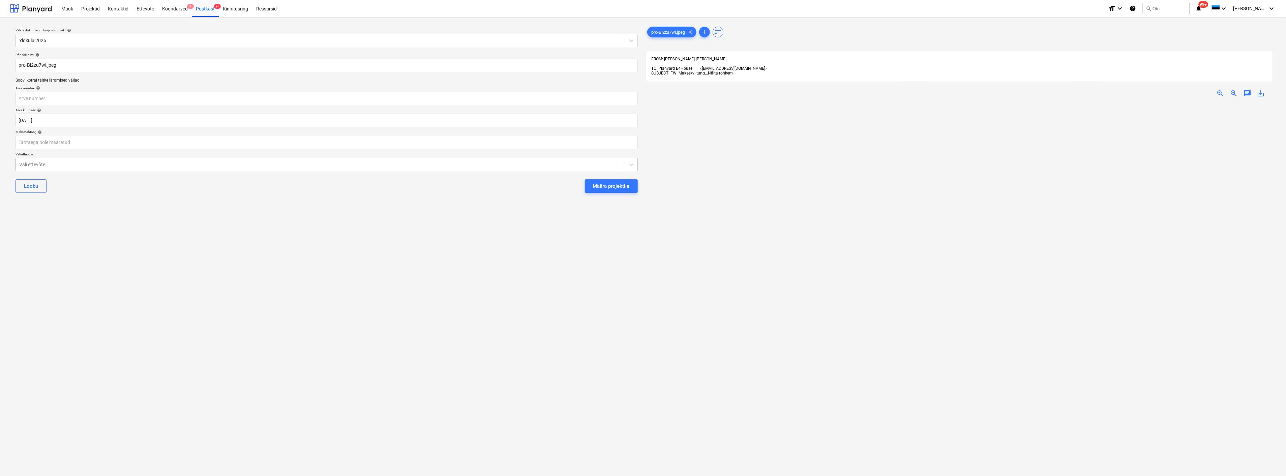
click at [295, 164] on div at bounding box center [320, 164] width 603 height 7
type input "as fe"
click at [291, 214] on div "Valige dokumendi tüüp või projekt help Yldkulu 2025 Põhifaili nimi help pro-Bl2…" at bounding box center [326, 293] width 633 height 540
click at [603, 186] on div "Määra projektile" at bounding box center [611, 186] width 37 height 9
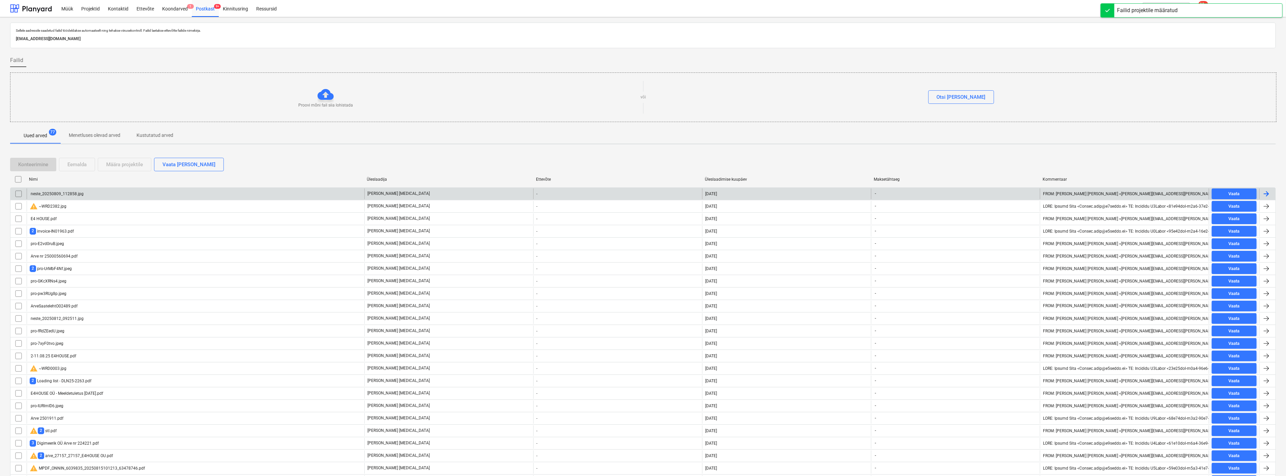
click at [106, 192] on div "neste_20250809_112858.jpg" at bounding box center [196, 193] width 338 height 11
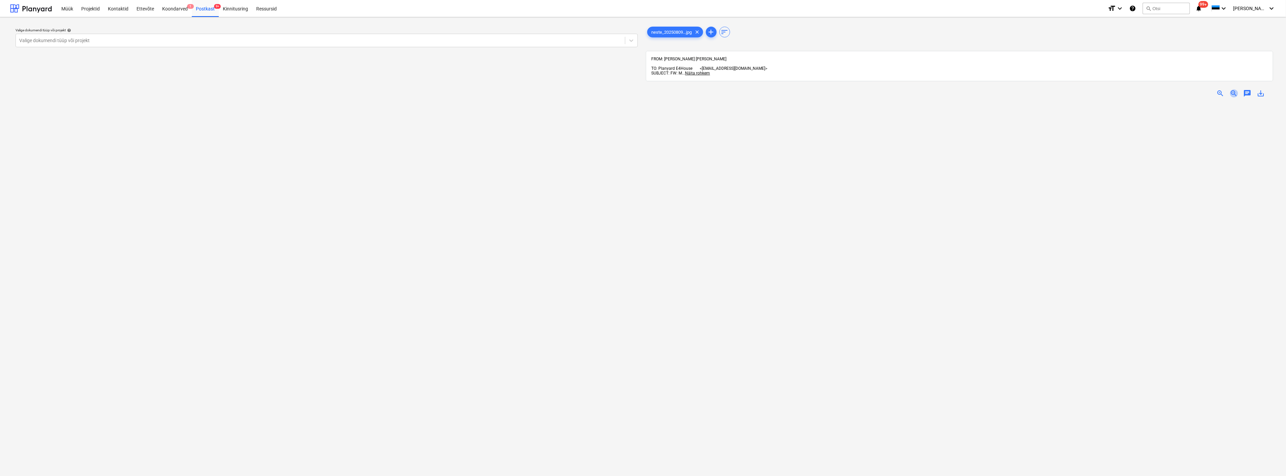
click at [1234, 89] on span "zoom_out" at bounding box center [1234, 93] width 8 height 8
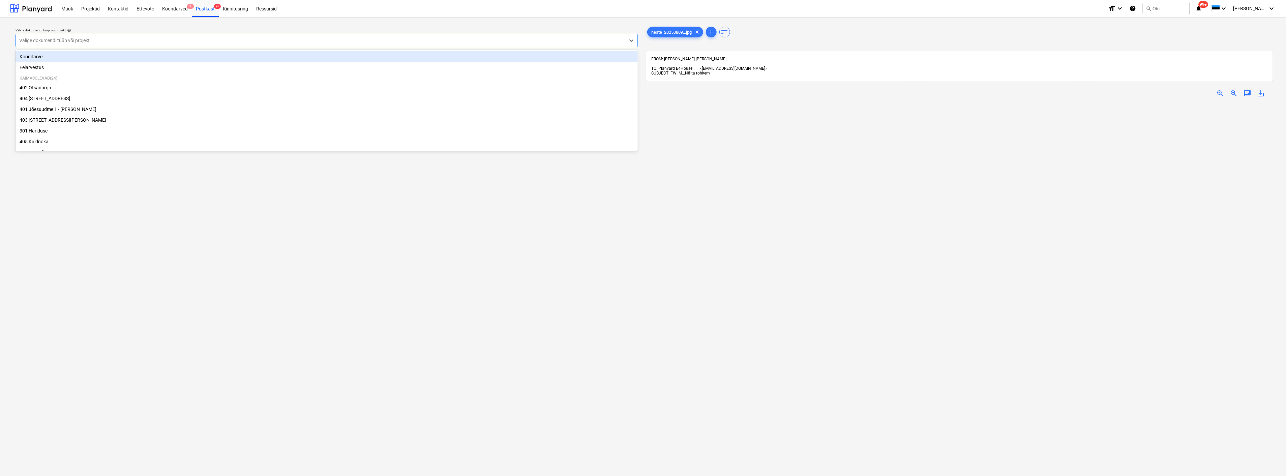
click at [35, 40] on div at bounding box center [320, 40] width 603 height 7
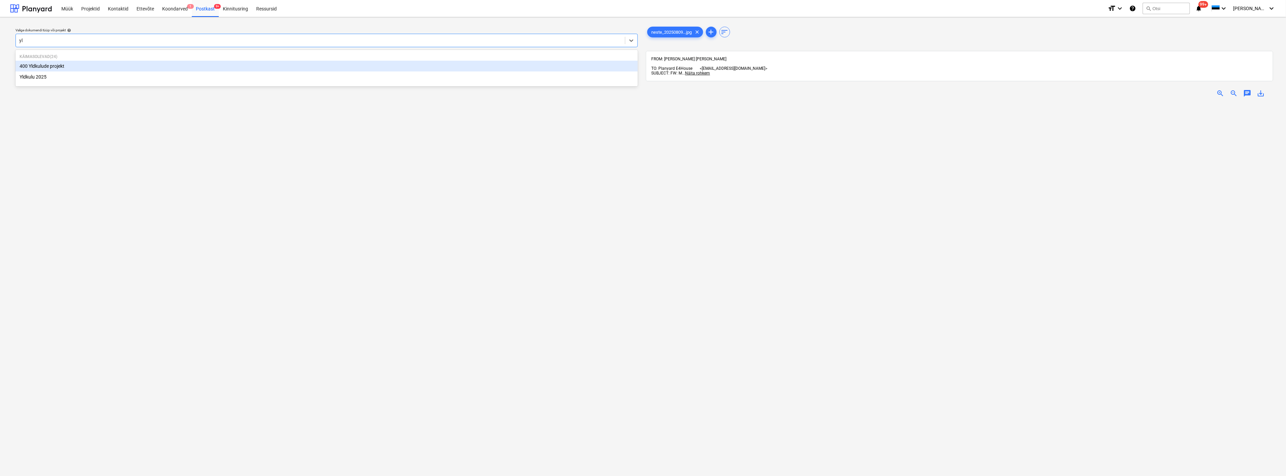
type input "yld"
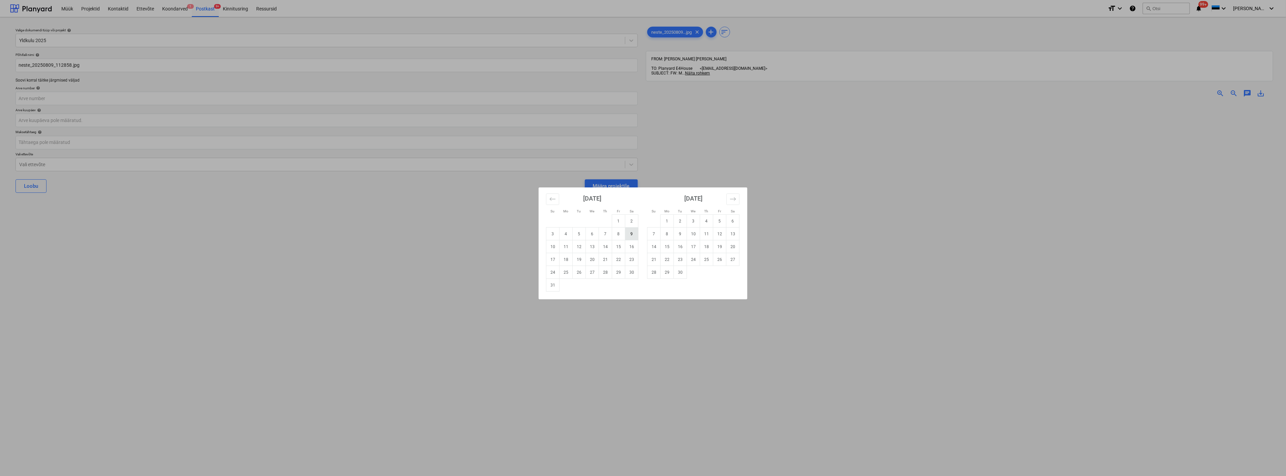
click at [633, 233] on td "9" at bounding box center [631, 234] width 13 height 13
type input "09 Aug 2025"
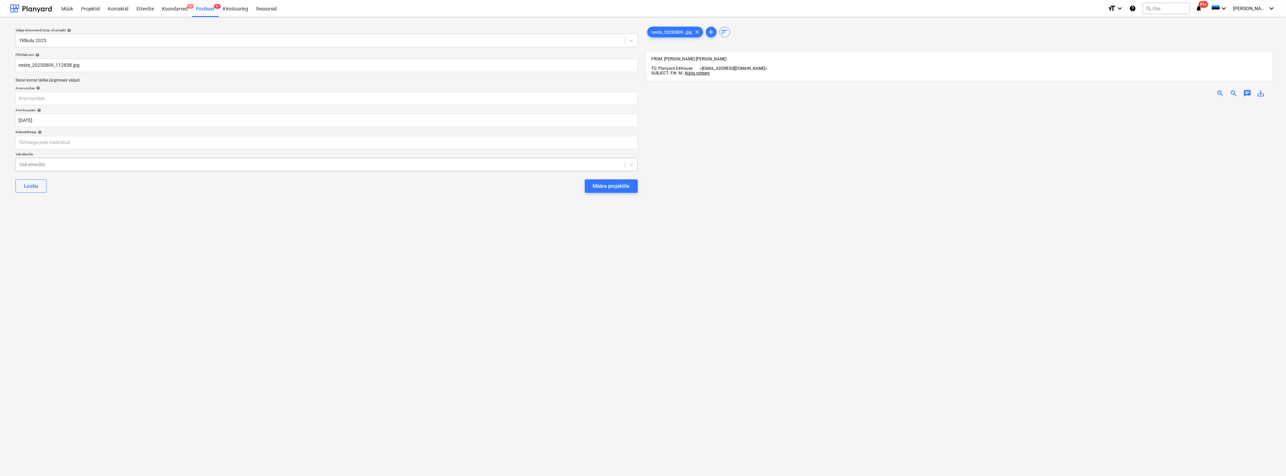
click at [328, 165] on div at bounding box center [320, 164] width 603 height 7
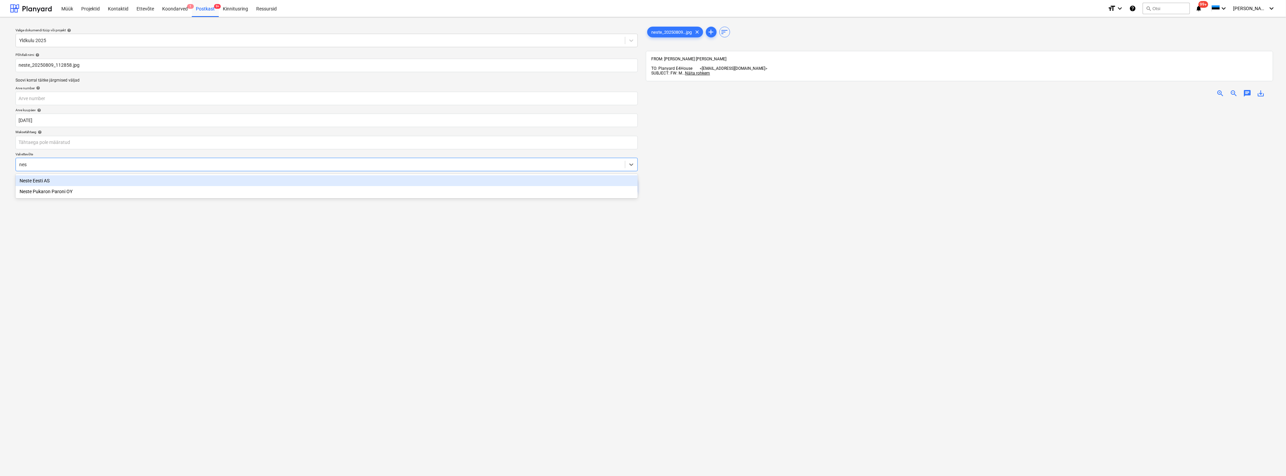
type input "nest"
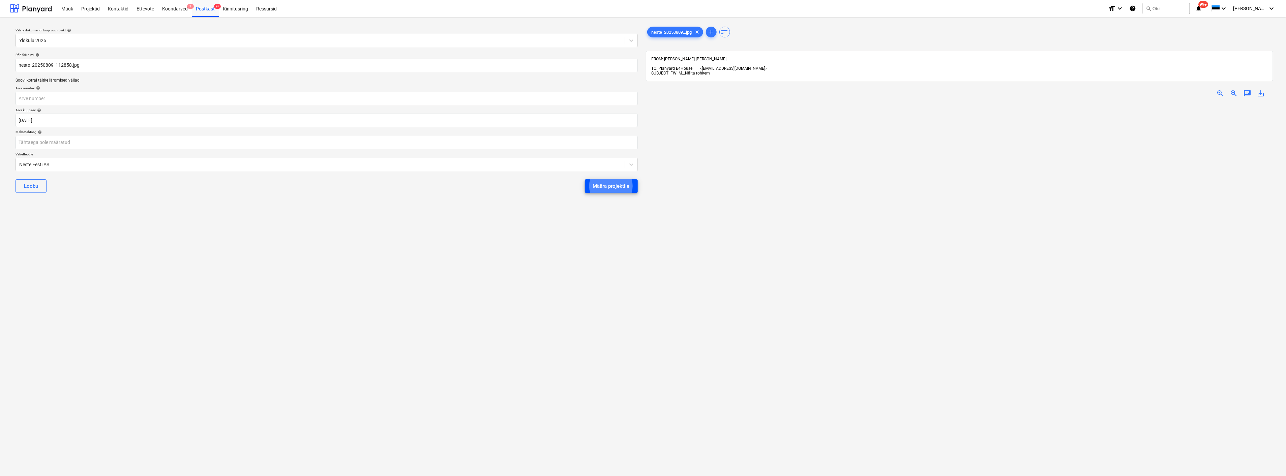
click at [623, 183] on div "Määra projektile" at bounding box center [611, 186] width 37 height 9
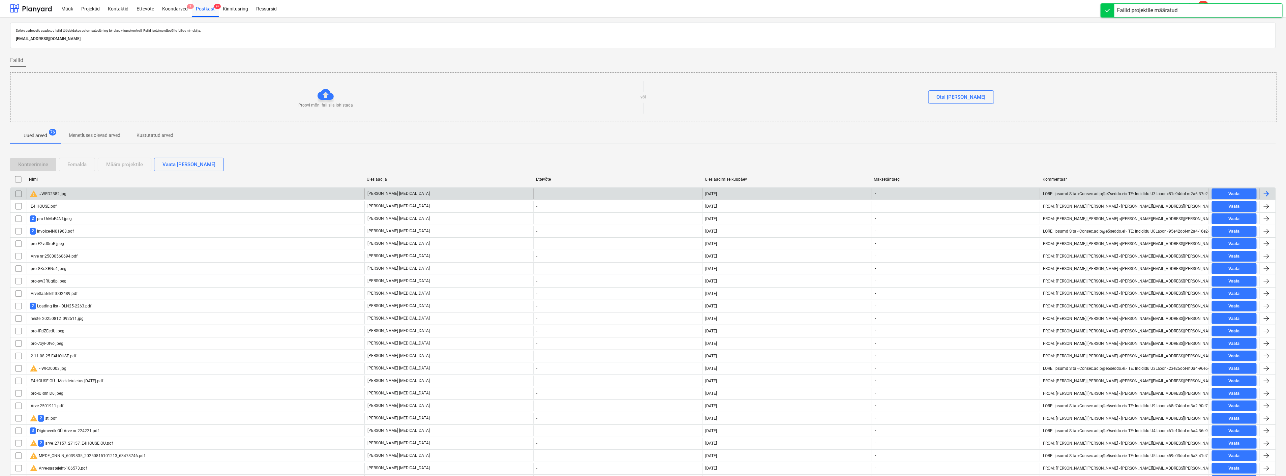
click at [146, 191] on div "warning ~WRD2382.jpg" at bounding box center [196, 193] width 338 height 11
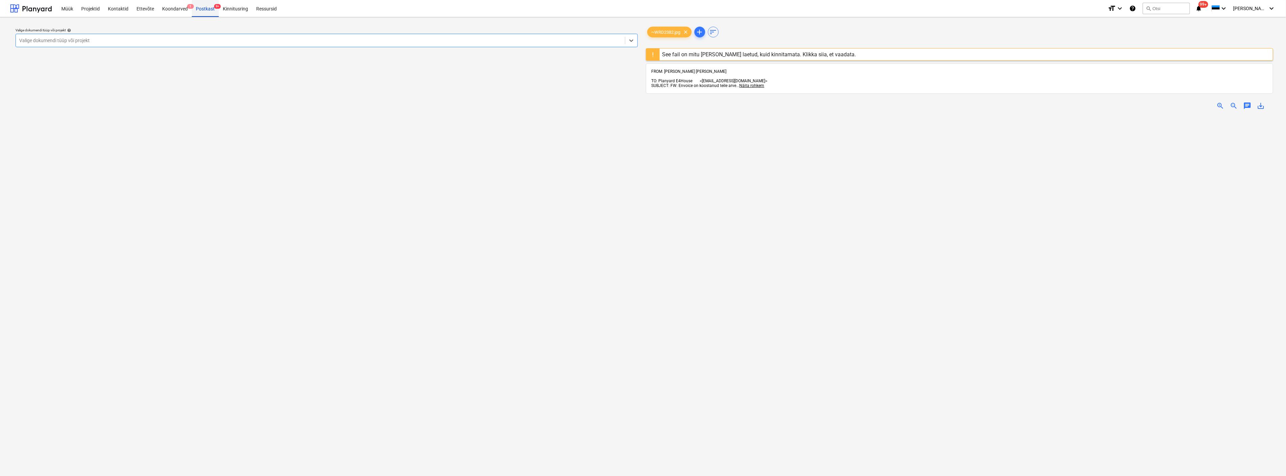
click at [200, 8] on div "Postkast 9+" at bounding box center [205, 8] width 27 height 17
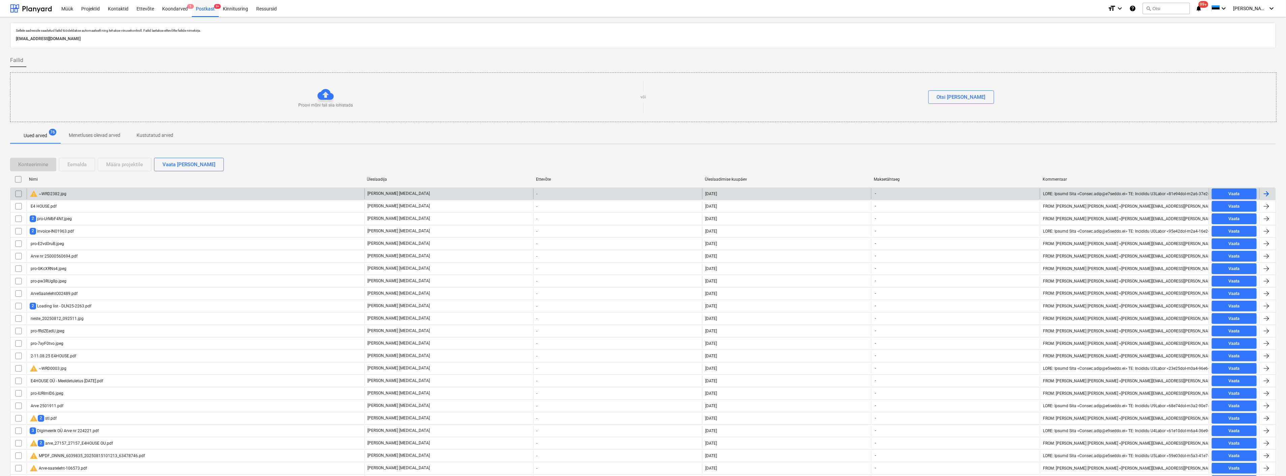
click at [17, 194] on input "checkbox" at bounding box center [18, 193] width 11 height 11
click at [75, 161] on div "Eemalda" at bounding box center [76, 164] width 19 height 9
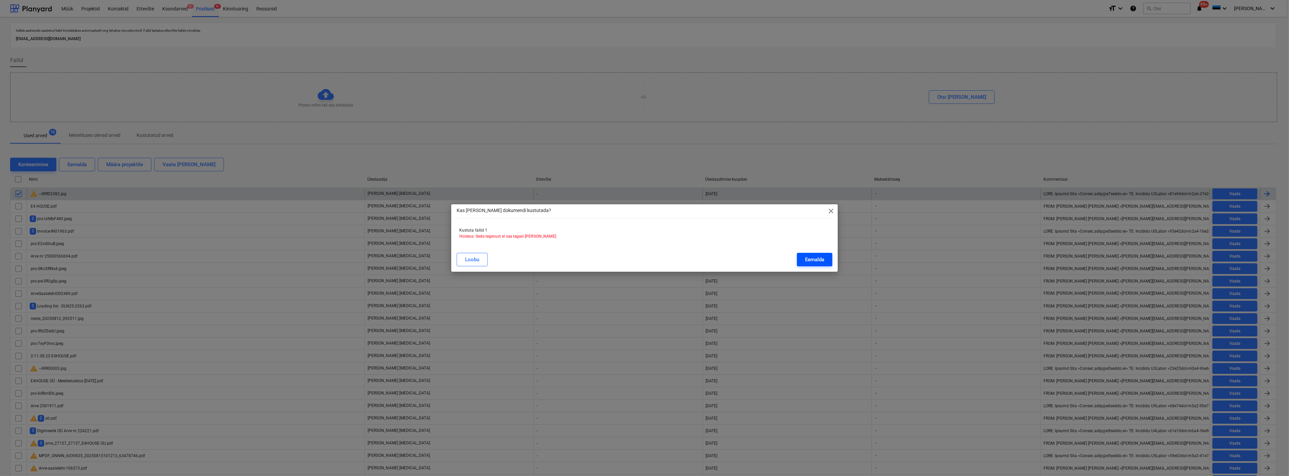
click at [803, 260] on button "Eemalda" at bounding box center [814, 259] width 35 height 13
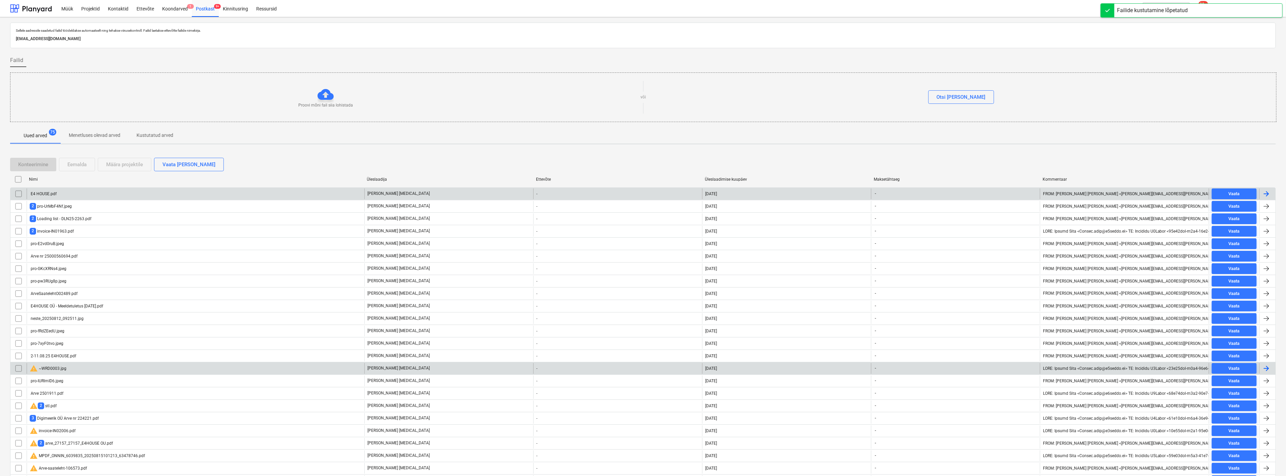
drag, startPoint x: 17, startPoint y: 368, endPoint x: 75, endPoint y: 373, distance: 58.2
click at [17, 368] on input "checkbox" at bounding box center [18, 368] width 11 height 11
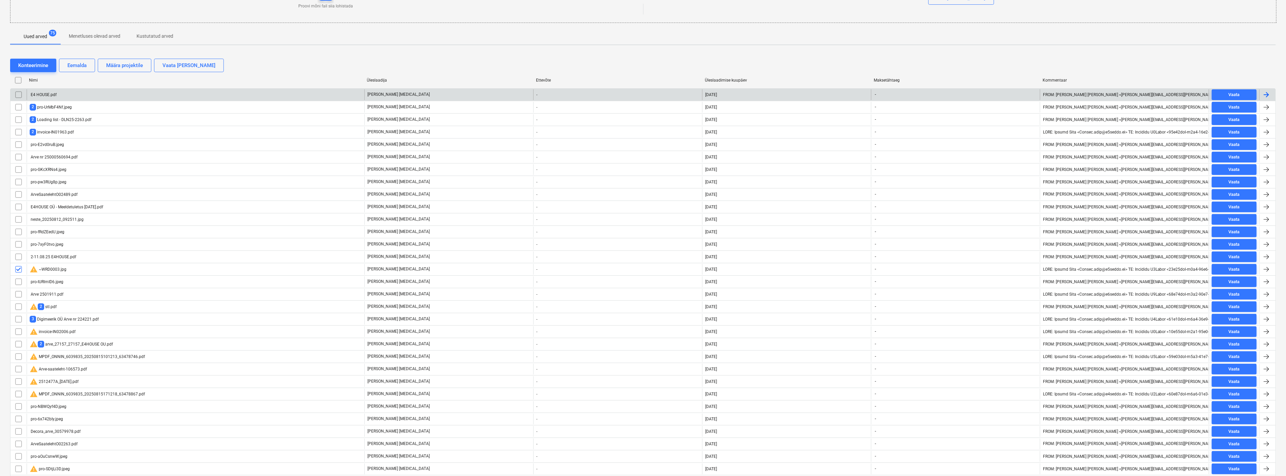
scroll to position [24, 0]
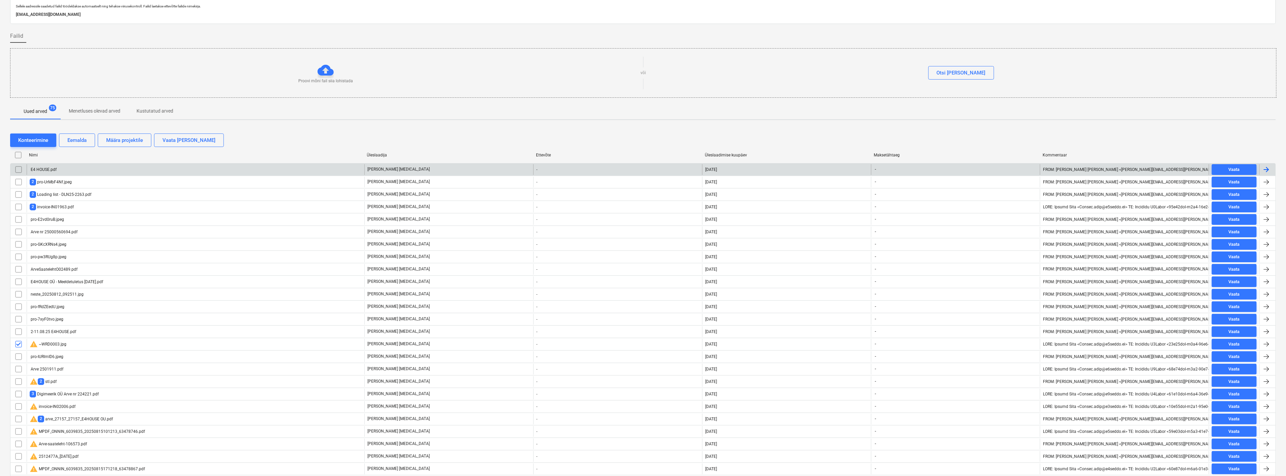
click at [48, 169] on div "E4 HOUSE.pdf" at bounding box center [43, 169] width 27 height 5
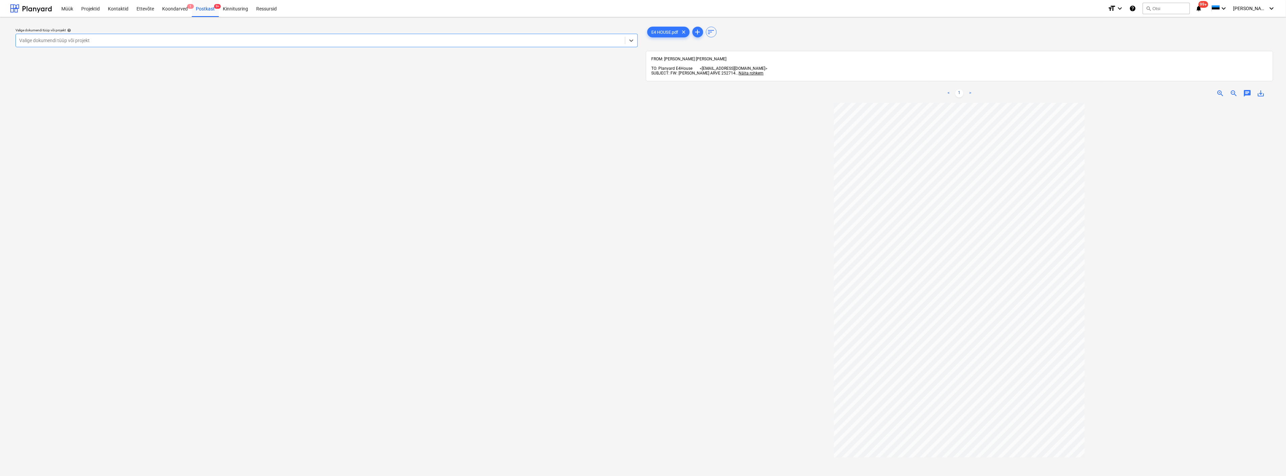
click at [132, 42] on div at bounding box center [320, 40] width 603 height 7
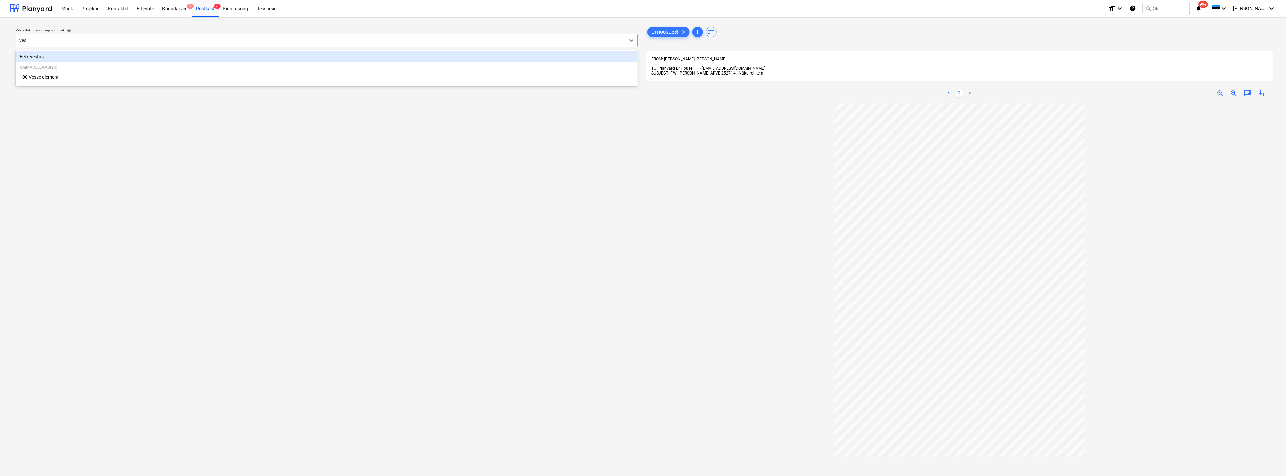
type input "[PERSON_NAME]"
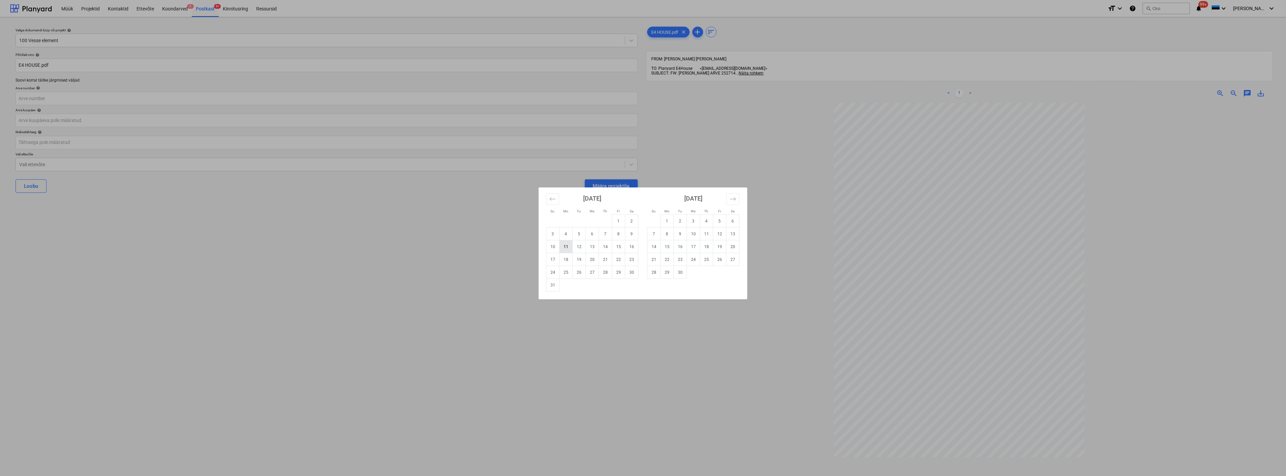
click at [564, 245] on td "11" at bounding box center [566, 246] width 13 height 13
type input "11 Aug 2025"
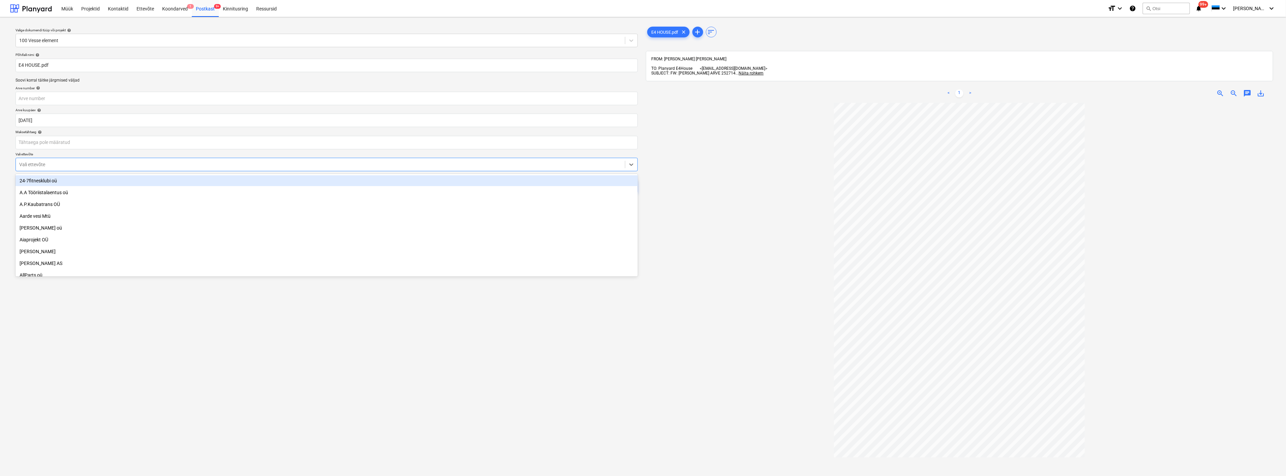
click at [139, 166] on div at bounding box center [320, 164] width 603 height 7
type input "rut"
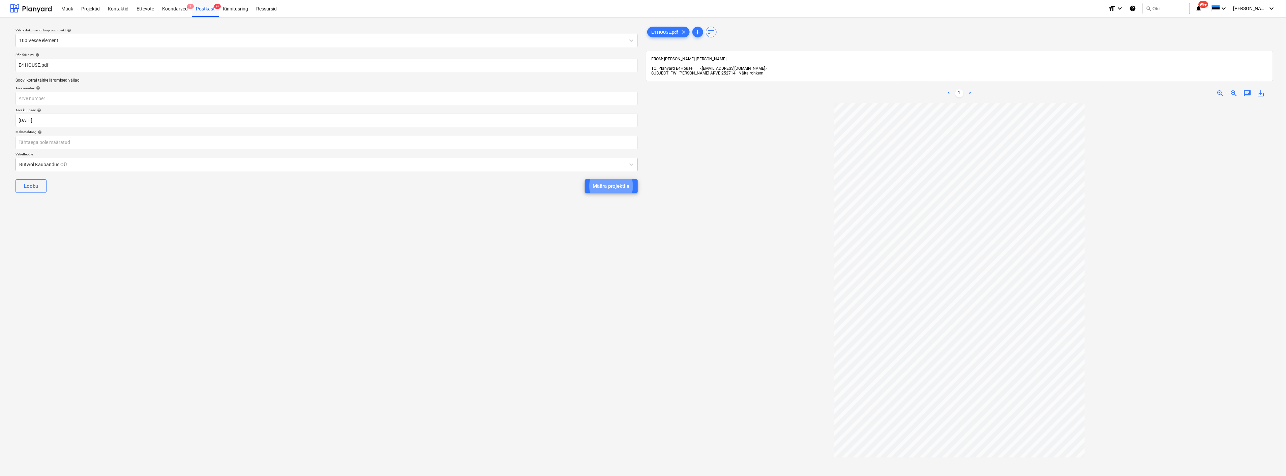
click at [585, 179] on button "Määra projektile" at bounding box center [611, 185] width 53 height 13
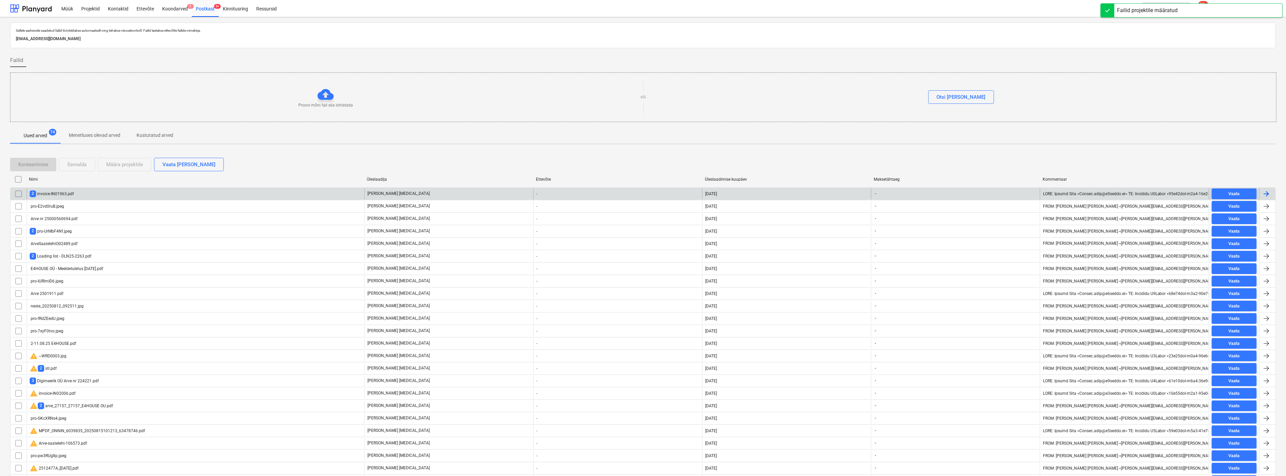
click at [137, 193] on div "2 invoice-IN01963.pdf" at bounding box center [196, 193] width 338 height 11
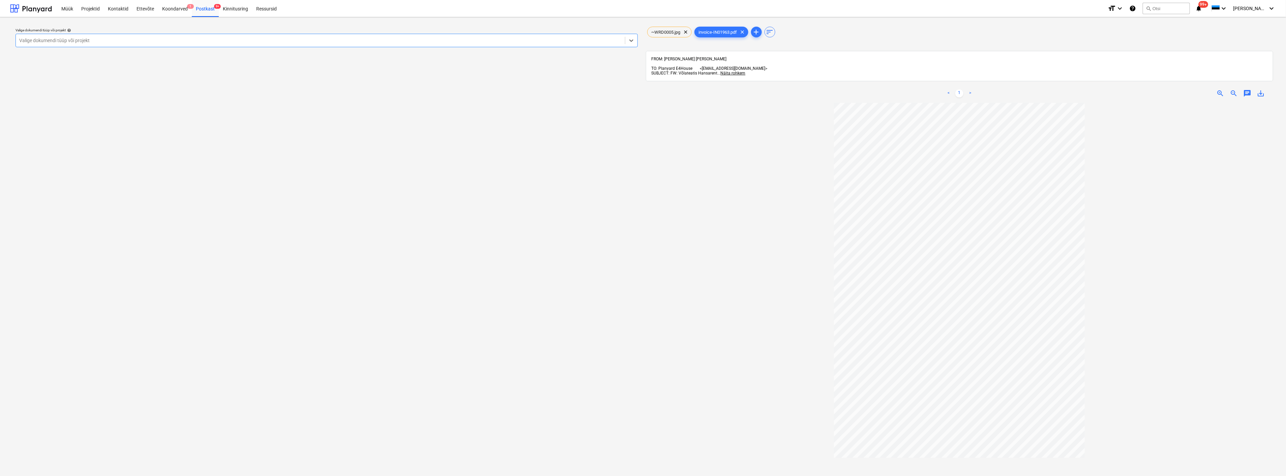
click at [117, 39] on div at bounding box center [320, 40] width 603 height 7
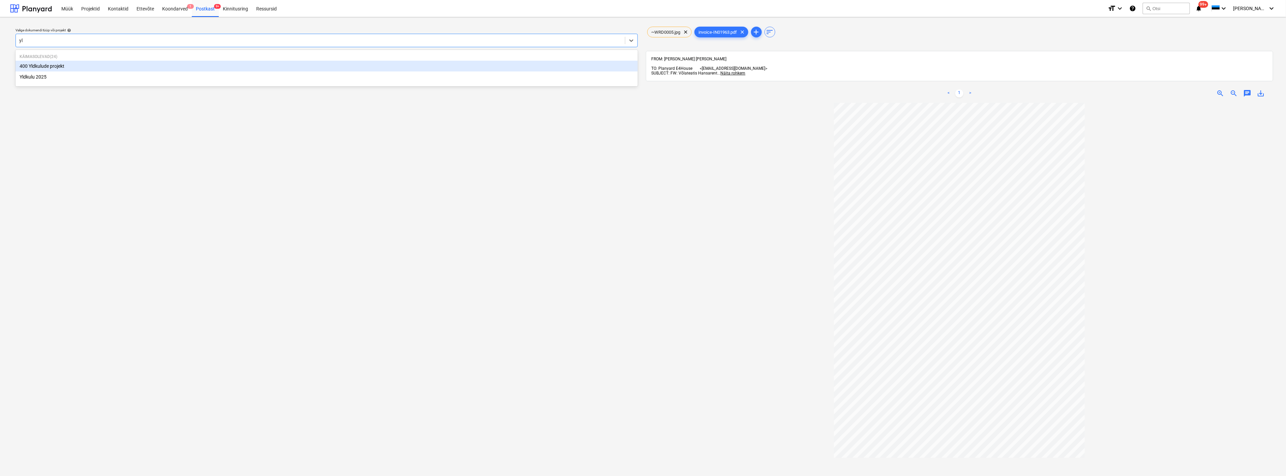
type input "yld"
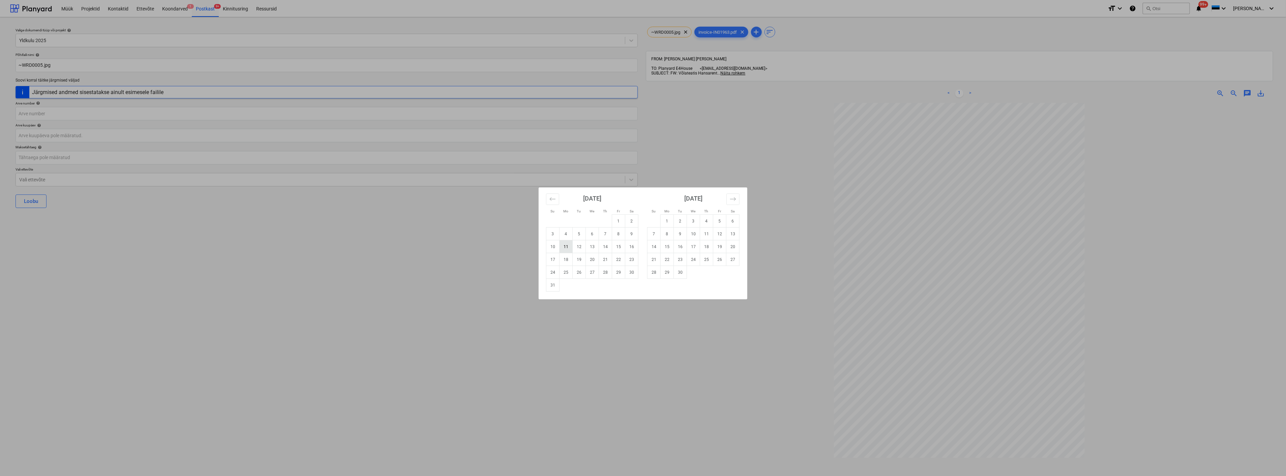
click at [567, 248] on td "11" at bounding box center [566, 246] width 13 height 13
type input "11 Aug 2025"
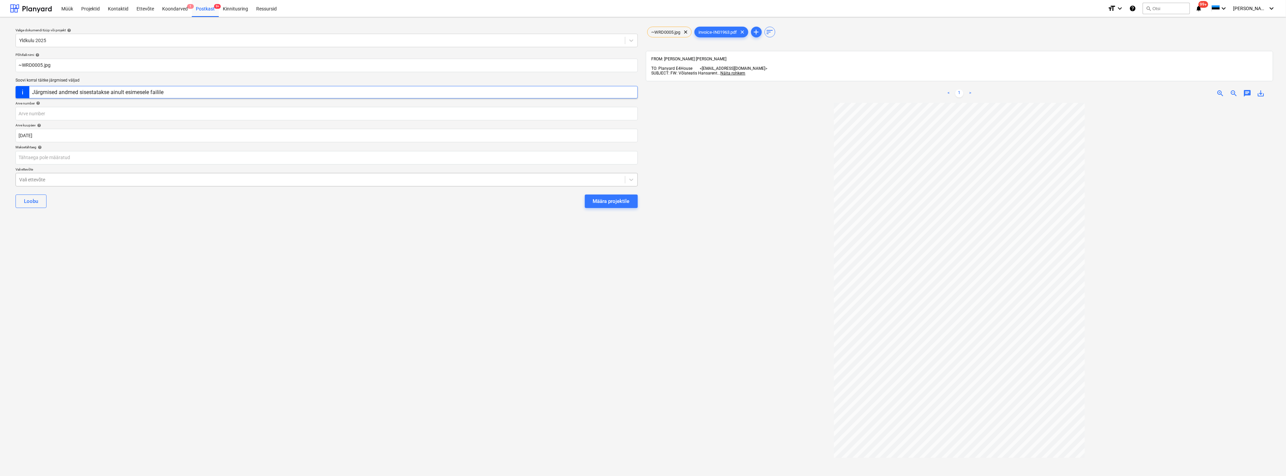
click at [174, 181] on div at bounding box center [320, 179] width 603 height 7
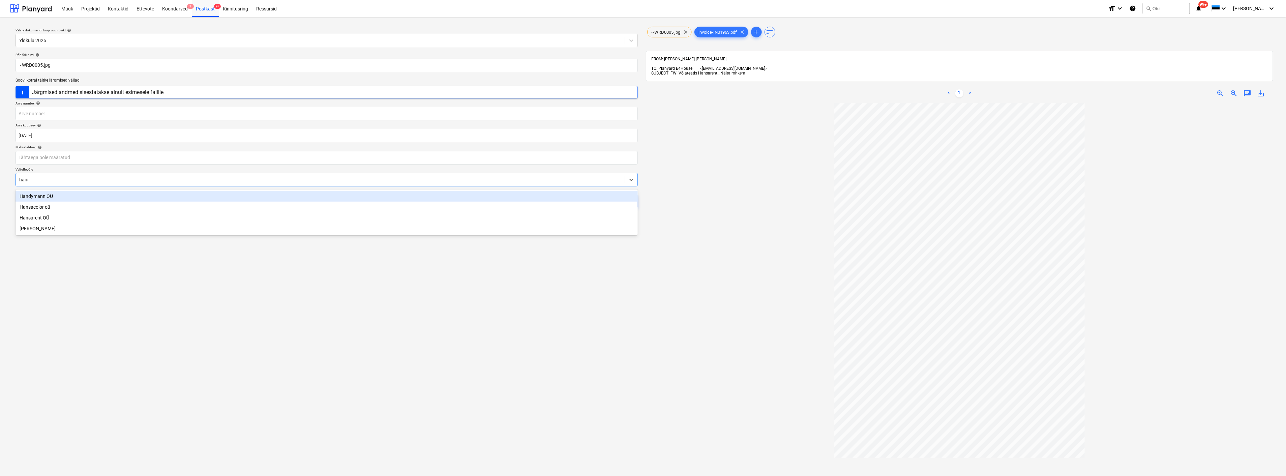
type input "hansa"
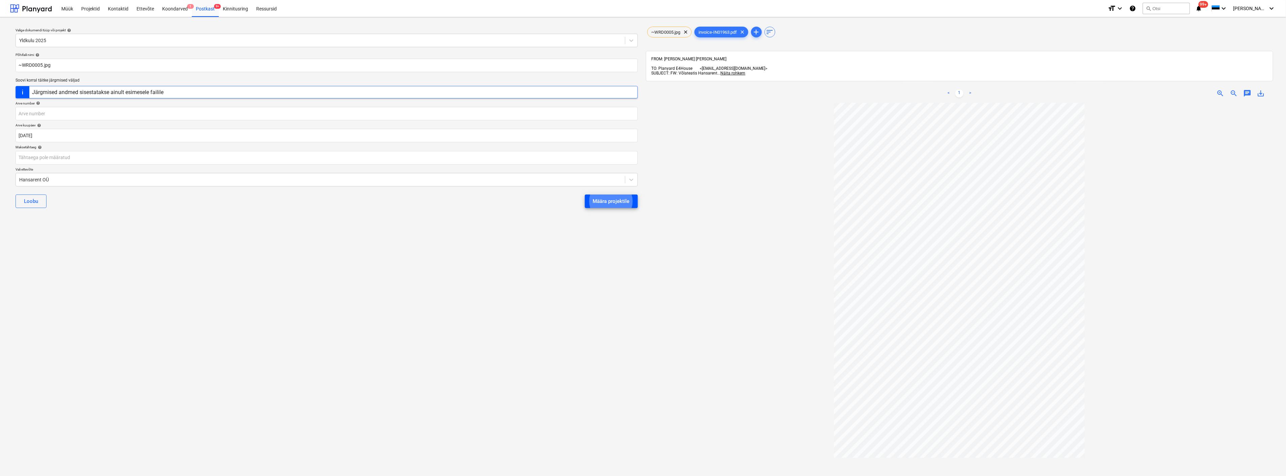
click at [595, 198] on div "Määra projektile" at bounding box center [611, 201] width 37 height 9
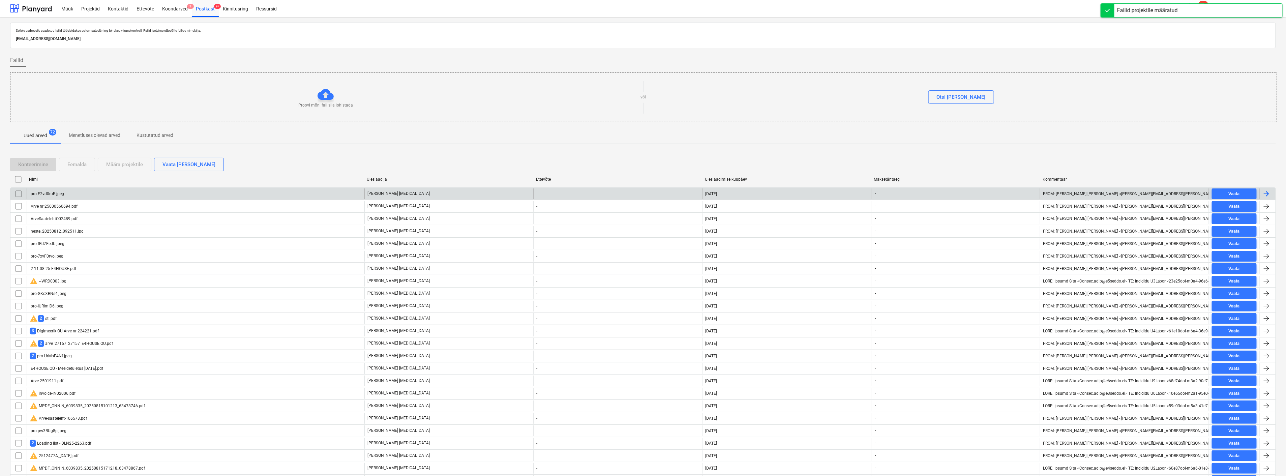
click at [109, 196] on div "pro-E2vd0ruB.jpeg" at bounding box center [196, 193] width 338 height 11
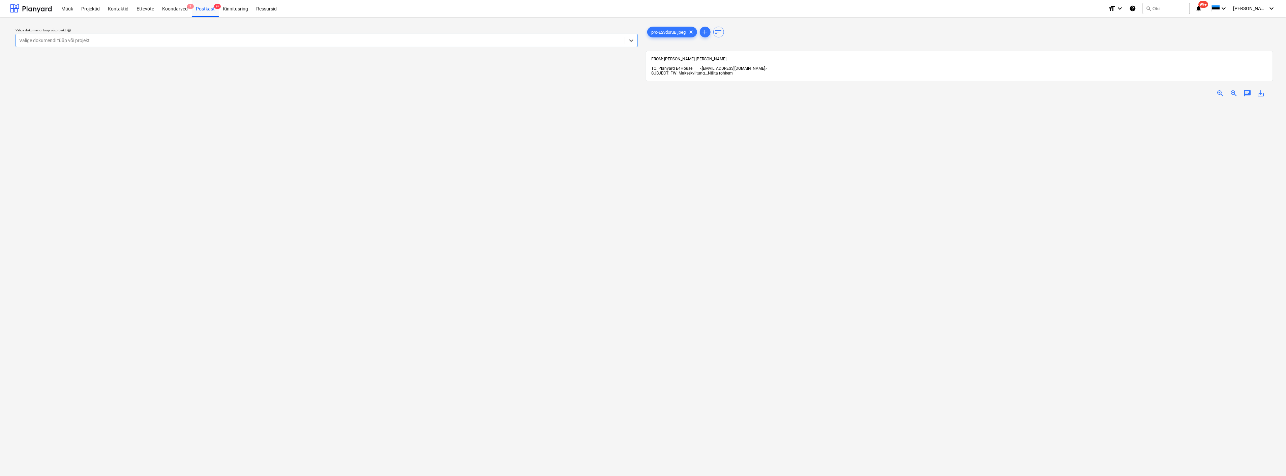
click at [89, 36] on div "Valige dokumendi tüüp või projekt" at bounding box center [320, 40] width 609 height 9
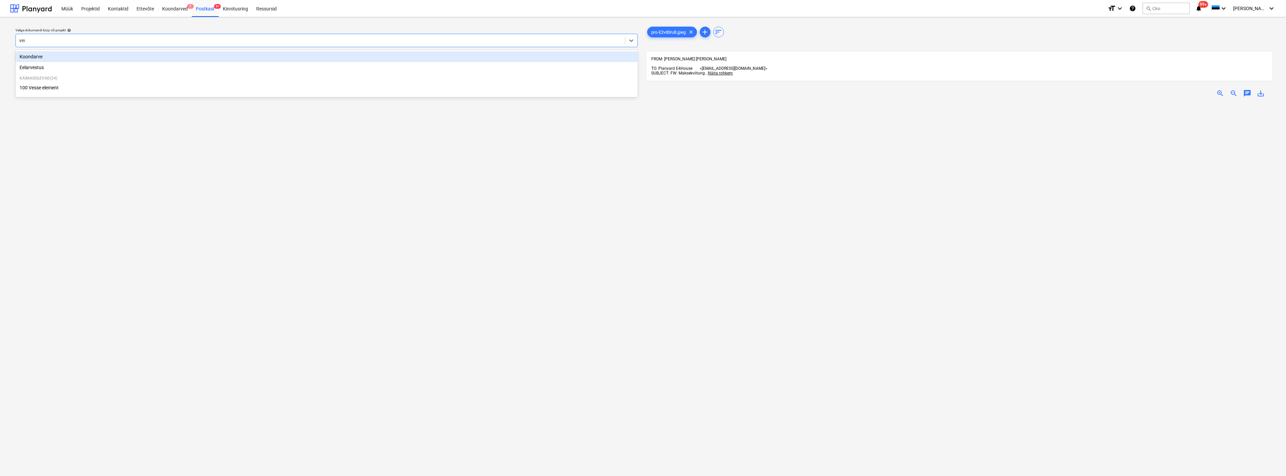
type input "[PERSON_NAME]"
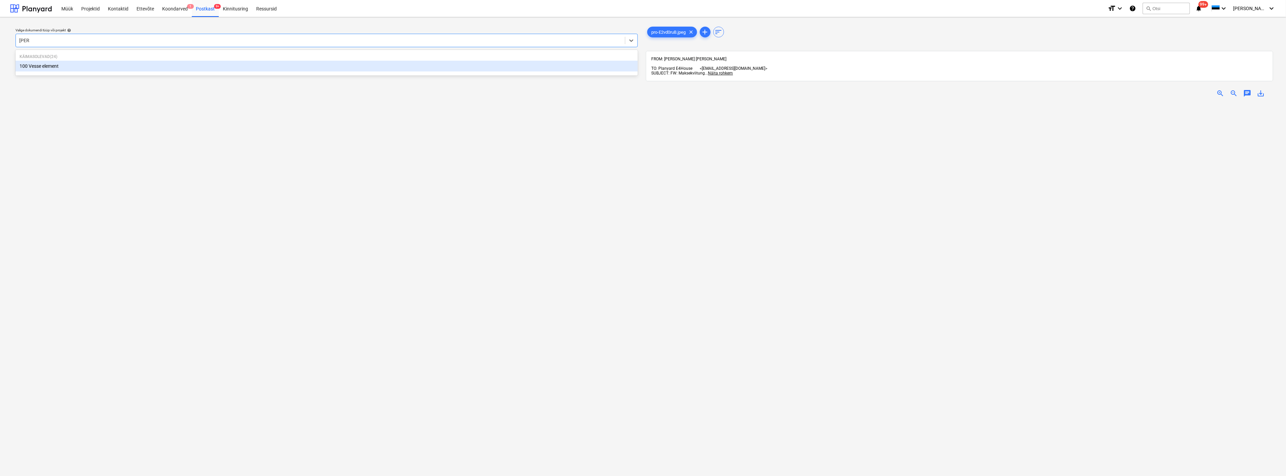
click at [75, 68] on div "100 Vesse element" at bounding box center [327, 66] width 622 height 11
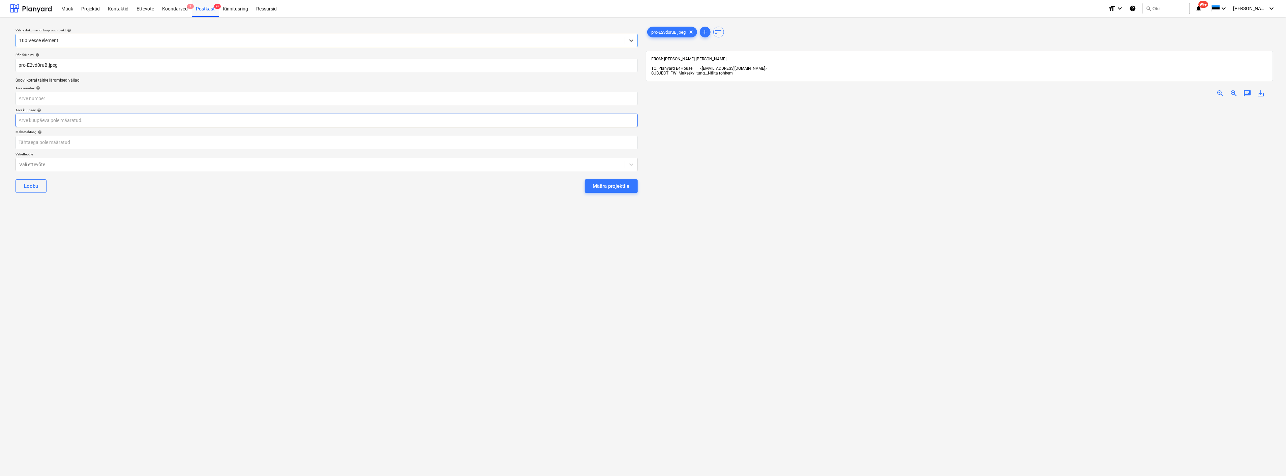
click at [66, 121] on body "Müük Projektid Kontaktid Ettevõte Koondarved 1 Postkast 9+ Kinnitusring Ressurs…" at bounding box center [643, 238] width 1286 height 476
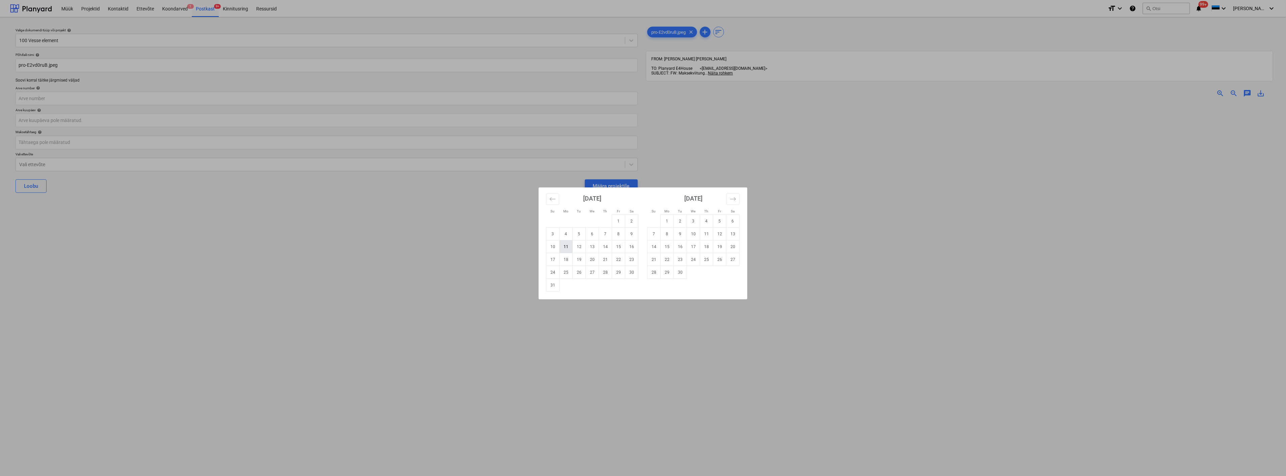
click at [562, 245] on td "11" at bounding box center [566, 246] width 13 height 13
type input "11 Aug 2025"
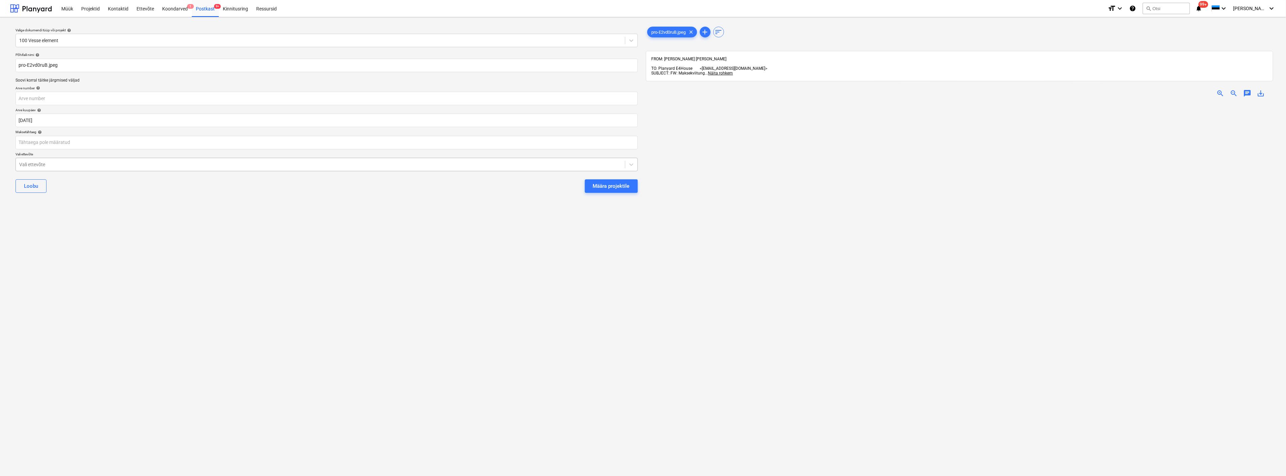
click at [159, 166] on div at bounding box center [320, 164] width 603 height 7
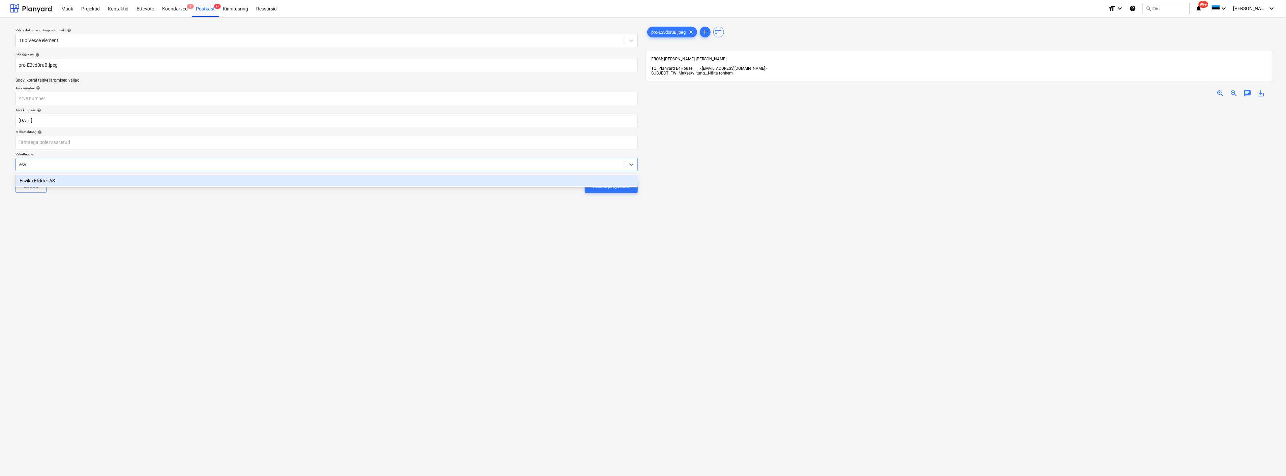
type input "esvi"
click at [151, 180] on div "Esvika Elekter AS" at bounding box center [327, 180] width 622 height 11
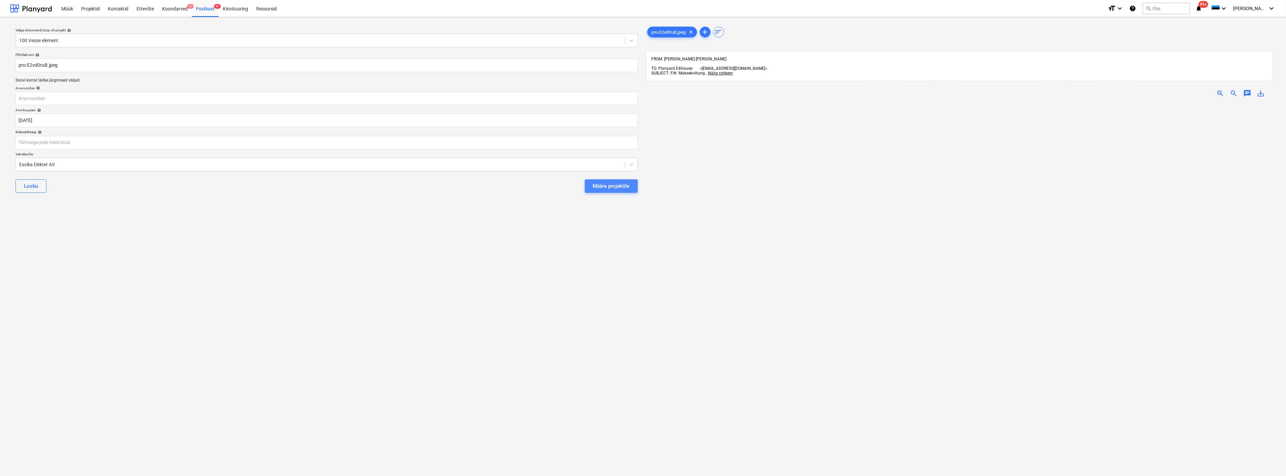
click at [607, 186] on div "Määra projektile" at bounding box center [611, 186] width 37 height 9
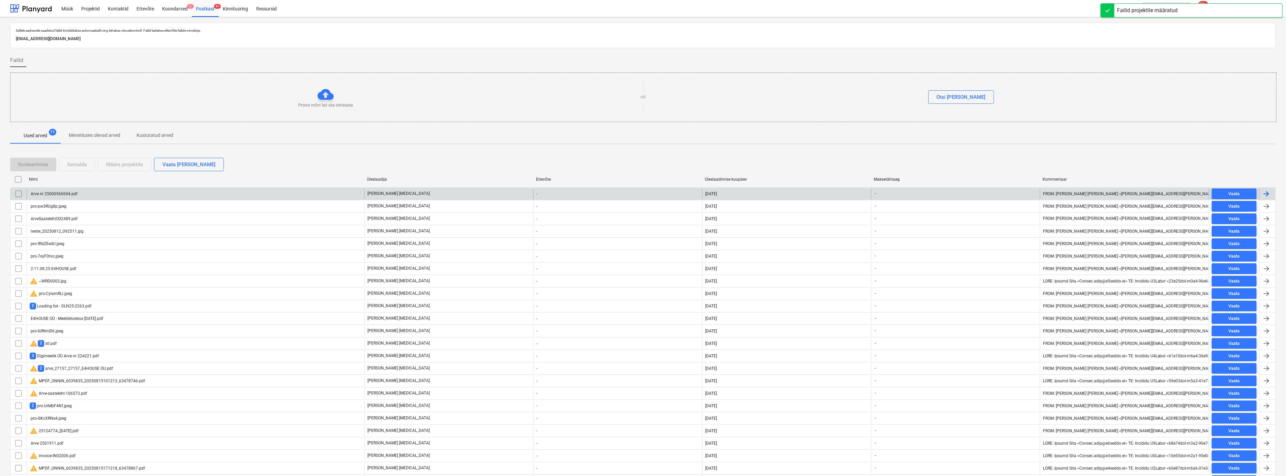
click at [112, 194] on div "Arve nr 25000560694.pdf" at bounding box center [196, 193] width 338 height 11
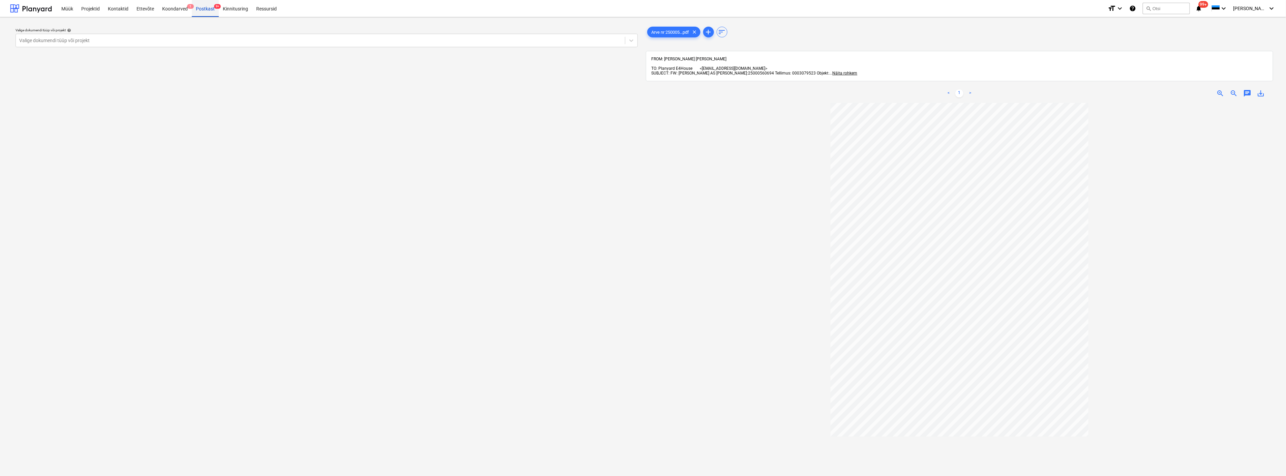
click at [204, 6] on div "Postkast 9+" at bounding box center [205, 8] width 27 height 17
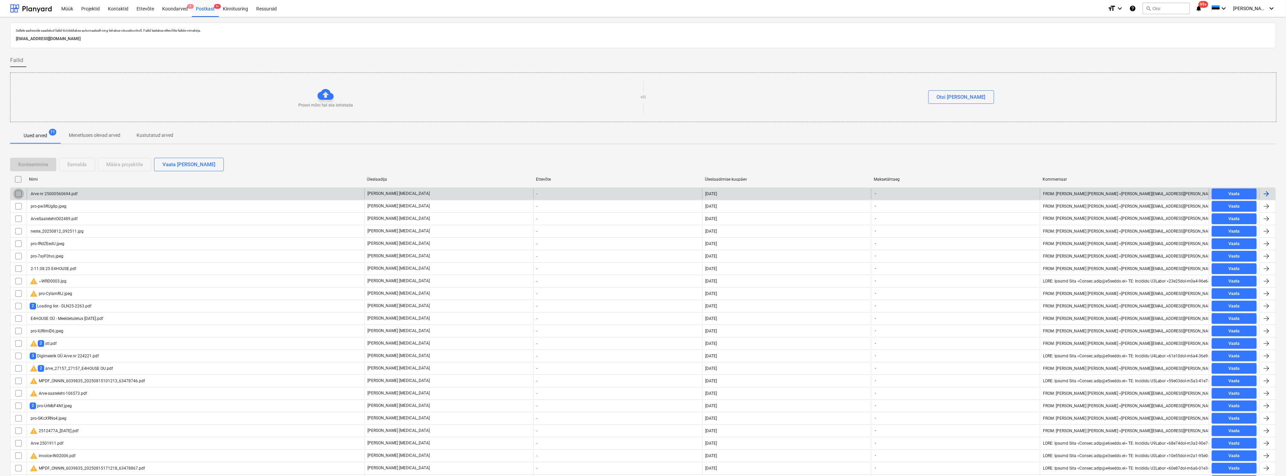
click at [16, 193] on input "checkbox" at bounding box center [18, 193] width 11 height 11
click at [79, 165] on div "Eemalda" at bounding box center [76, 164] width 19 height 9
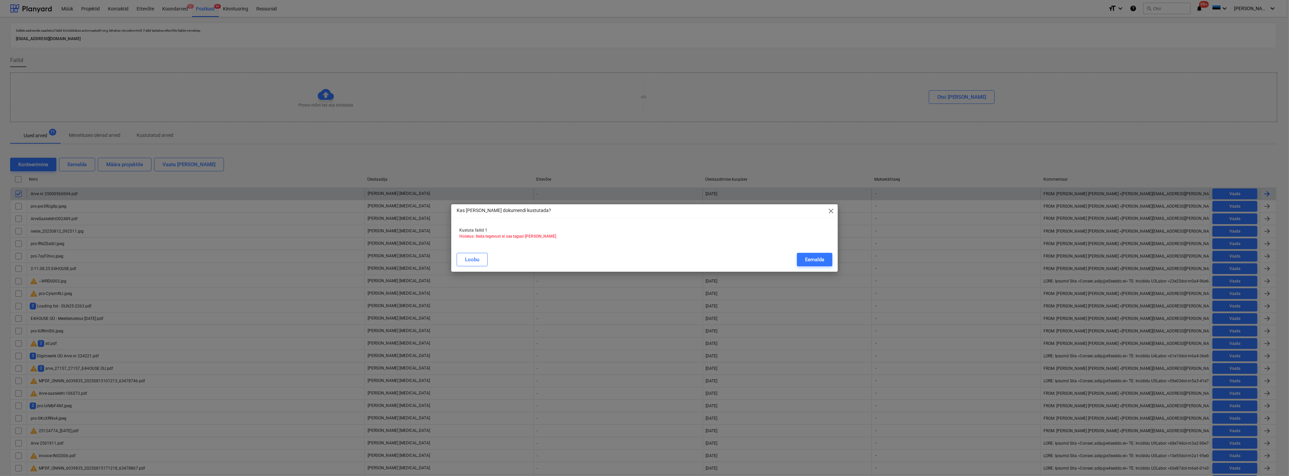
click at [799, 257] on button "Eemalda" at bounding box center [814, 259] width 35 height 13
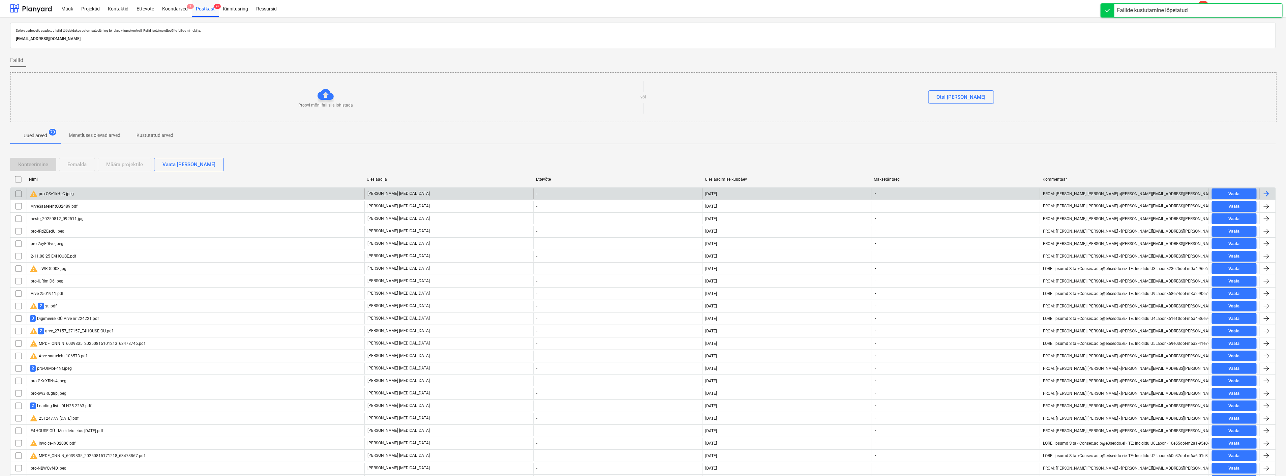
click at [77, 194] on div "warning pro-QSv1kHLC.jpeg" at bounding box center [196, 193] width 338 height 11
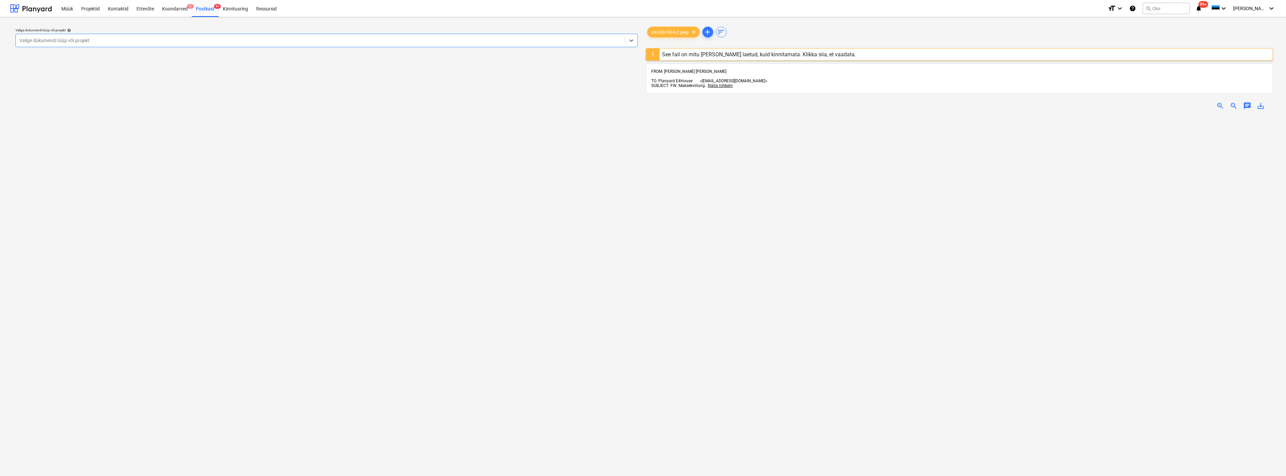
scroll to position [112, 0]
click at [1233, 102] on span "zoom_out" at bounding box center [1234, 106] width 8 height 8
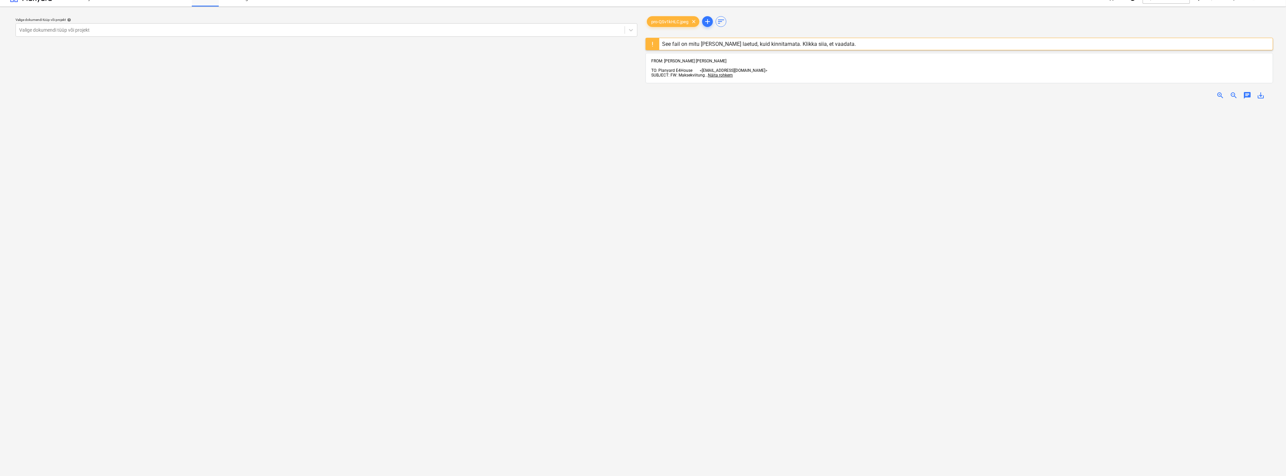
scroll to position [0, 0]
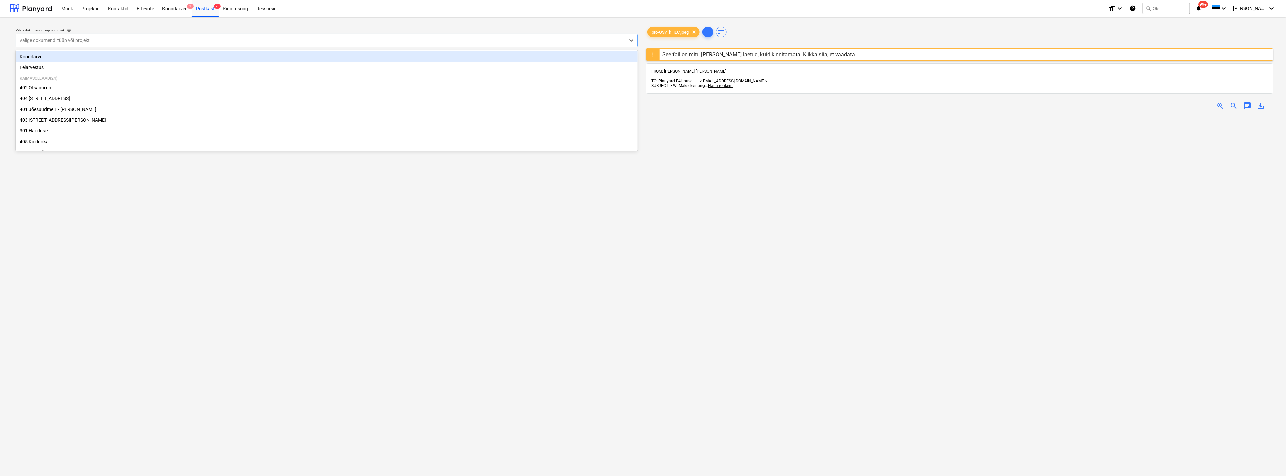
click at [93, 39] on div at bounding box center [320, 40] width 603 height 7
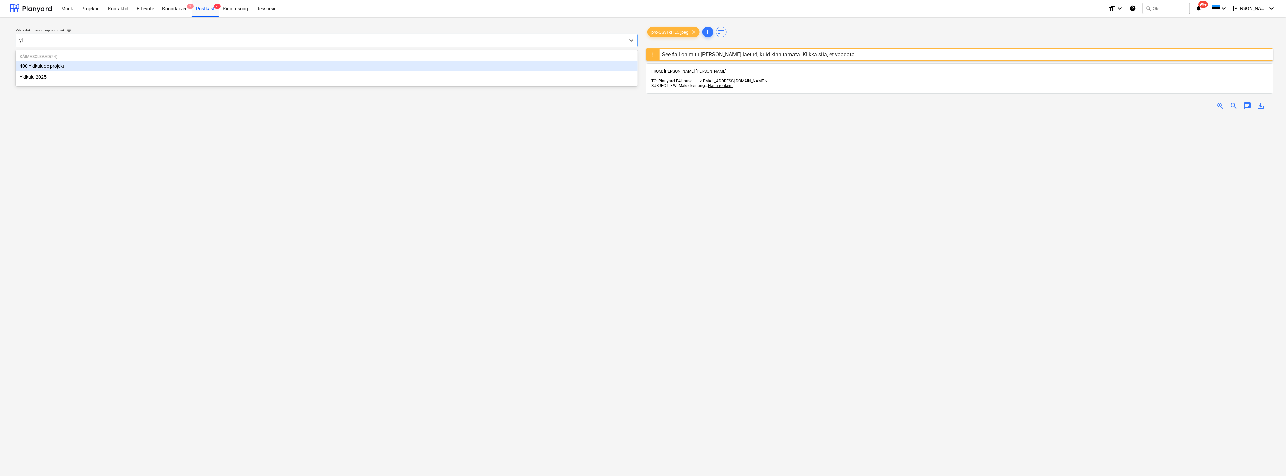
type input "yld"
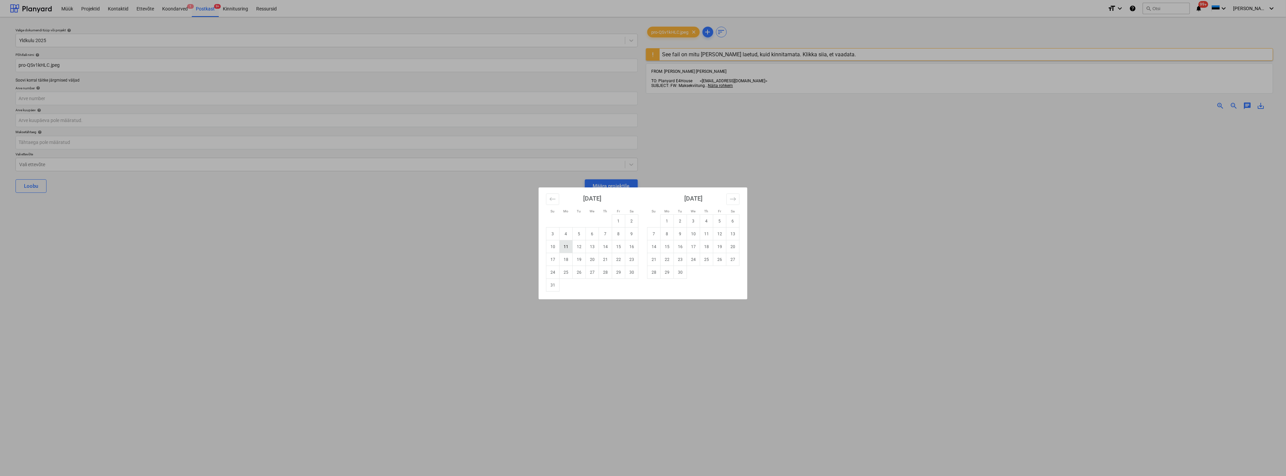
click at [567, 248] on td "11" at bounding box center [566, 246] width 13 height 13
type input "11 Aug 2025"
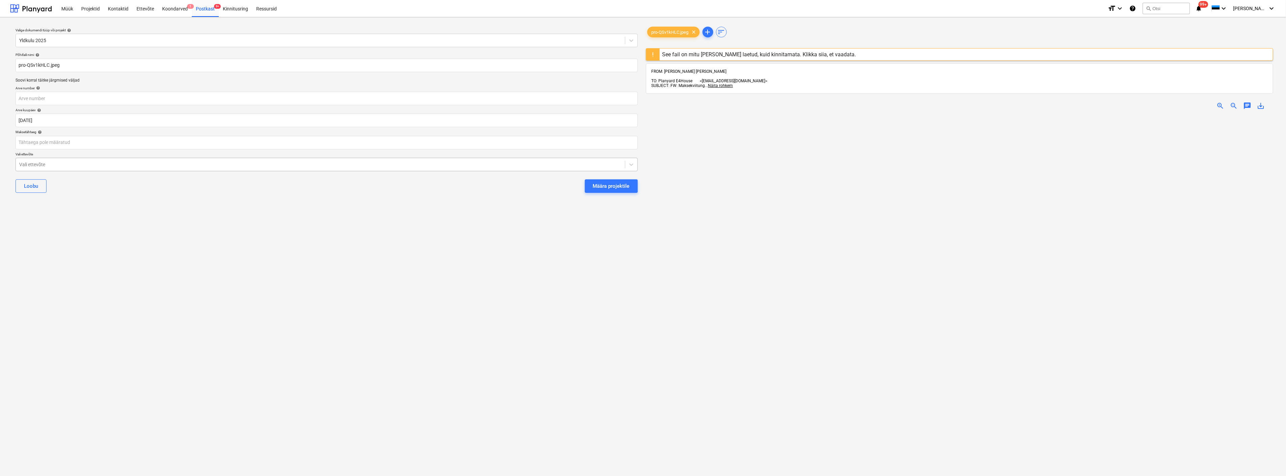
click at [32, 161] on div at bounding box center [320, 164] width 603 height 7
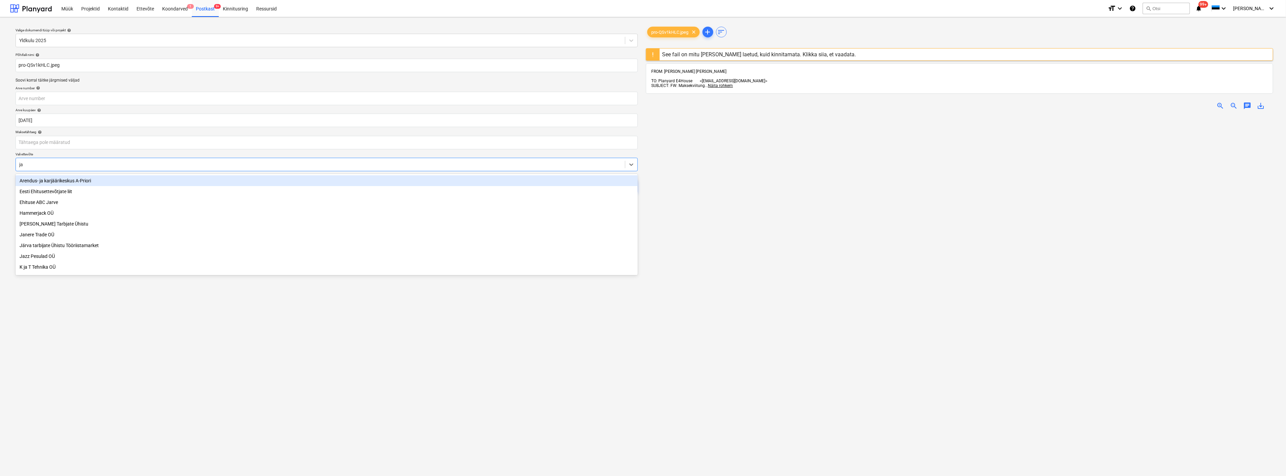
type input "jaz"
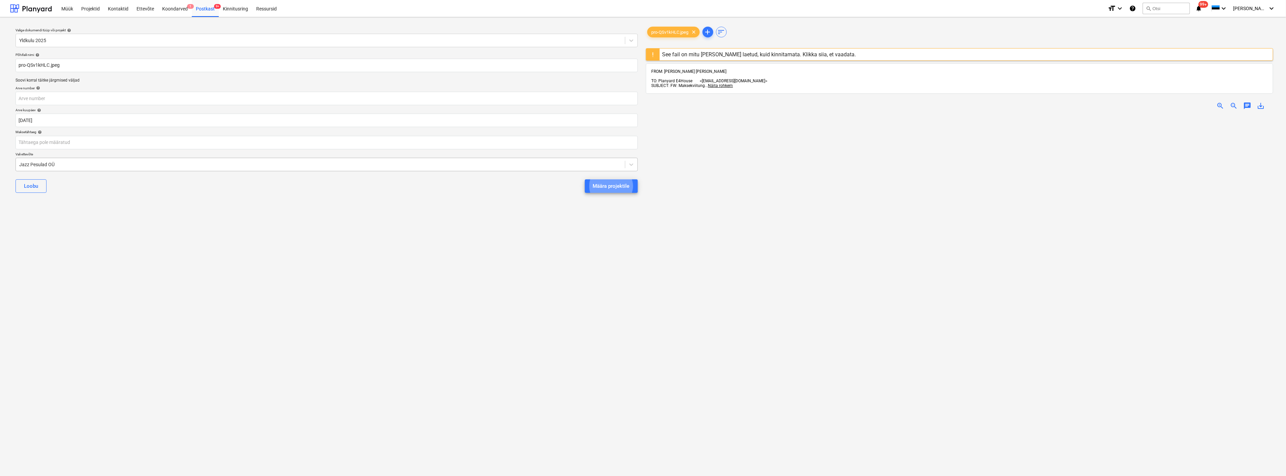
click at [585, 179] on button "Määra projektile" at bounding box center [611, 185] width 53 height 13
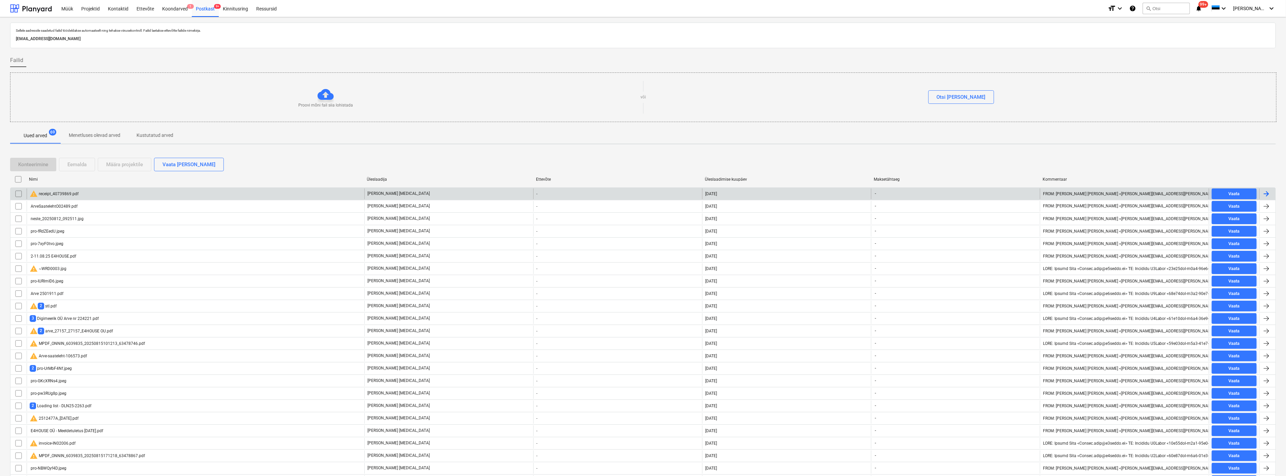
click at [132, 194] on div "warning receipt_40739869.pdf" at bounding box center [196, 193] width 338 height 11
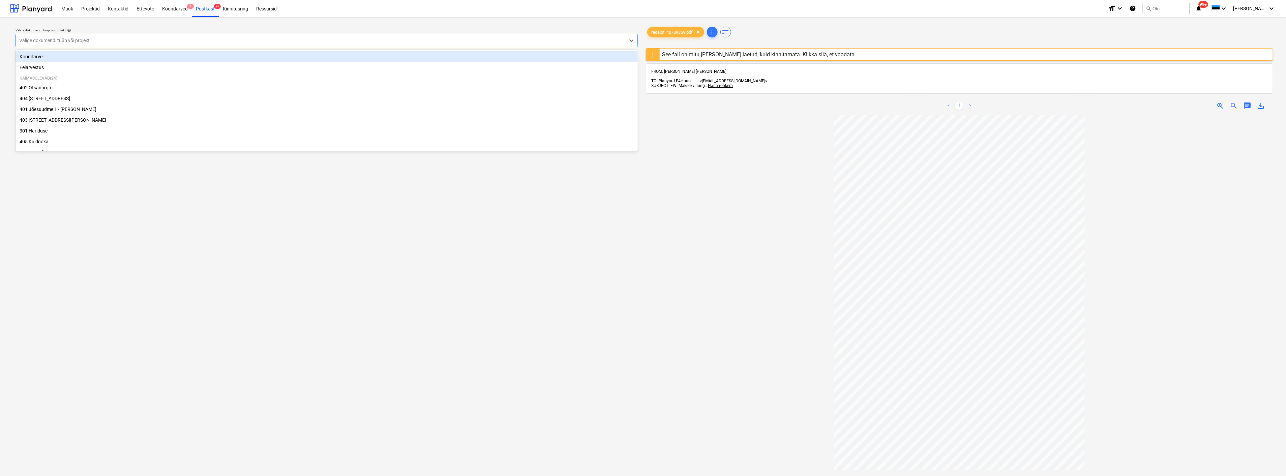
click at [208, 38] on div at bounding box center [320, 40] width 603 height 7
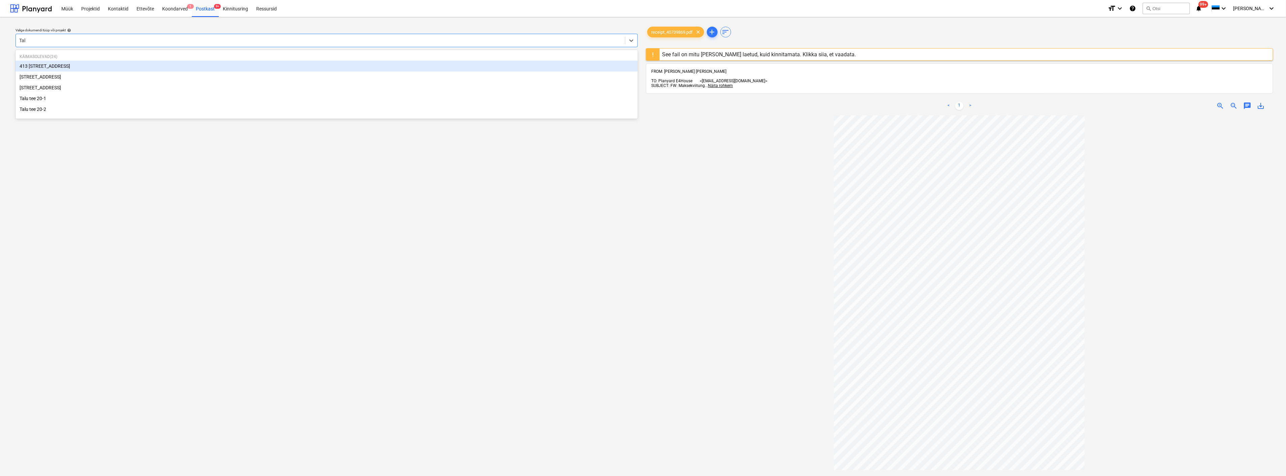
type input "Talu"
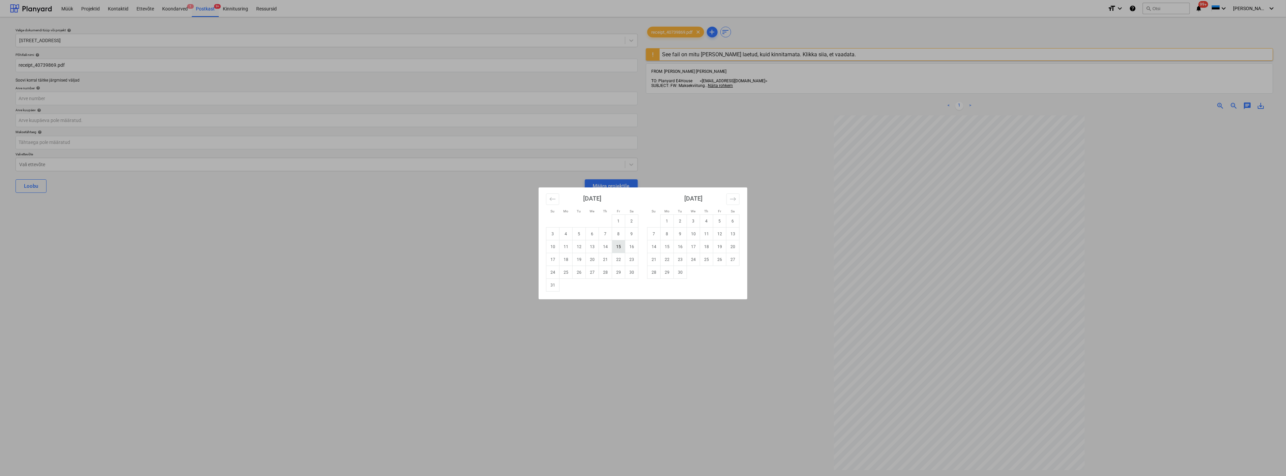
click at [619, 245] on td "15" at bounding box center [618, 246] width 13 height 13
type input "15 Aug 2025"
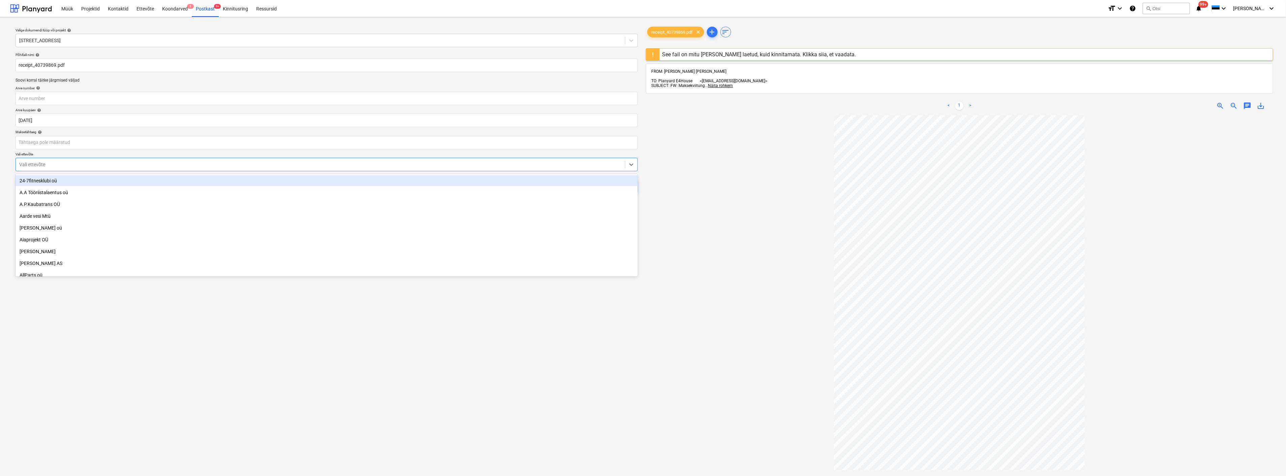
click at [184, 162] on div at bounding box center [320, 164] width 603 height 7
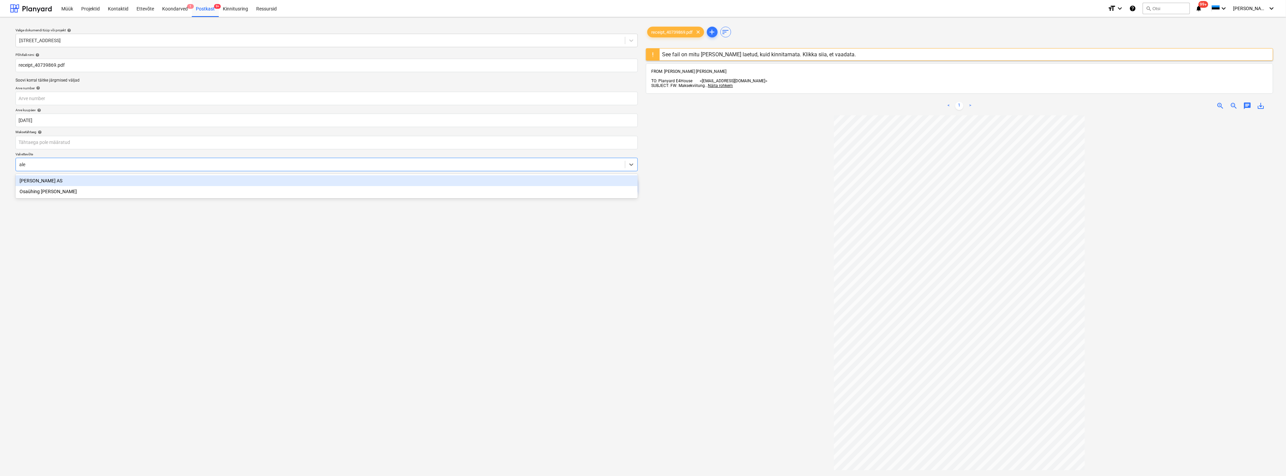
type input "alex"
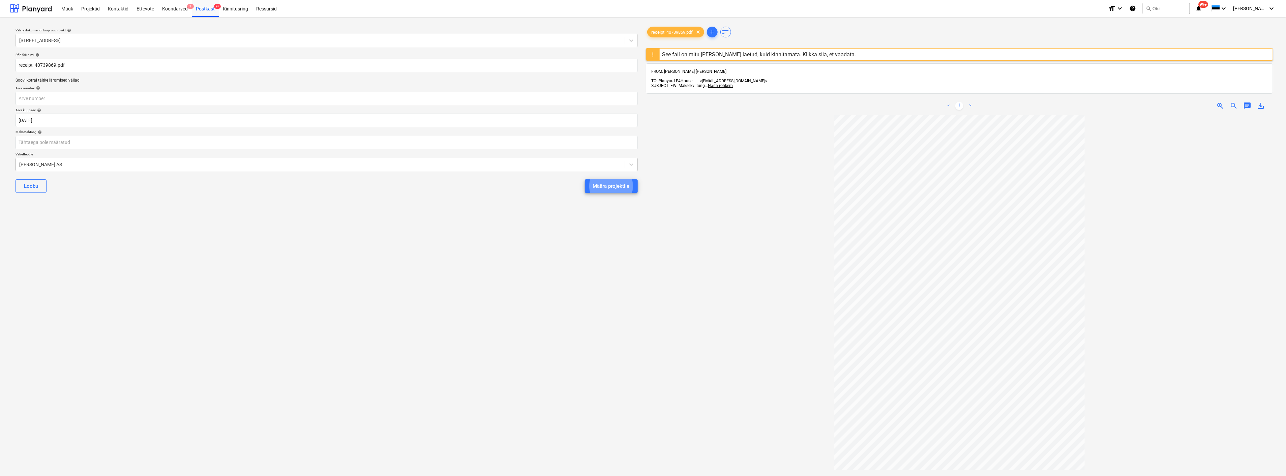
click at [585, 179] on button "Määra projektile" at bounding box center [611, 185] width 53 height 13
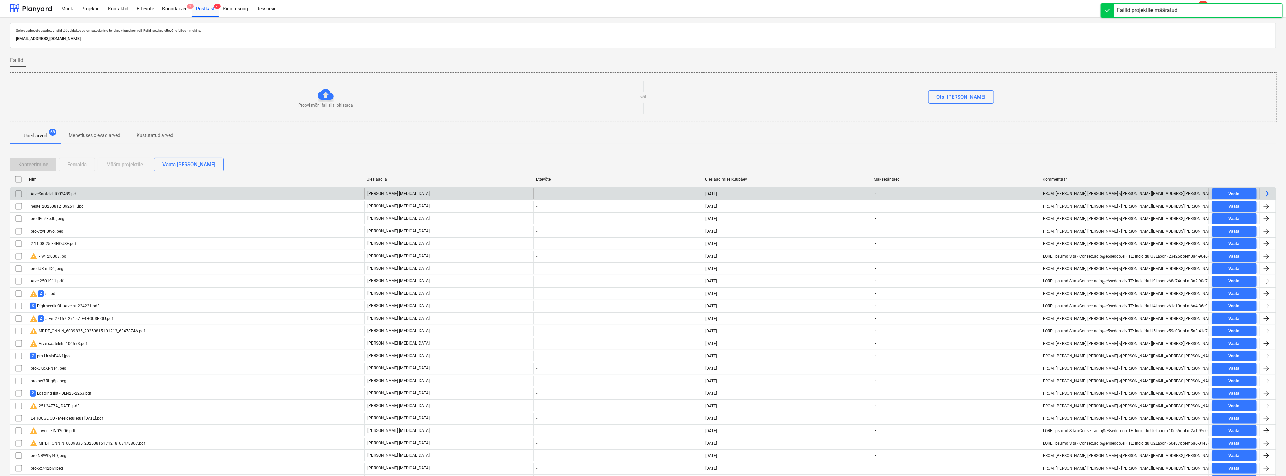
click at [79, 191] on div "ArveSaatelehtO02489.pdf" at bounding box center [196, 193] width 338 height 11
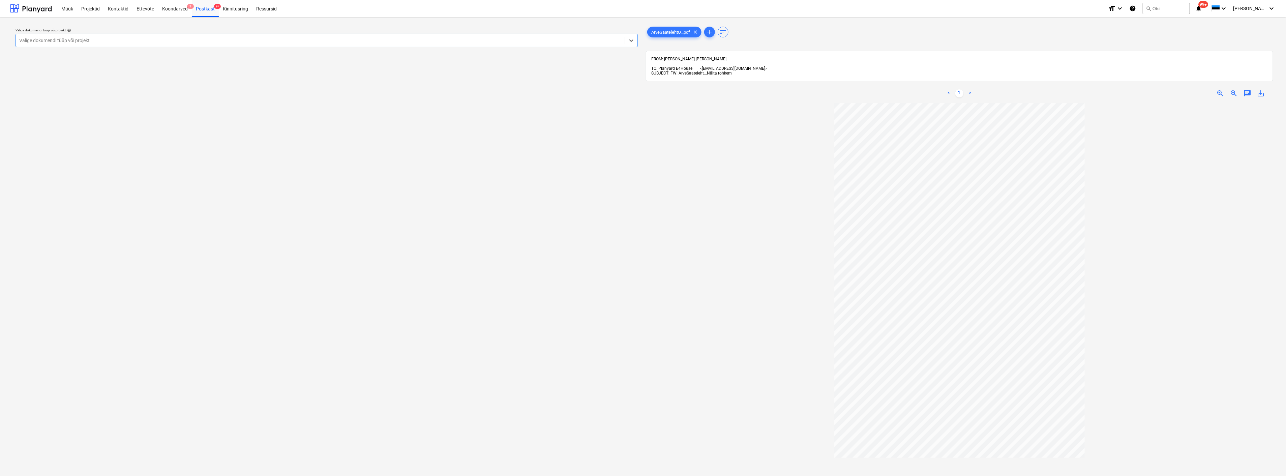
click at [130, 38] on div at bounding box center [320, 40] width 603 height 7
type input "tamm"
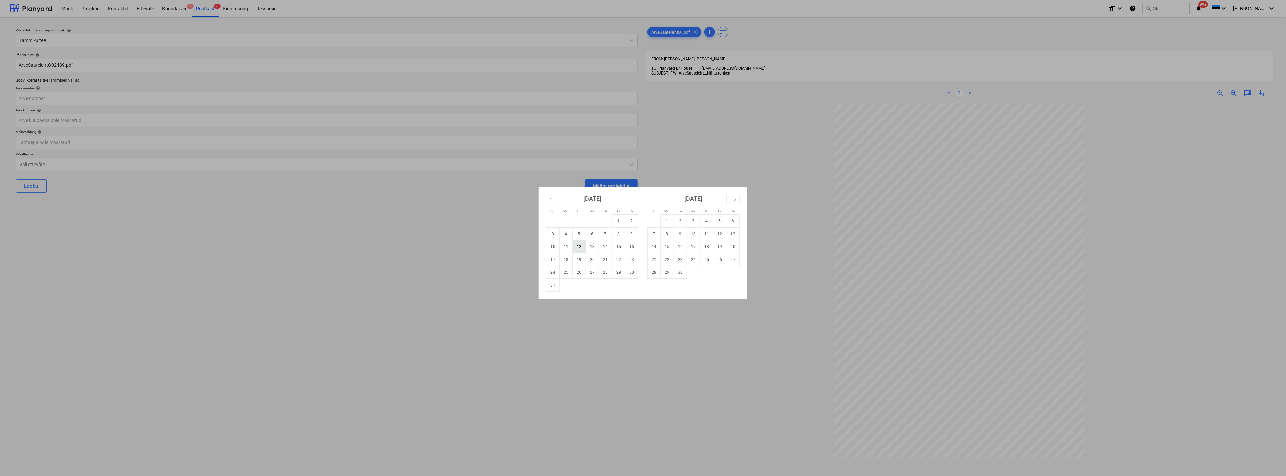
click at [581, 245] on td "12" at bounding box center [579, 246] width 13 height 13
type input "12 Aug 2025"
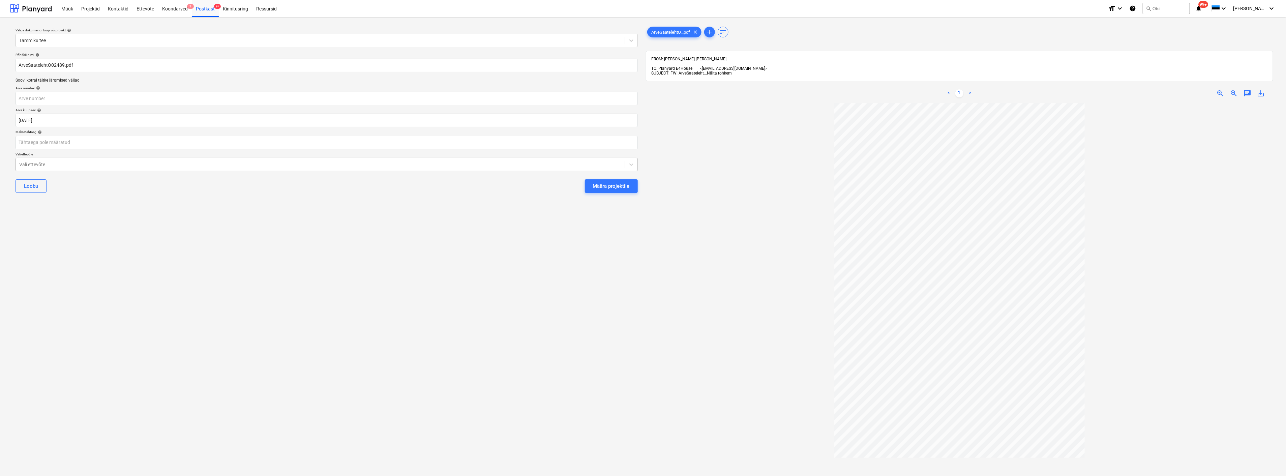
click at [171, 164] on div at bounding box center [320, 164] width 603 height 7
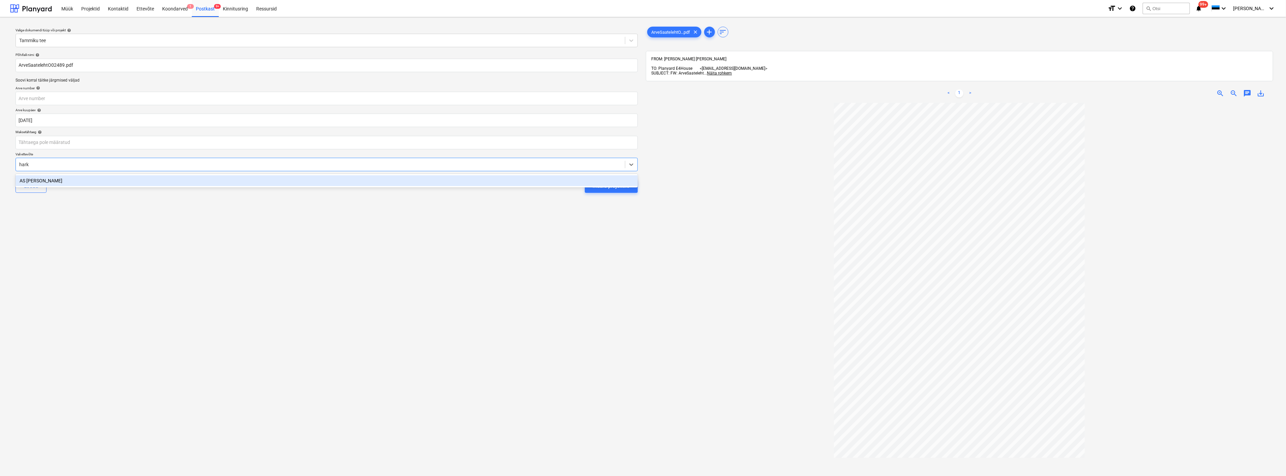
type input "harku"
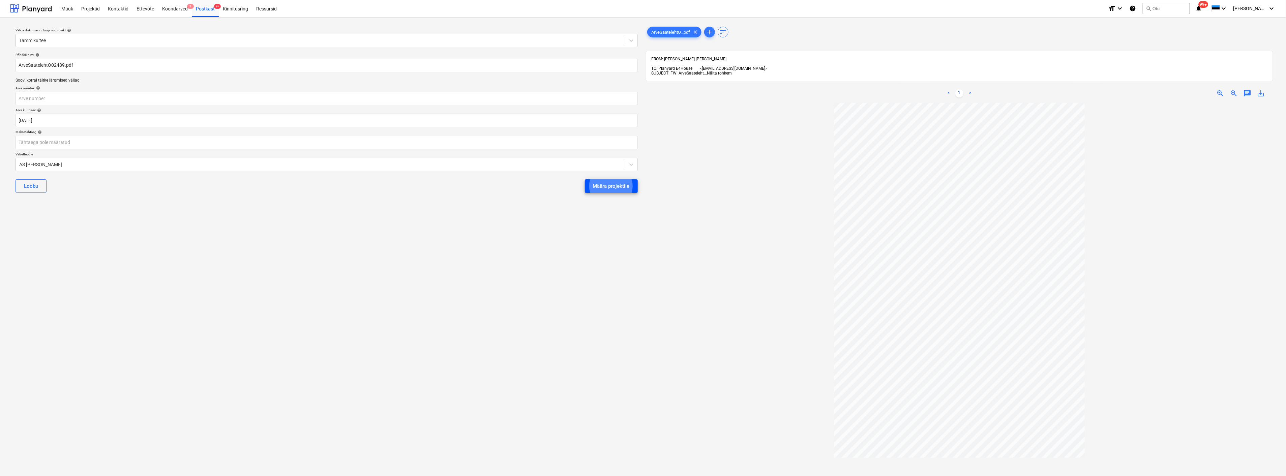
click at [608, 182] on div "Määra projektile" at bounding box center [611, 186] width 37 height 9
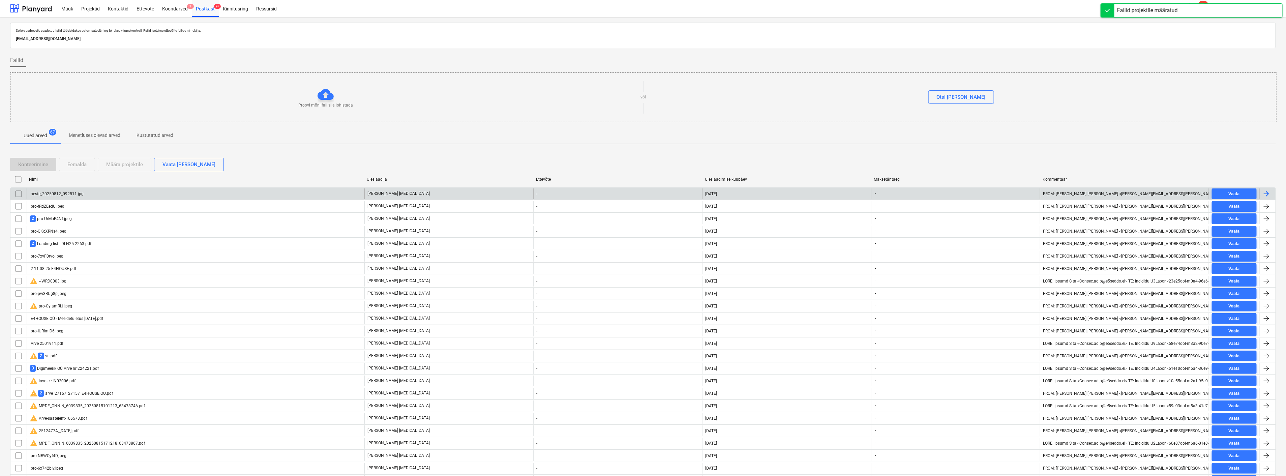
click at [87, 192] on div "neste_20250812_092511.jpg" at bounding box center [196, 193] width 338 height 11
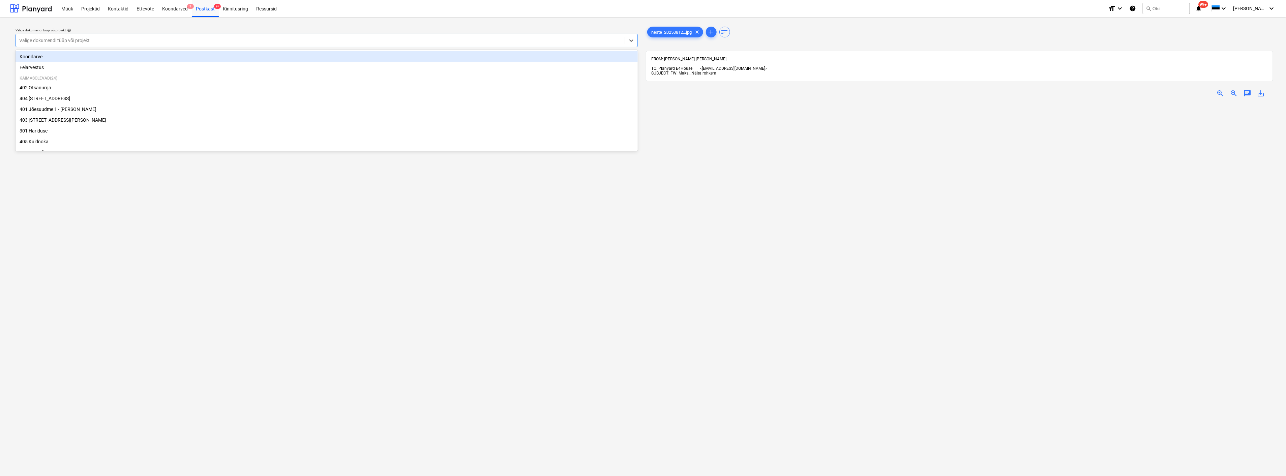
click at [98, 38] on div at bounding box center [320, 40] width 603 height 7
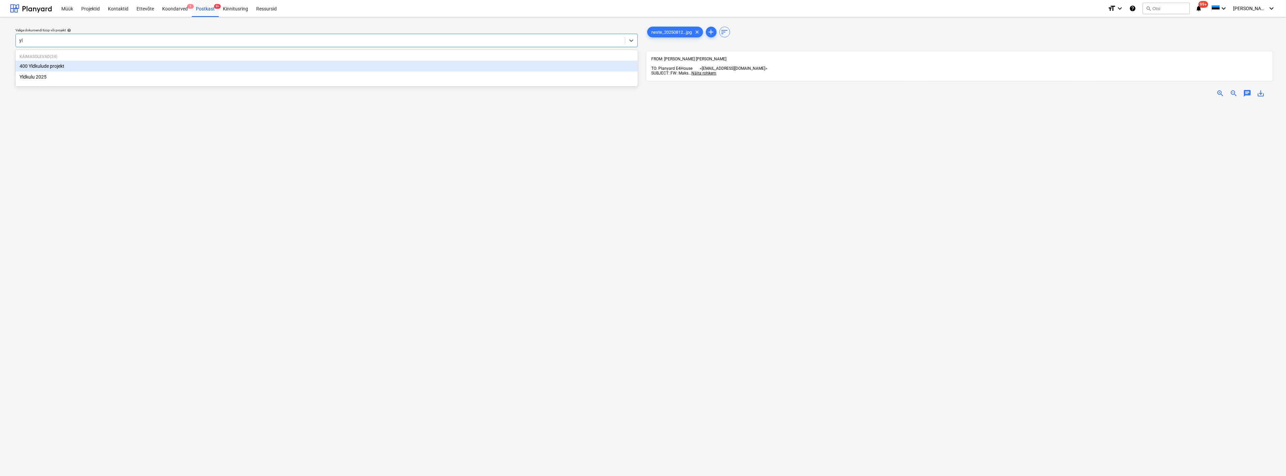
type input "yld"
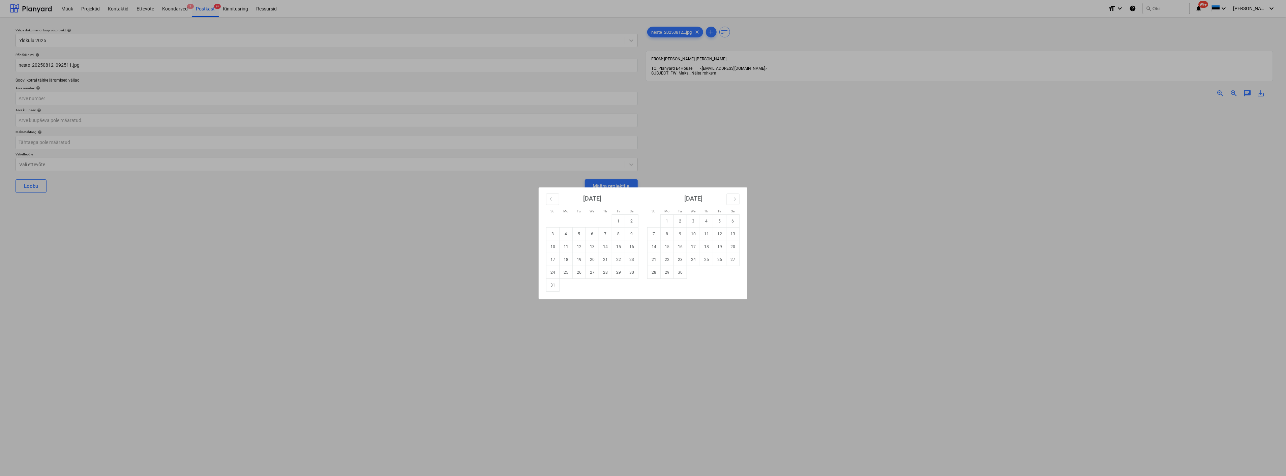
drag, startPoint x: 577, startPoint y: 245, endPoint x: 517, endPoint y: 245, distance: 60.4
click at [572, 245] on tr "10 11 12 13 14 15 16" at bounding box center [593, 246] width 92 height 13
click at [577, 247] on td "12" at bounding box center [579, 246] width 13 height 13
type input "12 Aug 2025"
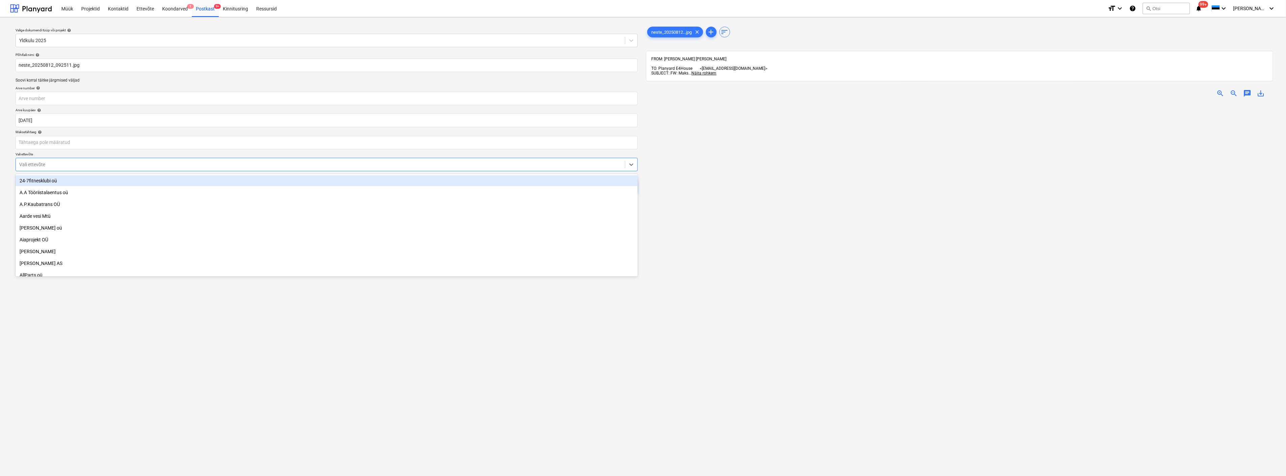
click at [228, 165] on div at bounding box center [320, 164] width 603 height 7
type input "nes"
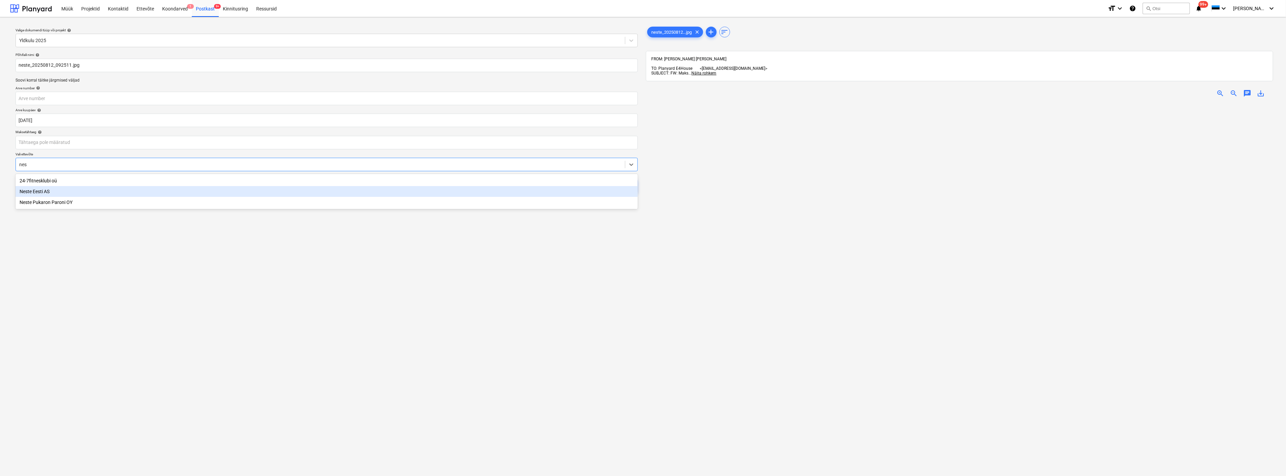
click at [147, 191] on div "Neste Eesti AS" at bounding box center [327, 191] width 622 height 11
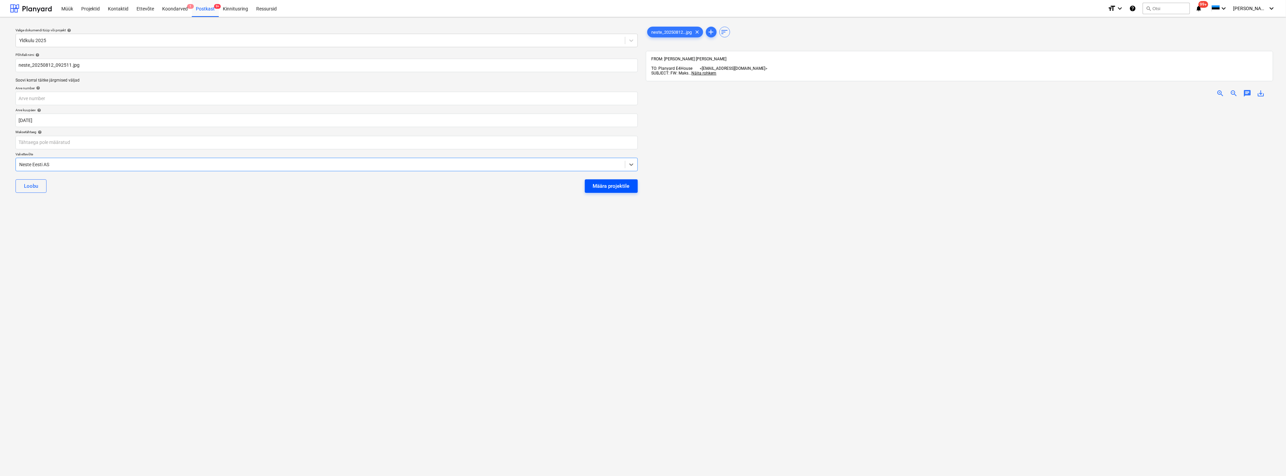
click at [606, 183] on div "Määra projektile" at bounding box center [611, 186] width 37 height 9
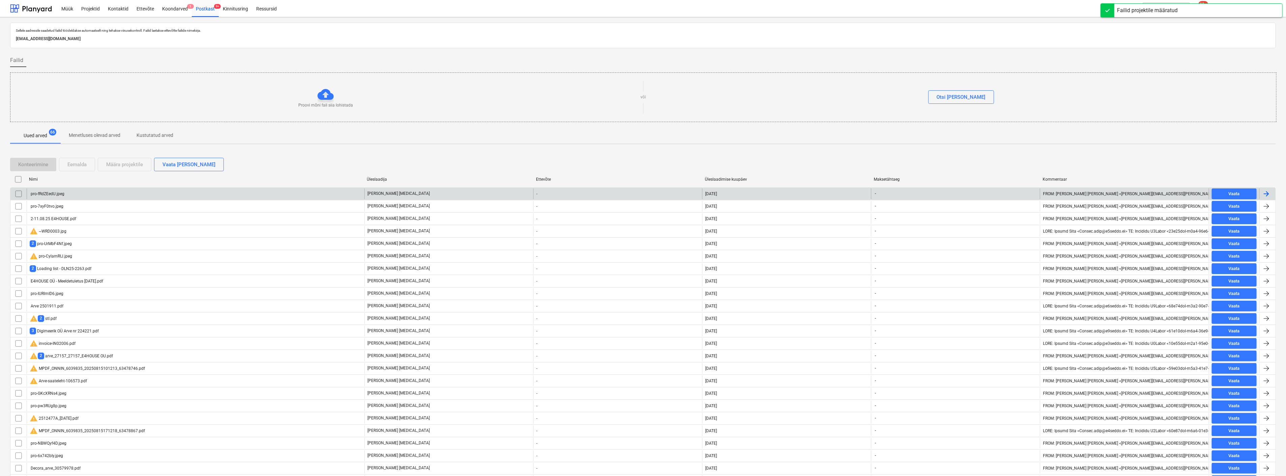
click at [118, 195] on div "pro-fRdZEedU.jpeg" at bounding box center [196, 193] width 338 height 11
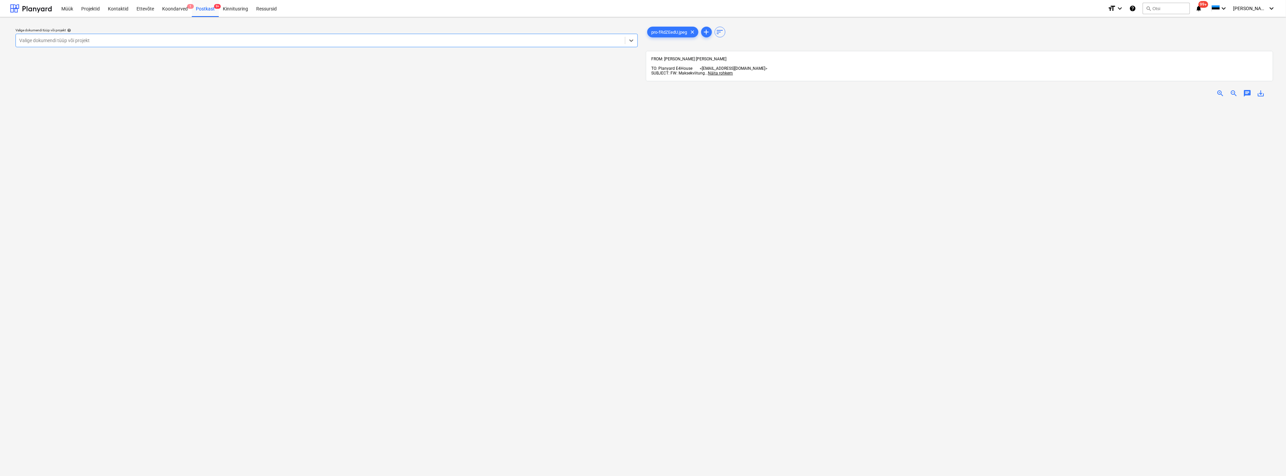
click at [1231, 89] on span "zoom_out" at bounding box center [1234, 93] width 8 height 8
click at [240, 38] on div at bounding box center [320, 40] width 603 height 7
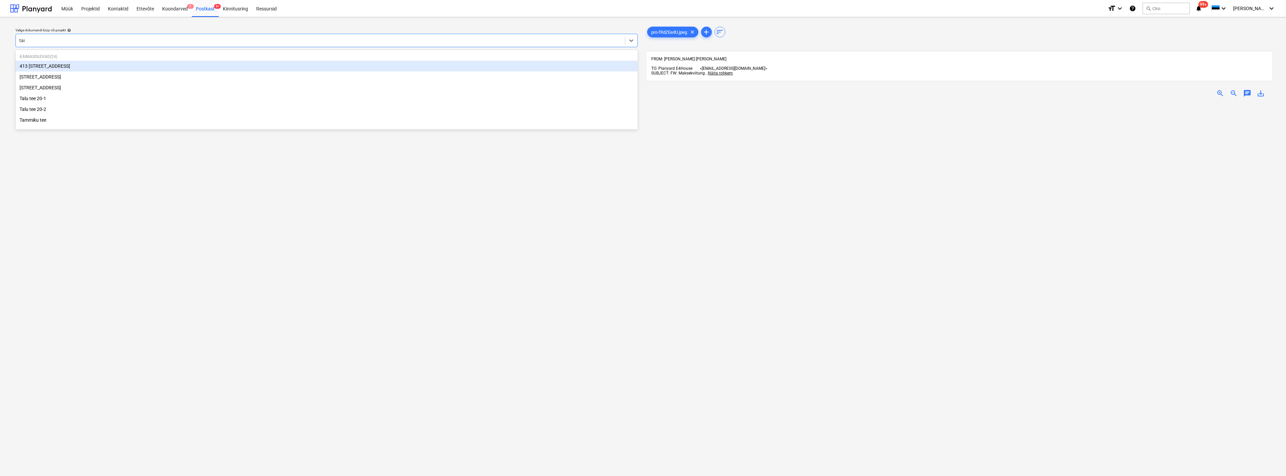
type input "tamm"
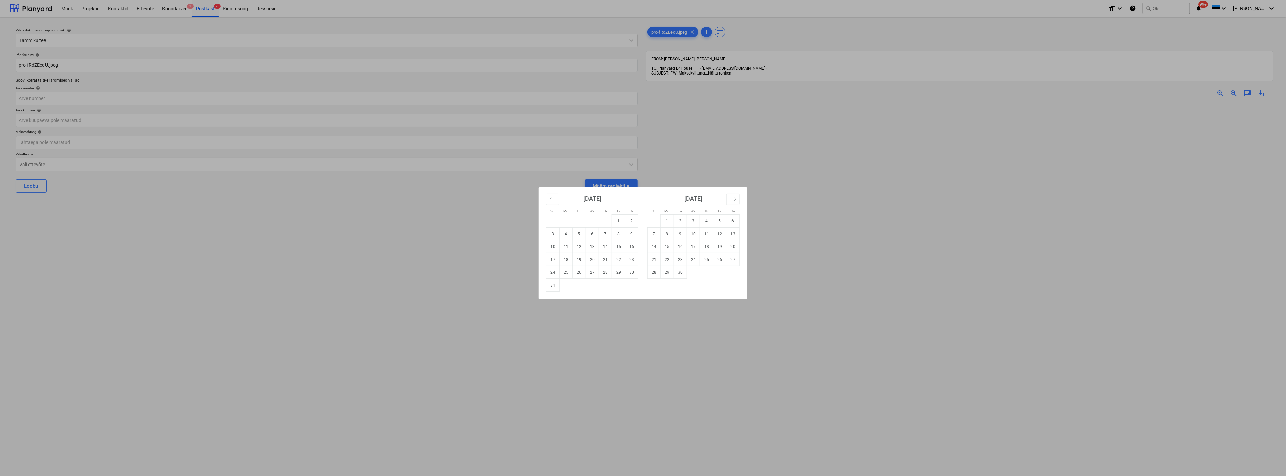
drag, startPoint x: 581, startPoint y: 246, endPoint x: 226, endPoint y: 193, distance: 359.4
click at [580, 246] on td "12" at bounding box center [579, 246] width 13 height 13
type input "12 Aug 2025"
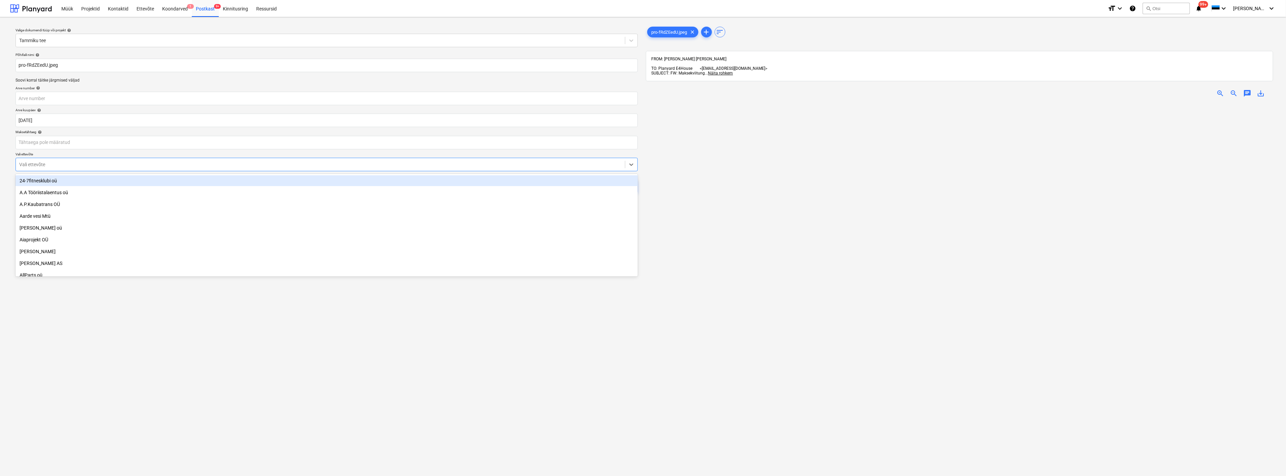
click at [101, 164] on div at bounding box center [320, 164] width 603 height 7
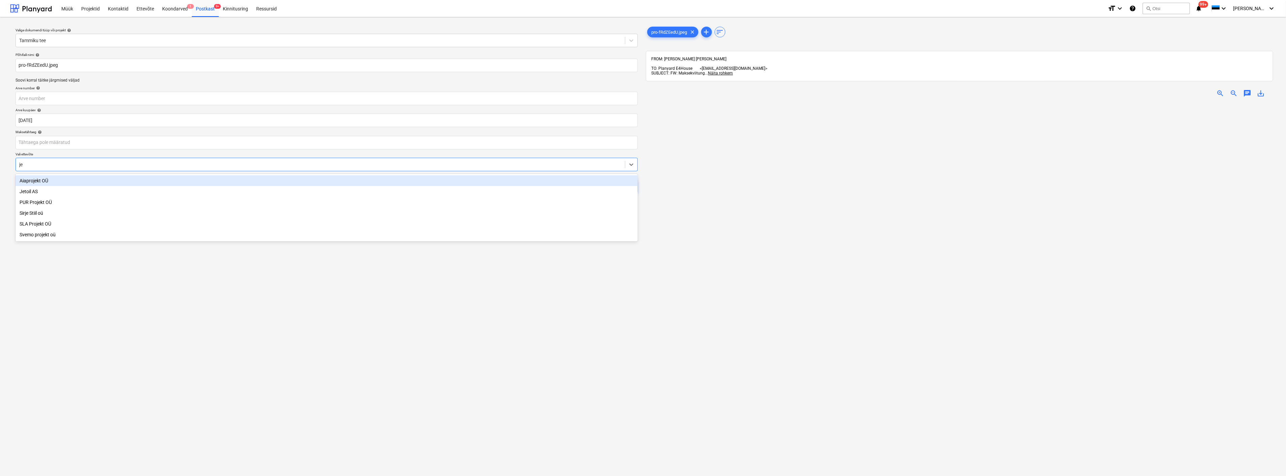
type input "jet"
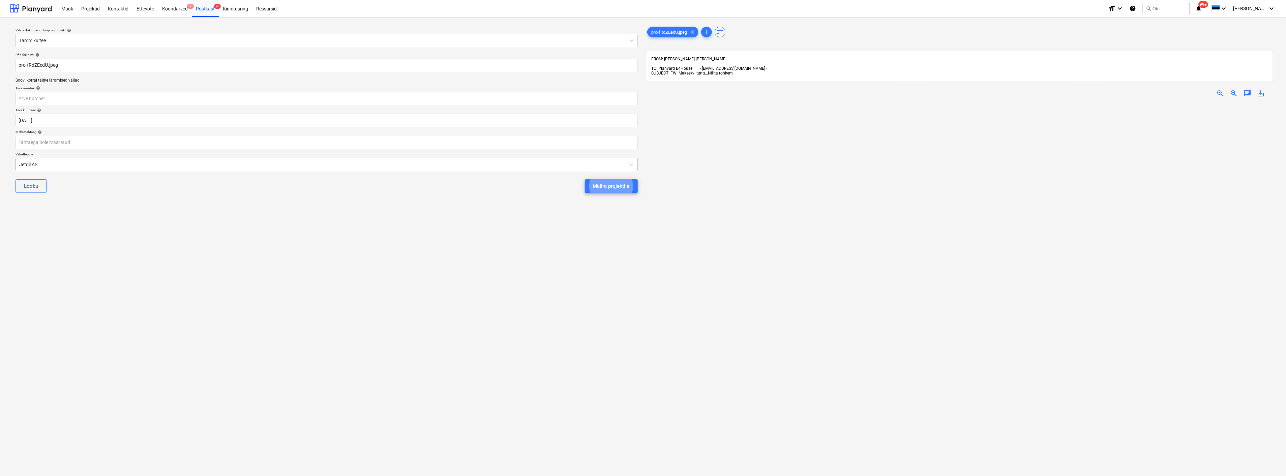
click at [585, 179] on button "Määra projektile" at bounding box center [611, 185] width 53 height 13
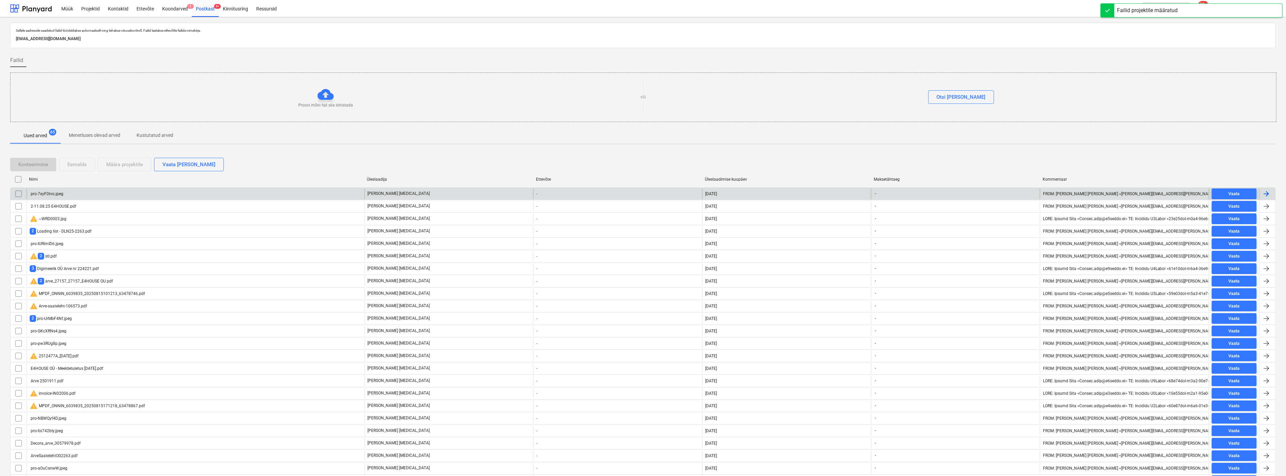
click at [62, 193] on div "pro-7xyF0tvo.jpeg" at bounding box center [47, 194] width 34 height 5
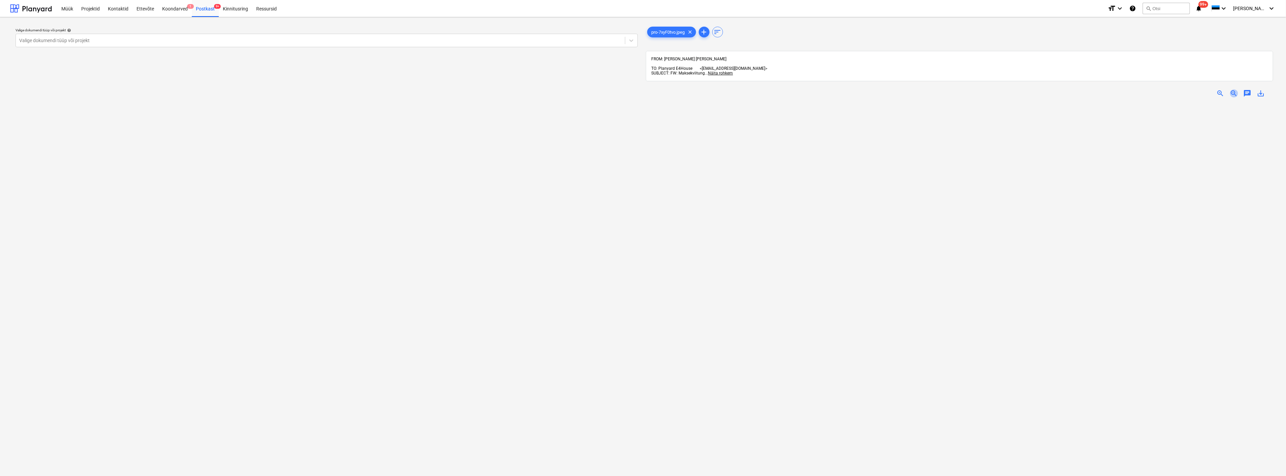
click at [1232, 89] on span "zoom_out" at bounding box center [1234, 93] width 8 height 8
click at [135, 40] on div at bounding box center [320, 40] width 603 height 7
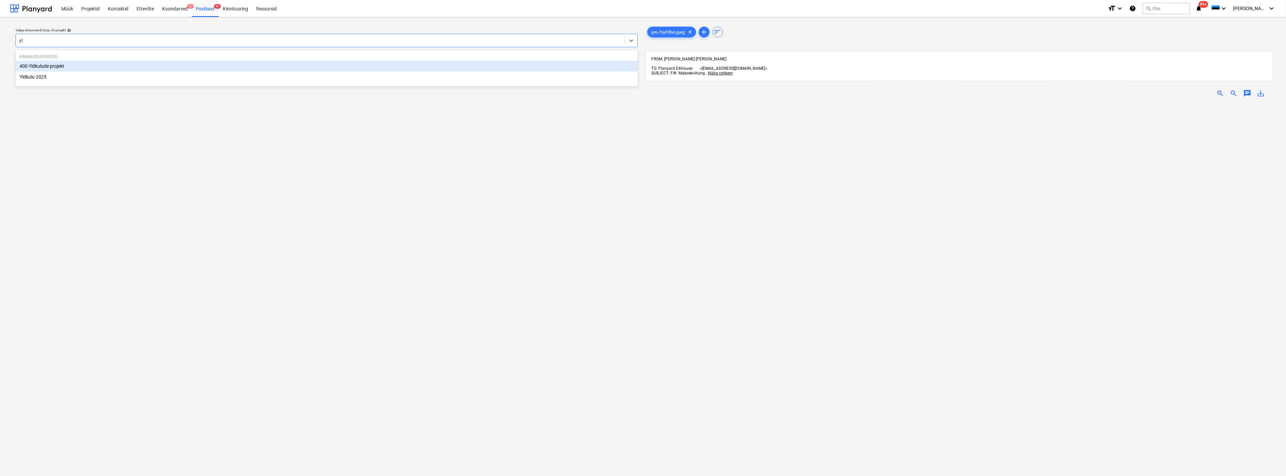
type input "yld"
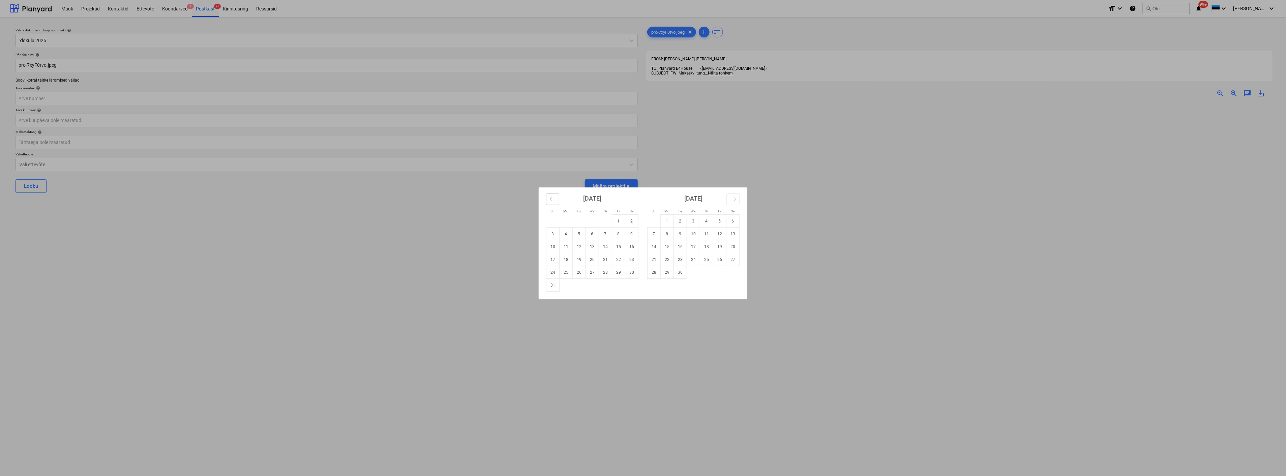
click at [554, 198] on icon "Move backward to switch to the previous month." at bounding box center [553, 199] width 6 height 6
click at [568, 257] on td "21" at bounding box center [566, 259] width 13 height 13
type input "21 Jul 2025"
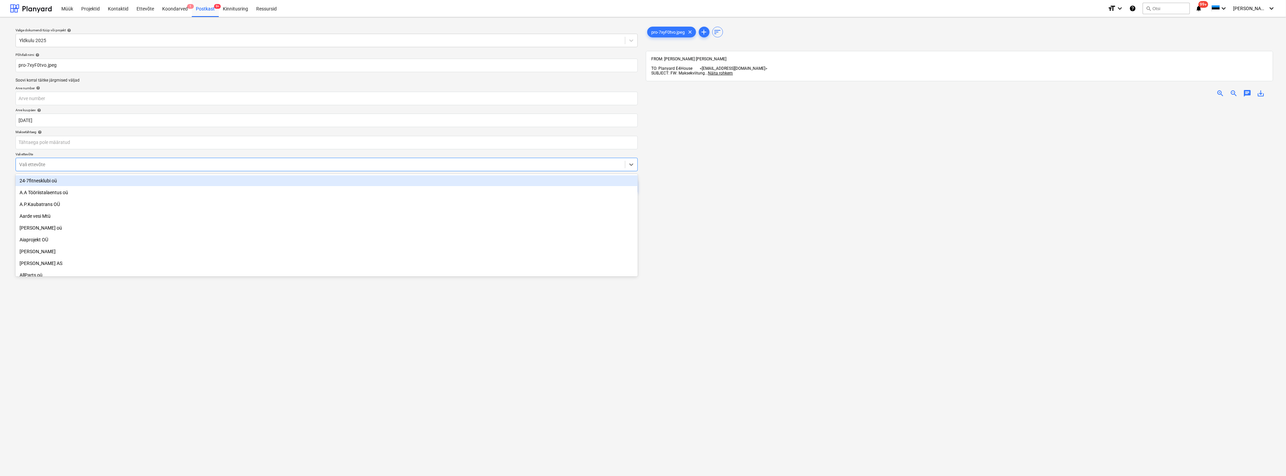
click at [227, 163] on div at bounding box center [320, 164] width 603 height 7
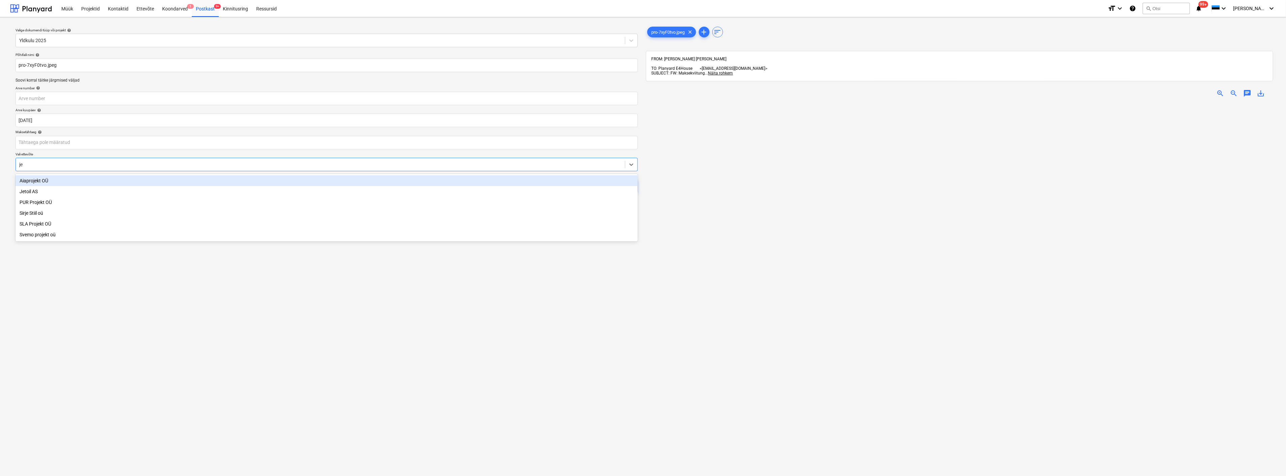
type input "jet"
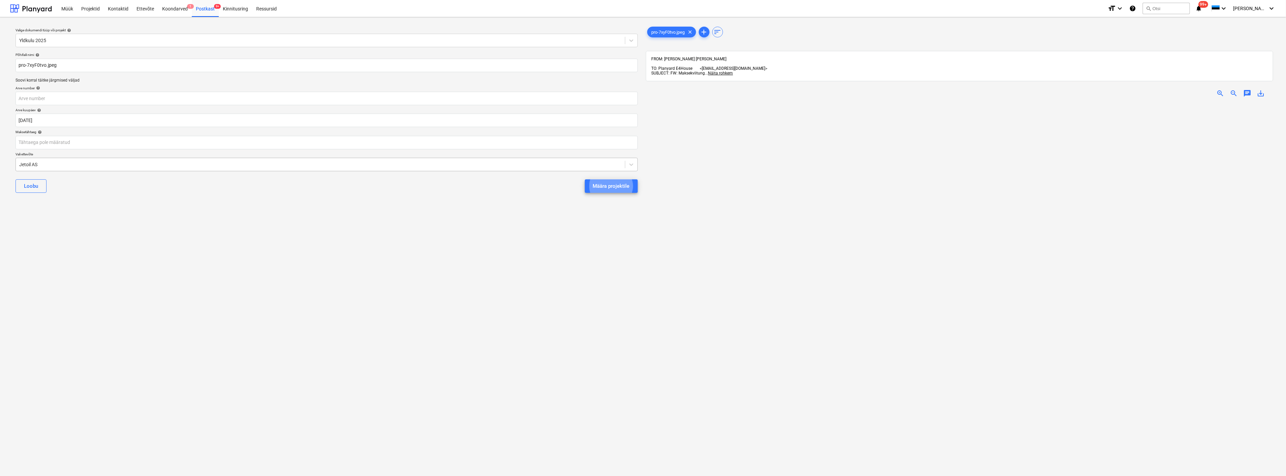
click at [585, 179] on button "Määra projektile" at bounding box center [611, 185] width 53 height 13
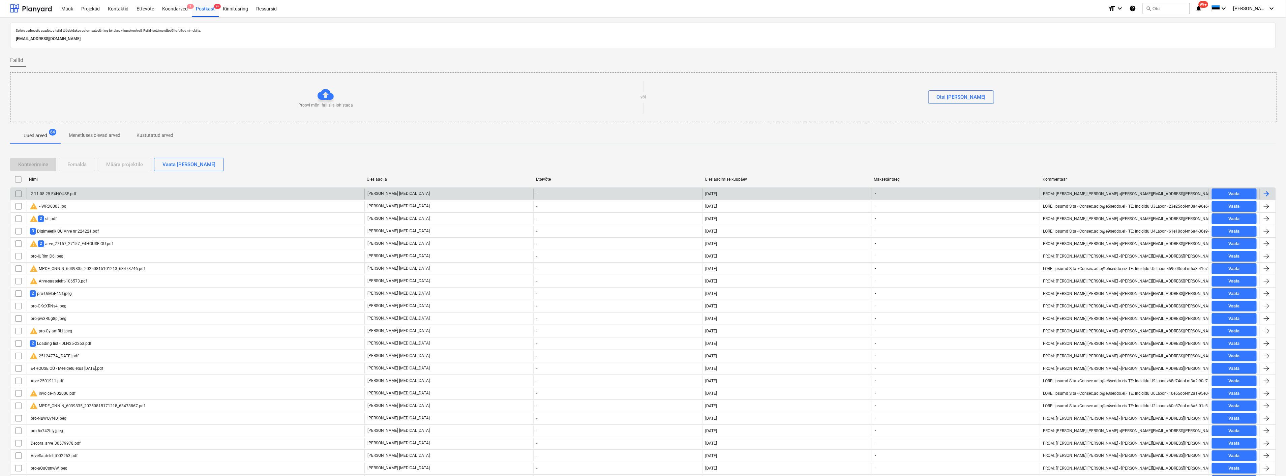
click at [66, 193] on div "2-11.08.25 E4HOUSE.pdf" at bounding box center [53, 194] width 47 height 5
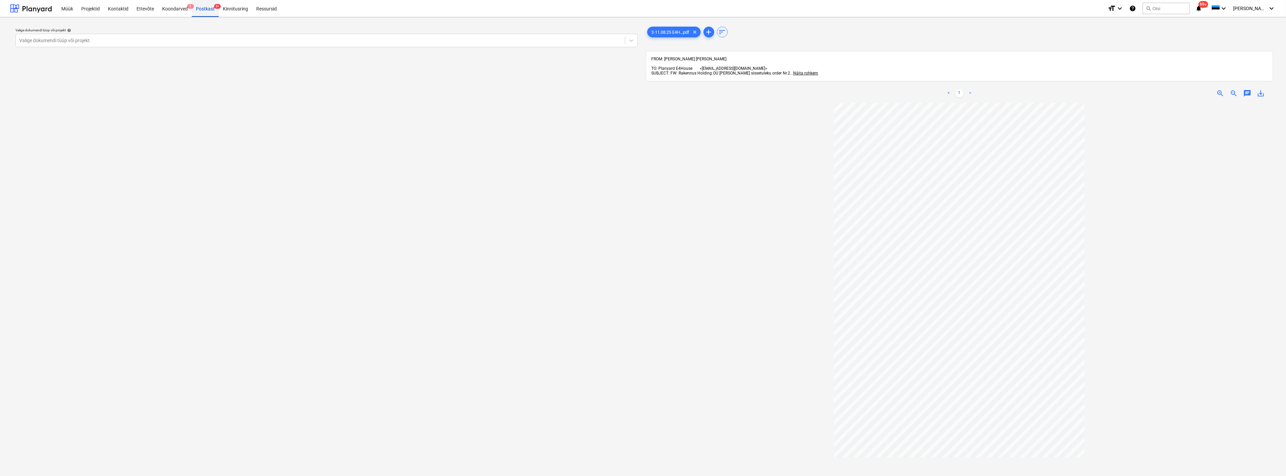
click at [211, 5] on div "Postkast 9+" at bounding box center [205, 8] width 27 height 17
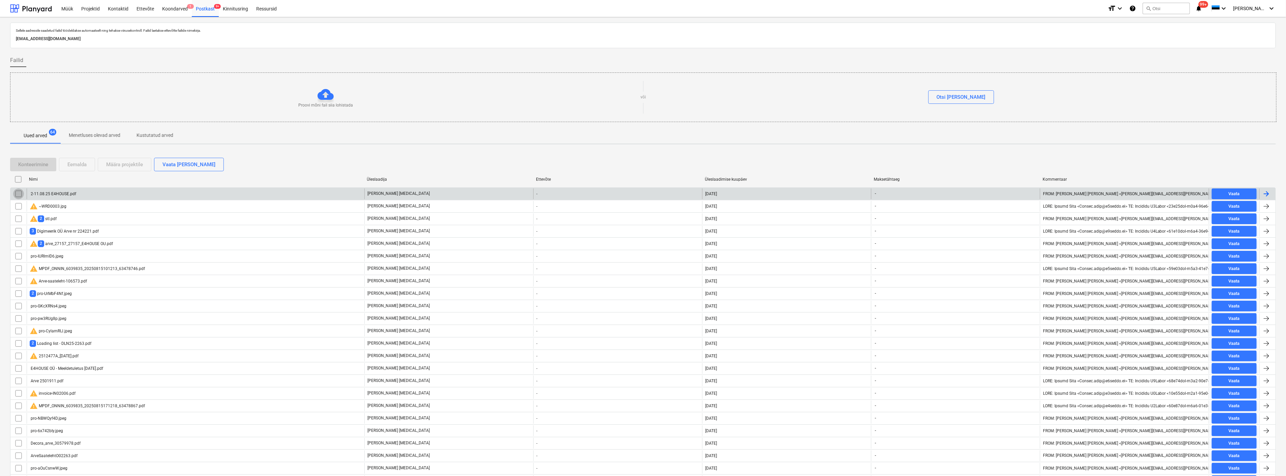
click at [19, 193] on input "checkbox" at bounding box center [18, 193] width 11 height 11
click at [69, 163] on div "Eemalda" at bounding box center [76, 164] width 19 height 9
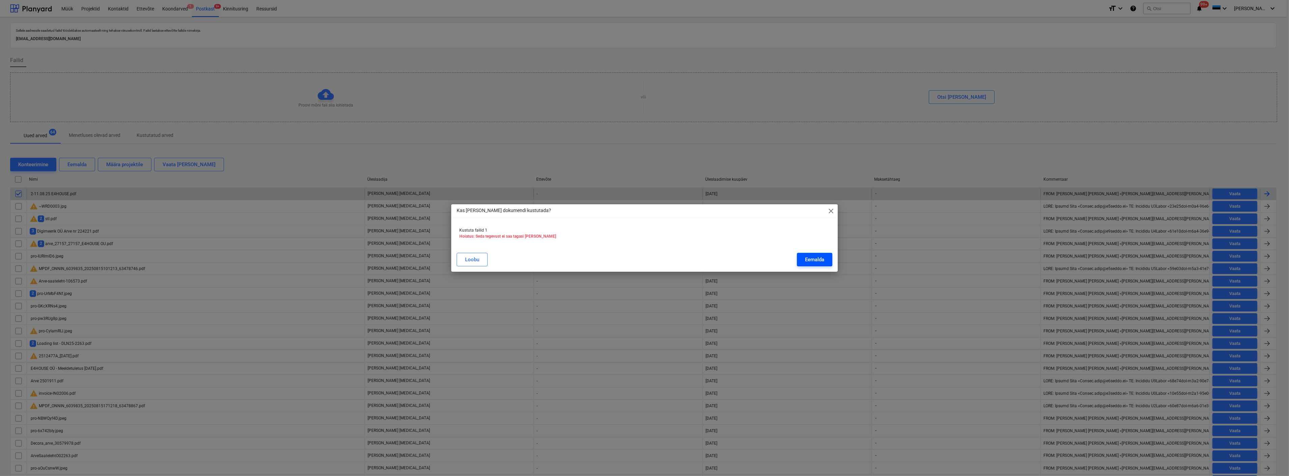
click at [823, 257] on div "Eemalda" at bounding box center [814, 259] width 19 height 9
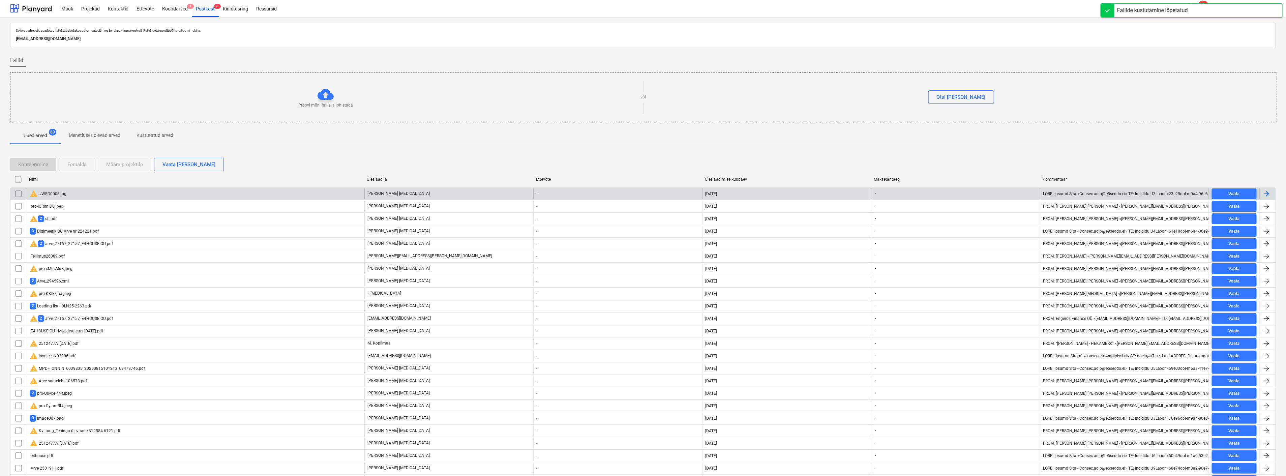
click at [51, 194] on div "warning ~WRD0003.jpg" at bounding box center [48, 194] width 37 height 8
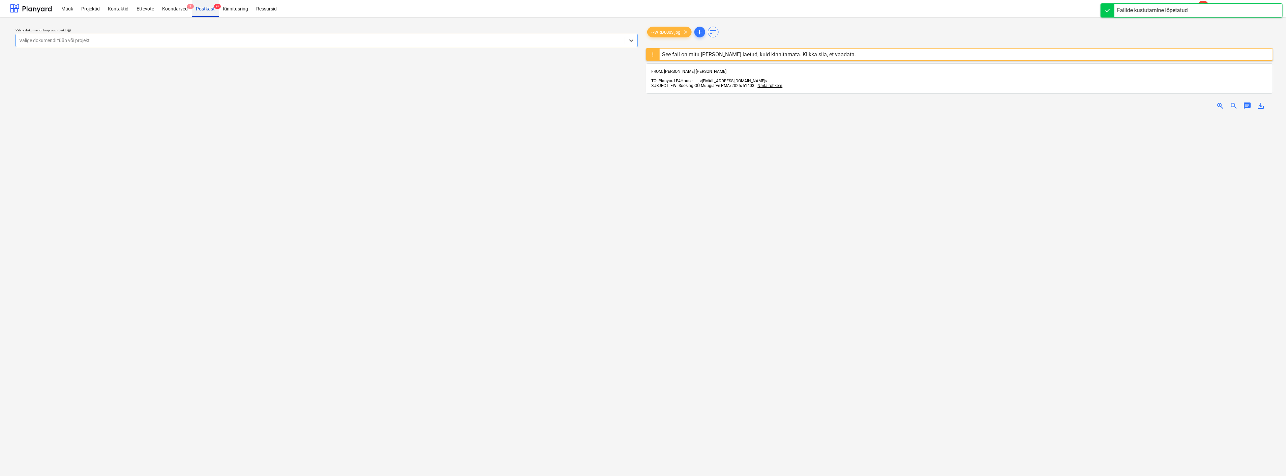
click at [203, 7] on div "Postkast 9+" at bounding box center [205, 8] width 27 height 17
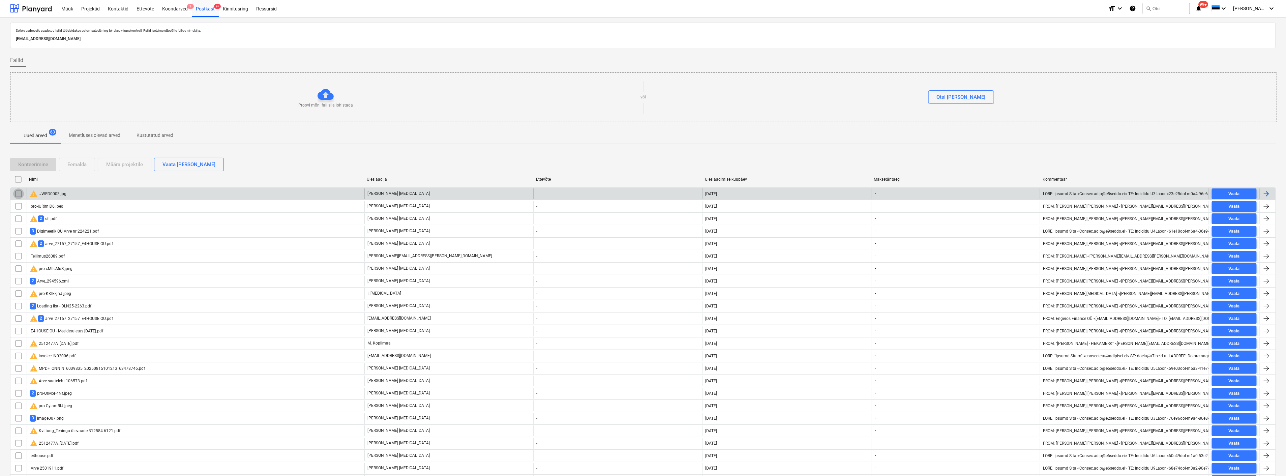
click at [20, 194] on input "checkbox" at bounding box center [18, 193] width 11 height 11
click at [83, 161] on div "Eemalda" at bounding box center [76, 164] width 19 height 9
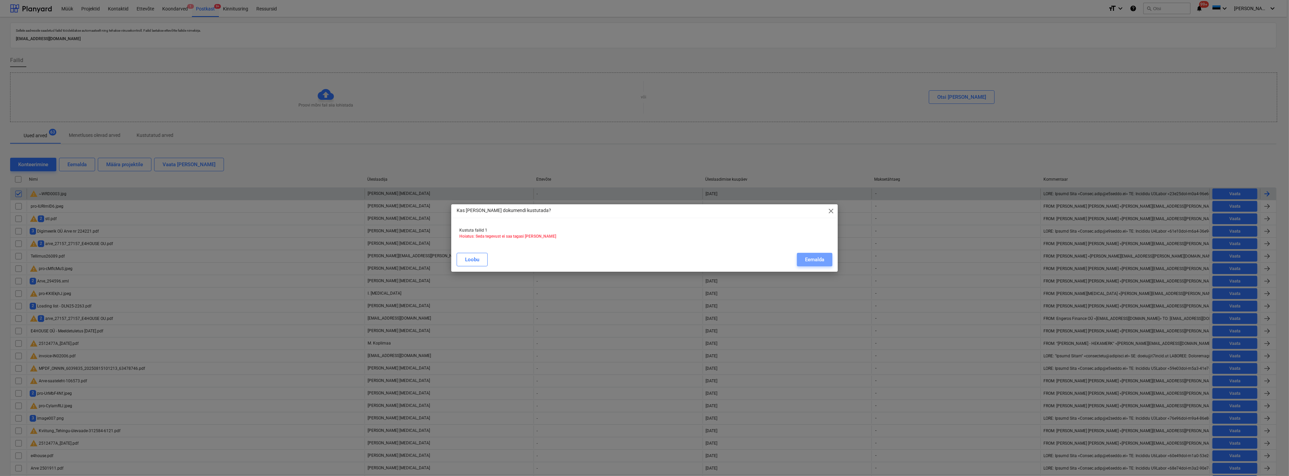
drag, startPoint x: 819, startPoint y: 257, endPoint x: 433, endPoint y: 237, distance: 385.9
click at [815, 257] on div "Eemalda" at bounding box center [814, 259] width 19 height 9
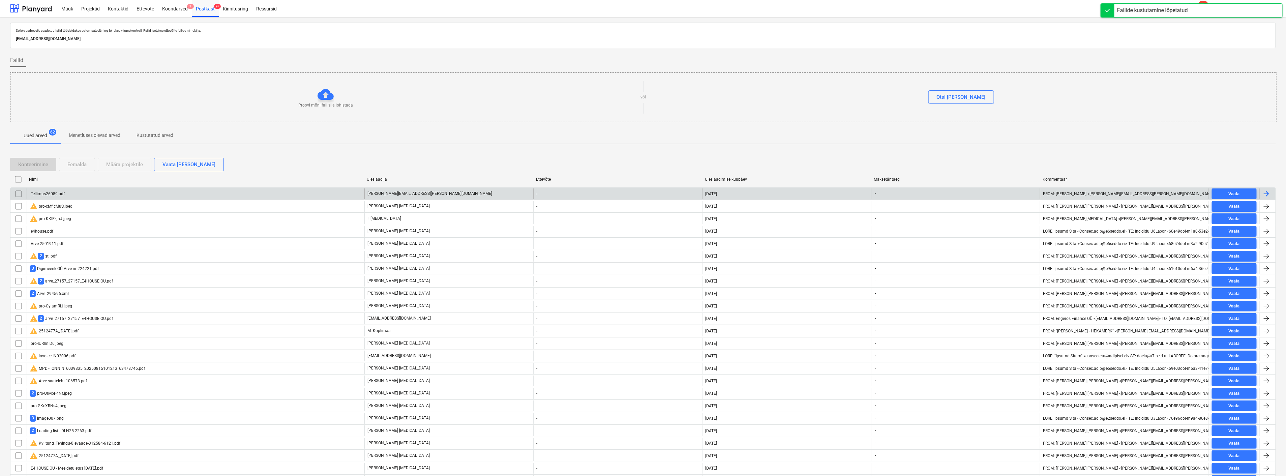
click at [52, 192] on div "Tellimus26089.pdf" at bounding box center [47, 194] width 35 height 5
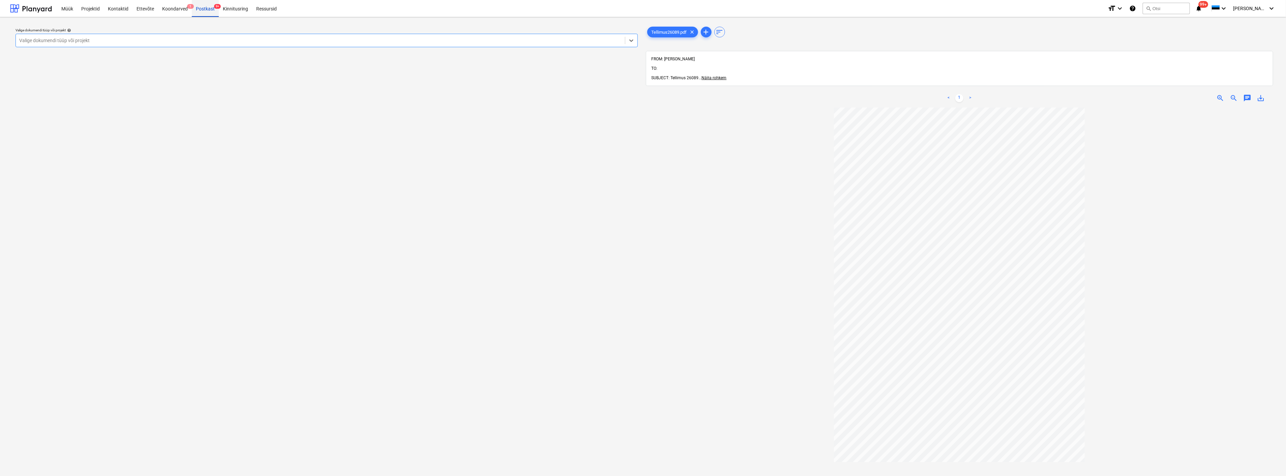
click at [198, 6] on div "Postkast 9+" at bounding box center [205, 8] width 27 height 17
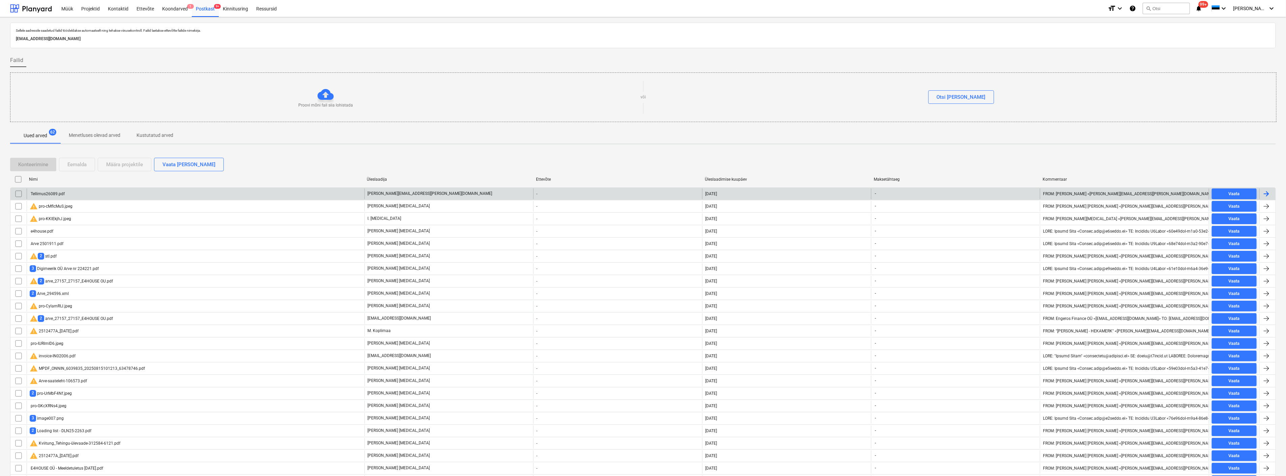
click at [14, 191] on input "checkbox" at bounding box center [18, 193] width 11 height 11
click at [68, 163] on div "Eemalda" at bounding box center [76, 164] width 19 height 9
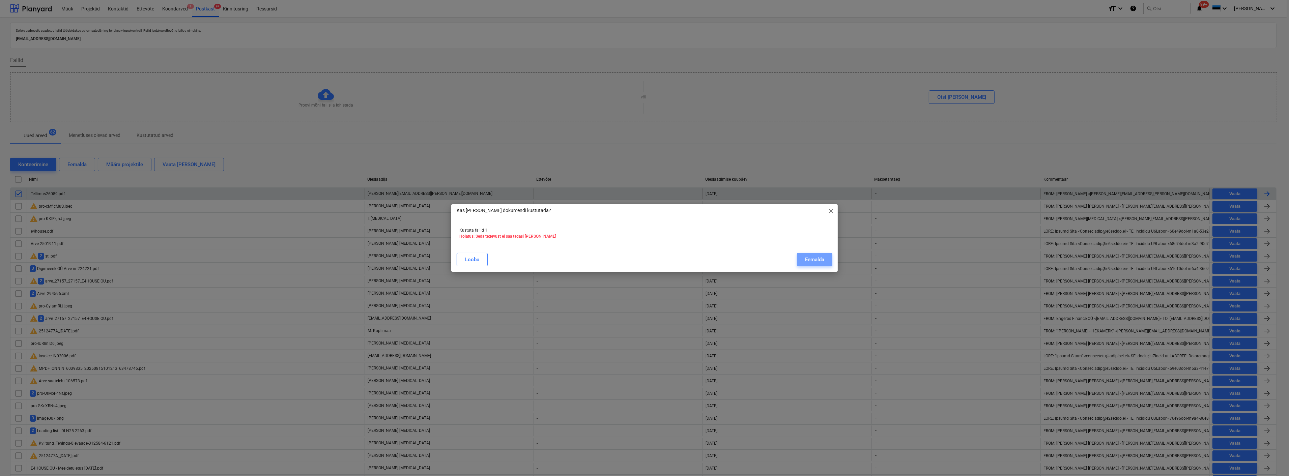
drag, startPoint x: 817, startPoint y: 257, endPoint x: 381, endPoint y: 260, distance: 436.3
click at [817, 257] on div "Eemalda" at bounding box center [814, 259] width 19 height 9
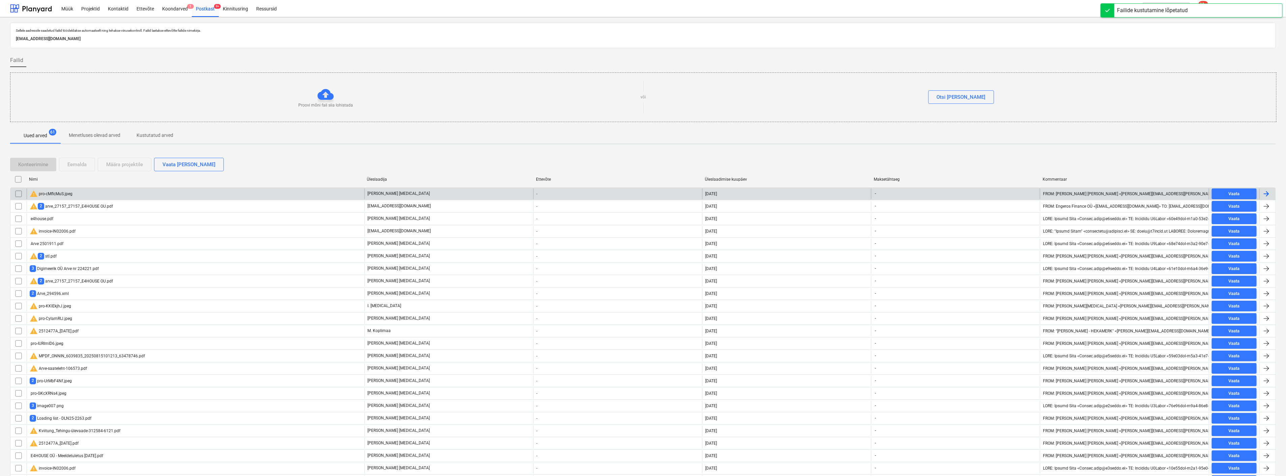
click at [51, 191] on div "warning pro-cMflcMuS.jpeg" at bounding box center [51, 194] width 43 height 8
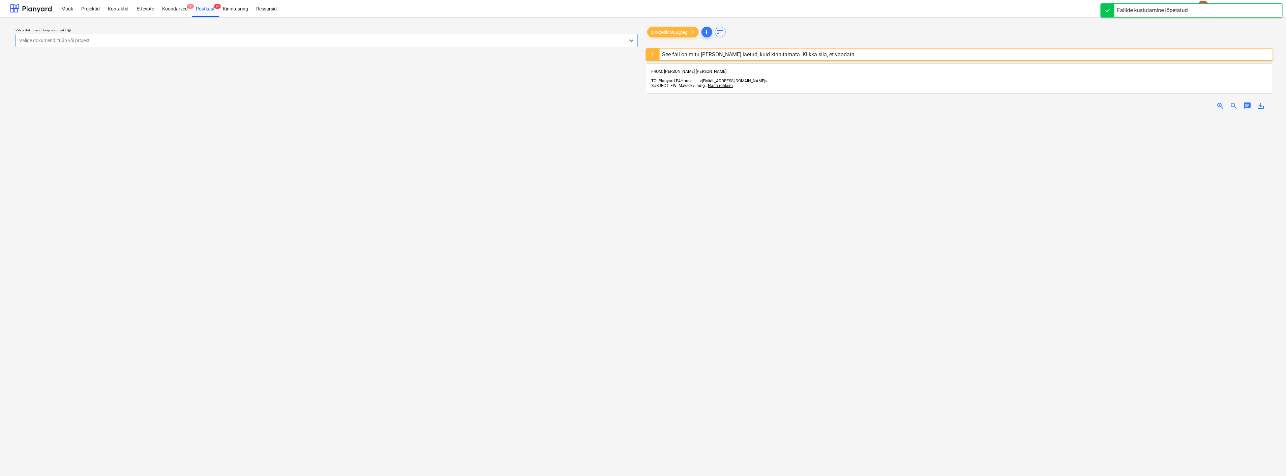
click at [1232, 102] on span "zoom_out" at bounding box center [1234, 106] width 8 height 8
click at [214, 38] on div at bounding box center [320, 40] width 603 height 7
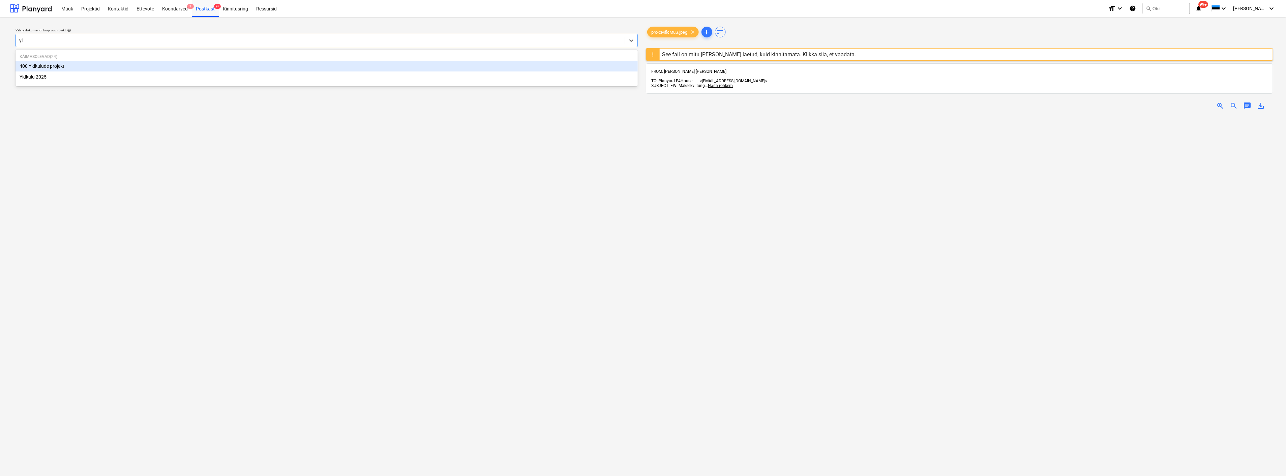
type input "yld"
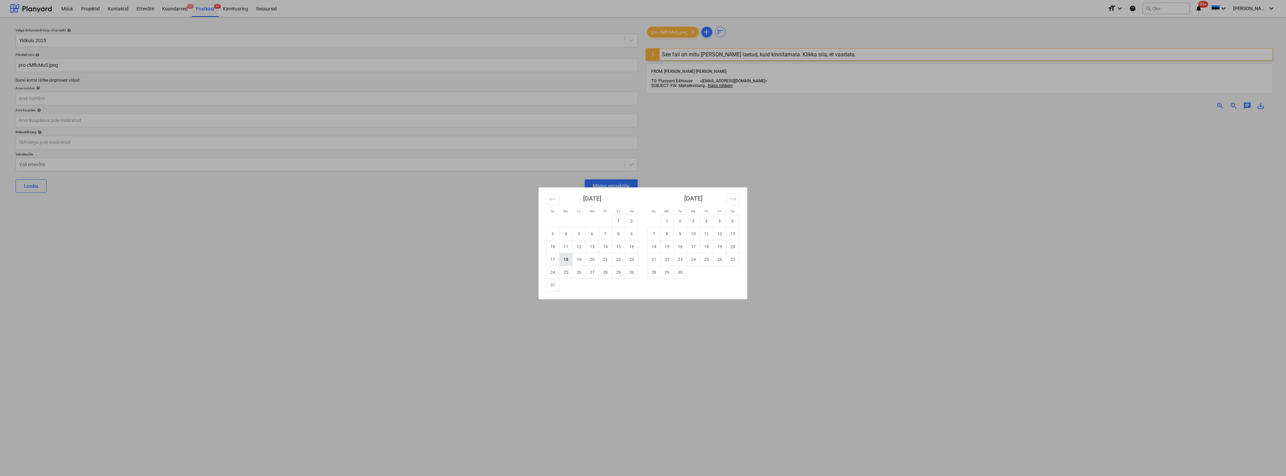
click at [568, 258] on td "18" at bounding box center [566, 259] width 13 height 13
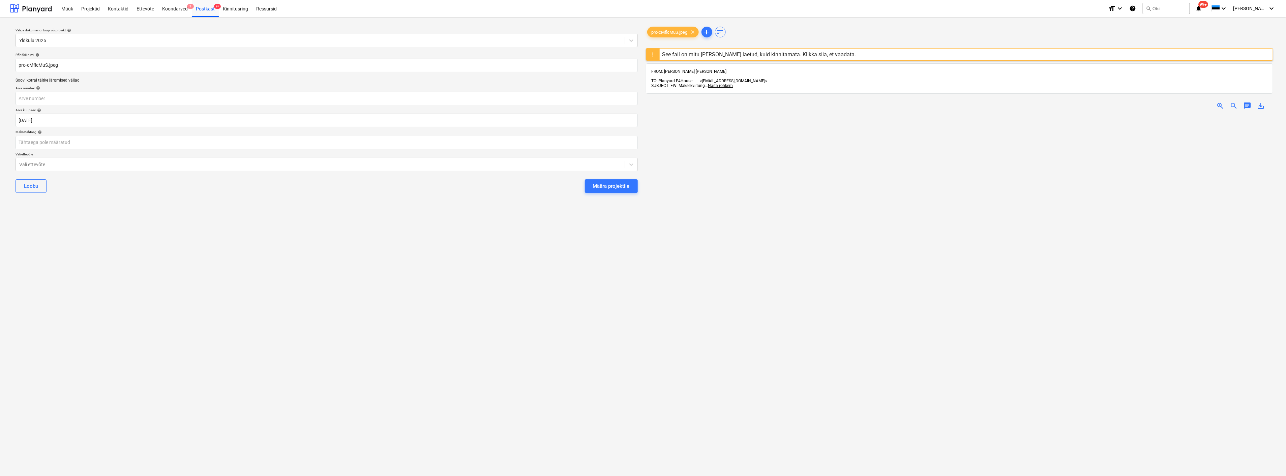
type input "18 Aug 2025"
click at [42, 167] on div at bounding box center [320, 164] width 603 height 7
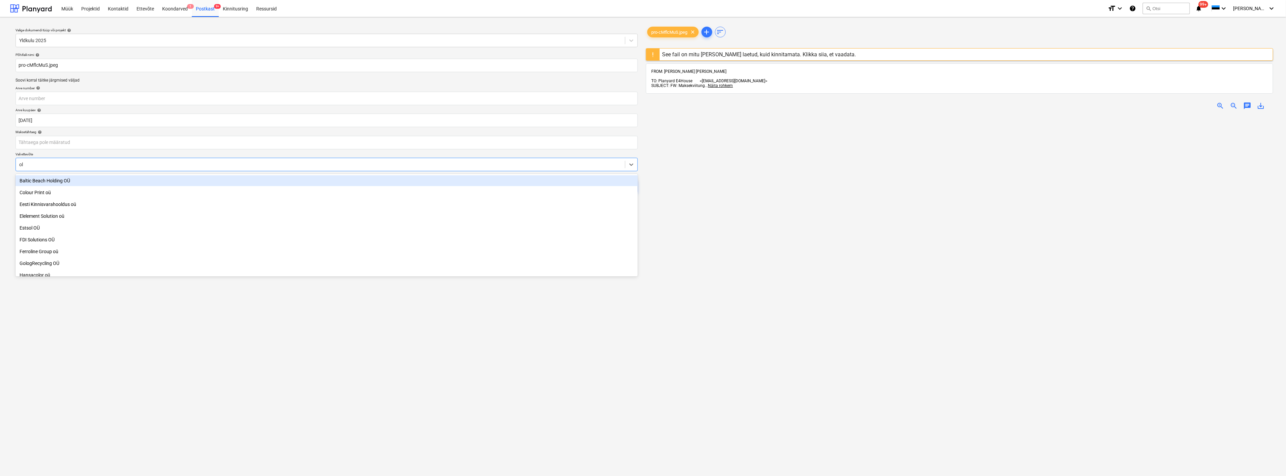
type input "ole"
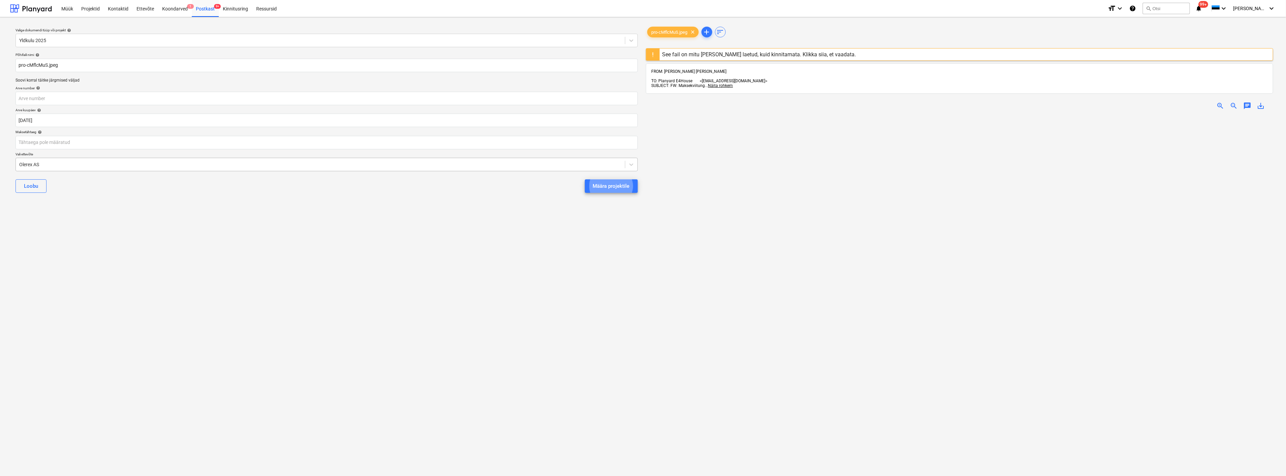
click at [585, 179] on button "Määra projektile" at bounding box center [611, 185] width 53 height 13
